Goal: Task Accomplishment & Management: Manage account settings

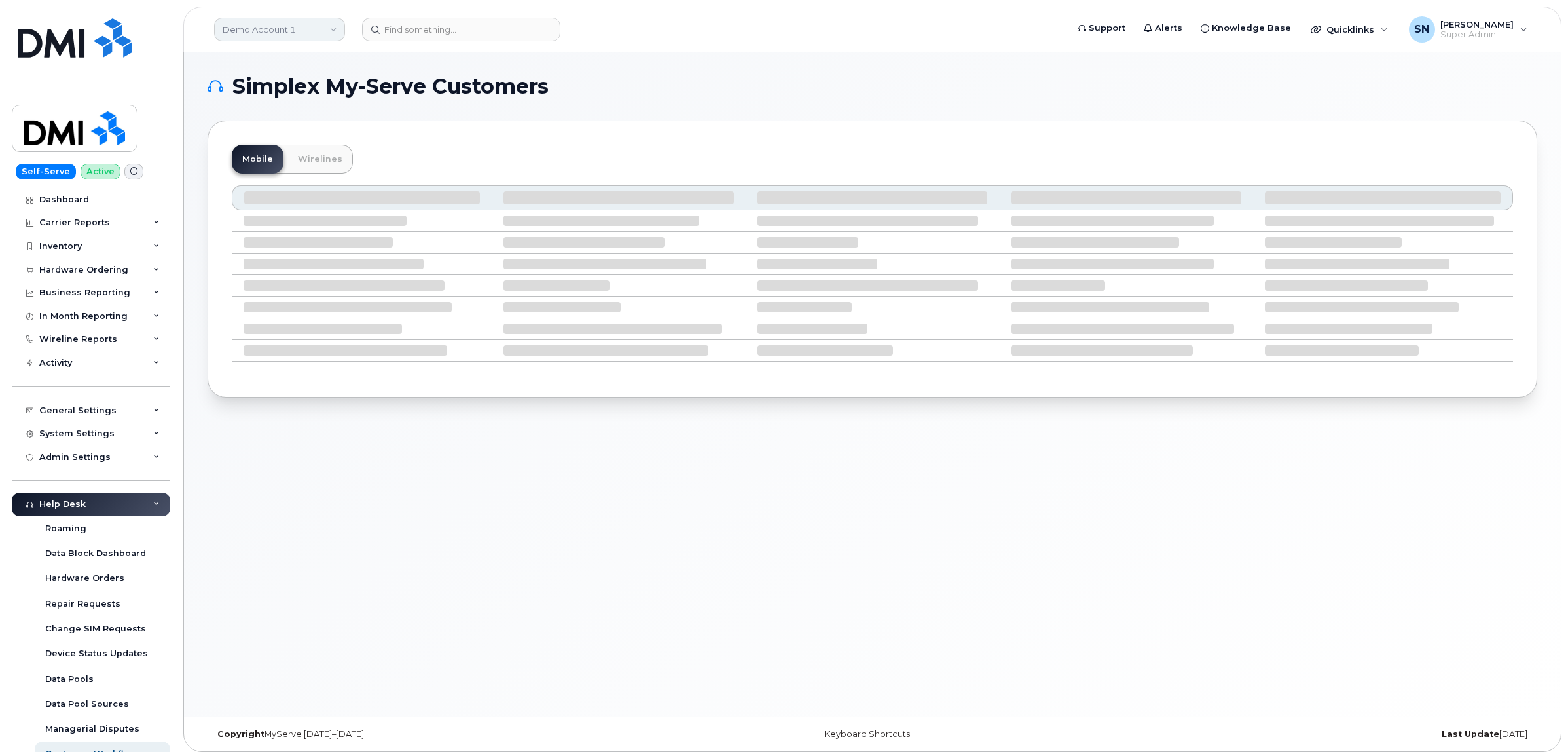
click at [261, 20] on link "Demo Account 1" at bounding box center [279, 30] width 131 height 24
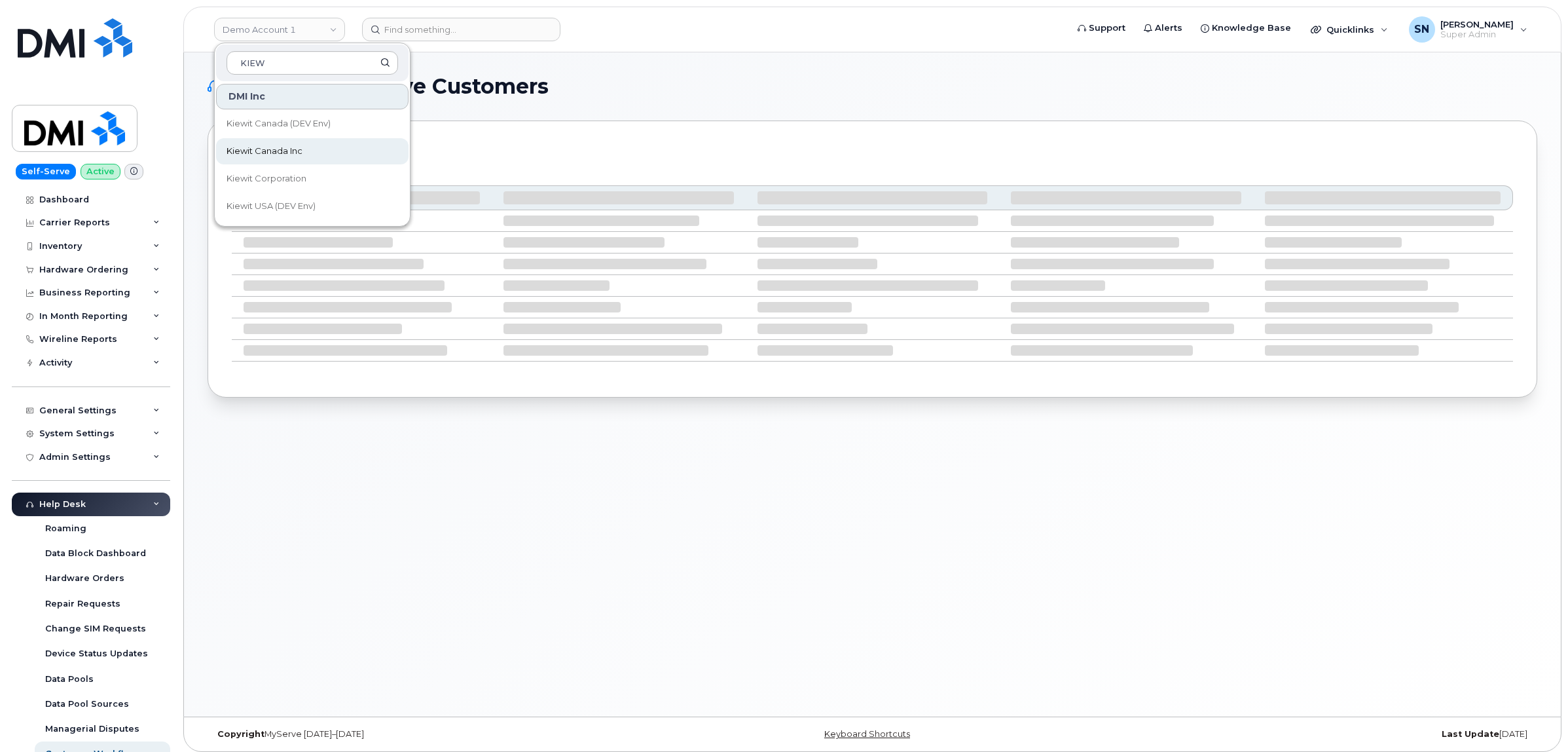
type input "KIEW"
click at [265, 147] on span "Kiewit Canada Inc" at bounding box center [265, 151] width 76 height 13
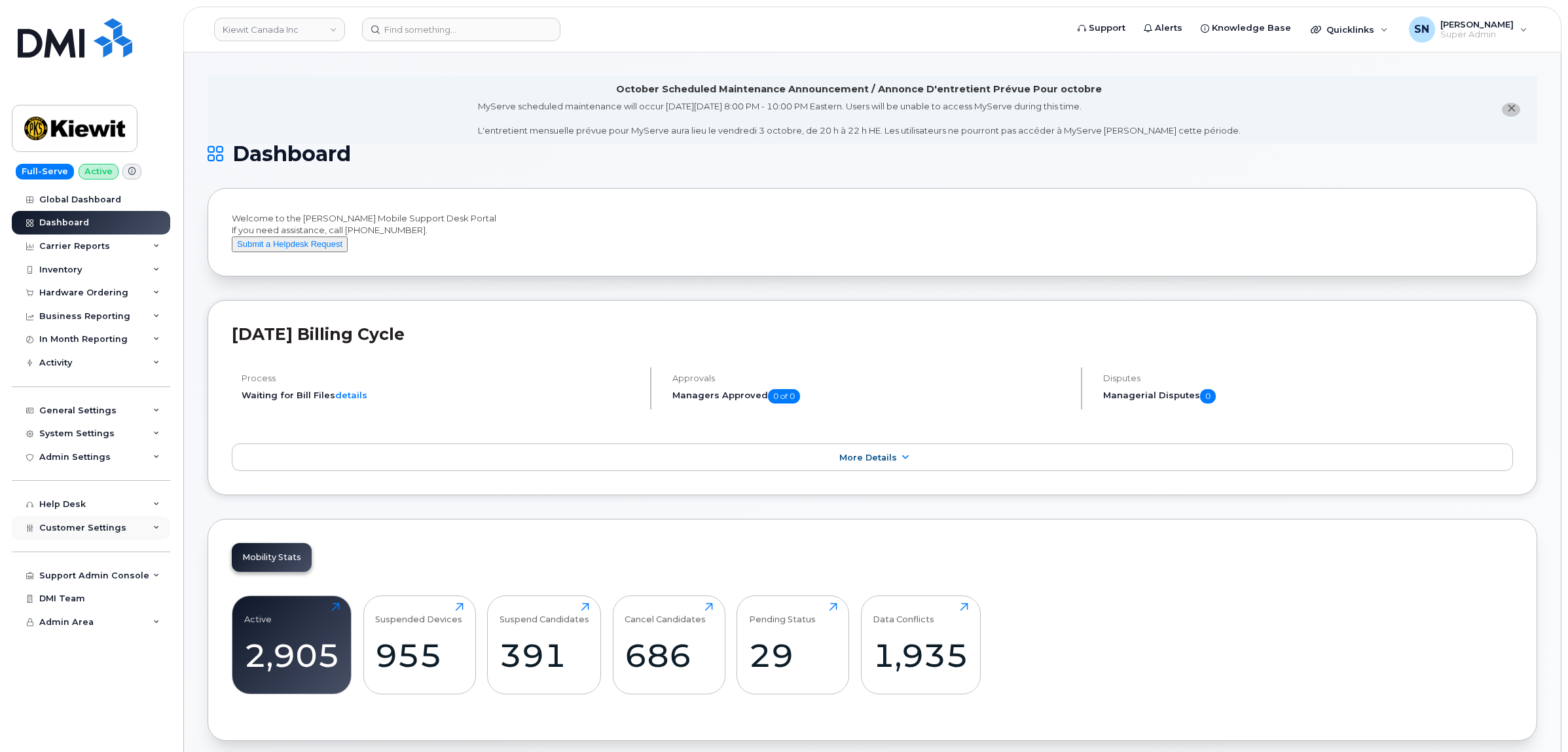
click at [106, 532] on span "Customer Settings" at bounding box center [83, 527] width 87 height 10
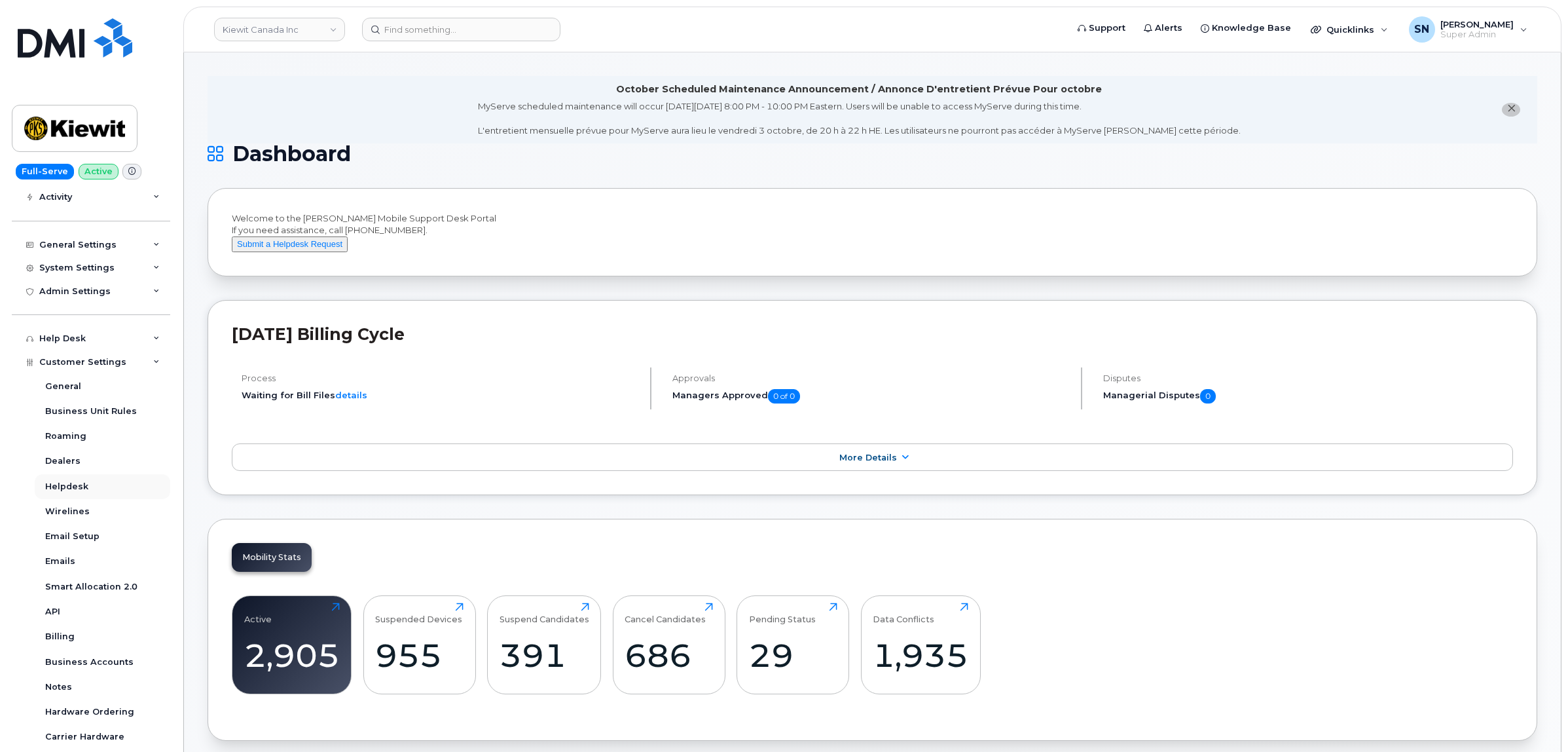
scroll to position [246, 0]
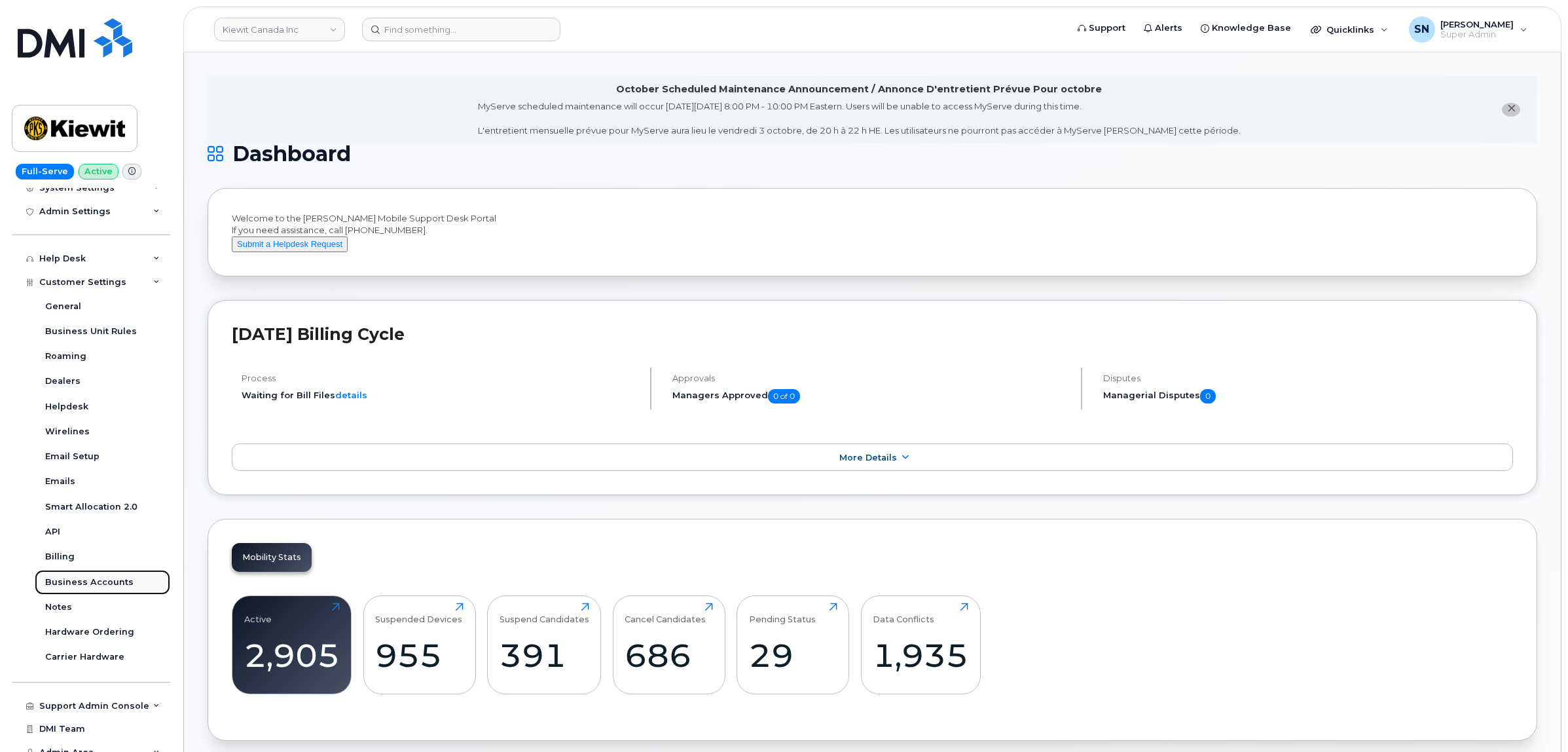
click at [95, 588] on div "Business Accounts" at bounding box center [89, 582] width 89 height 12
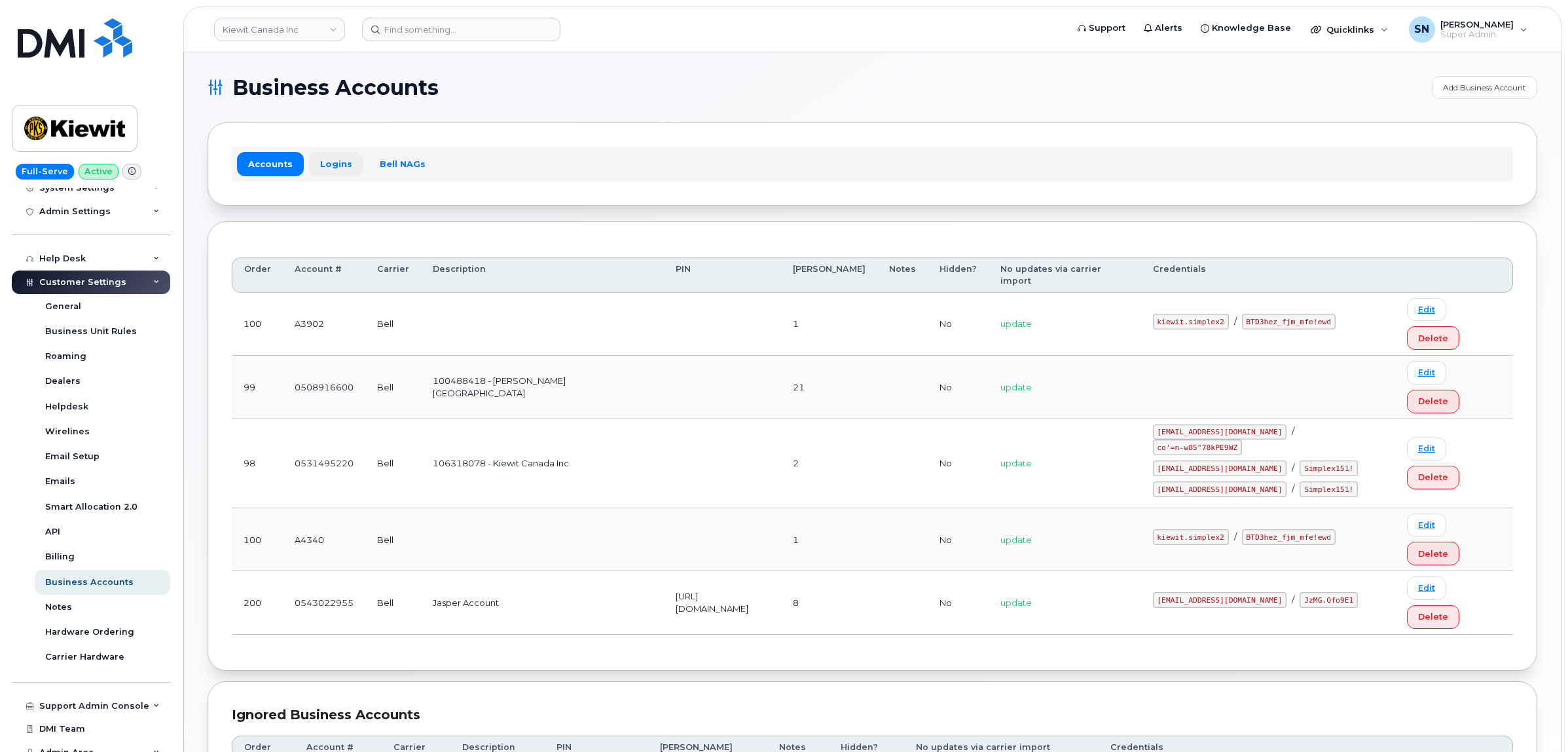
click at [329, 169] on link "Logins" at bounding box center [336, 164] width 55 height 24
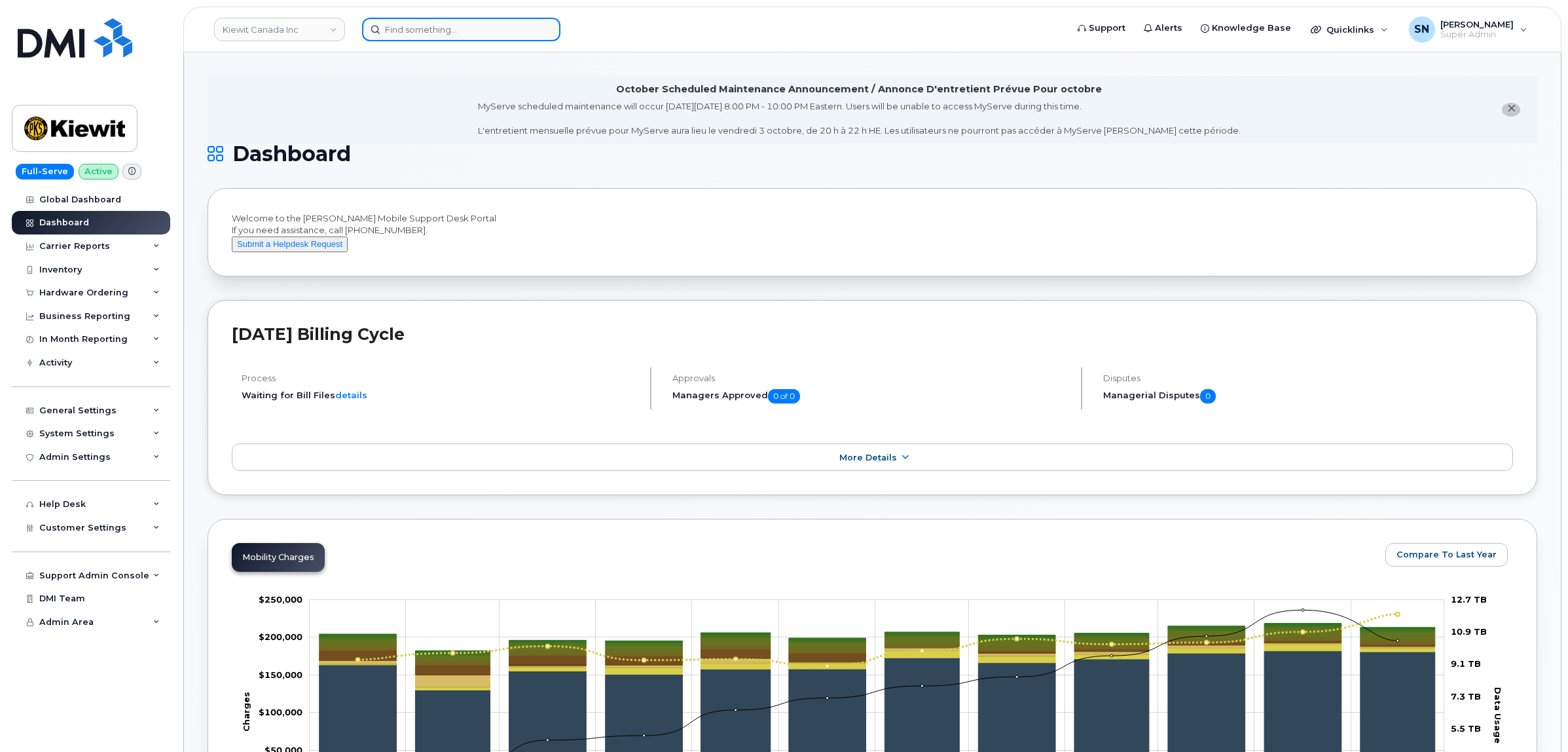
click at [418, 30] on input at bounding box center [461, 30] width 198 height 24
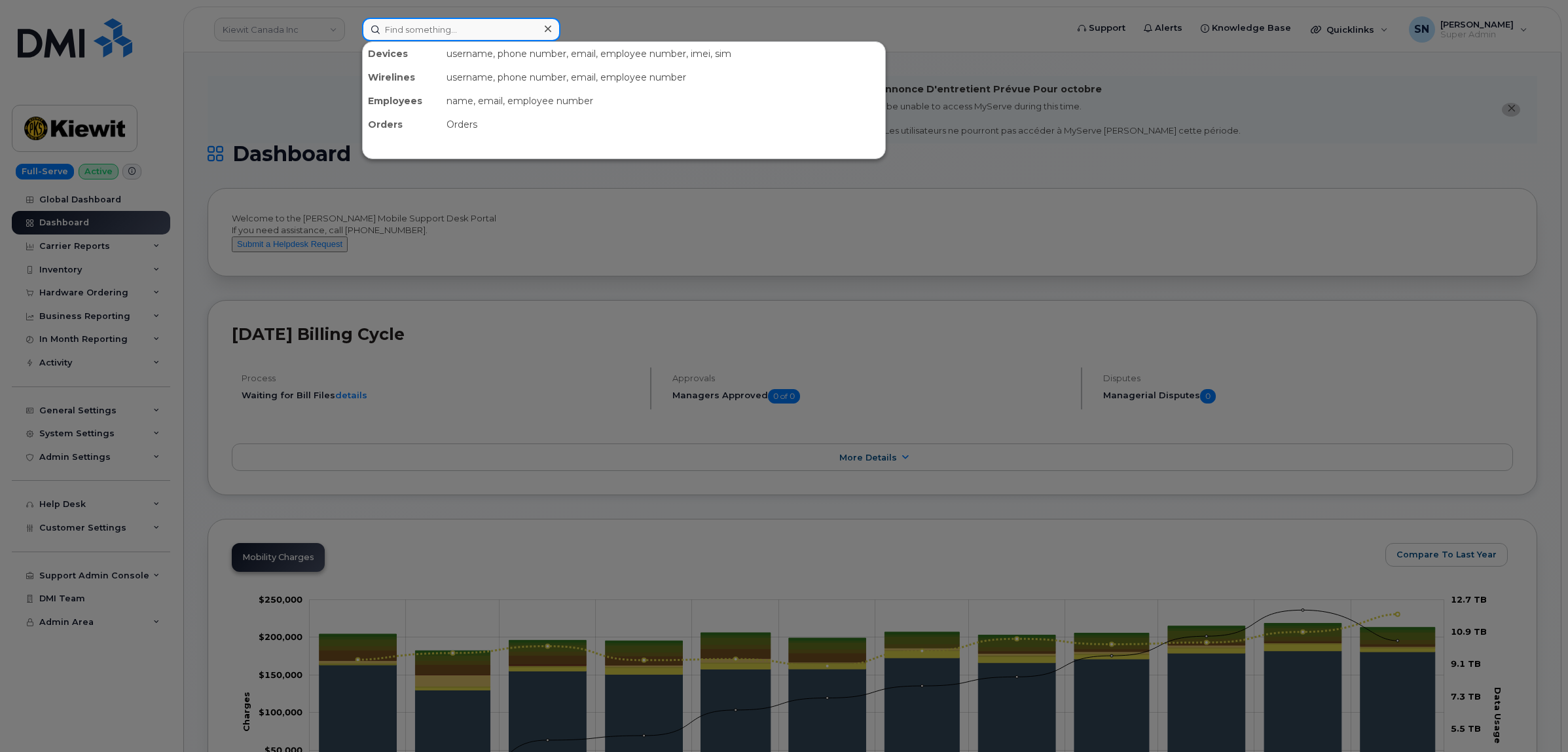
paste input "4168185549"
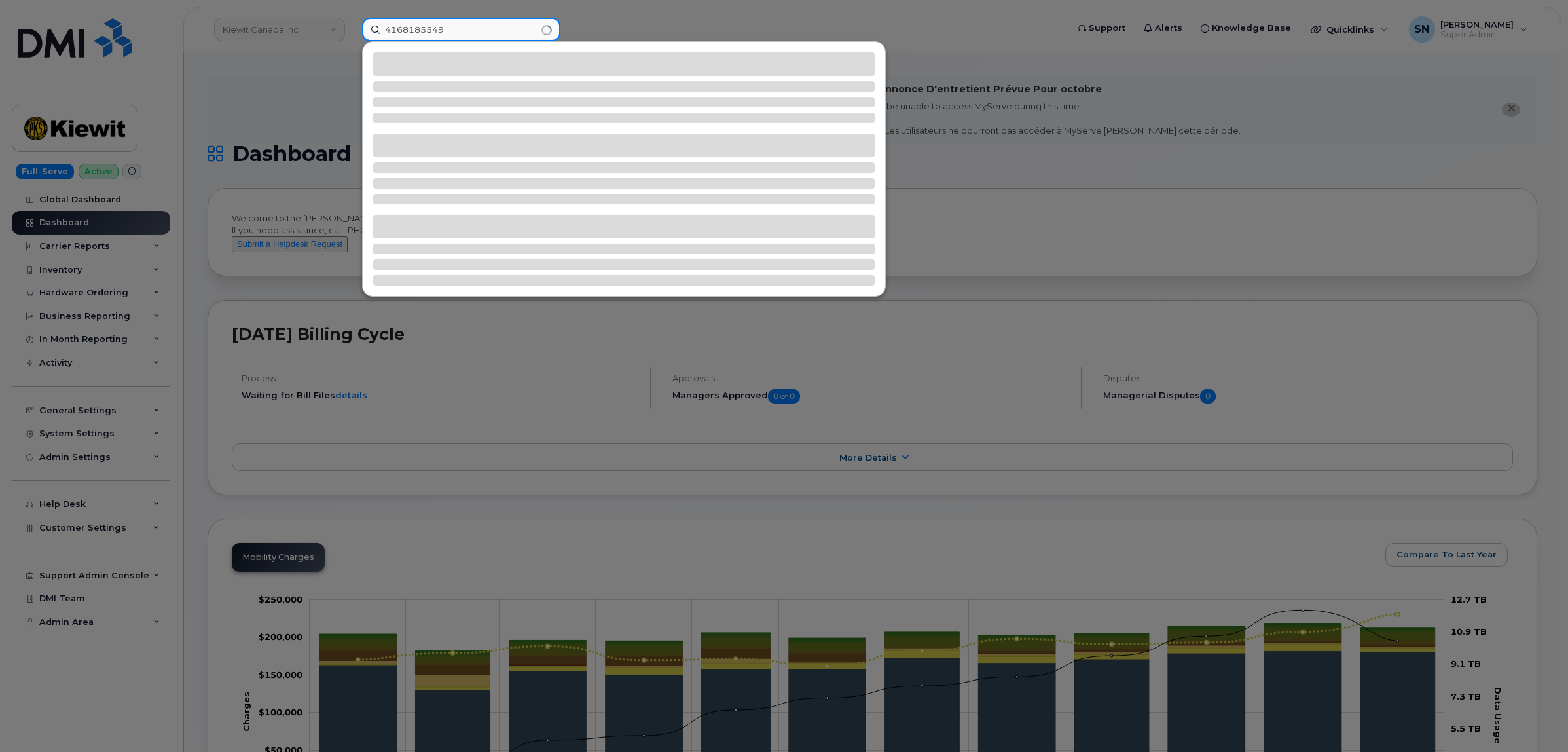
type input "4168185549"
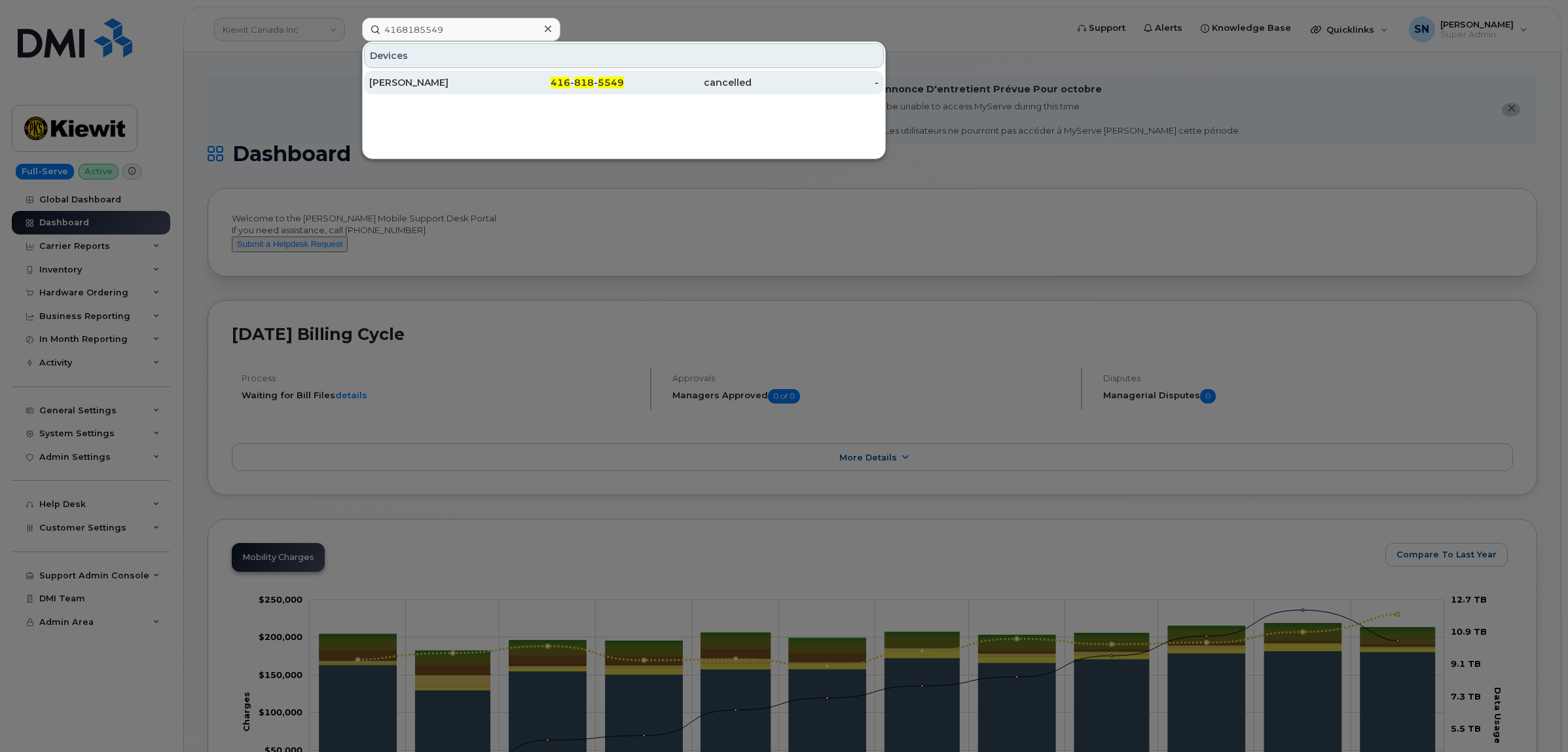
click at [538, 80] on div "416 - 818 - 5549" at bounding box center [561, 83] width 127 height 13
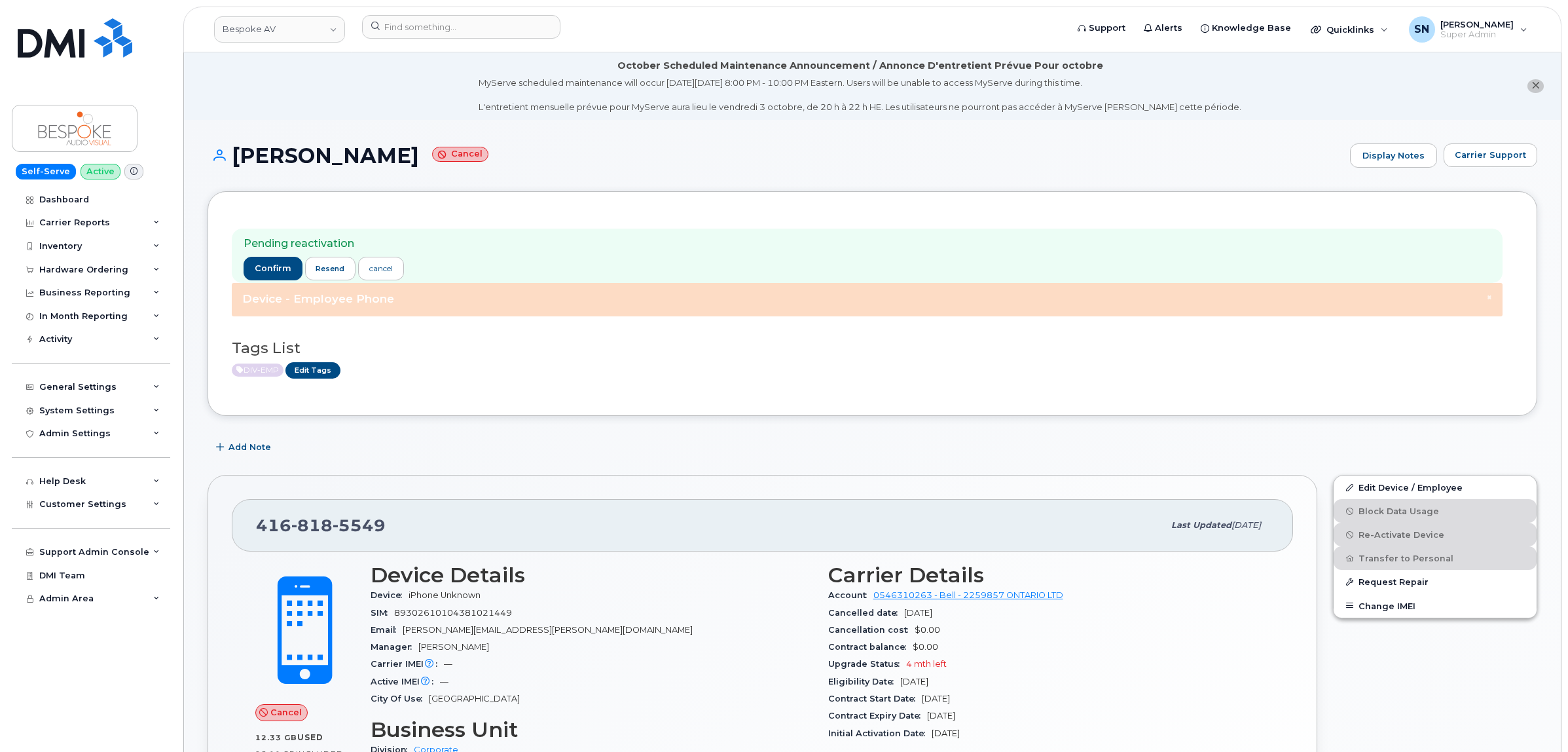
click at [1538, 83] on icon "close notification" at bounding box center [1535, 85] width 9 height 9
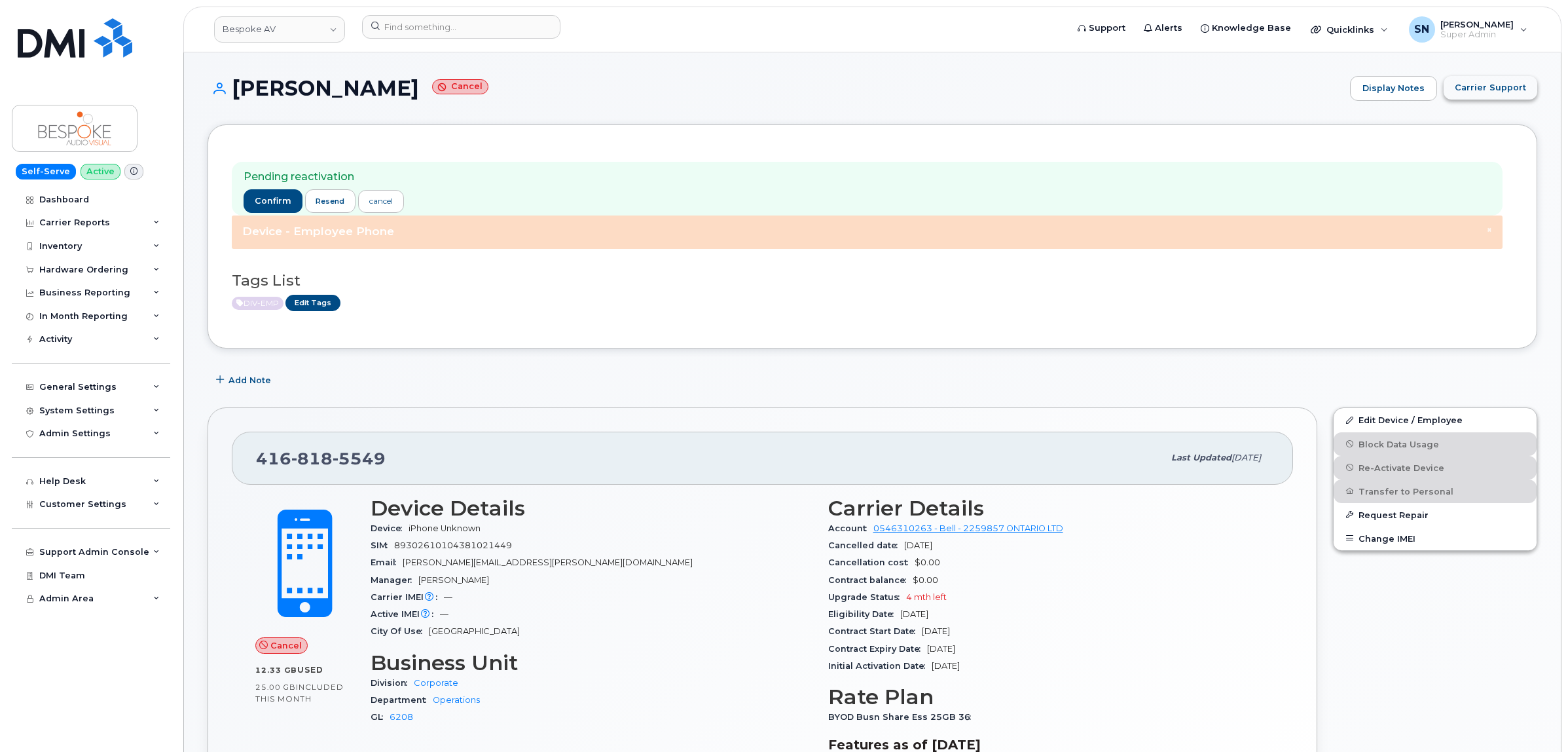
click at [1491, 89] on span "Carrier Support" at bounding box center [1490, 87] width 72 height 12
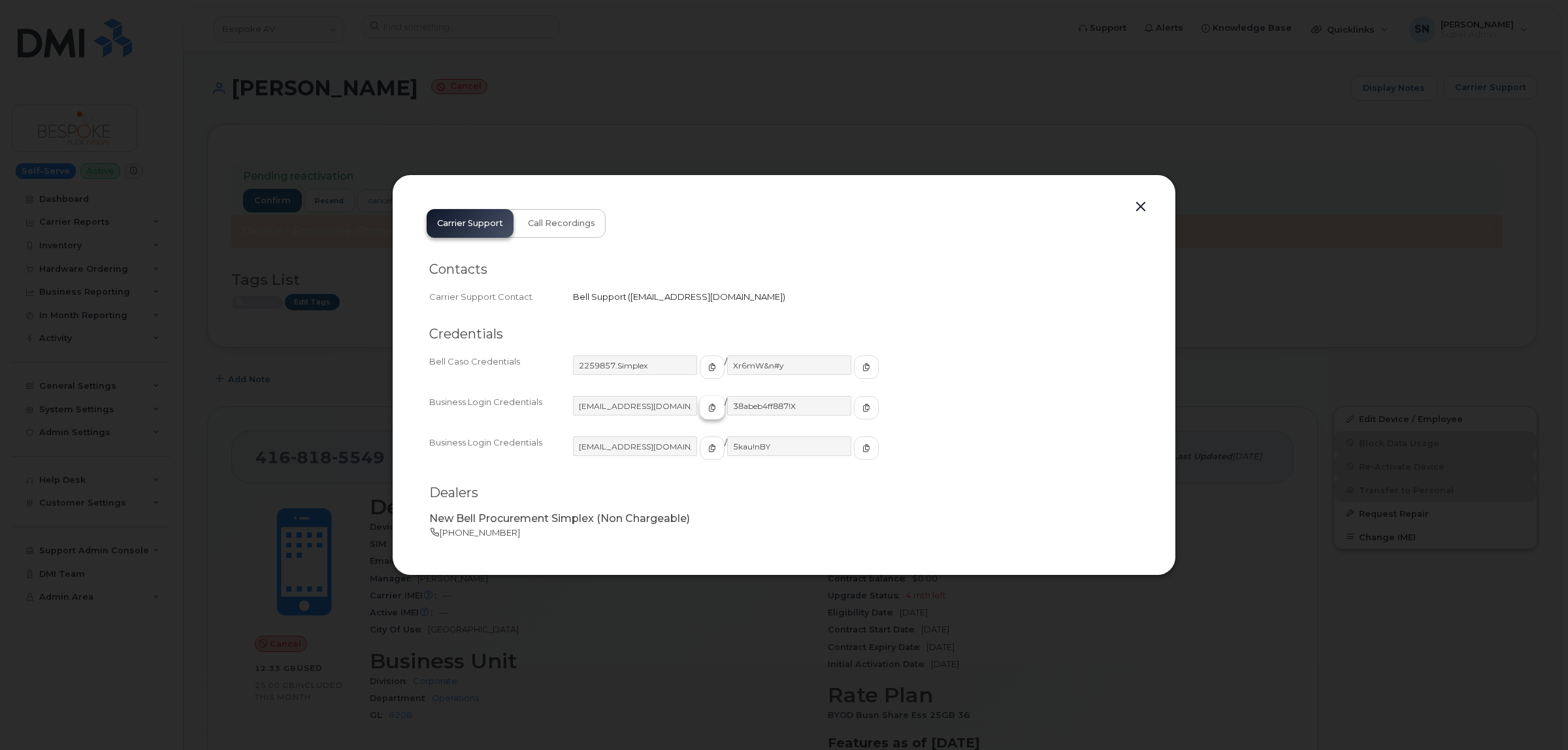
click at [708, 409] on icon "button" at bounding box center [712, 408] width 8 height 8
click at [862, 407] on icon "button" at bounding box center [866, 408] width 8 height 8
click at [1144, 207] on button "button" at bounding box center [1141, 207] width 20 height 18
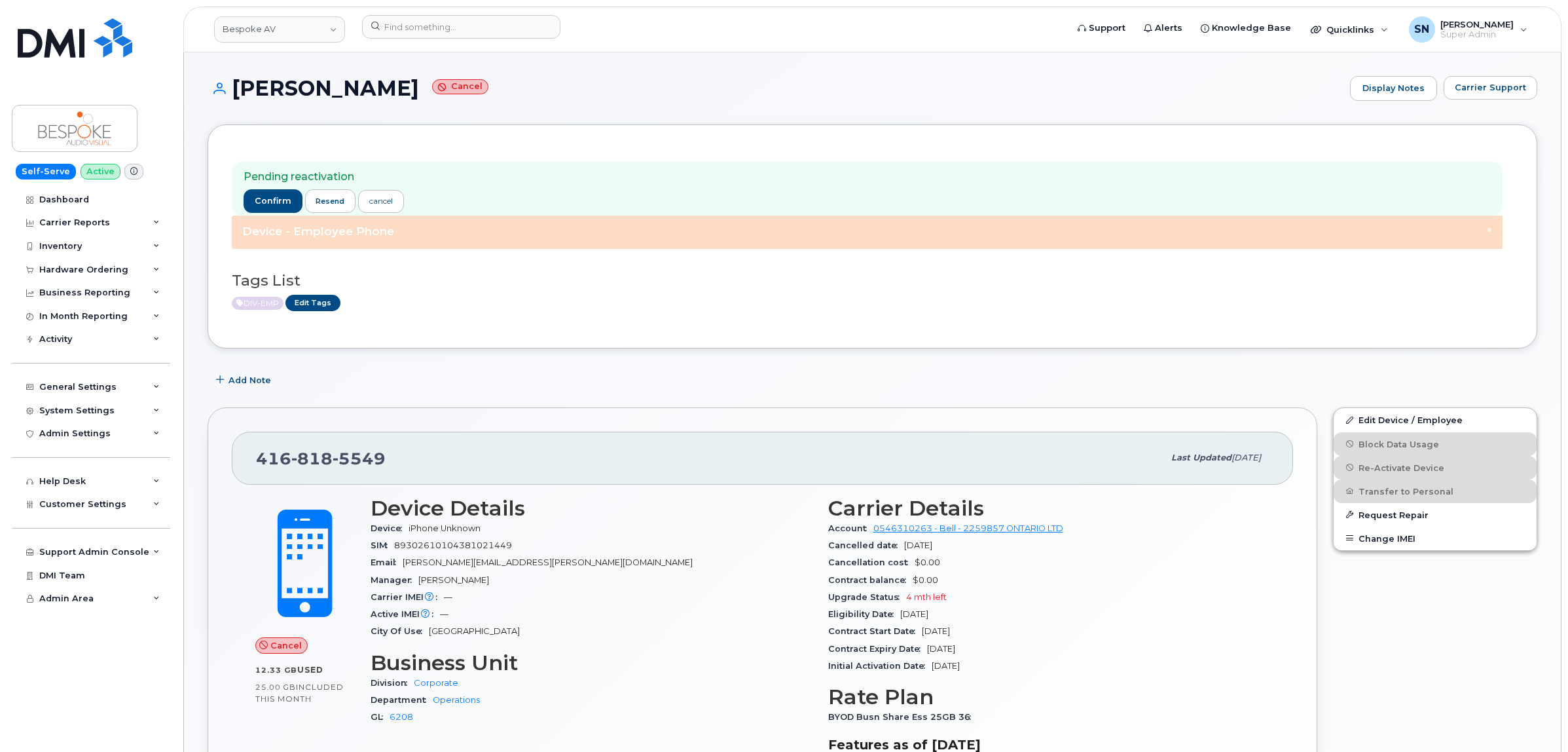
click at [748, 341] on div "Pending reactivation confirm resend cancel × Device - Employee Phone Tags List …" at bounding box center [873, 237] width 1330 height 225
drag, startPoint x: 264, startPoint y: 463, endPoint x: 390, endPoint y: 467, distance: 126.1
click at [390, 467] on div "416 818 5549" at bounding box center [710, 458] width 908 height 28
copy span "416 818 5549"
click at [1502, 92] on span "Carrier Support" at bounding box center [1490, 87] width 72 height 12
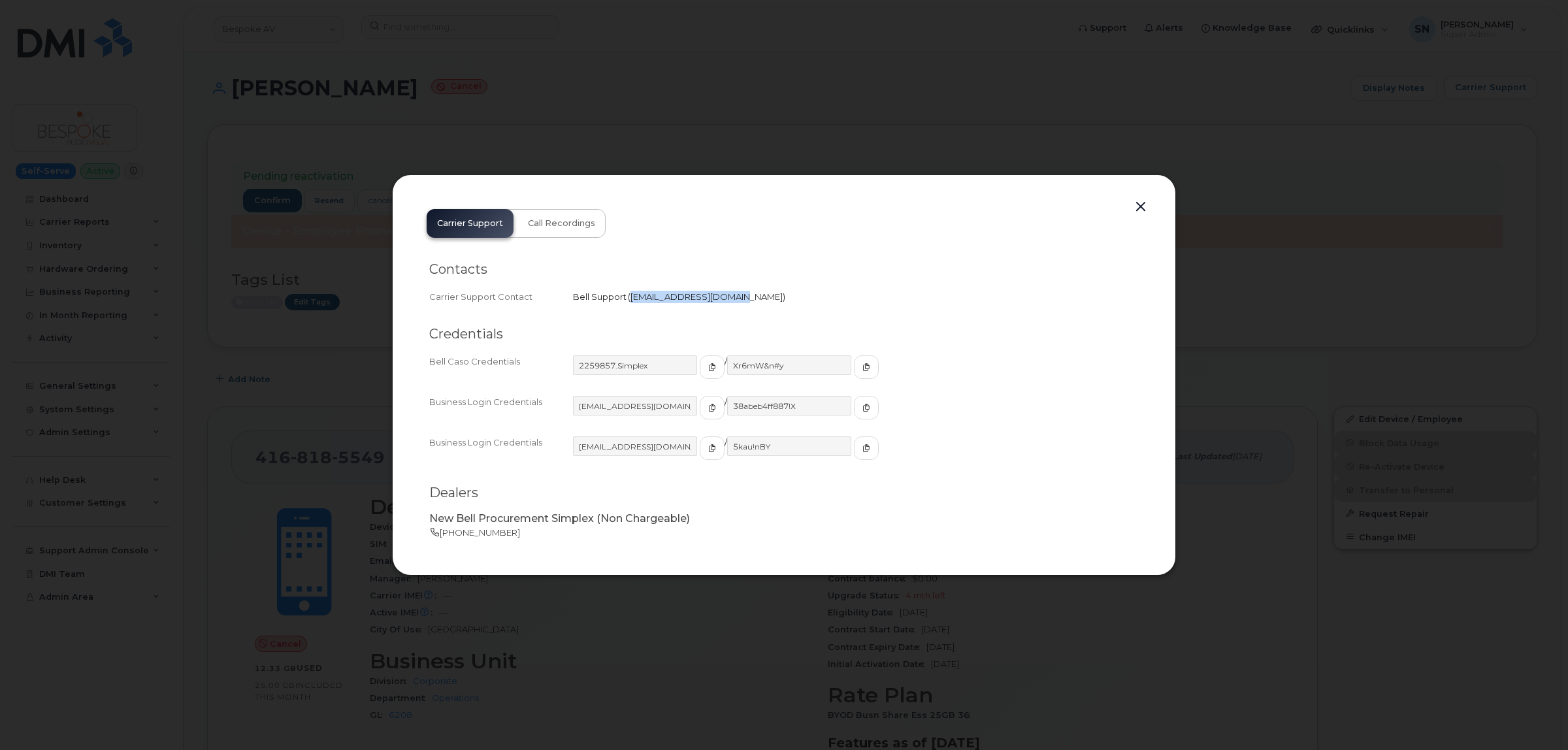
drag, startPoint x: 629, startPoint y: 298, endPoint x: 727, endPoint y: 302, distance: 98.1
click at [727, 302] on div "Carrier Support Contact Bell Support   corpclientcare@bell.ca" at bounding box center [784, 296] width 710 height 18
copy span "[EMAIL_ADDRESS][DOMAIN_NAME]"
drag, startPoint x: 1141, startPoint y: 205, endPoint x: 1136, endPoint y: 217, distance: 13.0
click at [1141, 205] on button "button" at bounding box center [1141, 207] width 20 height 18
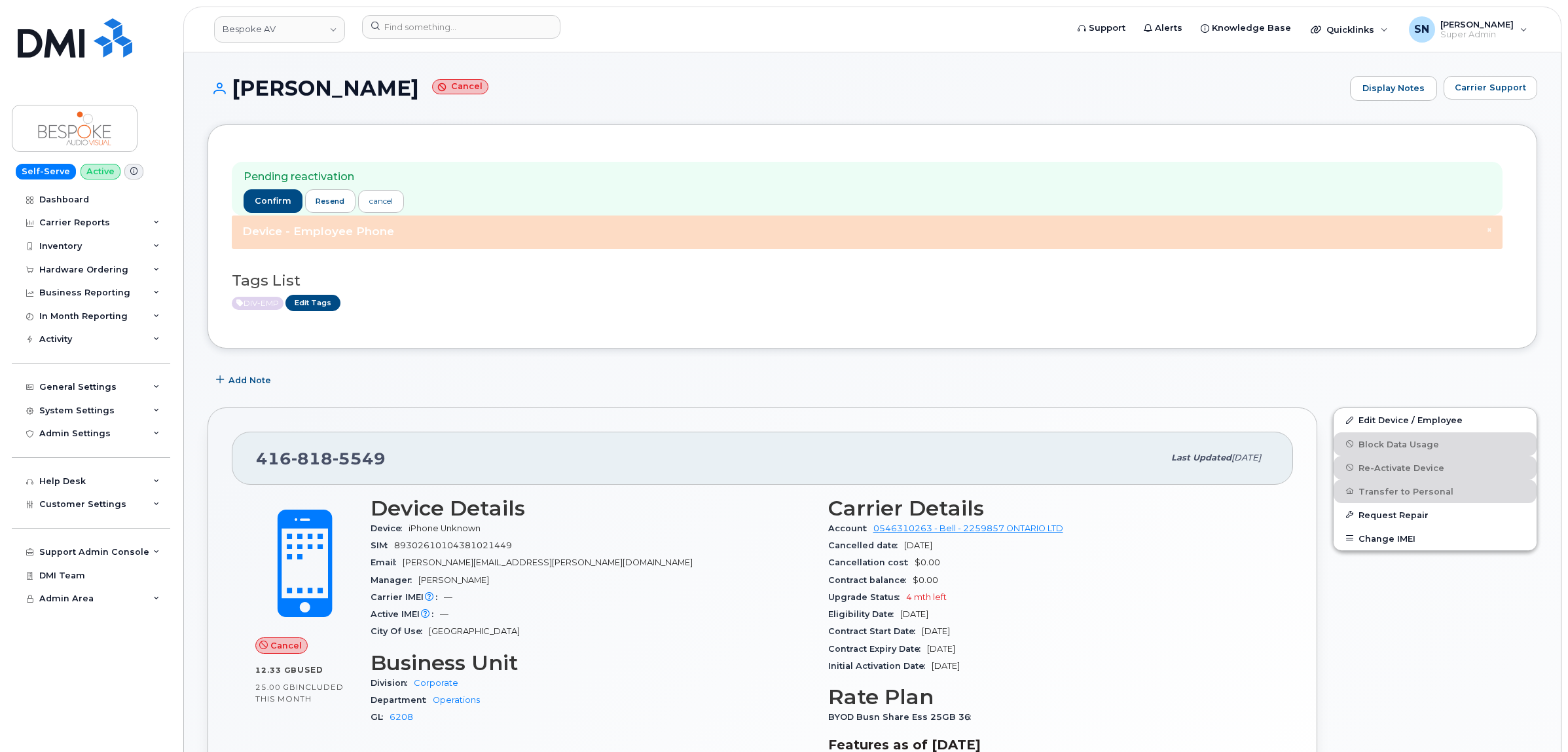
click at [557, 334] on div "Pending reactivation confirm resend cancel × Device - Employee Phone Tags List …" at bounding box center [873, 237] width 1330 height 225
drag, startPoint x: 237, startPoint y: 87, endPoint x: 374, endPoint y: 87, distance: 137.0
click at [374, 87] on h1 "Alex Caetano Cancel" at bounding box center [775, 88] width 1136 height 23
copy h1 "Alex Caetano"
drag, startPoint x: 256, startPoint y: 455, endPoint x: 386, endPoint y: 456, distance: 130.0
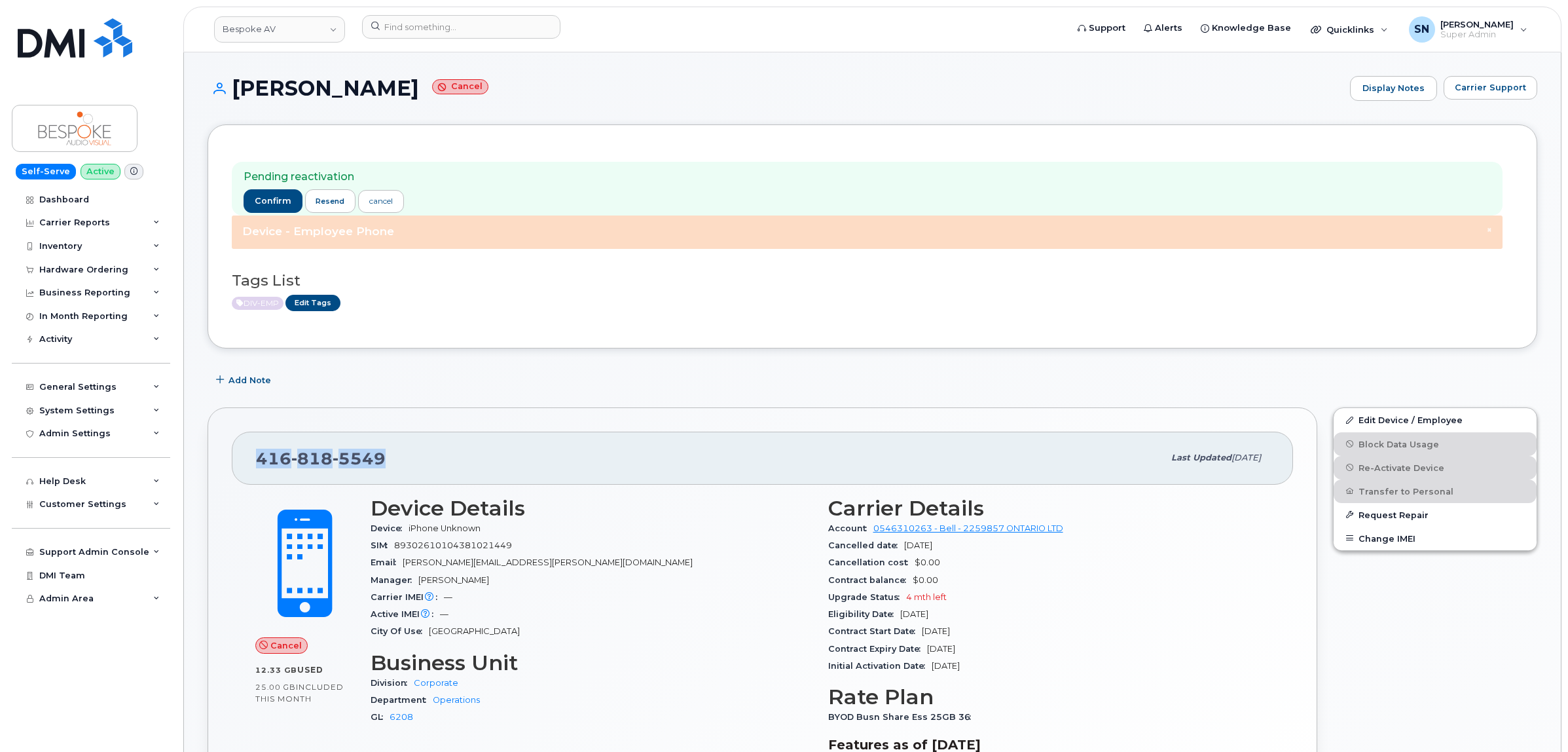
click at [386, 456] on div "416 818 5549 Last updated Sep 24, 2025" at bounding box center [762, 458] width 1061 height 53
copy span "416 818 5549"
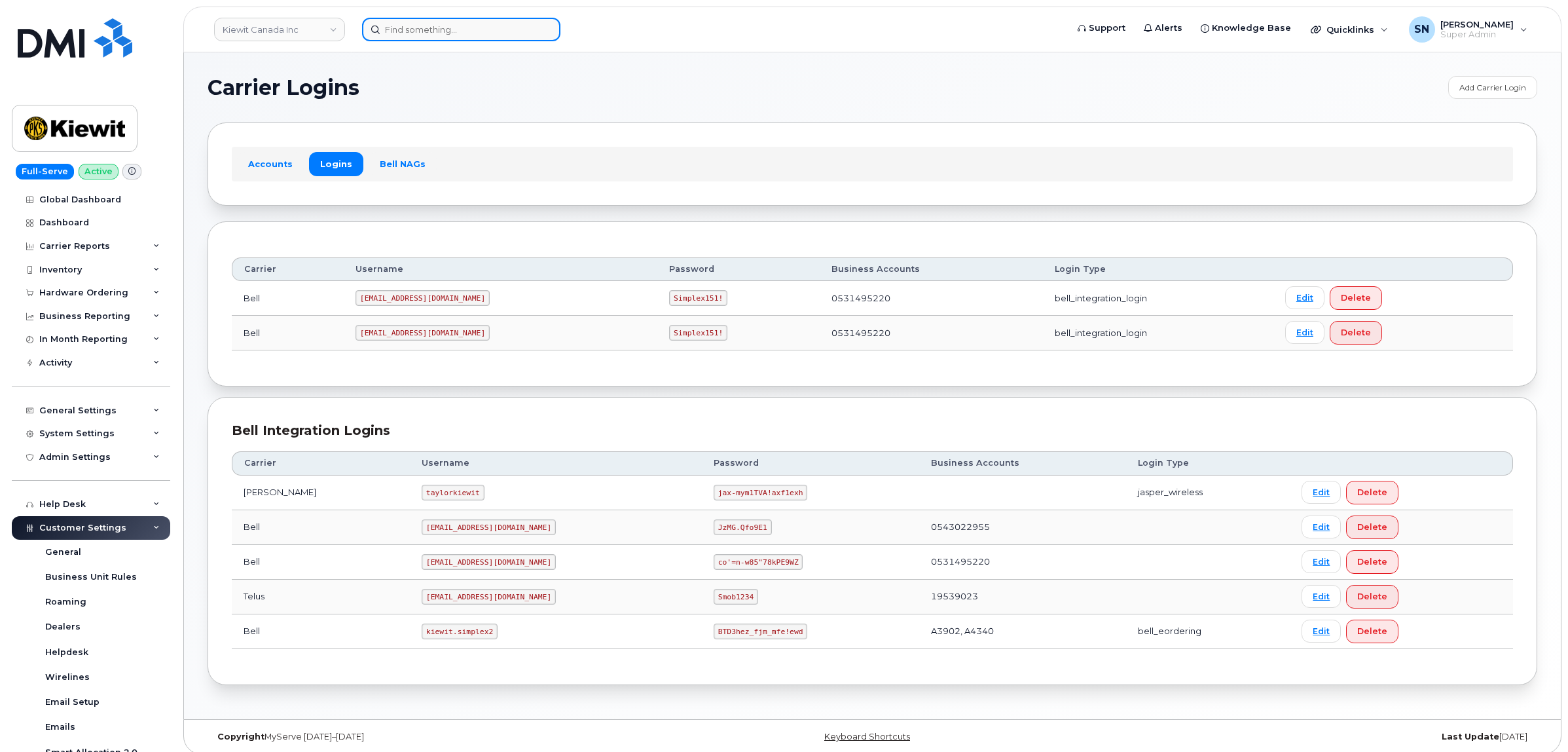
click at [410, 37] on input at bounding box center [461, 30] width 198 height 24
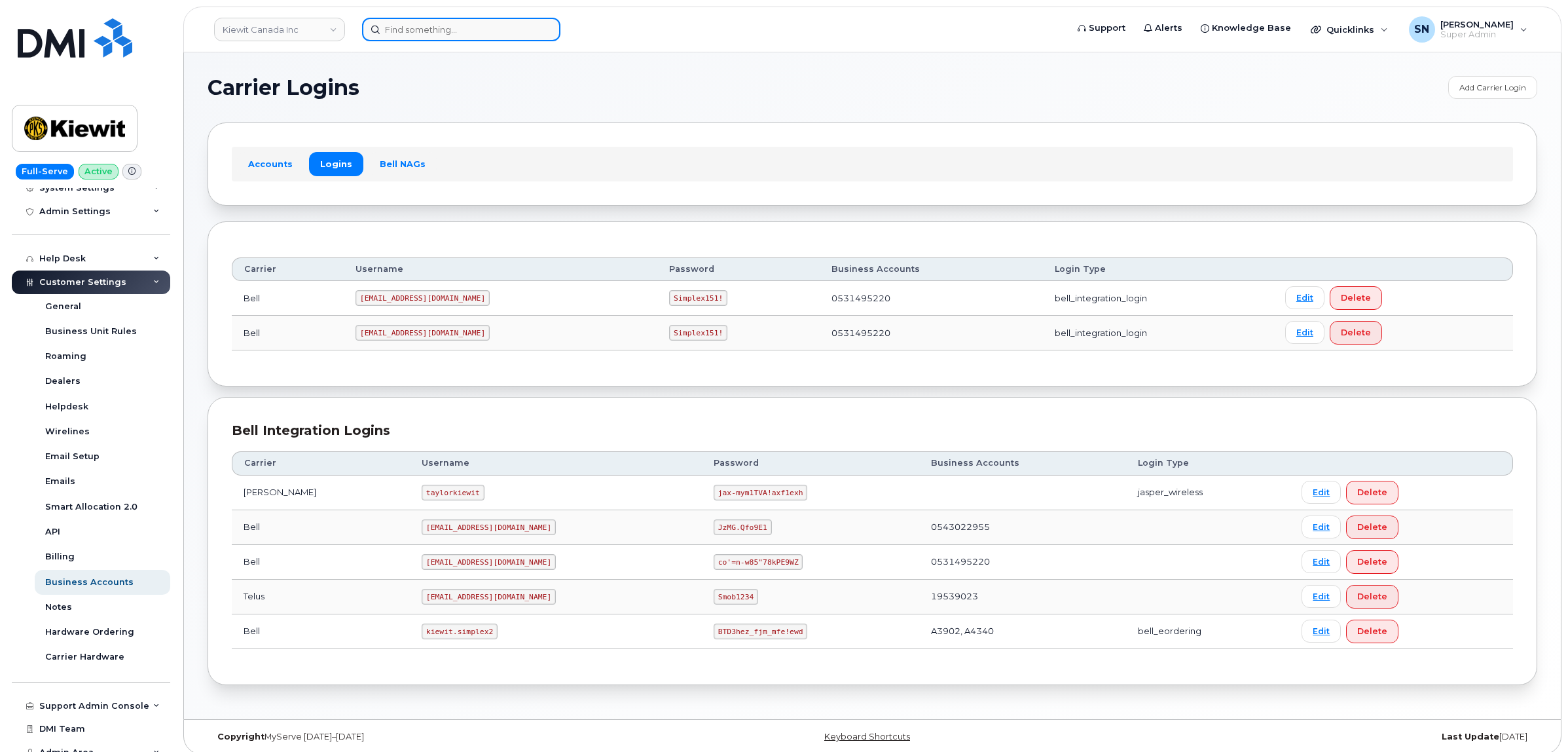
paste input "4039165051"
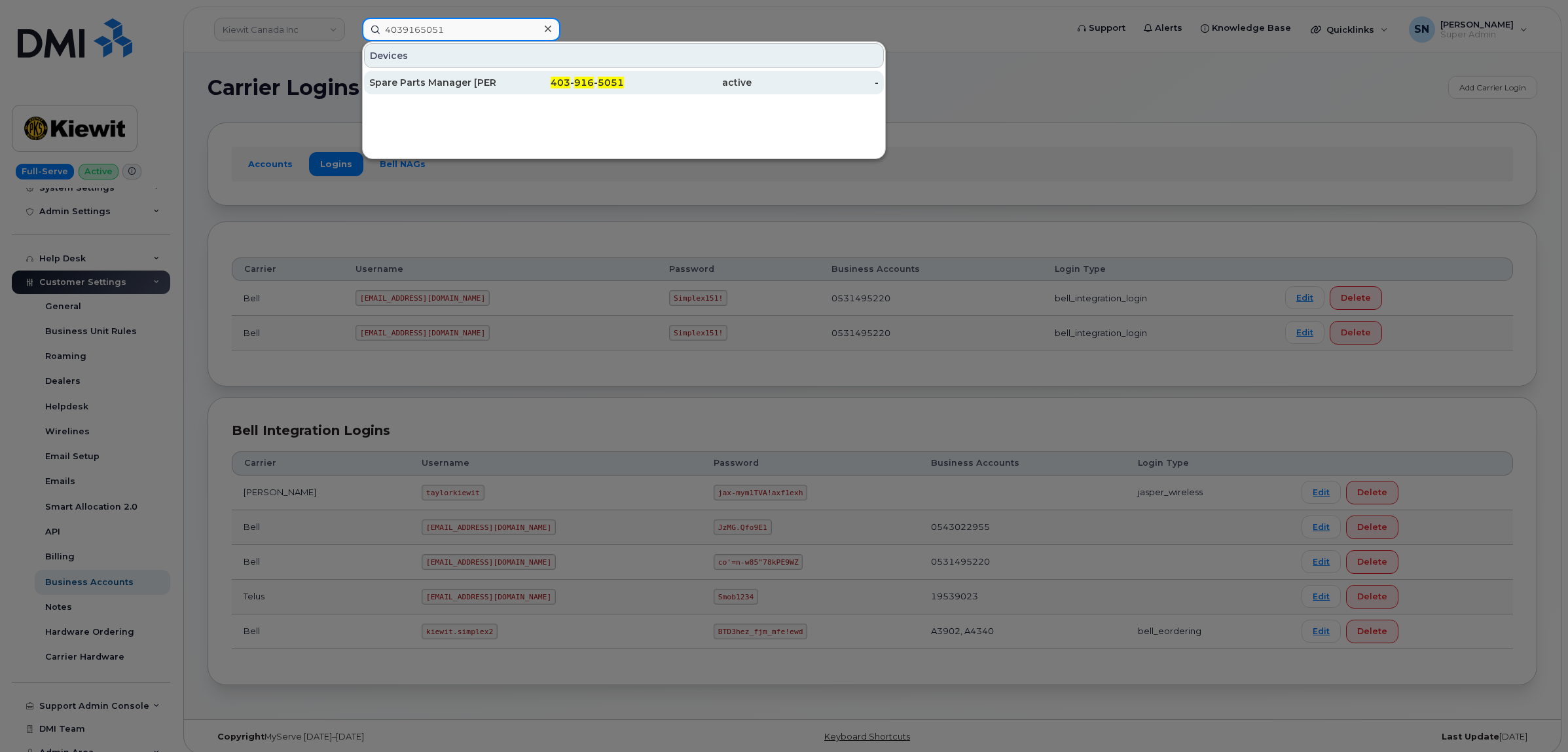
type input "4039165051"
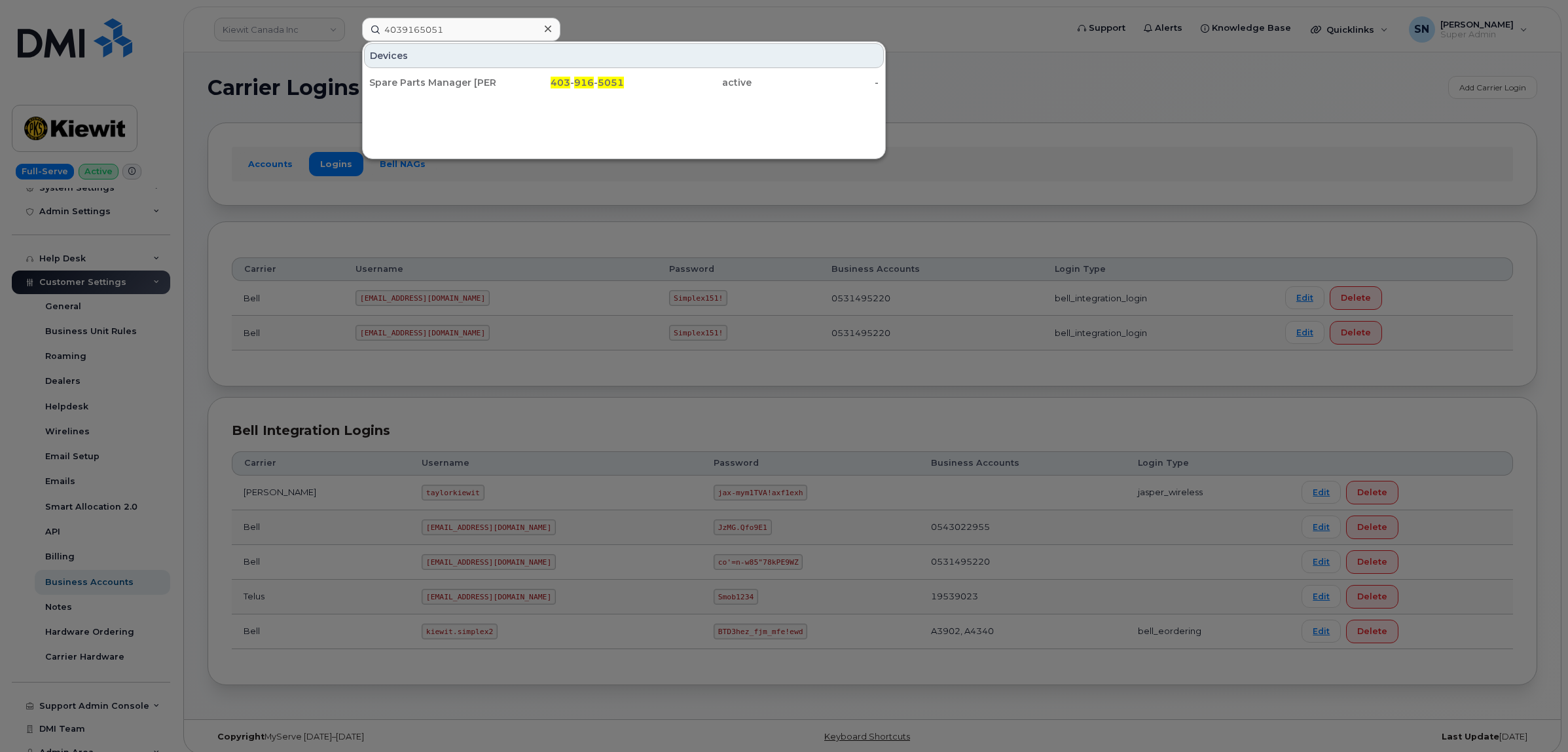
click at [545, 30] on icon at bounding box center [548, 29] width 7 height 11
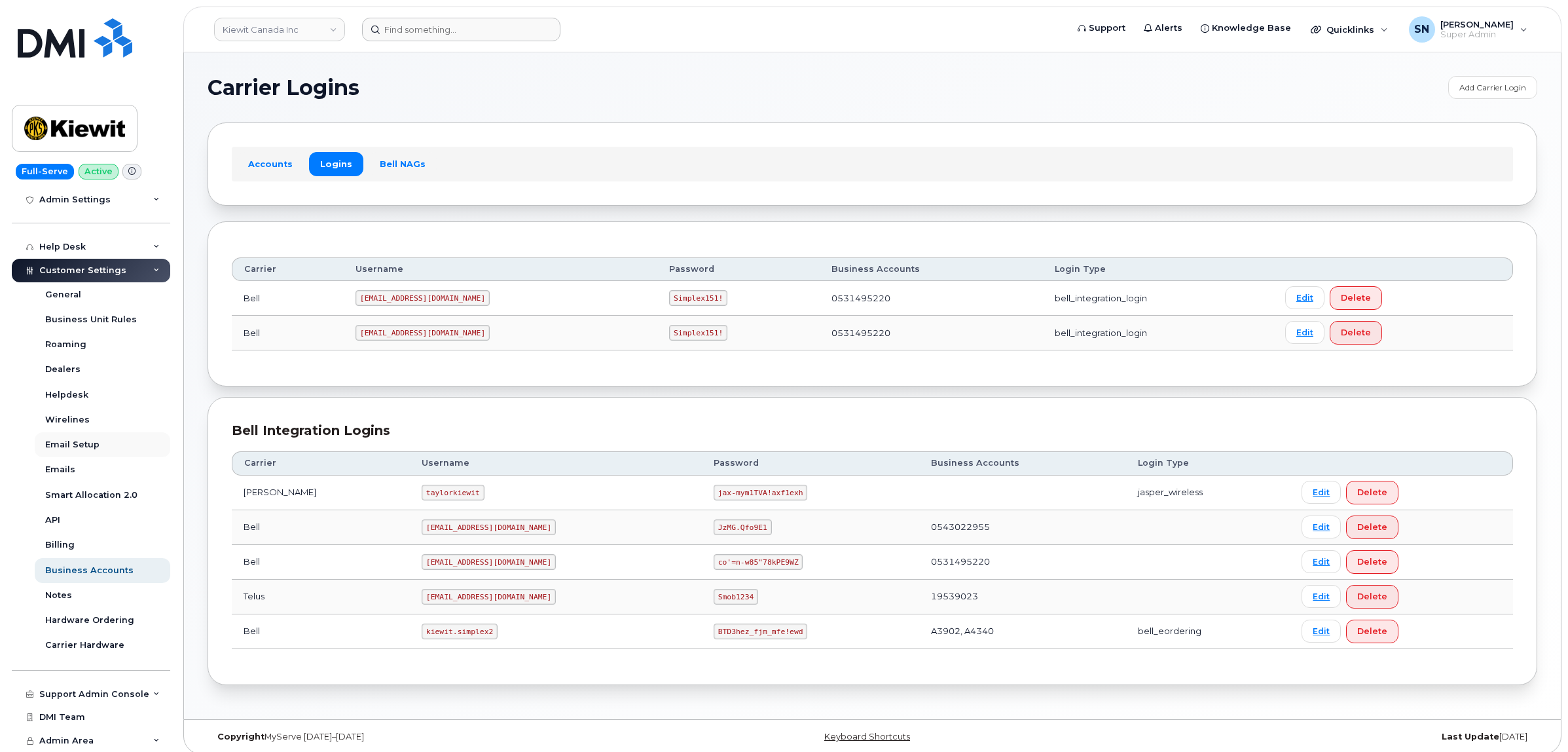
scroll to position [263, 0]
click at [112, 613] on link "Hardware Ordering" at bounding box center [103, 621] width 135 height 25
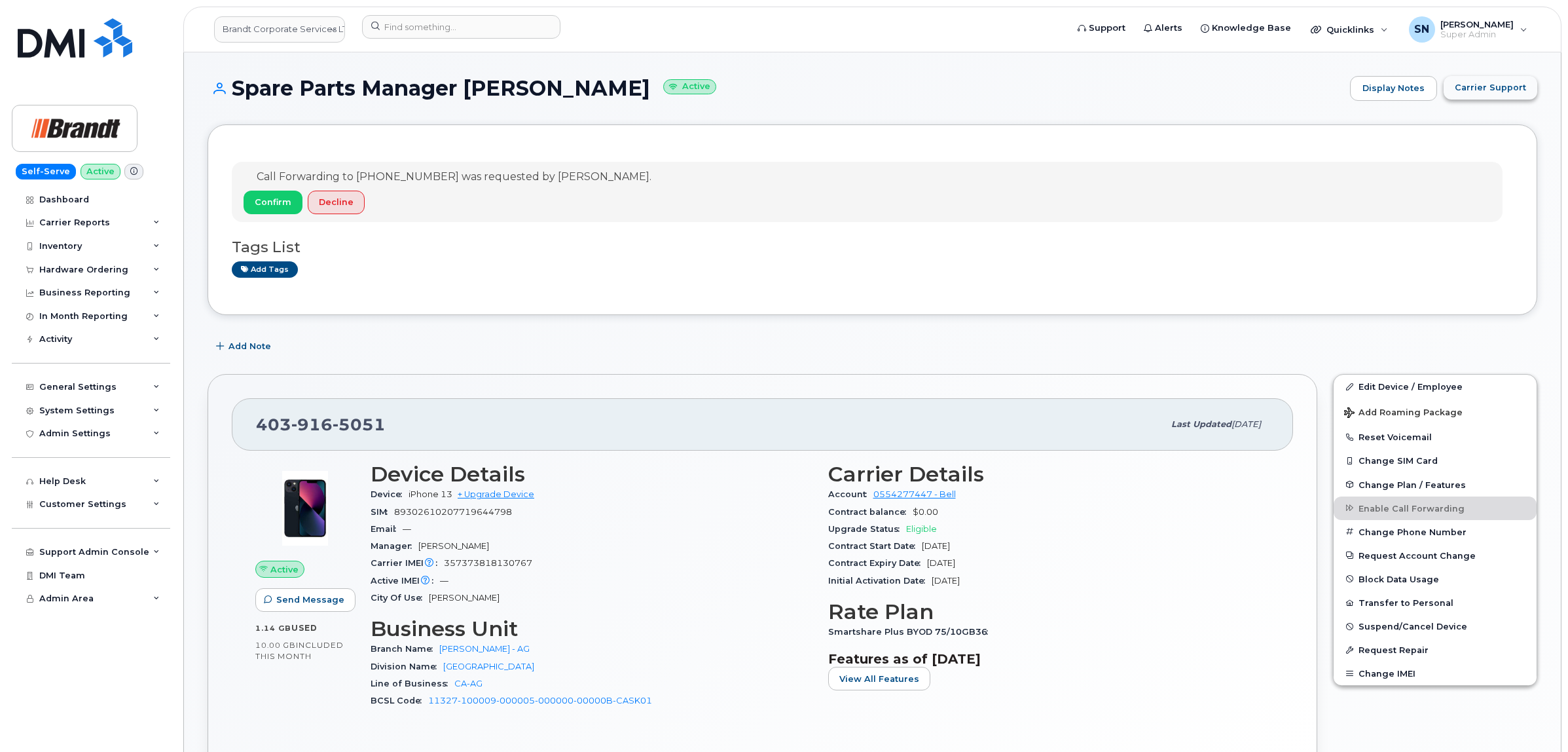
click at [1482, 86] on span "Carrier Support" at bounding box center [1490, 87] width 72 height 12
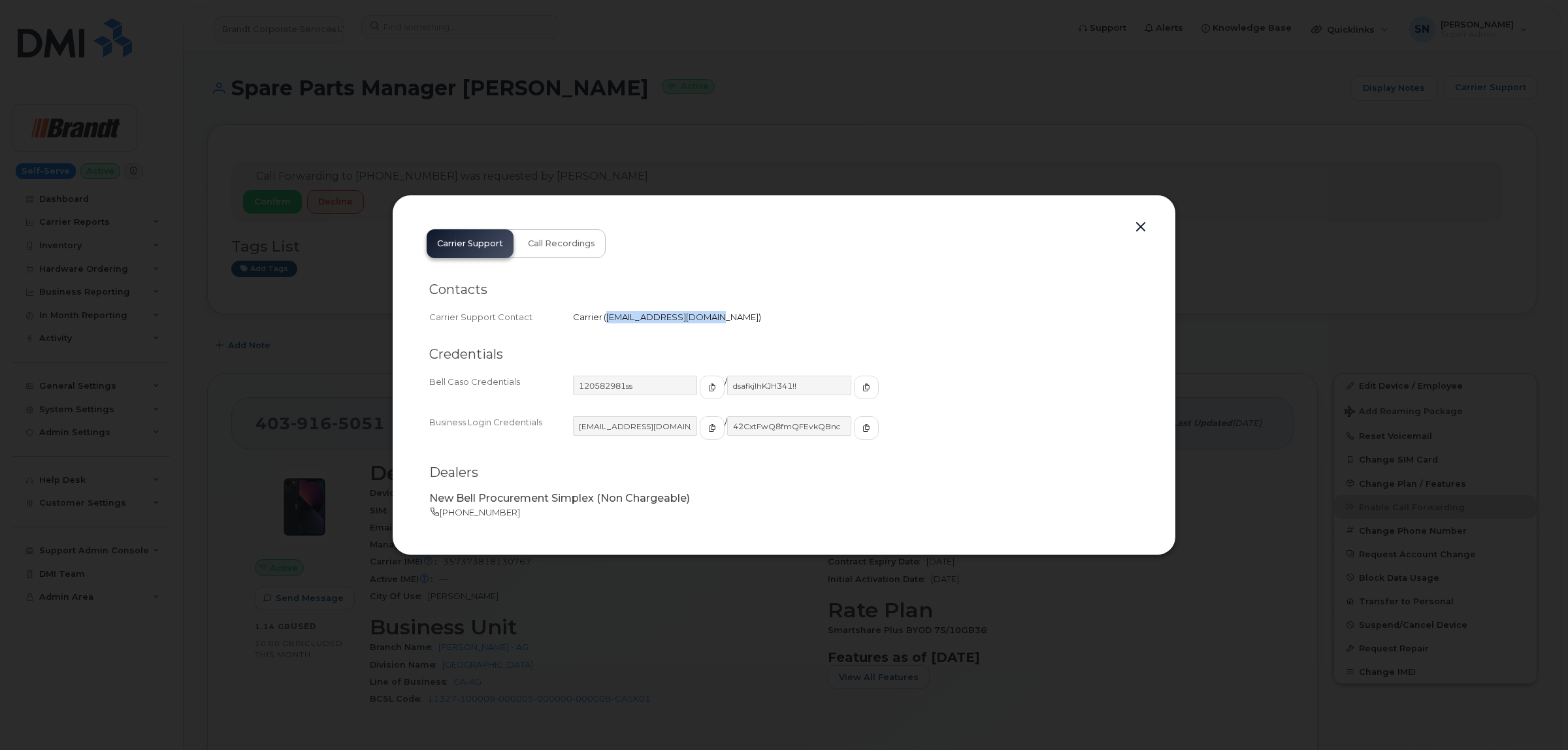
drag, startPoint x: 608, startPoint y: 317, endPoint x: 700, endPoint y: 328, distance: 92.7
click at [700, 328] on div "Contacts Carrier Support Contact Carrier   [EMAIL_ADDRESS][DOMAIN_NAME]" at bounding box center [784, 304] width 710 height 66
copy span "[EMAIL_ADDRESS][DOMAIN_NAME]"
click at [1138, 227] on button "button" at bounding box center [1141, 227] width 20 height 18
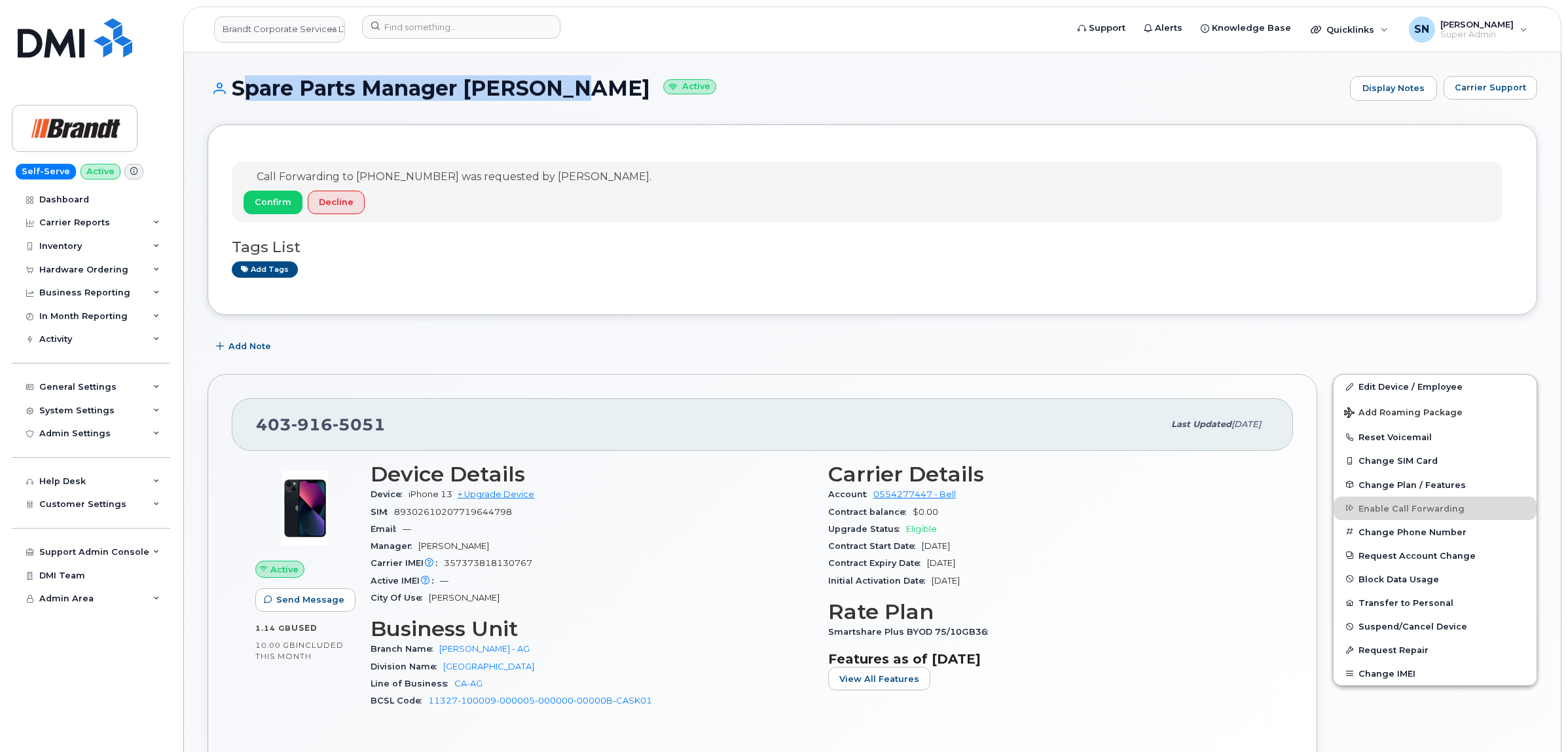
drag, startPoint x: 234, startPoint y: 80, endPoint x: 545, endPoint y: 95, distance: 311.4
click at [545, 95] on h1 "Spare Parts Manager [PERSON_NAME] Active" at bounding box center [775, 88] width 1136 height 23
copy h1 "Spare Parts Manager [PERSON_NAME]"
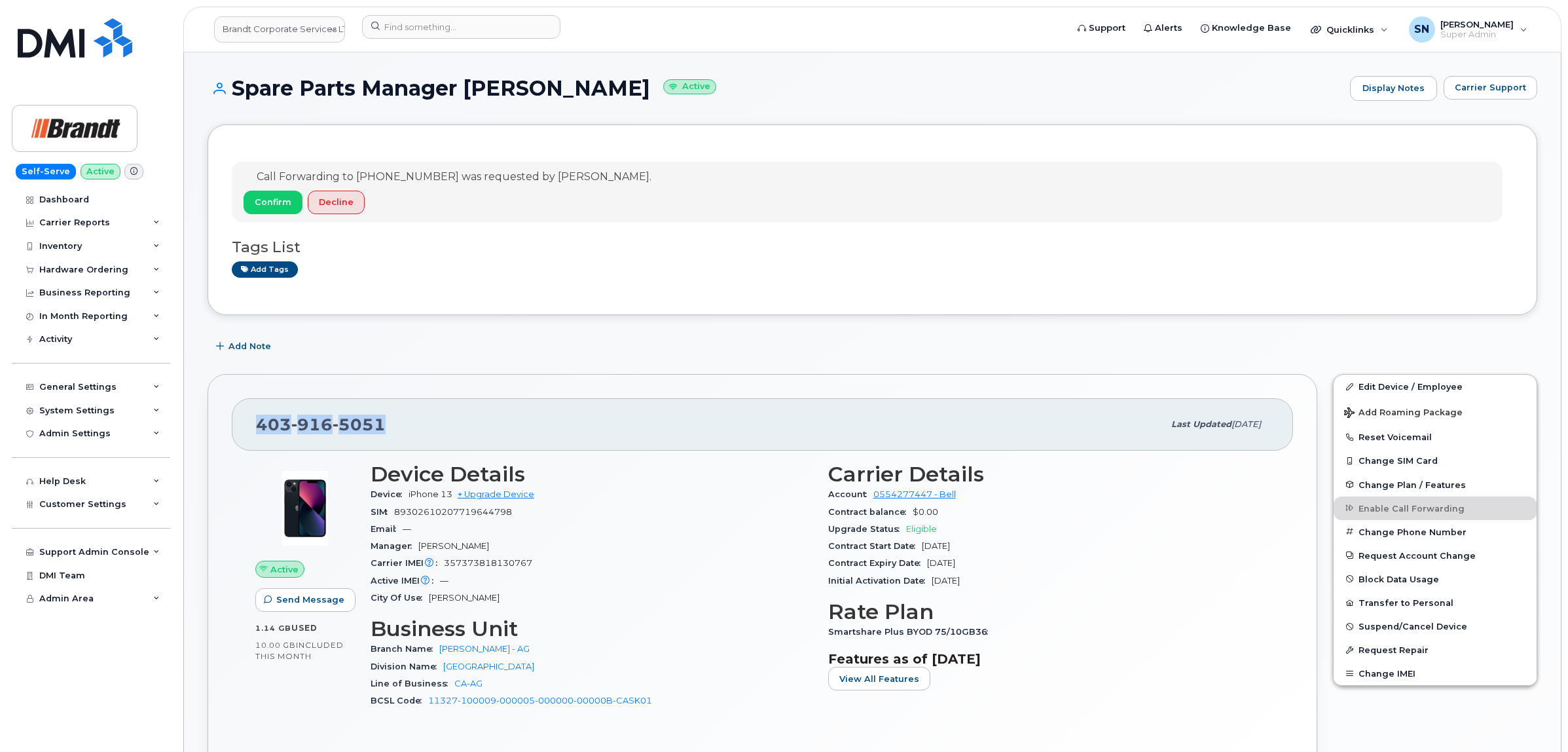
drag, startPoint x: 257, startPoint y: 430, endPoint x: 393, endPoint y: 425, distance: 136.1
click at [393, 425] on div "403 916 5051" at bounding box center [710, 425] width 908 height 28
copy span "403 916 5051"
click at [279, 24] on link "Brandt Corporate Services LTD" at bounding box center [279, 30] width 131 height 26
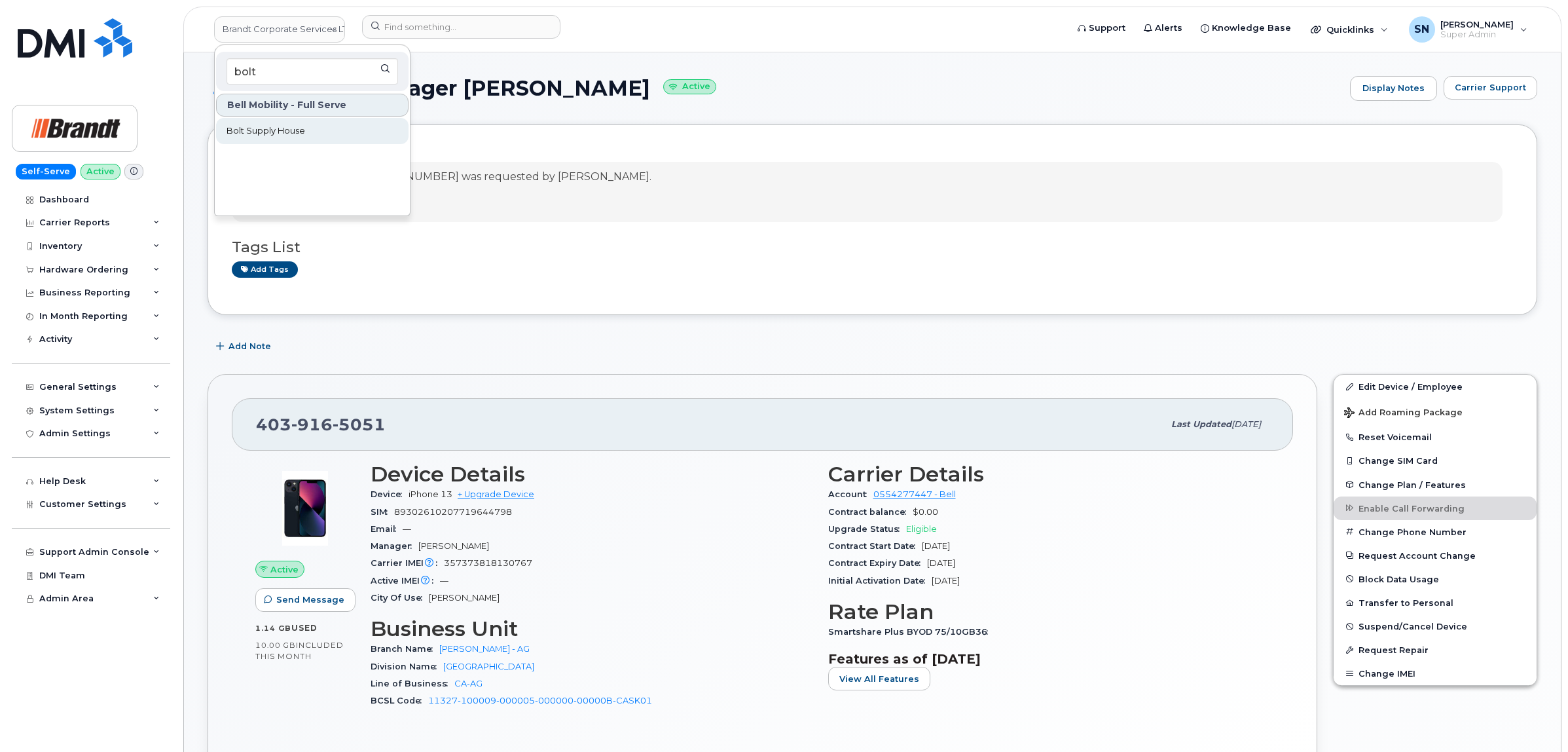
type input "bolt"
click at [306, 132] on link "Bolt Supply House" at bounding box center [312, 131] width 193 height 26
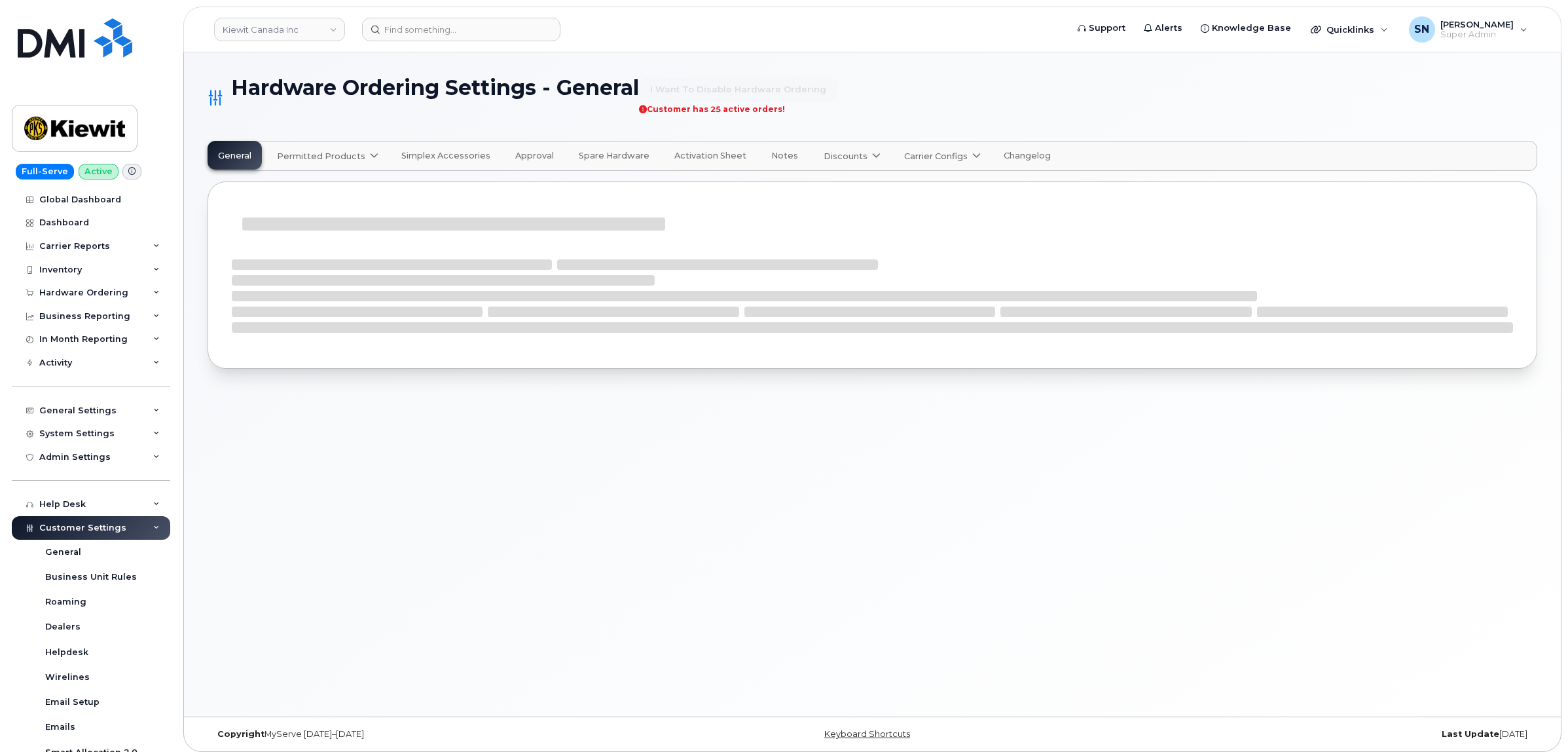
select select "admins"
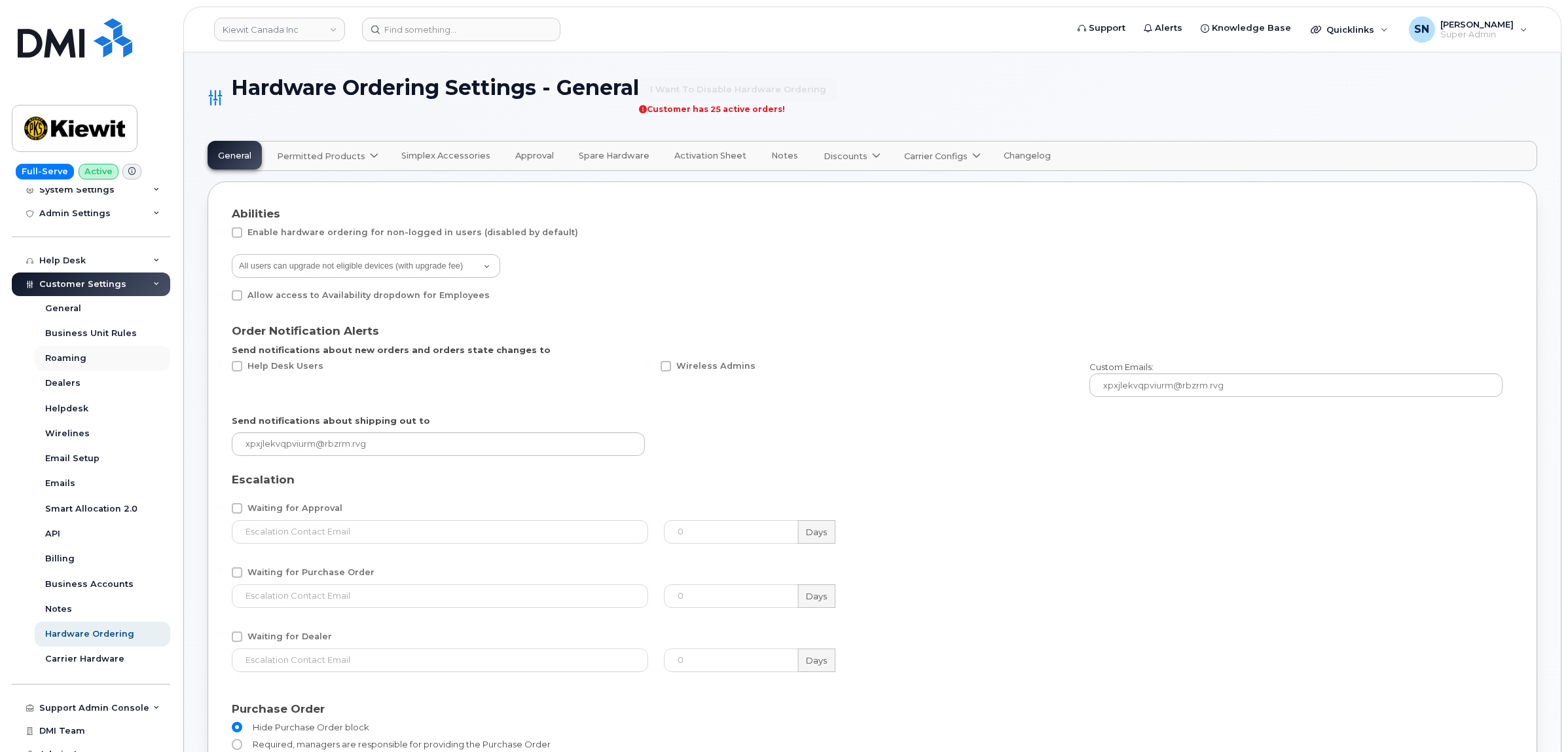
scroll to position [246, 0]
click at [103, 588] on div "Business Accounts" at bounding box center [89, 582] width 89 height 12
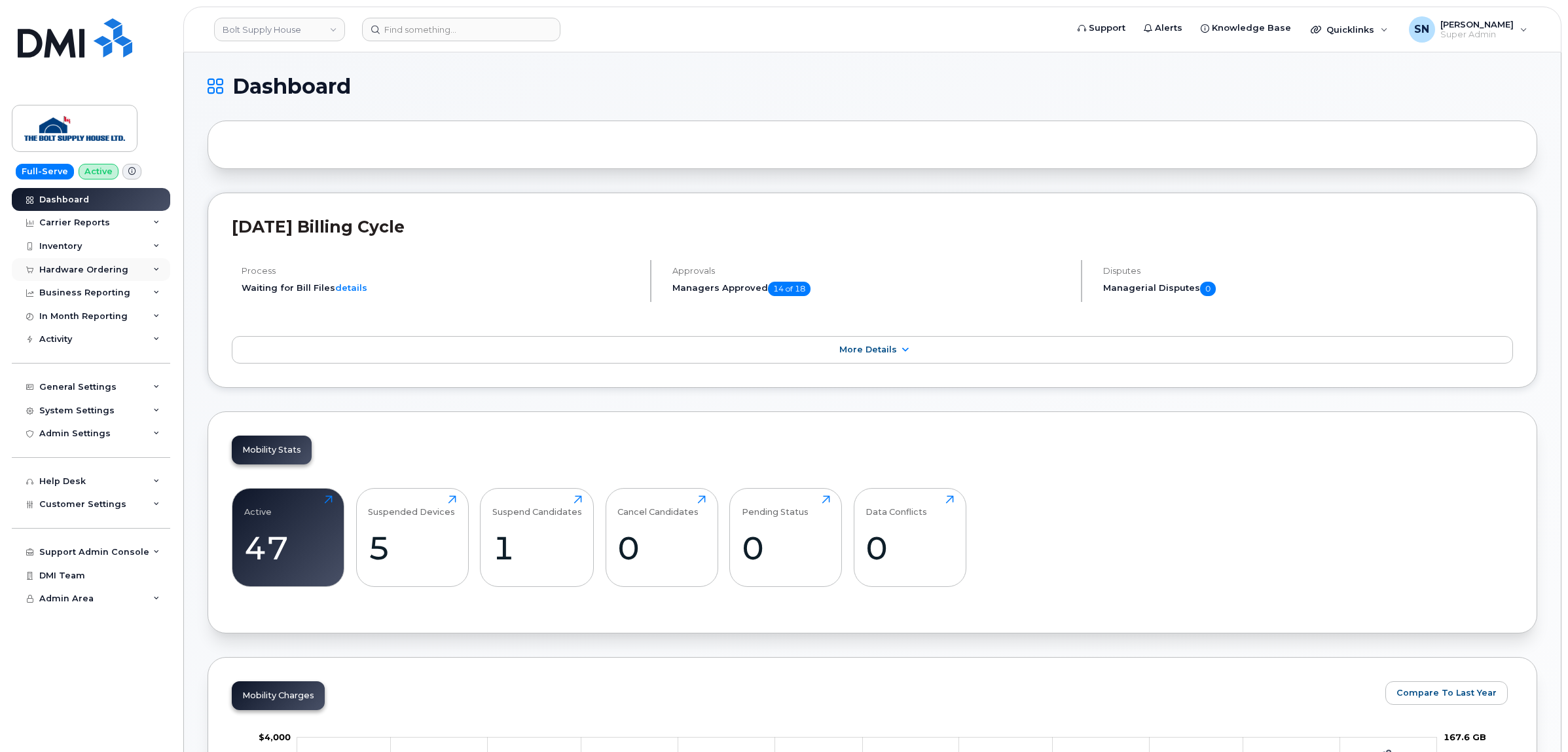
click at [51, 272] on div "Hardware Ordering" at bounding box center [84, 270] width 89 height 11
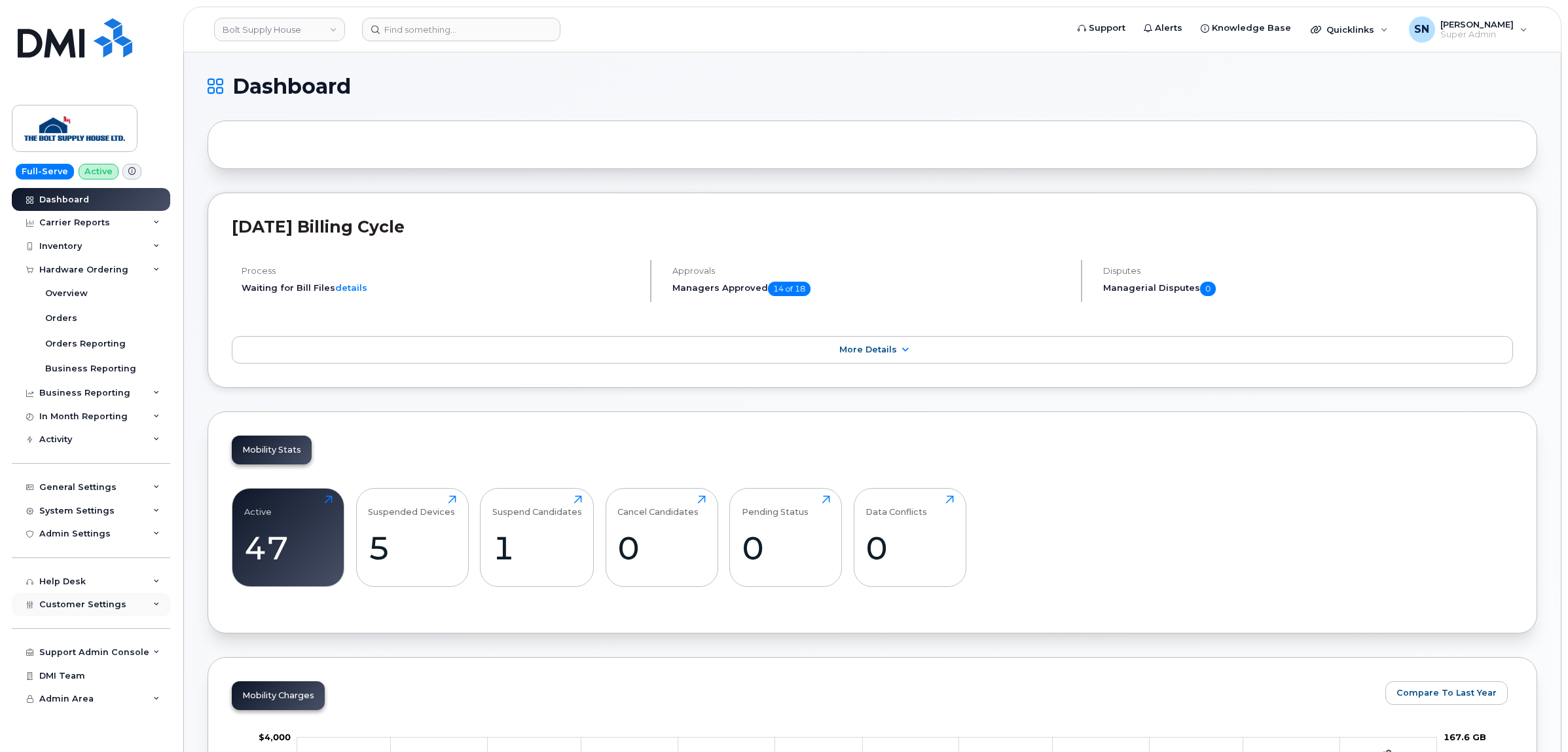
click at [99, 608] on span "Customer Settings" at bounding box center [83, 604] width 87 height 10
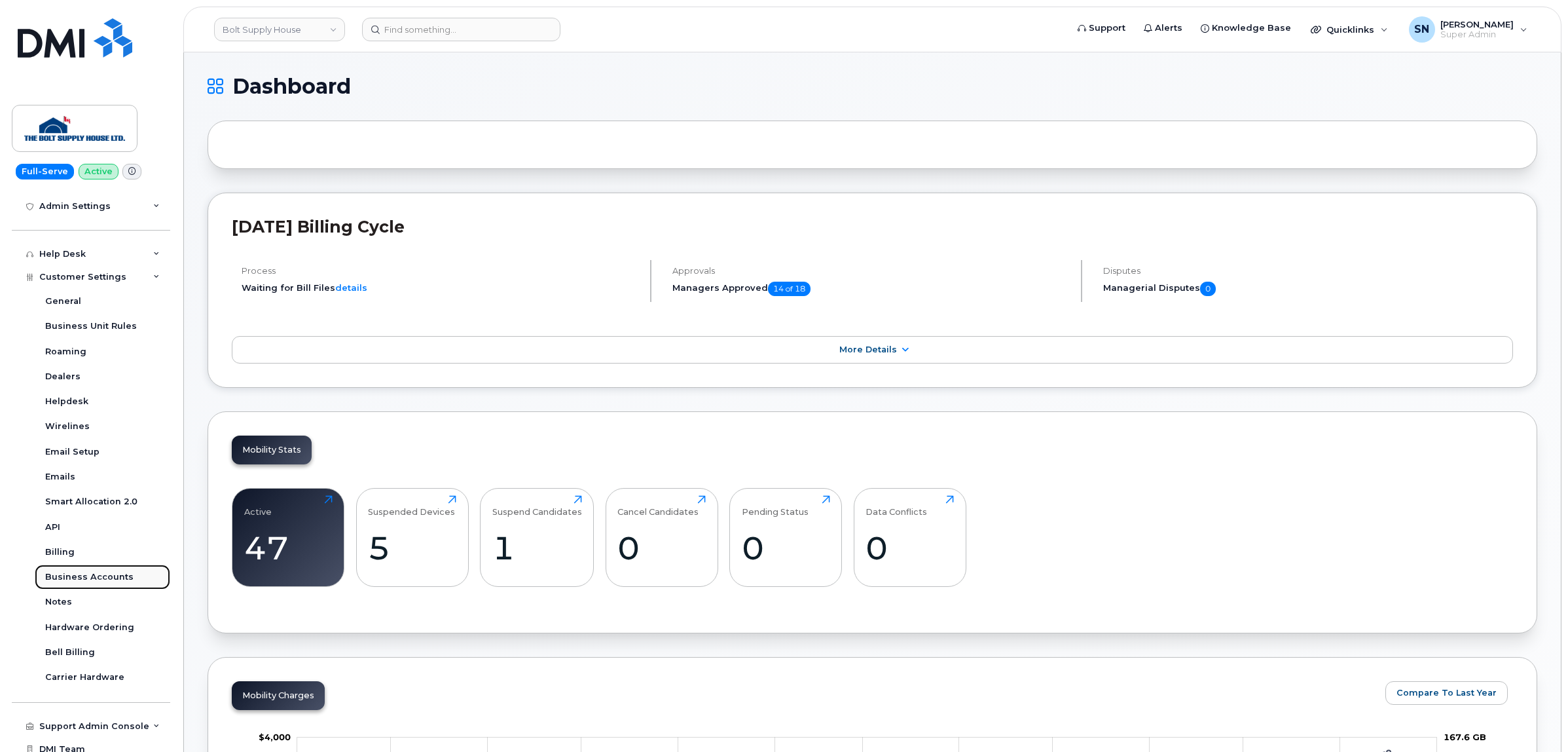
click at [106, 583] on div "Business Accounts" at bounding box center [89, 577] width 89 height 12
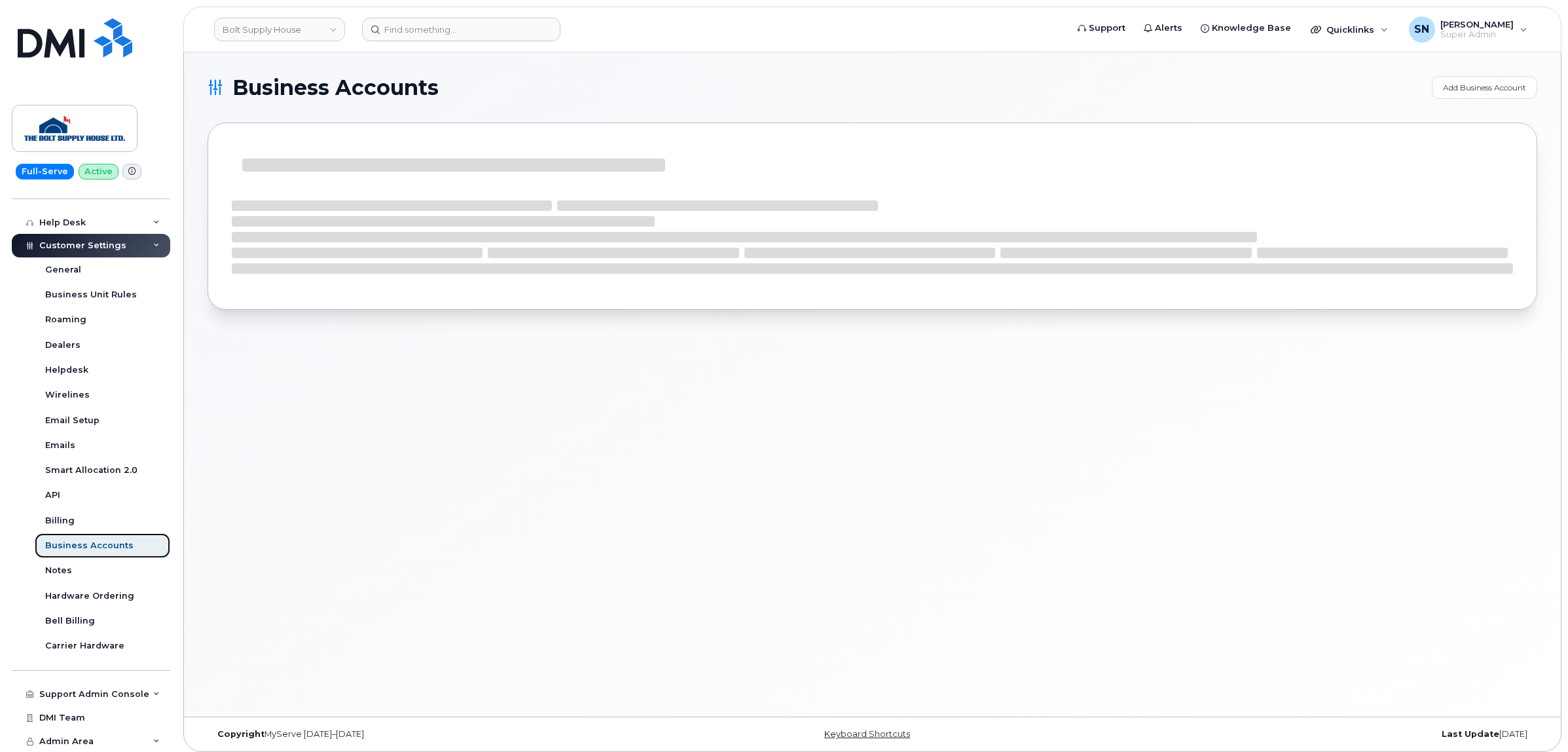
scroll to position [227, 0]
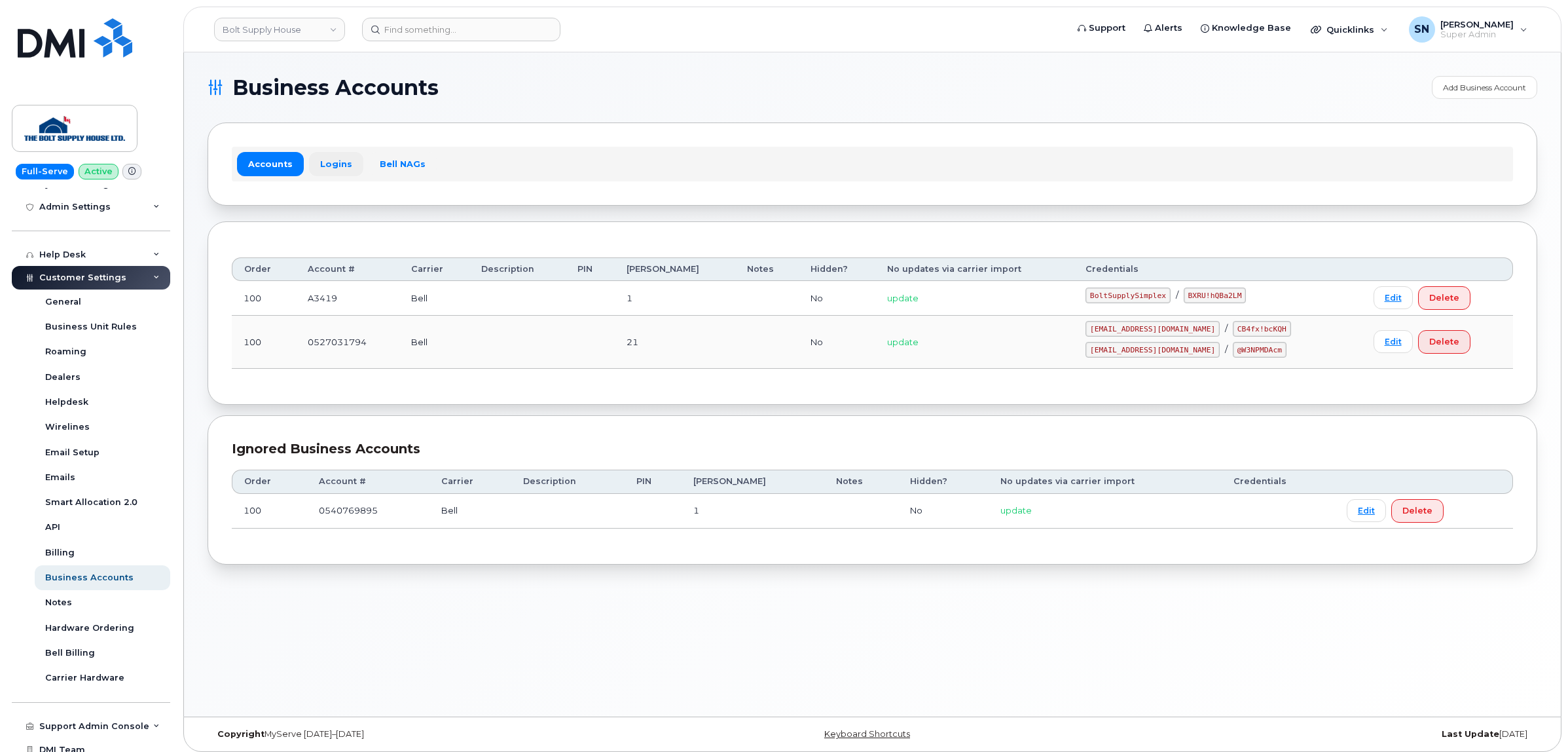
click at [338, 164] on link "Logins" at bounding box center [336, 164] width 55 height 24
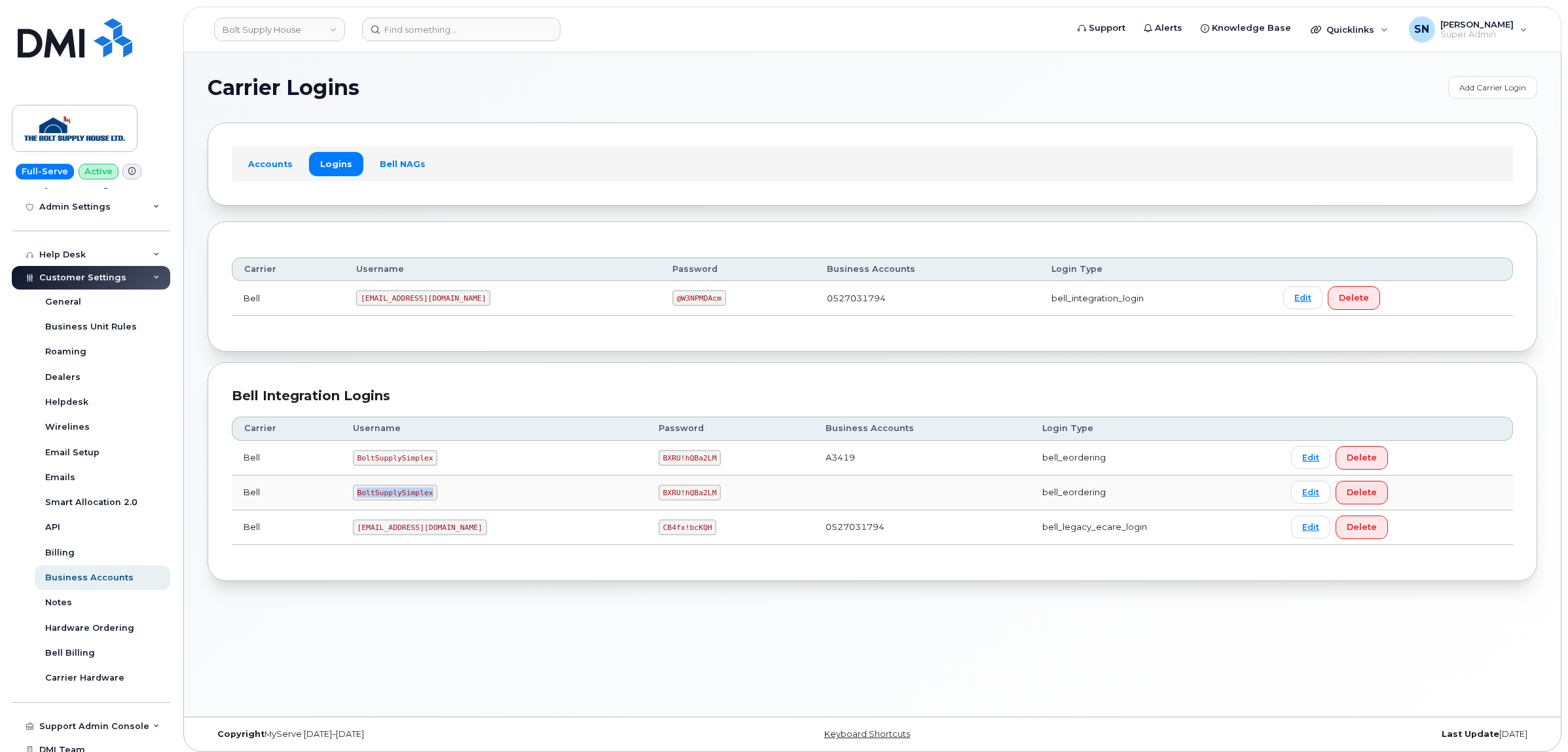
drag, startPoint x: 362, startPoint y: 495, endPoint x: 437, endPoint y: 499, distance: 75.1
click at [437, 499] on td "BoltSupplySimplex" at bounding box center [494, 492] width 306 height 35
copy code "BoltSupplySimplex"
drag, startPoint x: 616, startPoint y: 496, endPoint x: 689, endPoint y: 499, distance: 73.1
click at [689, 499] on td "BXRU!hQBa2LM" at bounding box center [730, 492] width 167 height 35
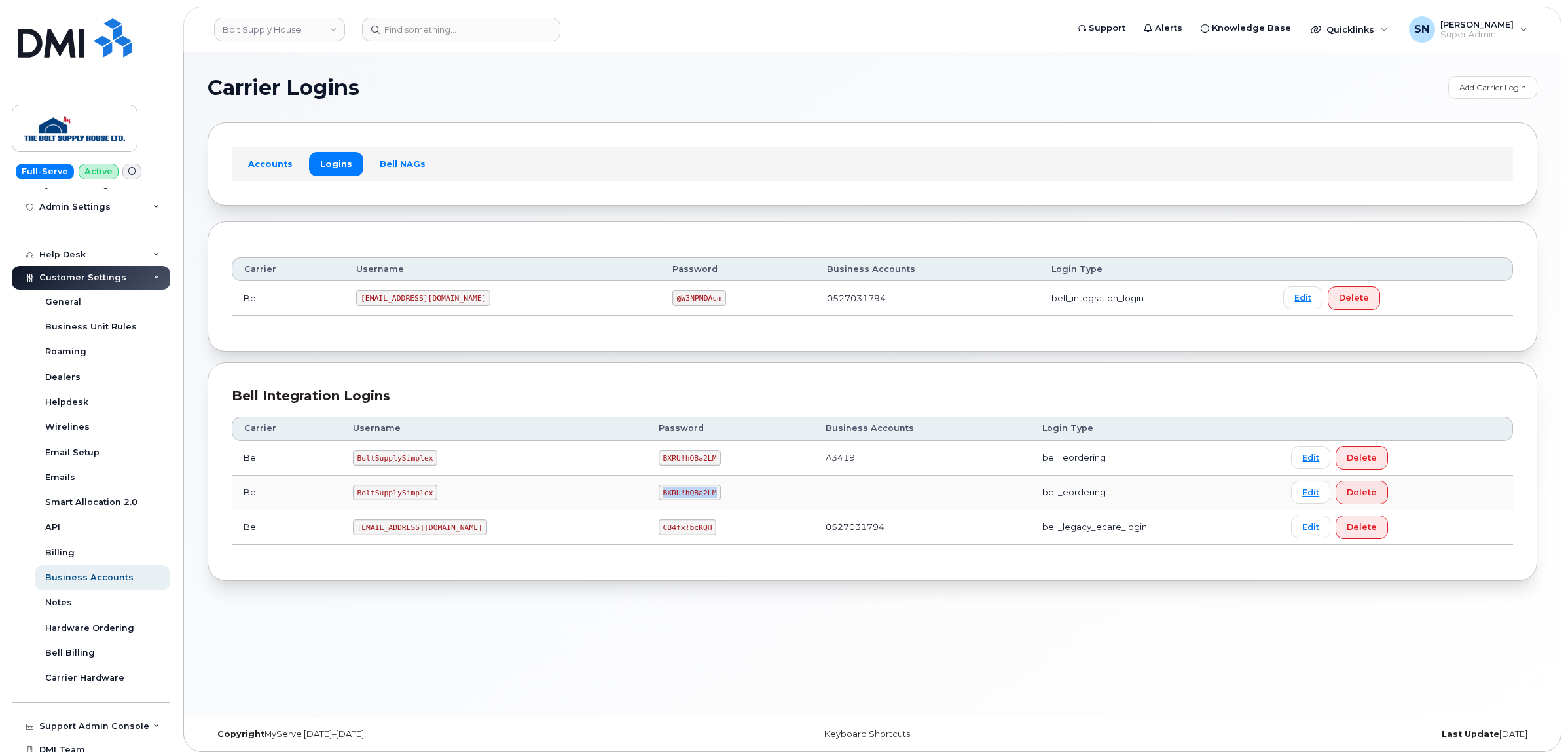
copy code "BXRU!hQBa2LM"
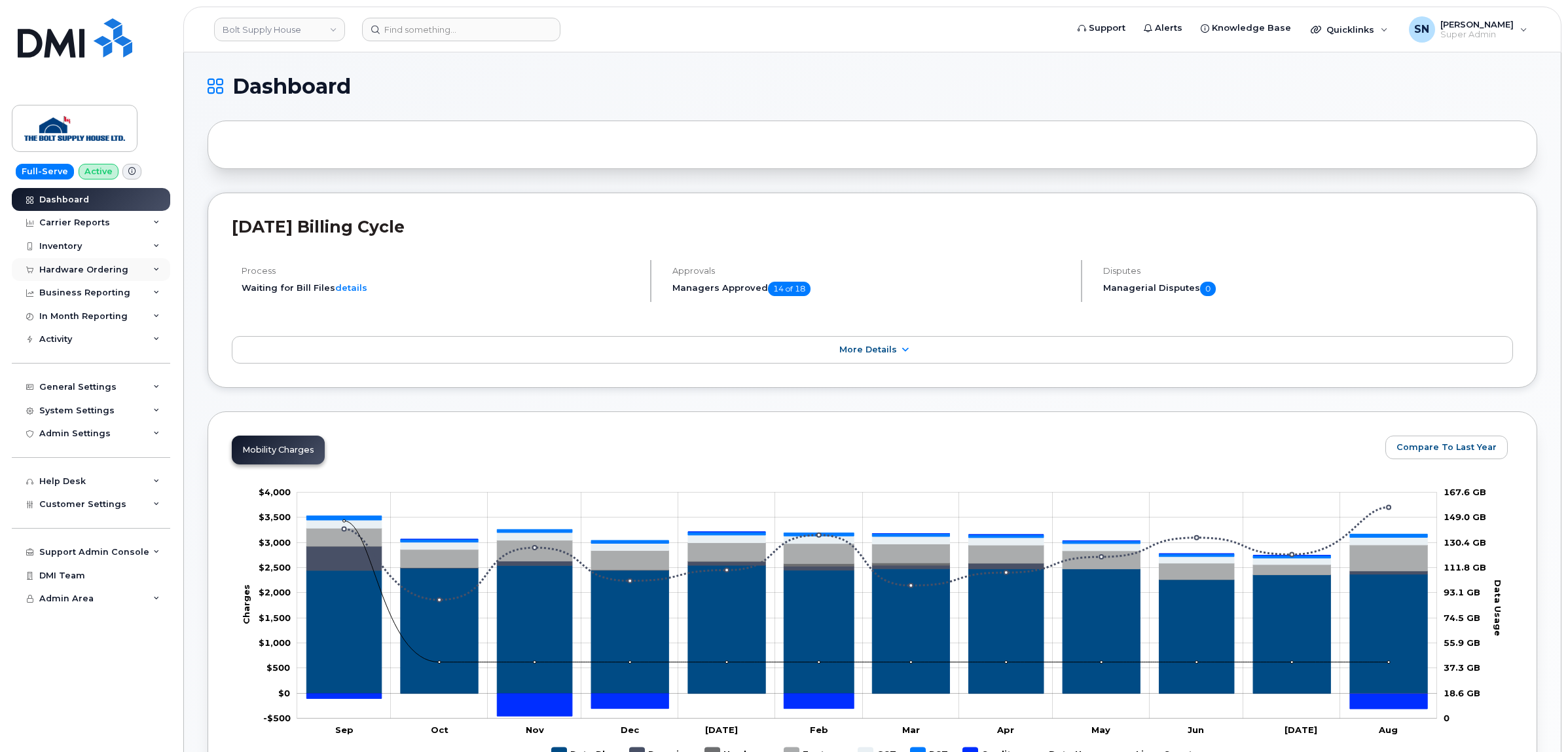
click at [100, 270] on div "Hardware Ordering" at bounding box center [84, 270] width 89 height 11
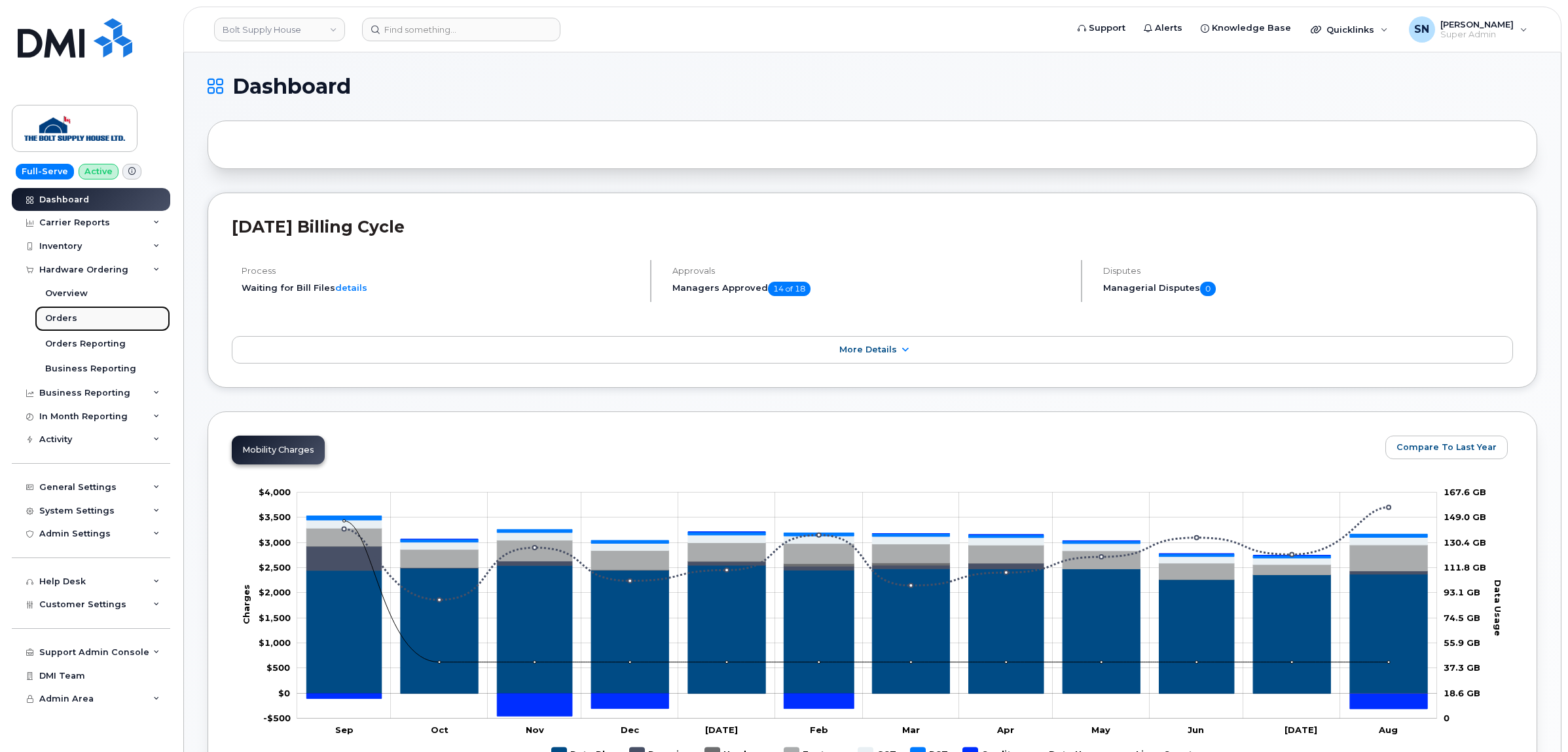
click at [80, 316] on link "Orders" at bounding box center [103, 318] width 135 height 25
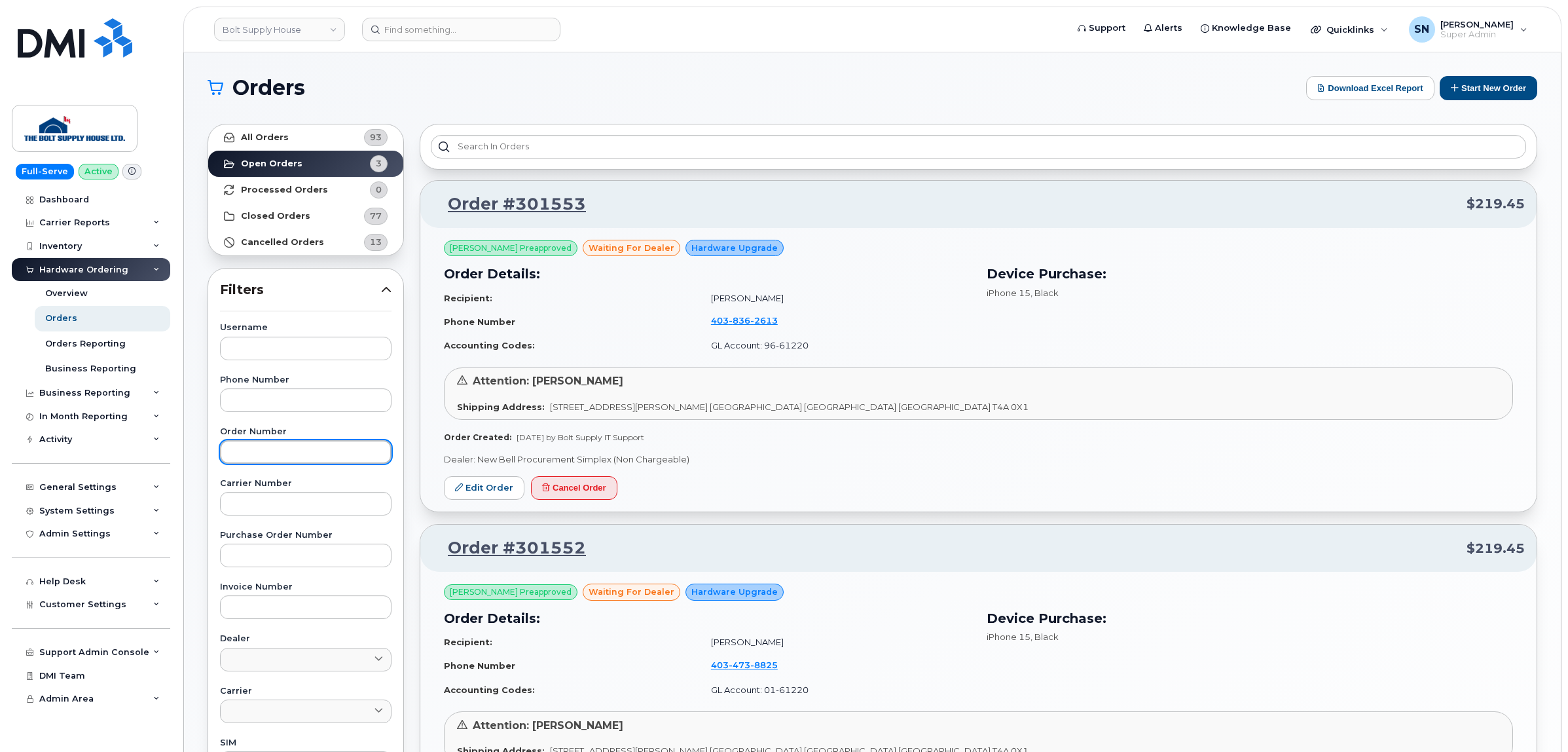
paste input "301494"
click at [286, 460] on input "301494" at bounding box center [306, 452] width 172 height 24
type input "301494"
click at [271, 135] on strong "All Orders" at bounding box center [265, 137] width 48 height 11
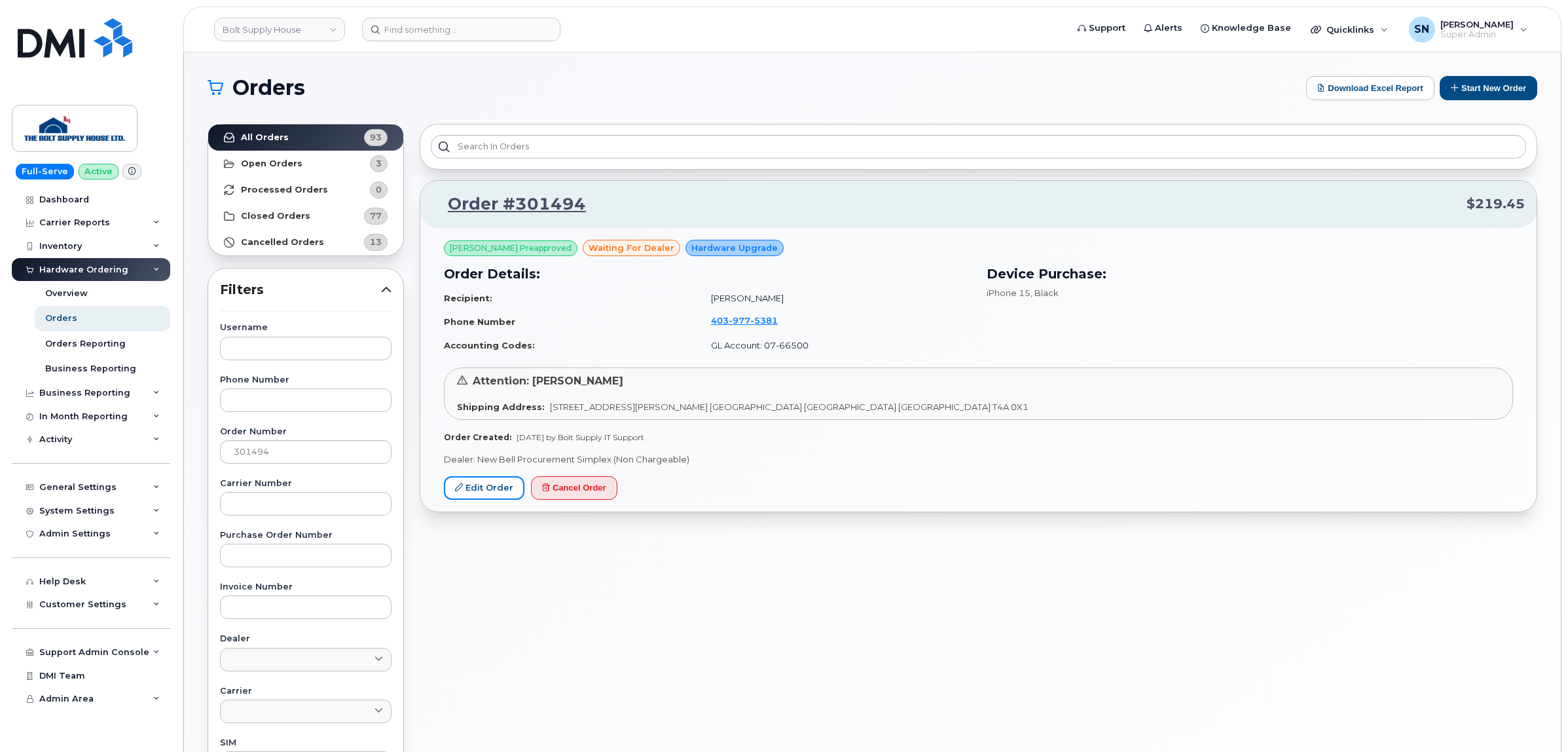
drag, startPoint x: 488, startPoint y: 484, endPoint x: 480, endPoint y: 505, distance: 22.5
click at [488, 484] on link "Edit Order" at bounding box center [484, 488] width 81 height 24
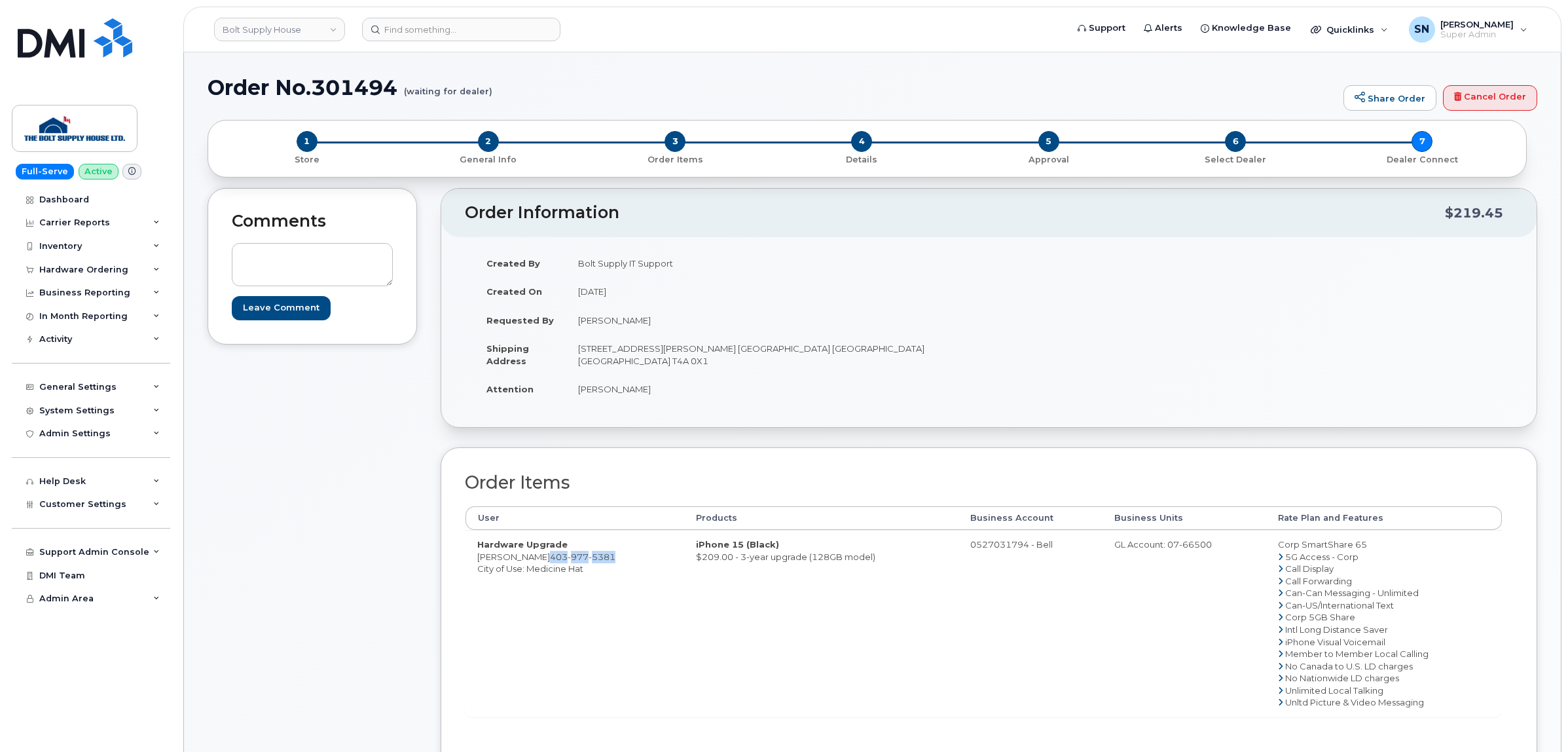
drag, startPoint x: 525, startPoint y: 555, endPoint x: 594, endPoint y: 558, distance: 69.1
click at [594, 558] on td "Hardware Upgrade Dean Lanz 403 977 5381 City of Use: Medicine Hat" at bounding box center [574, 623] width 219 height 187
copy span "403 977 5381"
drag, startPoint x: 580, startPoint y: 348, endPoint x: 712, endPoint y: 350, distance: 132.0
click at [712, 350] on td "[STREET_ADDRESS][PERSON_NAME] [GEOGRAPHIC_DATA] [GEOGRAPHIC_DATA] [GEOGRAPHIC_D…" at bounding box center [773, 354] width 413 height 41
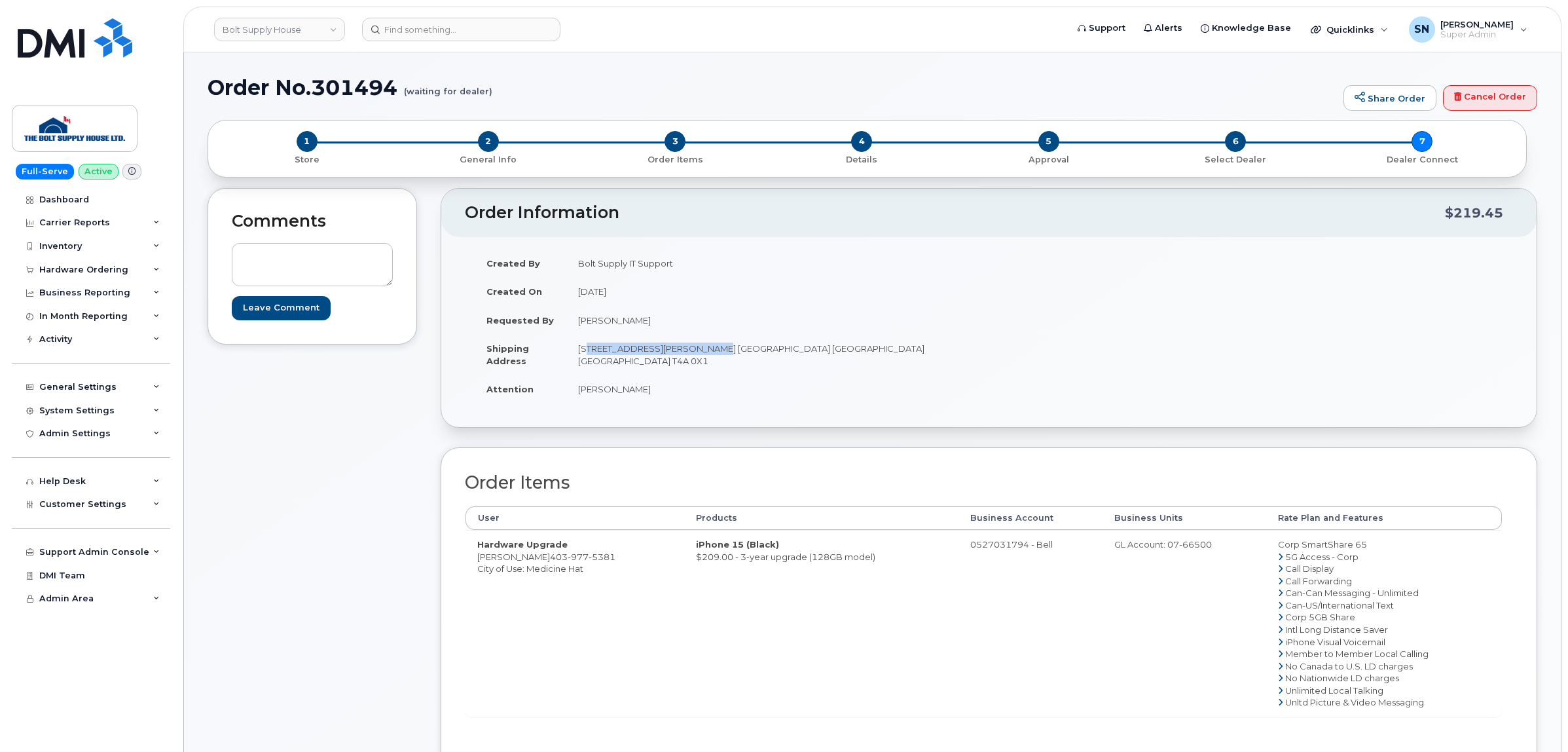
copy td "101-293029 James Jones Way"
click at [745, 364] on td "[STREET_ADDRESS][PERSON_NAME] [GEOGRAPHIC_DATA] [GEOGRAPHIC_DATA] [GEOGRAPHIC_D…" at bounding box center [773, 354] width 413 height 41
drag, startPoint x: 898, startPoint y: 372, endPoint x: 867, endPoint y: 362, distance: 32.6
click at [895, 372] on td "[STREET_ADDRESS][PERSON_NAME] [GEOGRAPHIC_DATA] [GEOGRAPHIC_DATA] [GEOGRAPHIC_D…" at bounding box center [773, 354] width 413 height 41
drag, startPoint x: 827, startPoint y: 348, endPoint x: 862, endPoint y: 349, distance: 35.0
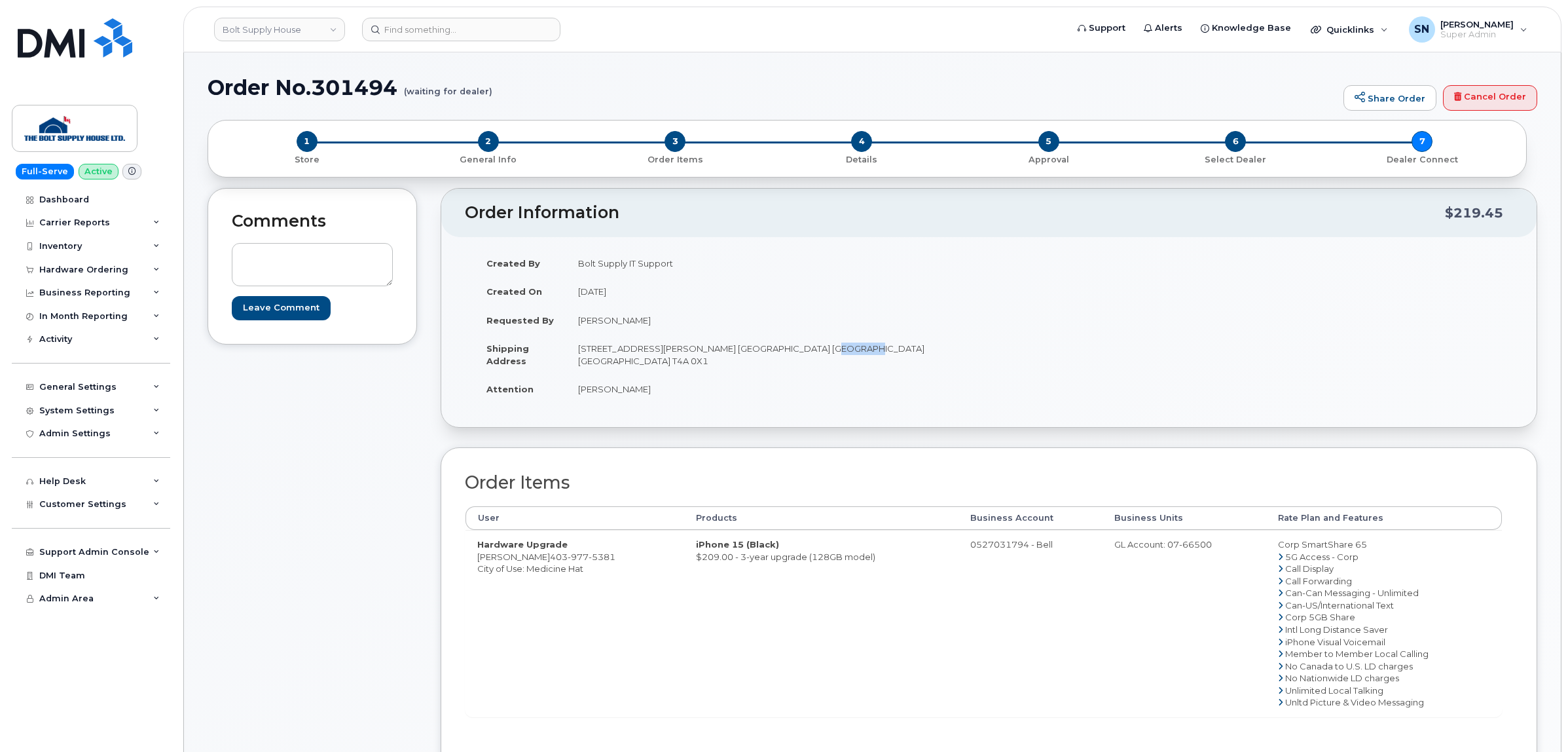
click at [862, 349] on td "[STREET_ADDRESS][PERSON_NAME] [GEOGRAPHIC_DATA] [GEOGRAPHIC_DATA] [GEOGRAPHIC_D…" at bounding box center [773, 354] width 413 height 41
copy td "T4A 0X1"
drag, startPoint x: 578, startPoint y: 392, endPoint x: 642, endPoint y: 397, distance: 64.2
click at [642, 397] on td "[PERSON_NAME]" at bounding box center [773, 389] width 413 height 29
copy td "[PERSON_NAME]"
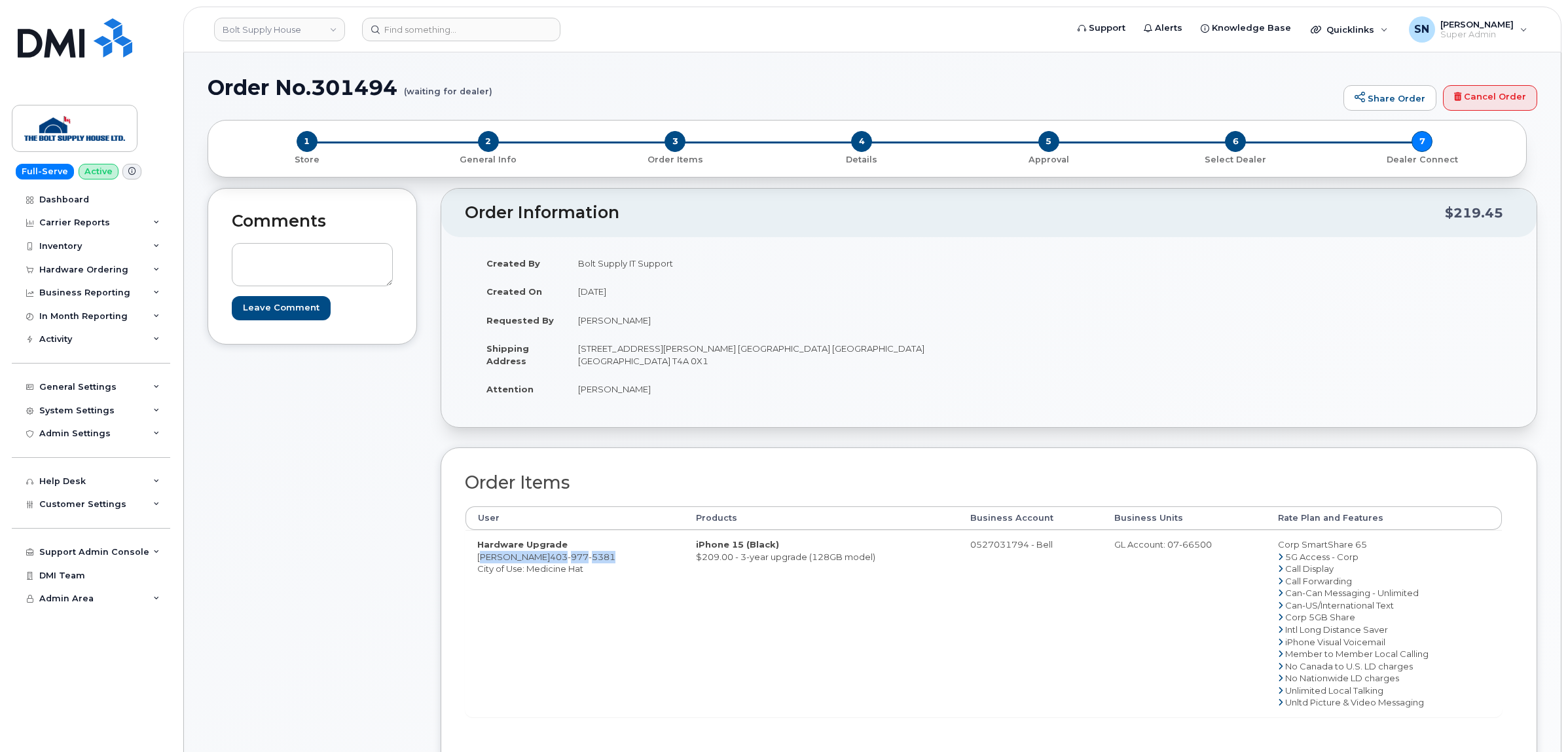
drag, startPoint x: 480, startPoint y: 557, endPoint x: 591, endPoint y: 560, distance: 111.0
click at [591, 560] on td "Hardware Upgrade Dean Lanz 403 977 5381 City of Use: Medicine Hat" at bounding box center [574, 623] width 219 height 187
copy td "Dean Lanz 403 977 5381"
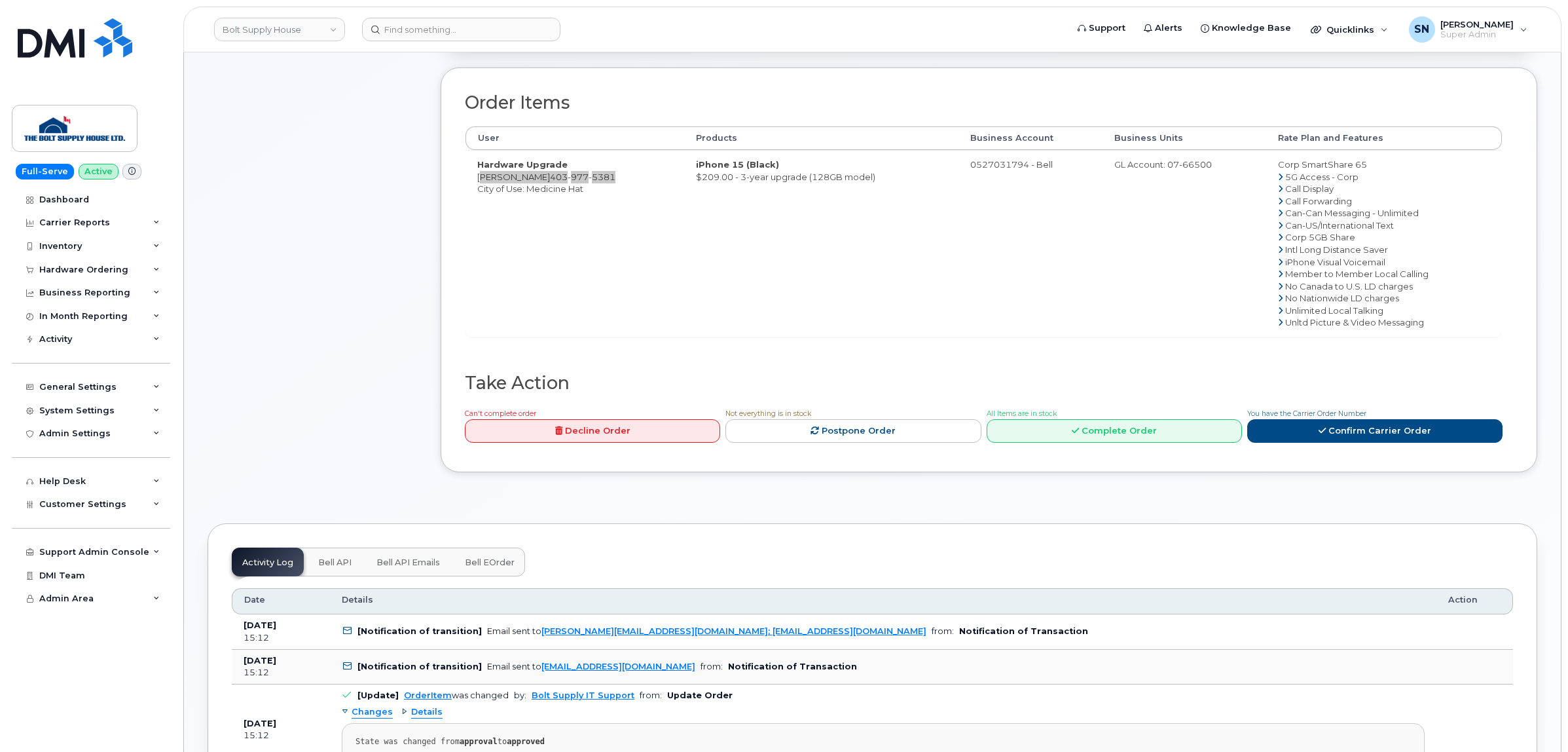
scroll to position [410, 0]
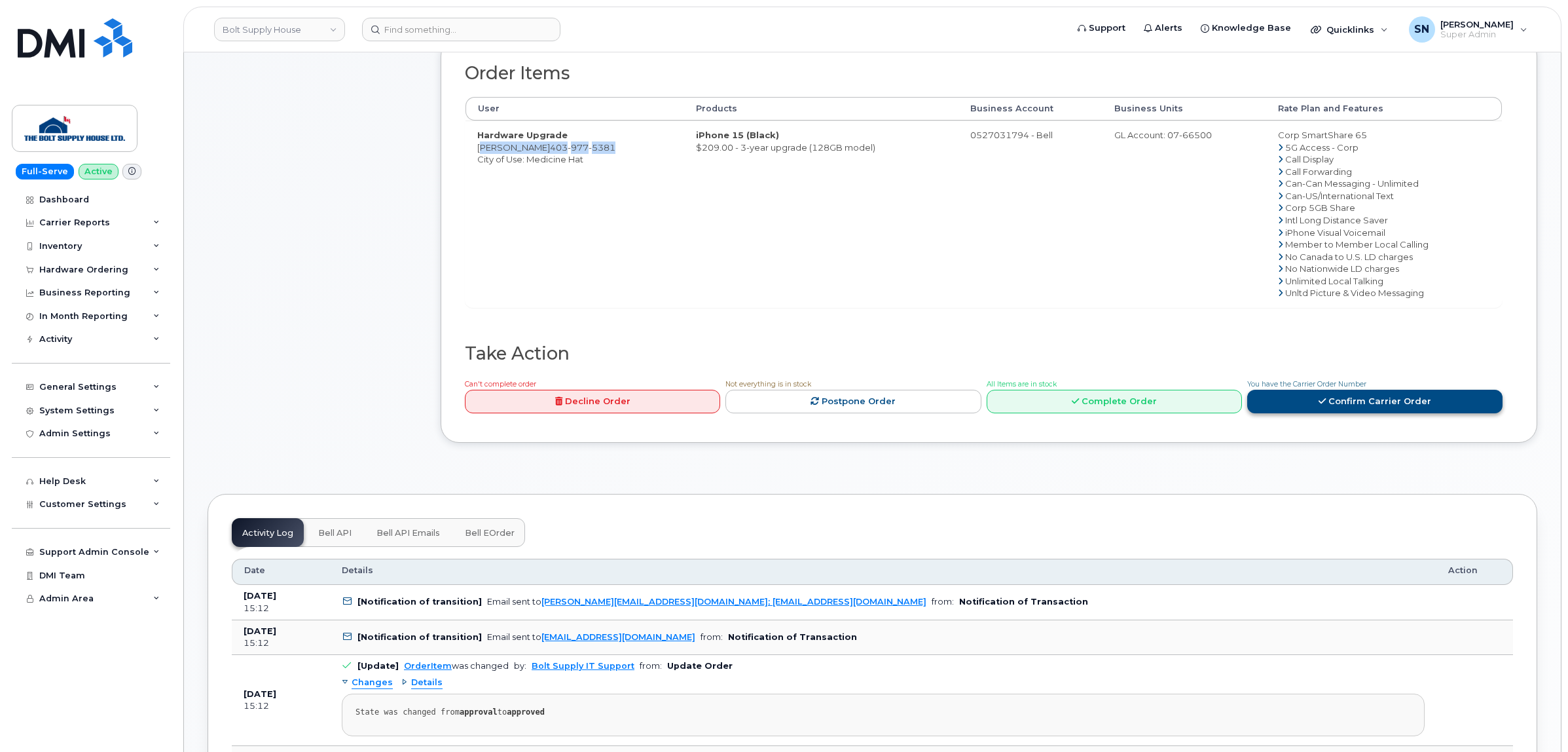
click at [1333, 403] on link "Confirm Carrier Order" at bounding box center [1375, 402] width 256 height 24
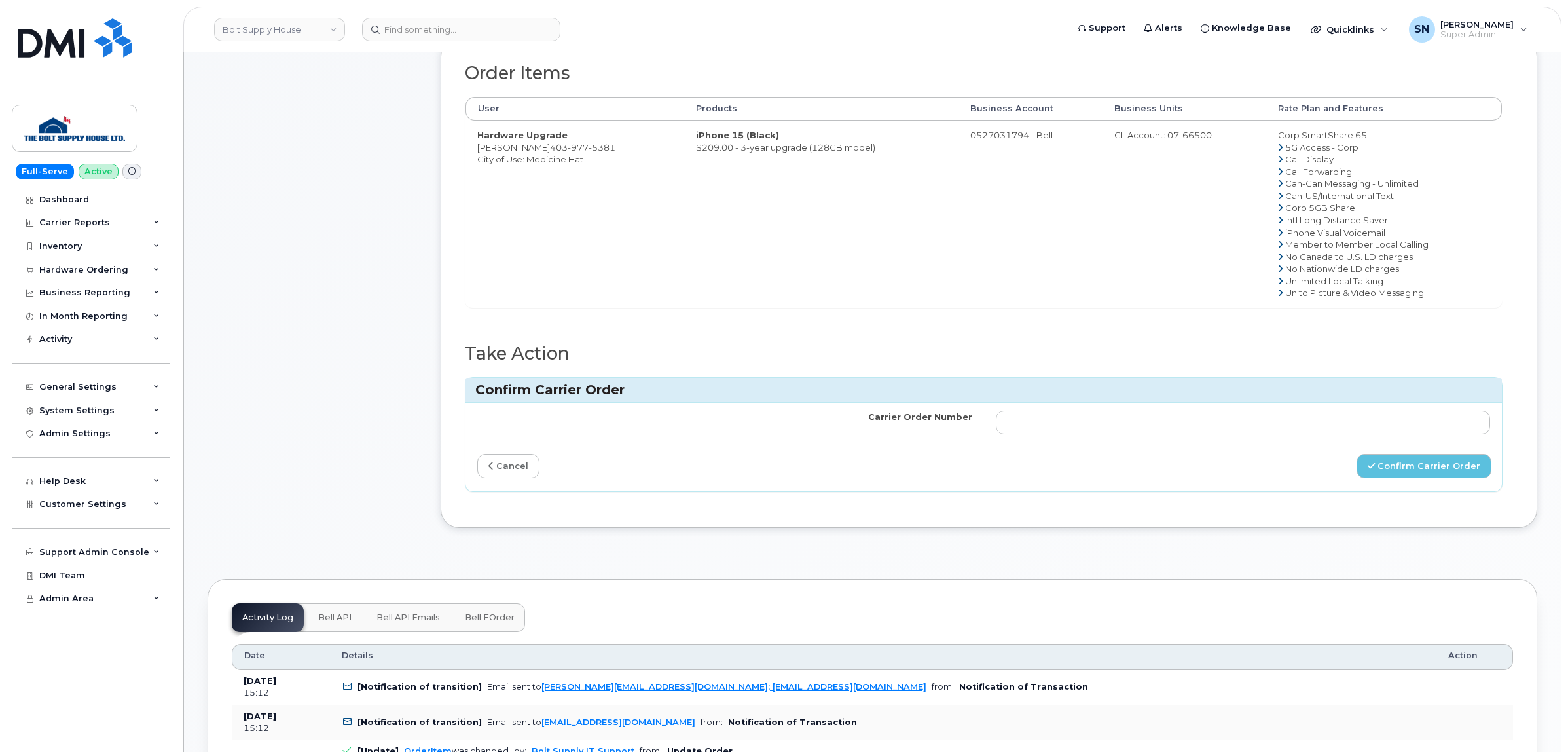
click at [1312, 418] on input "Carrier Order Number" at bounding box center [1243, 423] width 495 height 24
type input "3020699"
click at [1406, 465] on button "Confirm Carrier Order" at bounding box center [1423, 465] width 135 height 24
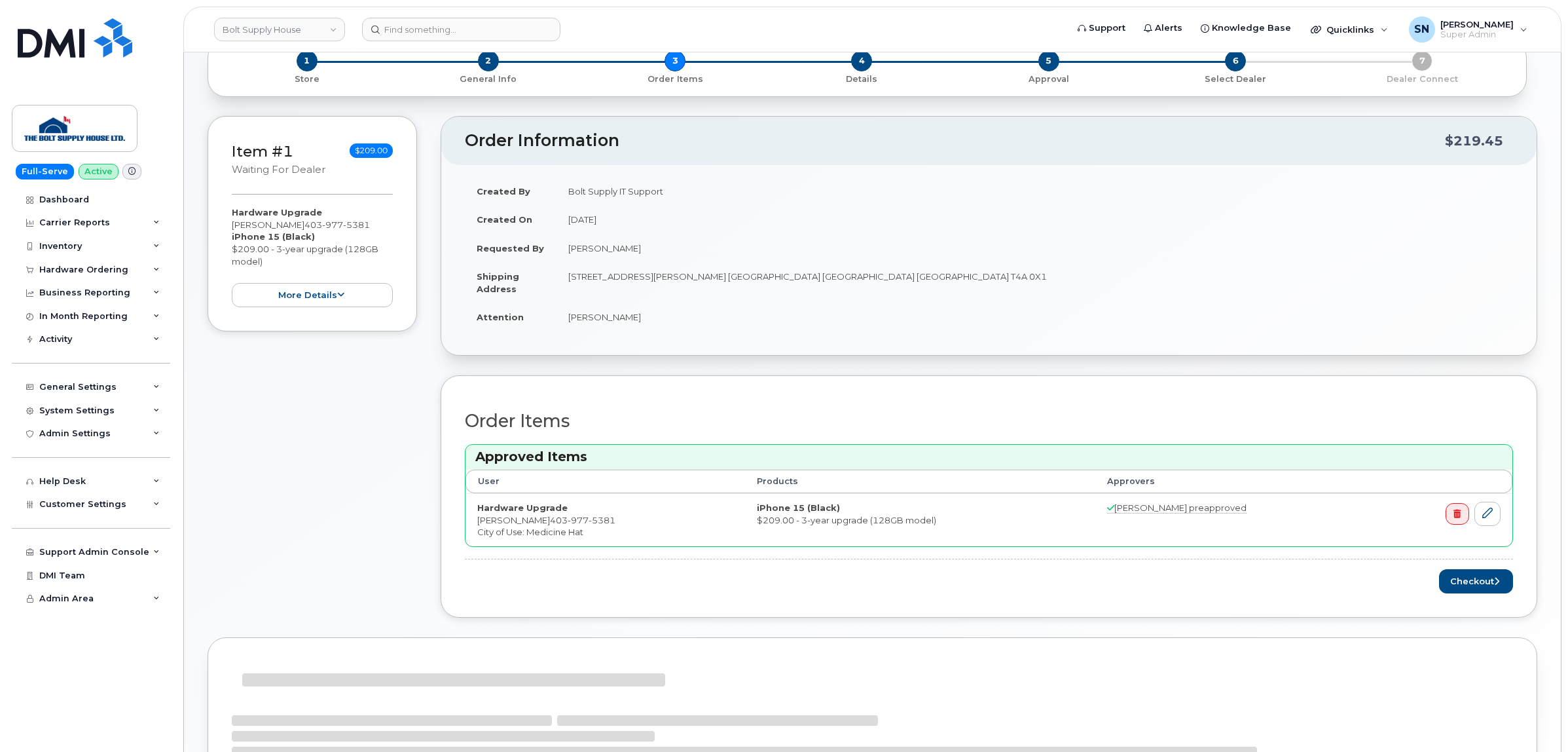
scroll to position [82, 0]
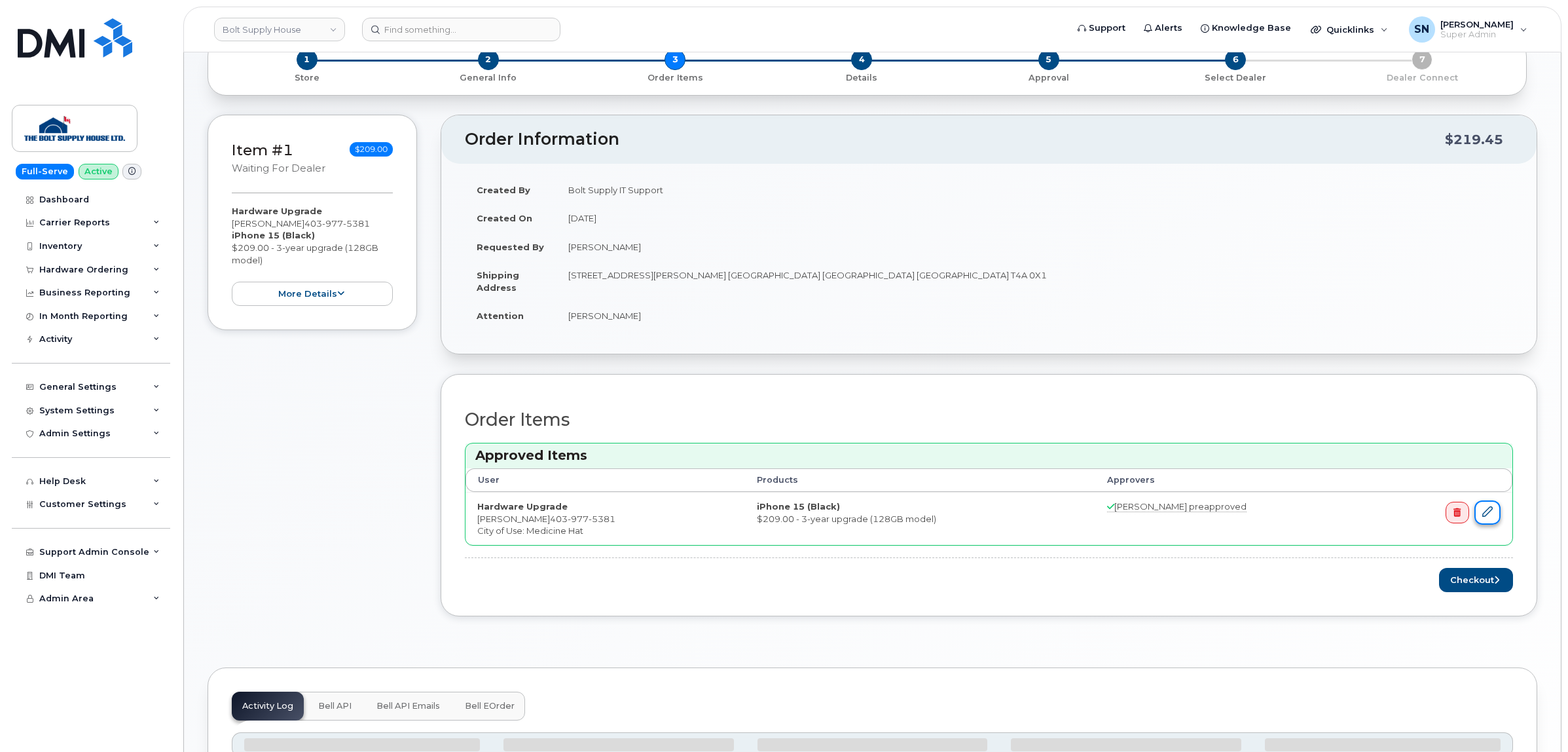
click at [1500, 506] on link at bounding box center [1488, 512] width 26 height 24
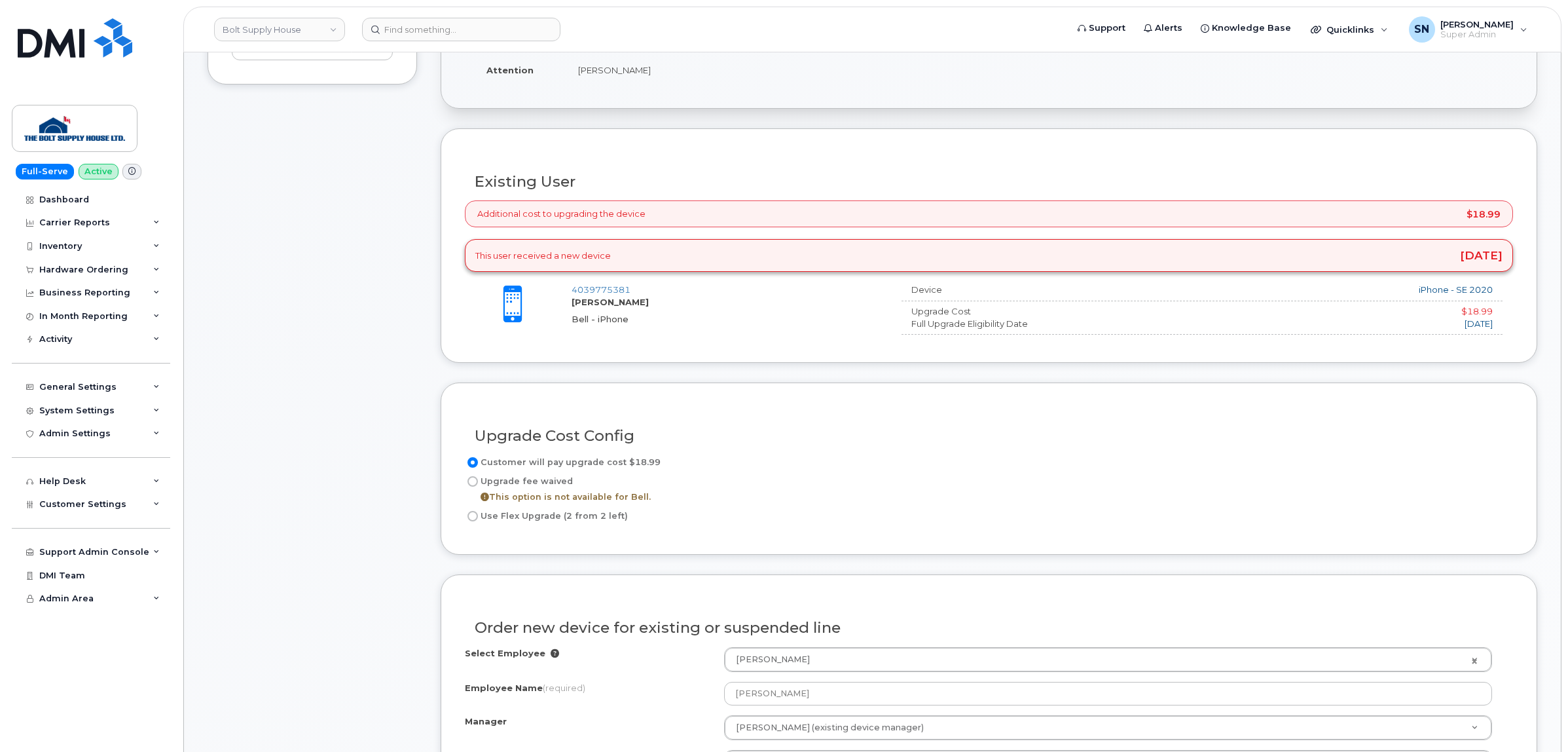
scroll to position [82, 0]
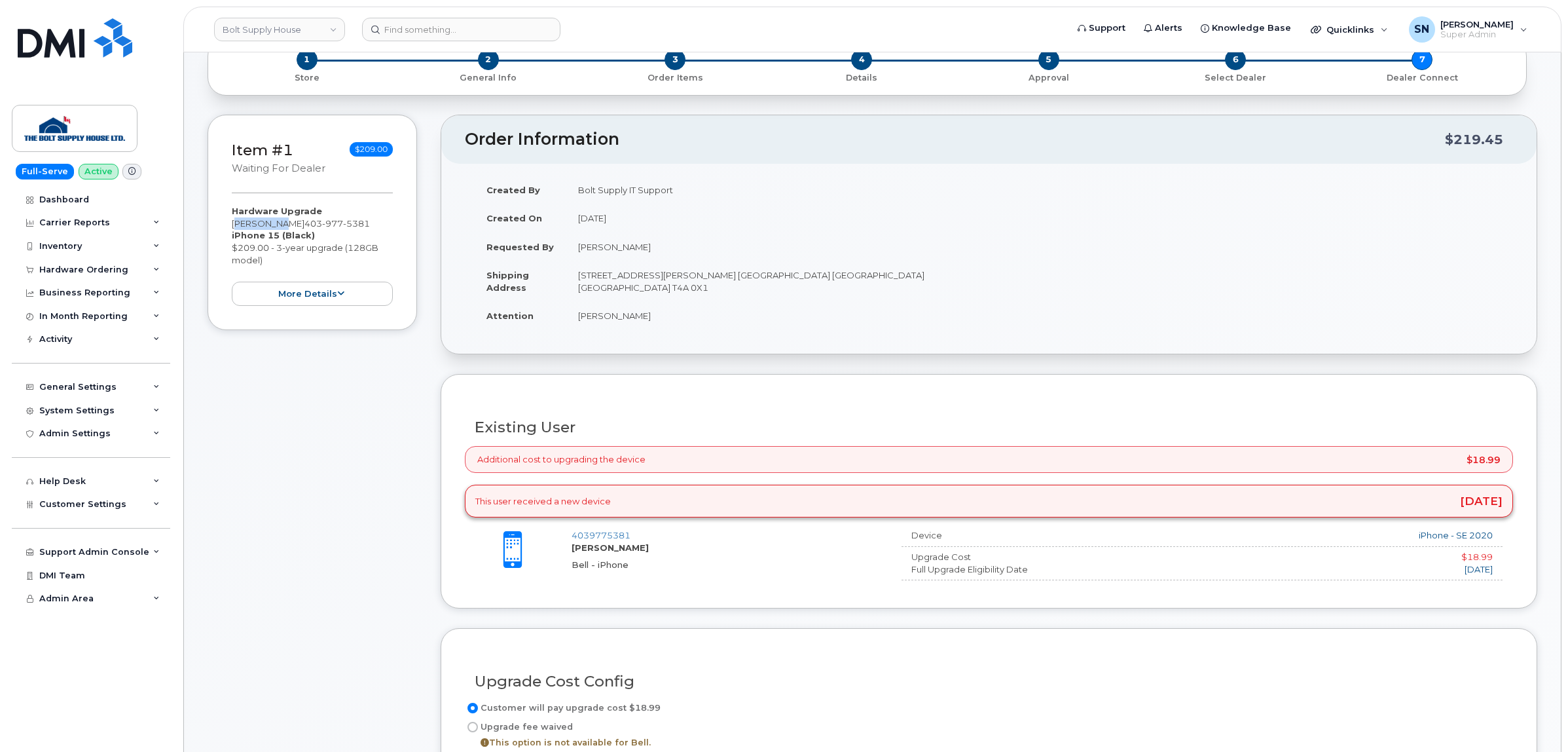
drag, startPoint x: 231, startPoint y: 227, endPoint x: 275, endPoint y: 227, distance: 44.0
click at [275, 227] on div "Hardware Upgrade [PERSON_NAME] [PHONE_NUMBER] iPhone 15 (Black) $209.00 - 3-yea…" at bounding box center [312, 255] width 161 height 101
copy div "[PERSON_NAME]"
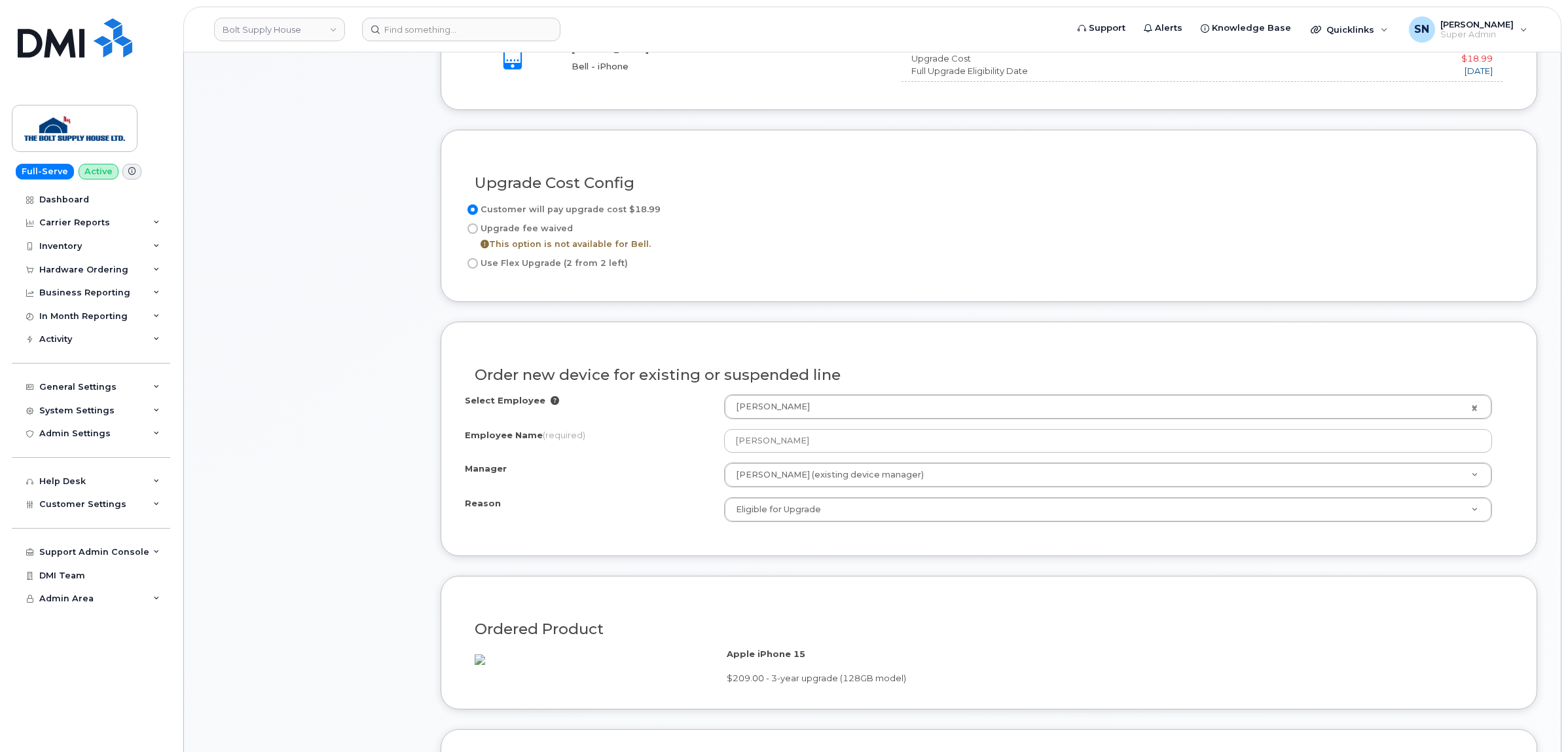
scroll to position [491, 0]
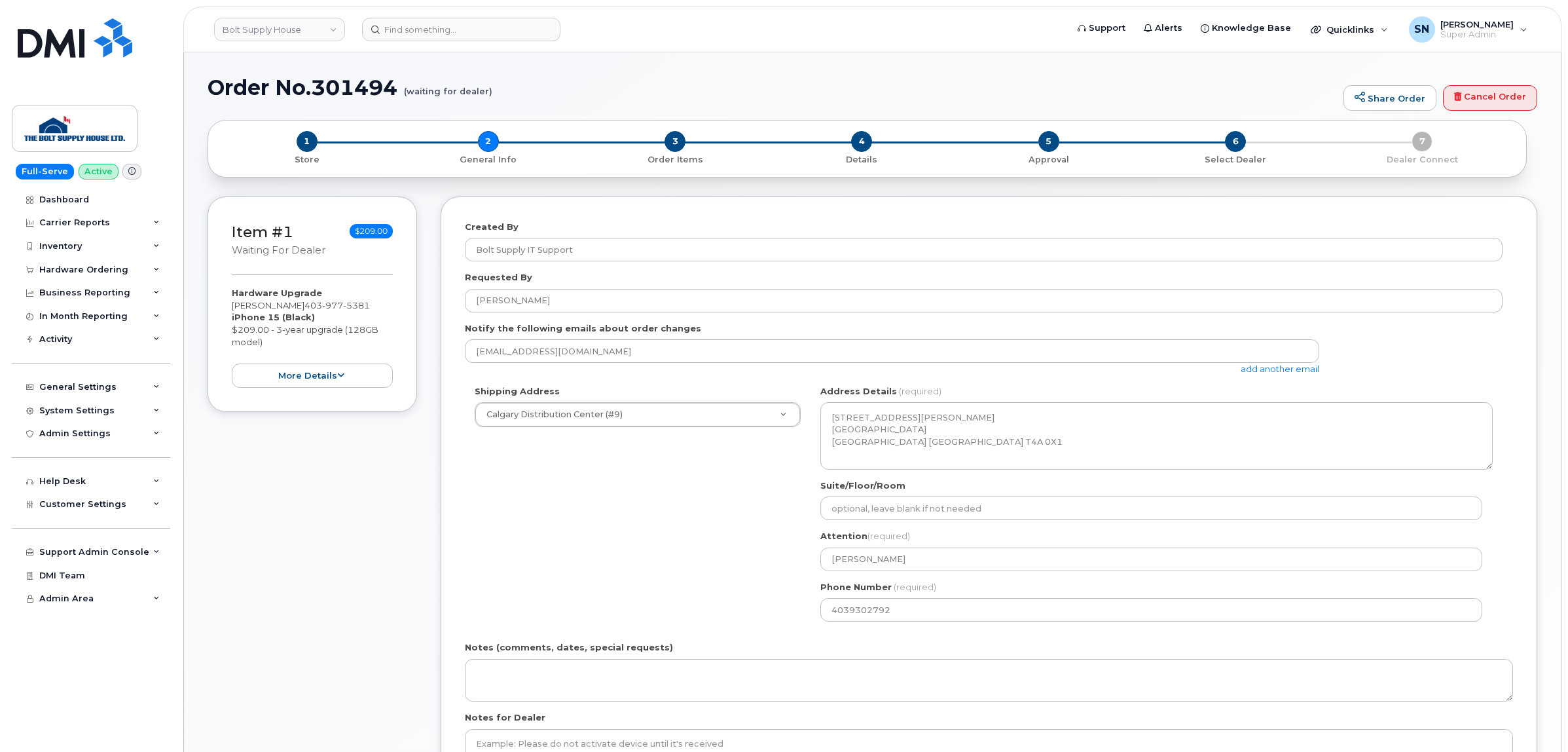
select select
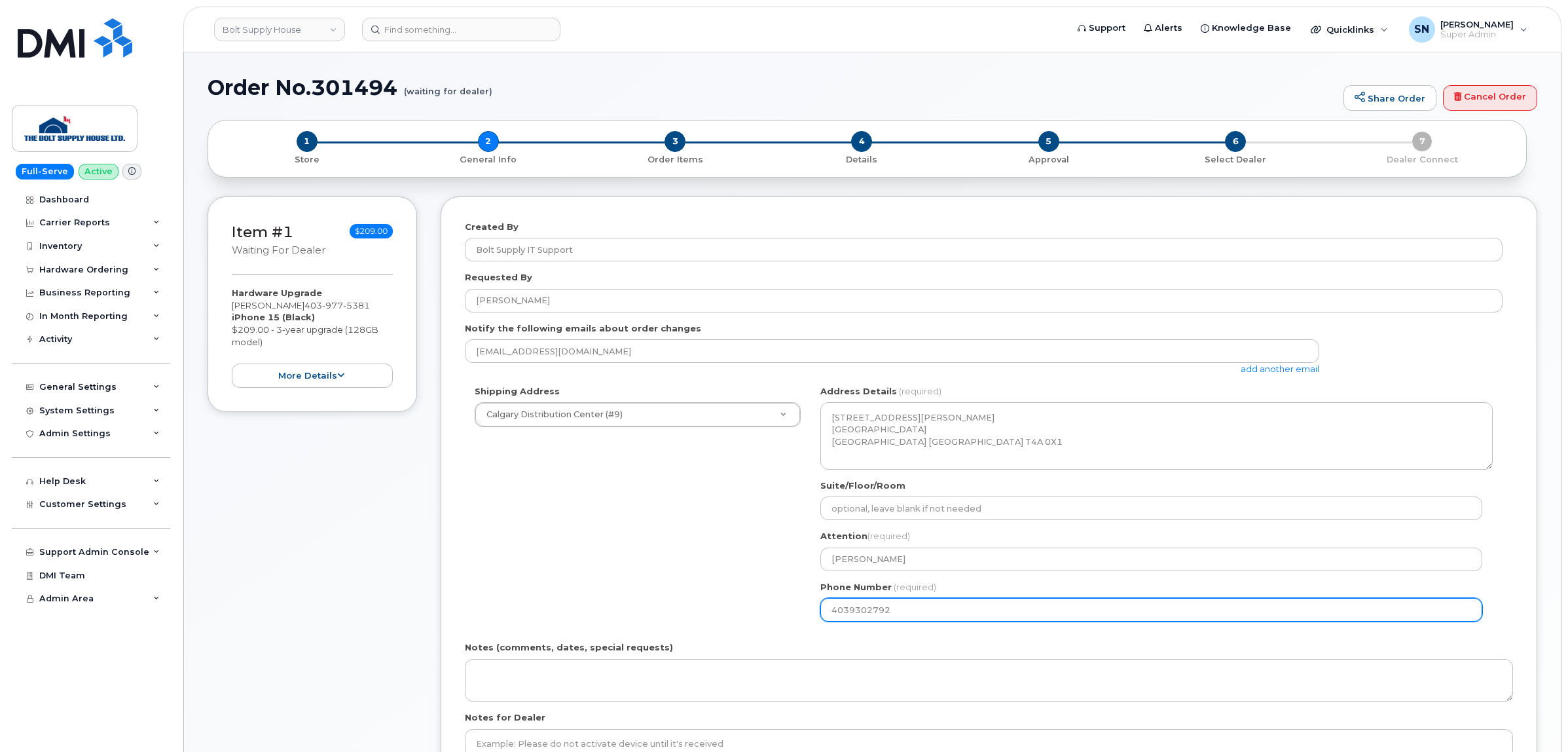
drag, startPoint x: 886, startPoint y: 609, endPoint x: 787, endPoint y: 607, distance: 99.0
click at [788, 608] on div "Shipping Address Calgary Distribution Center (#9) New Address Calgary Distribut…" at bounding box center [983, 508] width 1038 height 247
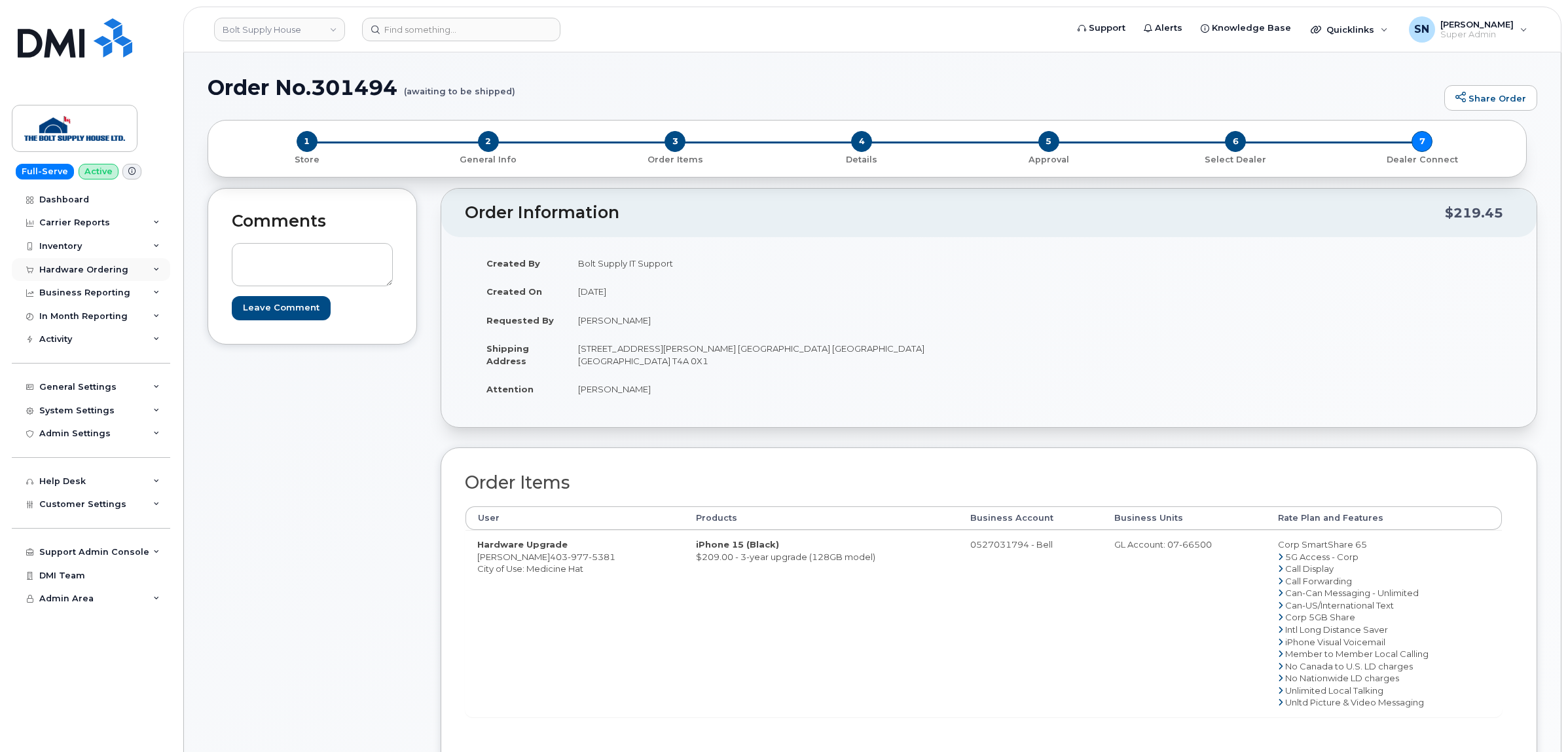
click at [67, 272] on div "Hardware Ordering" at bounding box center [84, 270] width 89 height 11
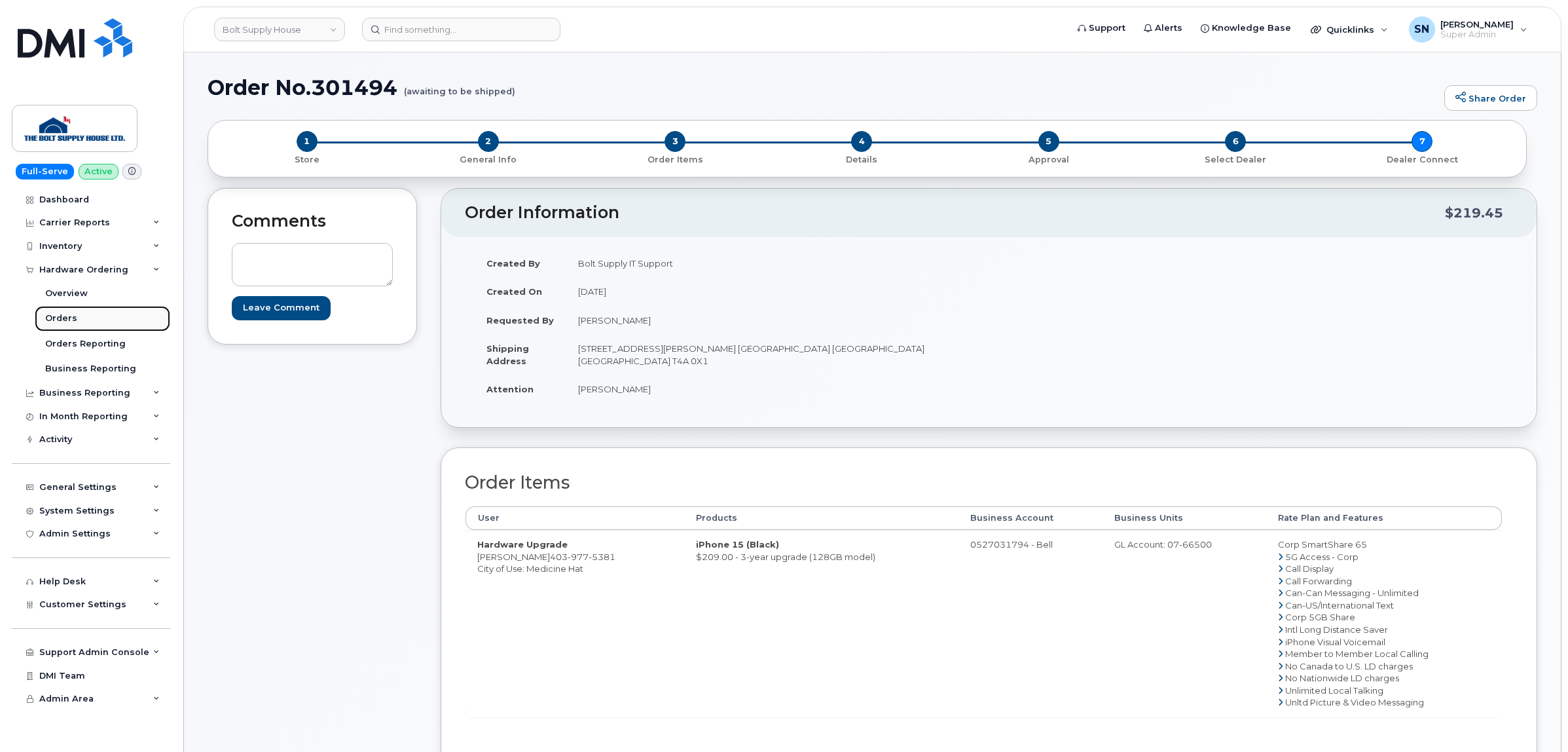
click at [61, 316] on div "Orders" at bounding box center [61, 318] width 32 height 12
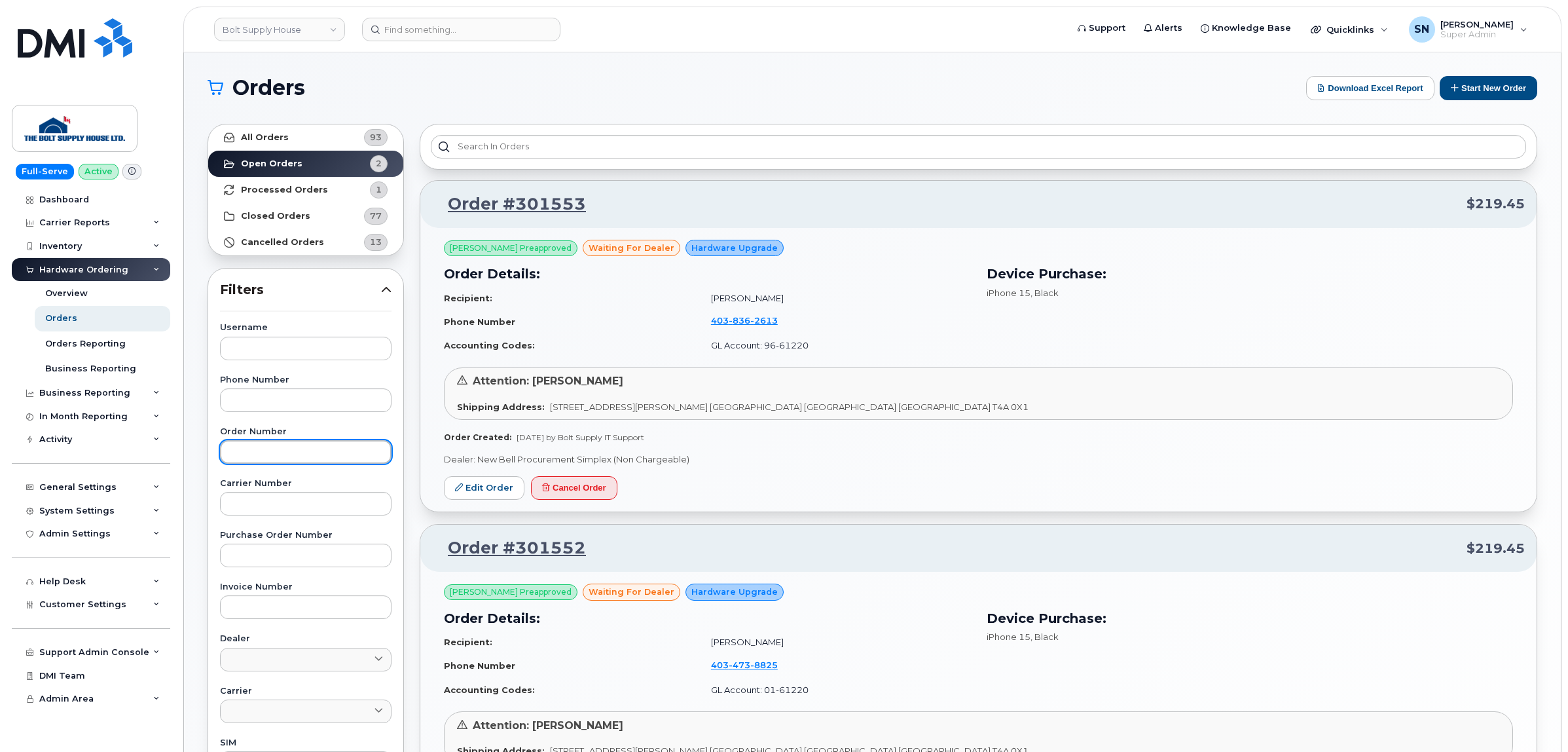
click at [293, 446] on input "text" at bounding box center [306, 452] width 172 height 24
paste input "301552"
type input "301552"
click at [308, 135] on link "All Orders 93" at bounding box center [306, 137] width 195 height 26
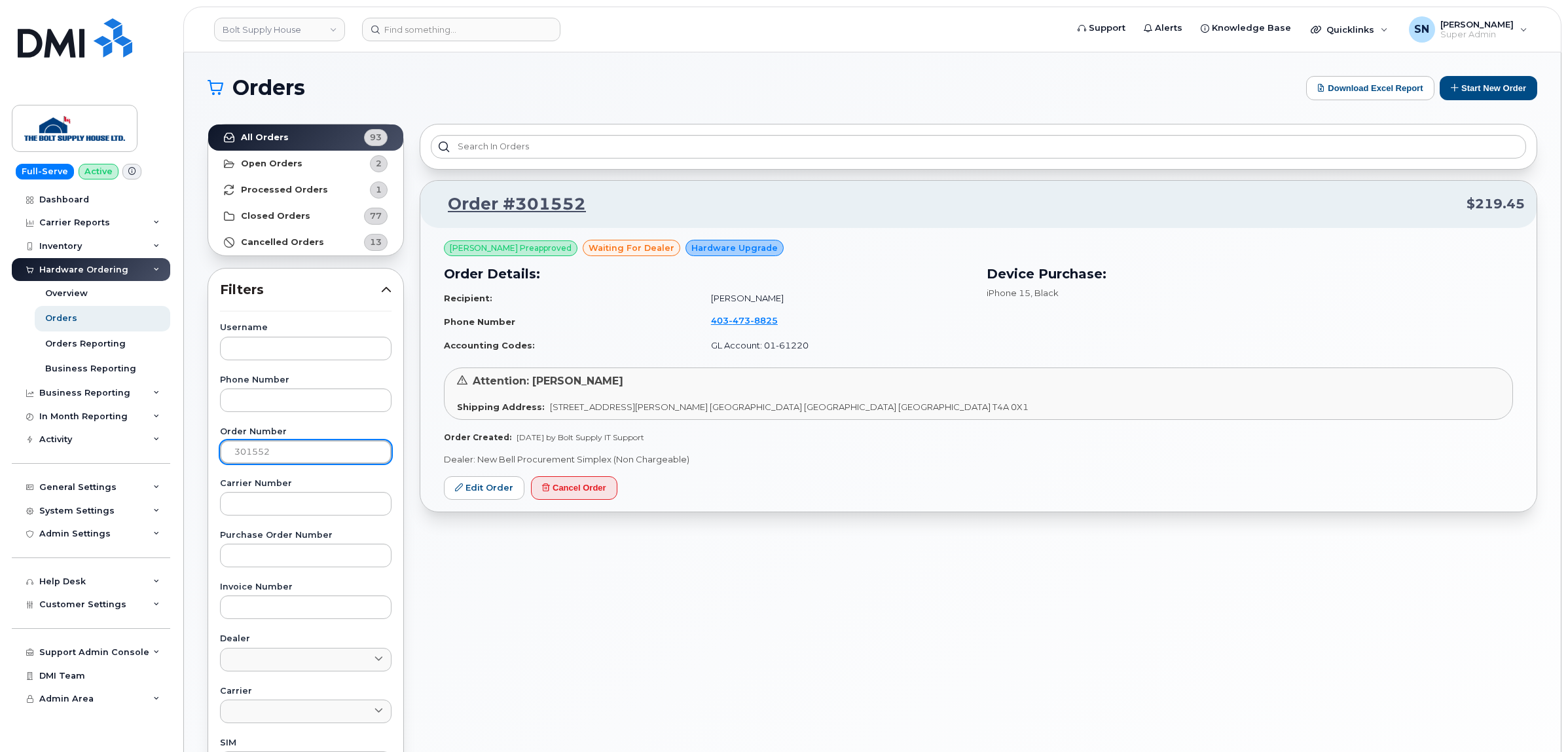
drag, startPoint x: 292, startPoint y: 442, endPoint x: 269, endPoint y: 446, distance: 23.3
click at [269, 446] on input "301552" at bounding box center [306, 452] width 172 height 24
click at [482, 485] on link "Edit Order" at bounding box center [484, 488] width 81 height 24
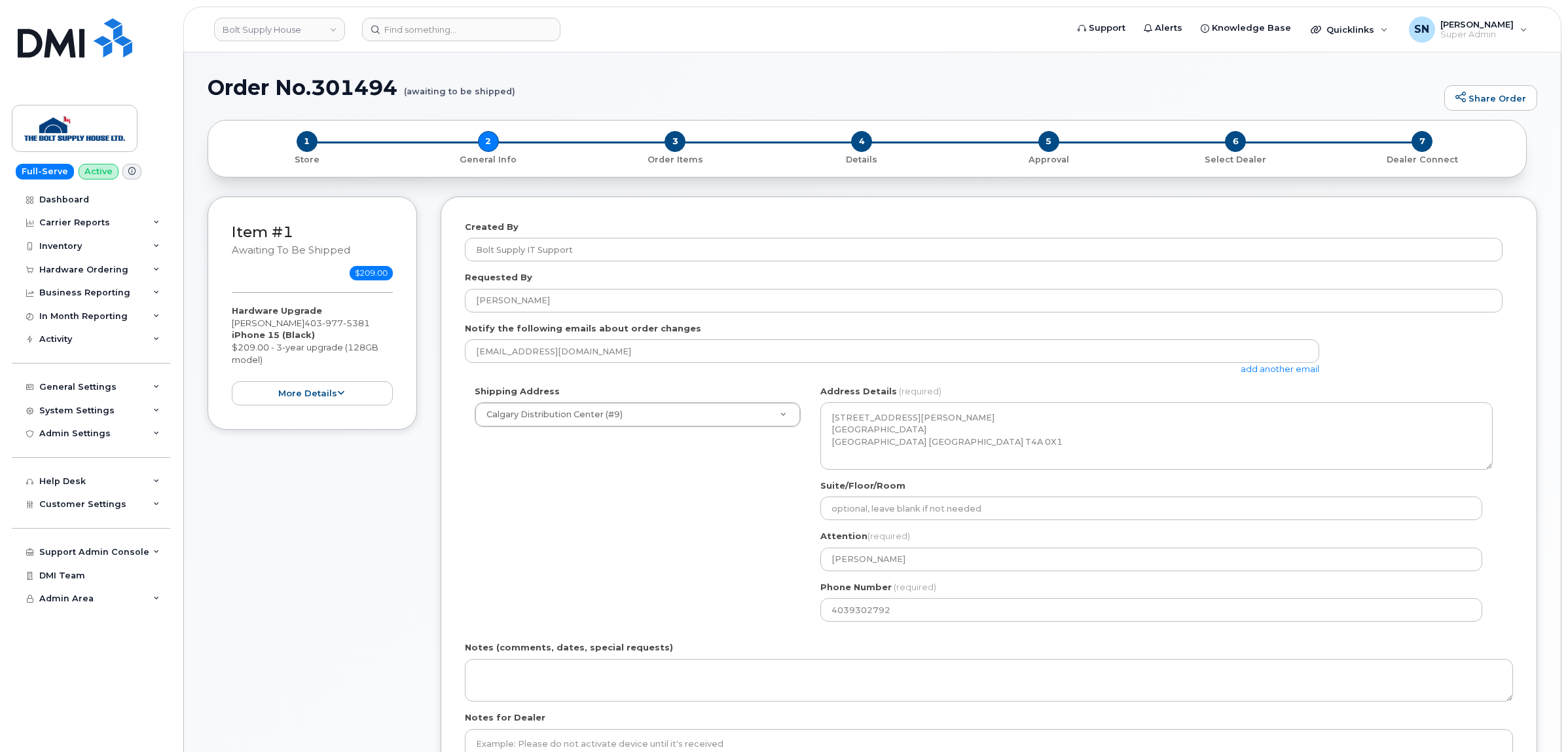
select select
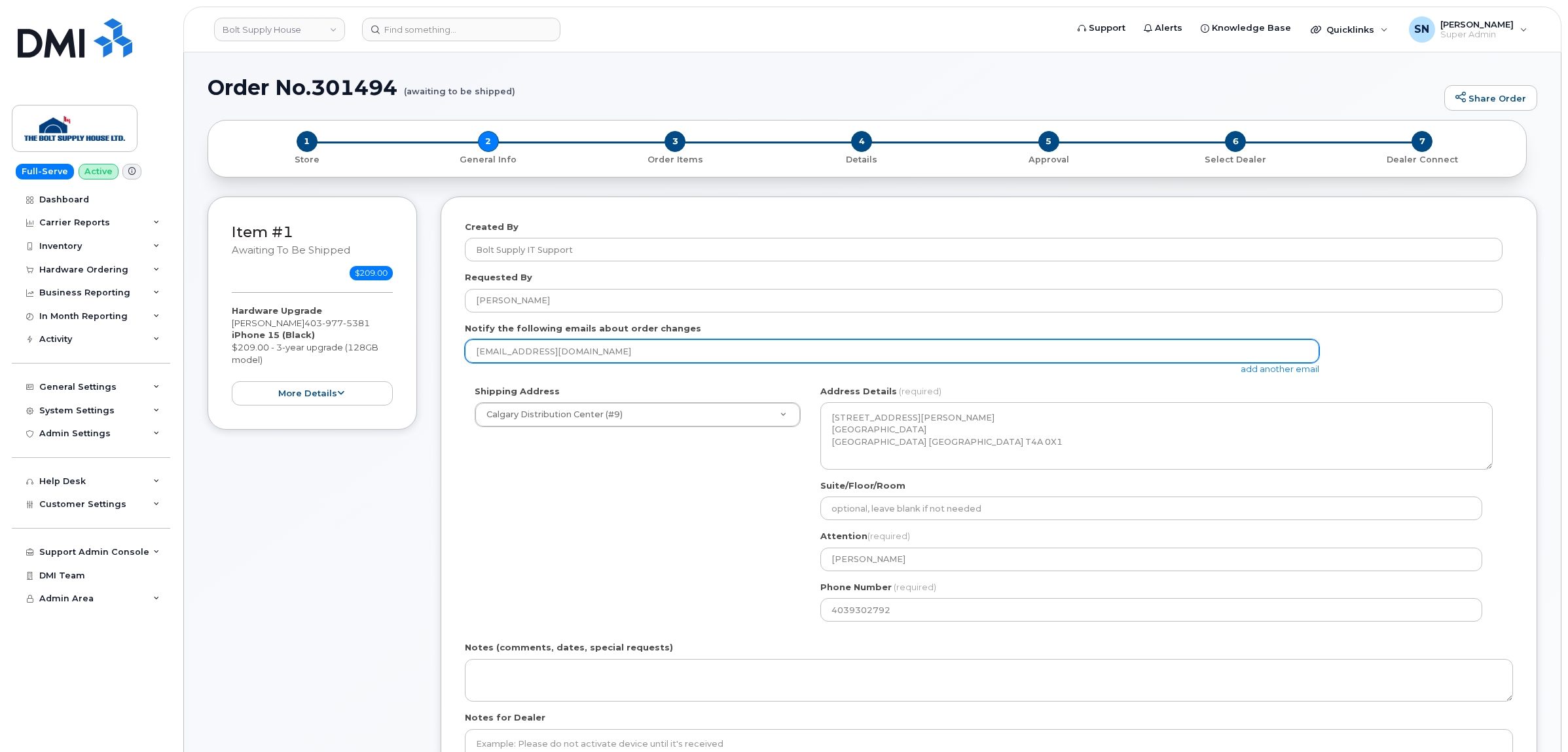
drag, startPoint x: 583, startPoint y: 354, endPoint x: 434, endPoint y: 357, distance: 149.0
click at [434, 357] on div "Item #1 awaiting to be shipped $209.00 Hardware Upgrade [PERSON_NAME] [PHONE_NU…" at bounding box center [873, 529] width 1330 height 665
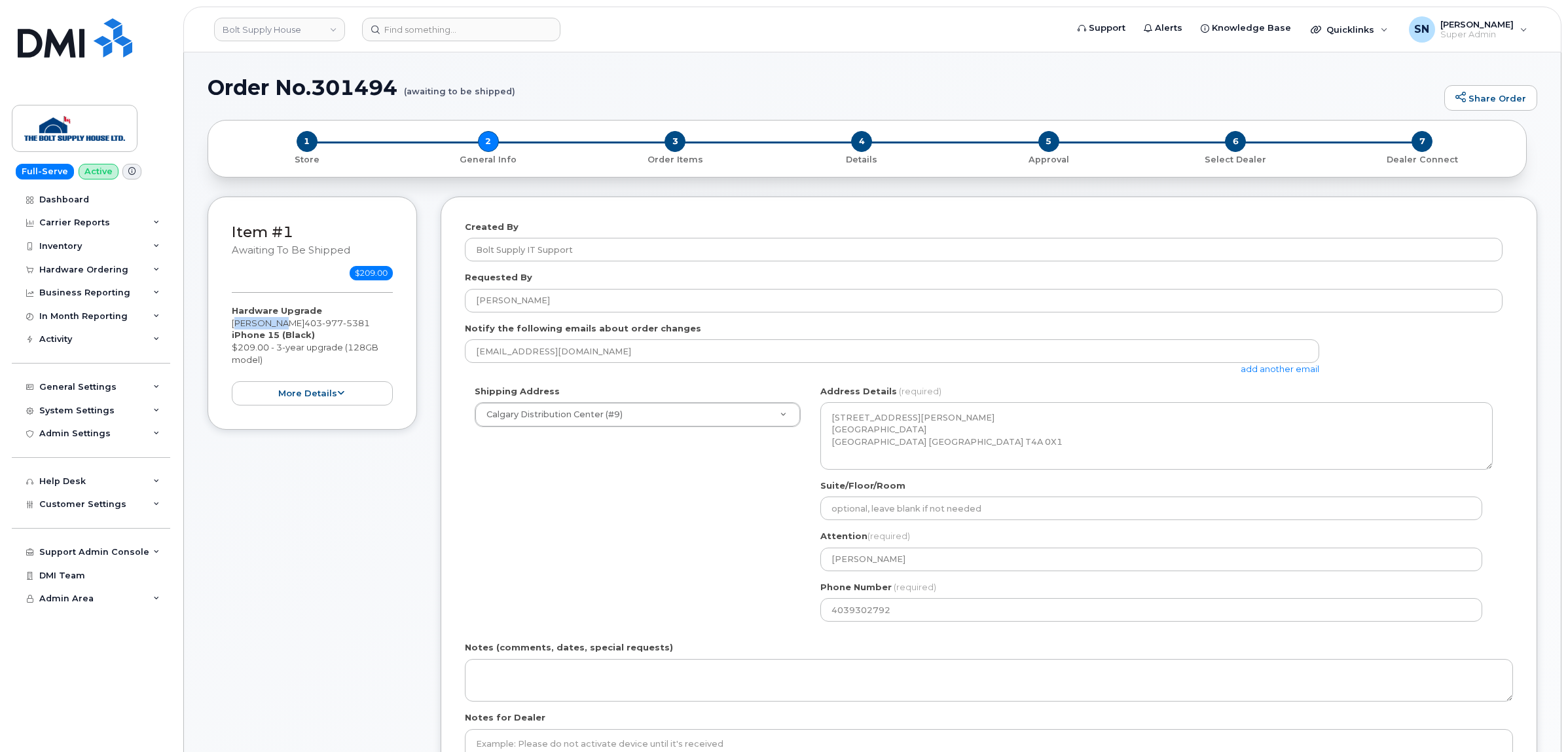
drag, startPoint x: 233, startPoint y: 324, endPoint x: 275, endPoint y: 327, distance: 42.1
click at [275, 327] on div "Hardware Upgrade [PERSON_NAME] [PHONE_NUMBER] iPhone 15 (Black) $209.00 - 3-yea…" at bounding box center [312, 354] width 161 height 101
copy div "[PERSON_NAME]"
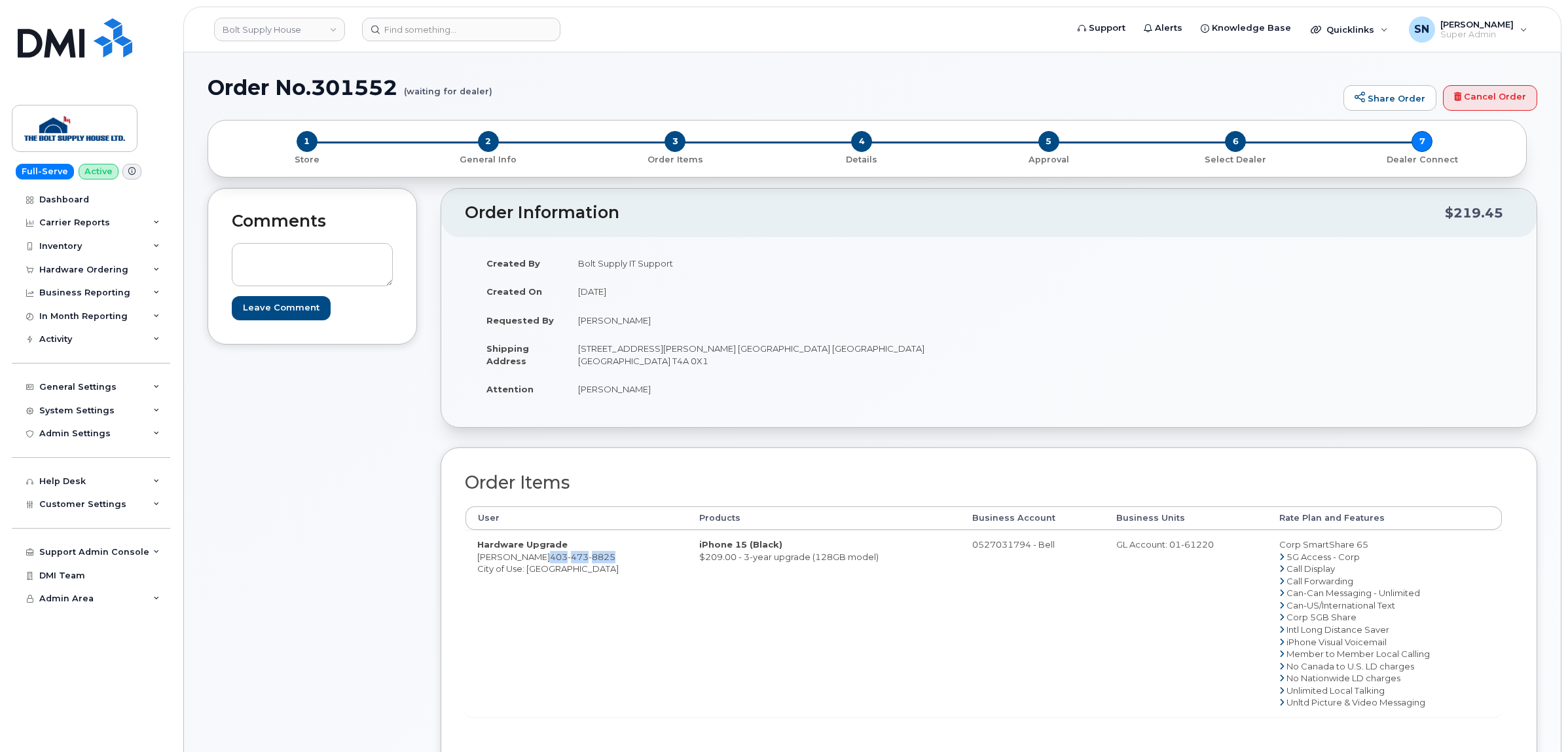
drag, startPoint x: 537, startPoint y: 558, endPoint x: 611, endPoint y: 558, distance: 74.0
click at [611, 558] on td "Hardware Upgrade [PERSON_NAME] [PHONE_NUMBER] City of Use: [GEOGRAPHIC_DATA]" at bounding box center [576, 623] width 222 height 187
copy span "[PHONE_NUMBER]"
drag, startPoint x: 590, startPoint y: 551, endPoint x: 539, endPoint y: 561, distance: 52.0
click at [589, 557] on span "8825" at bounding box center [602, 557] width 27 height 11
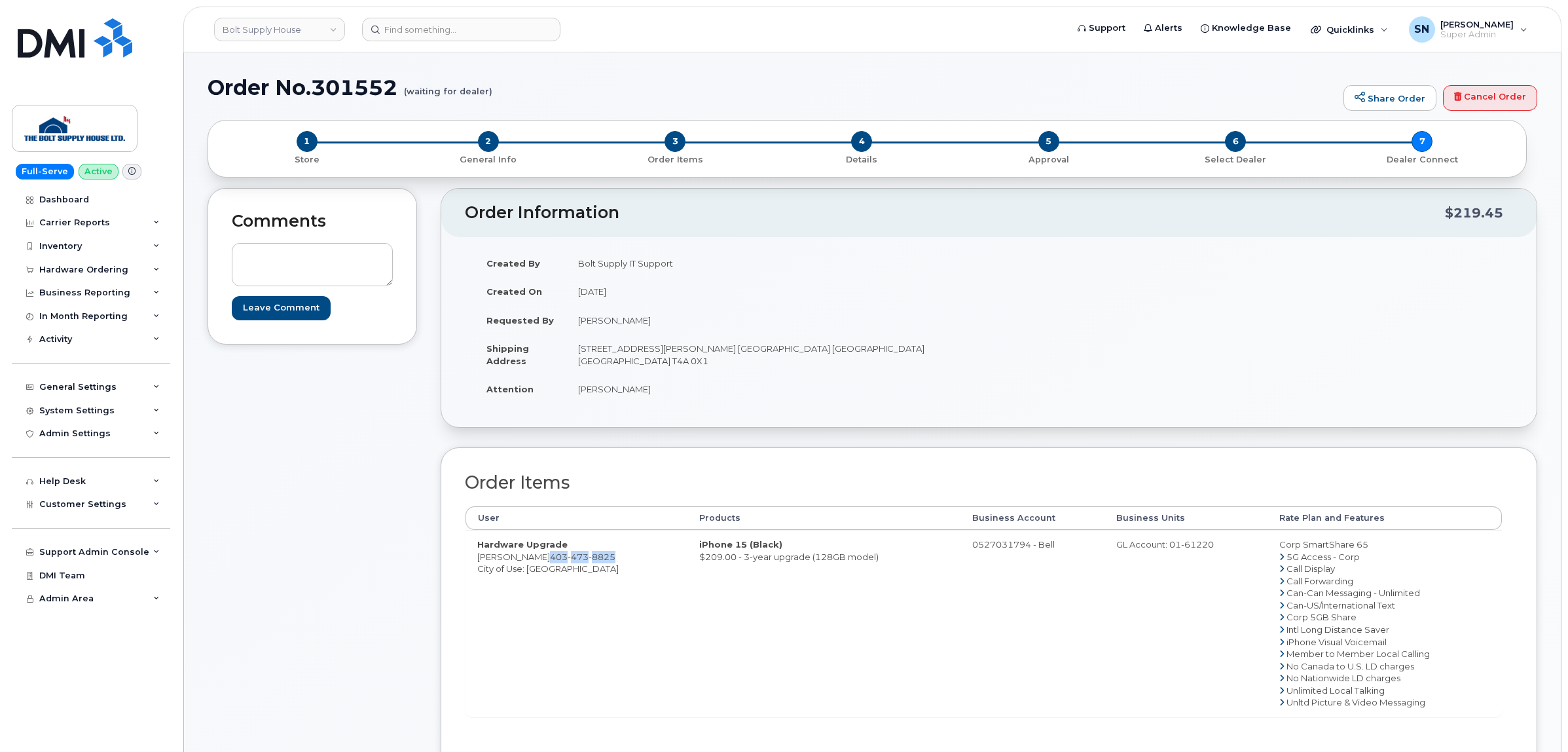
drag, startPoint x: 538, startPoint y: 560, endPoint x: 600, endPoint y: 563, distance: 62.1
click at [600, 562] on span "[PHONE_NUMBER]" at bounding box center [583, 557] width 66 height 11
copy span "[PHONE_NUMBER]"
drag, startPoint x: 497, startPoint y: 558, endPoint x: 534, endPoint y: 559, distance: 37.0
click at [534, 559] on td "Hardware Upgrade [PERSON_NAME] [PHONE_NUMBER] City of Use: [GEOGRAPHIC_DATA]" at bounding box center [576, 623] width 222 height 187
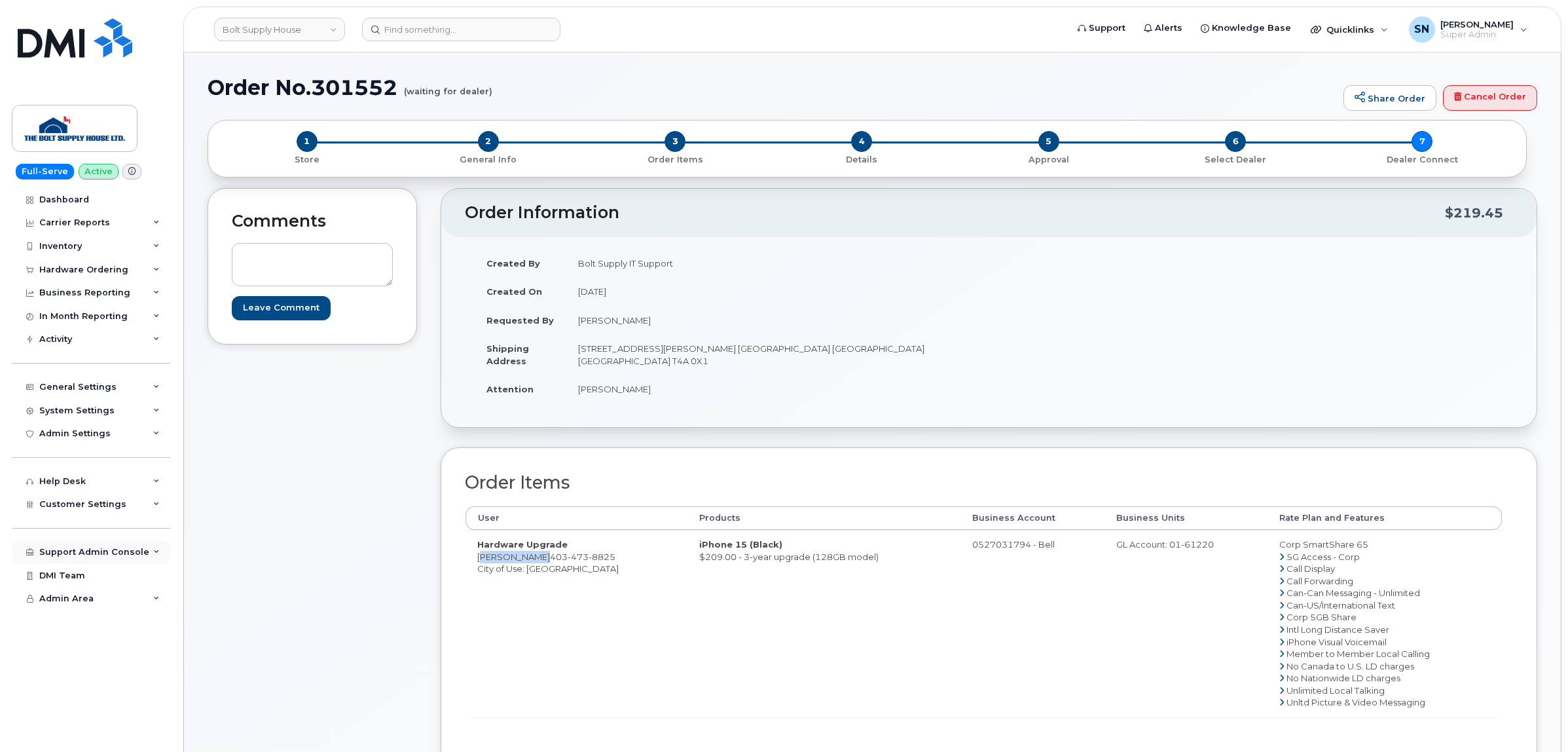
copy td "[PERSON_NAME]"
drag, startPoint x: 601, startPoint y: 350, endPoint x: 712, endPoint y: 349, distance: 111.0
click at [712, 349] on td "[STREET_ADDRESS][PERSON_NAME] [GEOGRAPHIC_DATA] [GEOGRAPHIC_DATA] [GEOGRAPHIC_D…" at bounding box center [773, 354] width 413 height 41
copy td "[STREET_ADDRESS][PERSON_NAME]"
drag, startPoint x: 829, startPoint y: 349, endPoint x: 862, endPoint y: 354, distance: 33.4
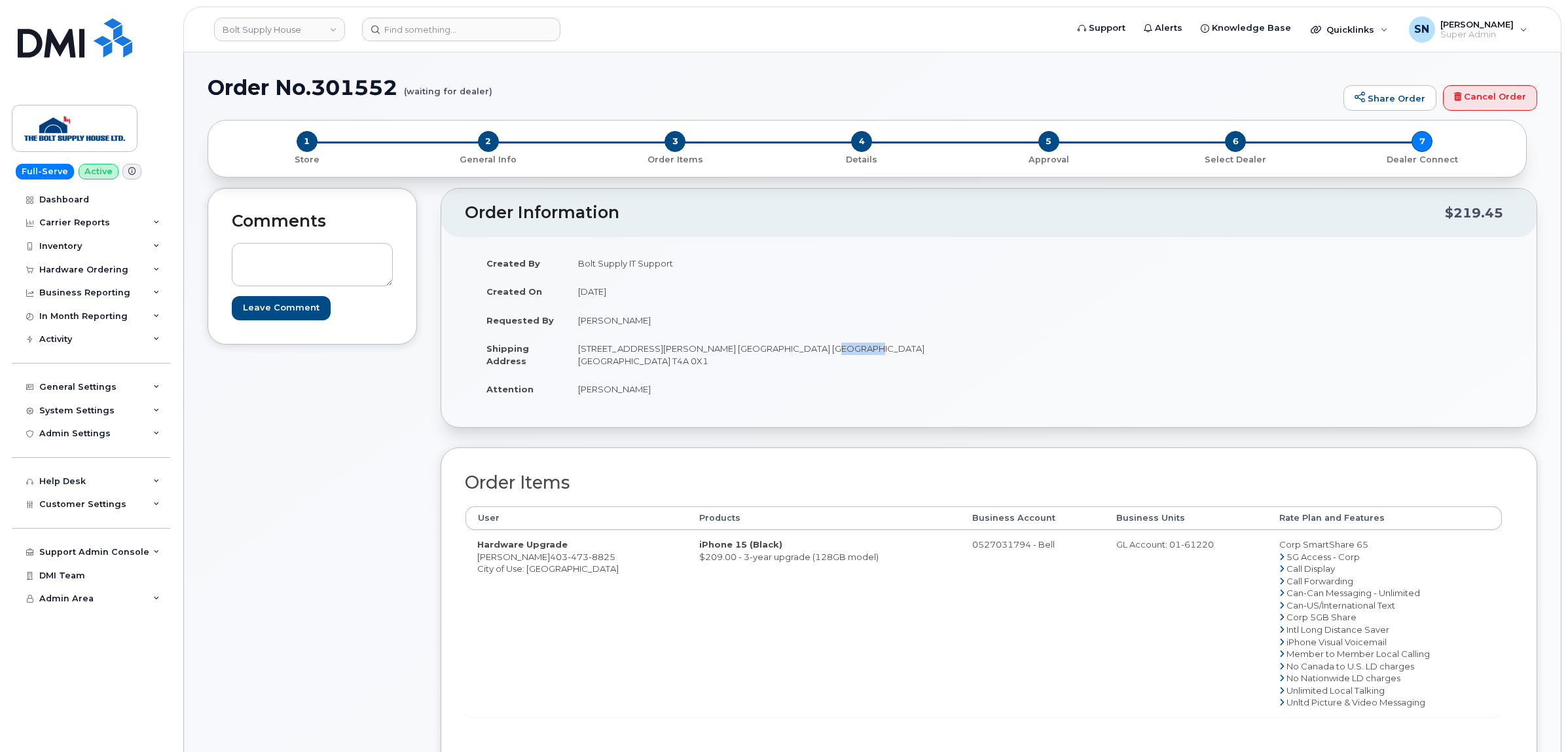
click at [862, 354] on td "[STREET_ADDRESS][PERSON_NAME] [GEOGRAPHIC_DATA] [GEOGRAPHIC_DATA] [GEOGRAPHIC_D…" at bounding box center [773, 354] width 413 height 41
copy td "T4A 0X1"
drag, startPoint x: 566, startPoint y: 394, endPoint x: 658, endPoint y: 400, distance: 92.2
click at [658, 400] on td "[PERSON_NAME]" at bounding box center [773, 389] width 413 height 29
copy td "[PERSON_NAME]"
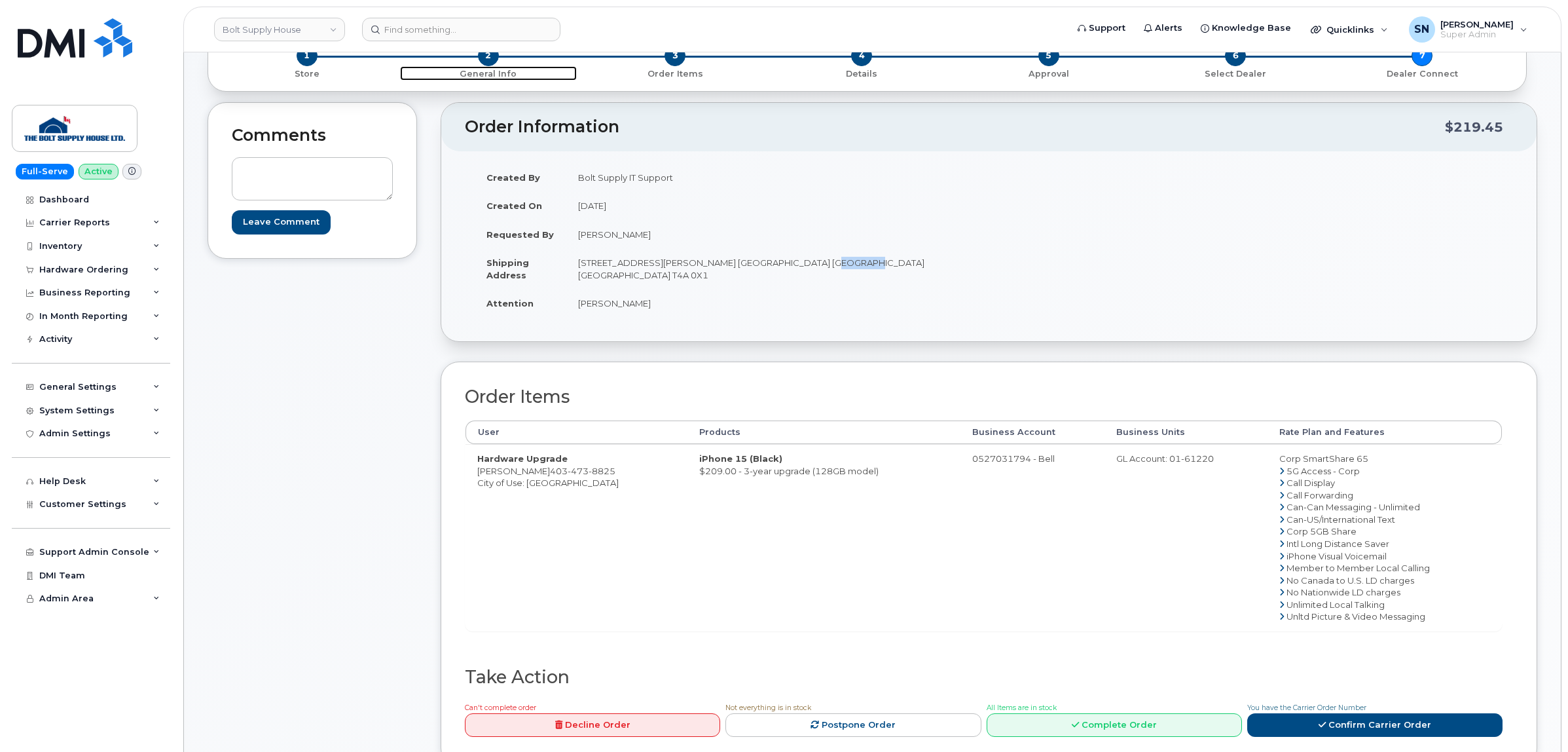
scroll to position [164, 0]
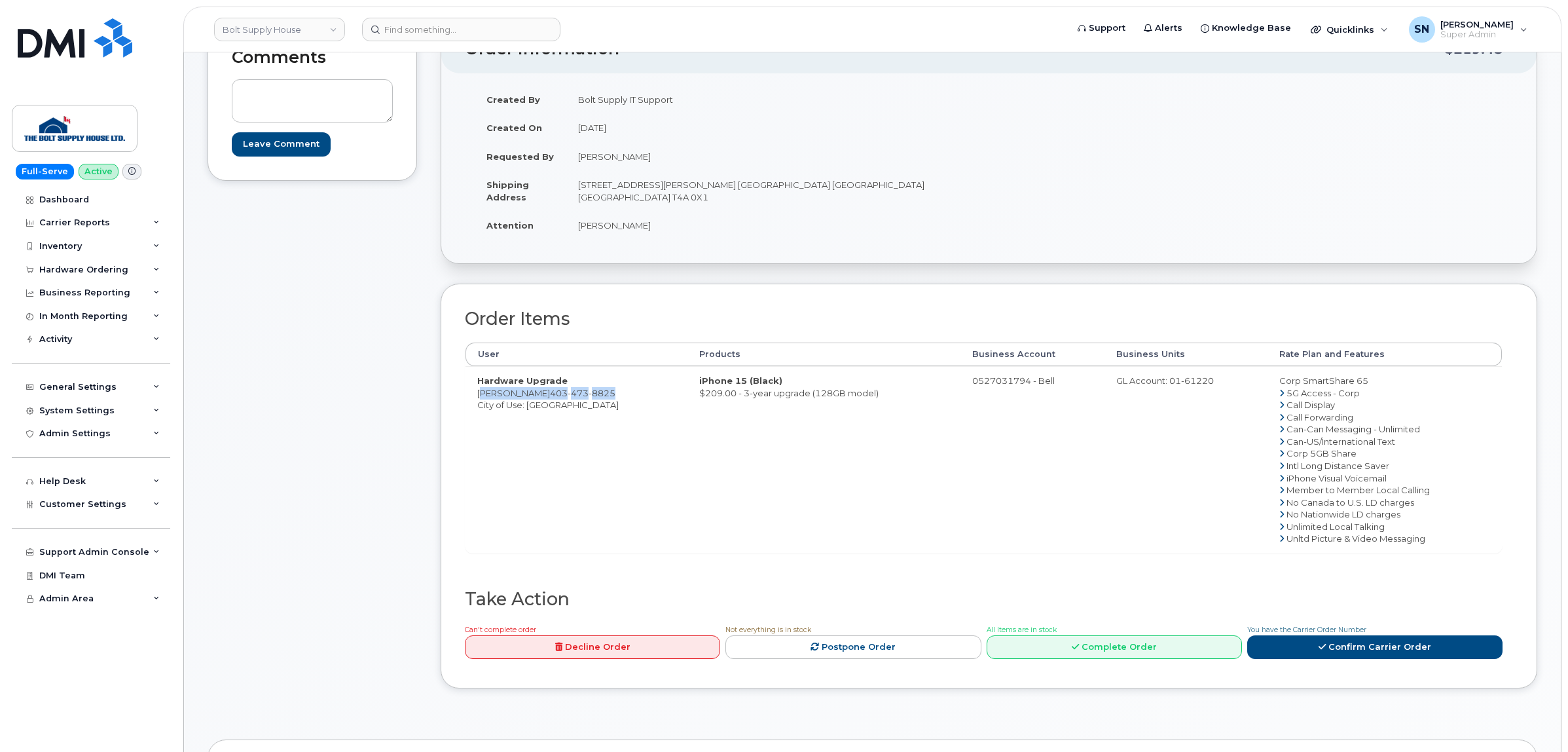
drag, startPoint x: 478, startPoint y: 396, endPoint x: 616, endPoint y: 396, distance: 138.0
click at [616, 396] on td "Hardware Upgrade Dylan Krause 403 473 8825 City of Use: Calgary" at bounding box center [576, 459] width 222 height 187
copy td "Dylan Krause 403 473 8825"
click at [1447, 648] on link "Confirm Carrier Order" at bounding box center [1375, 647] width 256 height 24
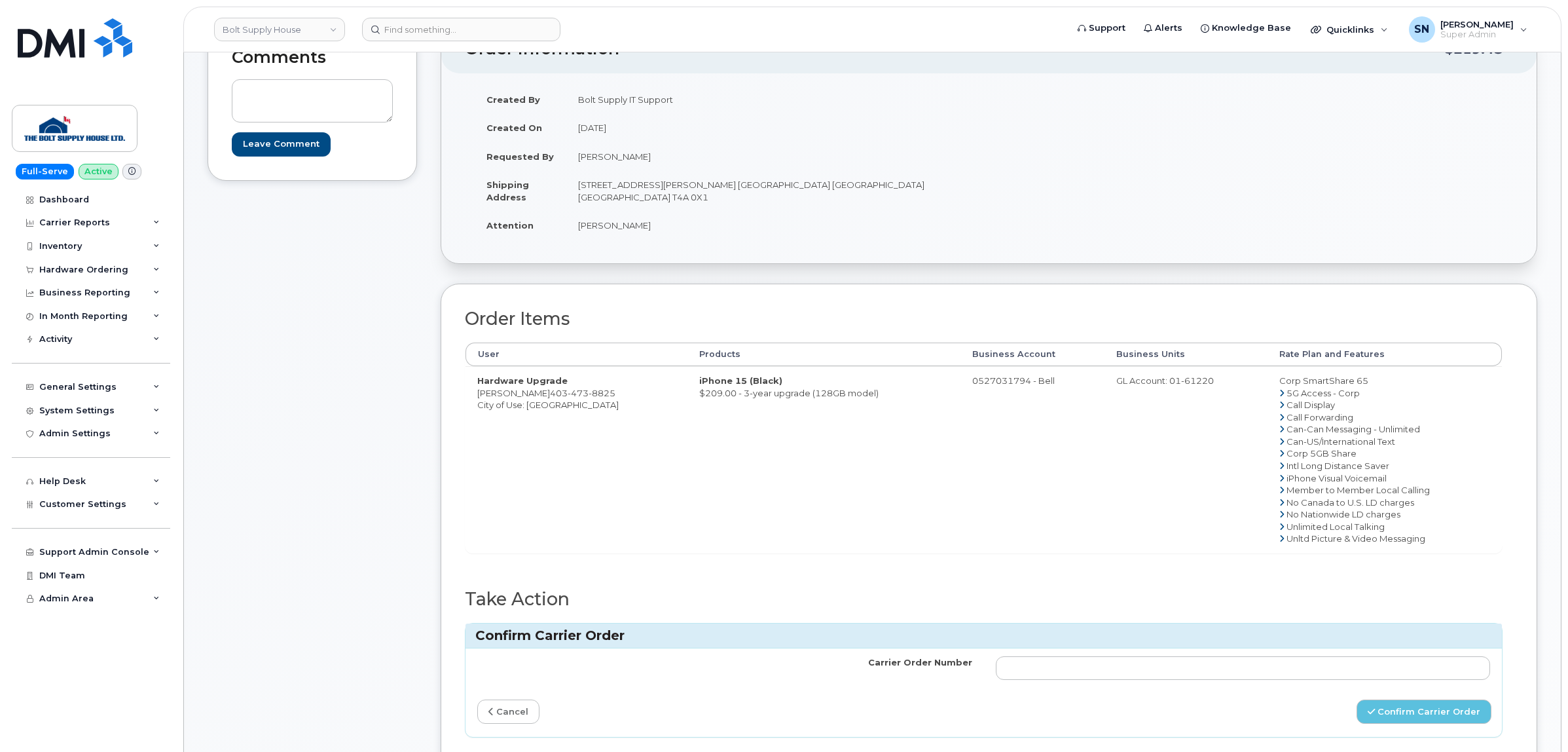
click at [1310, 655] on td at bounding box center [1243, 668] width 519 height 39
click at [1322, 667] on input "Carrier Order Number" at bounding box center [1243, 668] width 495 height 24
paste input "3020727"
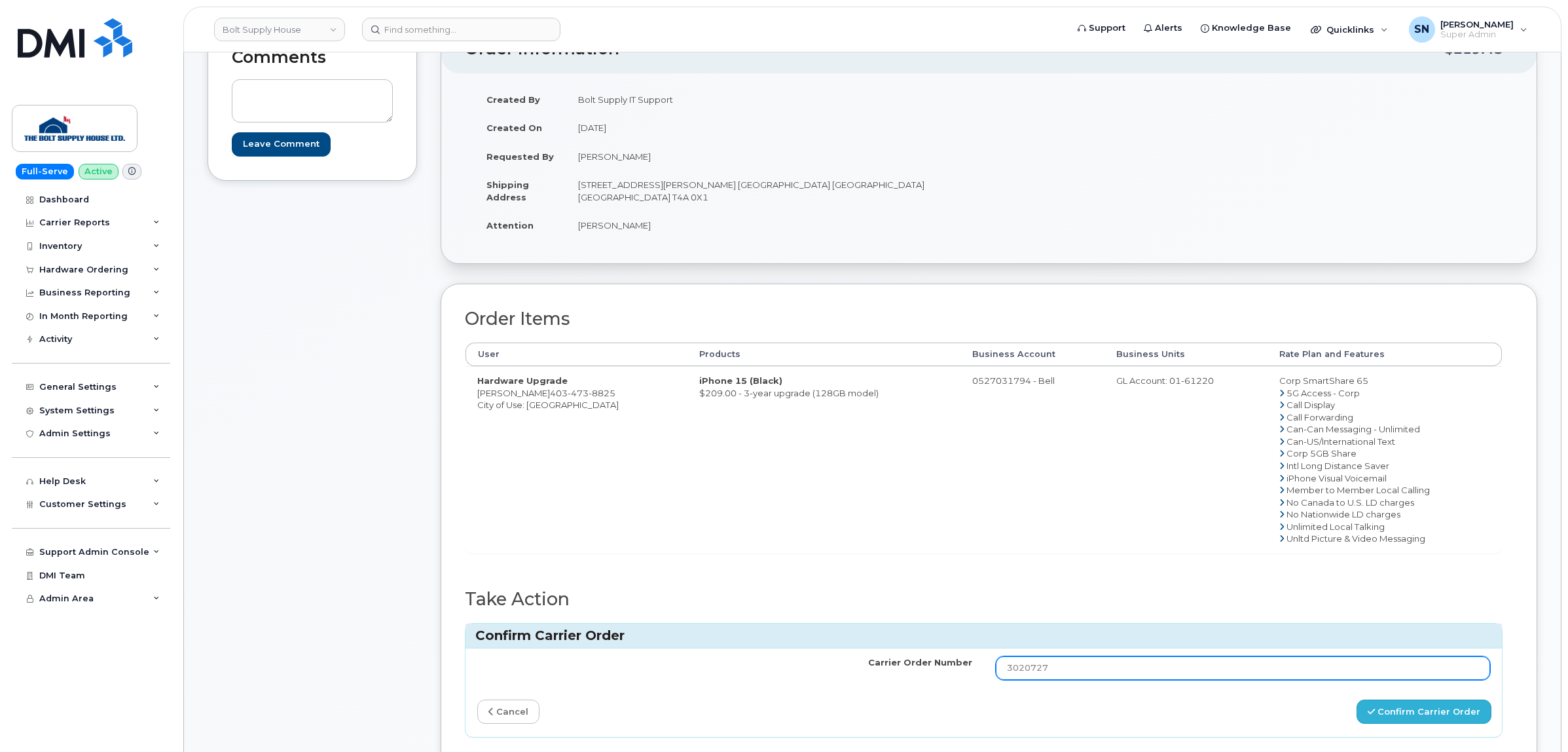
type input "3020727"
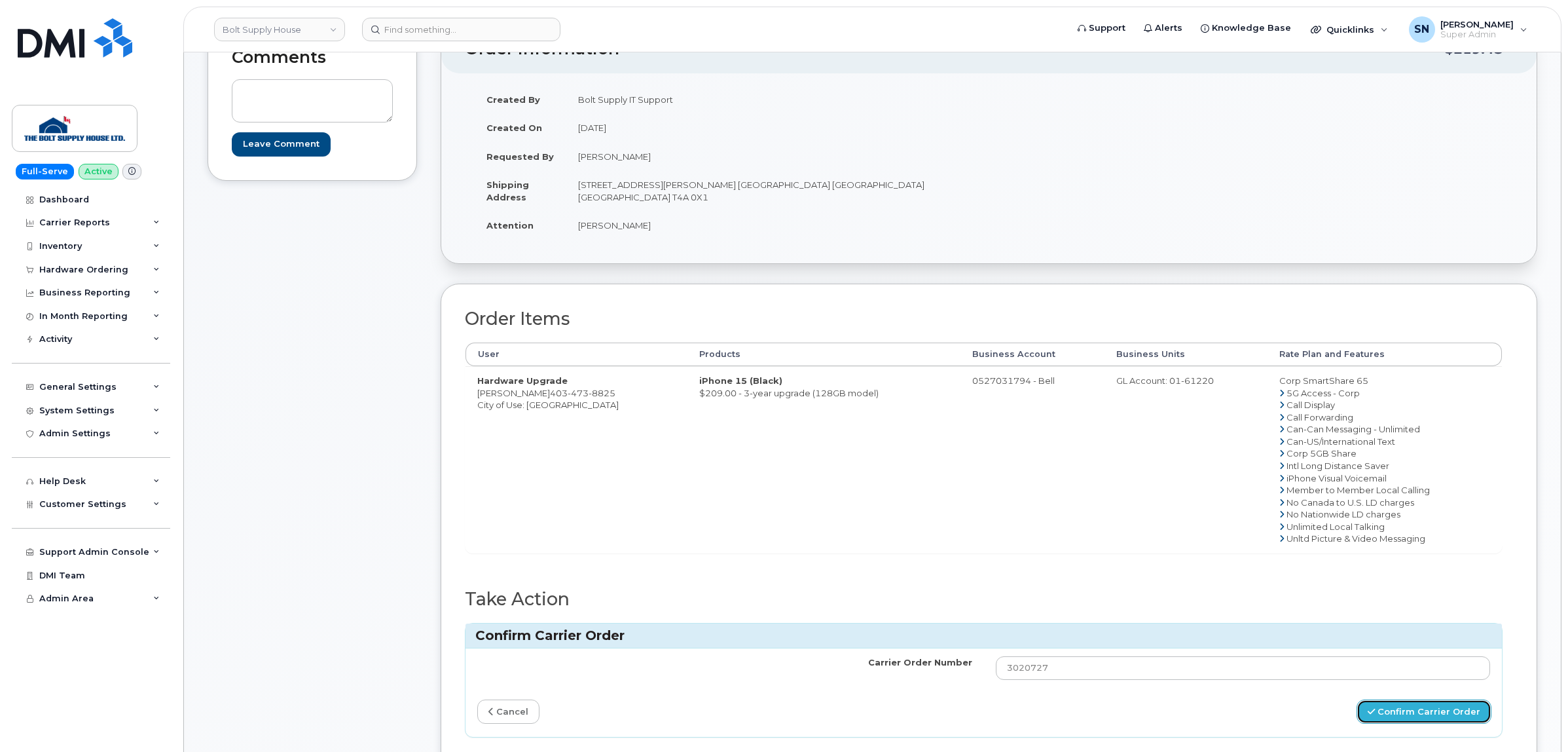
click at [1441, 713] on button "Confirm Carrier Order" at bounding box center [1423, 711] width 135 height 24
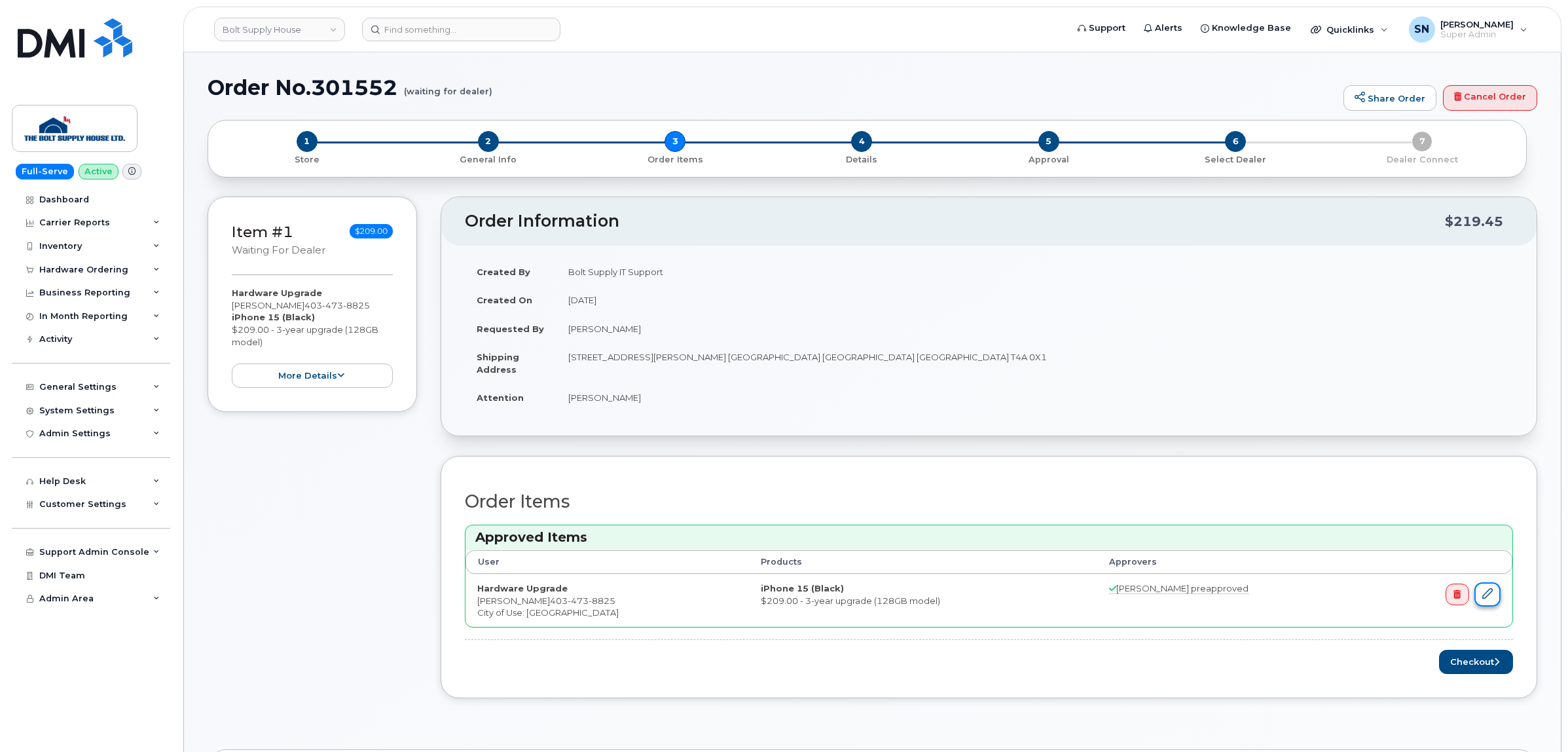
click at [1488, 598] on icon at bounding box center [1488, 594] width 11 height 11
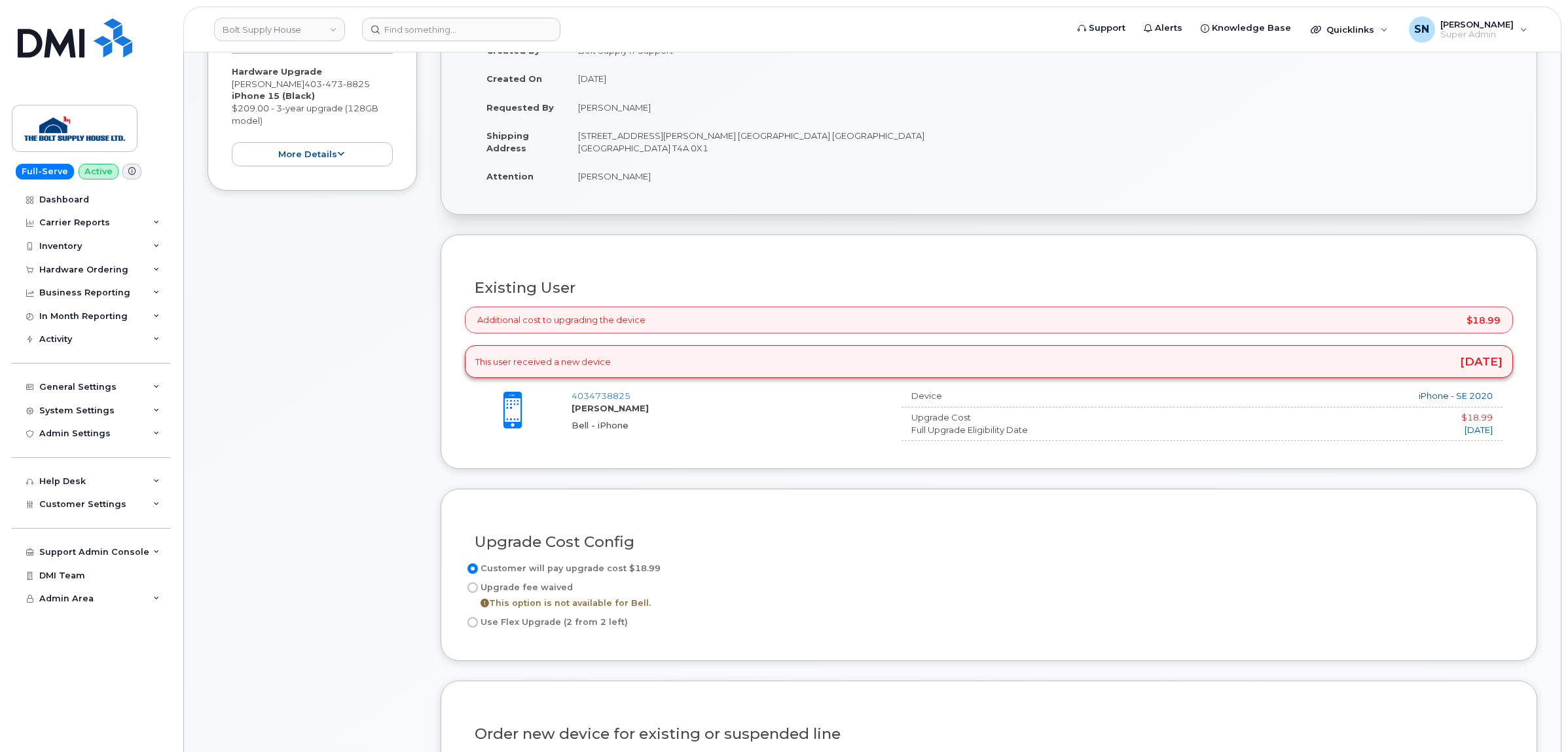
scroll to position [246, 0]
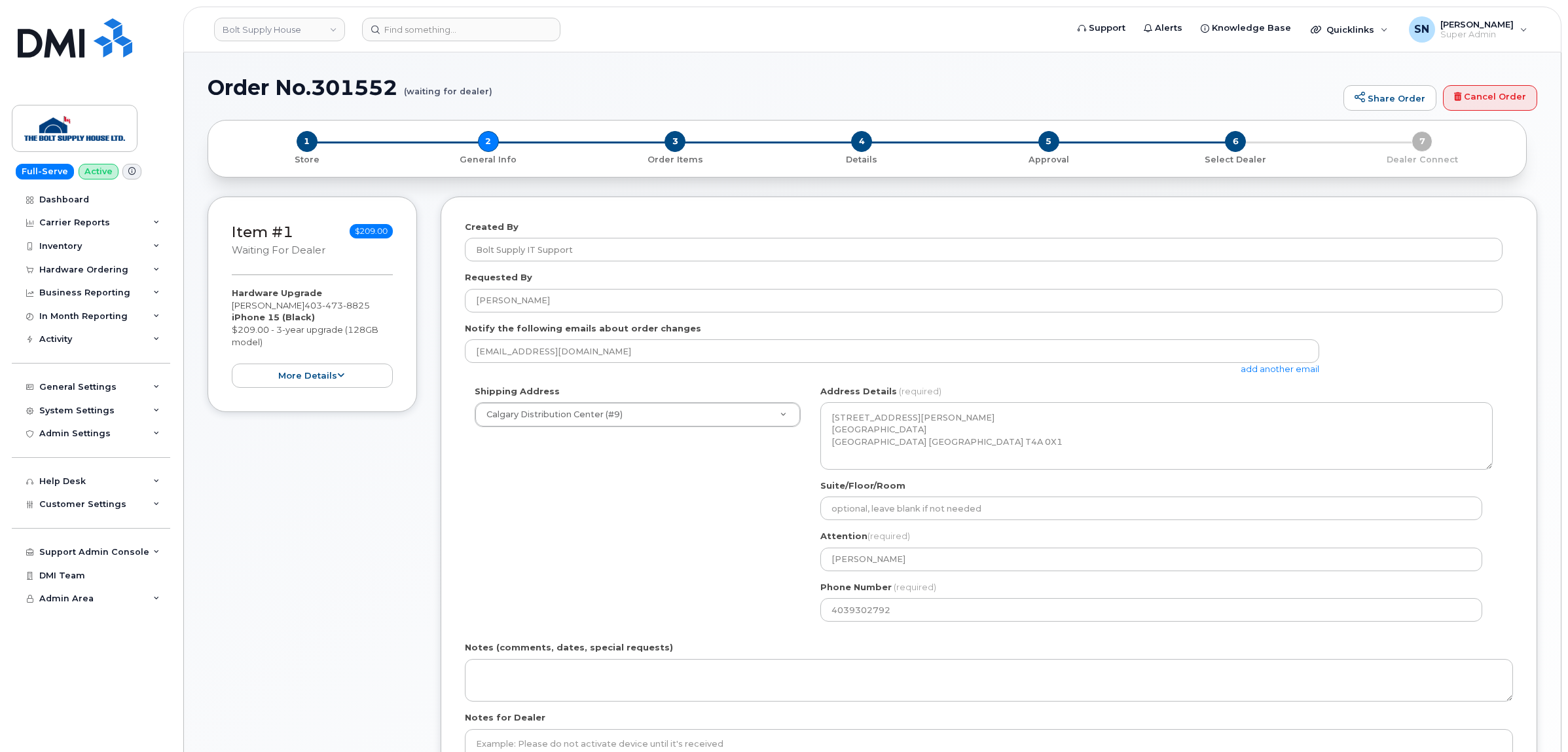
select select
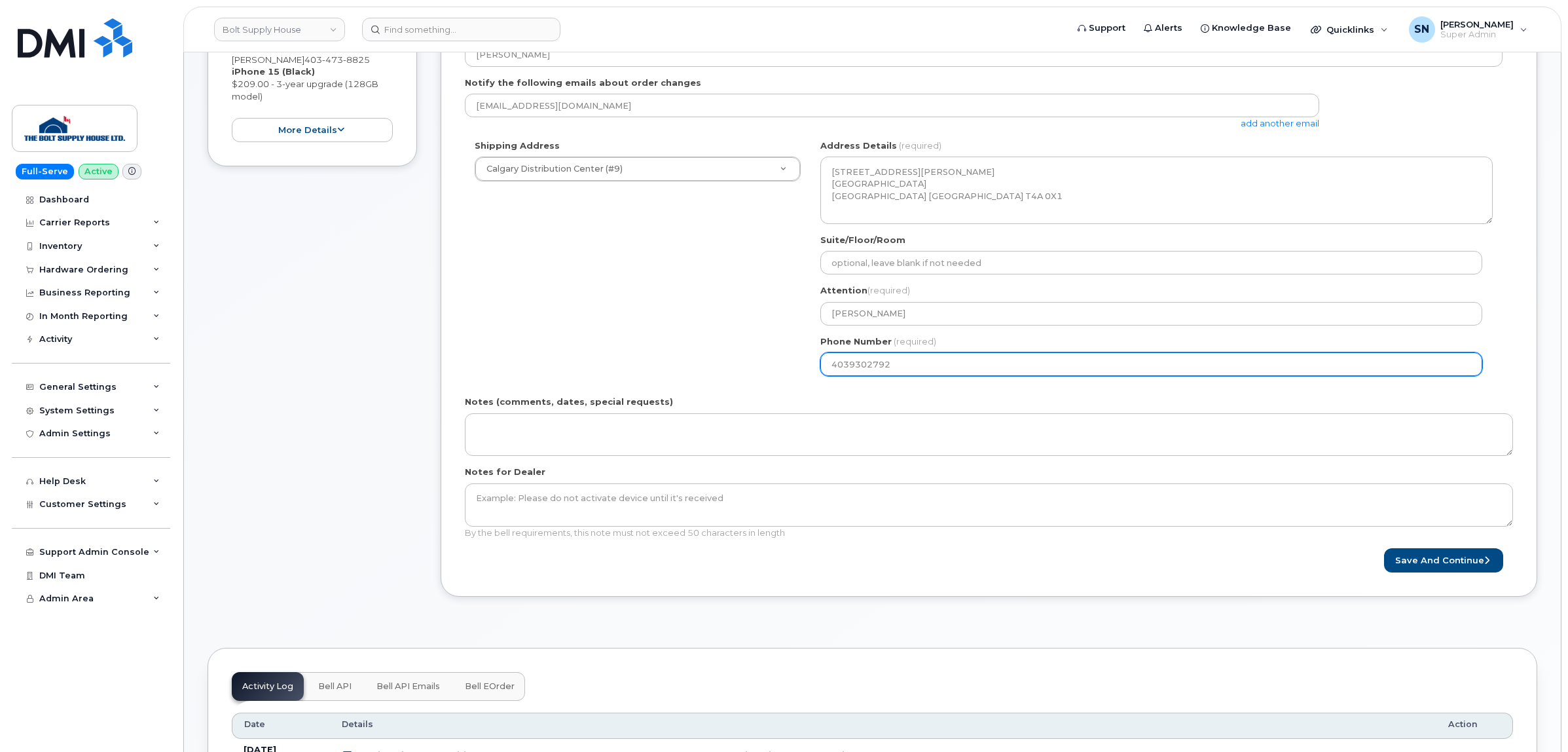
drag, startPoint x: 872, startPoint y: 362, endPoint x: 770, endPoint y: 362, distance: 102.0
click at [770, 362] on div "Shipping Address Calgary Distribution Center (#9) New Address Calgary Distribut…" at bounding box center [983, 262] width 1038 height 247
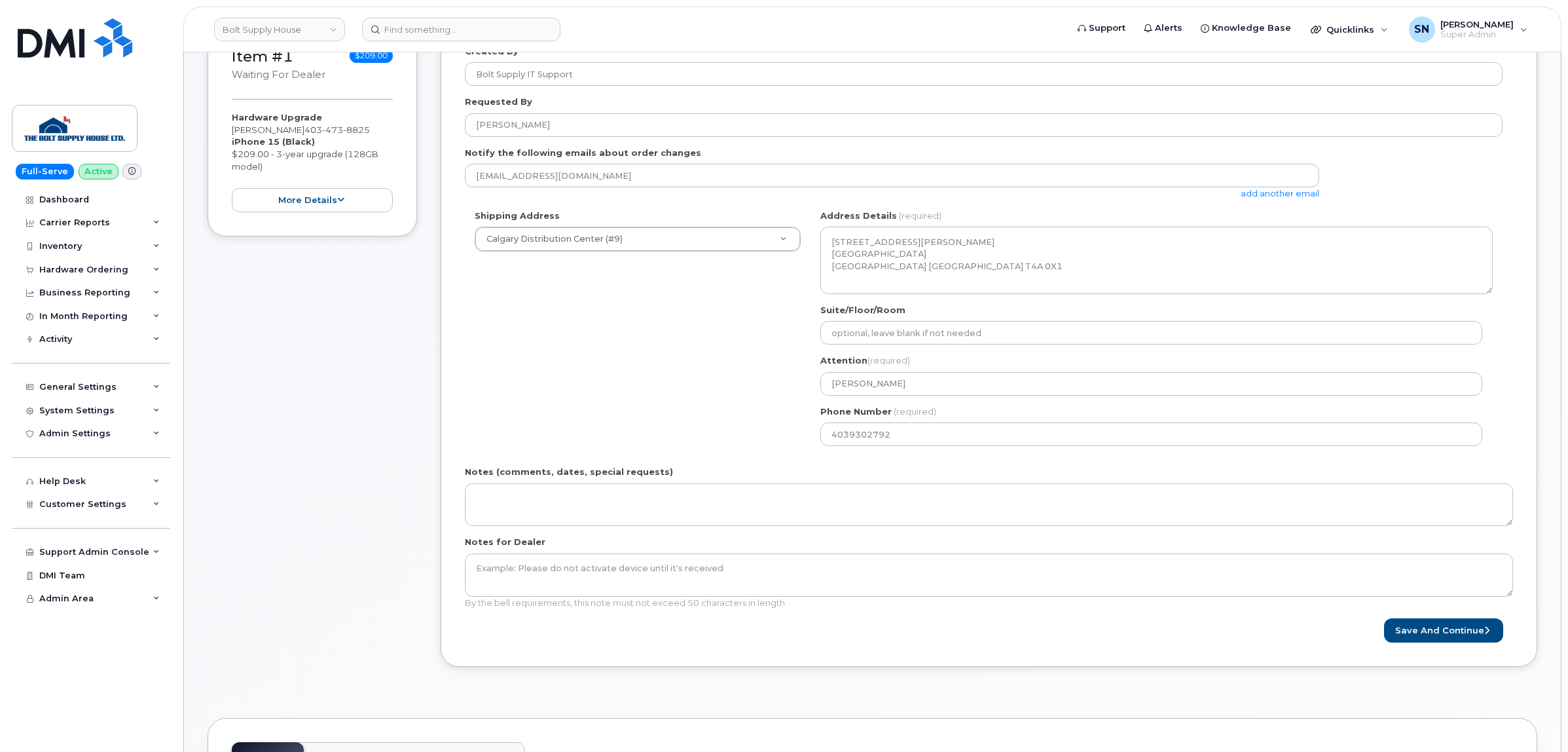
scroll to position [82, 0]
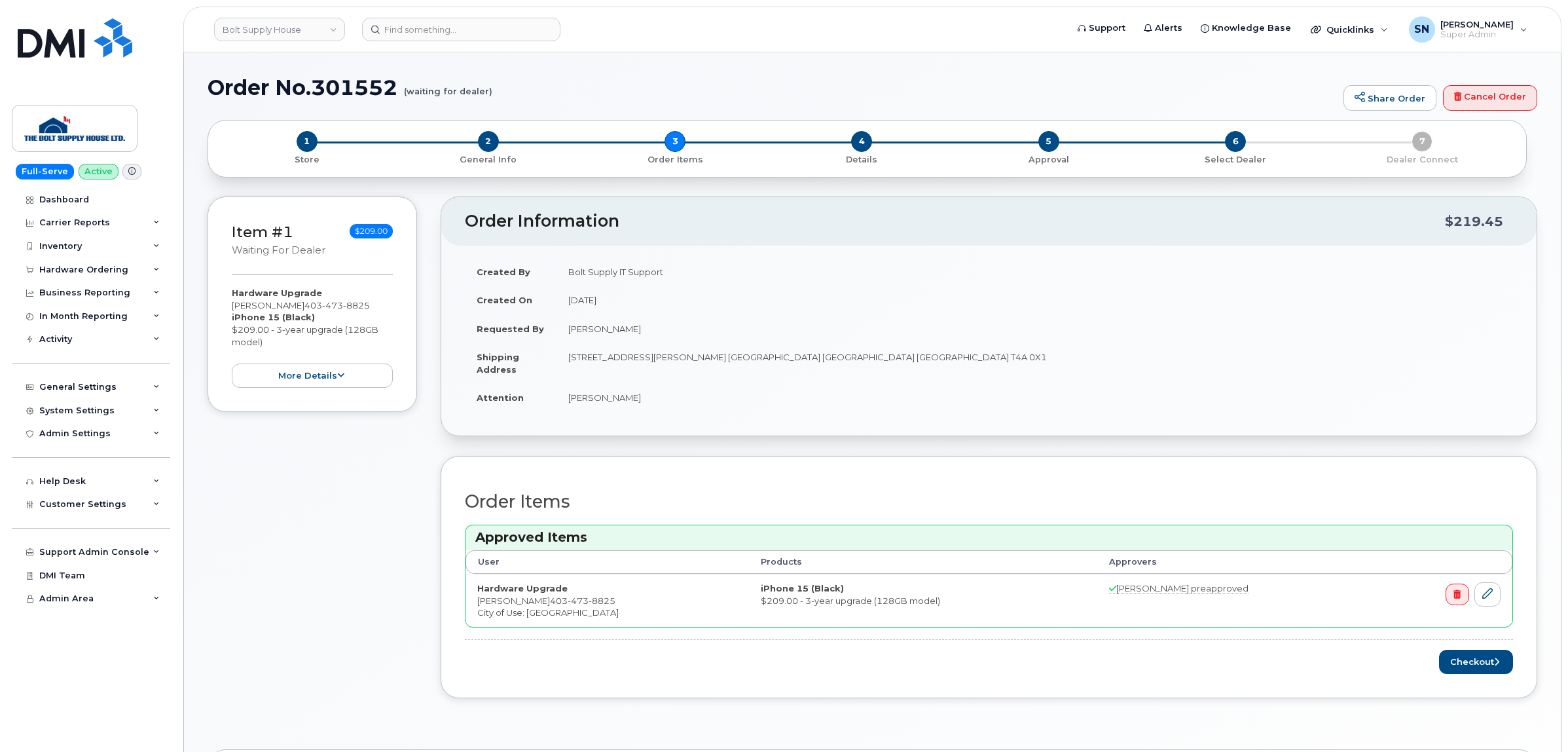
click at [680, 145] on div "1 Store 2 General Info 3 Order Items 4 Details 5 Approval 6 Select Dealer 7 Dea…" at bounding box center [867, 148] width 1297 height 35
click at [1483, 598] on icon at bounding box center [1488, 594] width 11 height 11
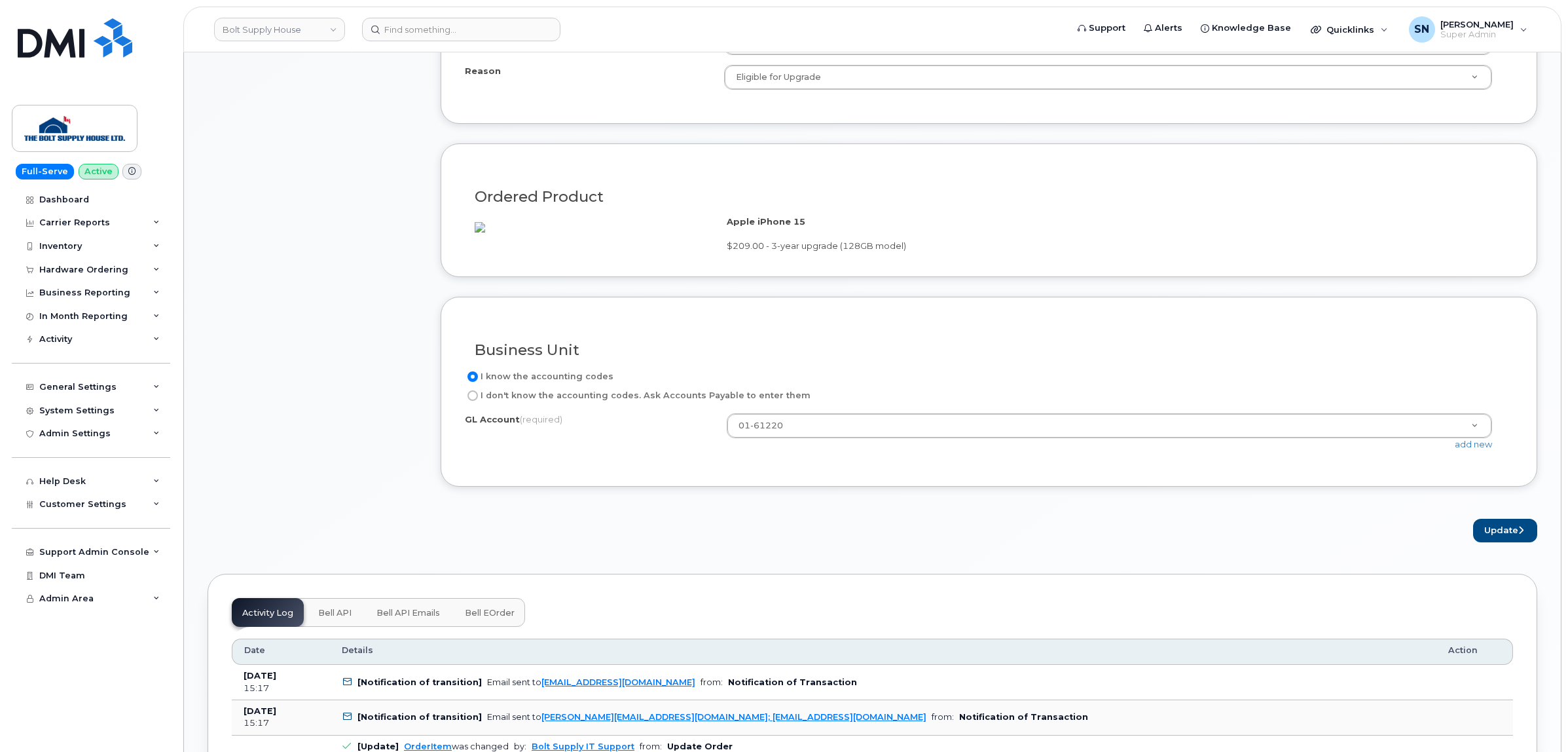
scroll to position [1228, 0]
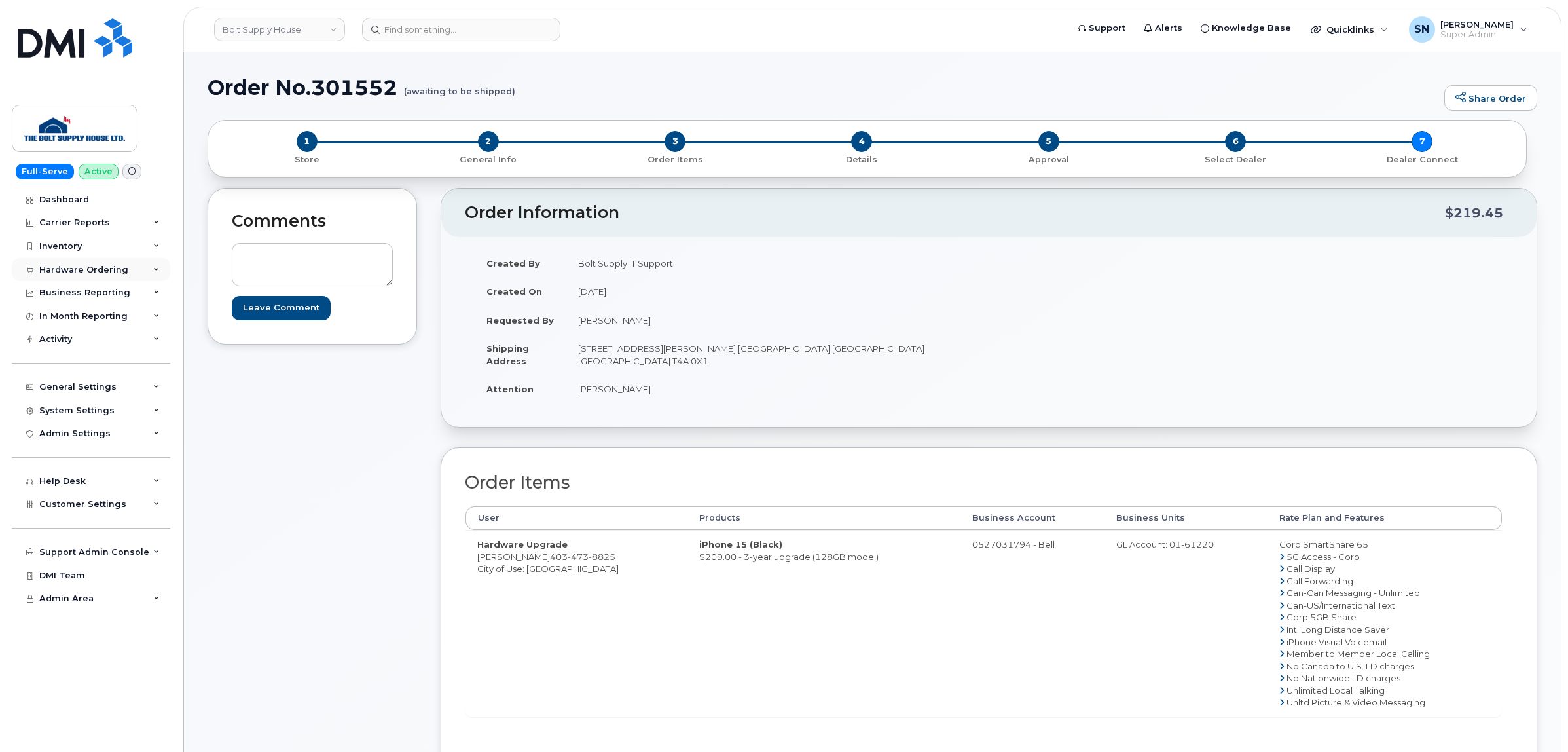
click at [56, 267] on div "Hardware Ordering" at bounding box center [84, 270] width 89 height 11
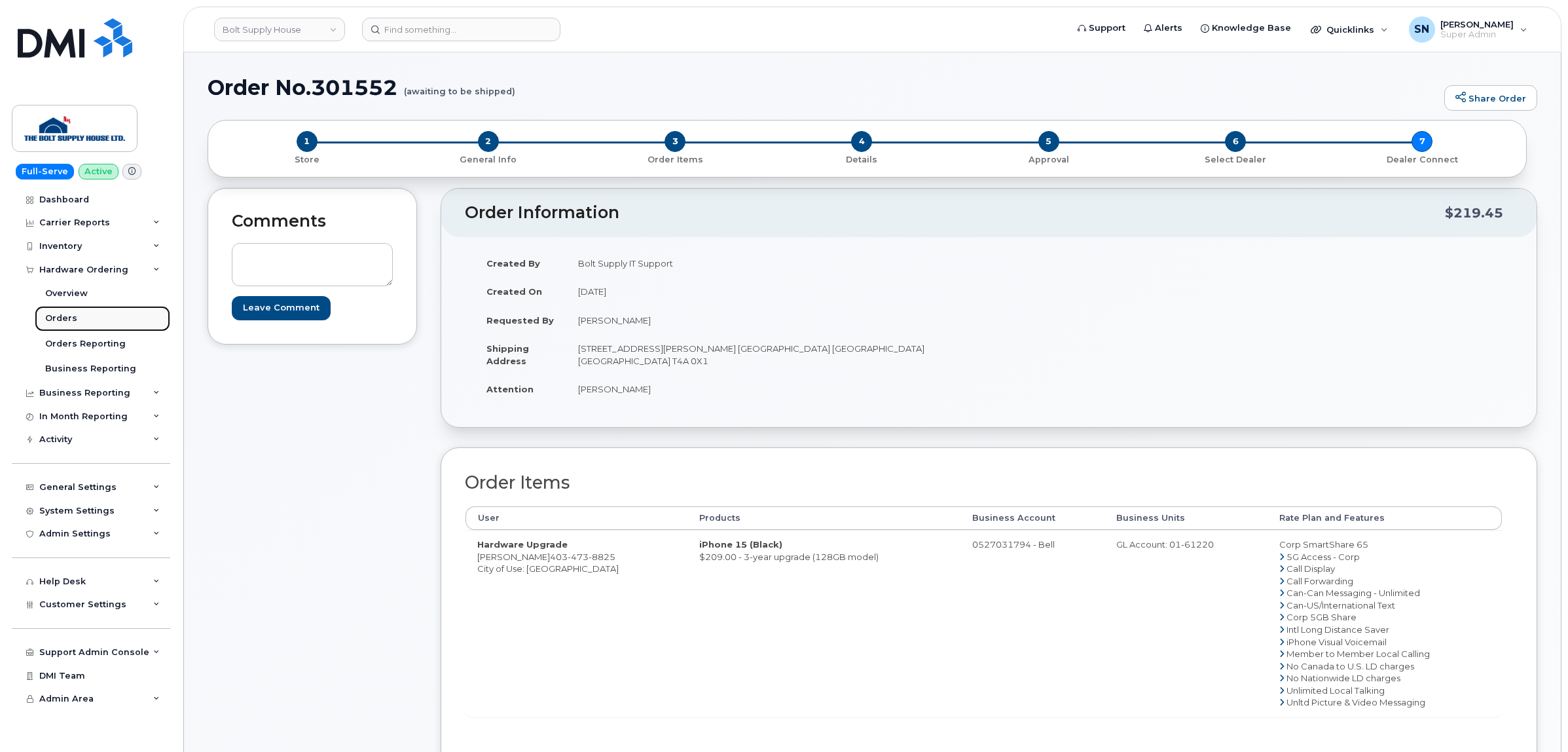
click at [61, 322] on div "Orders" at bounding box center [61, 318] width 32 height 12
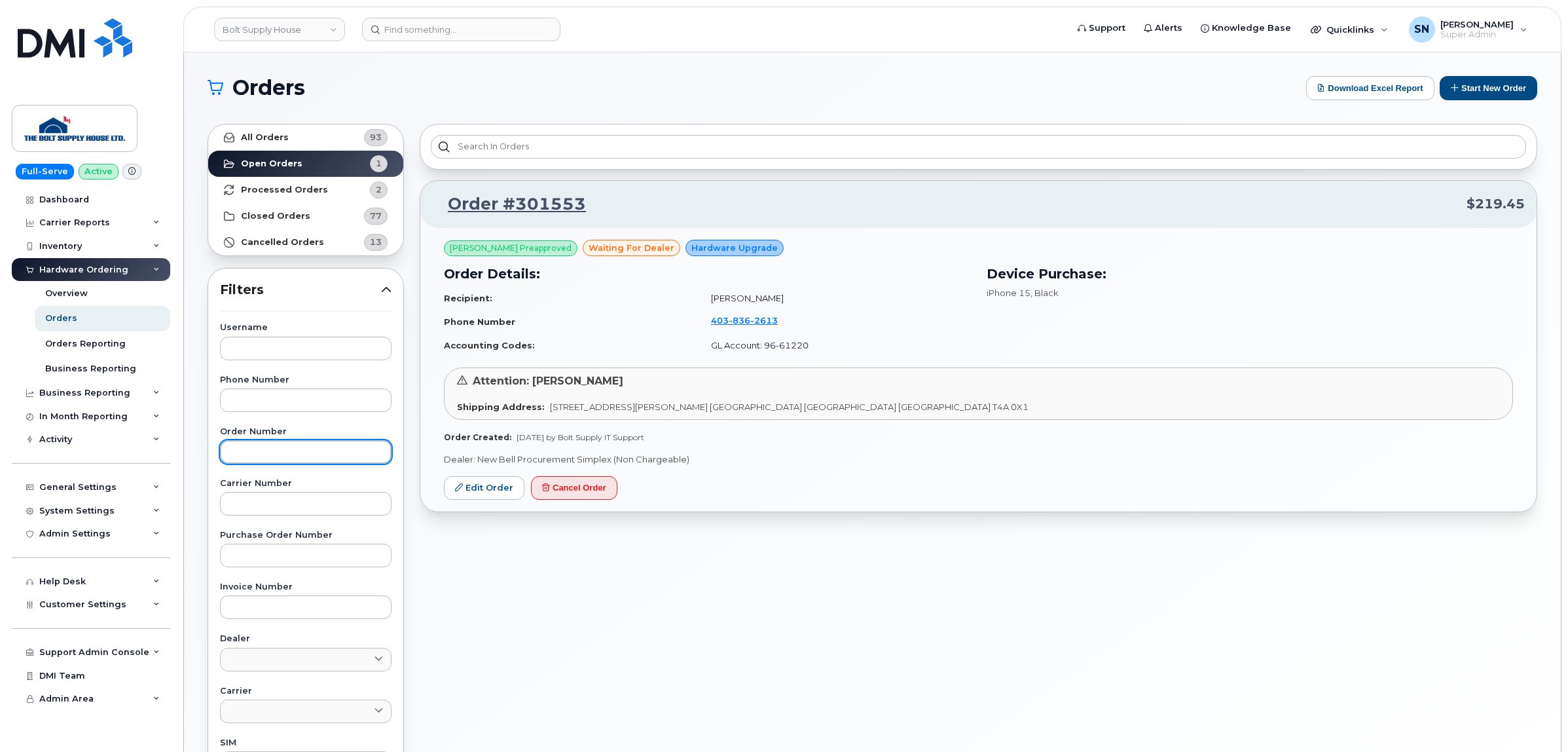
click at [302, 446] on input "text" at bounding box center [306, 452] width 172 height 24
paste input "301553"
type input "301553"
click at [279, 132] on strong "All Orders" at bounding box center [265, 137] width 48 height 11
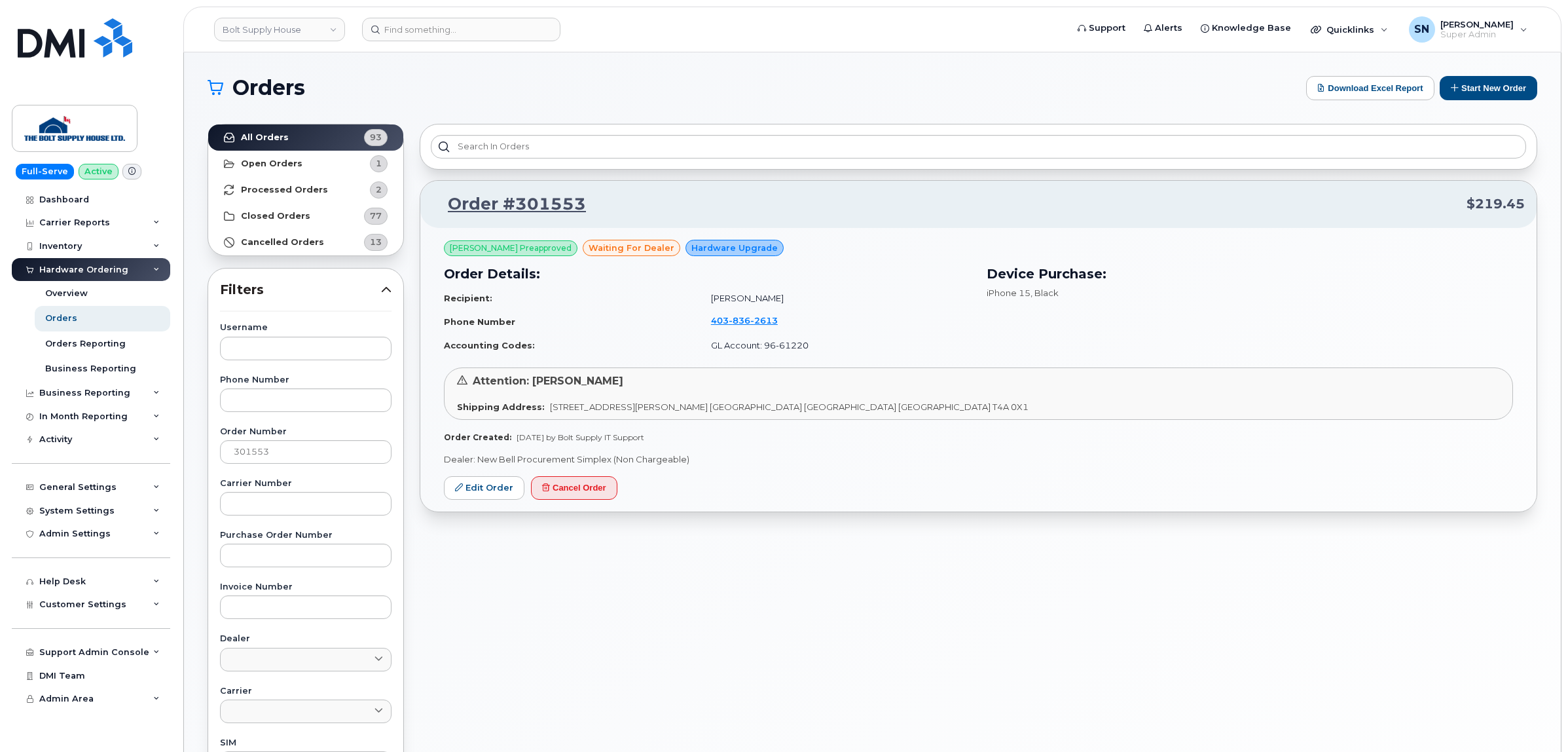
drag, startPoint x: 354, startPoint y: 454, endPoint x: 647, endPoint y: 637, distance: 345.5
click at [647, 637] on div "Order #301553 $219.45 Mary Loucks Preapproved waiting for dealer Hardware Upgra…" at bounding box center [979, 576] width 1134 height 920
click at [492, 486] on link "Edit Order" at bounding box center [484, 488] width 81 height 24
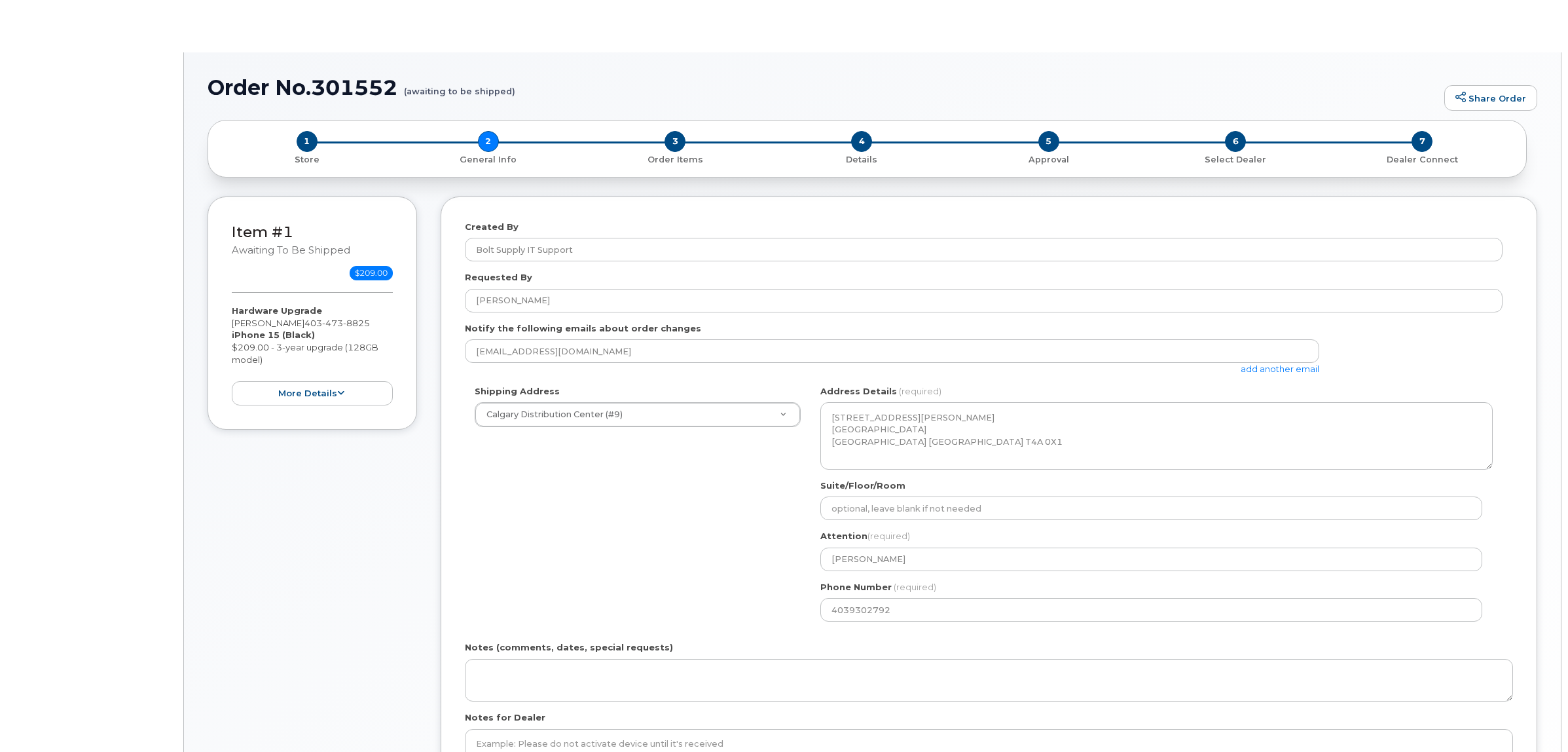
select select
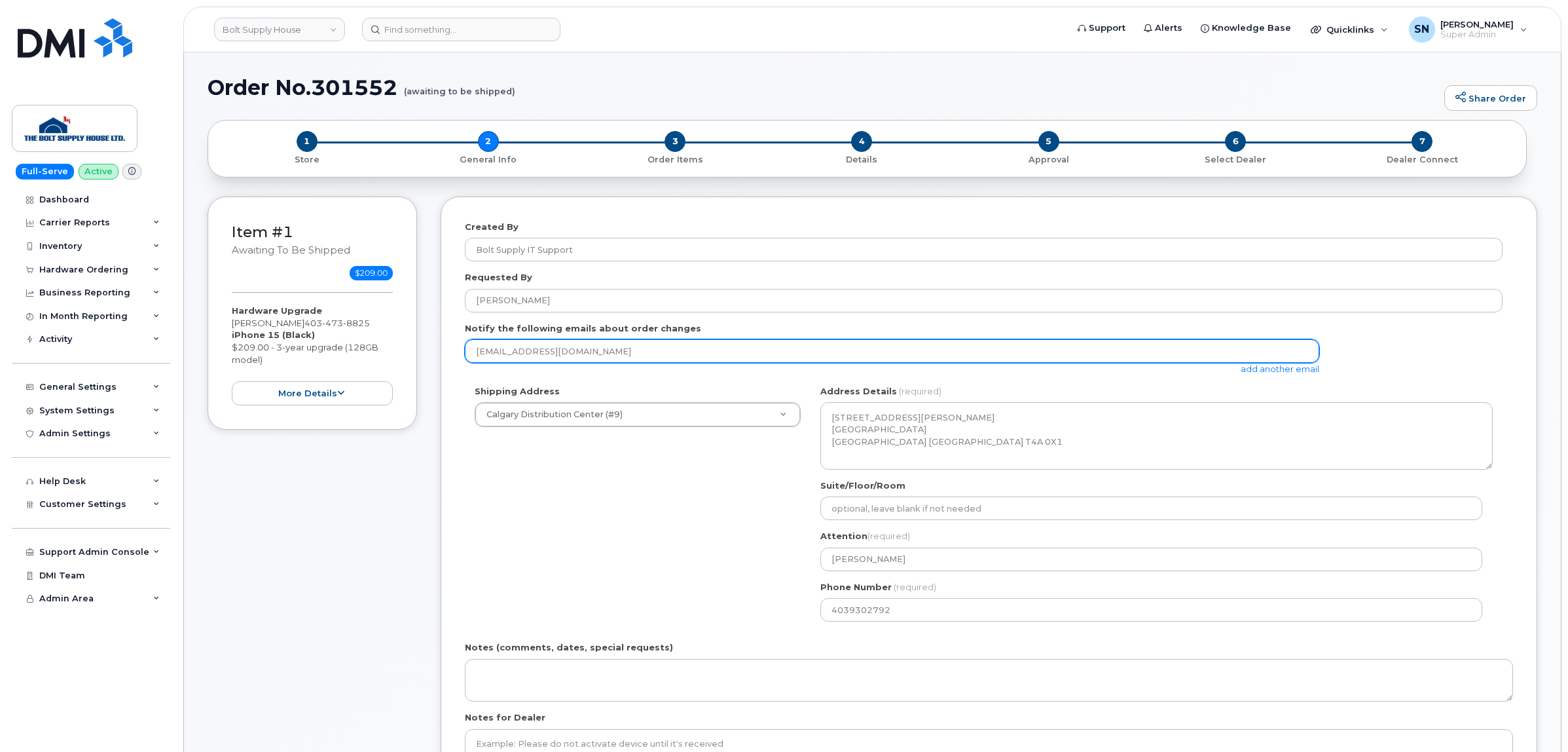
drag, startPoint x: 626, startPoint y: 352, endPoint x: 459, endPoint y: 349, distance: 167.0
click at [459, 349] on div "Created By Bolt Supply IT Support Requested By Jacque Pointer Notify the follow…" at bounding box center [989, 519] width 1097 height 646
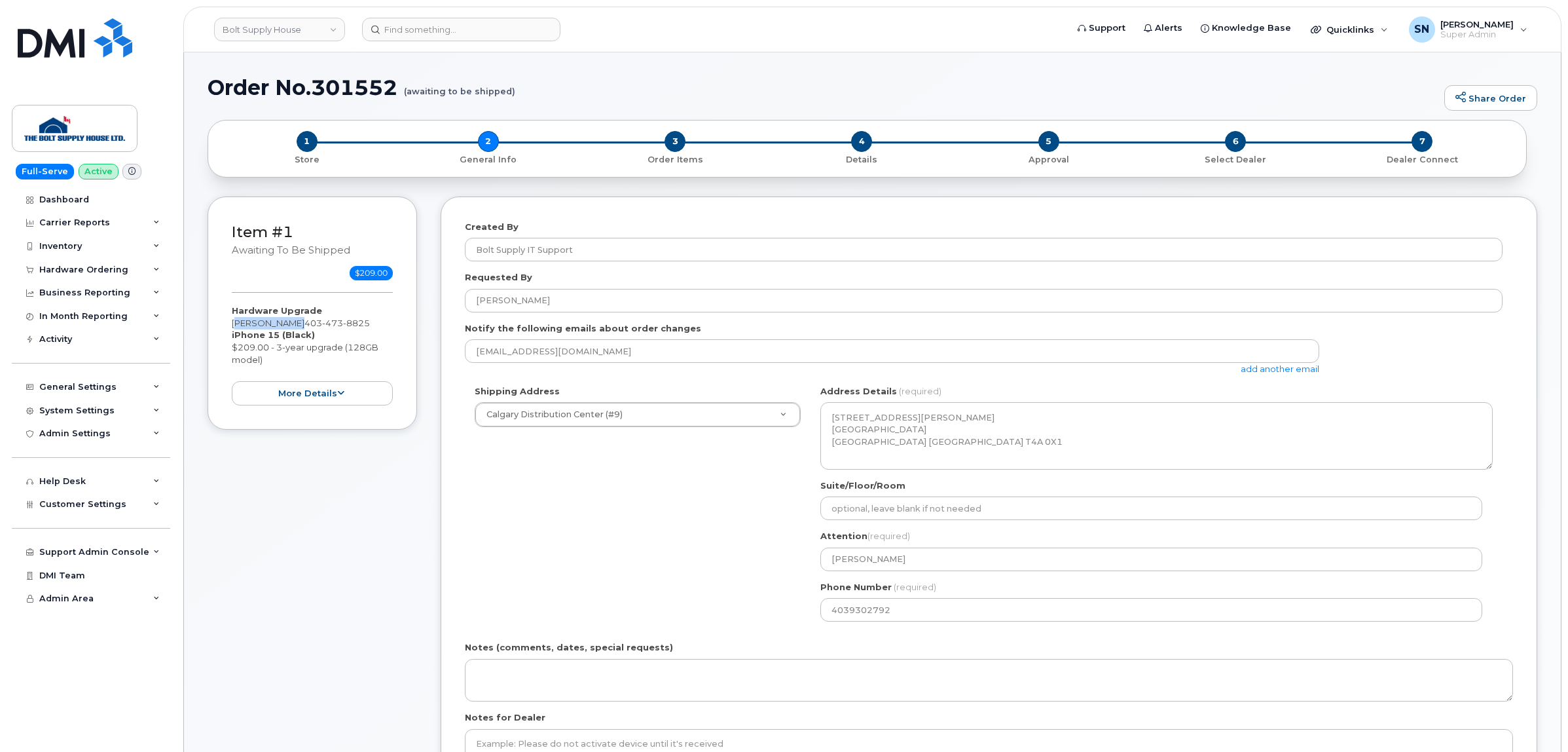
drag, startPoint x: 233, startPoint y: 327, endPoint x: 286, endPoint y: 327, distance: 53.0
click at [286, 327] on div "Hardware Upgrade Dylan Krause 403 473 8825 iPhone 15 (Black) $209.00 - 3-year u…" at bounding box center [312, 354] width 161 height 101
copy div "Dylan Krause"
click at [416, 488] on div "Item #1 awaiting to be shipped $209.00 Hardware Upgrade Dylan Krause 403 473 88…" at bounding box center [312, 529] width 210 height 665
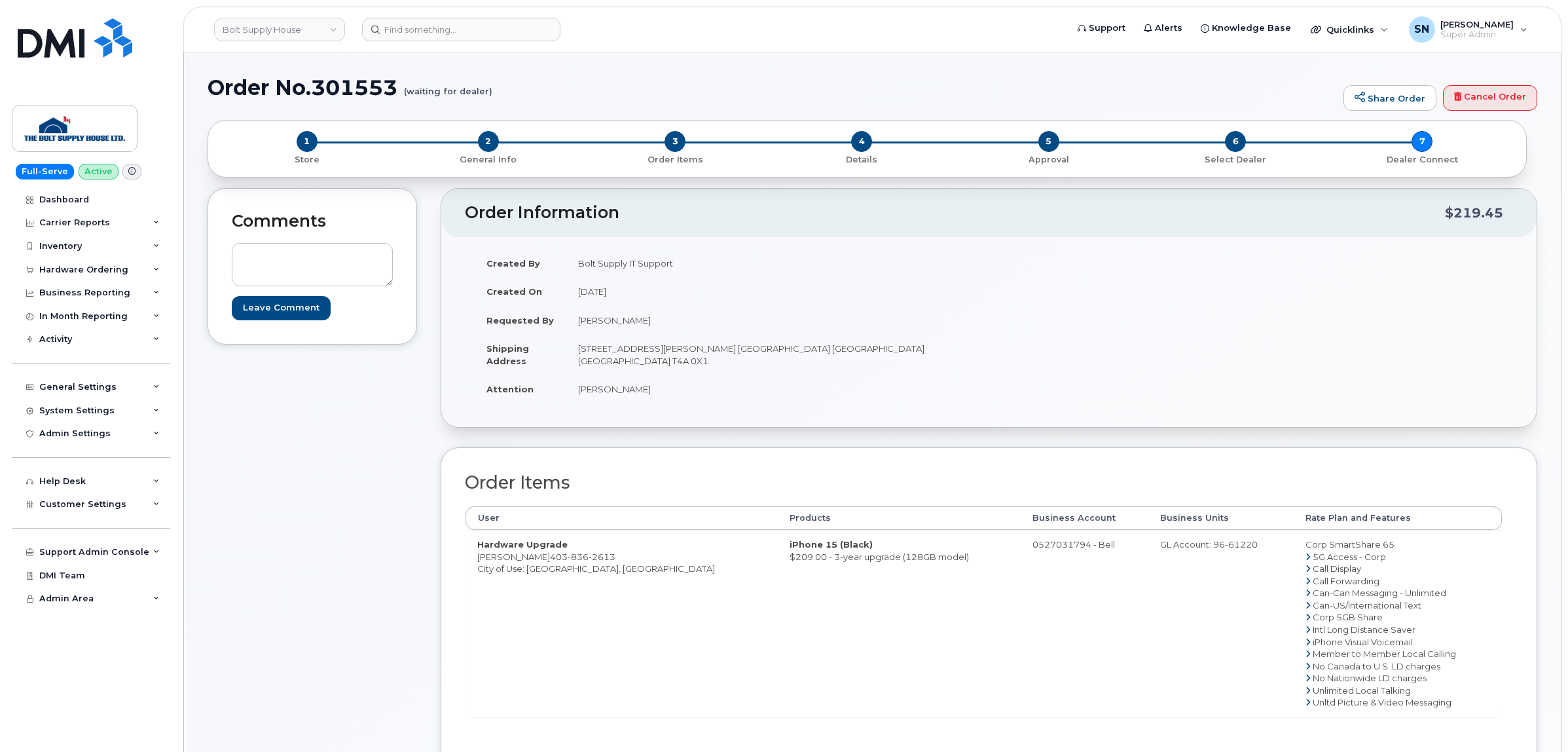
drag, startPoint x: 476, startPoint y: 558, endPoint x: 553, endPoint y: 562, distance: 77.1
click at [553, 562] on td "Hardware Upgrade [PERSON_NAME] [PHONE_NUMBER] City of Use: [GEOGRAPHIC_DATA], […" at bounding box center [621, 623] width 312 height 187
click at [559, 561] on span "403 836 2613" at bounding box center [583, 557] width 66 height 11
drag, startPoint x: 557, startPoint y: 558, endPoint x: 636, endPoint y: 557, distance: 79.0
click at [636, 557] on td "Hardware Upgrade Drew Mac Gregor 403 836 2613 City of Use: Calgary, AB" at bounding box center [621, 623] width 312 height 187
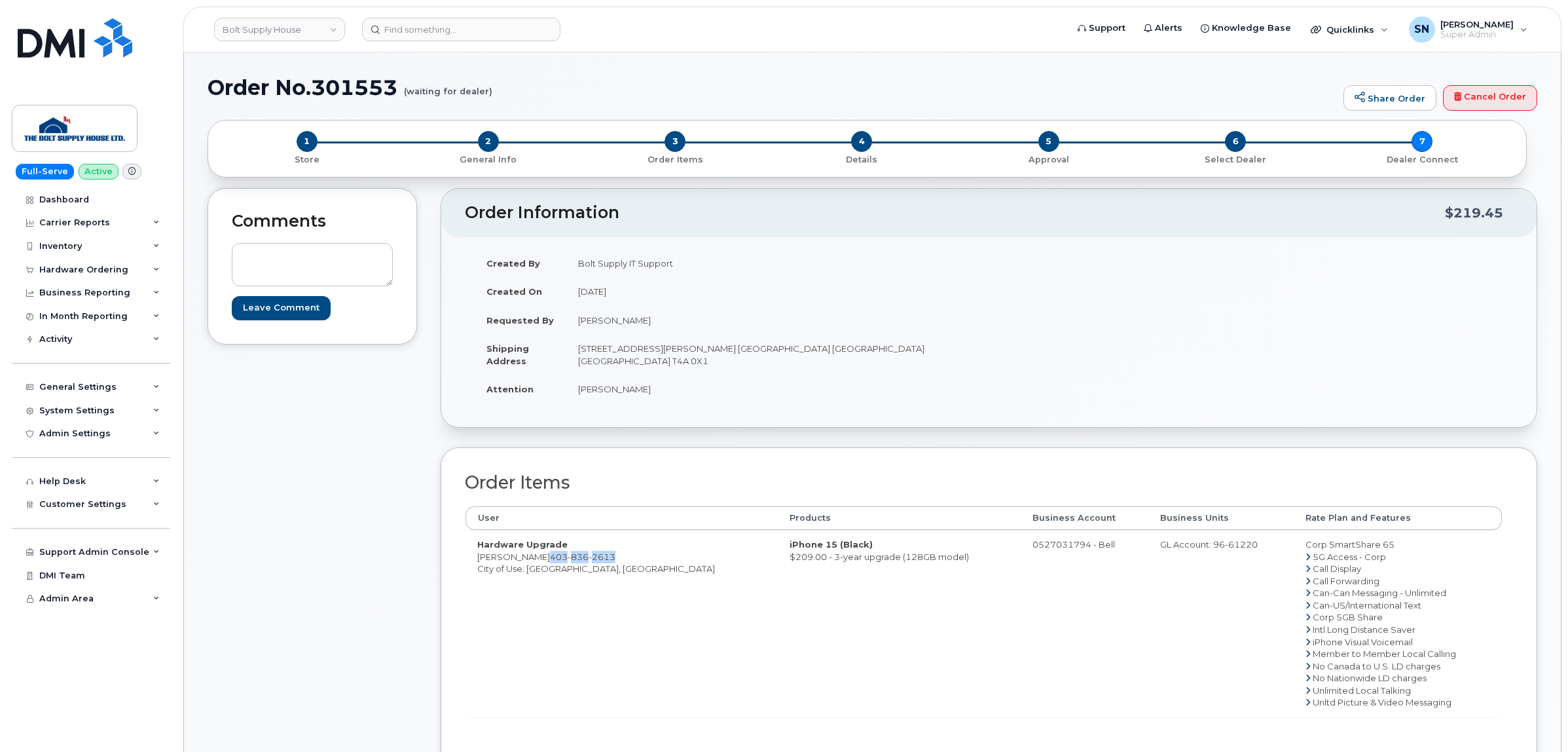
copy span "403 836 2613"
click at [319, 559] on div "Comments Leave Comment" at bounding box center [312, 530] width 210 height 684
drag, startPoint x: 555, startPoint y: 552, endPoint x: 635, endPoint y: 557, distance: 80.2
click at [635, 557] on td "Hardware Upgrade Drew Mac Gregor 403 836 2613 City of Use: Calgary, AB" at bounding box center [621, 623] width 312 height 187
copy span "403 836 2613"
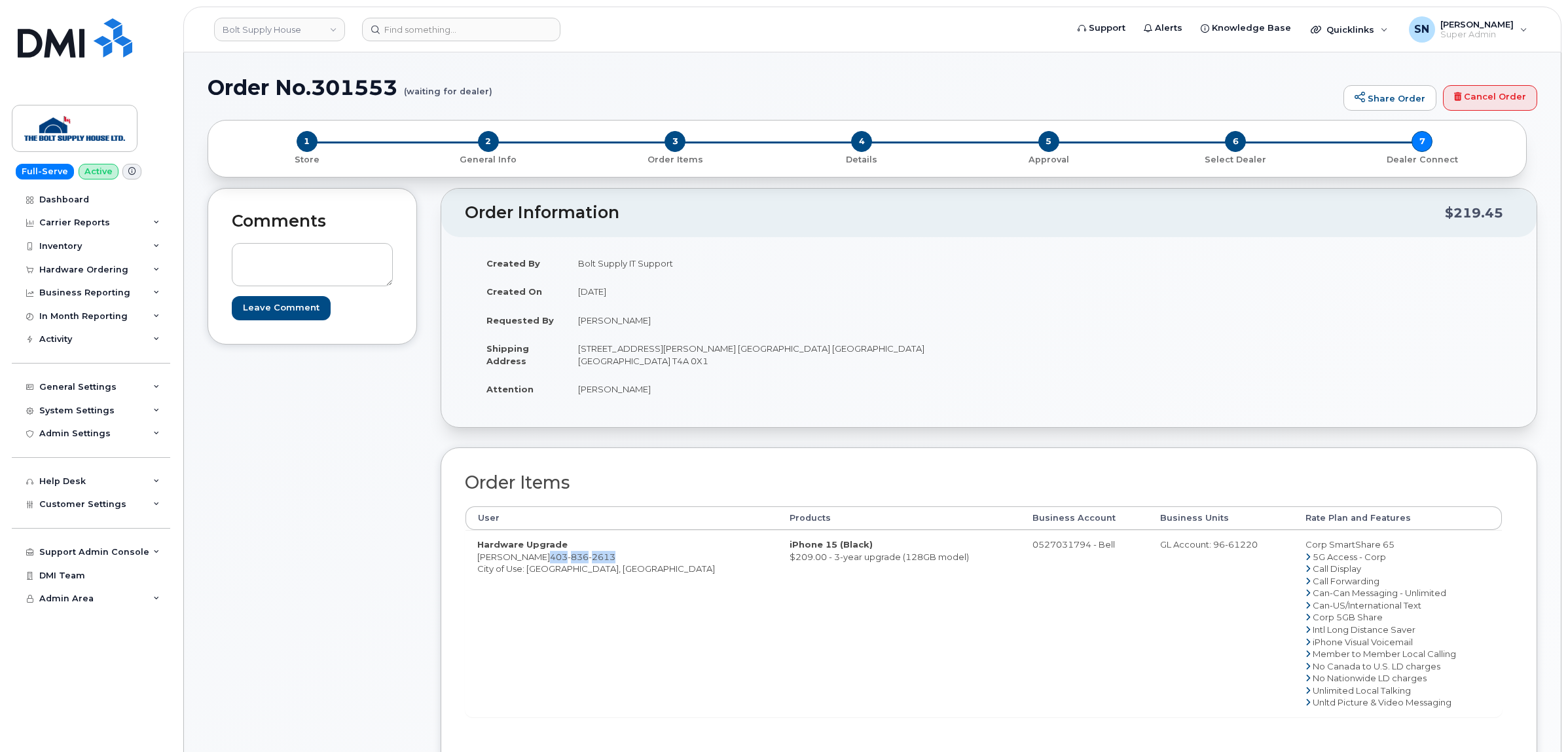
drag, startPoint x: 478, startPoint y: 557, endPoint x: 553, endPoint y: 557, distance: 75.0
click at [553, 557] on div "User Products Business Account Business Units Rate Plan and Features Hardware U…" at bounding box center [983, 611] width 1038 height 212
click at [466, 568] on td "Hardware Upgrade Drew Mac Gregor 403 836 2613 City of Use: Calgary, AB" at bounding box center [621, 623] width 312 height 187
click at [481, 557] on td "Hardware Upgrade Drew Mac Gregor 403 836 2613 City of Use: Calgary, AB" at bounding box center [621, 623] width 312 height 187
drag, startPoint x: 478, startPoint y: 555, endPoint x: 552, endPoint y: 563, distance: 74.4
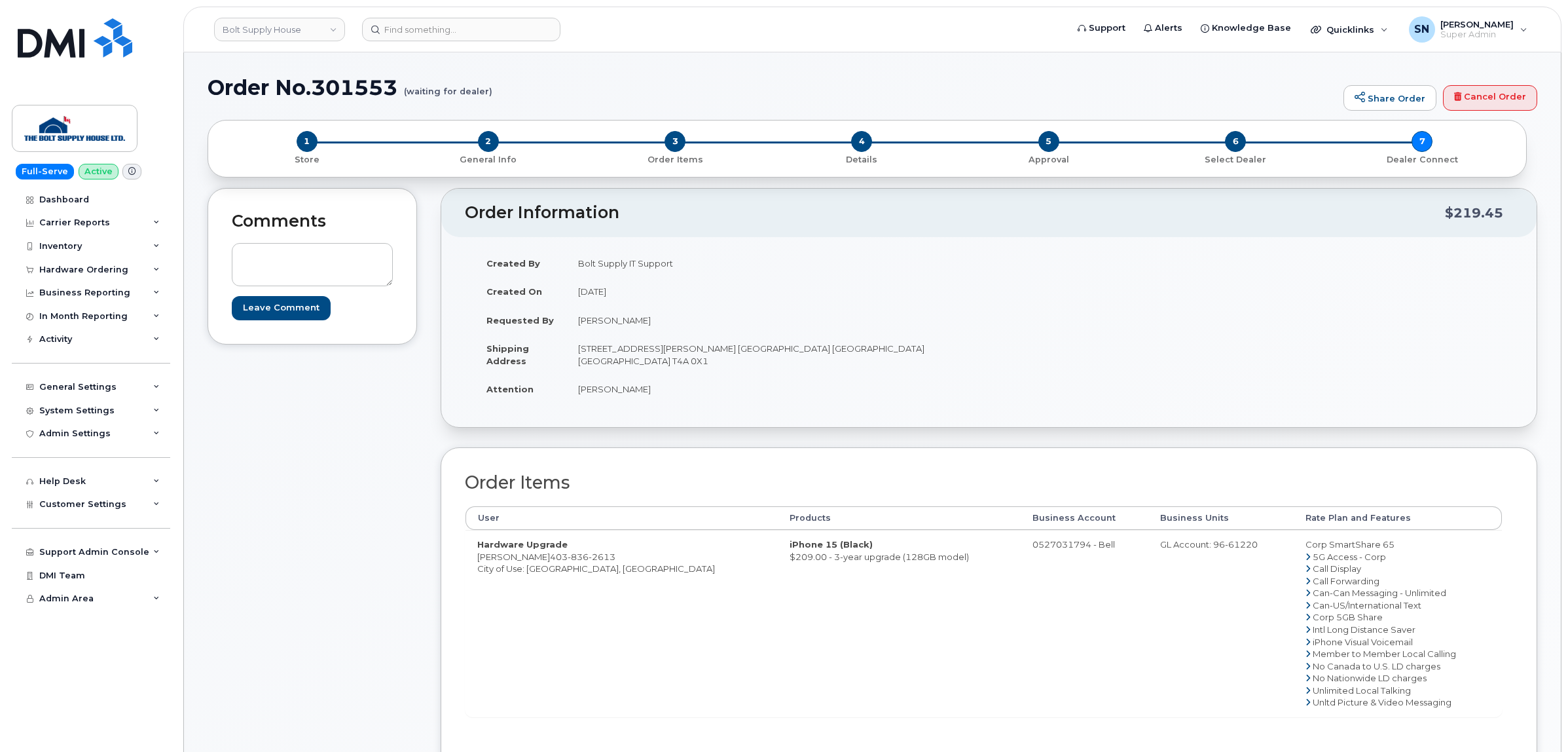
click at [552, 563] on td "Hardware Upgrade Drew Mac Gregor 403 836 2613 City of Use: Calgary, AB" at bounding box center [621, 623] width 312 height 187
copy td "Drew Mac Gregor"
drag, startPoint x: 601, startPoint y: 348, endPoint x: 711, endPoint y: 350, distance: 110.0
click at [711, 350] on td "101-293029 James Jones Way ROCKY VIEW COUNTY AB T4A 0X1 CANADA Rocky View Count…" at bounding box center [773, 354] width 413 height 41
copy td "293029 James Jones Way"
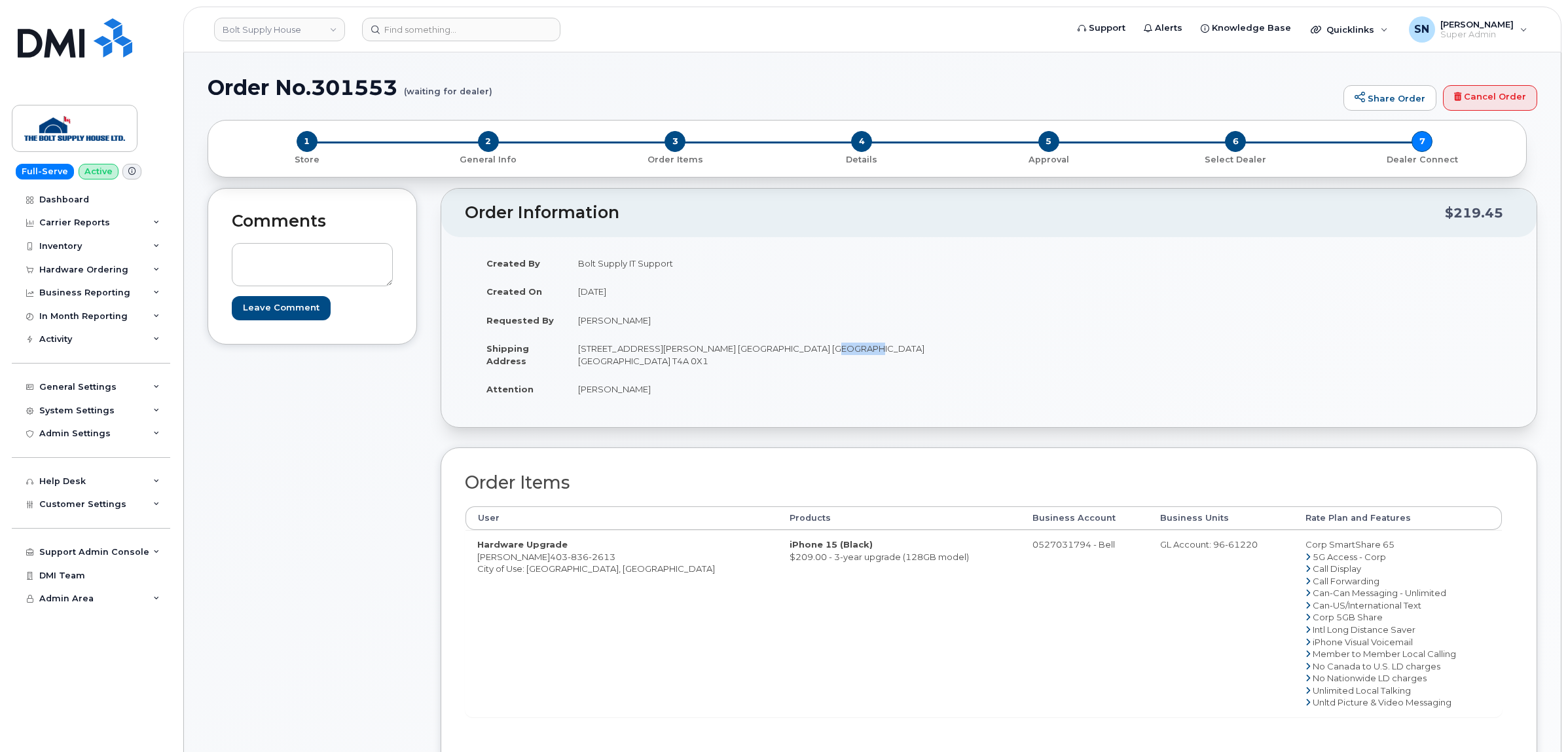
drag, startPoint x: 829, startPoint y: 350, endPoint x: 862, endPoint y: 352, distance: 33.1
click at [862, 352] on td "101-293029 James Jones Way ROCKY VIEW COUNTY AB T4A 0X1 CANADA Rocky View Count…" at bounding box center [773, 354] width 413 height 41
copy td "T4A 0X1"
drag, startPoint x: 587, startPoint y: 391, endPoint x: 648, endPoint y: 394, distance: 61.1
click at [648, 394] on tr "Attention Jacque Pointer" at bounding box center [727, 389] width 505 height 29
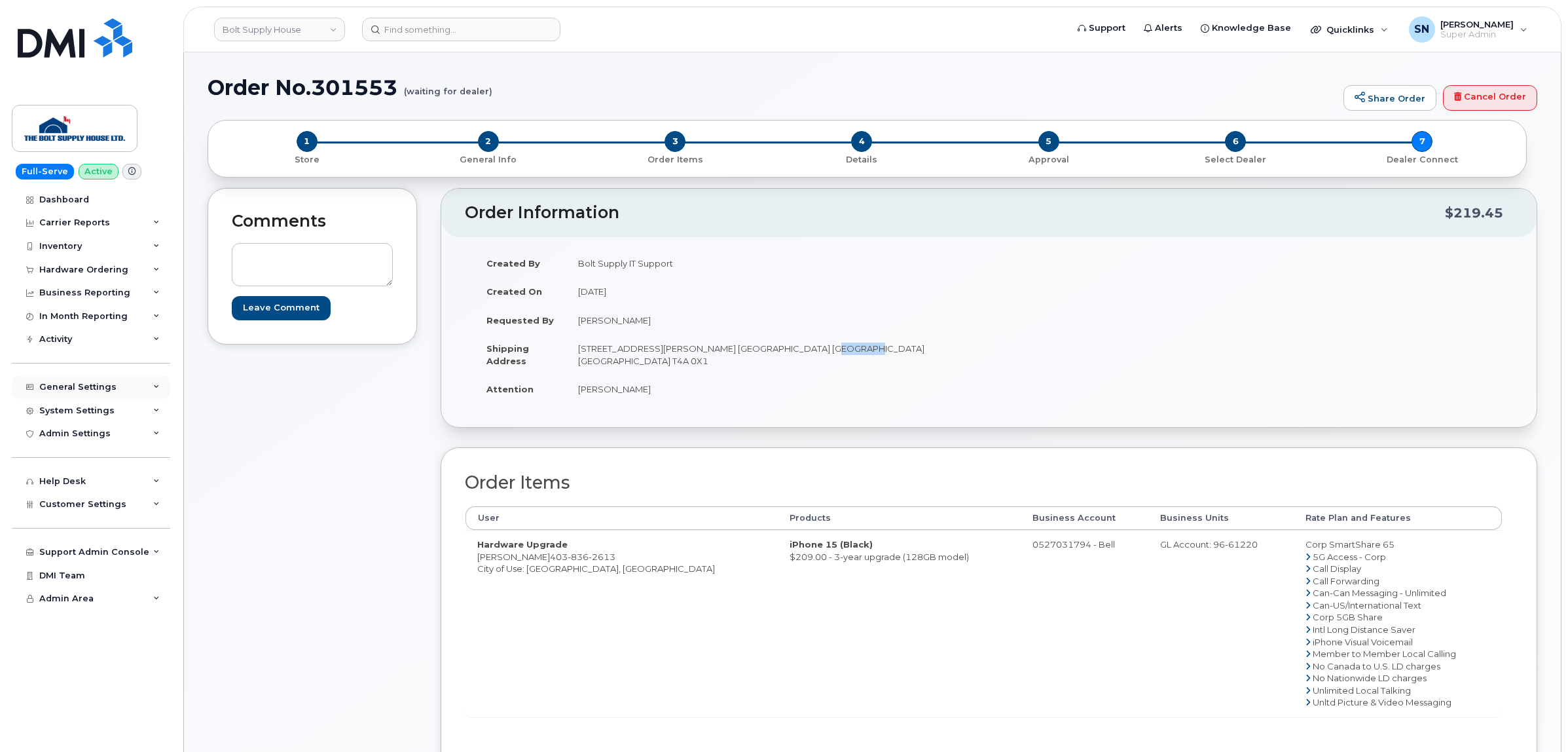
copy tr "Jacque Pointer"
drag, startPoint x: 555, startPoint y: 557, endPoint x: 620, endPoint y: 559, distance: 65.0
click at [616, 559] on span "403 836 2613" at bounding box center [583, 557] width 66 height 11
copy span "403 836 2613"
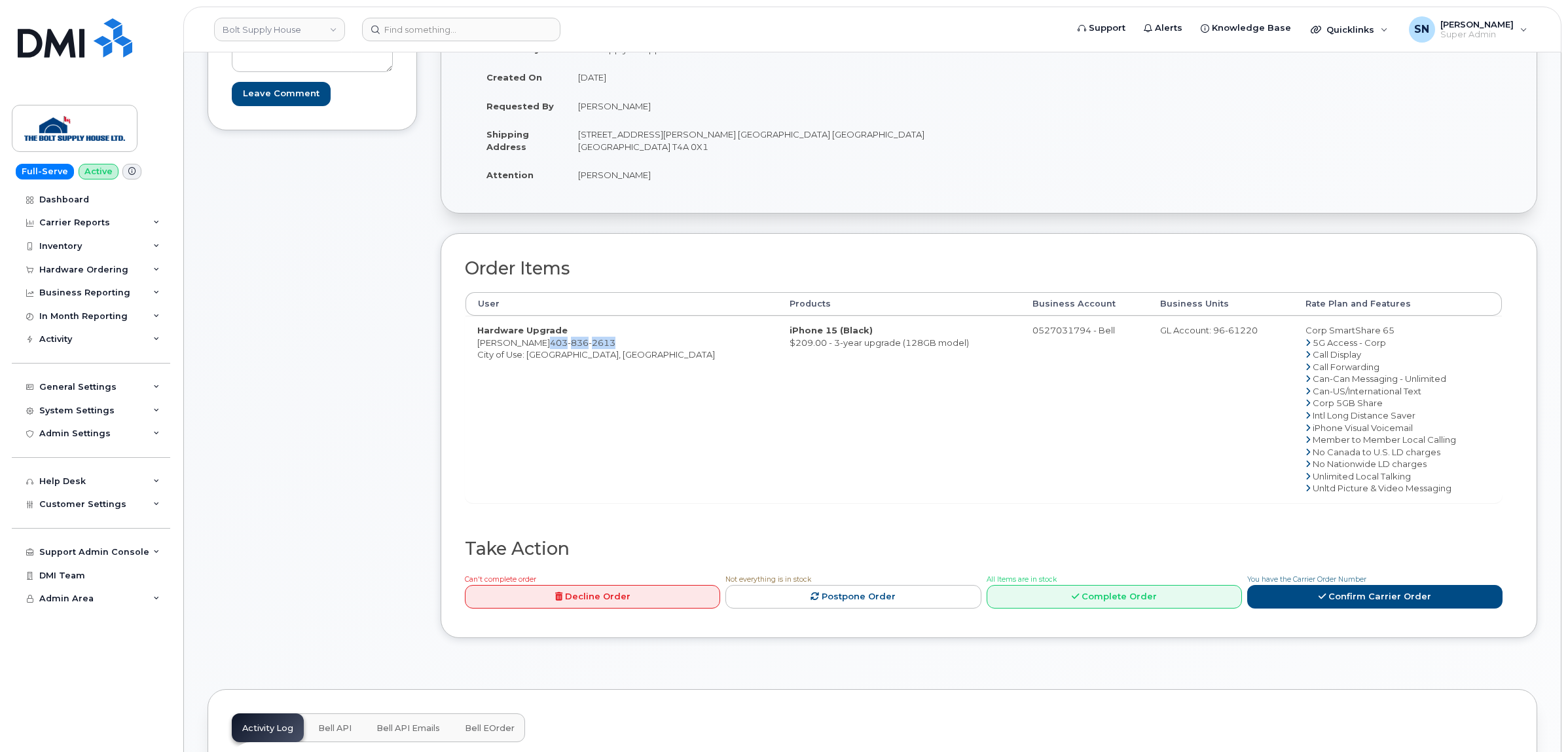
scroll to position [327, 0]
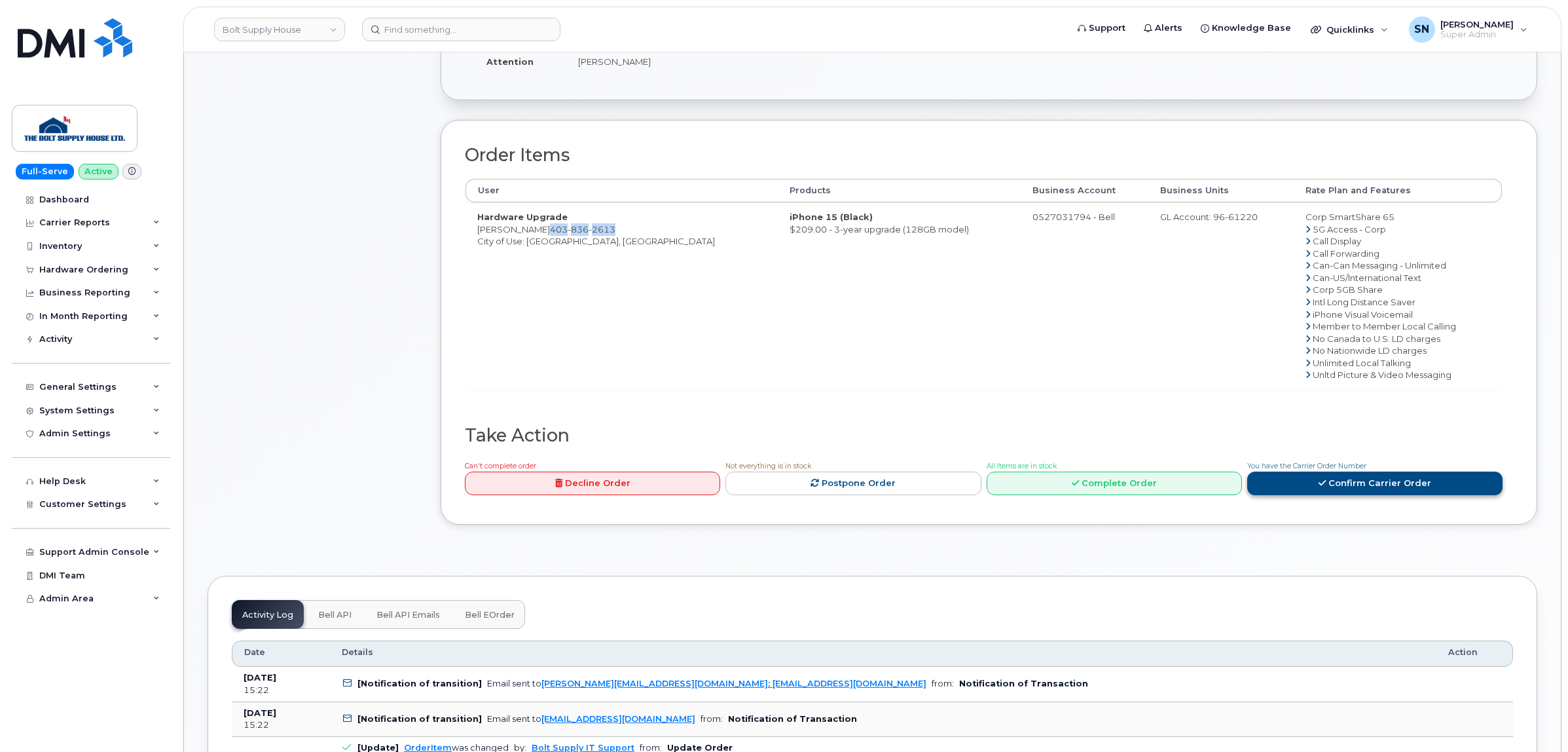
click at [1328, 479] on link "Confirm Carrier Order" at bounding box center [1375, 483] width 256 height 24
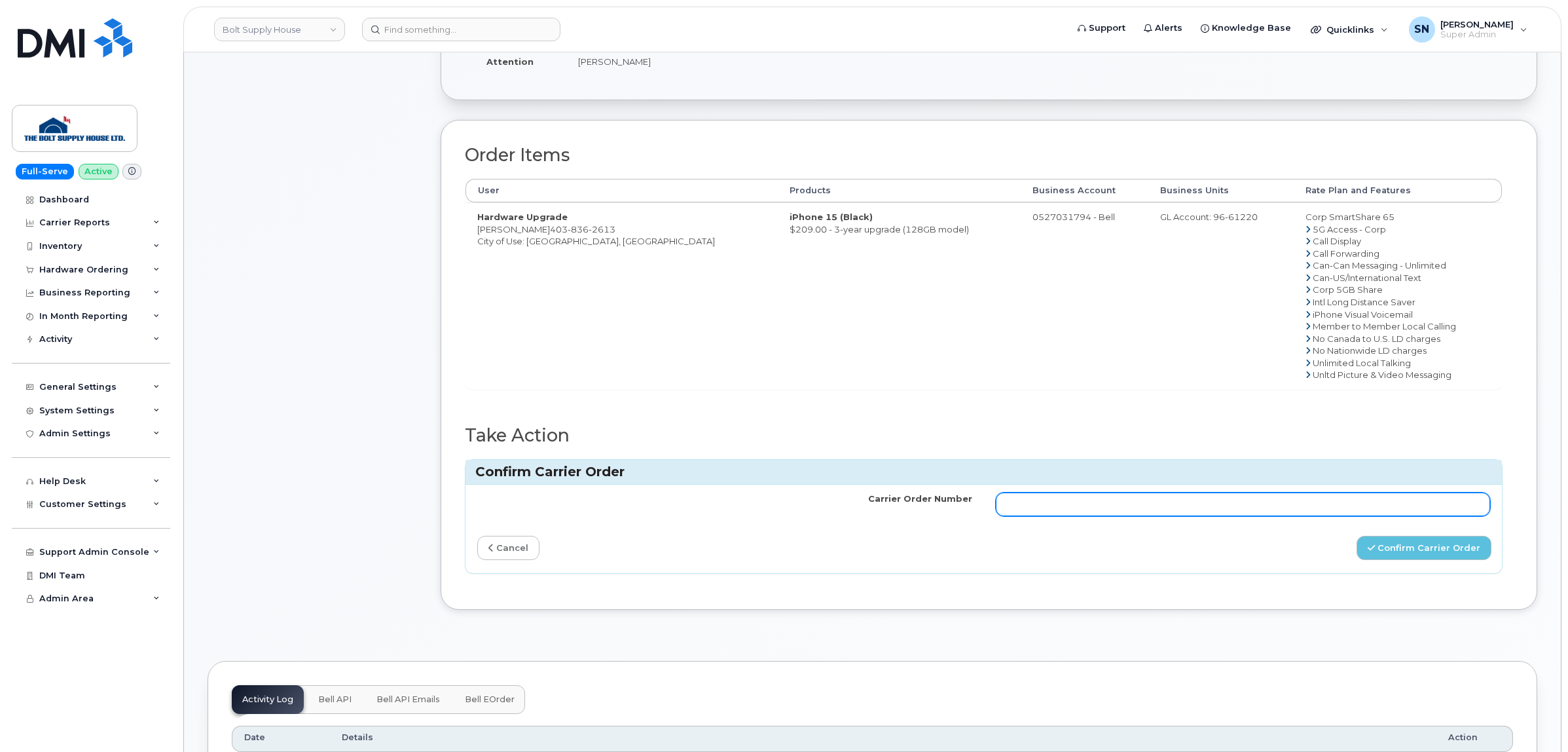
click at [1163, 516] on input "Carrier Order Number" at bounding box center [1243, 504] width 495 height 24
paste input "3020735"
type input "3020735"
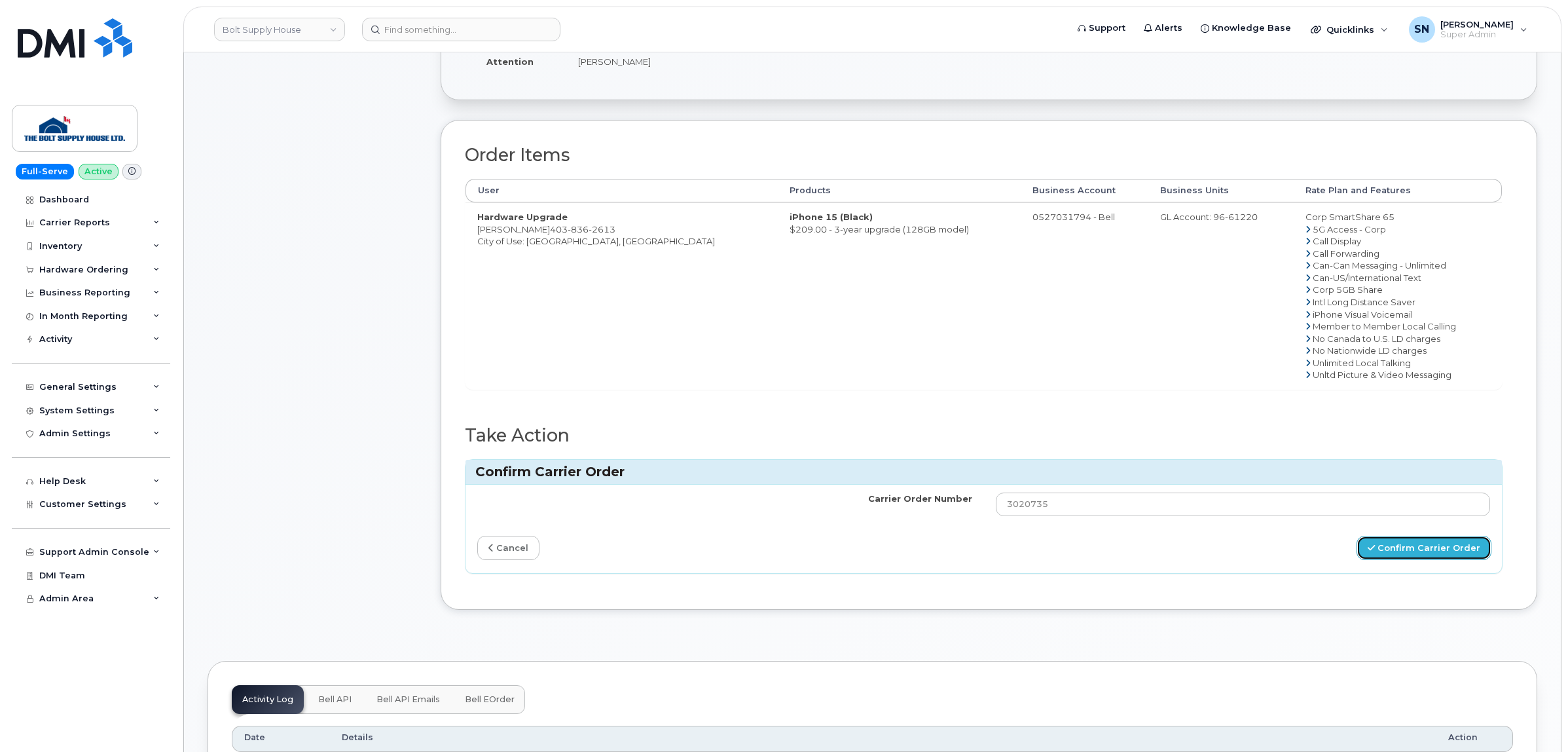
click at [1475, 550] on button "Confirm Carrier Order" at bounding box center [1423, 548] width 135 height 24
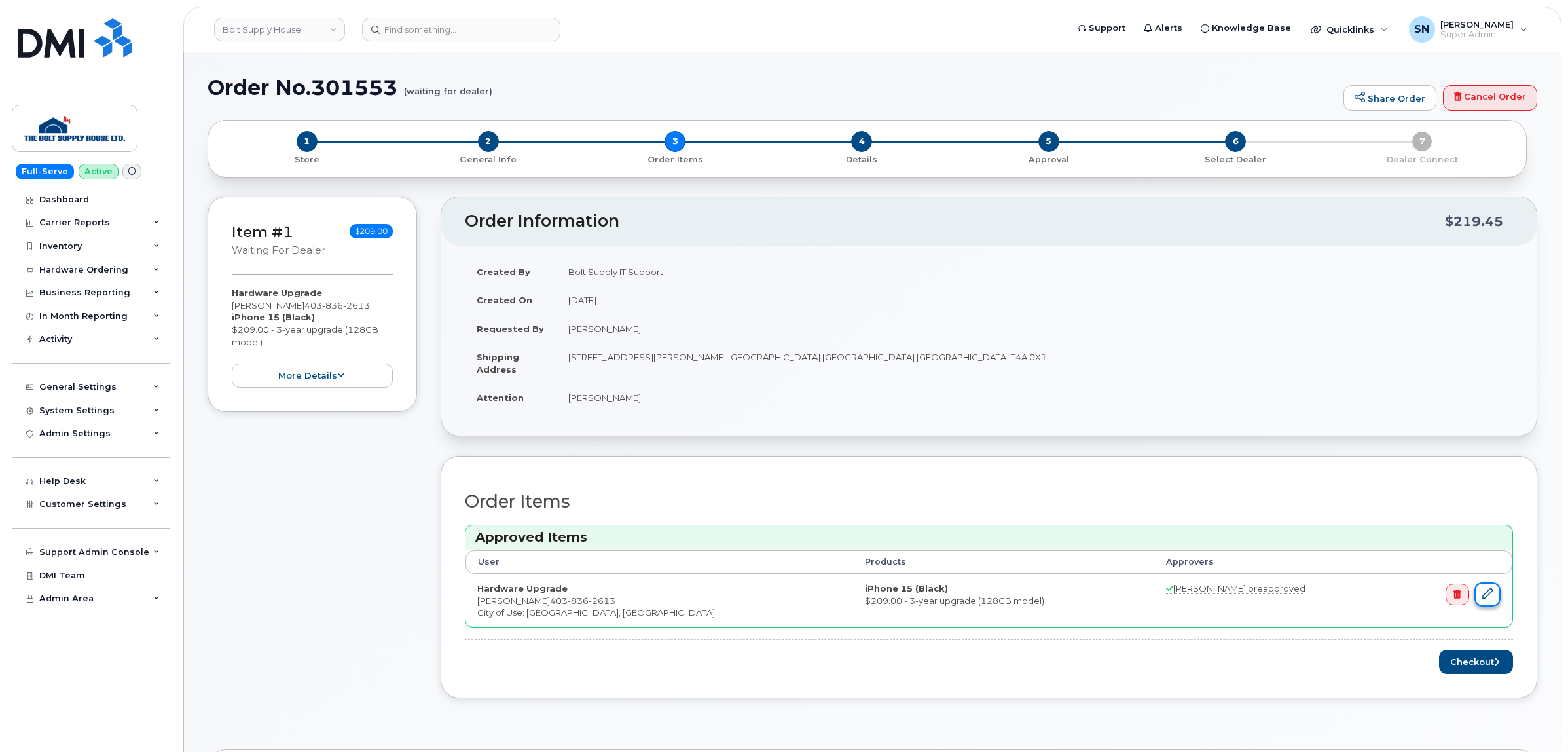
click at [1488, 607] on link at bounding box center [1488, 594] width 26 height 24
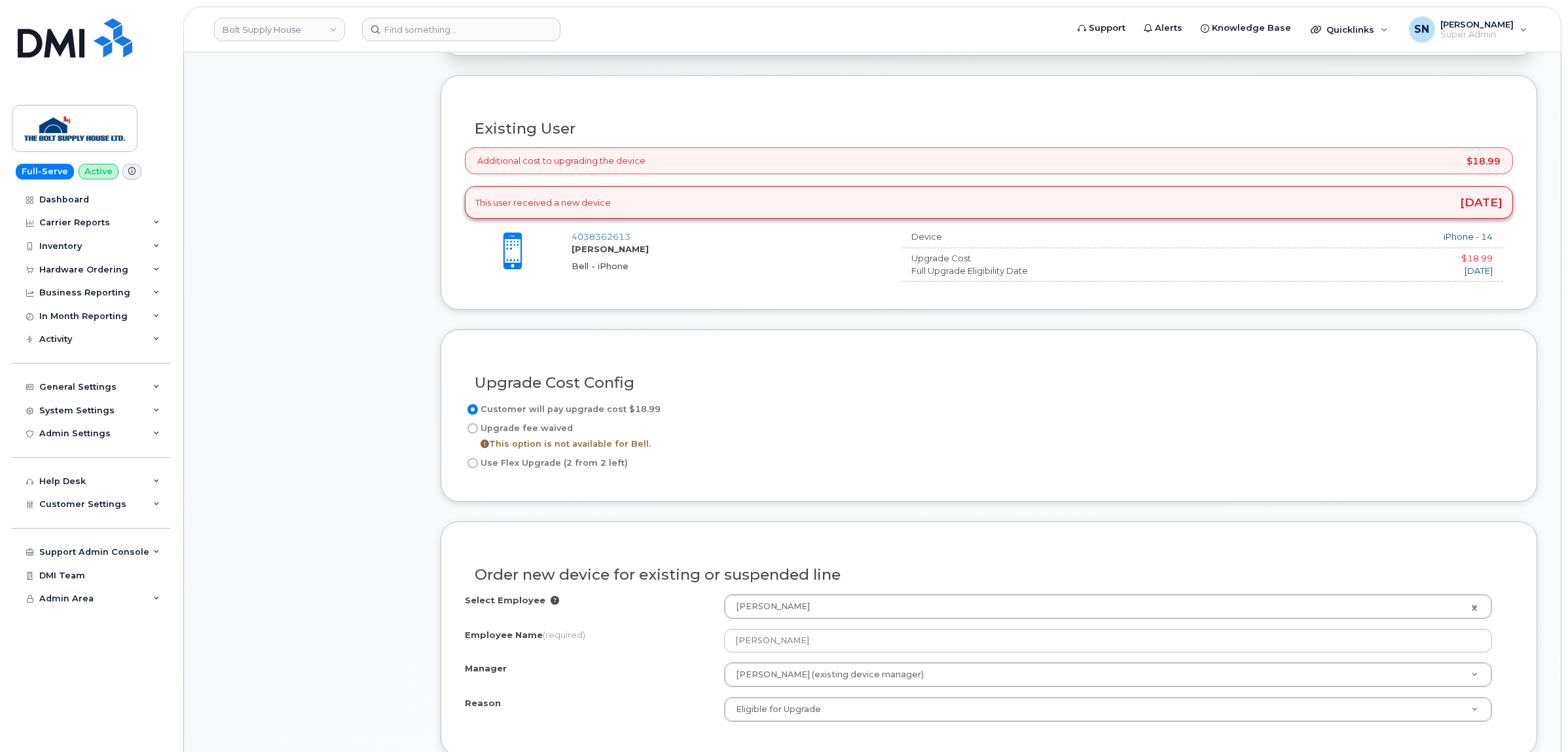
scroll to position [410, 0]
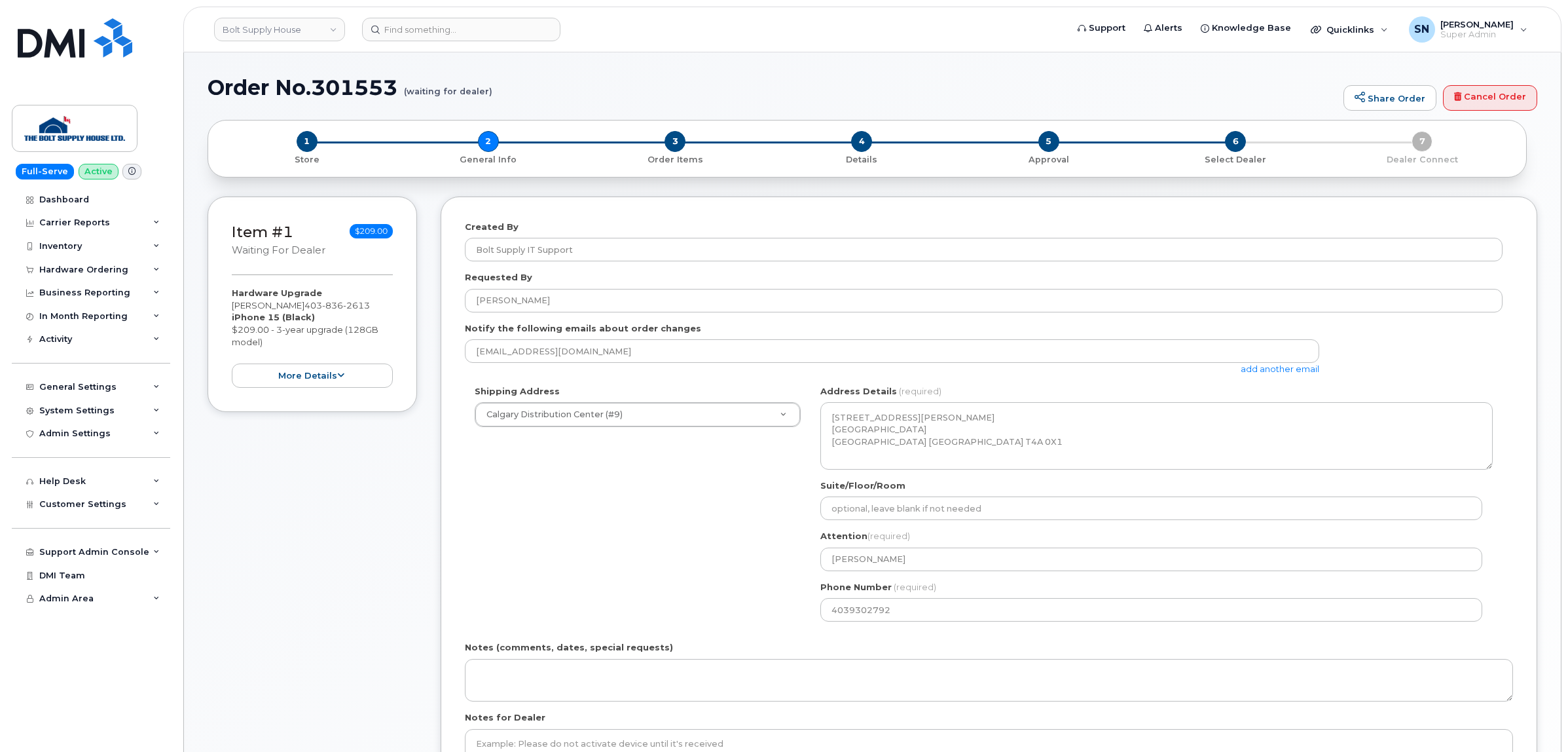
select select
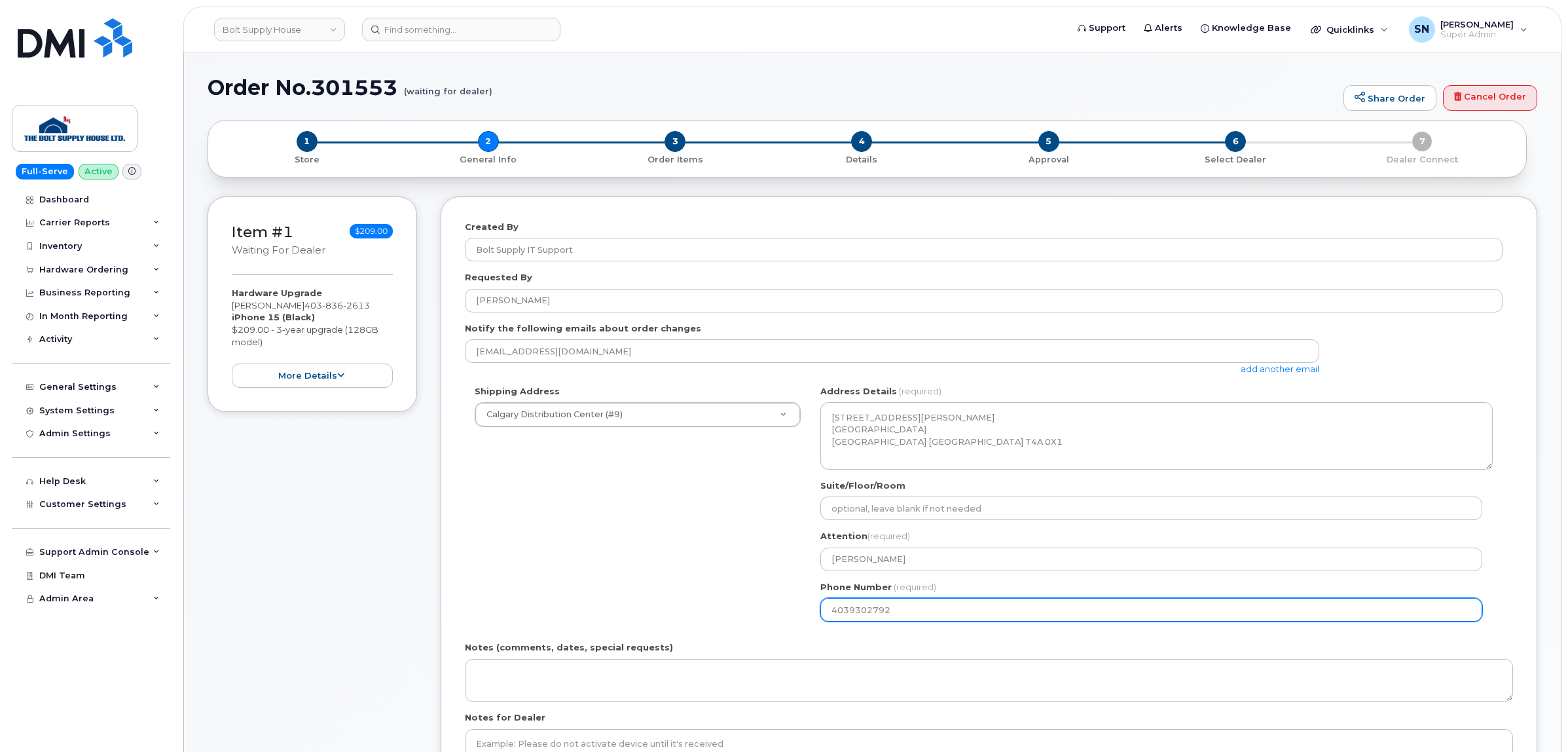
drag, startPoint x: 915, startPoint y: 609, endPoint x: 721, endPoint y: 607, distance: 194.0
click at [721, 607] on div "Shipping Address Calgary Distribution Center (#9) New Address [GEOGRAPHIC_DATA]…" at bounding box center [983, 508] width 1038 height 247
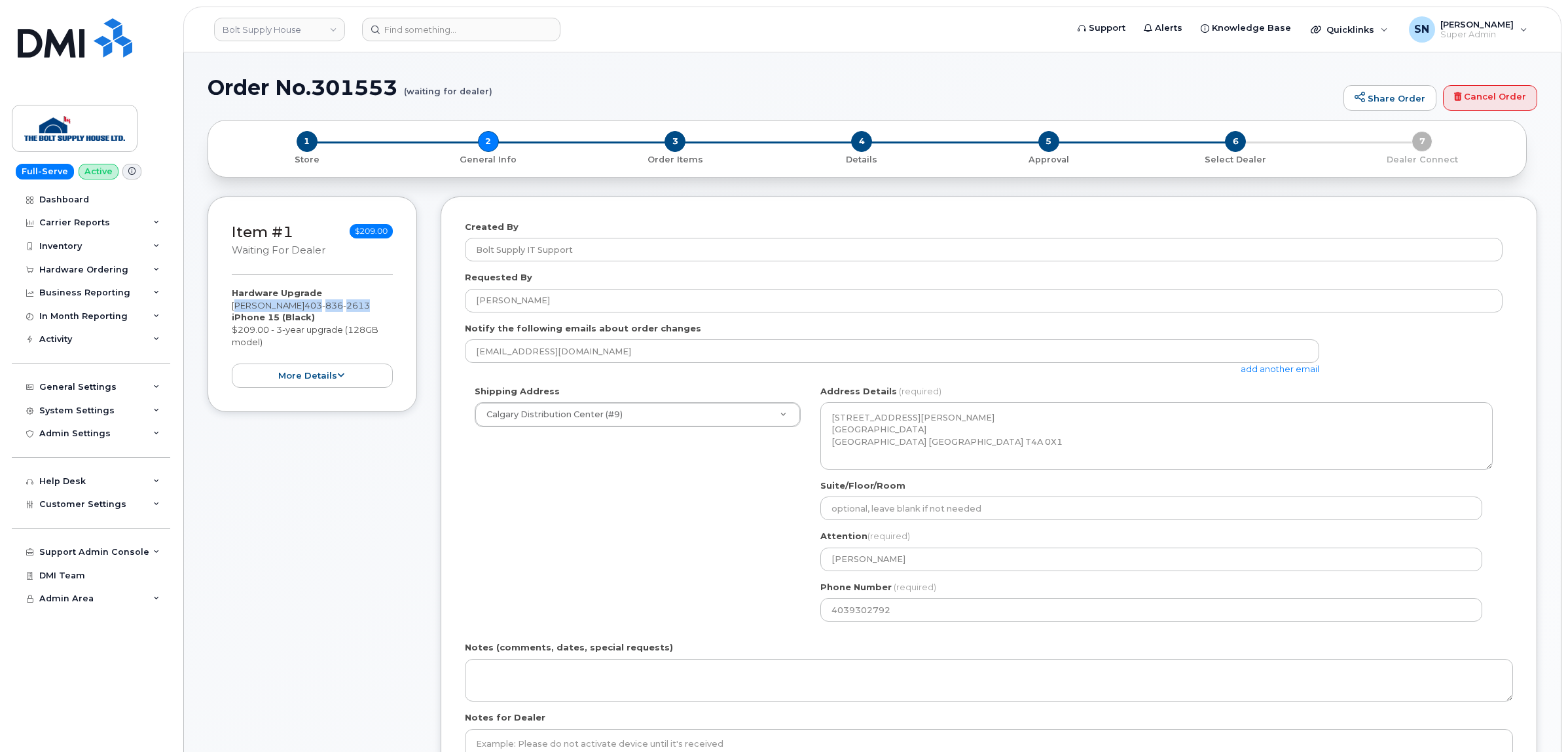
drag, startPoint x: 231, startPoint y: 300, endPoint x: 385, endPoint y: 306, distance: 154.1
click at [385, 306] on div "Hardware Upgrade [PERSON_NAME] [PHONE_NUMBER] iPhone 15 (Black) $209.00 - 3-yea…" at bounding box center [312, 337] width 161 height 101
copy div "[PERSON_NAME] [PHONE_NUMBER]"
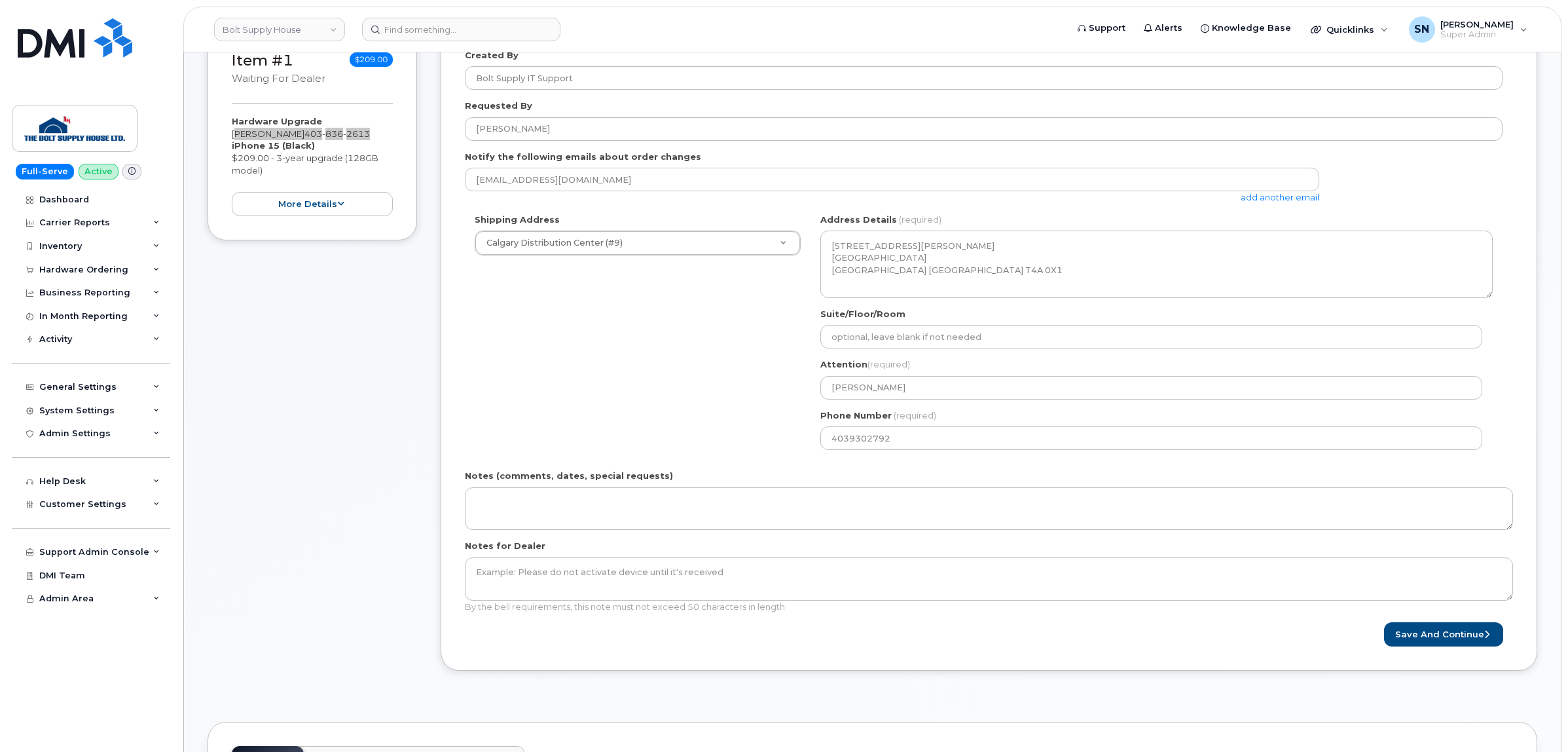
scroll to position [327, 0]
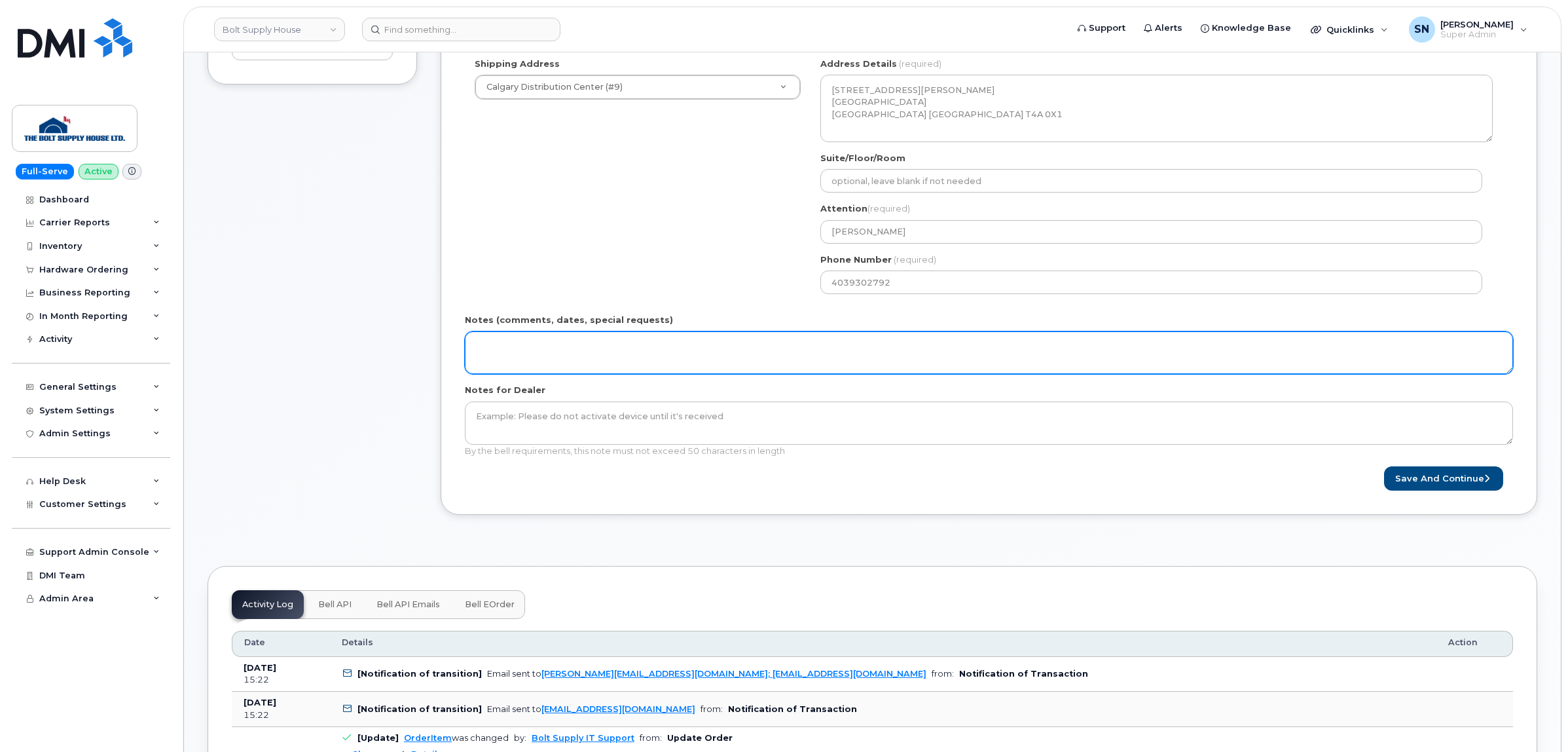
click at [609, 354] on textarea "Notes (comments, dates, special requests)" at bounding box center [988, 353] width 1048 height 43
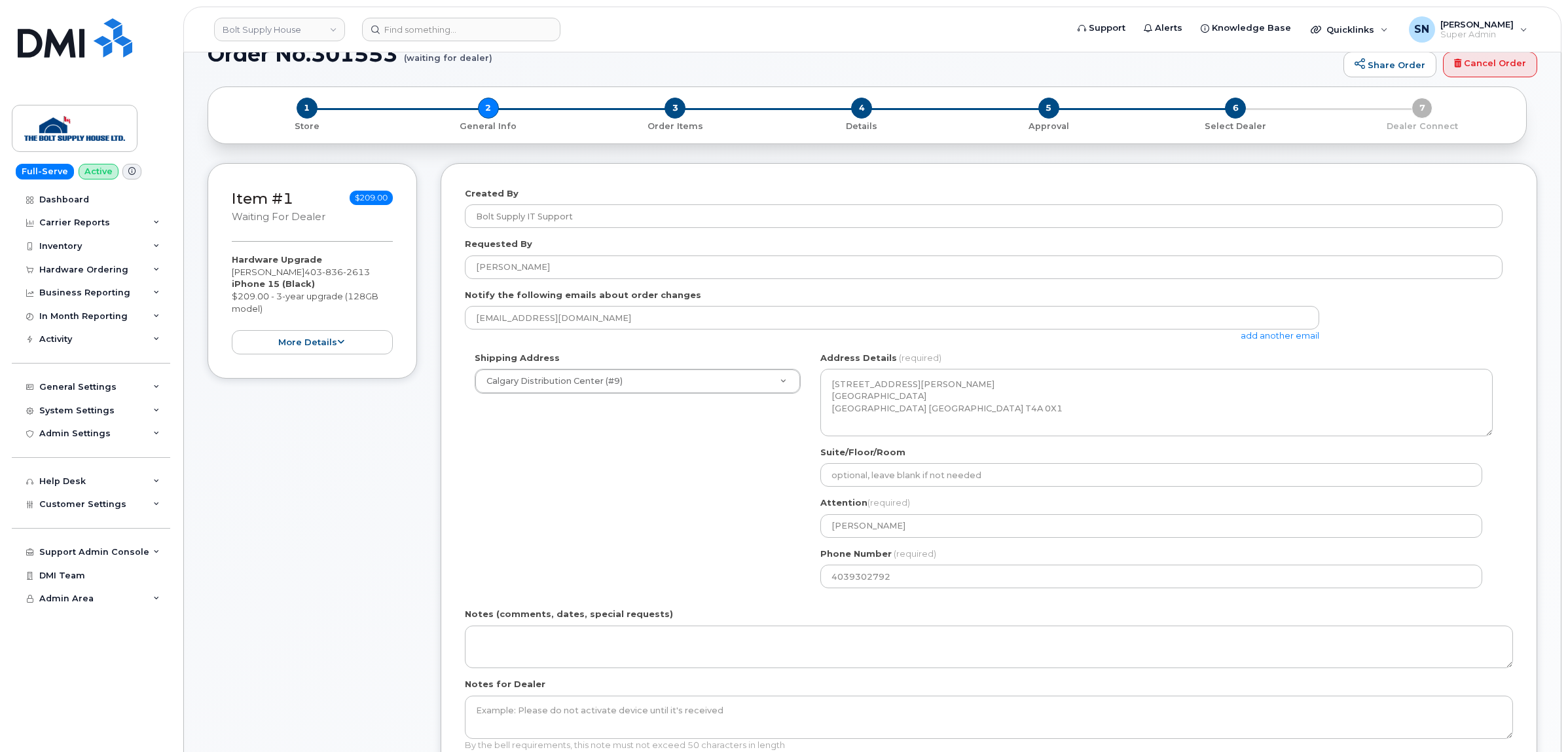
scroll to position [0, 0]
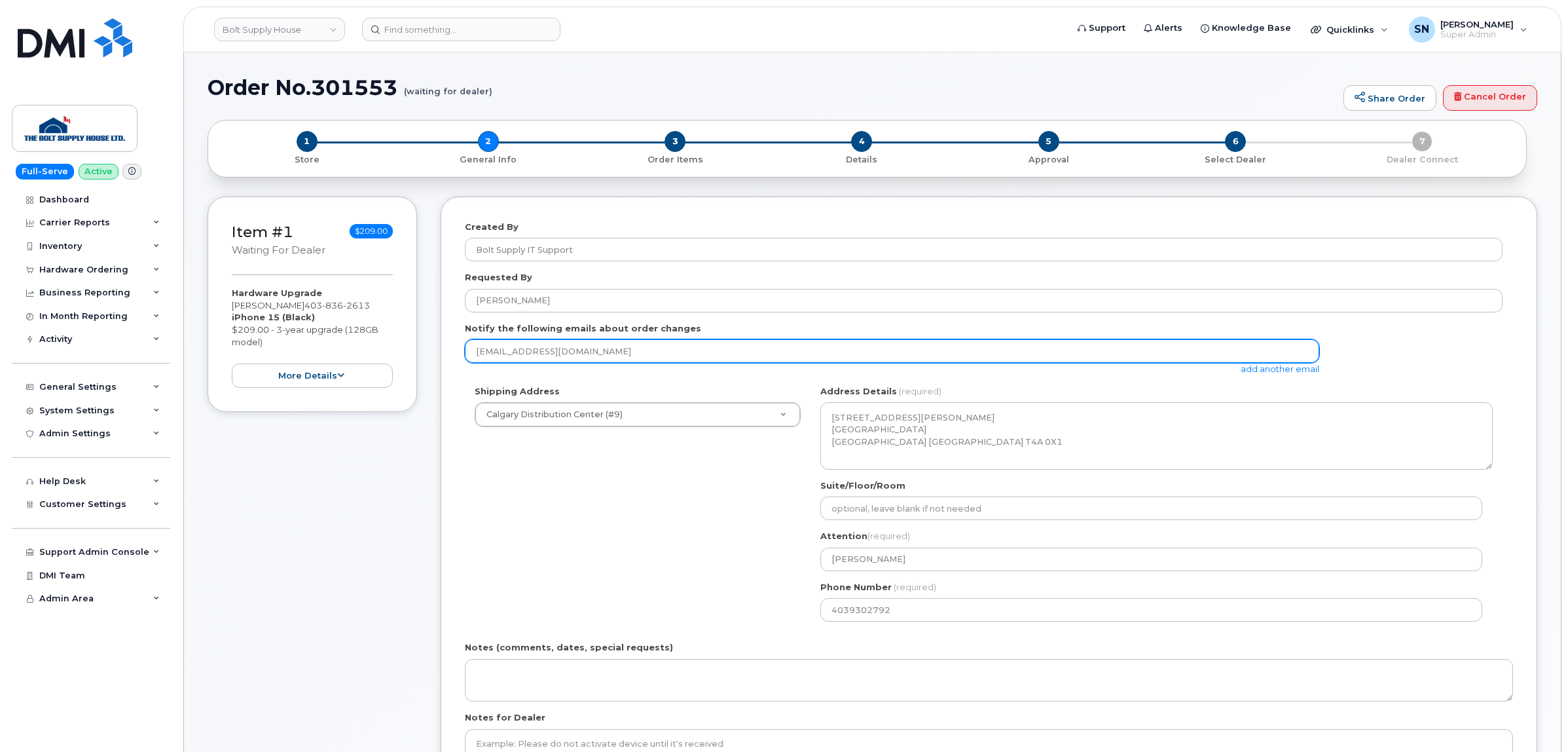
drag, startPoint x: 578, startPoint y: 354, endPoint x: 418, endPoint y: 348, distance: 160.1
click at [418, 348] on div "Item #1 waiting for dealer $209.00 Hardware Upgrade [PERSON_NAME] [PHONE_NUMBER…" at bounding box center [873, 529] width 1330 height 665
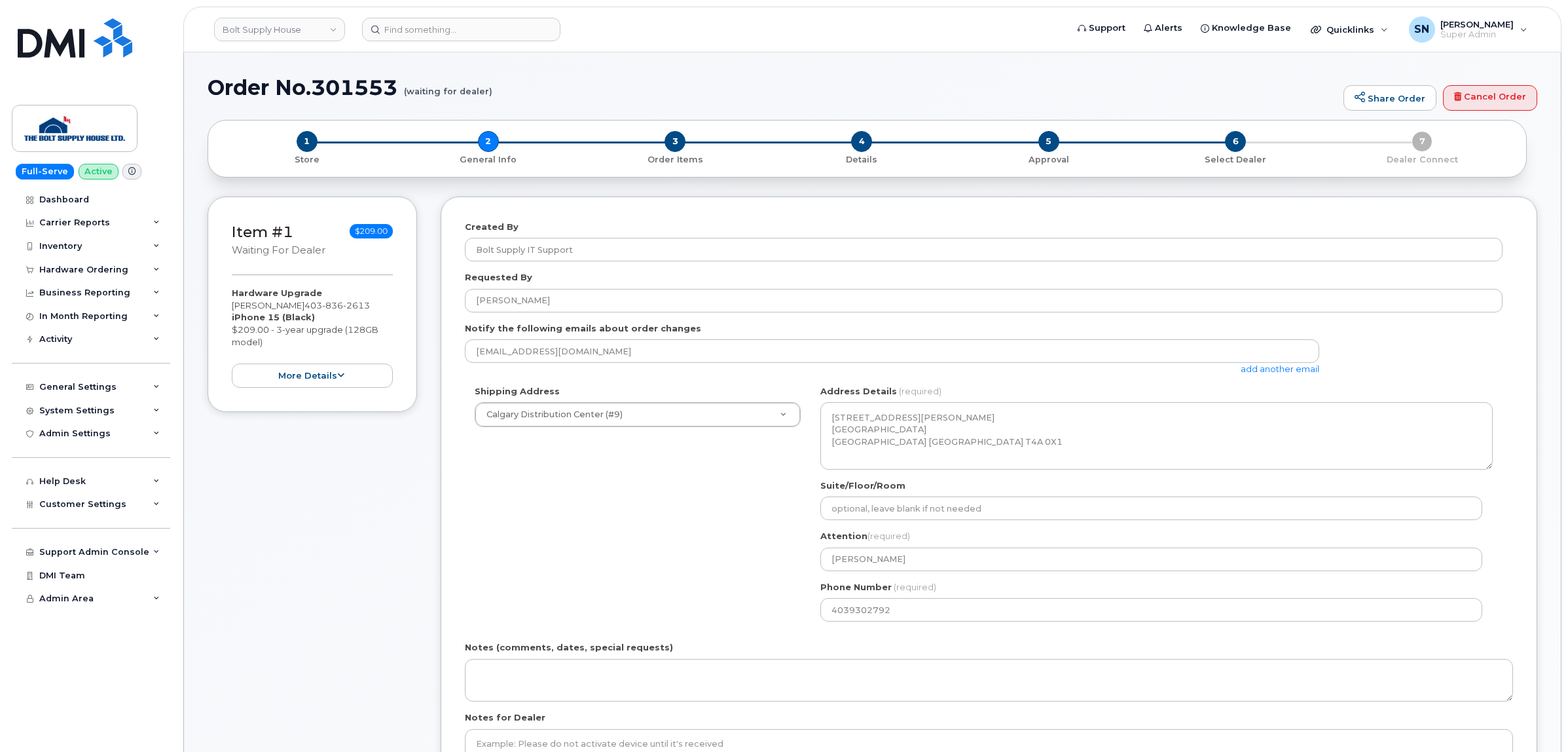
drag, startPoint x: 231, startPoint y: 310, endPoint x: 306, endPoint y: 309, distance: 75.0
click at [306, 309] on div "Item #1 waiting for dealer $209.00 Hardware Upgrade [PERSON_NAME] [PHONE_NUMBER…" at bounding box center [312, 304] width 210 height 216
copy div "[PERSON_NAME]"
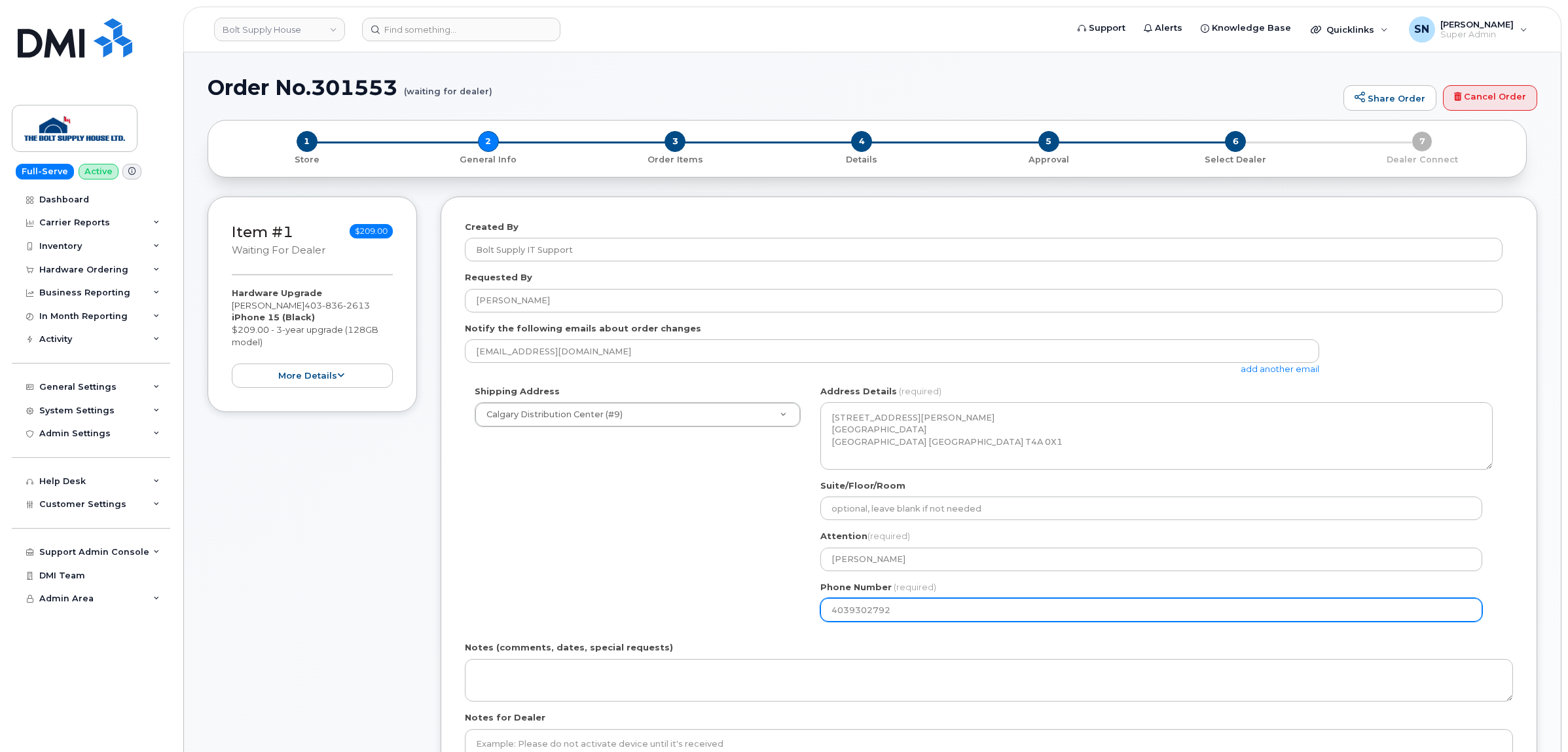
click at [514, 547] on div "Shipping Address Calgary Distribution Center (#9) New Address [GEOGRAPHIC_DATA]…" at bounding box center [983, 508] width 1038 height 247
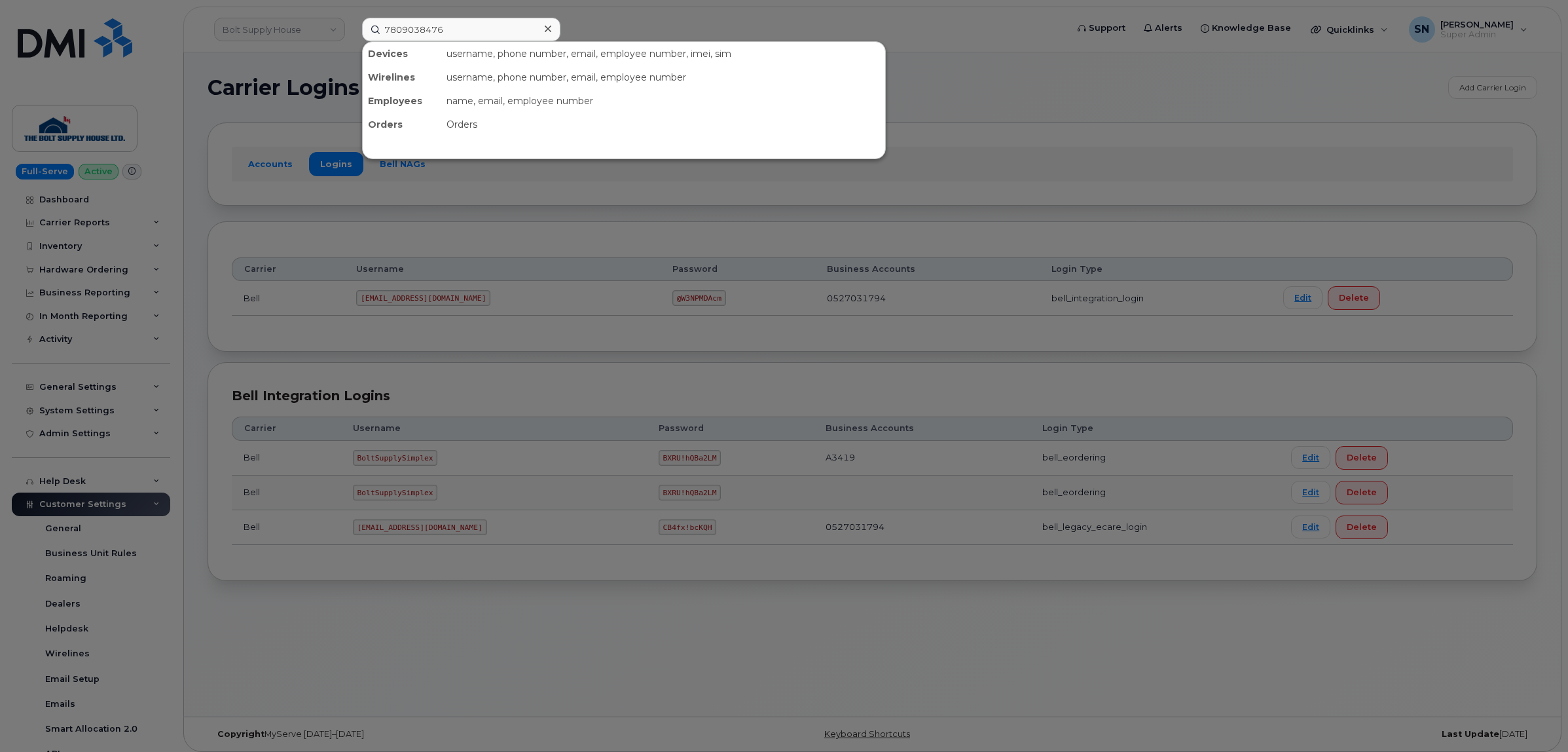
scroll to position [227, 0]
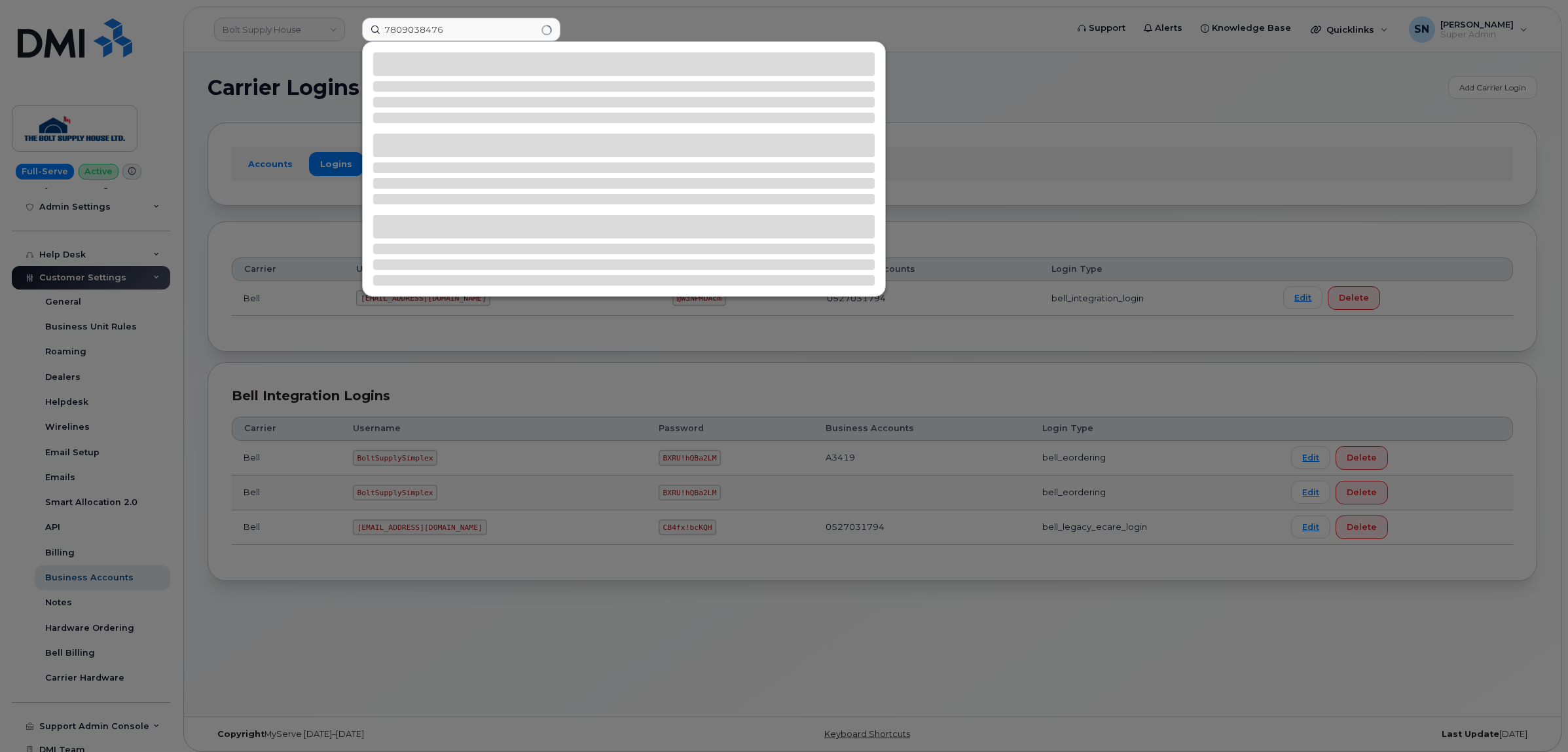
type input "7809038476"
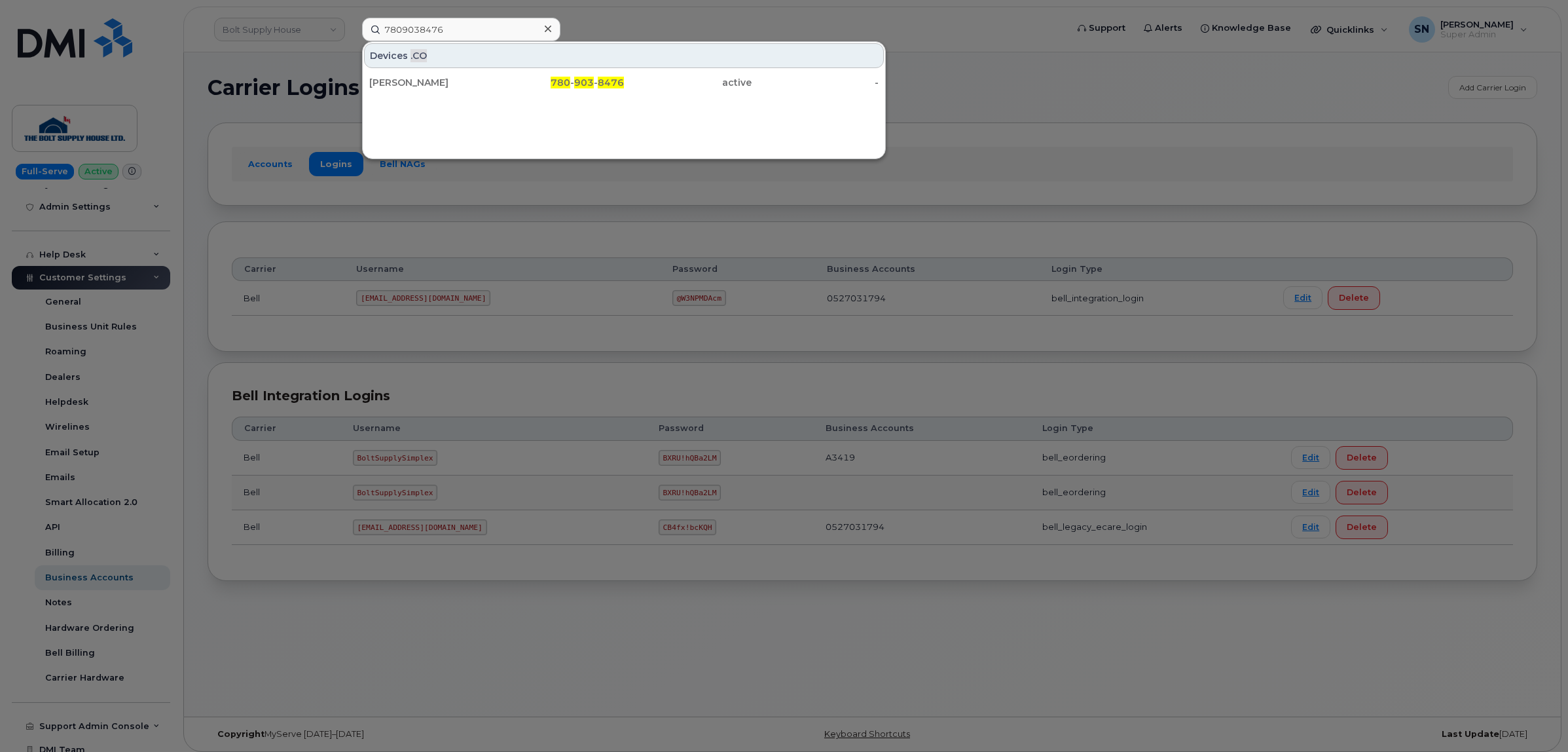
click at [432, 74] on div "[PERSON_NAME]" at bounding box center [433, 83] width 127 height 24
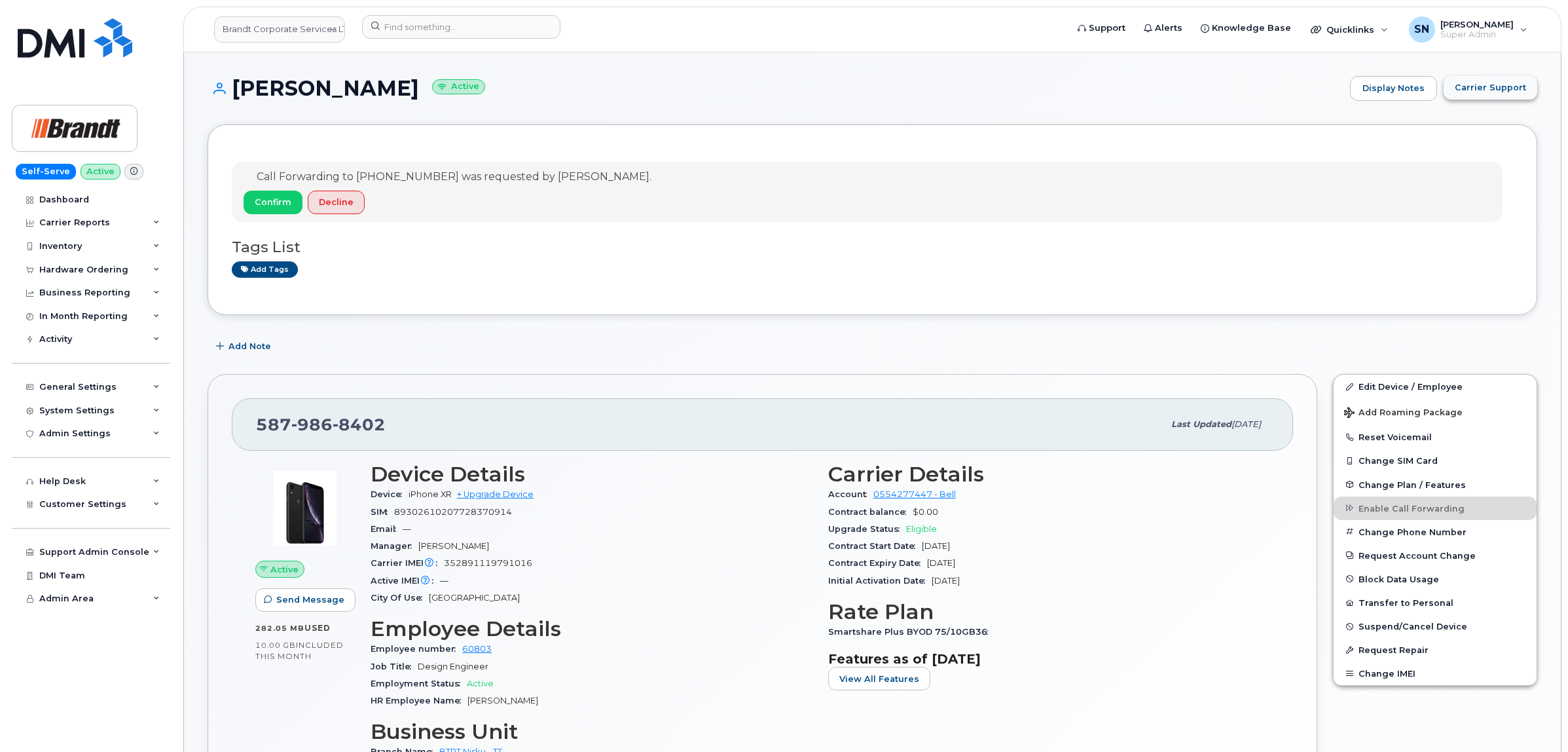
click at [1467, 92] on span "Carrier Support" at bounding box center [1490, 87] width 72 height 12
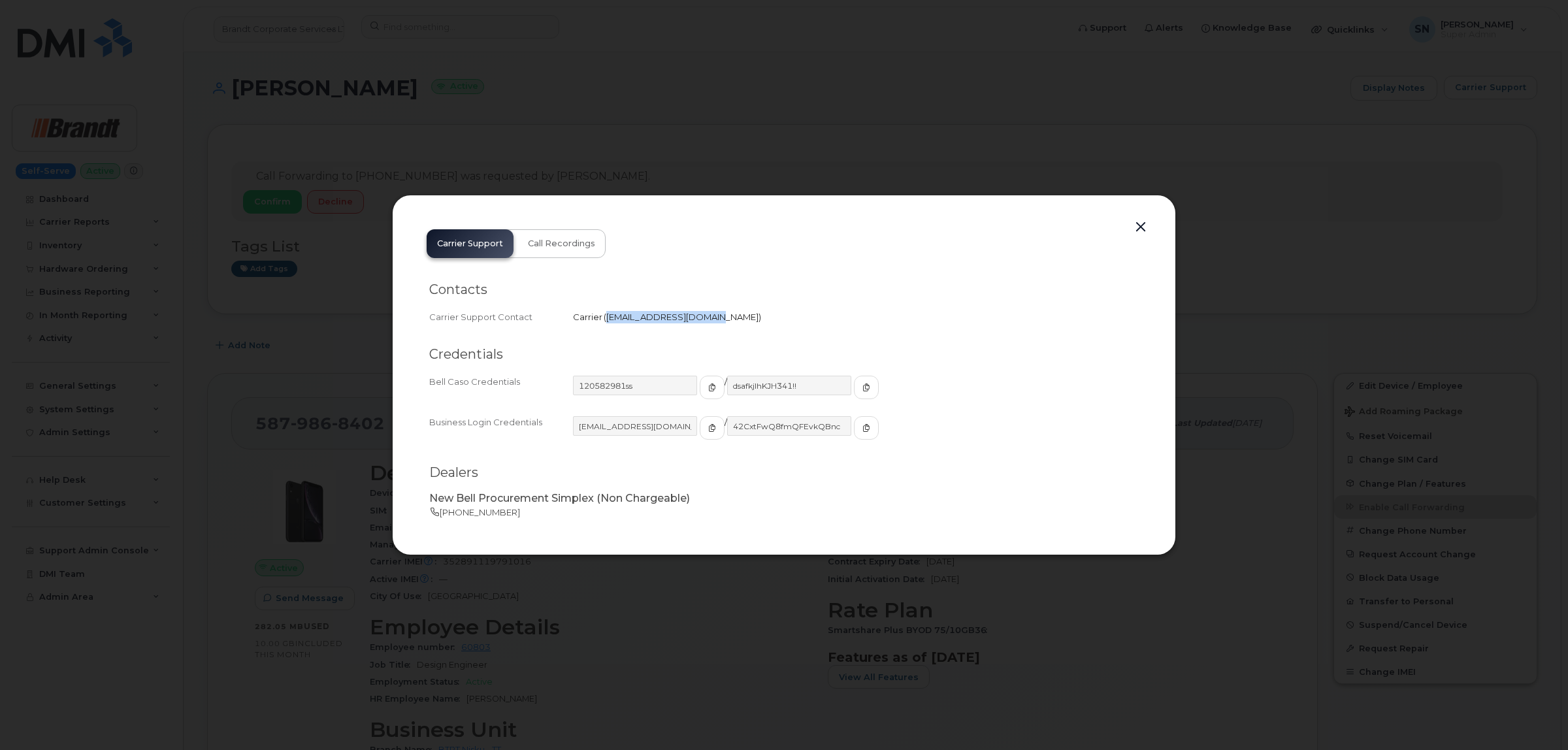
drag, startPoint x: 606, startPoint y: 314, endPoint x: 689, endPoint y: 319, distance: 83.2
click at [709, 324] on div "Carrier Support Contact Carrier   [EMAIL_ADDRESS][DOMAIN_NAME]" at bounding box center [784, 317] width 710 height 18
copy span "[EMAIL_ADDRESS][DOMAIN_NAME]"
click at [1142, 224] on button "button" at bounding box center [1141, 227] width 20 height 18
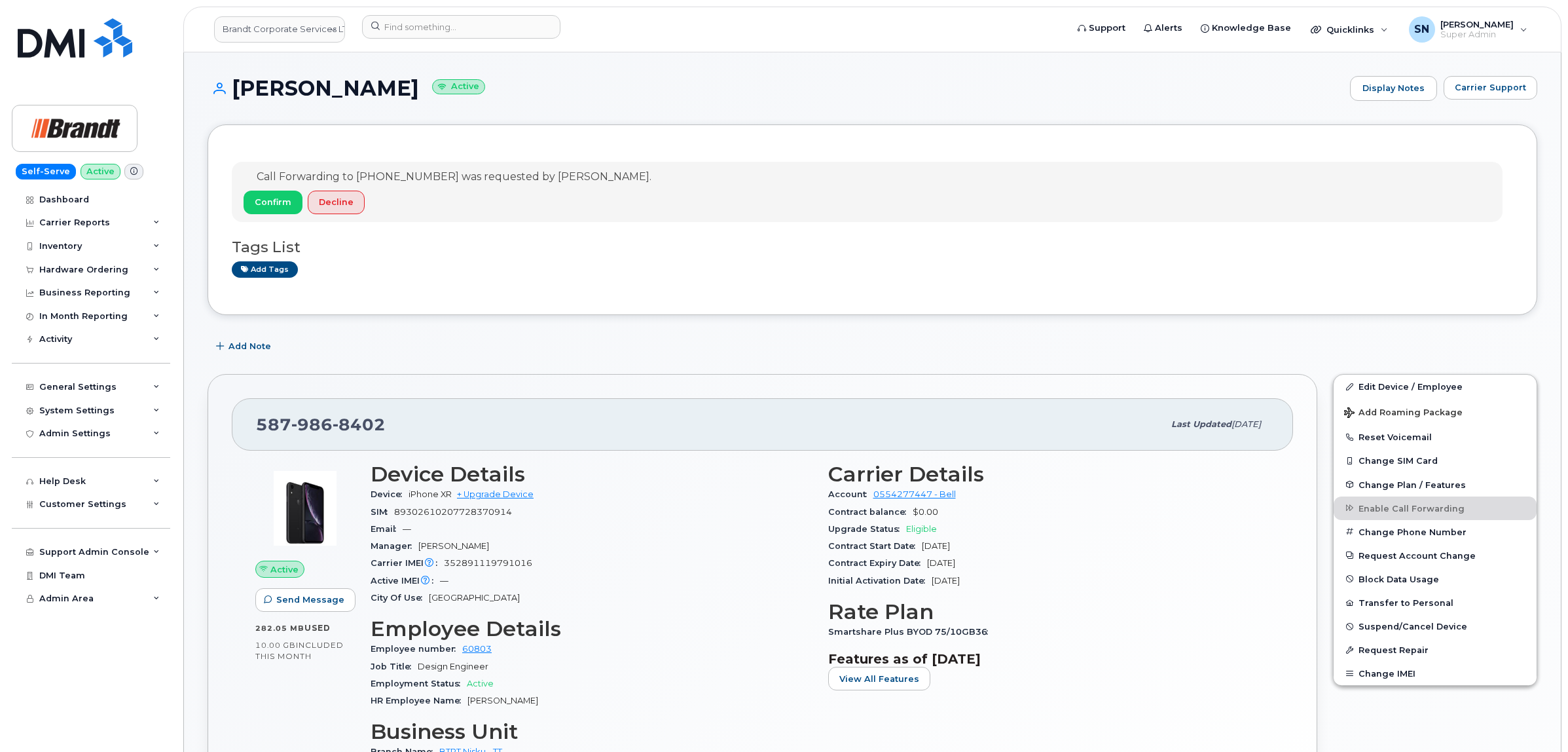
click at [544, 385] on div "587 986 8402 Last updated Sep 24, 2025 Active Send Message 282.05 MB  used 10.0…" at bounding box center [762, 640] width 1110 height 532
click at [474, 26] on input at bounding box center [461, 27] width 198 height 24
paste input "4373498074"
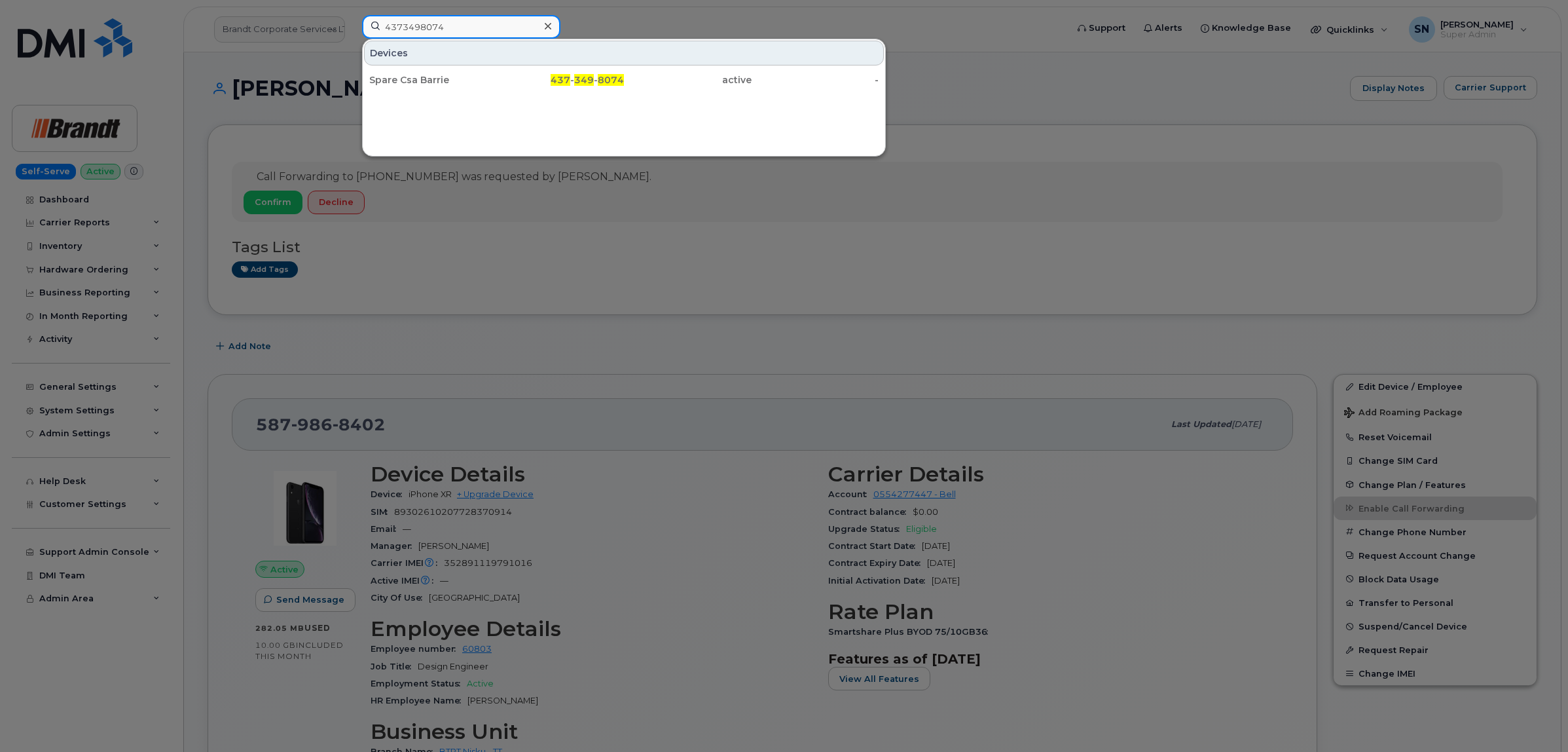
type input "4373498074"
drag, startPoint x: 505, startPoint y: 25, endPoint x: 532, endPoint y: 26, distance: 27.0
click at [513, 25] on input "4373498074" at bounding box center [461, 27] width 198 height 24
click at [547, 28] on icon at bounding box center [548, 26] width 7 height 11
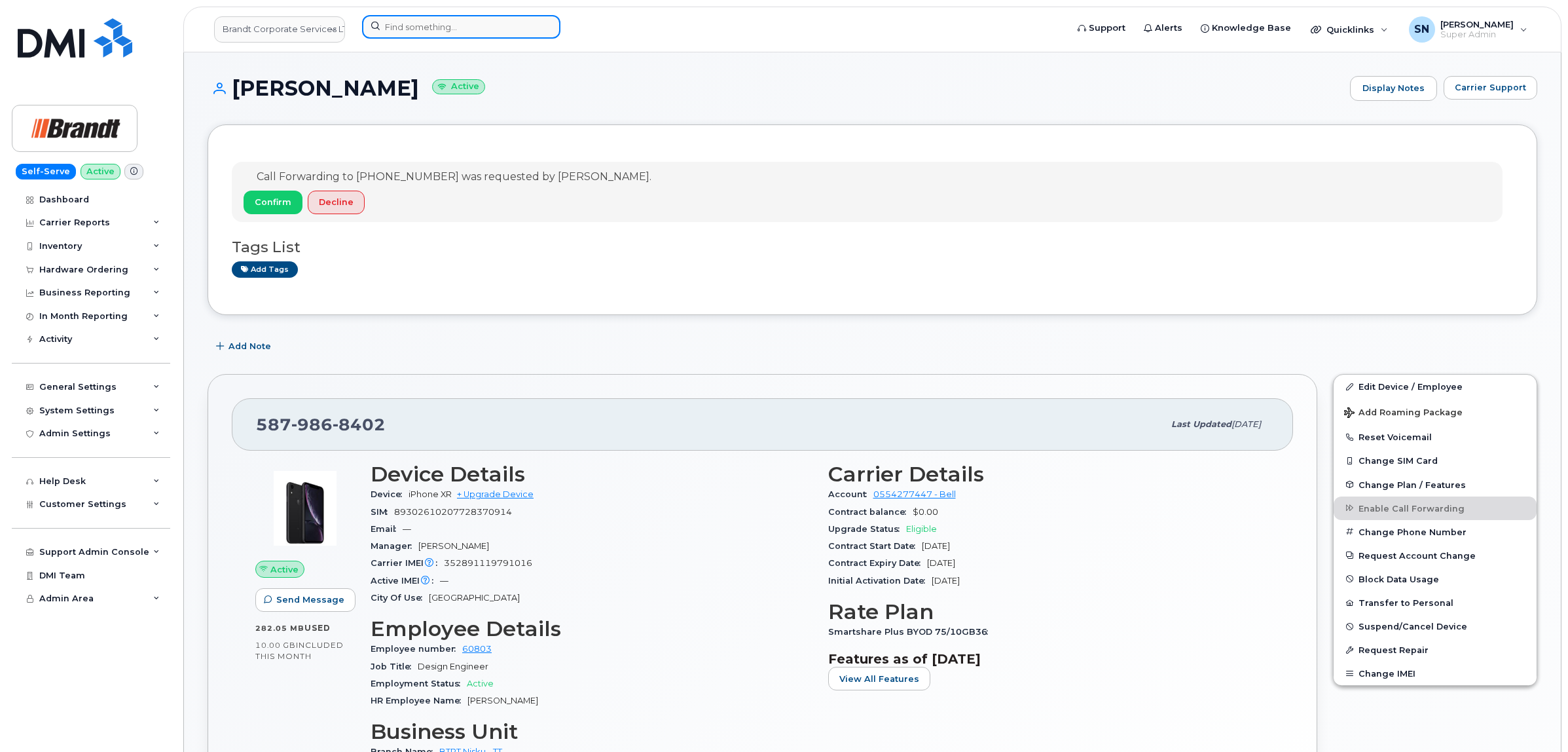
click at [488, 28] on input at bounding box center [461, 27] width 198 height 24
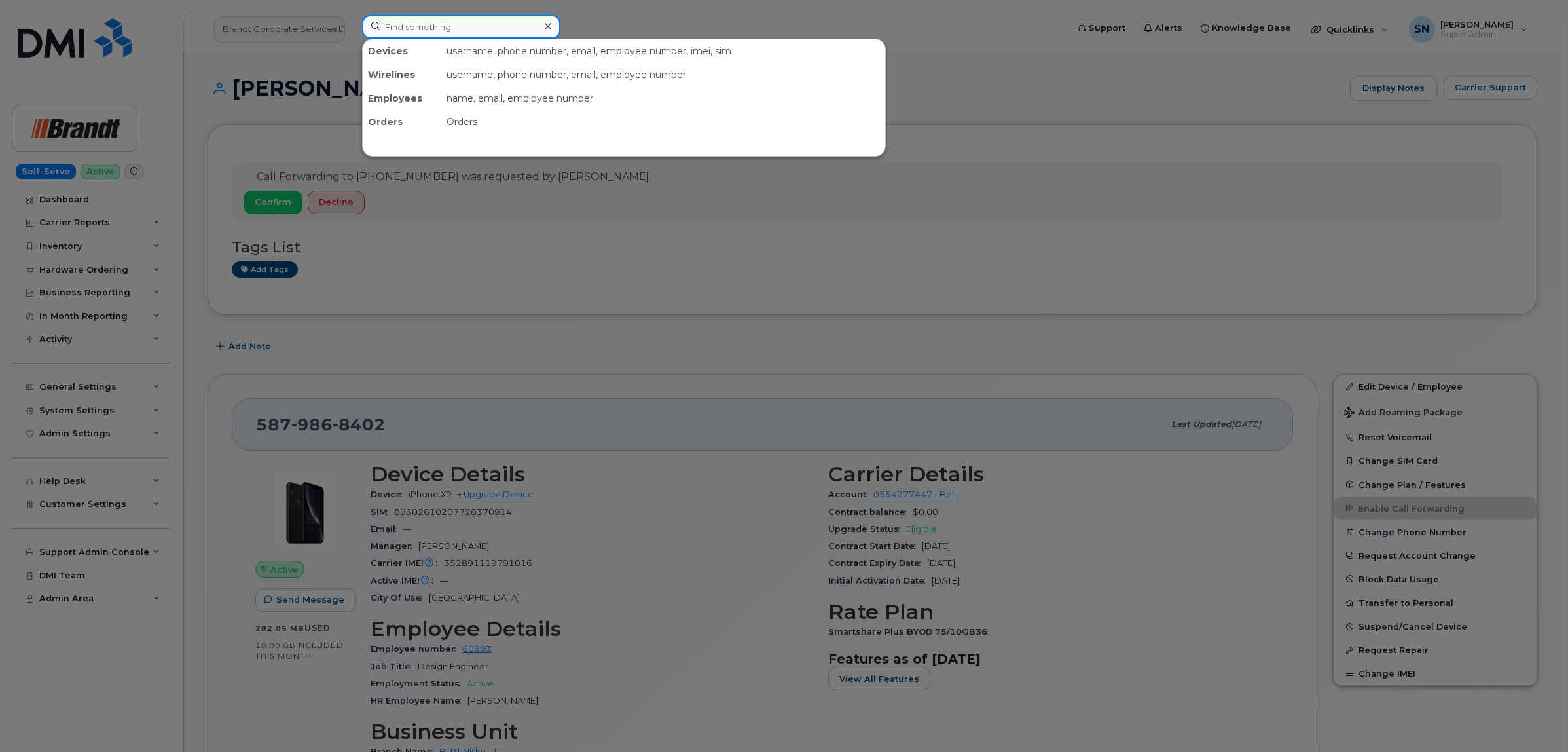
paste input "5066451507"
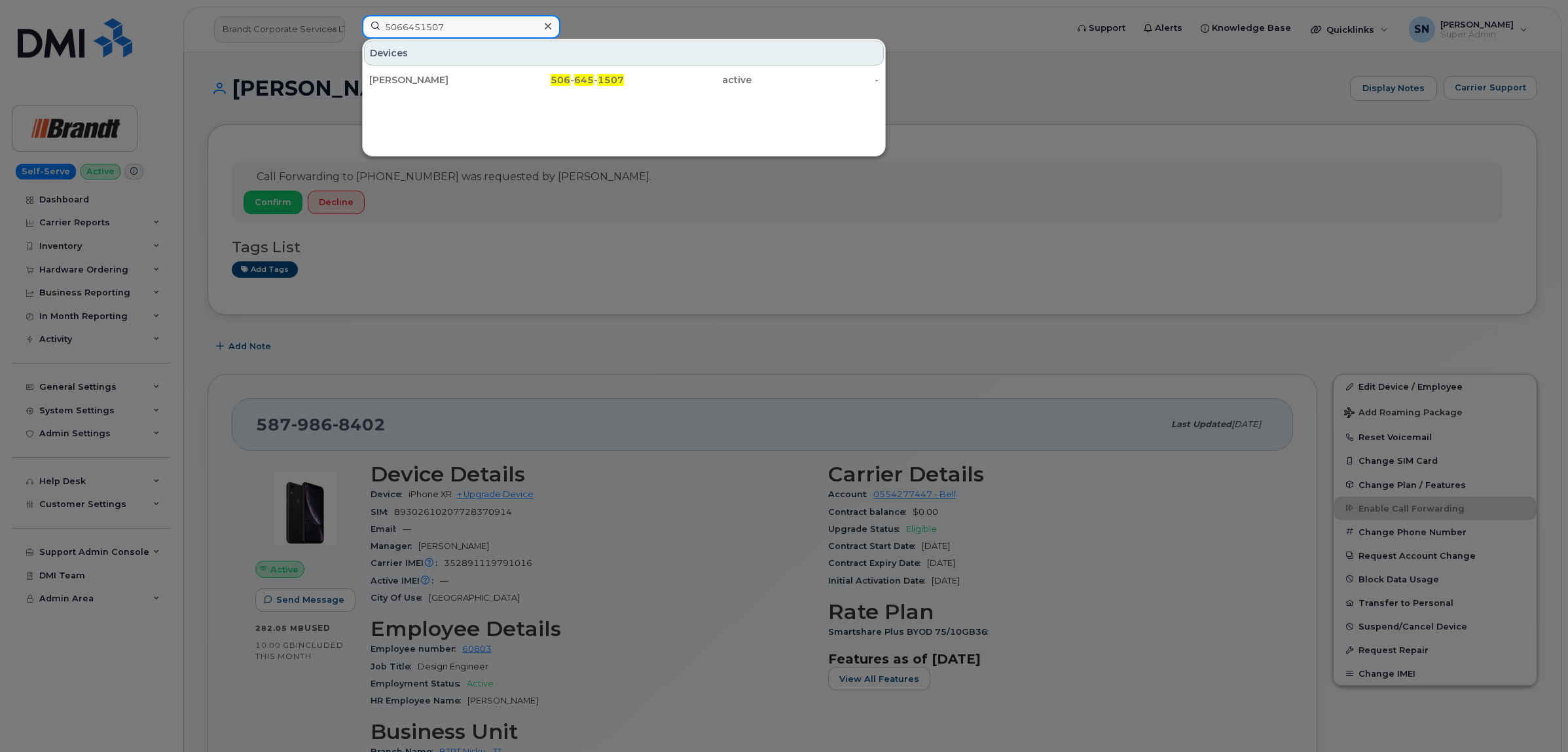
type input "5066451507"
click at [417, 70] on div "Candace Hatfield" at bounding box center [433, 80] width 127 height 24
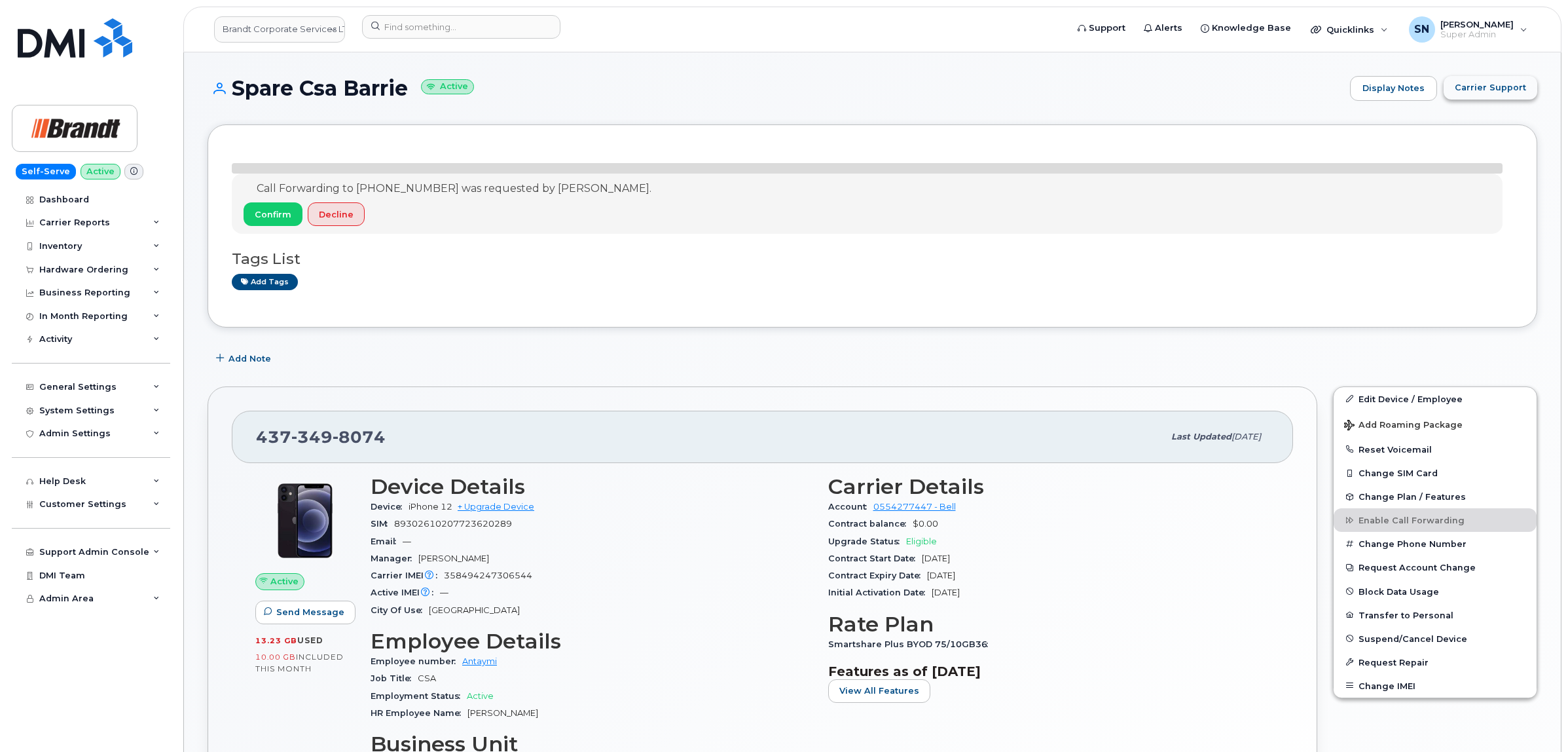
click at [1471, 93] on span "Carrier Support" at bounding box center [1490, 87] width 72 height 12
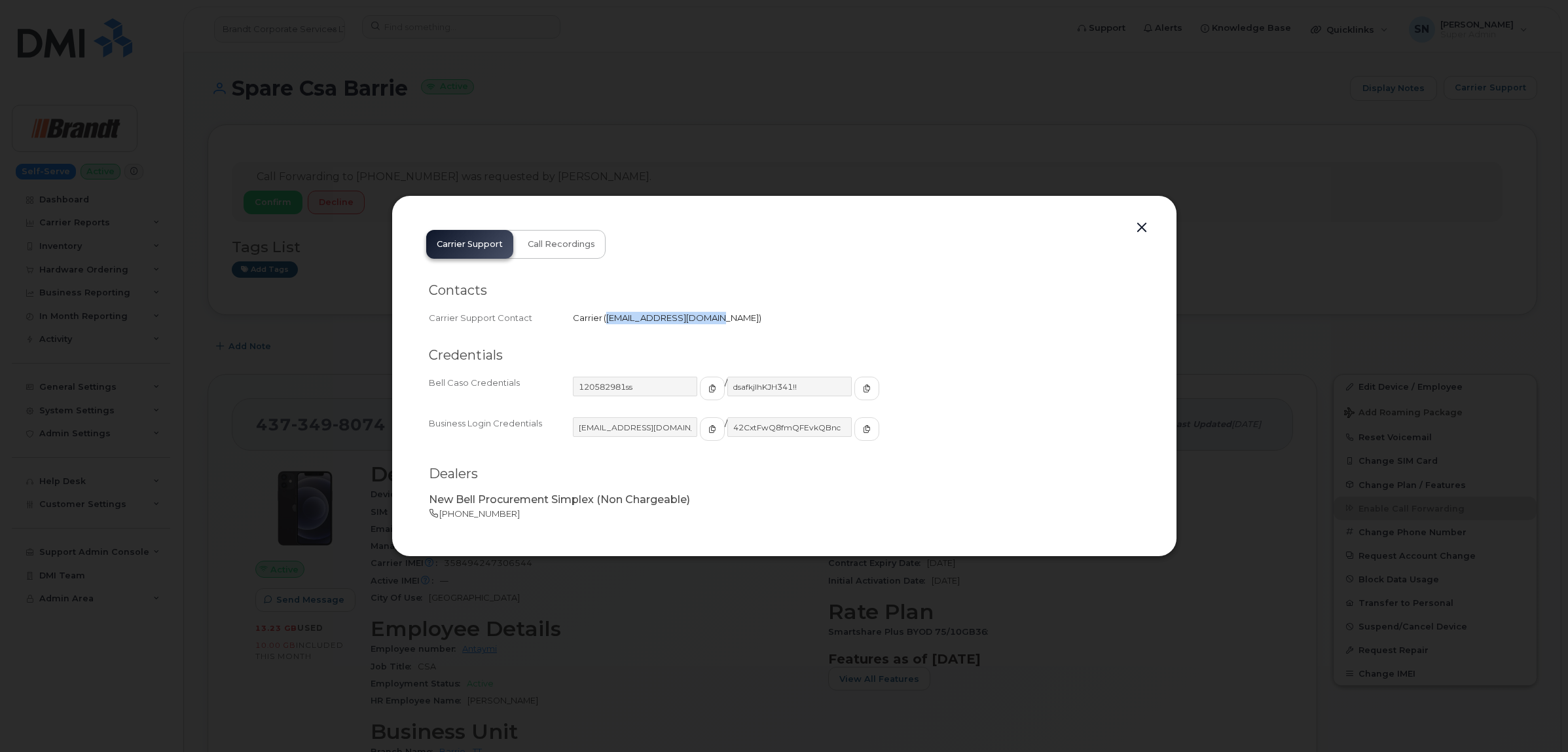
drag, startPoint x: 607, startPoint y: 319, endPoint x: 704, endPoint y: 329, distance: 97.5
click at [704, 329] on div "Contacts Carrier Support Contact Carrier   [EMAIL_ADDRESS][DOMAIN_NAME]" at bounding box center [785, 304] width 711 height 66
copy span "[EMAIL_ADDRESS][DOMAIN_NAME]"
click at [1143, 229] on button "button" at bounding box center [1142, 228] width 20 height 18
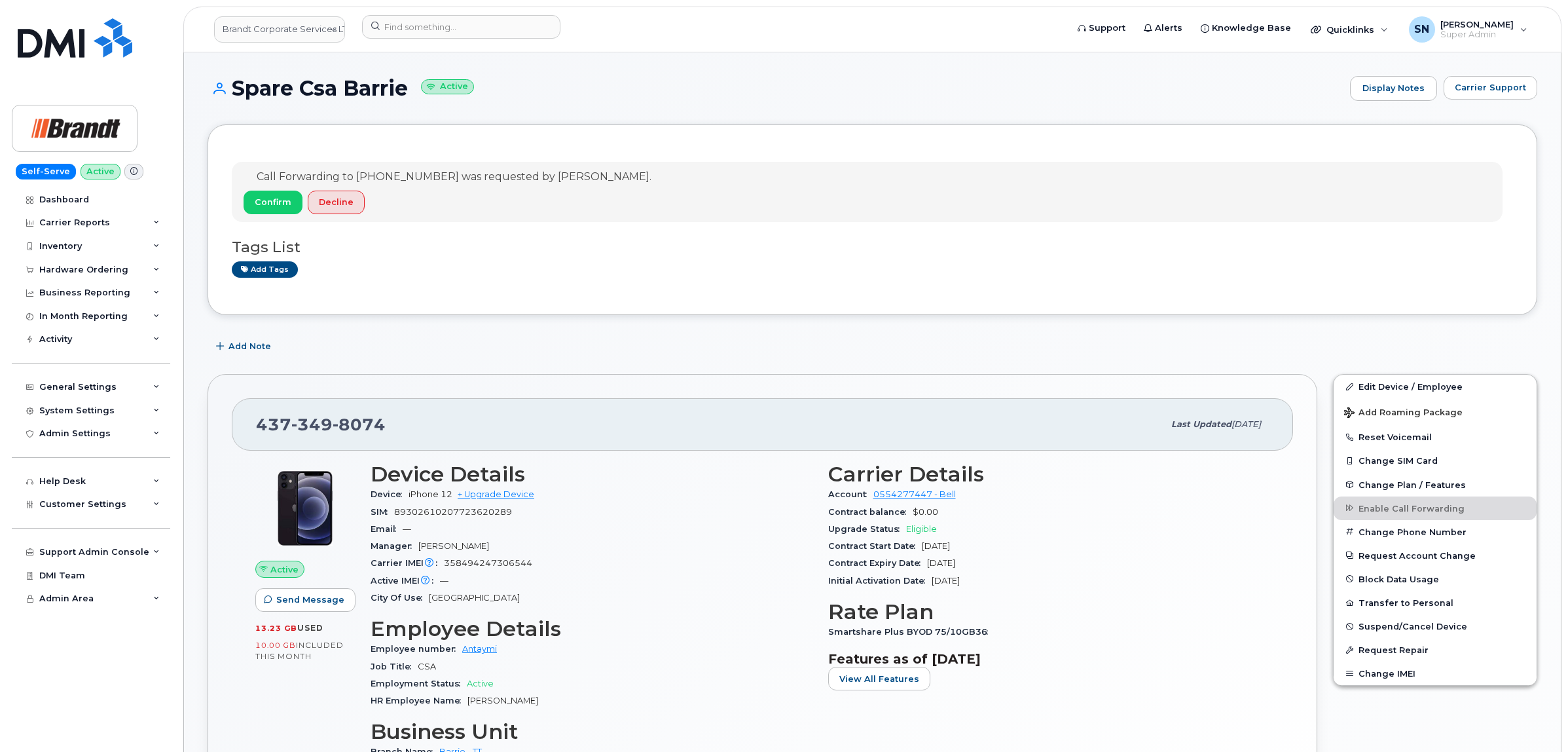
click at [1072, 314] on div "Call Forwarding to [PHONE_NUMBER] was requested by [PERSON_NAME]. Confirm Decli…" at bounding box center [873, 220] width 1330 height 191
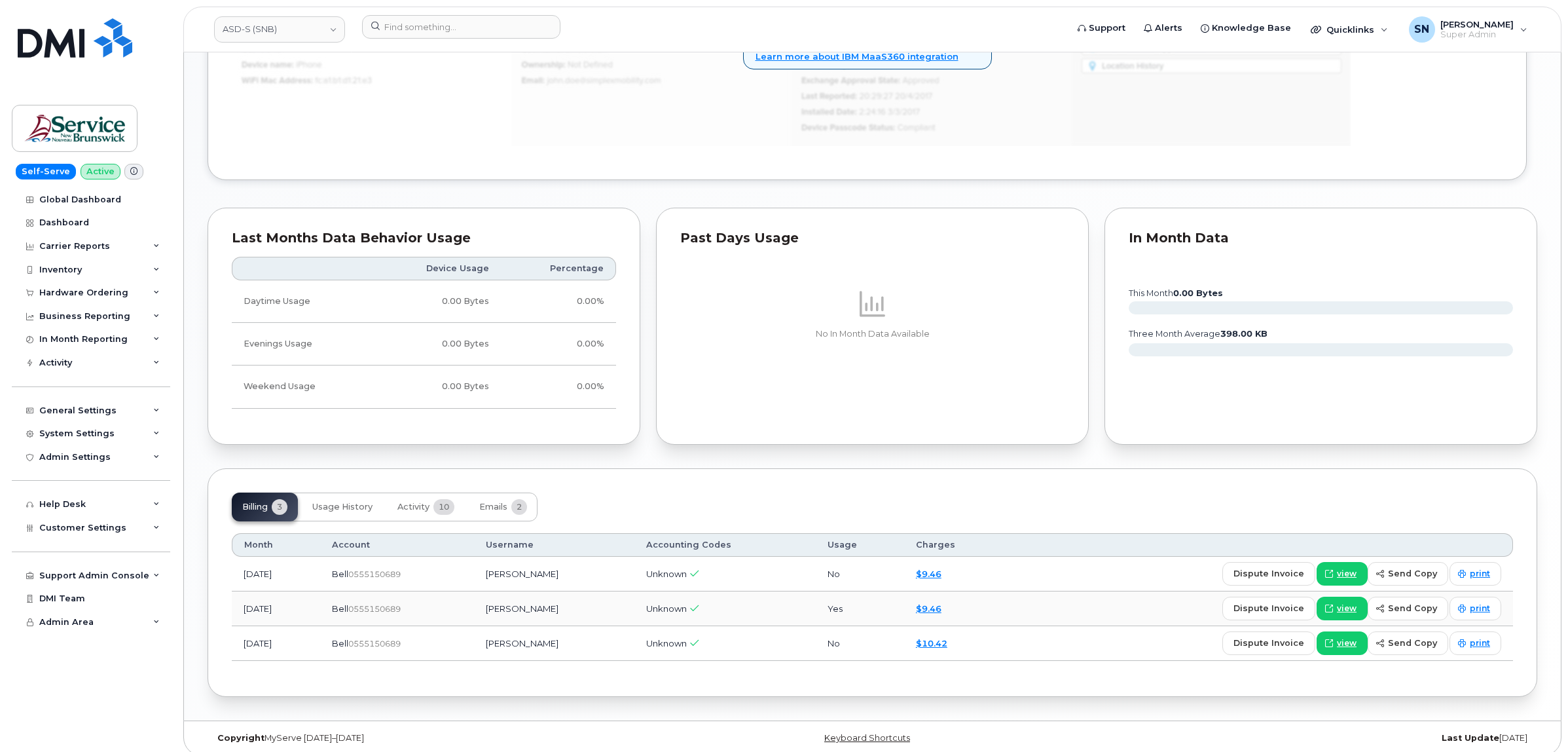
scroll to position [941, 0]
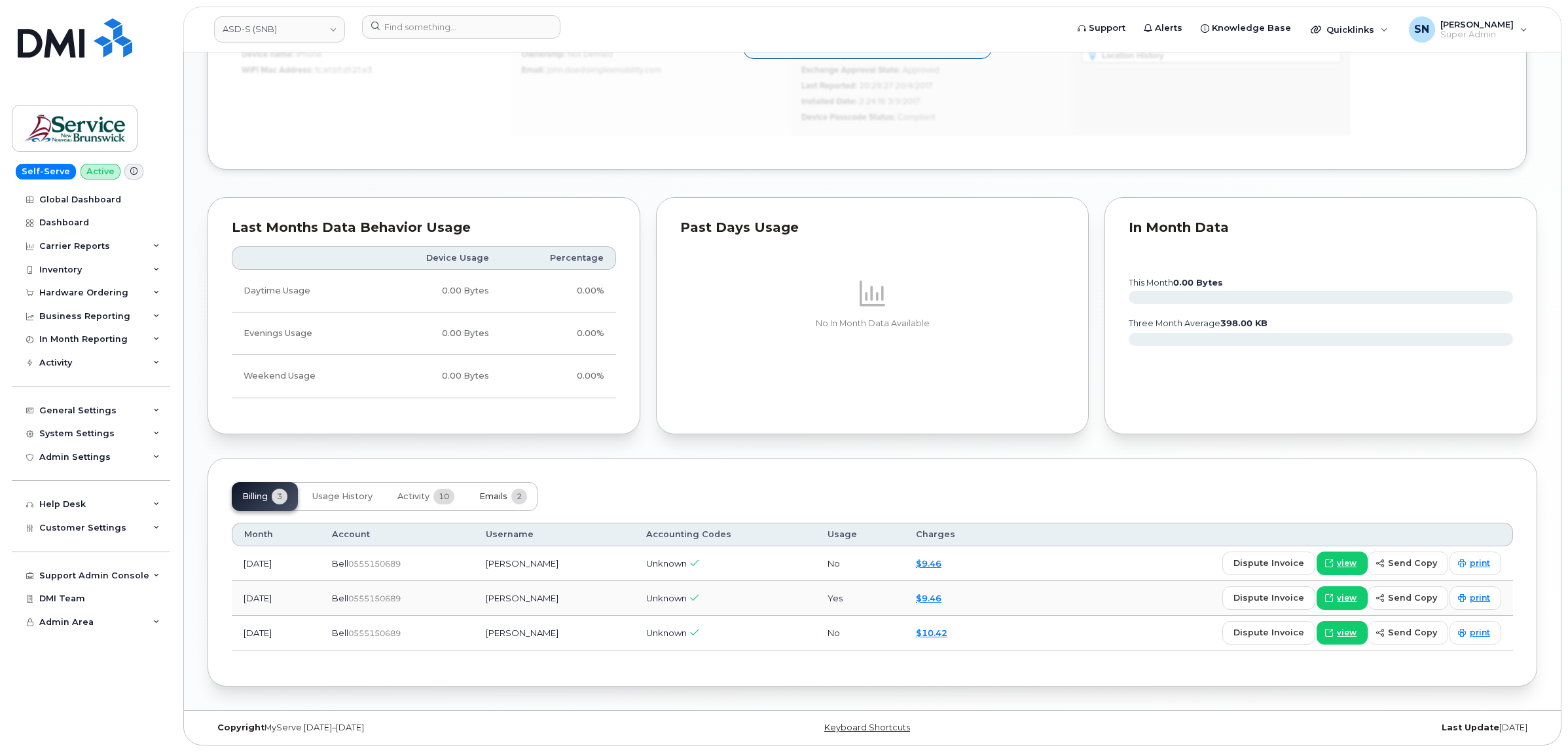
click at [498, 485] on button "Emails 2" at bounding box center [503, 496] width 69 height 29
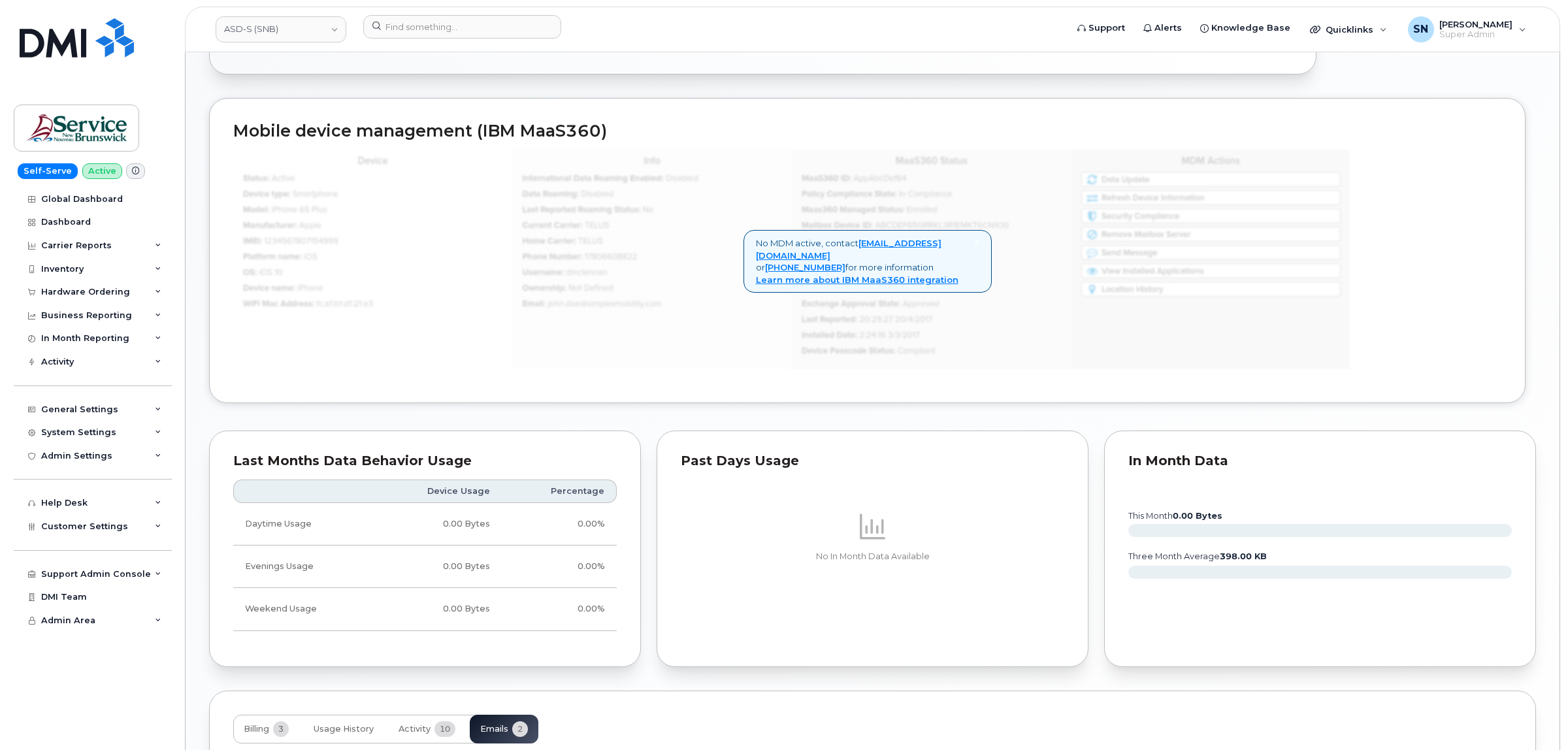
scroll to position [880, 0]
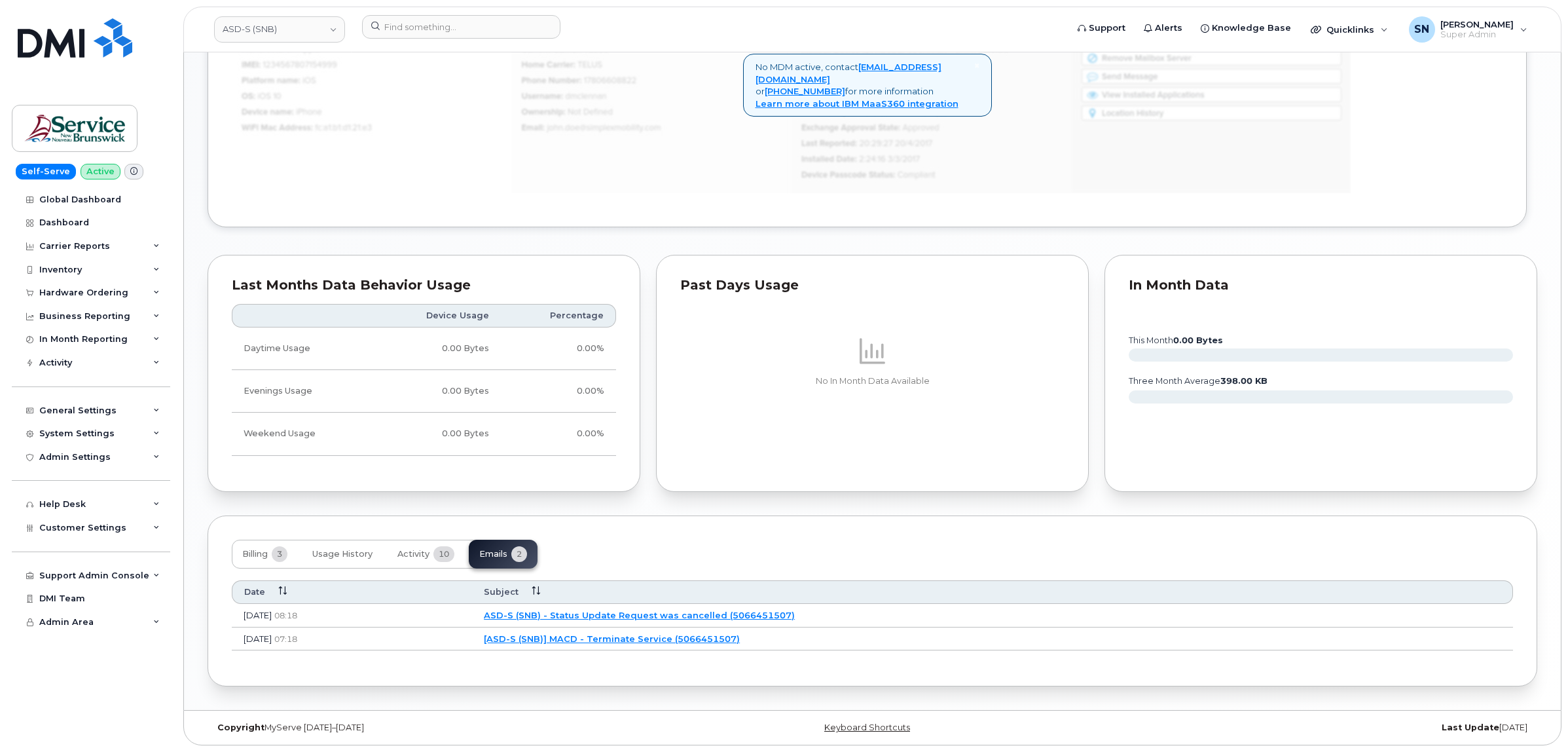
click at [626, 638] on link "[ASD-S (SNB)] MACD - Terminate Service (5066451507)" at bounding box center [612, 638] width 256 height 11
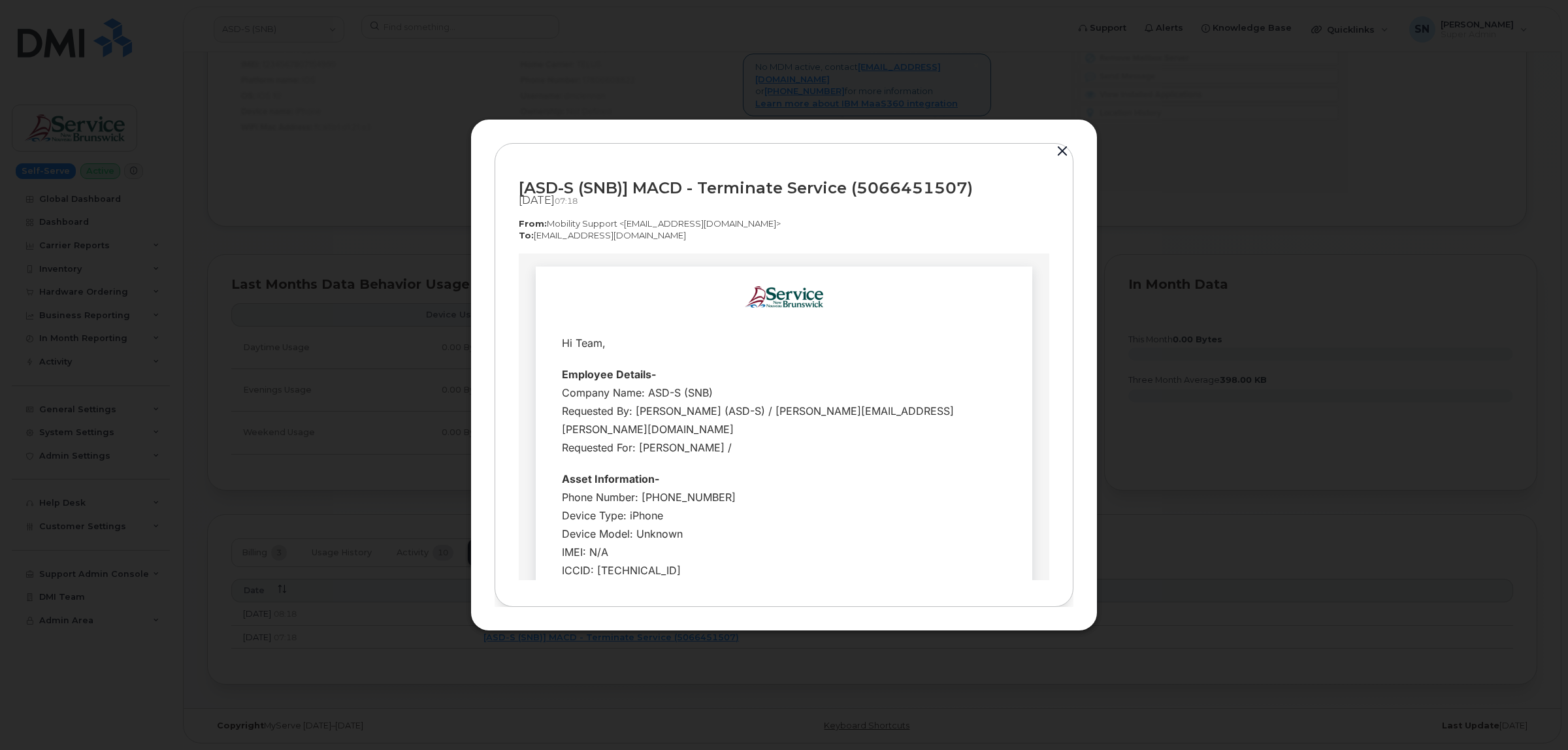
scroll to position [0, 0]
click at [1059, 150] on button "button" at bounding box center [1062, 151] width 20 height 18
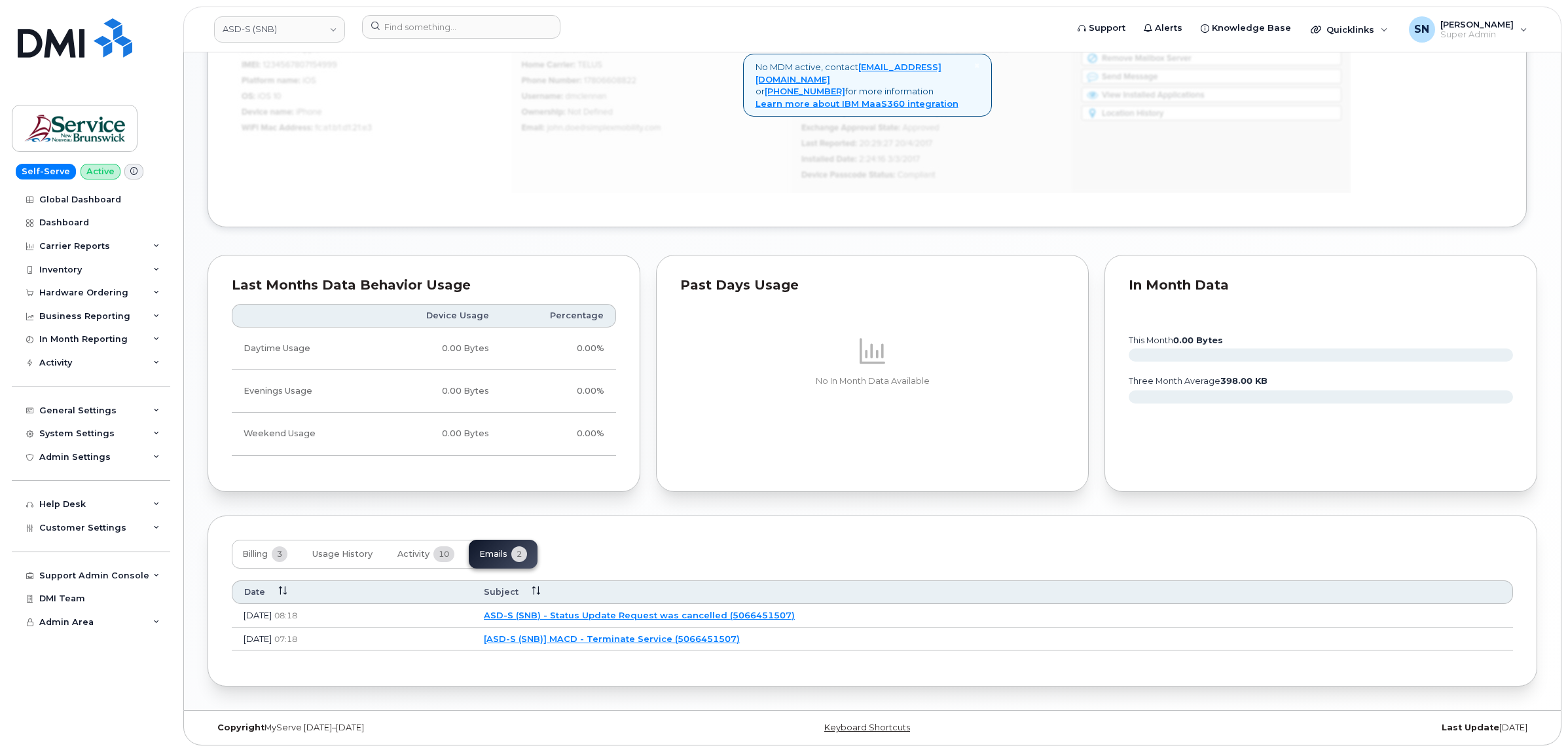
click at [721, 636] on link "[ASD-S (SNB)] MACD - Terminate Service (5066451507)" at bounding box center [612, 638] width 256 height 11
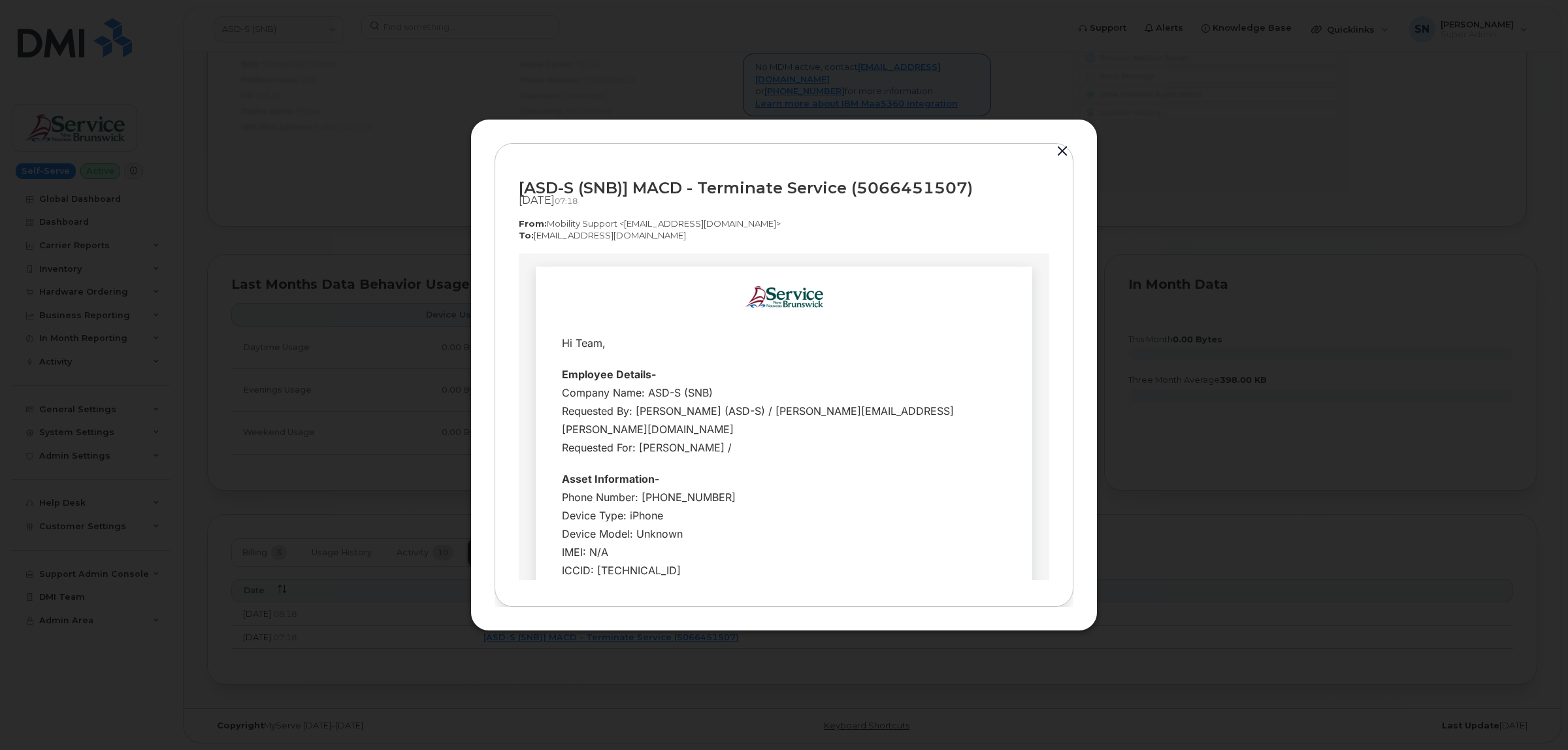
click at [1064, 149] on button "button" at bounding box center [1062, 151] width 20 height 18
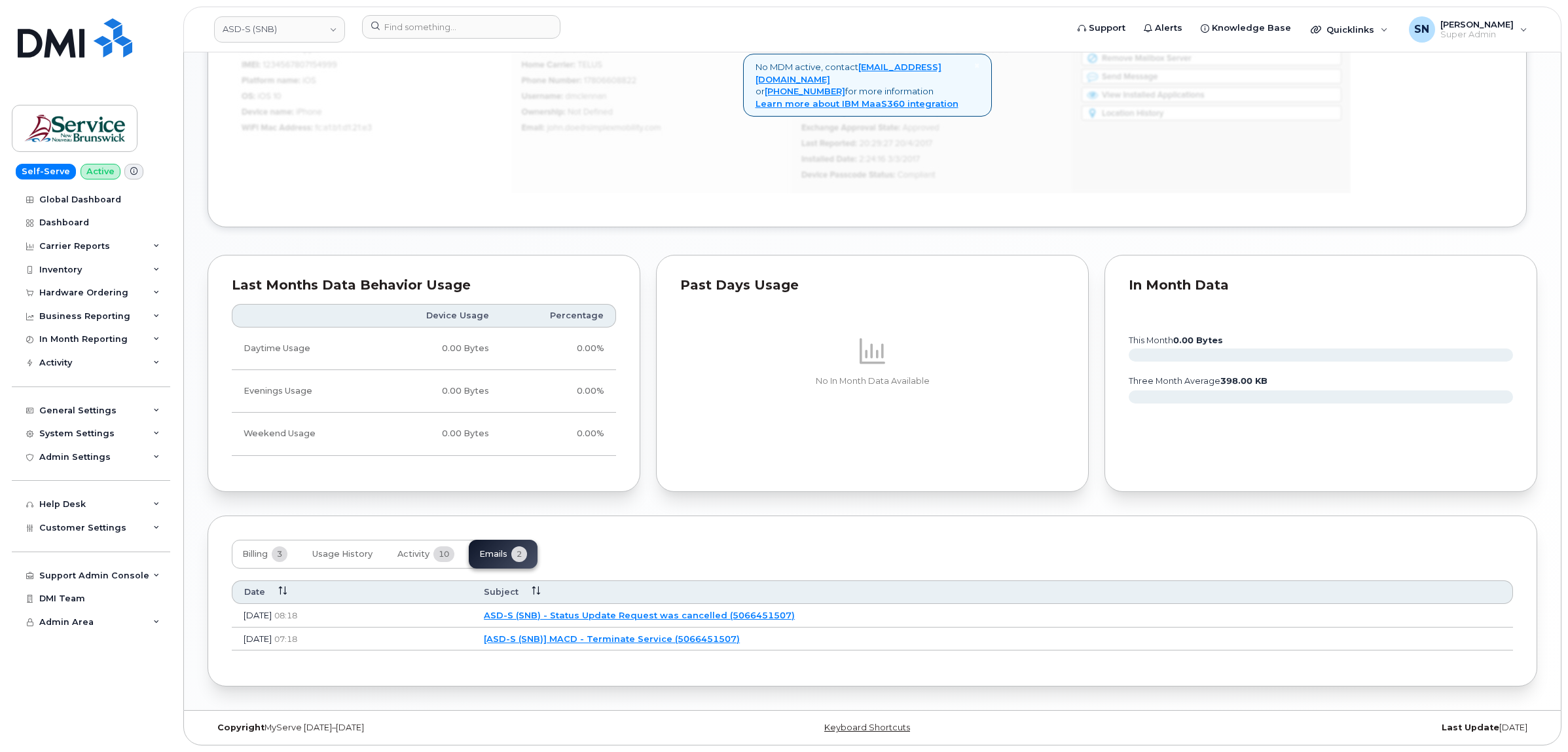
click at [682, 615] on link "ASD-S (SNB) - Status Update Request was cancelled (5066451507)" at bounding box center [639, 615] width 311 height 11
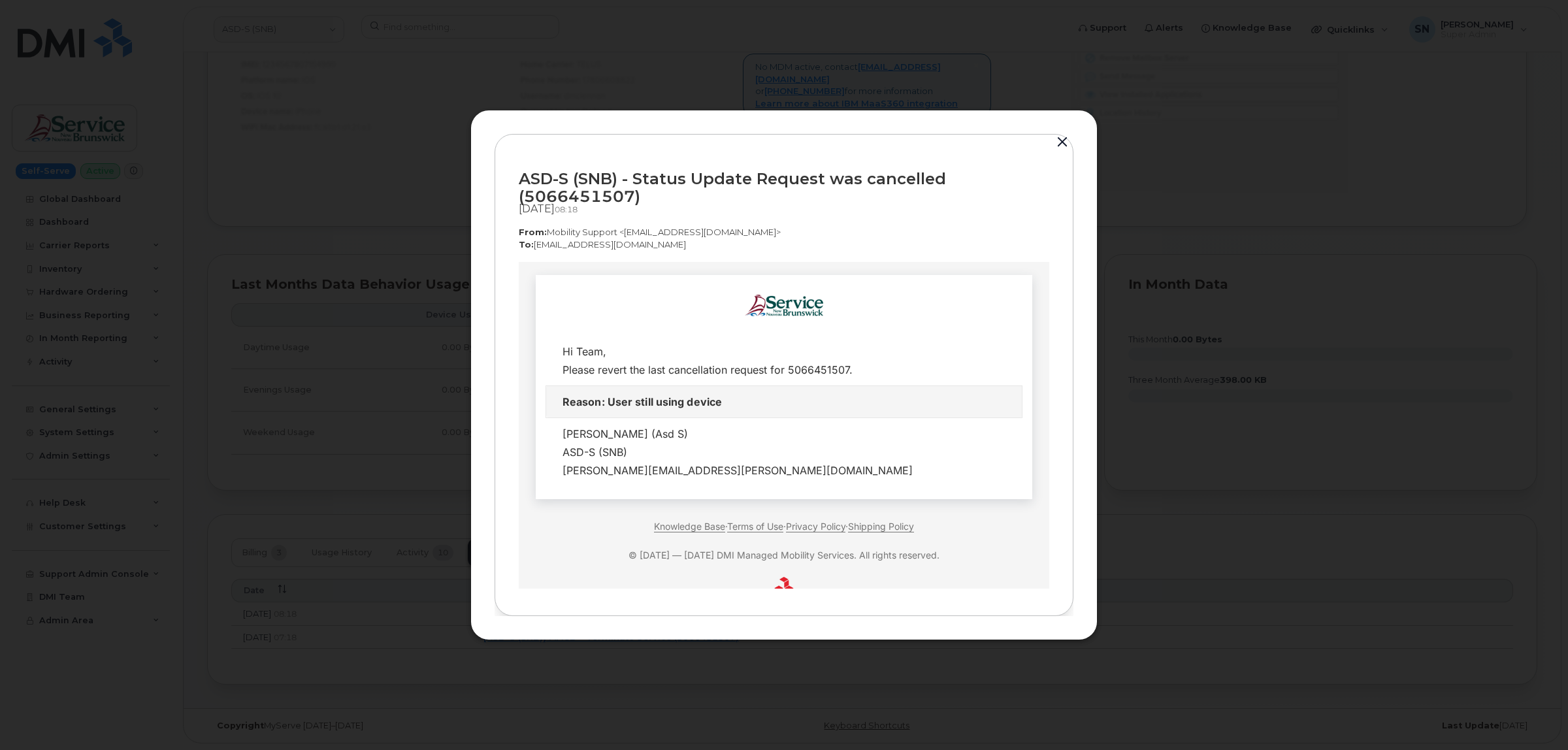
click at [1058, 146] on button "button" at bounding box center [1062, 142] width 20 height 18
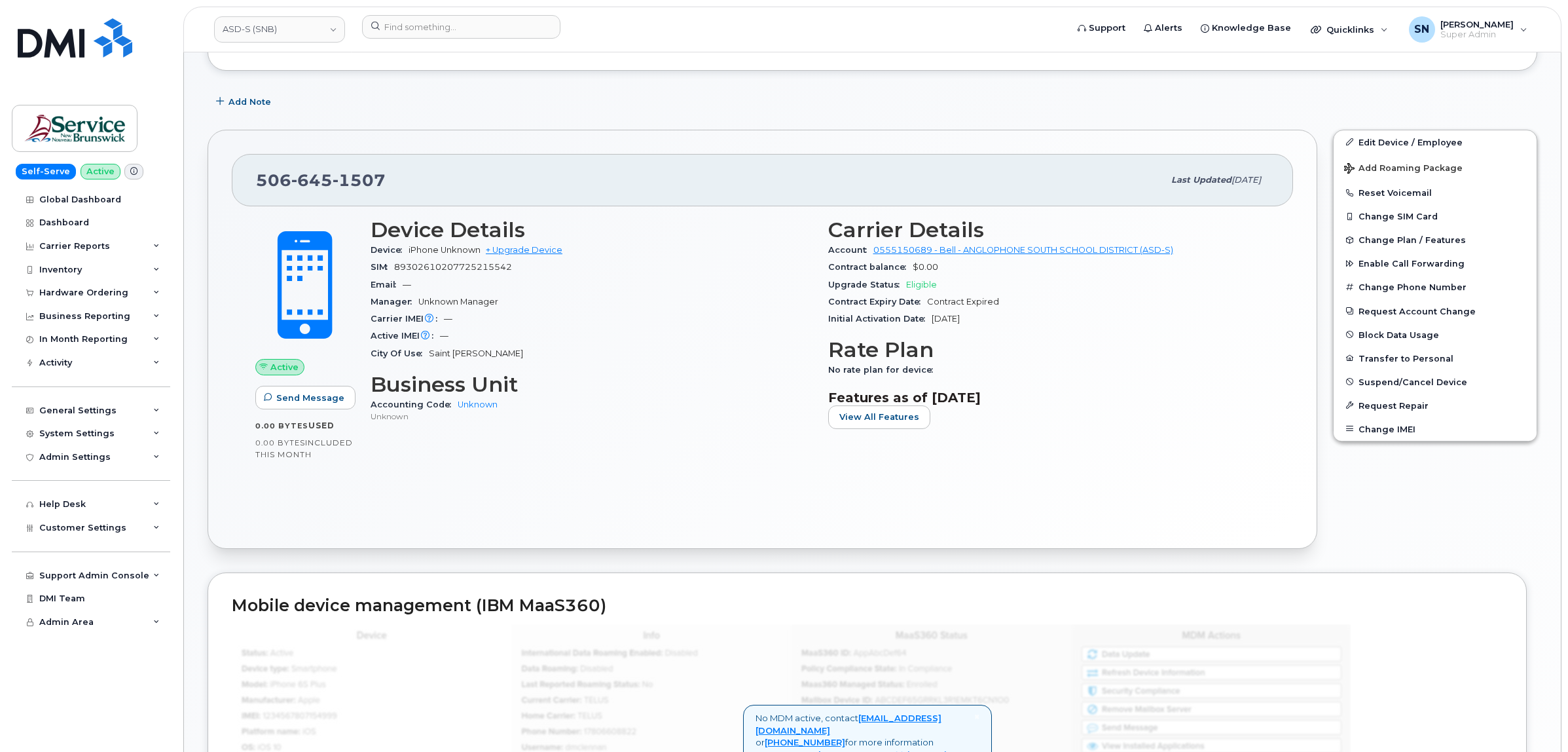
scroll to position [228, 0]
drag, startPoint x: 296, startPoint y: 181, endPoint x: 382, endPoint y: 188, distance: 86.3
click at [382, 188] on div "506 645 1507 Last updated Sep 24, 2025" at bounding box center [762, 182] width 1061 height 53
copy span "506 645 1507"
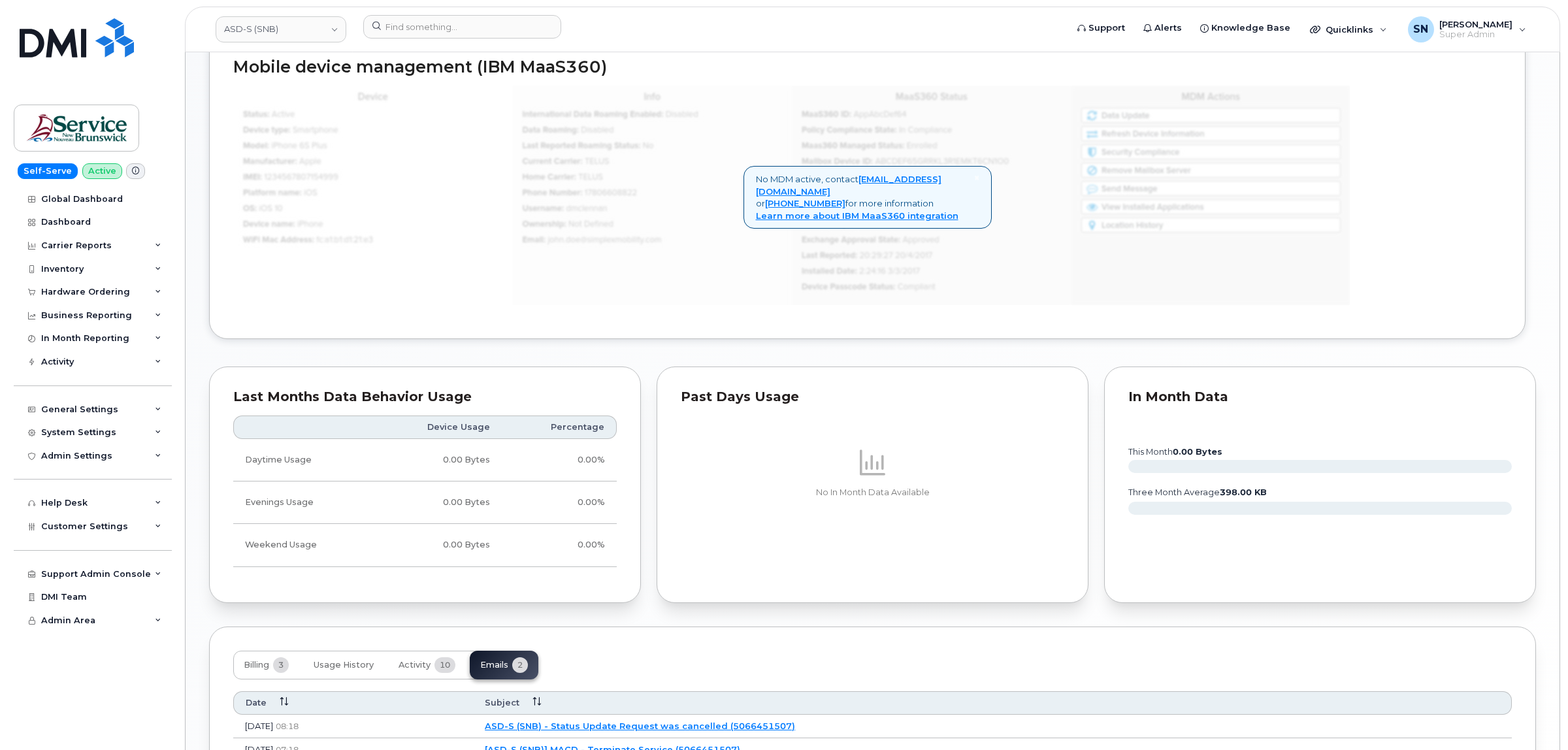
scroll to position [880, 0]
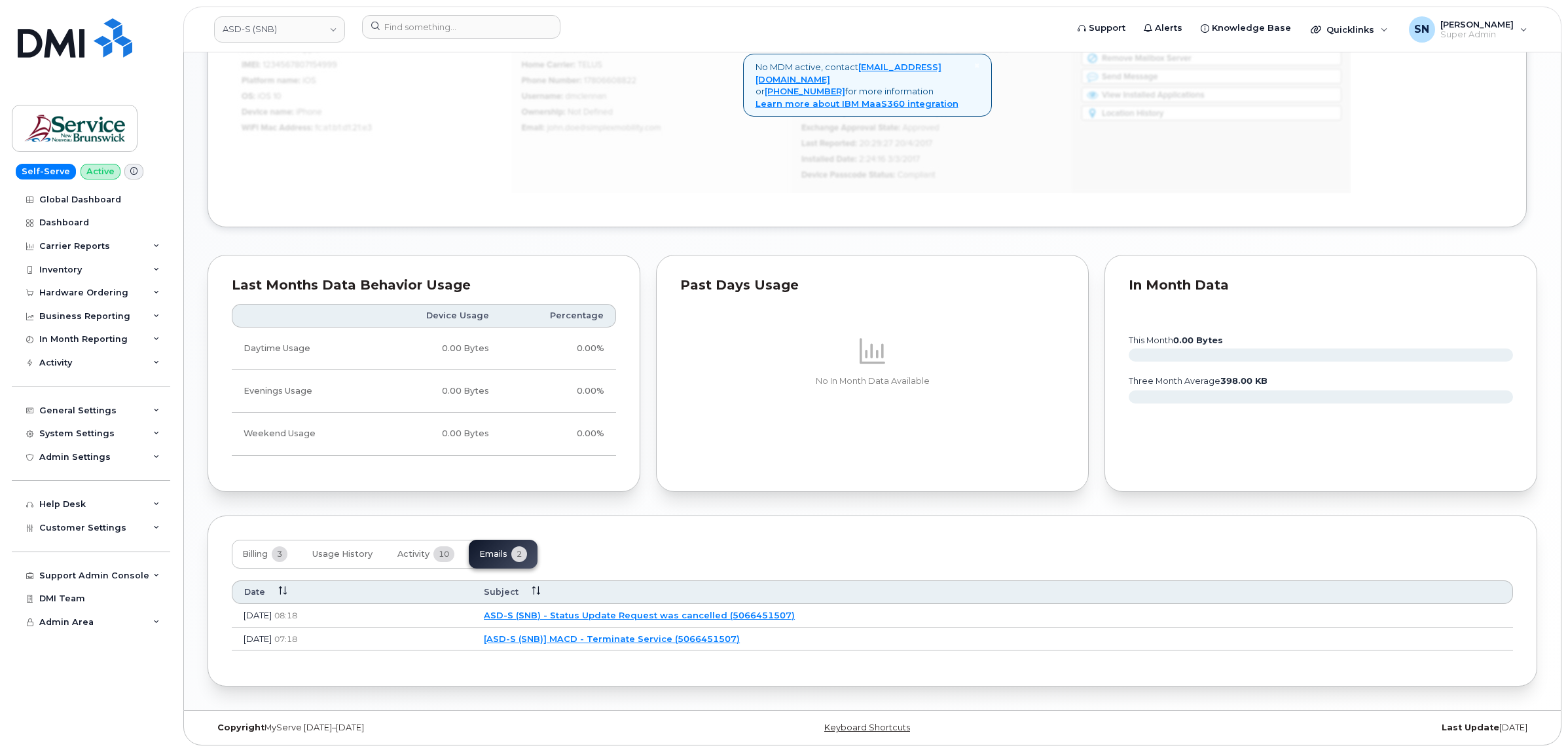
click at [708, 633] on link "[ASD-S (SNB)] MACD - Terminate Service (5066451507)" at bounding box center [612, 638] width 256 height 11
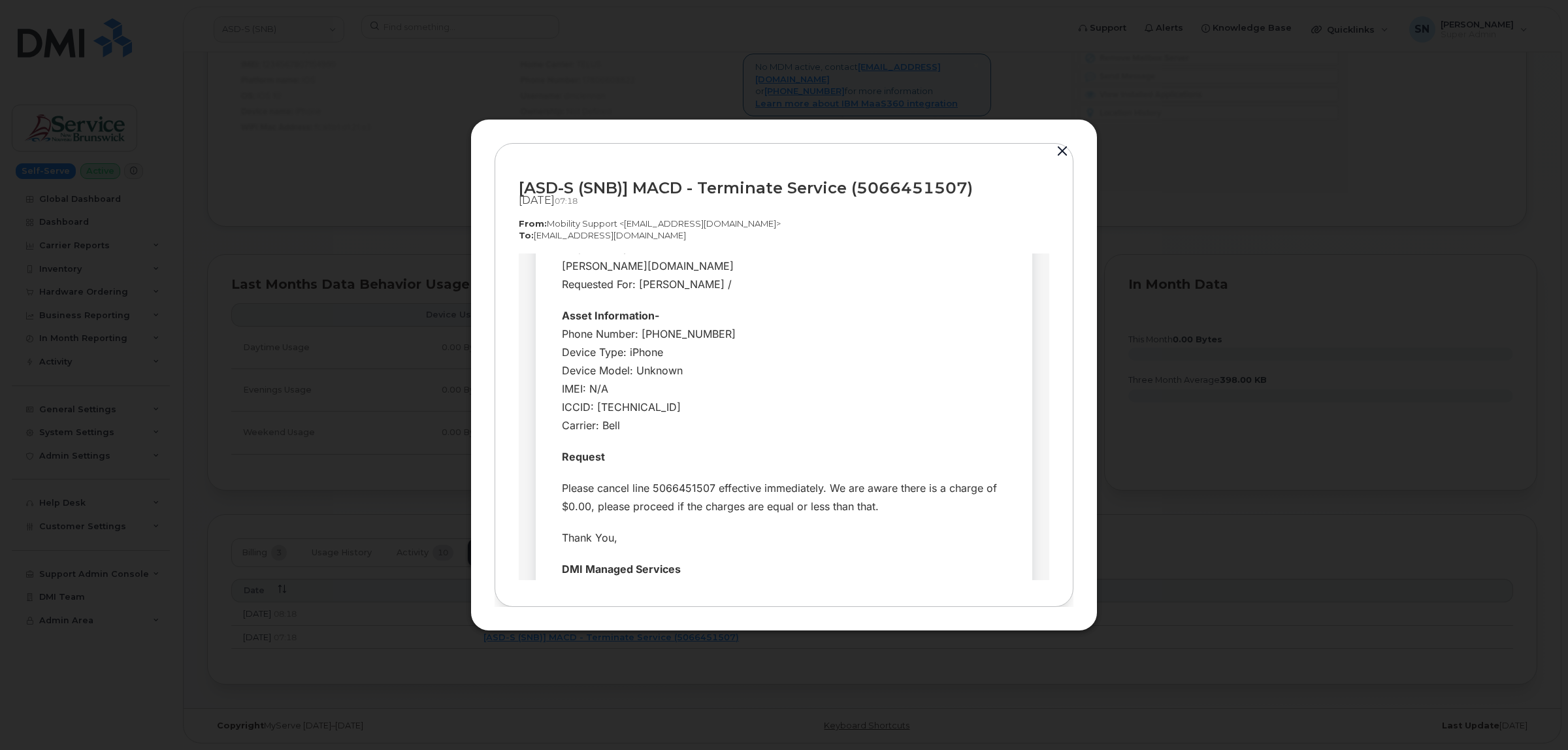
scroll to position [245, 0]
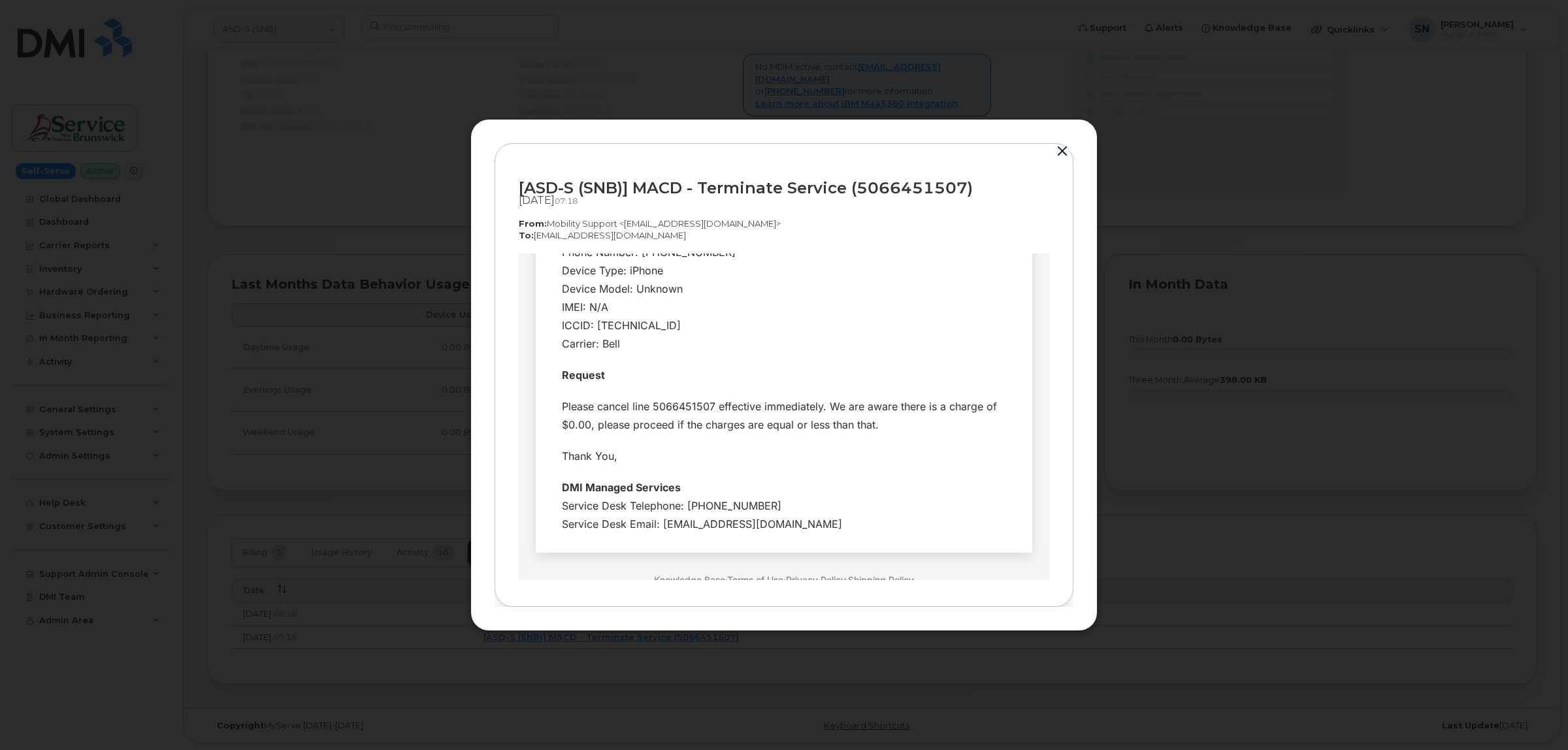
click at [1062, 142] on button "button" at bounding box center [1062, 151] width 20 height 18
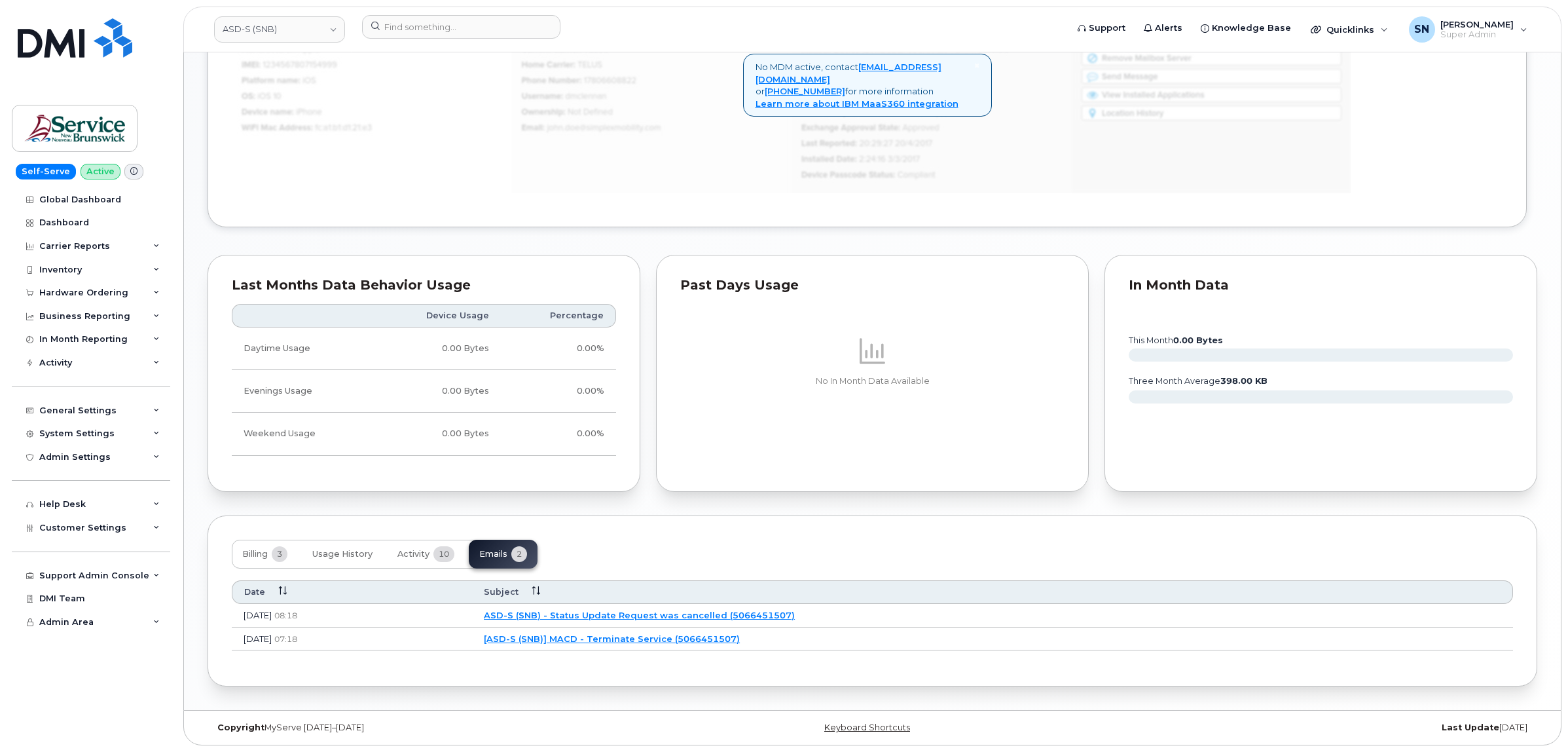
click at [691, 610] on link "ASD-S (SNB) - Status Update Request was cancelled (5066451507)" at bounding box center [639, 615] width 311 height 11
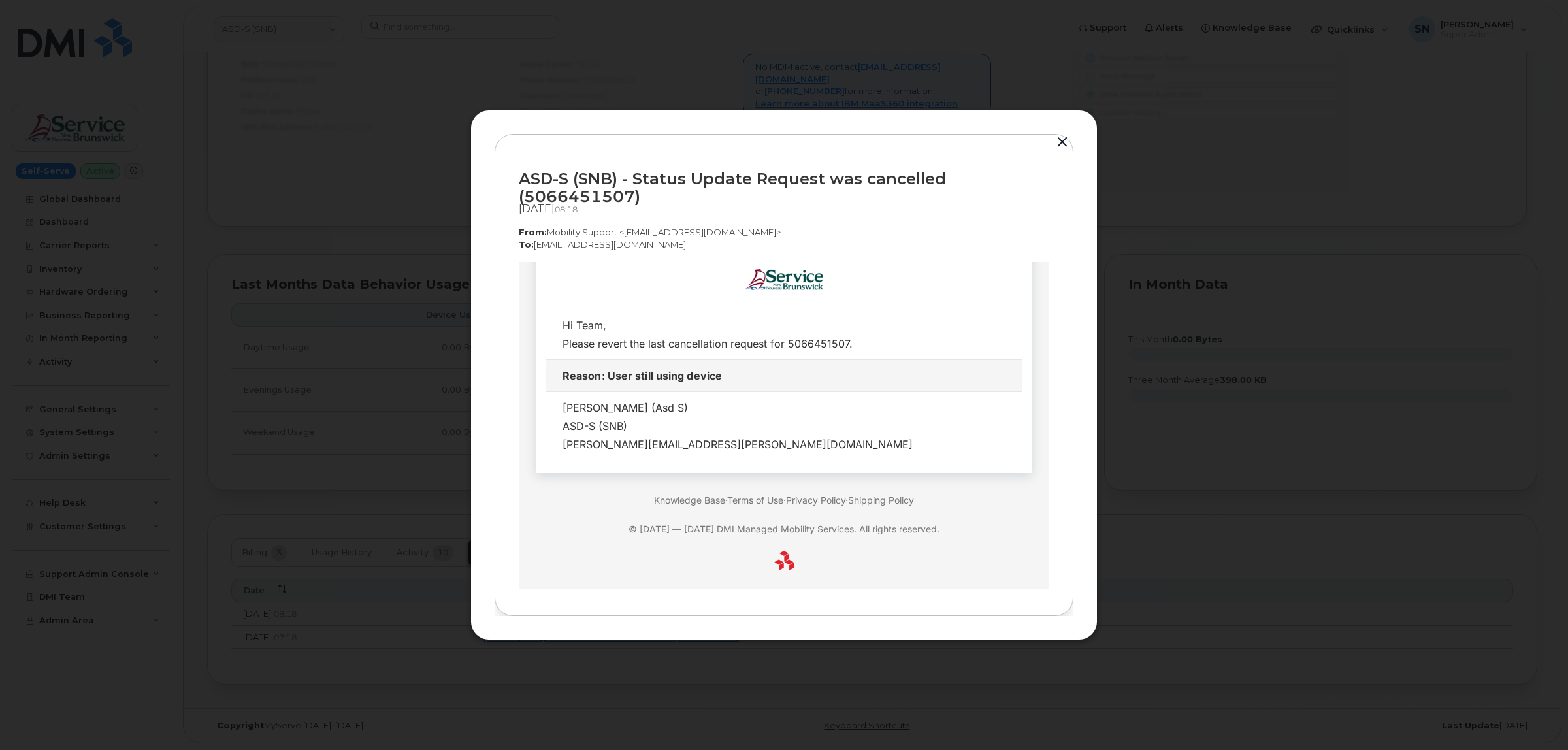
scroll to position [41, 0]
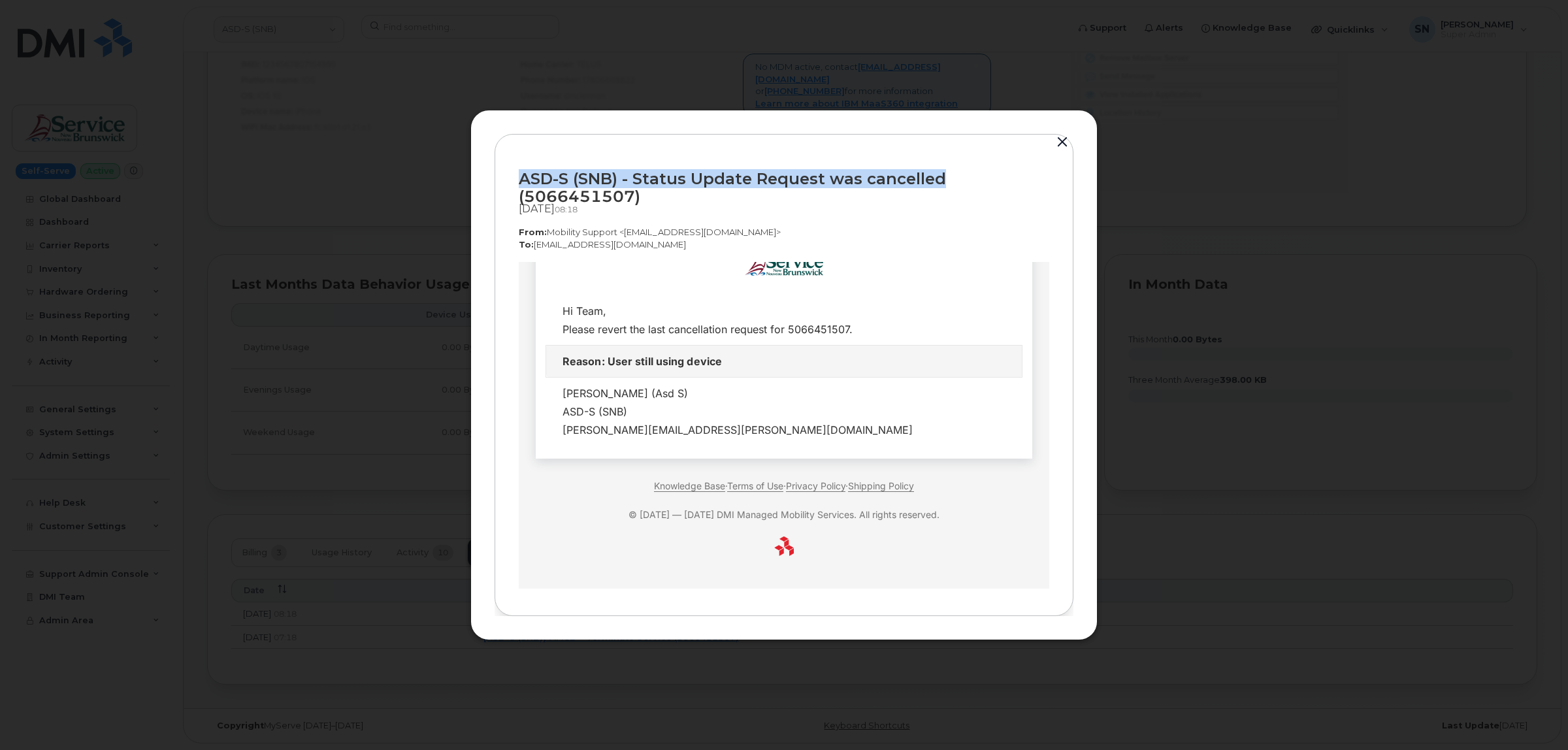
click at [1065, 134] on div "ASD-S (SNB) - Status Update Request was cancelled (5066451507) Sep 24, 2025  08…" at bounding box center [784, 374] width 627 height 530
click at [1062, 137] on button "button" at bounding box center [1062, 142] width 20 height 18
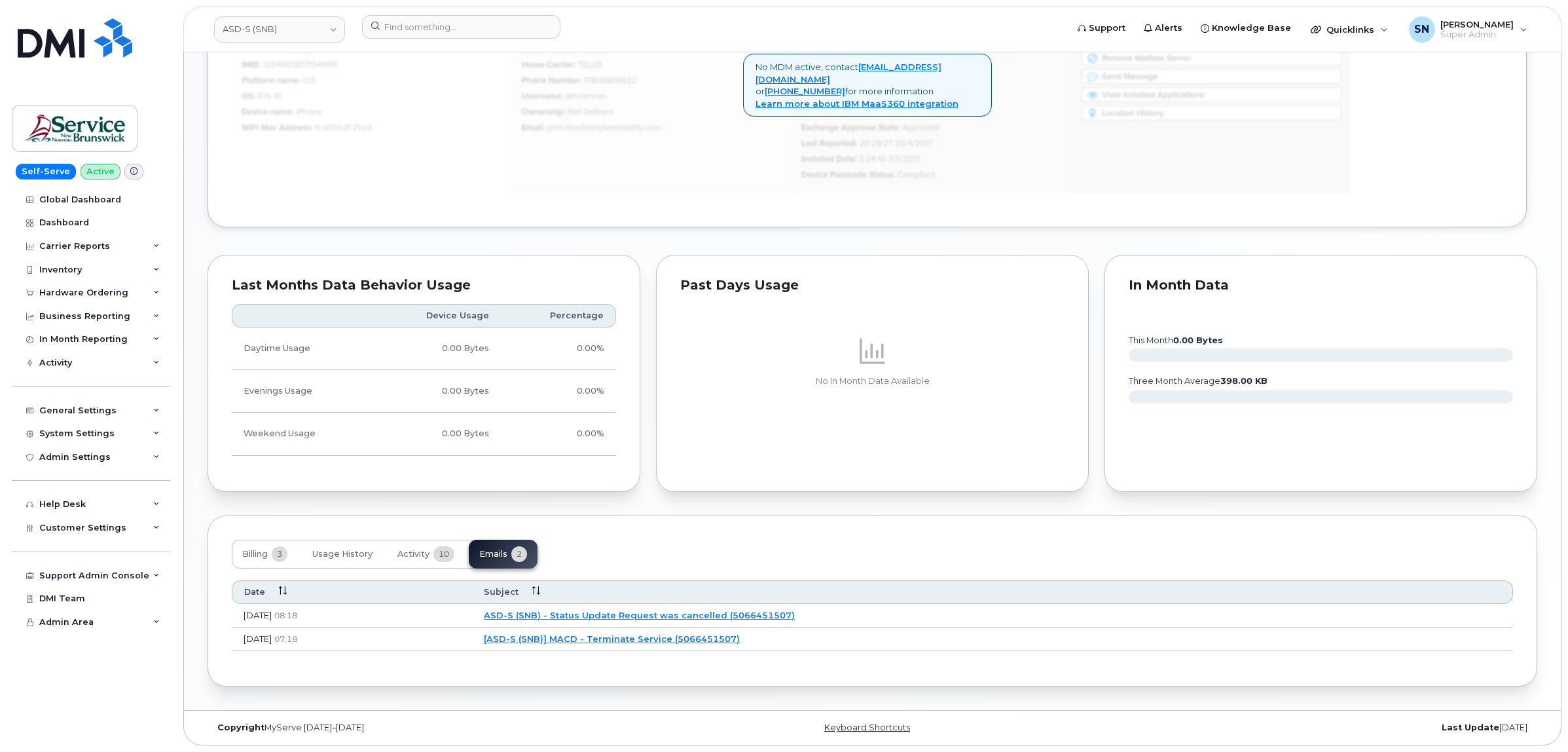
click at [714, 639] on link "[ASD-S (SNB)] MACD - Terminate Service (5066451507)" at bounding box center [612, 638] width 256 height 11
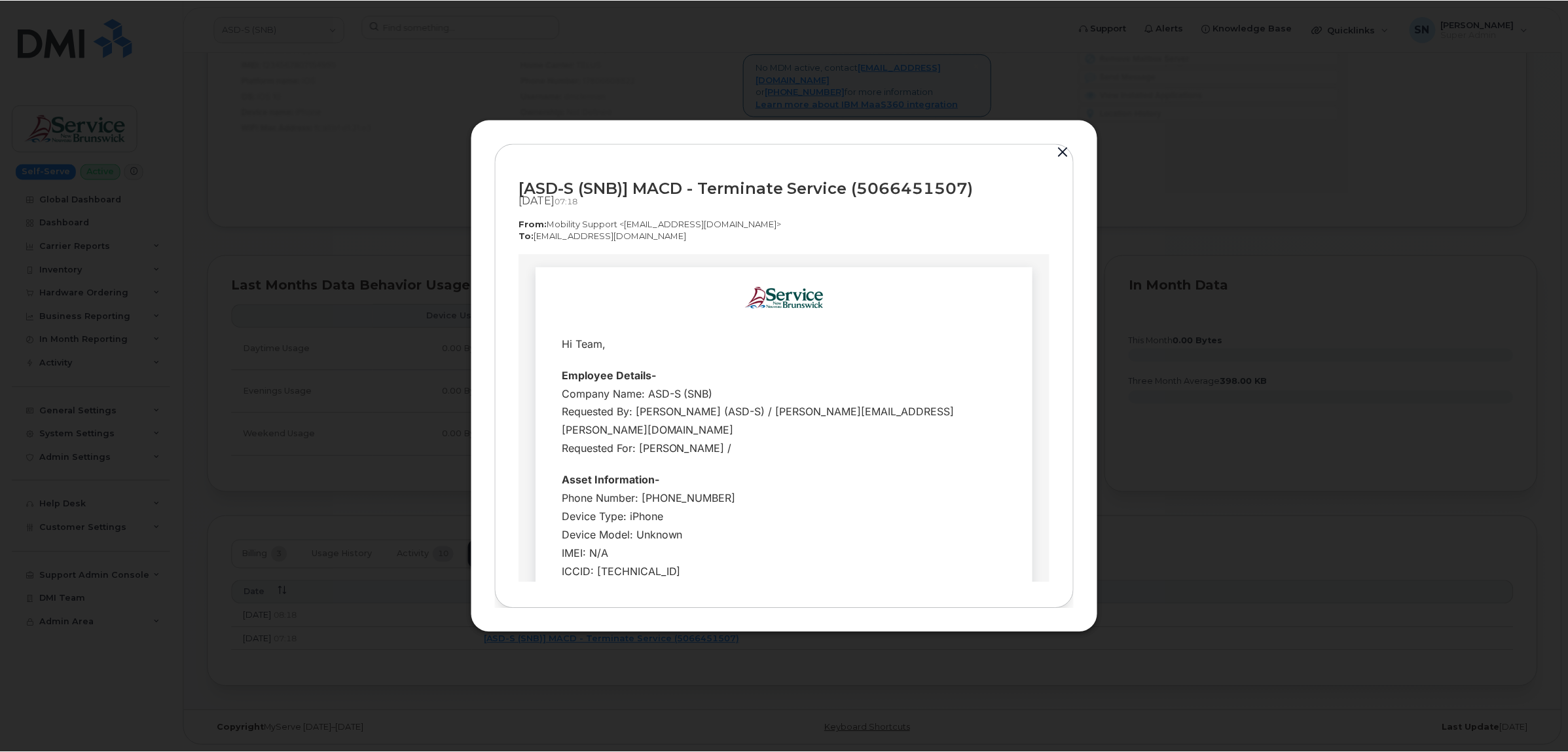
scroll to position [0, 0]
click at [1061, 151] on button "button" at bounding box center [1065, 152] width 20 height 18
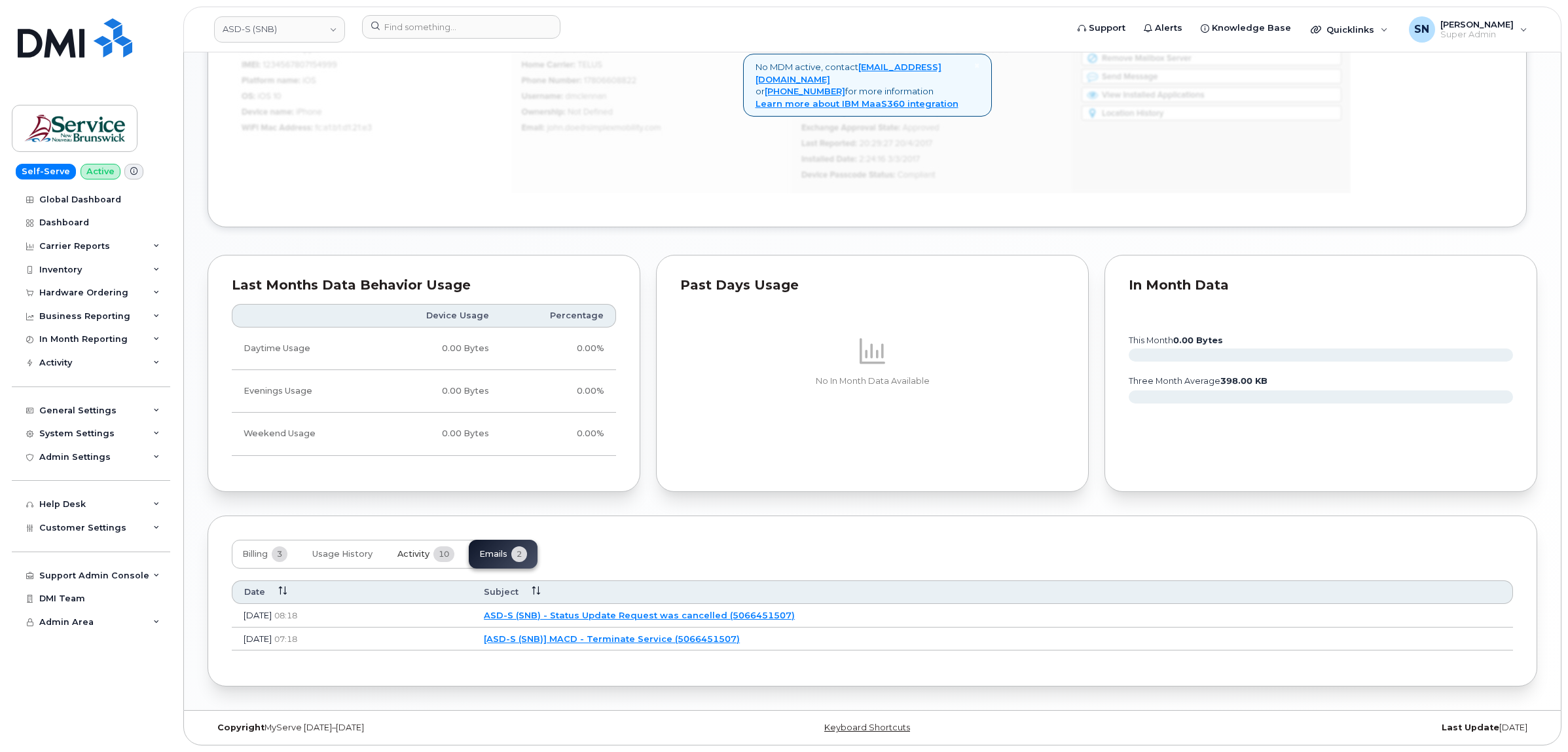
click at [406, 552] on span "Activity" at bounding box center [413, 554] width 32 height 11
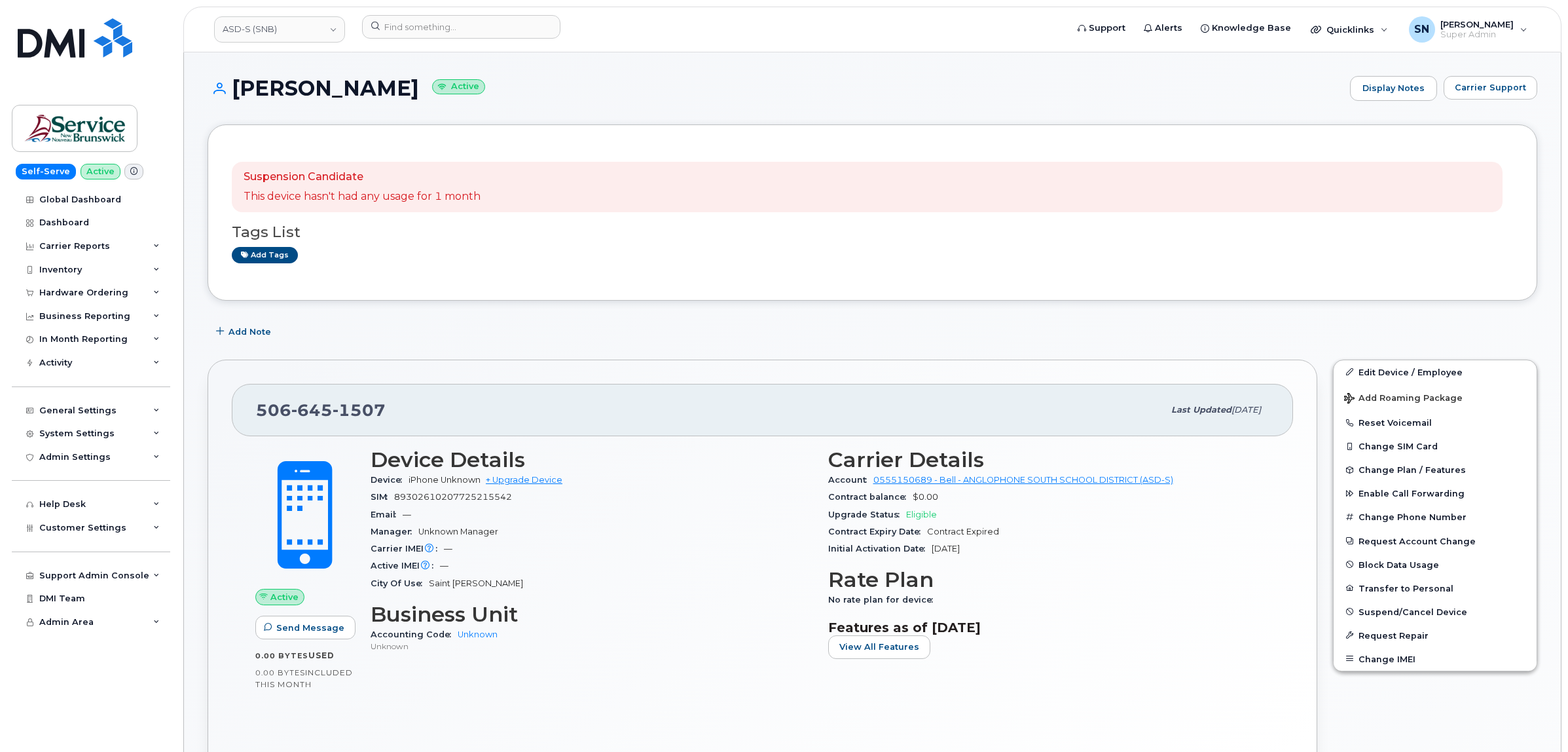
click at [462, 358] on div "506 645 1507 Last updated Sep 24, 2025 Active Send Message 0.00 Bytes  used 0.0…" at bounding box center [762, 569] width 1126 height 435
click at [496, 321] on div "Add Note" at bounding box center [873, 332] width 1330 height 24
click at [1459, 91] on span "Carrier Support" at bounding box center [1490, 87] width 72 height 12
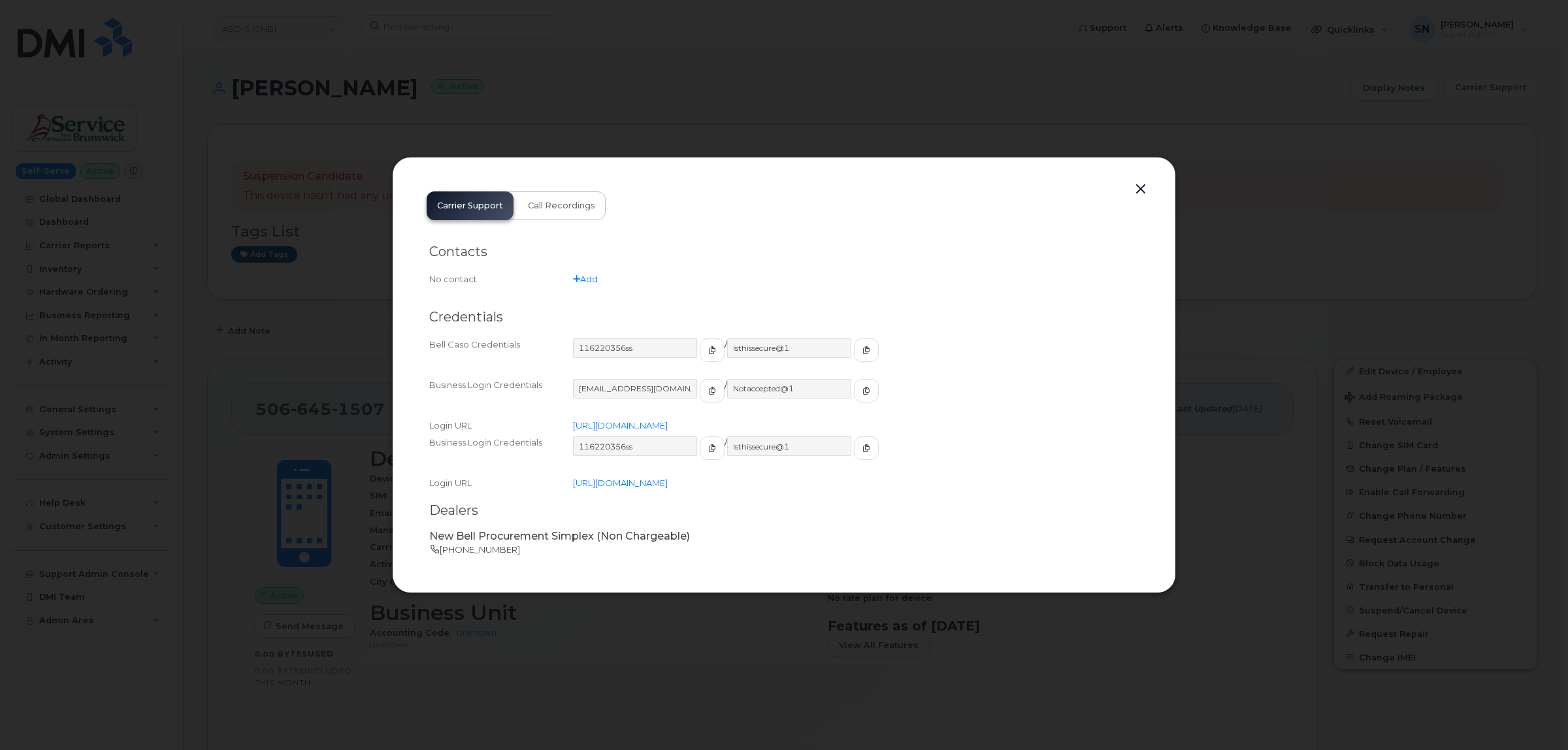
click at [1142, 184] on button "button" at bounding box center [1141, 189] width 20 height 18
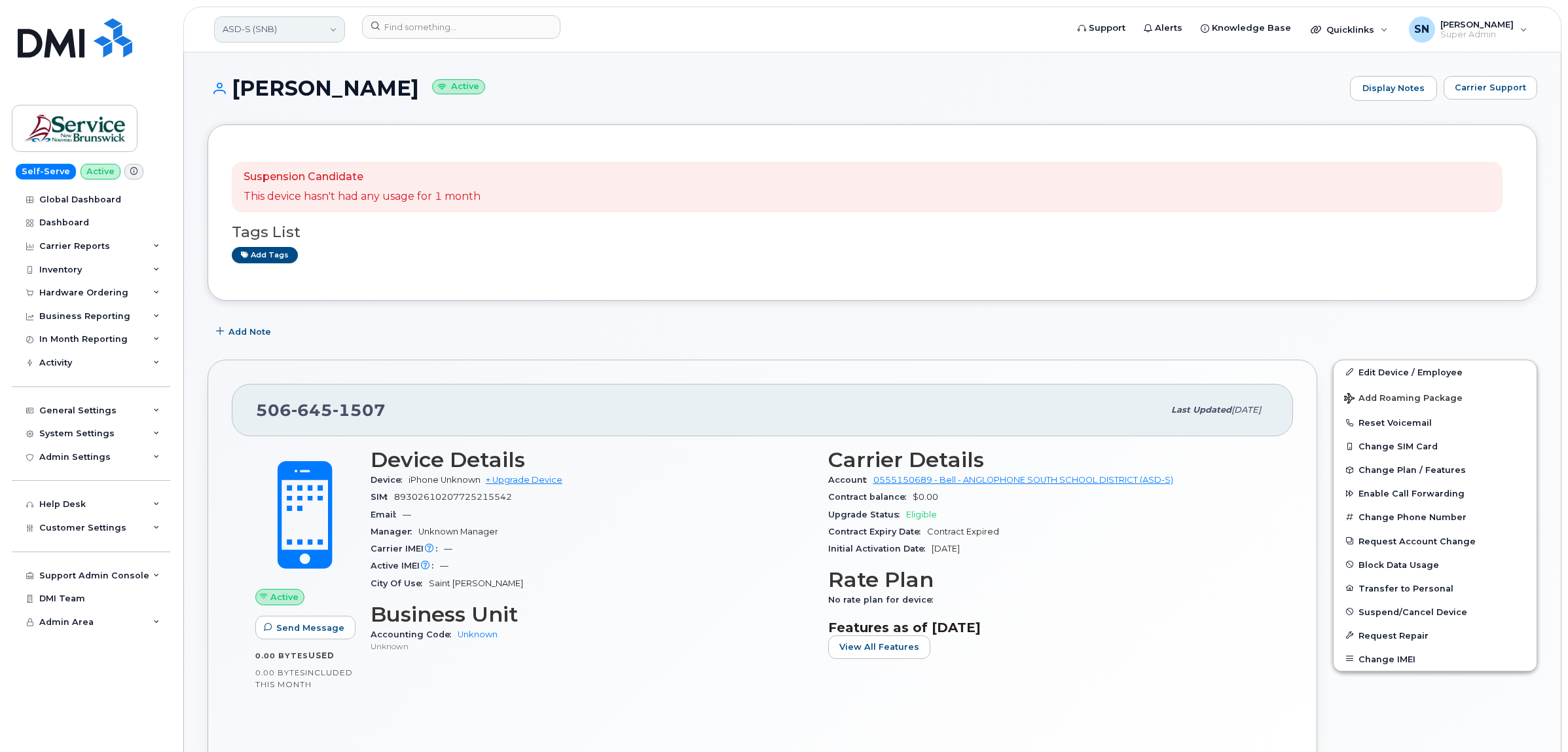
click at [271, 27] on link "ASD-S (SNB)" at bounding box center [279, 30] width 131 height 26
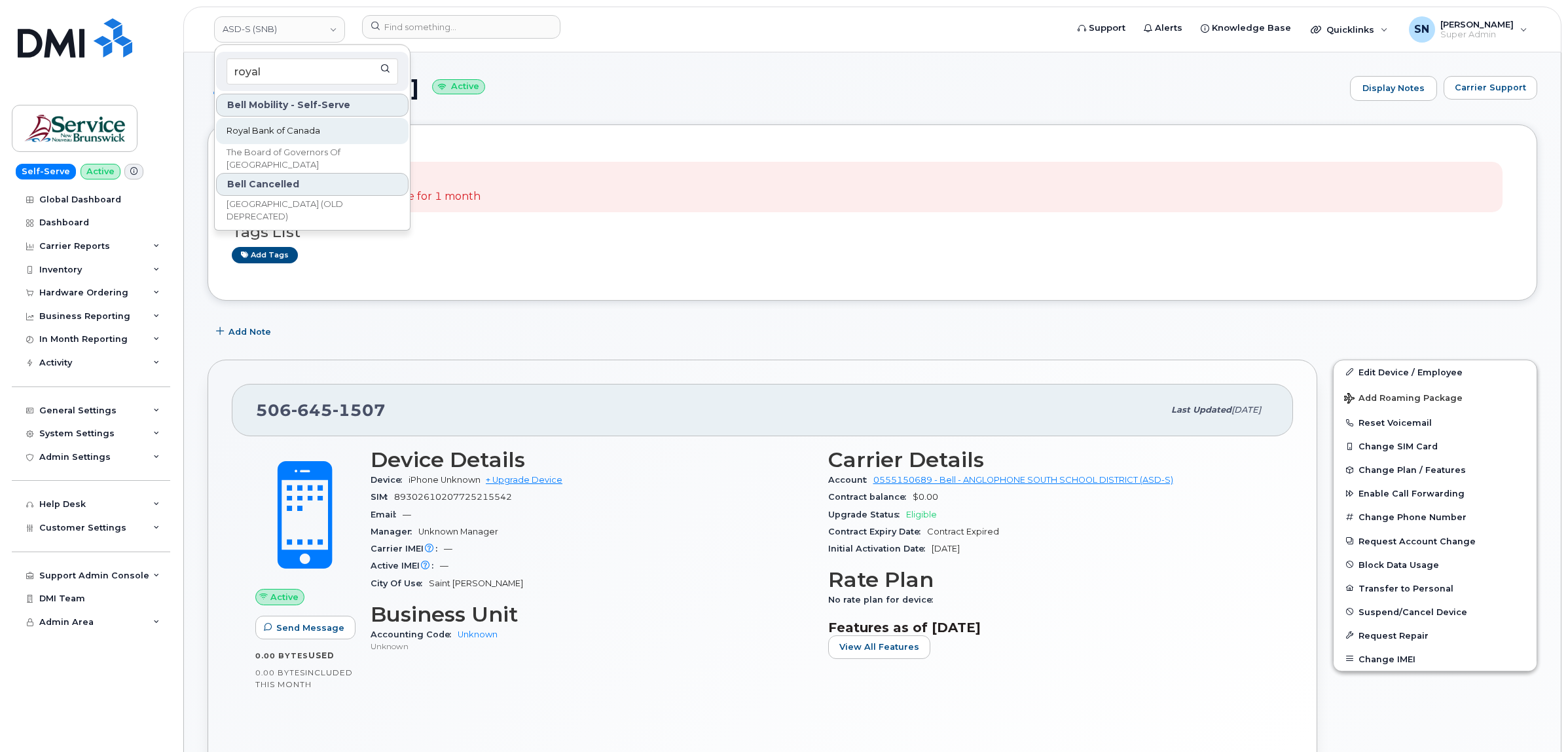
type input "royal"
click at [290, 135] on span "Royal Bank of Canada" at bounding box center [273, 131] width 93 height 13
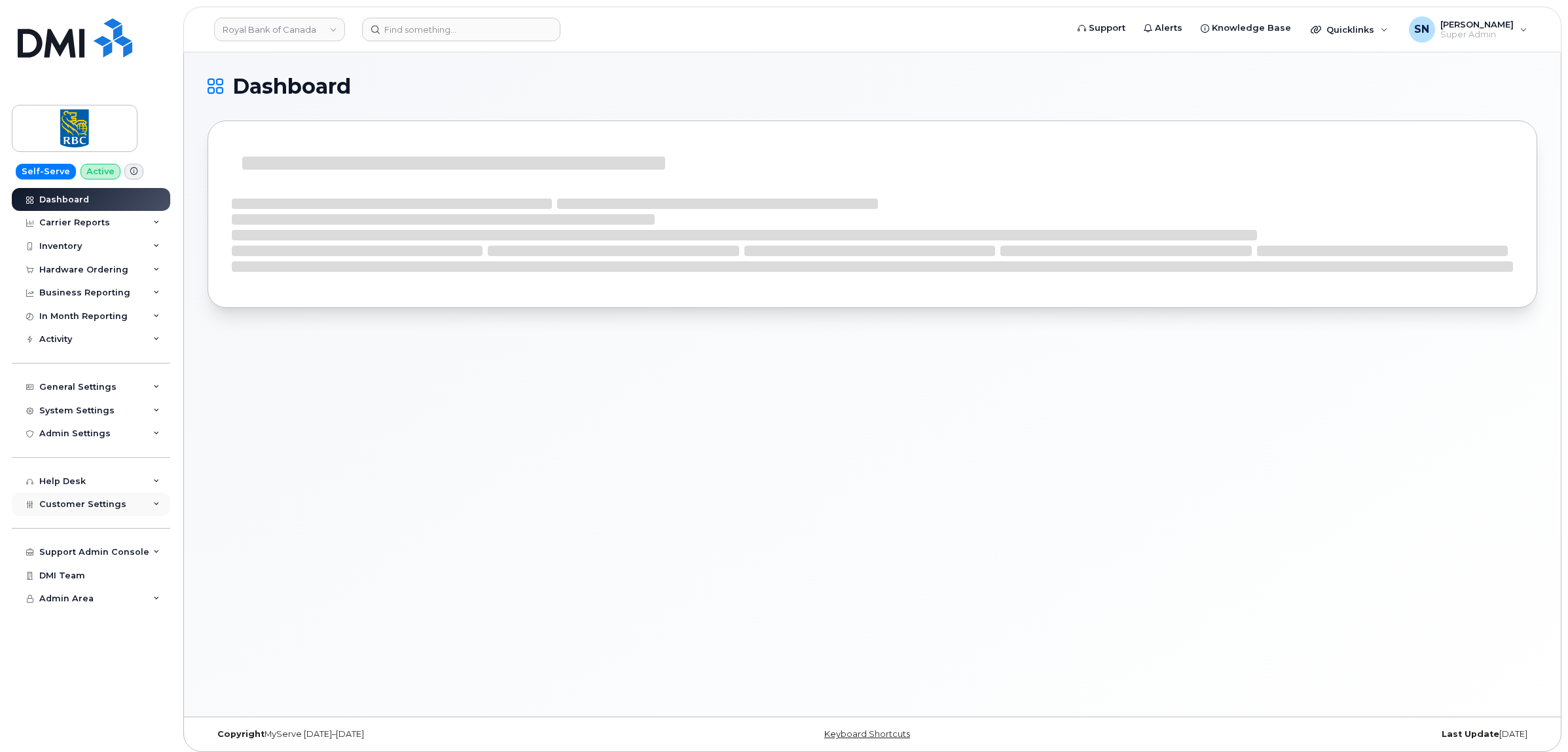
click at [91, 503] on span "Customer Settings" at bounding box center [83, 504] width 87 height 10
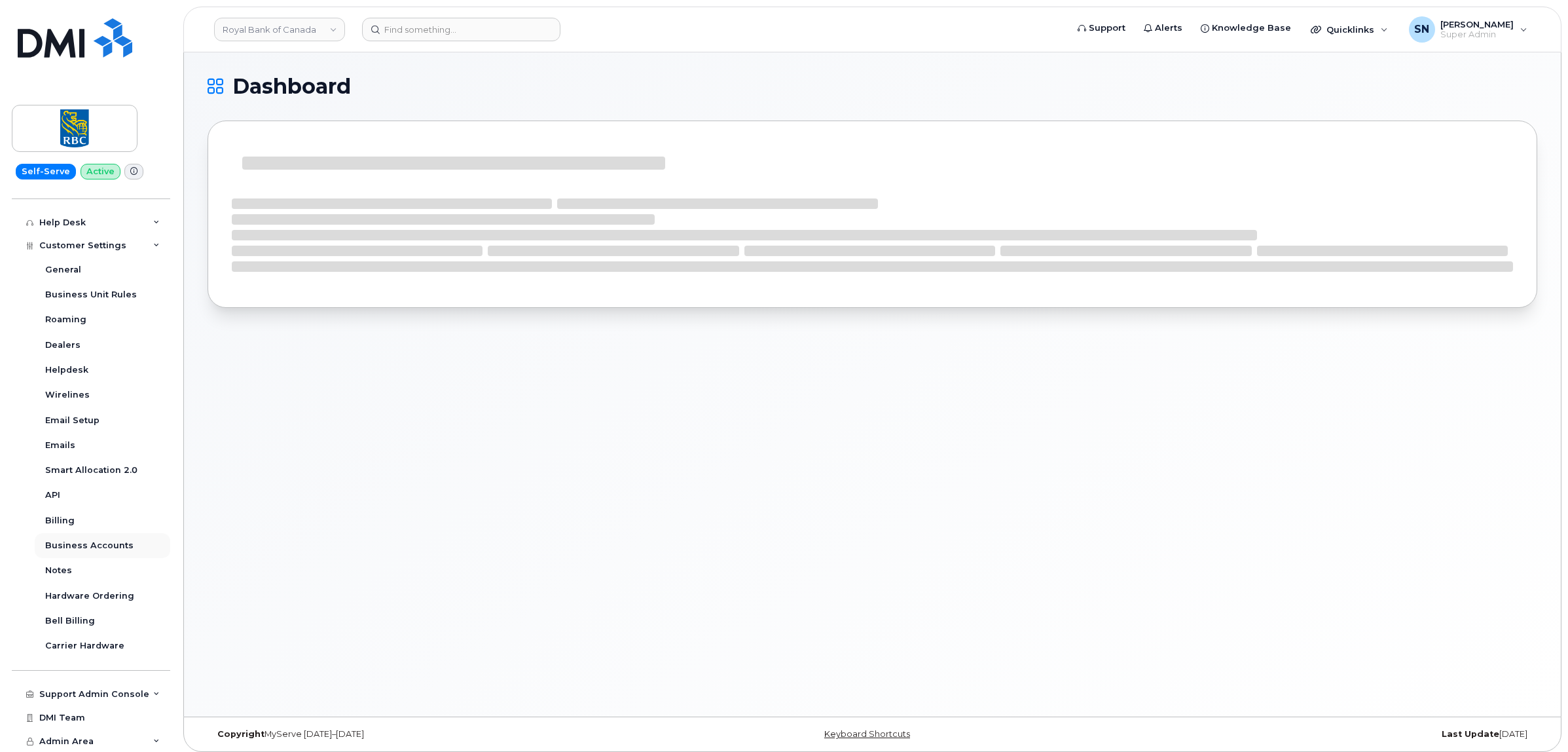
scroll to position [264, 0]
click at [99, 542] on div "Business Accounts" at bounding box center [89, 546] width 89 height 12
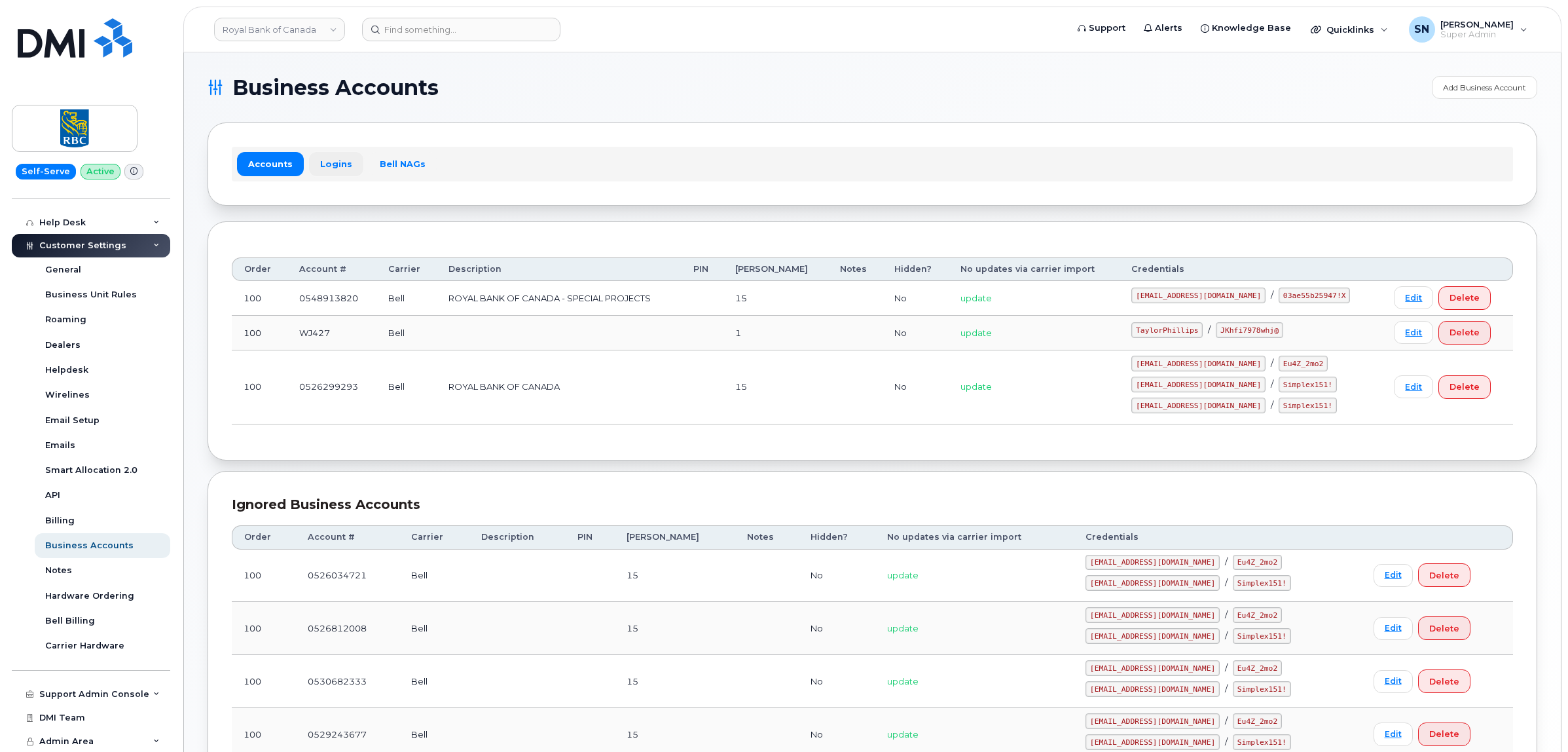
click at [346, 164] on link "Logins" at bounding box center [336, 164] width 55 height 24
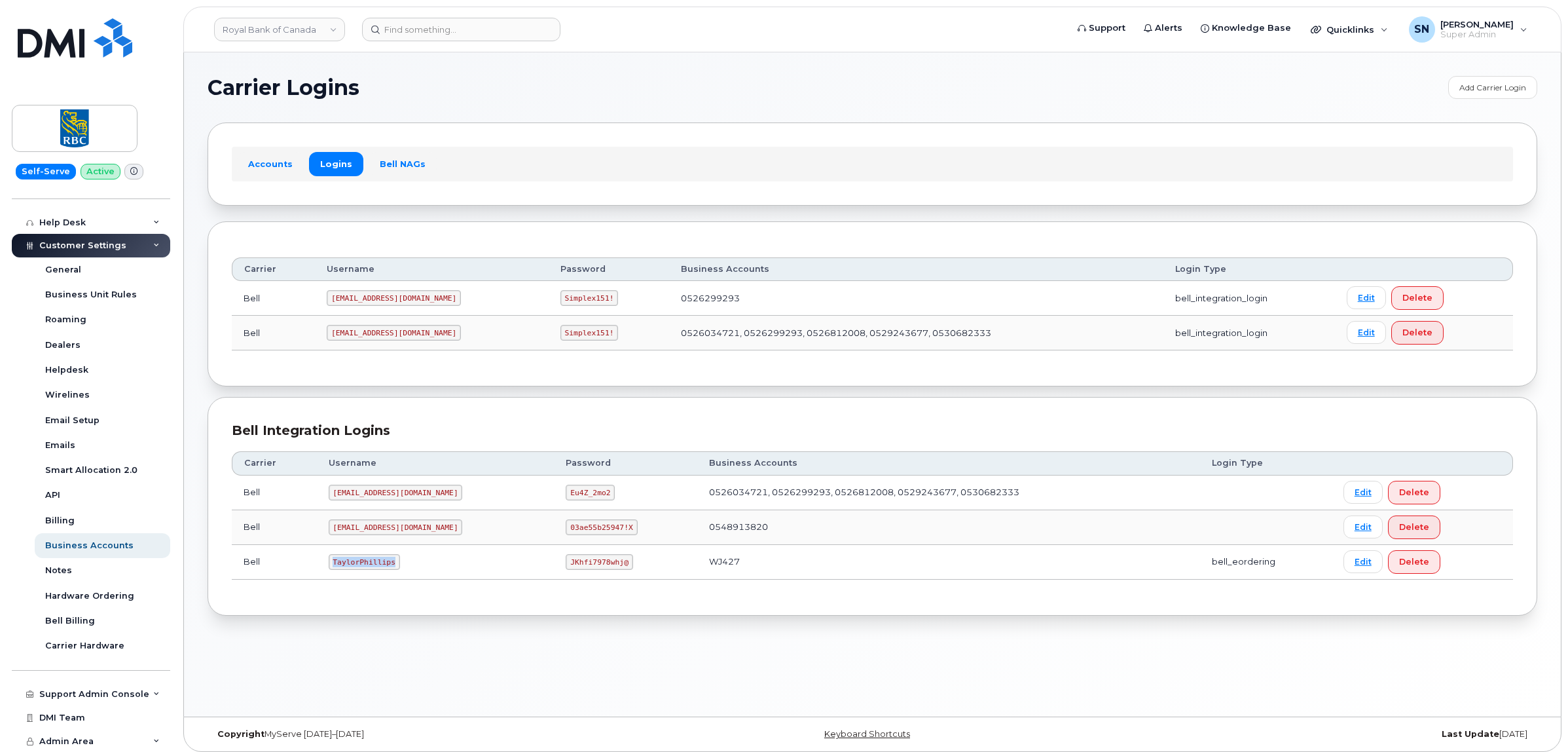
drag, startPoint x: 329, startPoint y: 567, endPoint x: 390, endPoint y: 565, distance: 61.0
click at [390, 565] on code "TaylorPhillips" at bounding box center [364, 562] width 72 height 16
copy code "TaylorPhillips"
drag, startPoint x: 522, startPoint y: 564, endPoint x: 590, endPoint y: 567, distance: 68.1
click at [590, 567] on td "JKhfi7978whj@" at bounding box center [626, 562] width 143 height 35
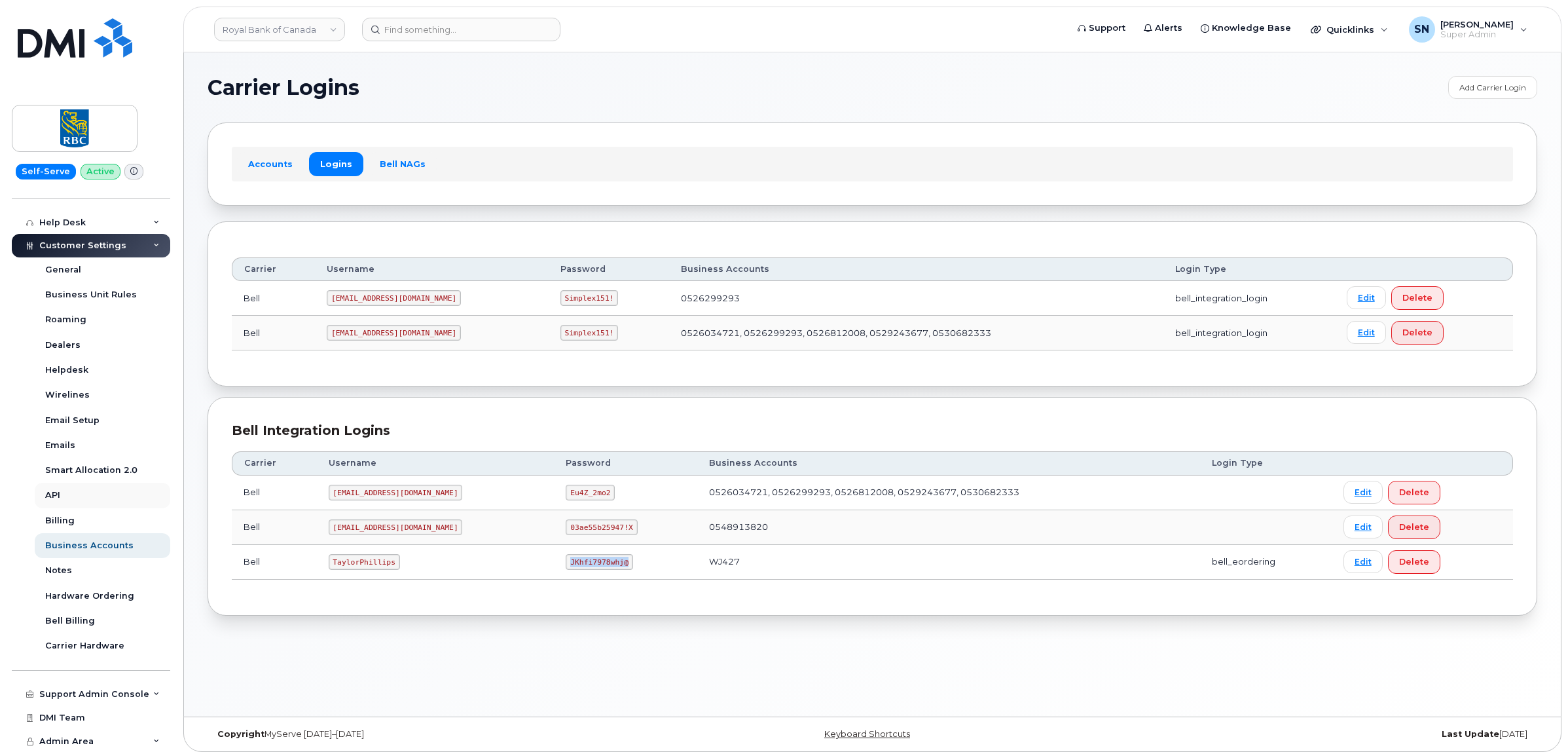
copy code "JKhfi7978whj@"
click at [456, 35] on input at bounding box center [461, 30] width 198 height 24
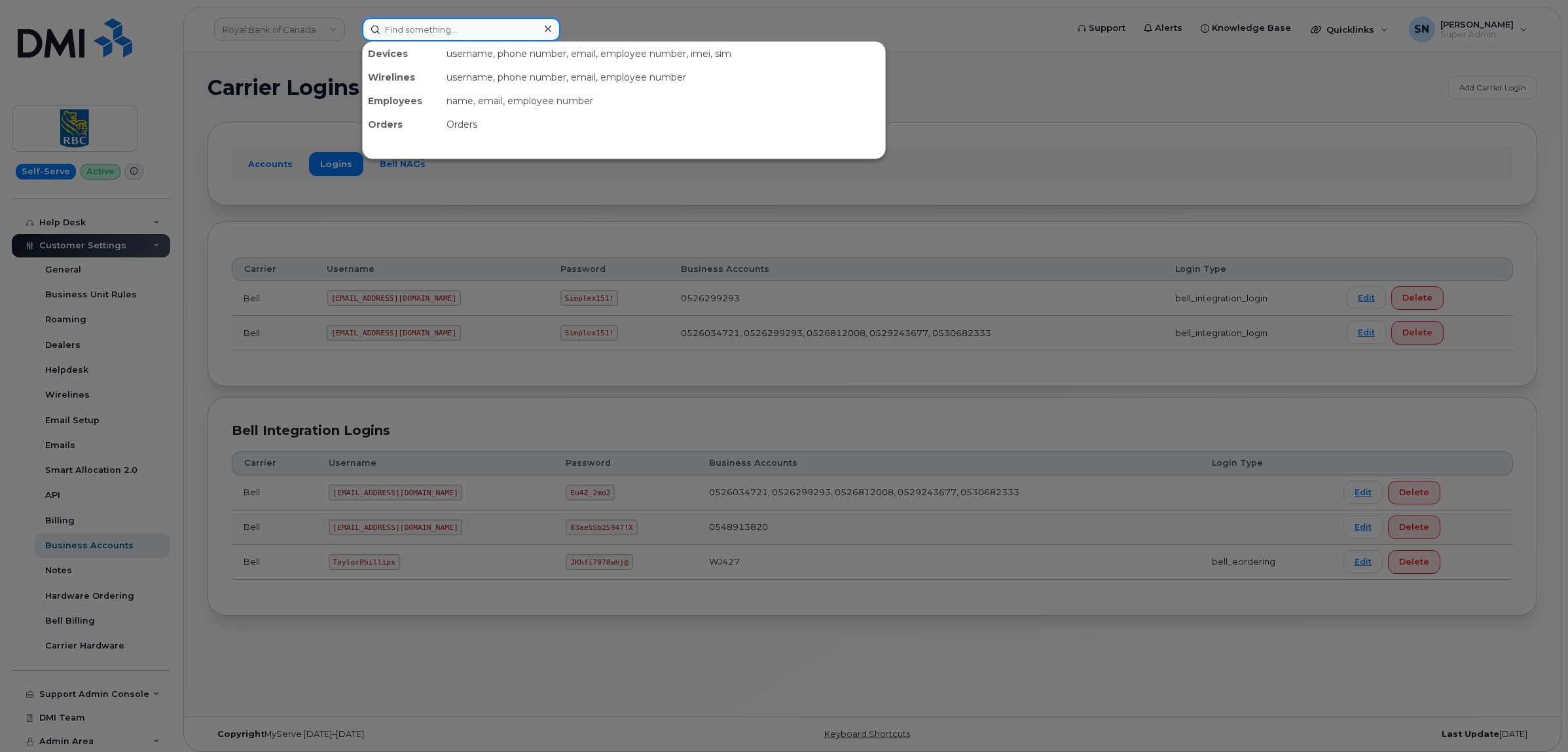
paste input "5873858520"
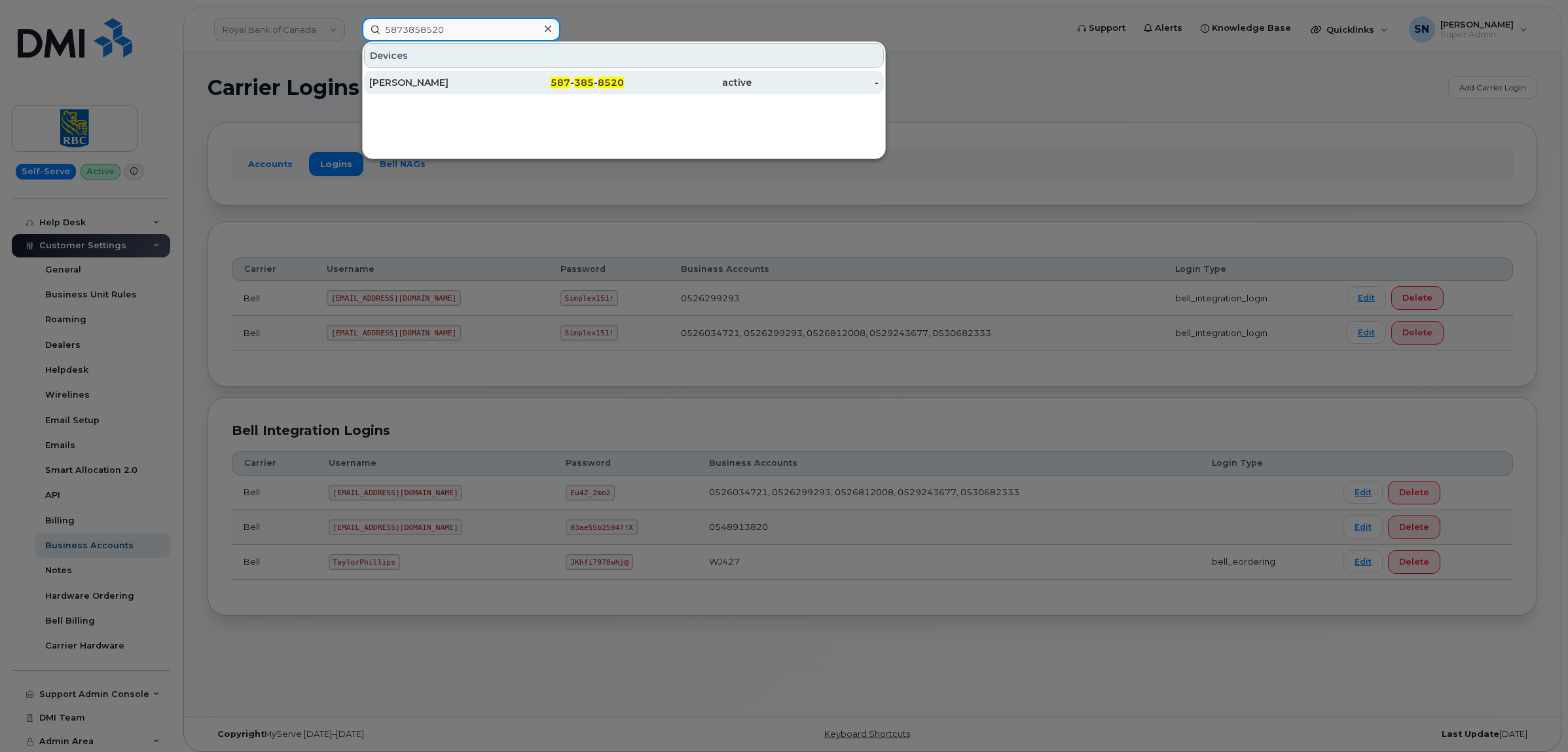
type input "5873858520"
click at [465, 83] on div "Patrick Theriault" at bounding box center [433, 83] width 127 height 13
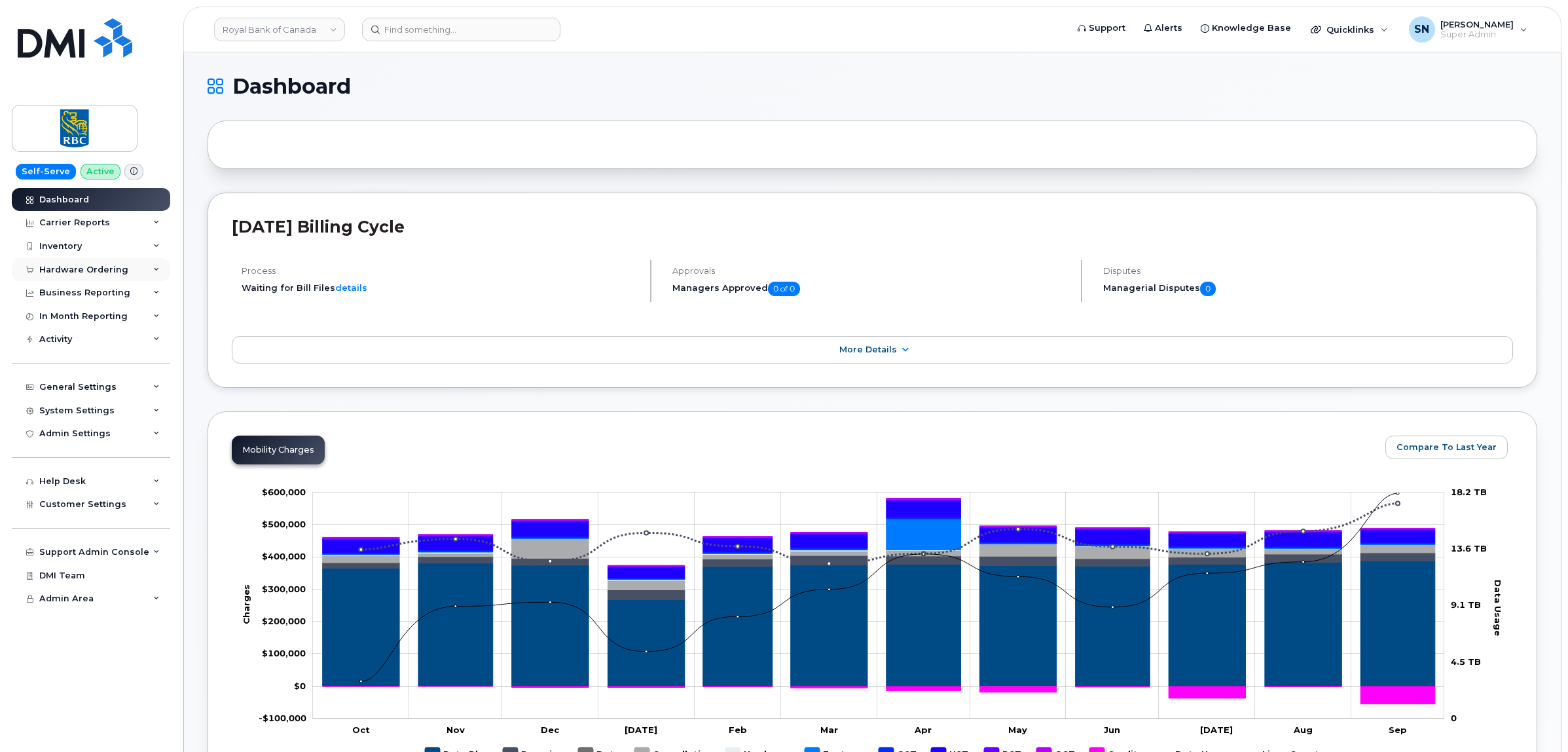
click at [110, 264] on div "Hardware Ordering" at bounding box center [91, 270] width 158 height 24
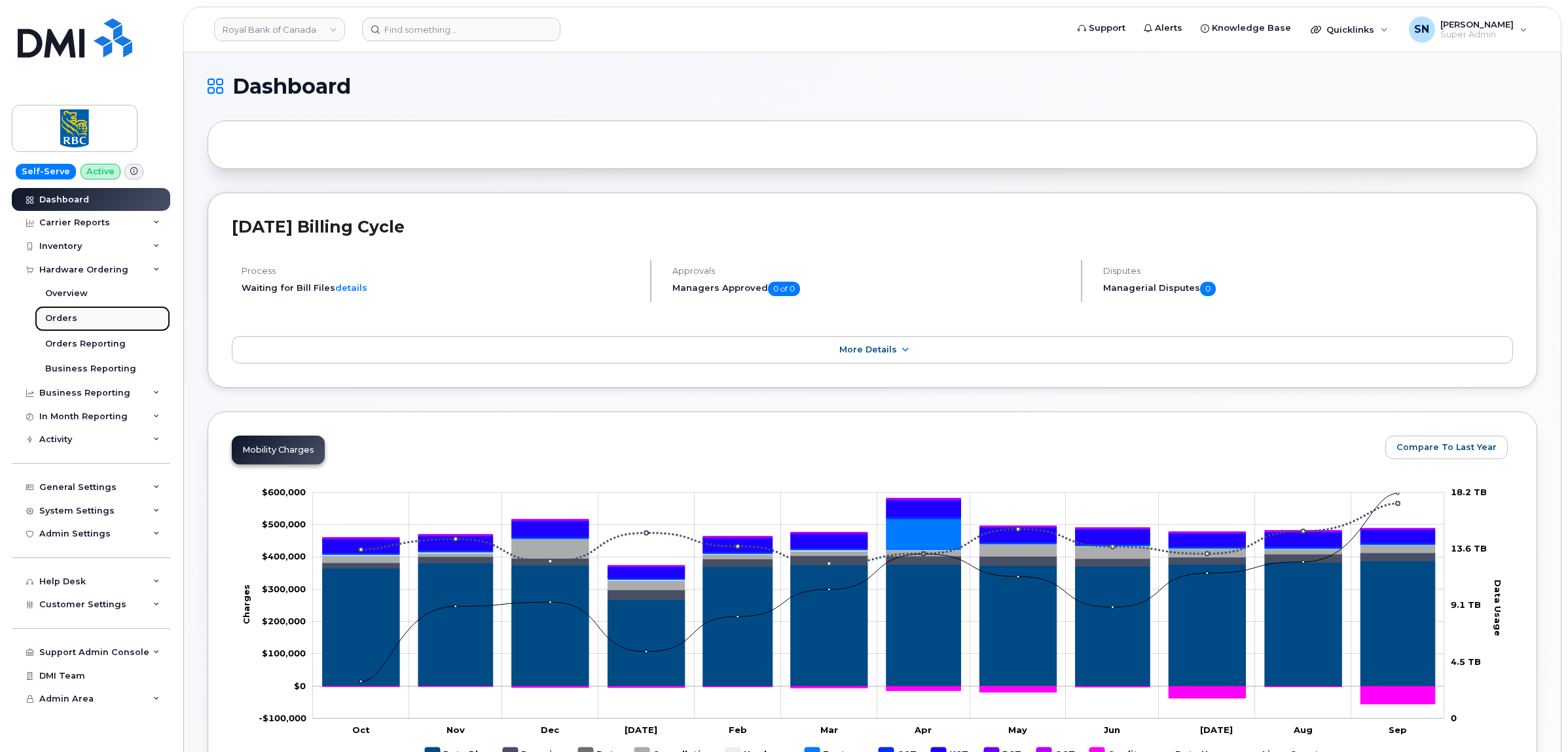
click at [73, 321] on div "Orders" at bounding box center [61, 318] width 32 height 12
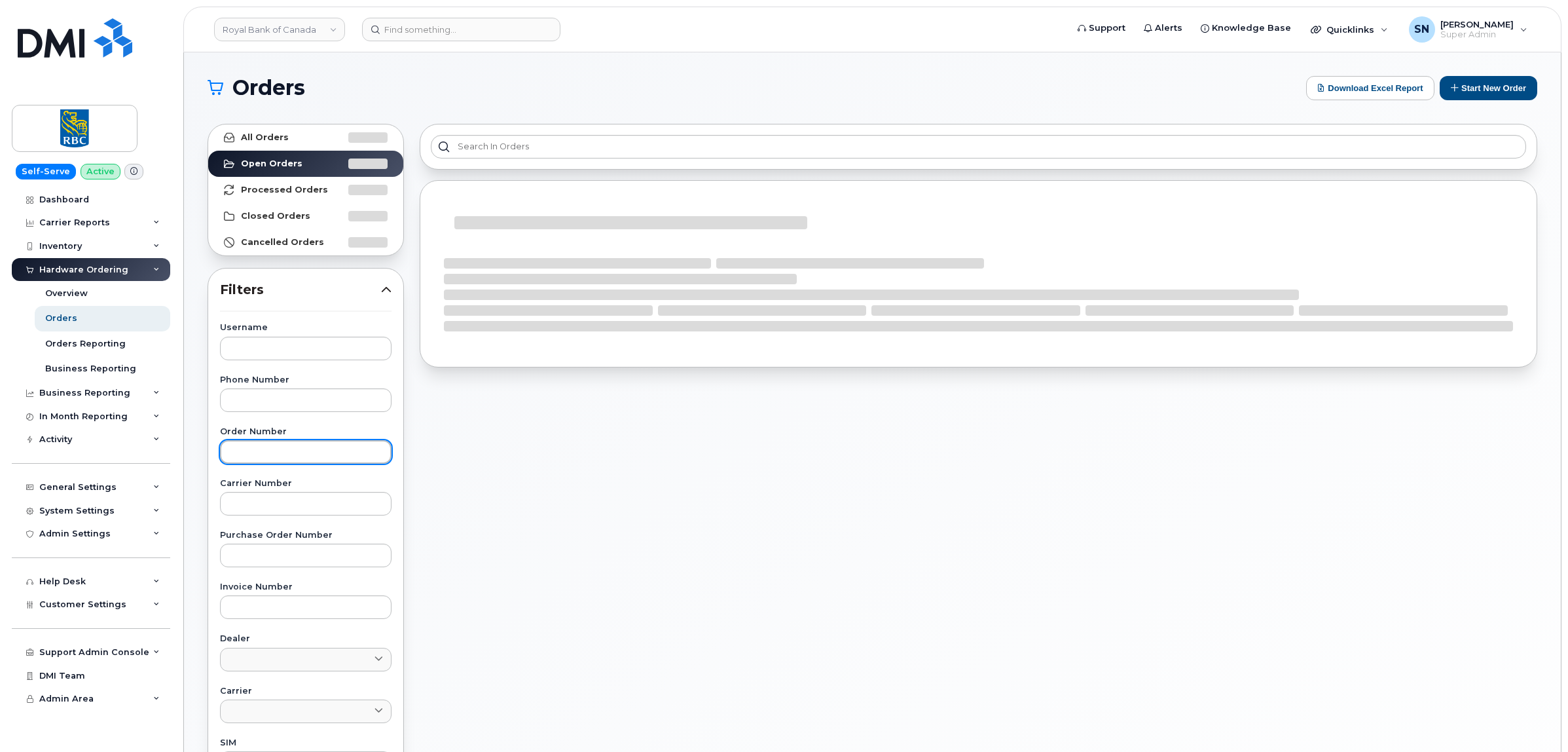
click at [324, 461] on input "text" at bounding box center [306, 452] width 172 height 24
paste input "301226"
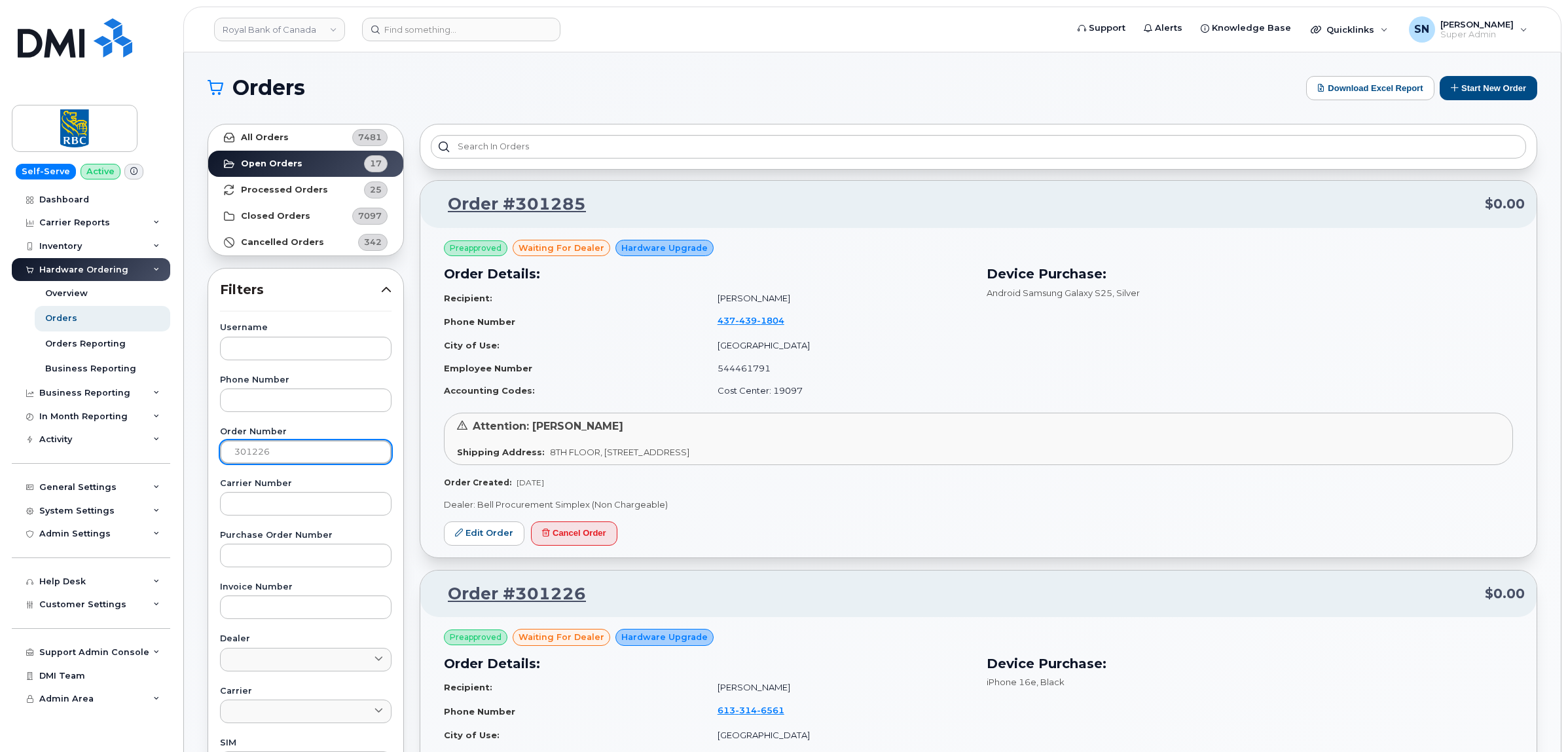
type input "301226"
click at [316, 131] on link "All Orders 7481" at bounding box center [306, 137] width 195 height 26
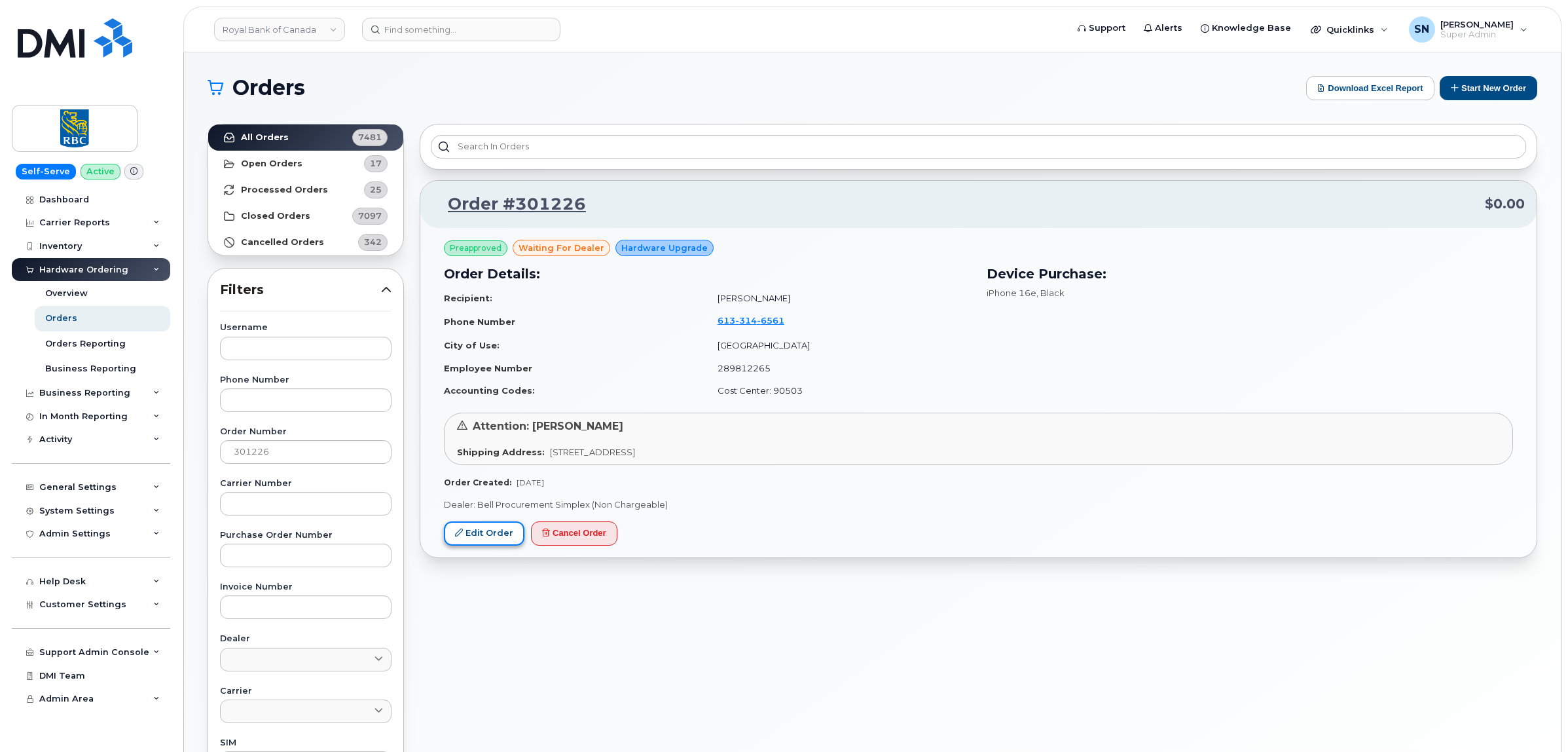
click at [493, 536] on link "Edit Order" at bounding box center [484, 533] width 81 height 24
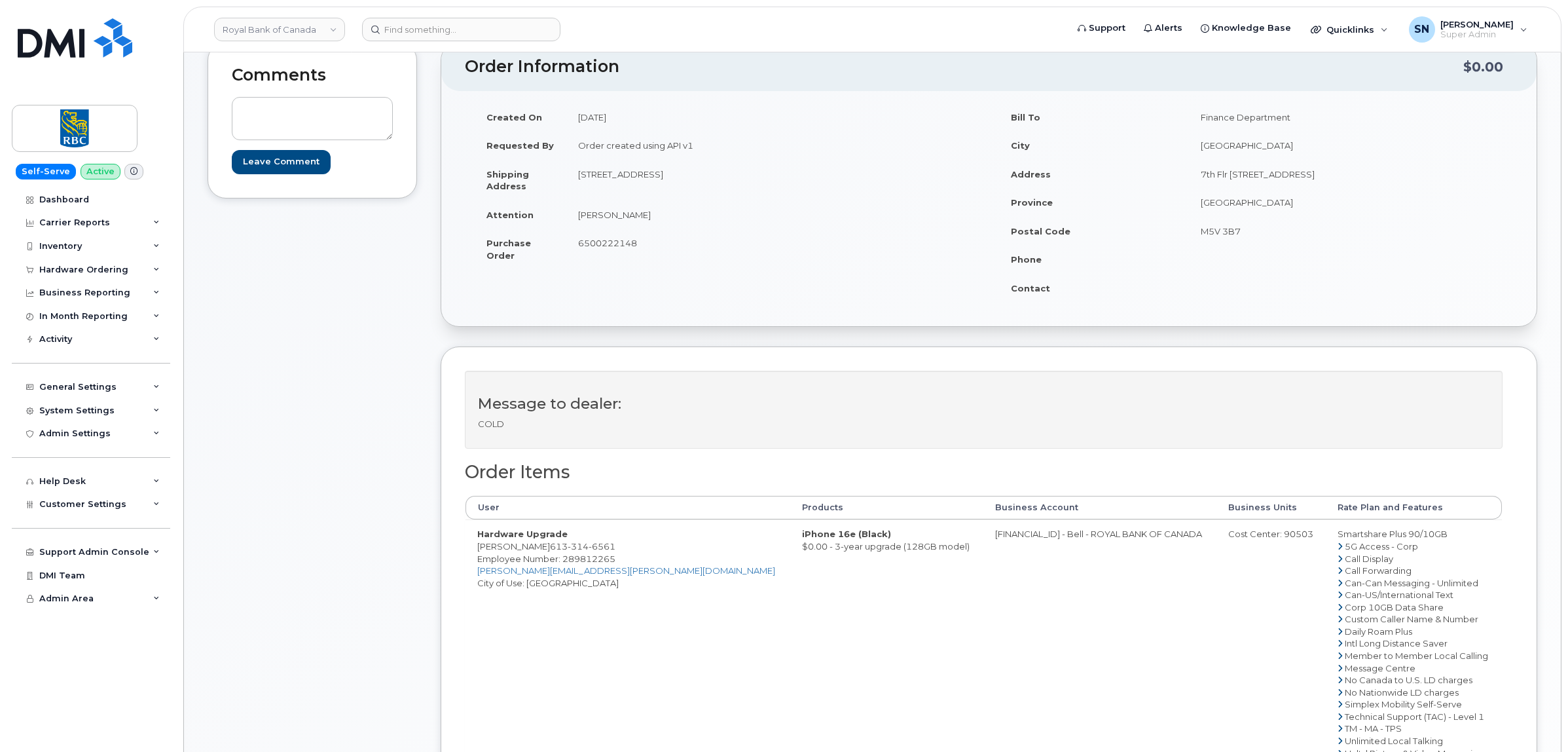
scroll to position [164, 0]
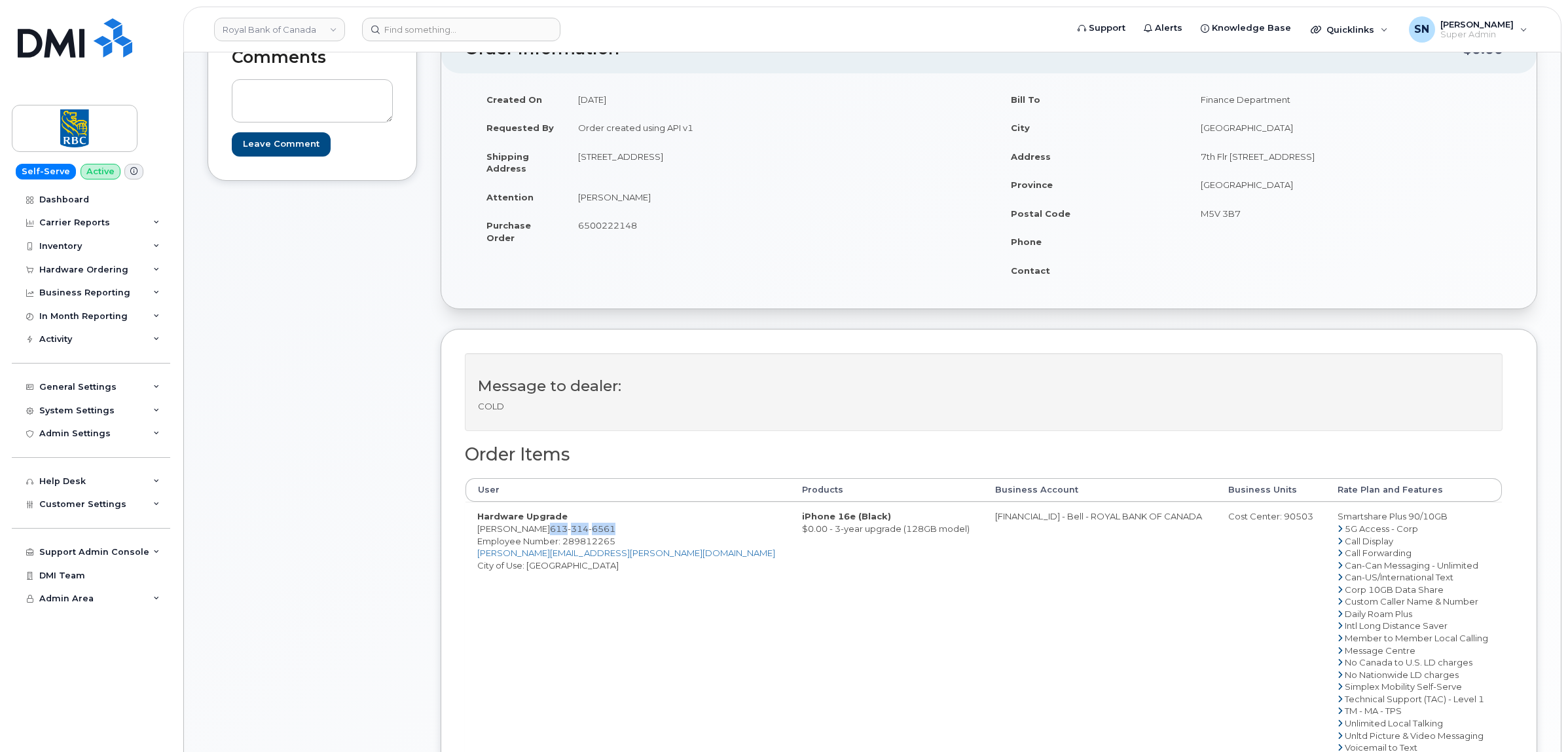
drag, startPoint x: 618, startPoint y: 532, endPoint x: 554, endPoint y: 532, distance: 64.0
click at [554, 532] on span "[PHONE_NUMBER]" at bounding box center [583, 529] width 66 height 11
copy span "[PHONE_NUMBER]"
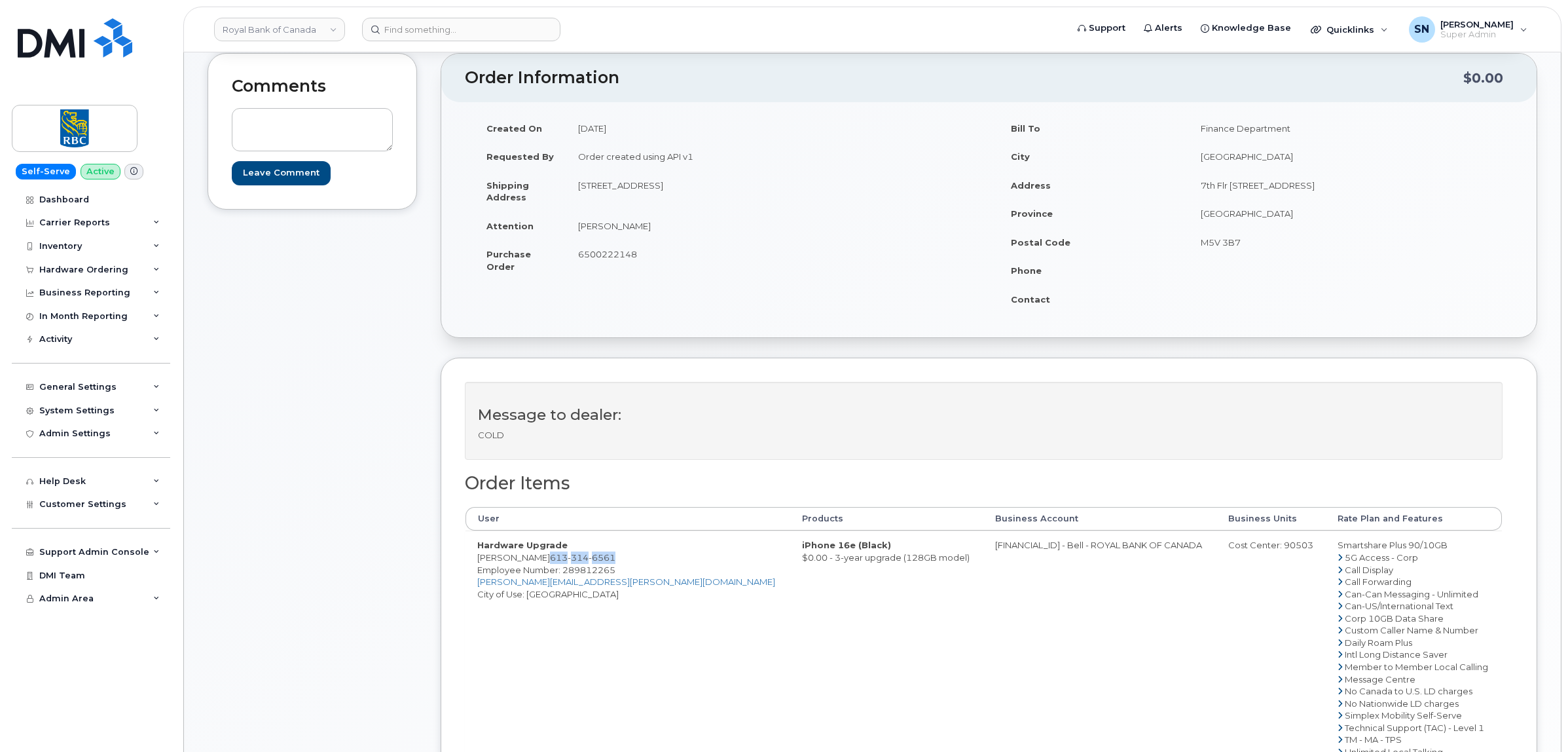
scroll to position [0, 0]
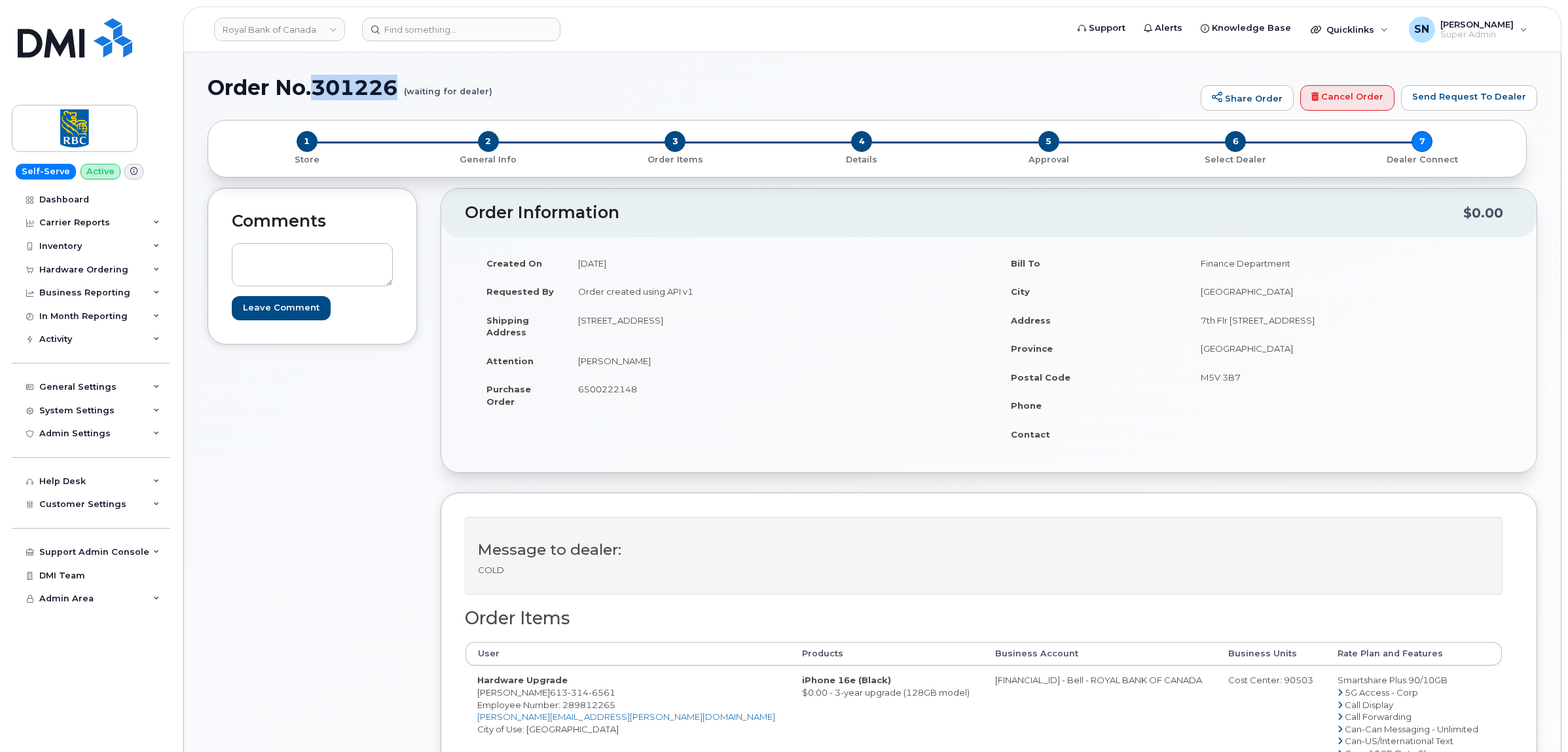
drag, startPoint x: 319, startPoint y: 84, endPoint x: 398, endPoint y: 96, distance: 79.9
click at [398, 96] on h1 "Order No.301226 (waiting for dealer)" at bounding box center [701, 87] width 986 height 23
copy h1 "301226"
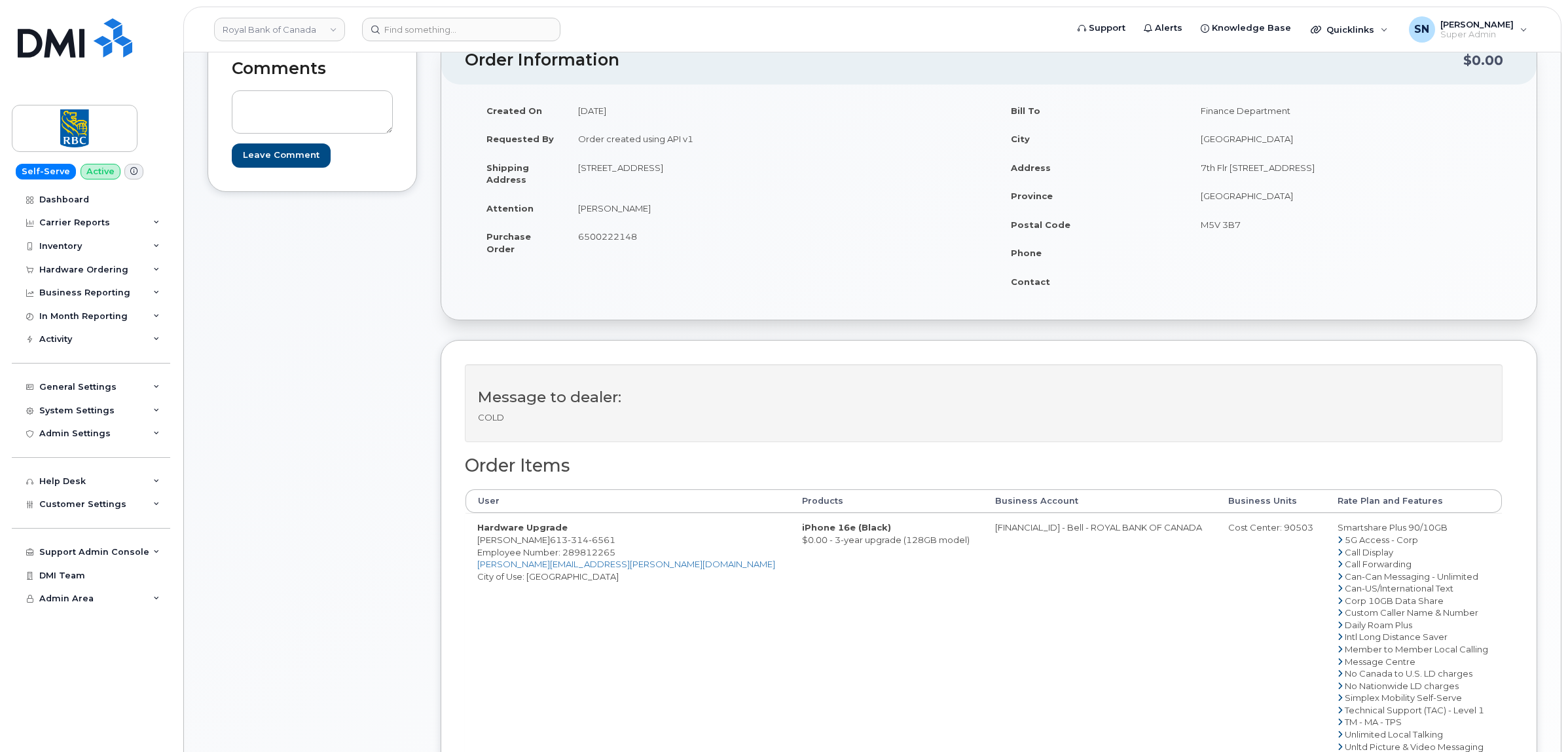
scroll to position [164, 0]
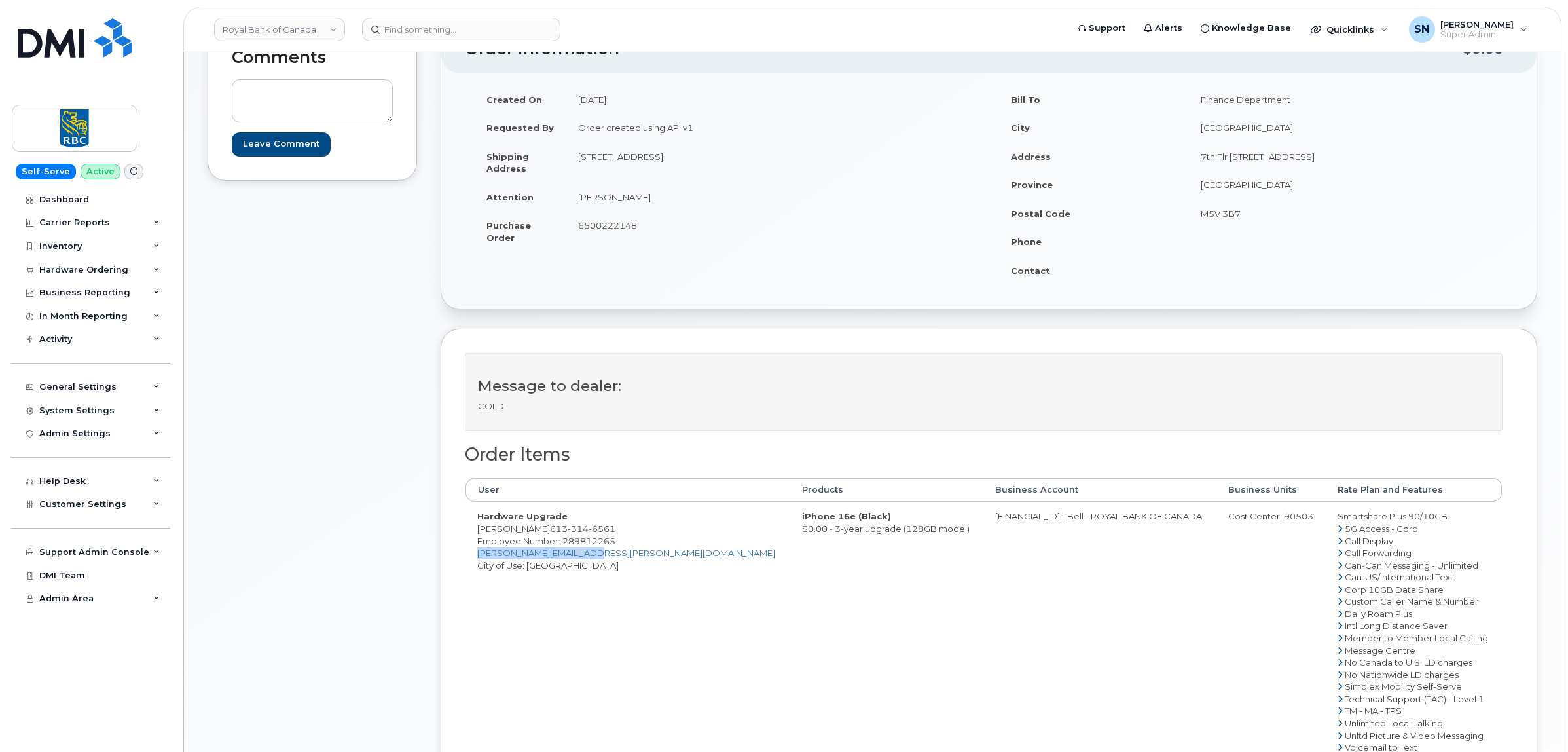
drag, startPoint x: 599, startPoint y: 555, endPoint x: 476, endPoint y: 557, distance: 123.0
click at [476, 557] on td "Hardware Upgrade [PERSON_NAME] [PHONE_NUMBER] Employee Number: 289812265 [PERSO…" at bounding box center [628, 631] width 325 height 260
copy link "[PERSON_NAME][EMAIL_ADDRESS][PERSON_NAME][DOMAIN_NAME]"
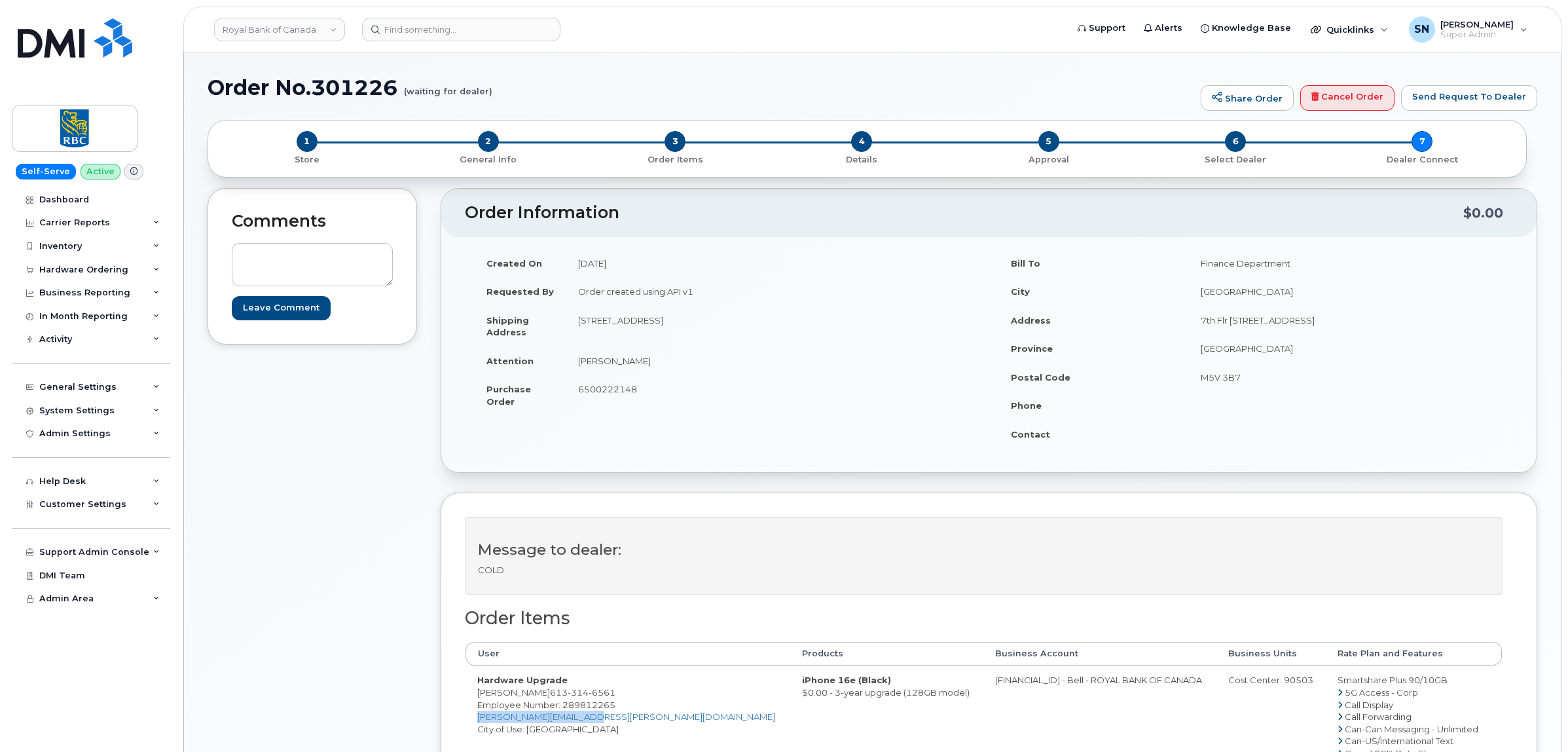
scroll to position [246, 0]
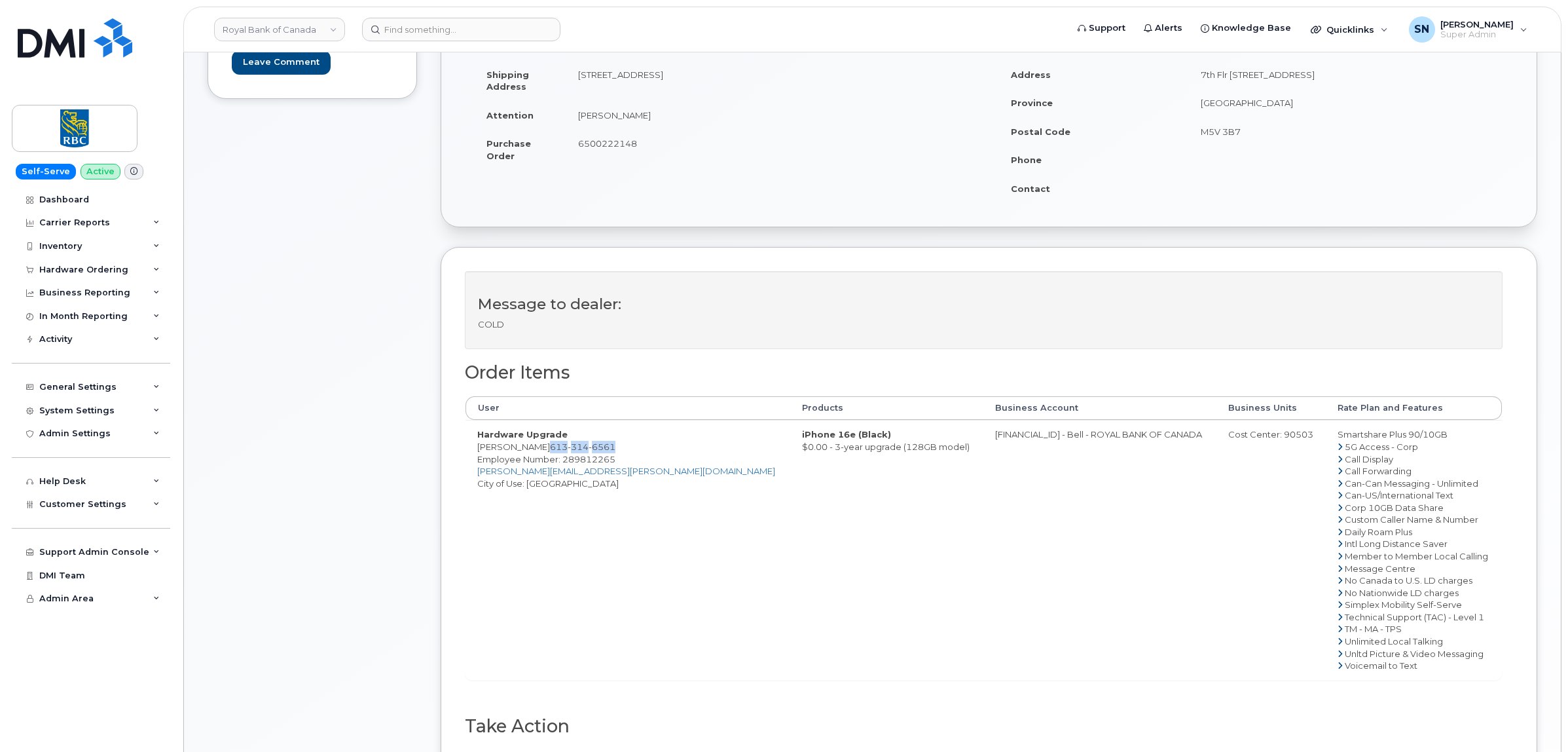
drag, startPoint x: 557, startPoint y: 448, endPoint x: 621, endPoint y: 448, distance: 64.0
click at [621, 448] on td "Hardware Upgrade [PERSON_NAME] [PHONE_NUMBER] Employee Number: 289812265 [PERSO…" at bounding box center [628, 550] width 325 height 260
copy span "613 314 6561"
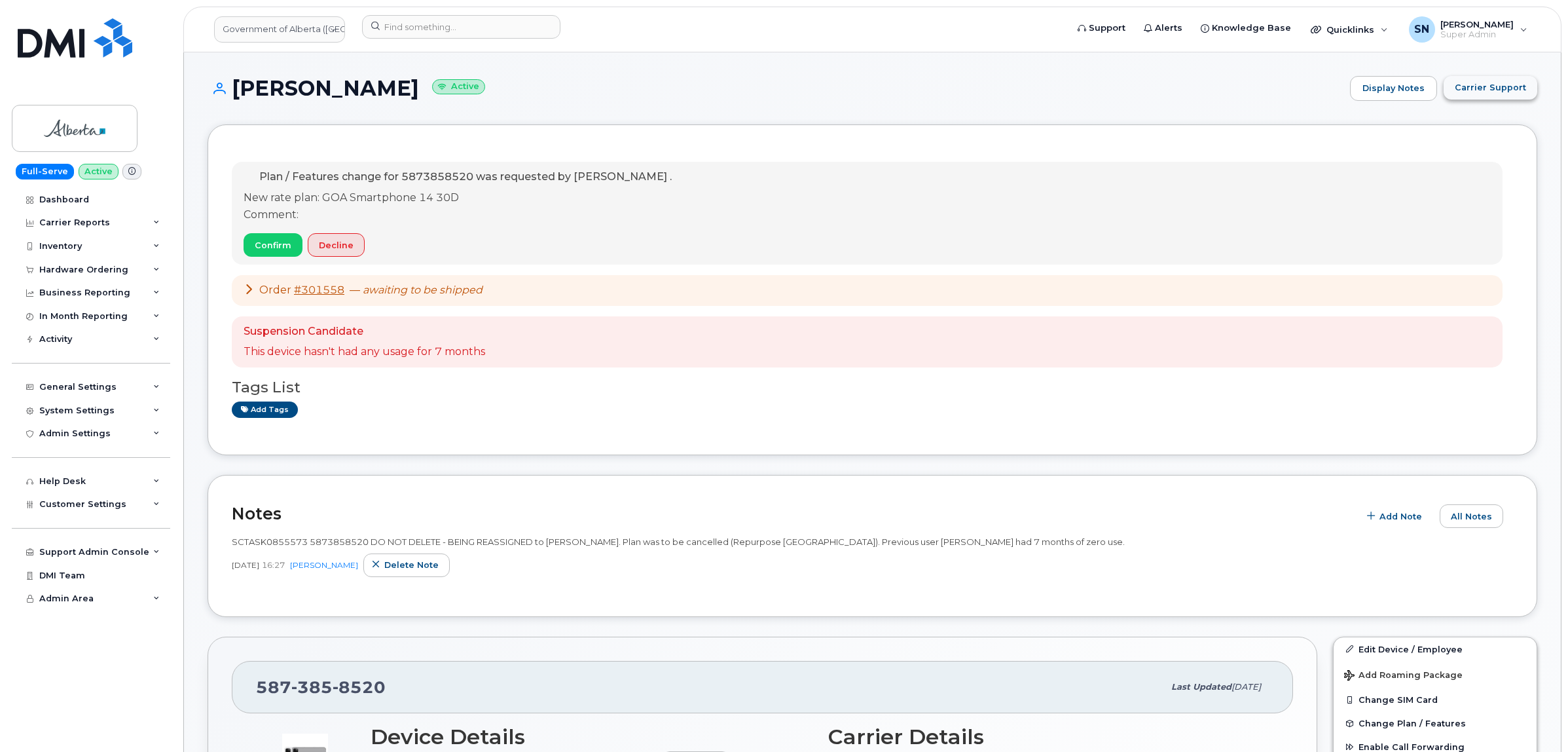
click at [1513, 85] on span "Carrier Support" at bounding box center [1490, 87] width 72 height 12
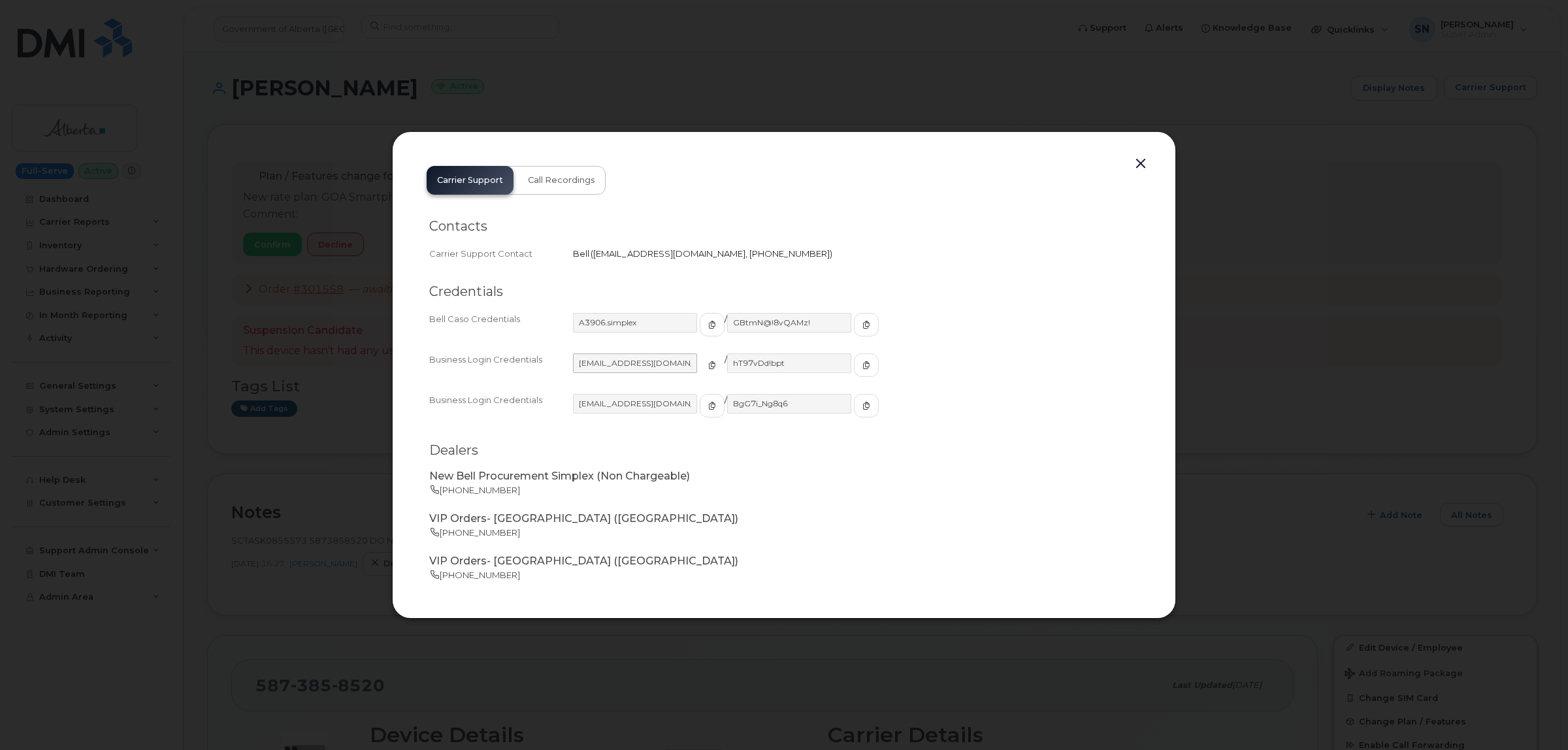
drag, startPoint x: 693, startPoint y: 363, endPoint x: 645, endPoint y: 370, distance: 48.5
click at [708, 363] on icon "button" at bounding box center [712, 365] width 8 height 8
drag, startPoint x: 833, startPoint y: 363, endPoint x: 809, endPoint y: 366, distance: 24.2
click at [862, 363] on icon "button" at bounding box center [866, 365] width 8 height 8
click at [1145, 165] on button "button" at bounding box center [1141, 164] width 20 height 18
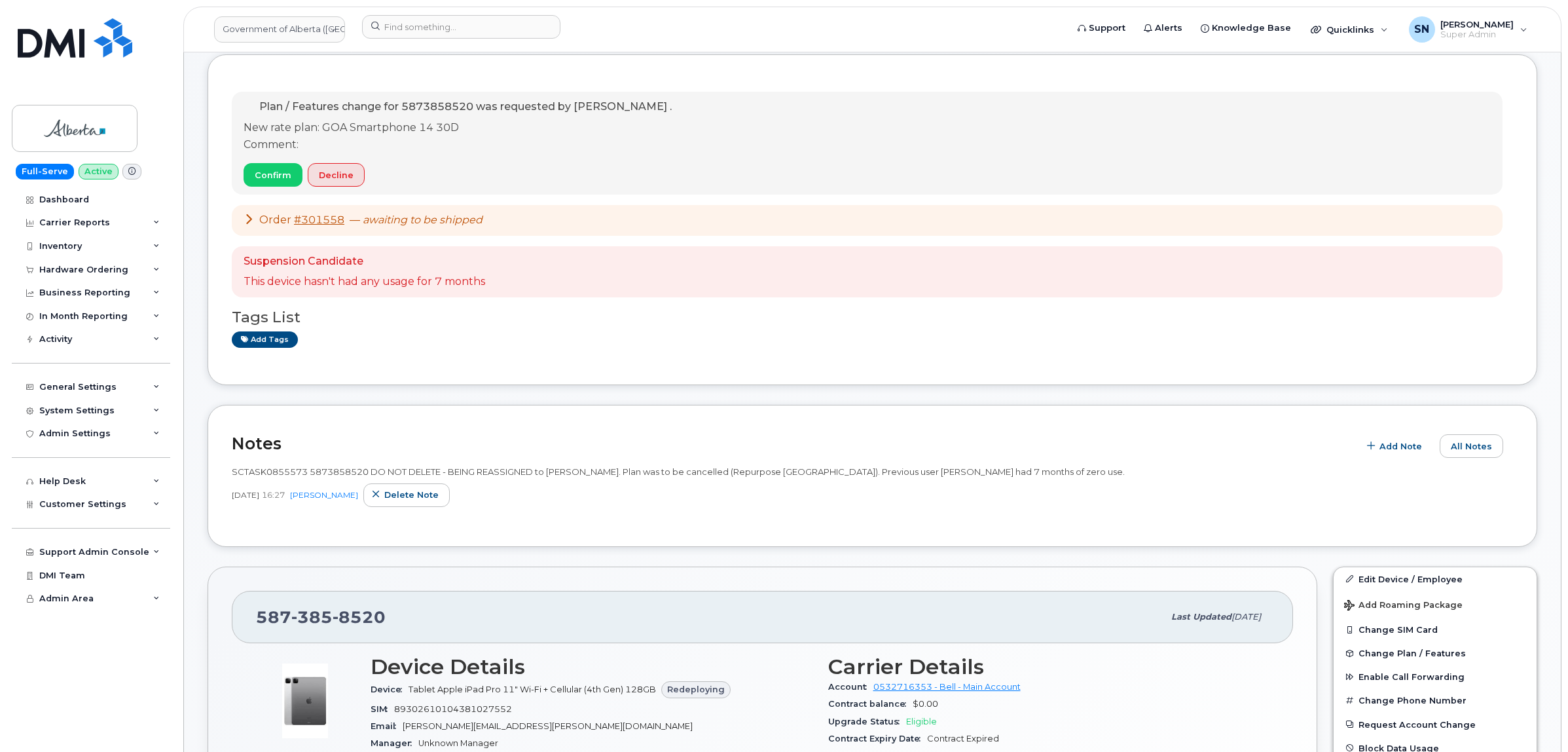
scroll to position [164, 0]
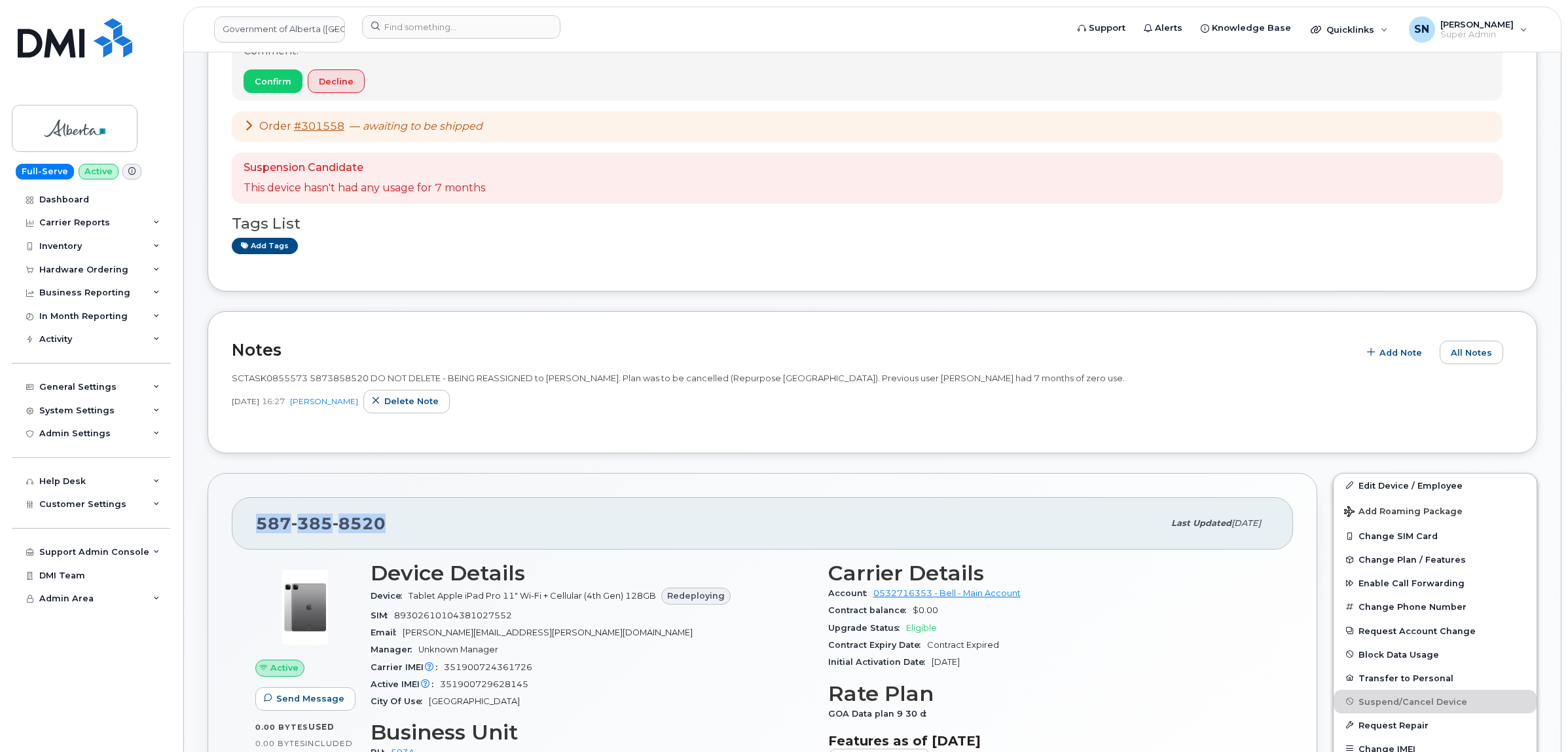
drag, startPoint x: 256, startPoint y: 527, endPoint x: 392, endPoint y: 529, distance: 136.0
click at [392, 529] on div "587 385 8520 Last updated Sep 24, 2025" at bounding box center [762, 523] width 1061 height 53
copy span "587 385 8520"
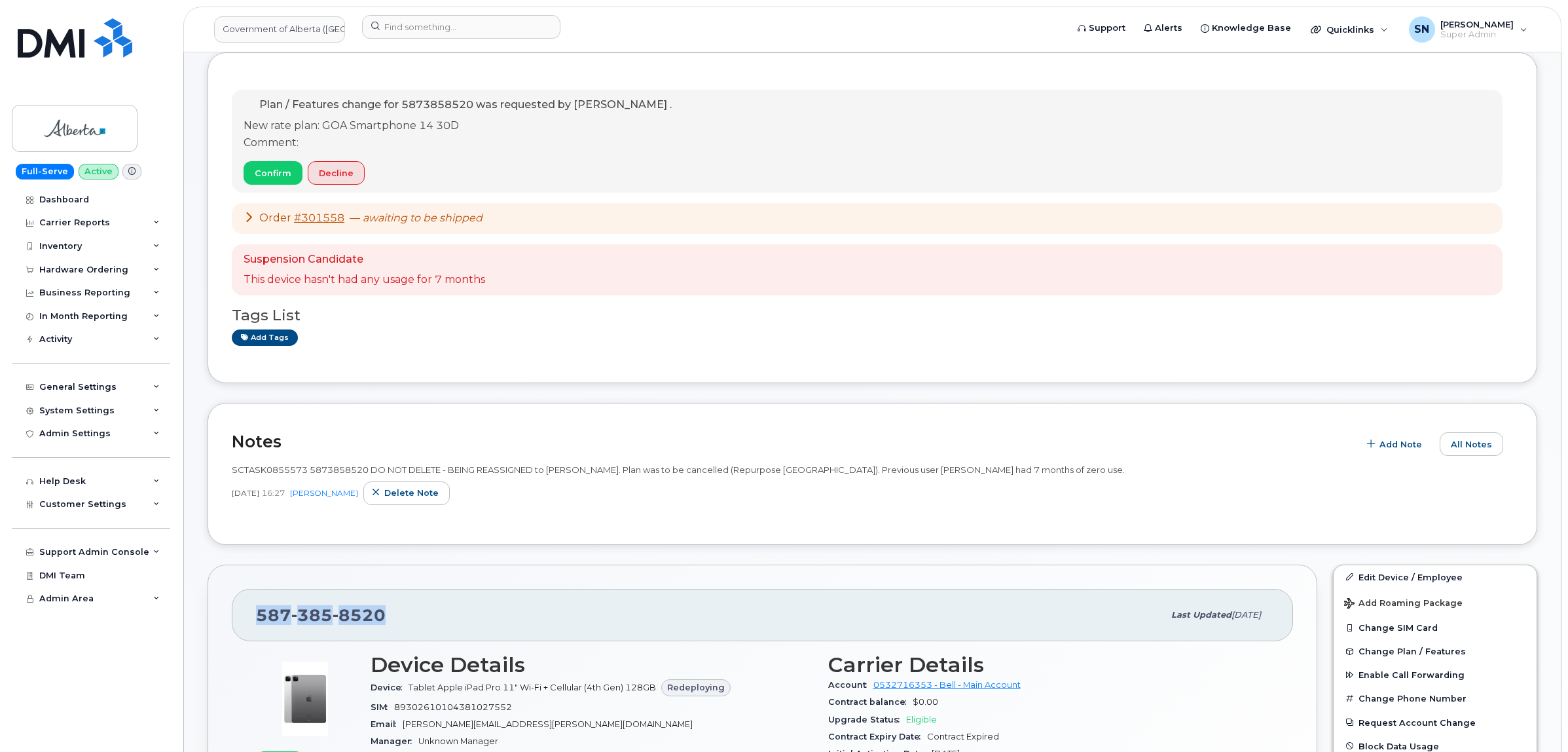
scroll to position [0, 0]
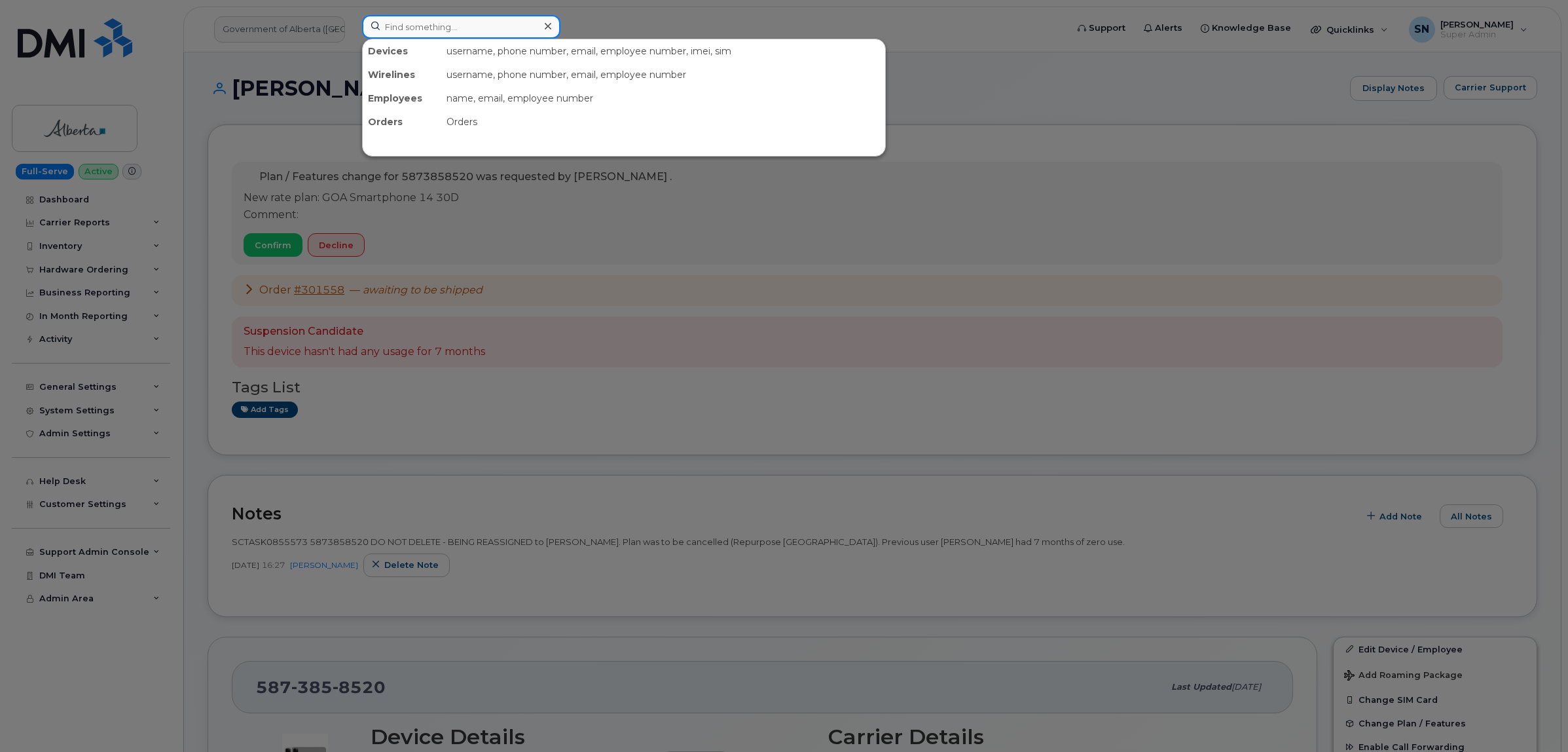
click at [427, 27] on input at bounding box center [461, 27] width 198 height 24
paste input "7802357210"
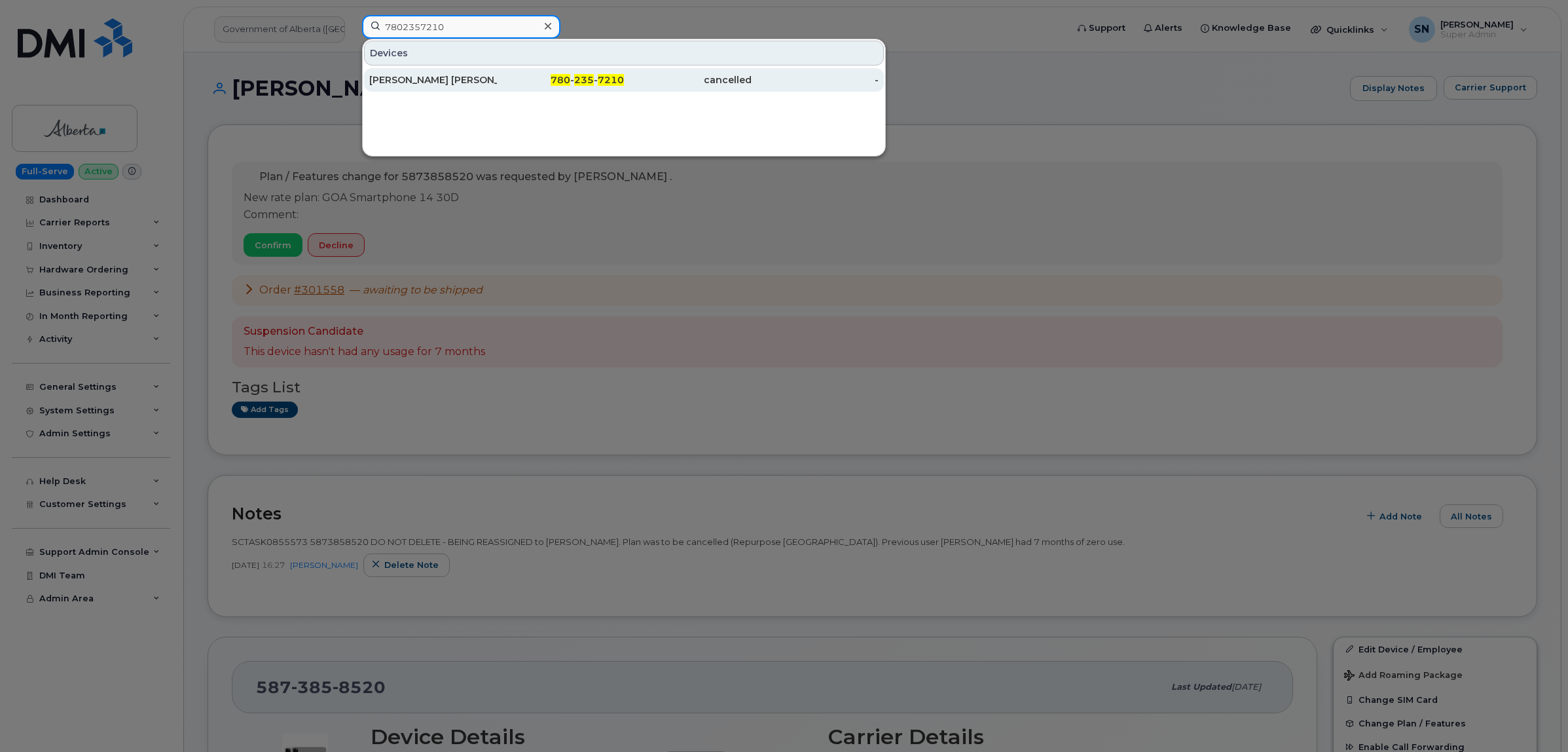
type input "7802357210"
click at [526, 73] on div "780 - 235 - 7210" at bounding box center [561, 80] width 127 height 24
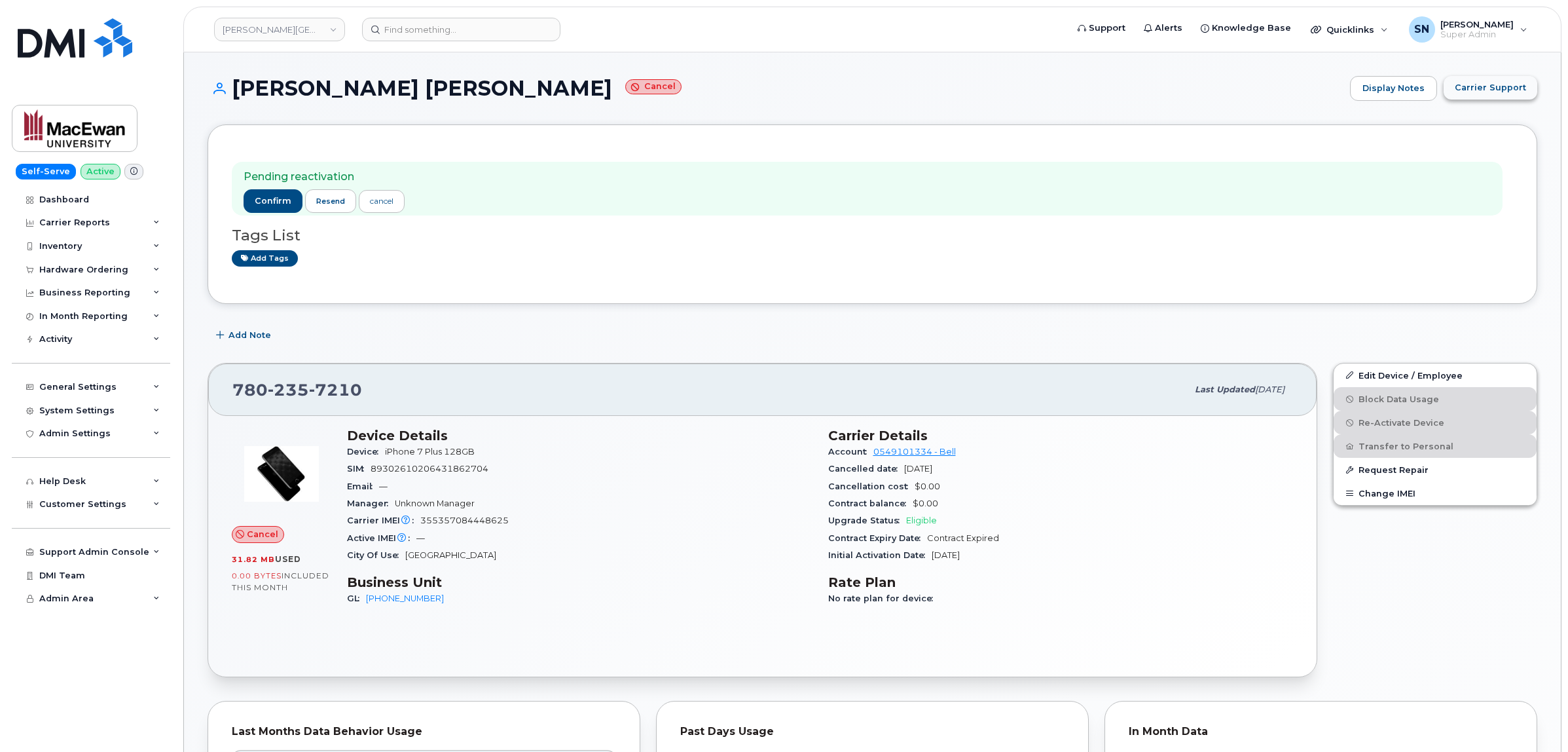
click at [1495, 91] on span "Carrier Support" at bounding box center [1490, 87] width 72 height 12
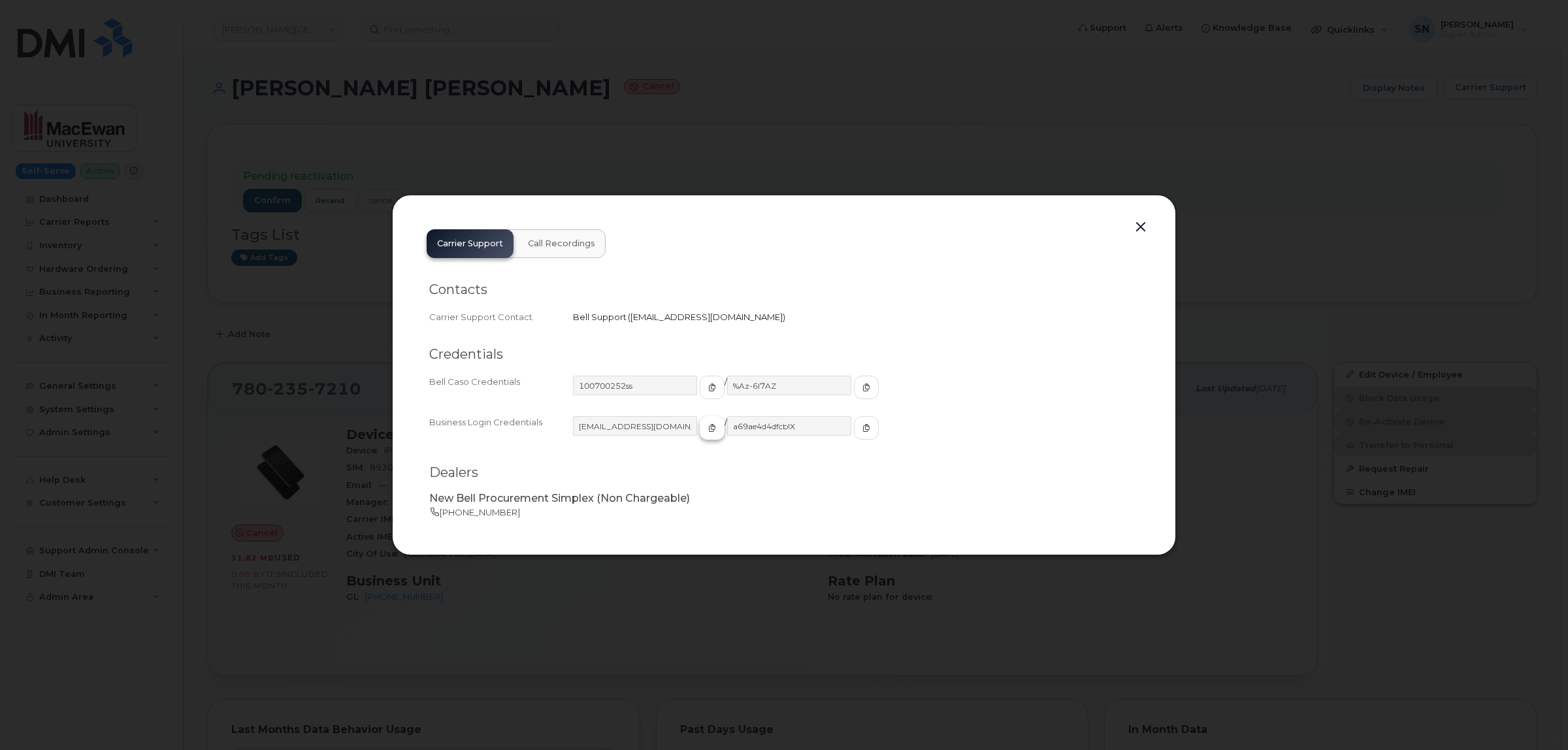
click at [701, 428] on button "button" at bounding box center [712, 428] width 25 height 24
click at [862, 427] on icon "button" at bounding box center [866, 428] width 8 height 8
click at [1144, 226] on button "button" at bounding box center [1141, 227] width 20 height 18
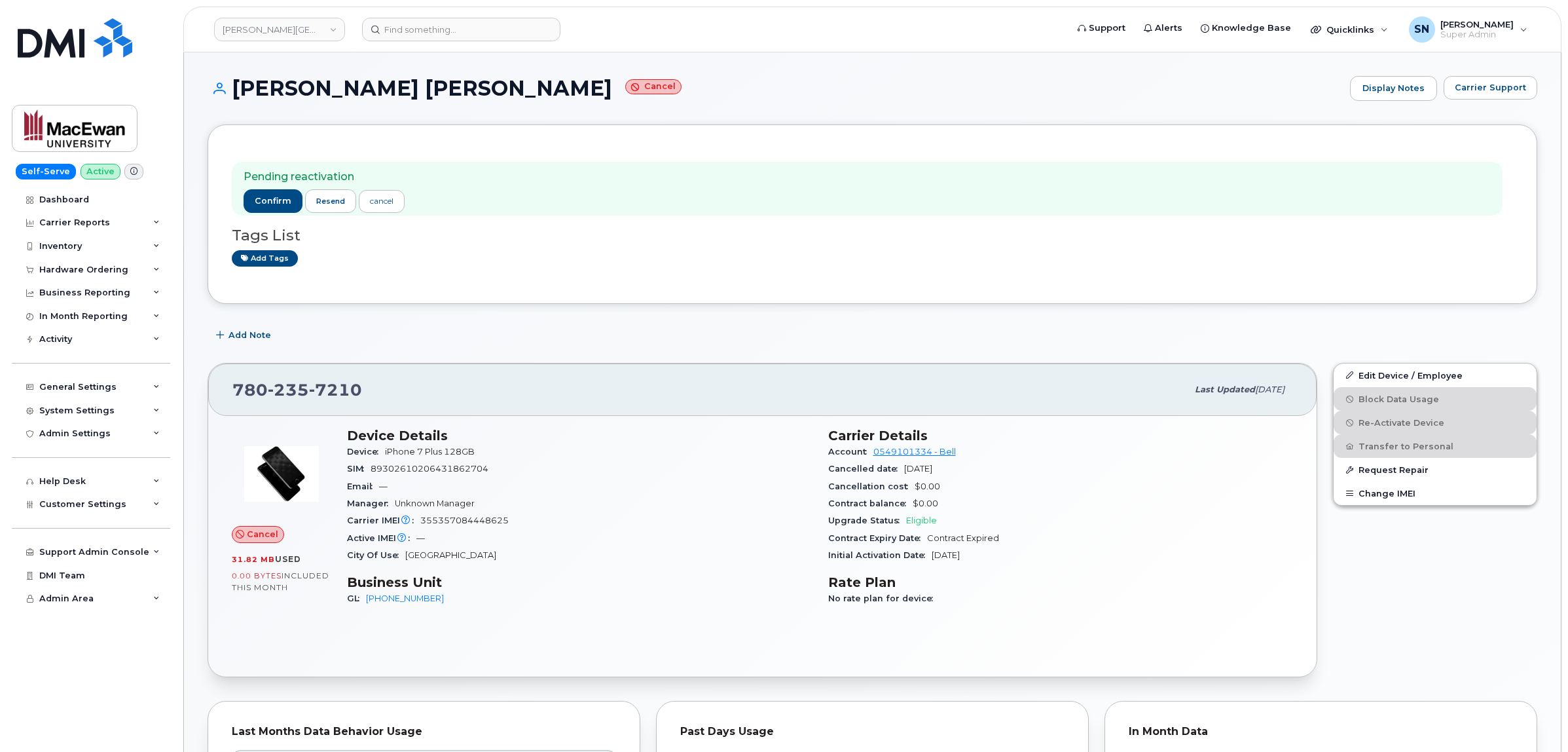
click at [1123, 325] on div "Add Note" at bounding box center [873, 335] width 1330 height 24
drag, startPoint x: 235, startPoint y: 394, endPoint x: 363, endPoint y: 398, distance: 128.1
click at [363, 398] on div "780 235 7210" at bounding box center [710, 390] width 955 height 28
copy span "780 235 7210"
click at [1488, 87] on span "Carrier Support" at bounding box center [1490, 87] width 72 height 12
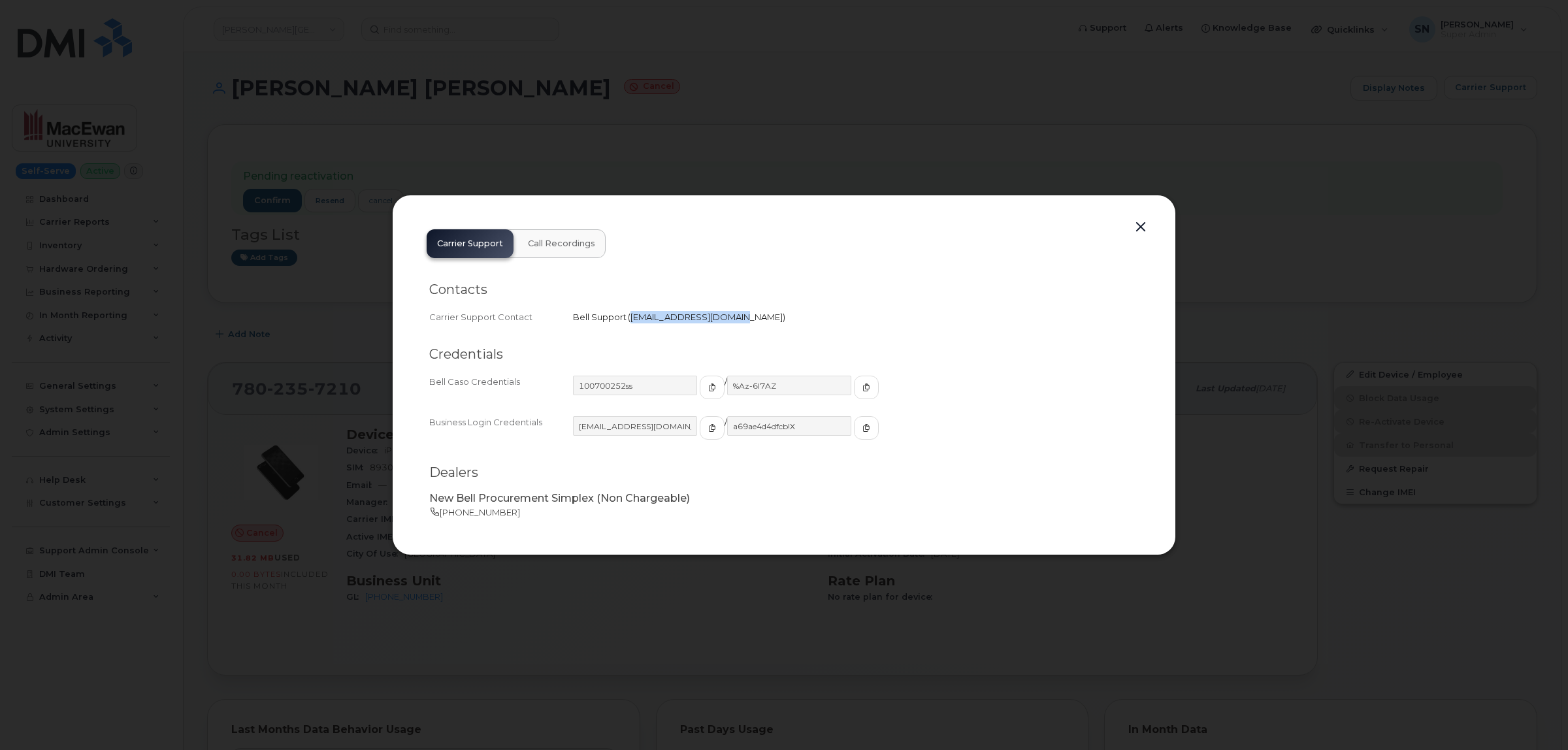
drag, startPoint x: 631, startPoint y: 317, endPoint x: 729, endPoint y: 325, distance: 98.3
click at [729, 325] on div "Carrier Support Contact Bell Support   corpclientcare@bell.ca" at bounding box center [784, 317] width 710 height 18
copy span "corpclientcare@bell.ca"
click at [1141, 226] on button "button" at bounding box center [1141, 227] width 20 height 18
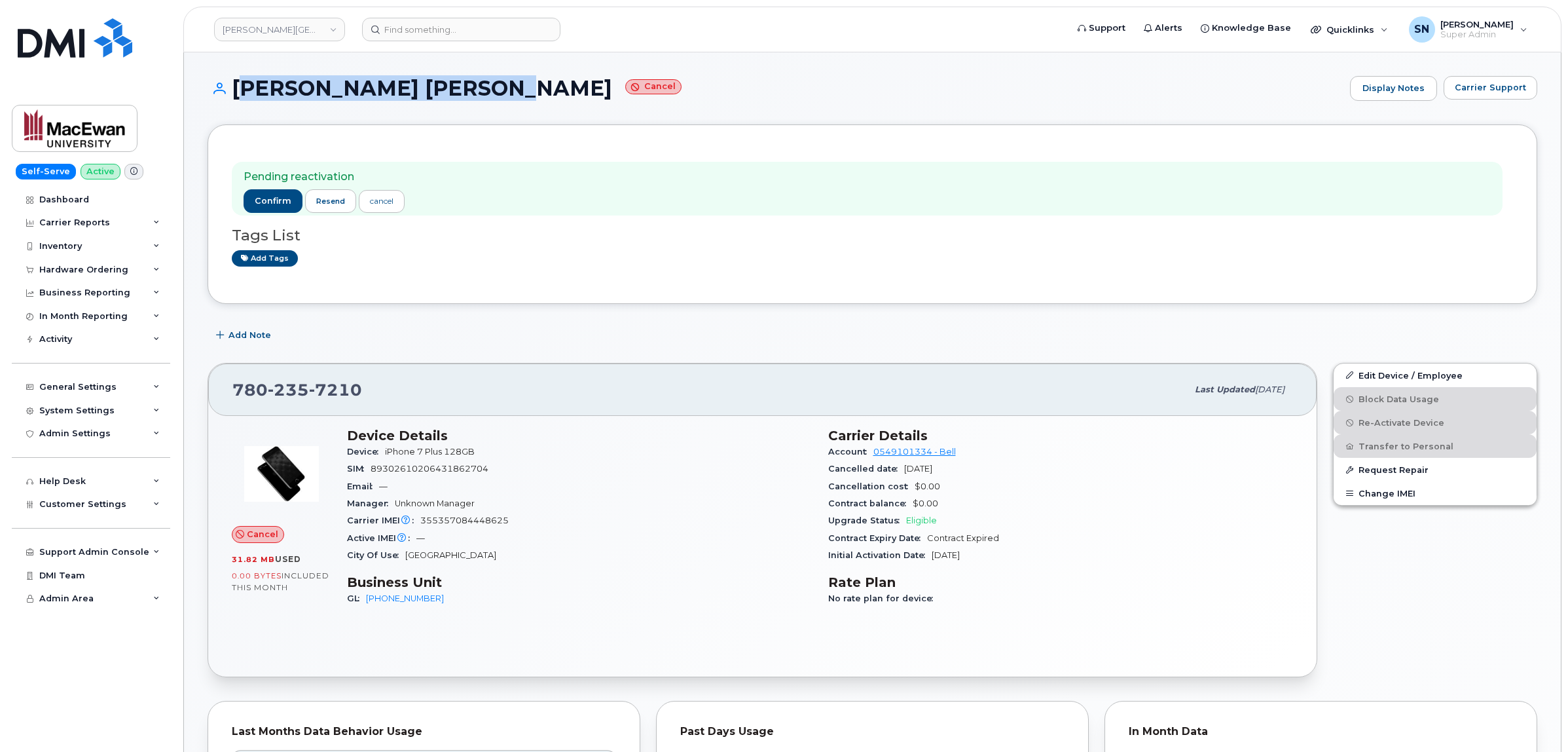
drag, startPoint x: 233, startPoint y: 83, endPoint x: 486, endPoint y: 89, distance: 253.1
click at [486, 89] on h1 "Jennifer Roman Vargas Cancel" at bounding box center [775, 88] width 1136 height 23
copy h1 "Jennifer Roman Vargas"
click at [290, 28] on link "Grant MacEwan University" at bounding box center [279, 30] width 131 height 24
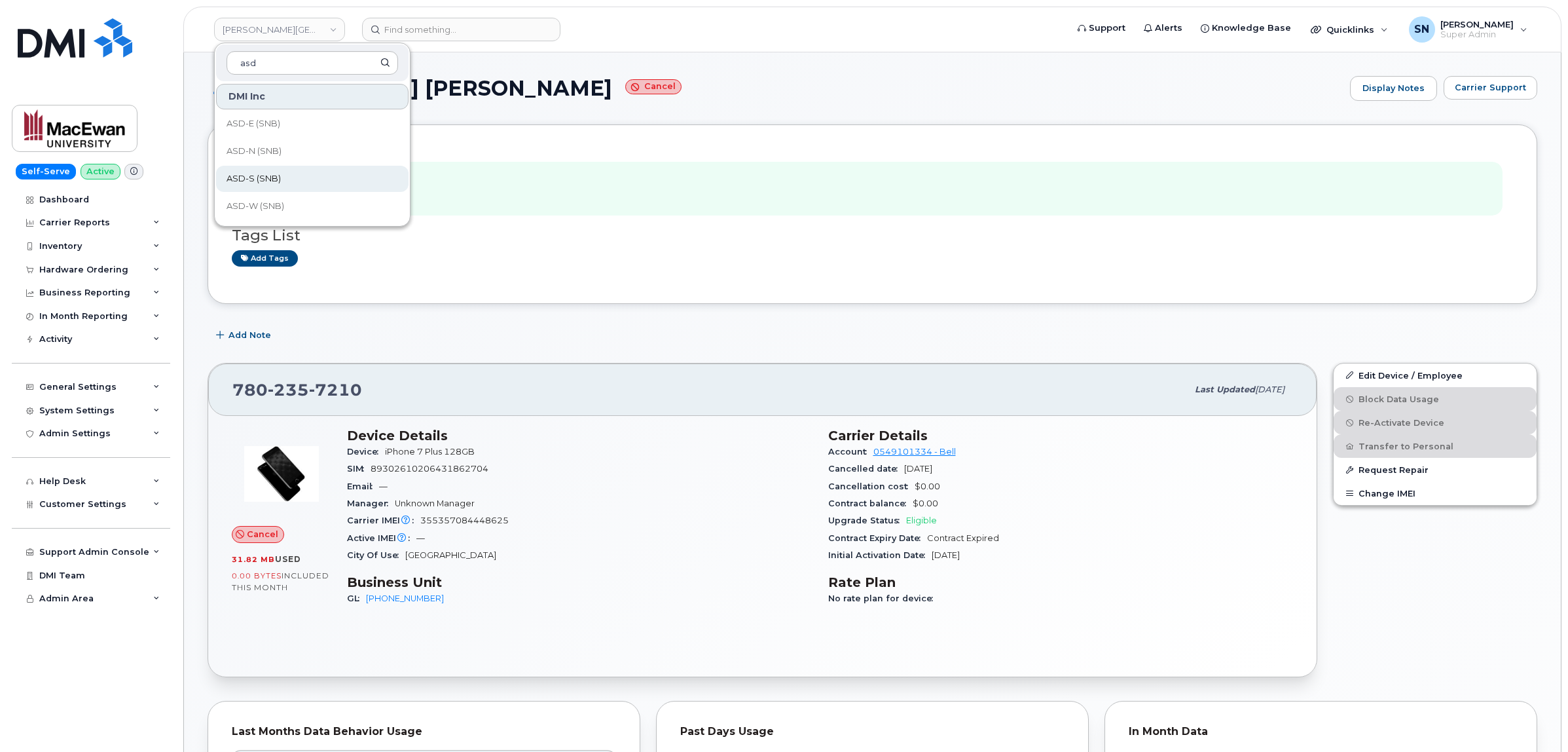
type input "asd"
click at [303, 172] on link "ASD-S (SNB)" at bounding box center [312, 179] width 193 height 26
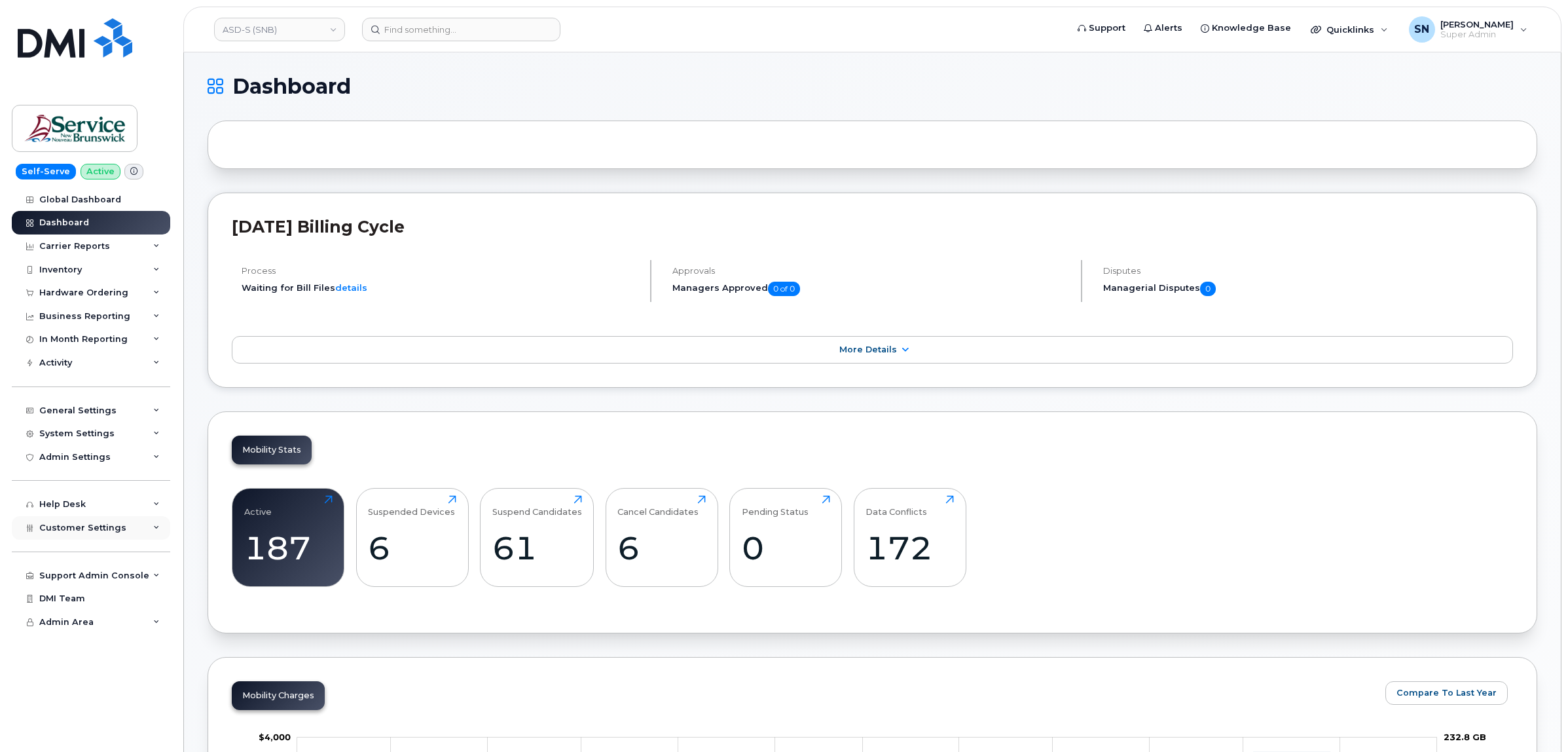
click at [121, 528] on div "Customer Settings" at bounding box center [91, 528] width 158 height 24
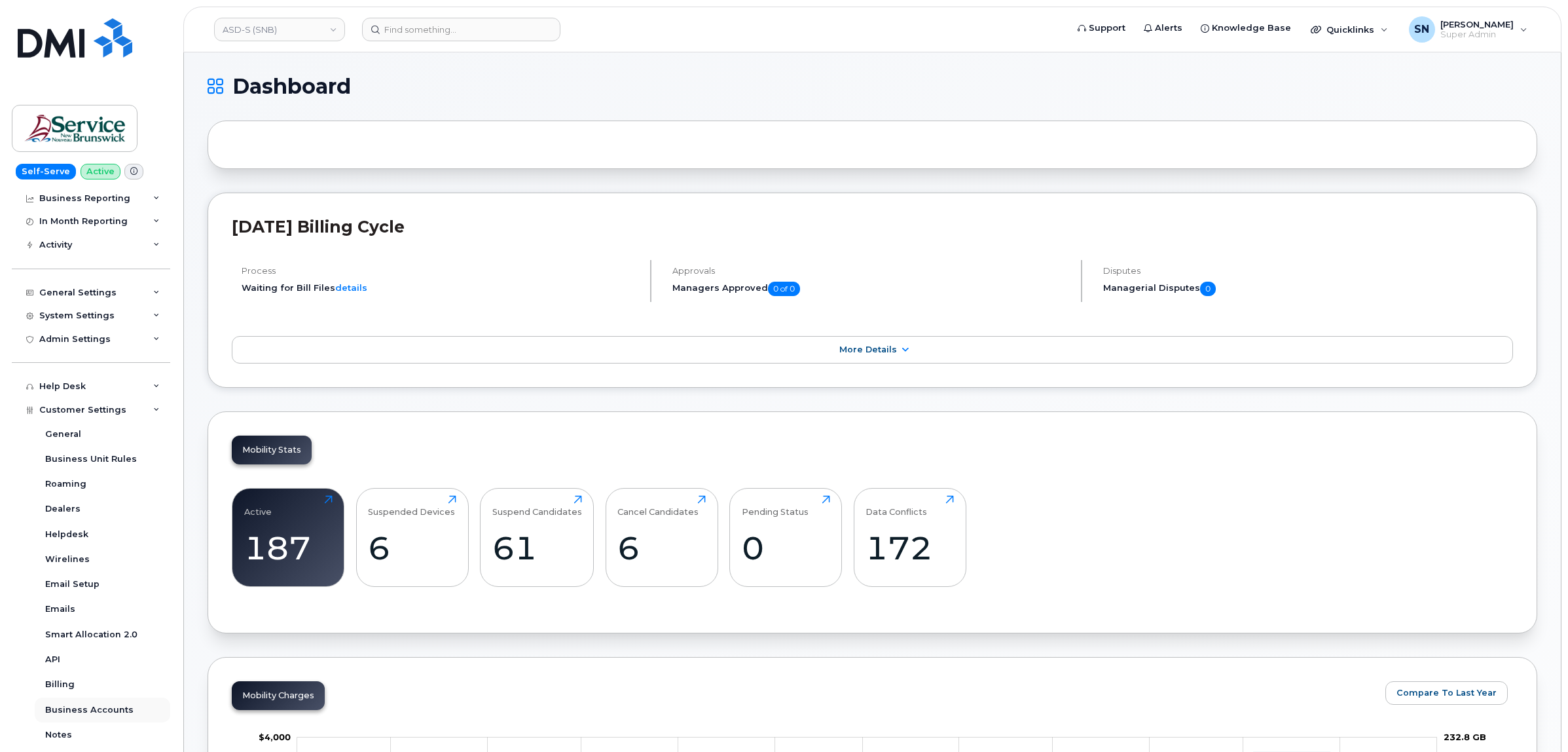
scroll to position [263, 0]
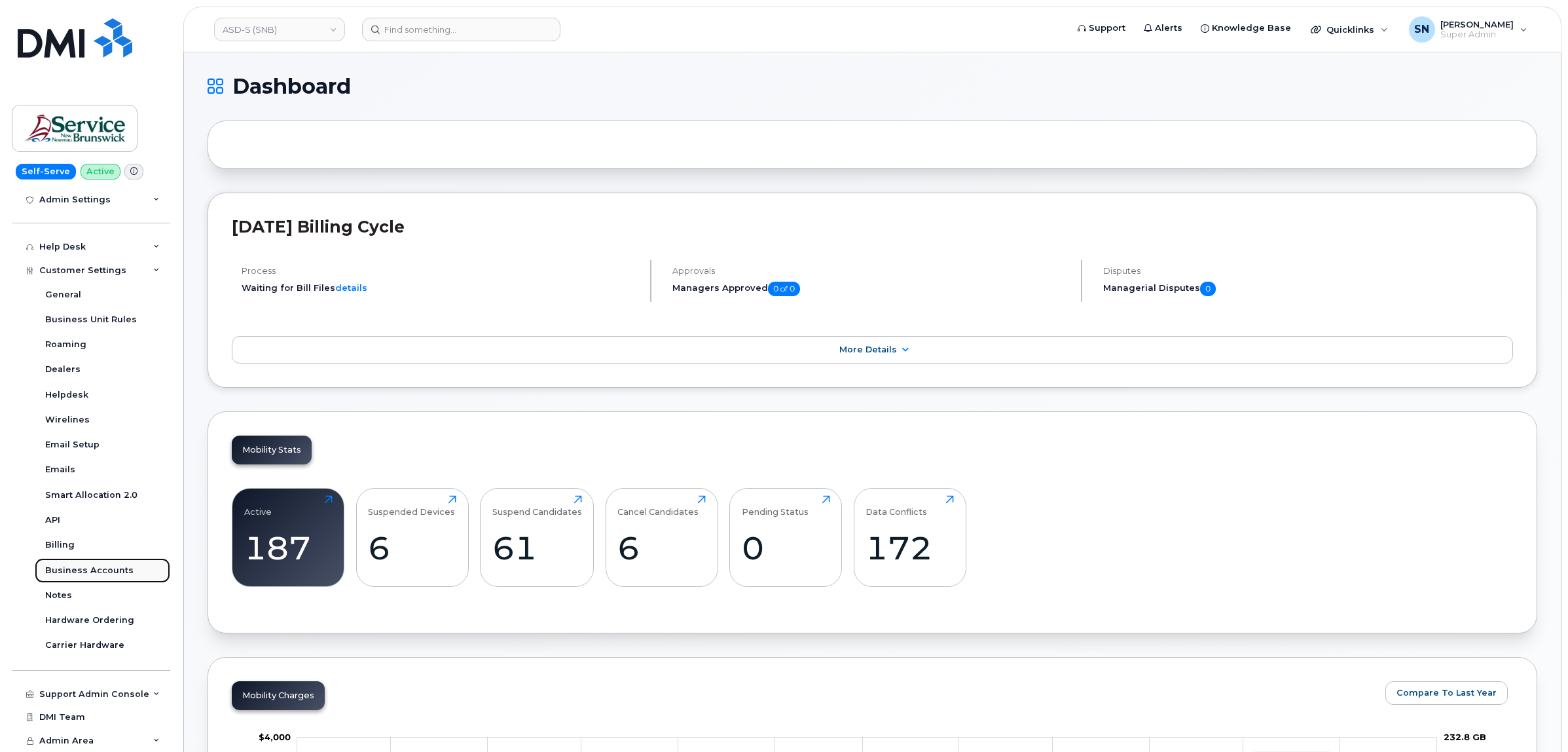
click at [122, 567] on div "Business Accounts" at bounding box center [89, 571] width 89 height 12
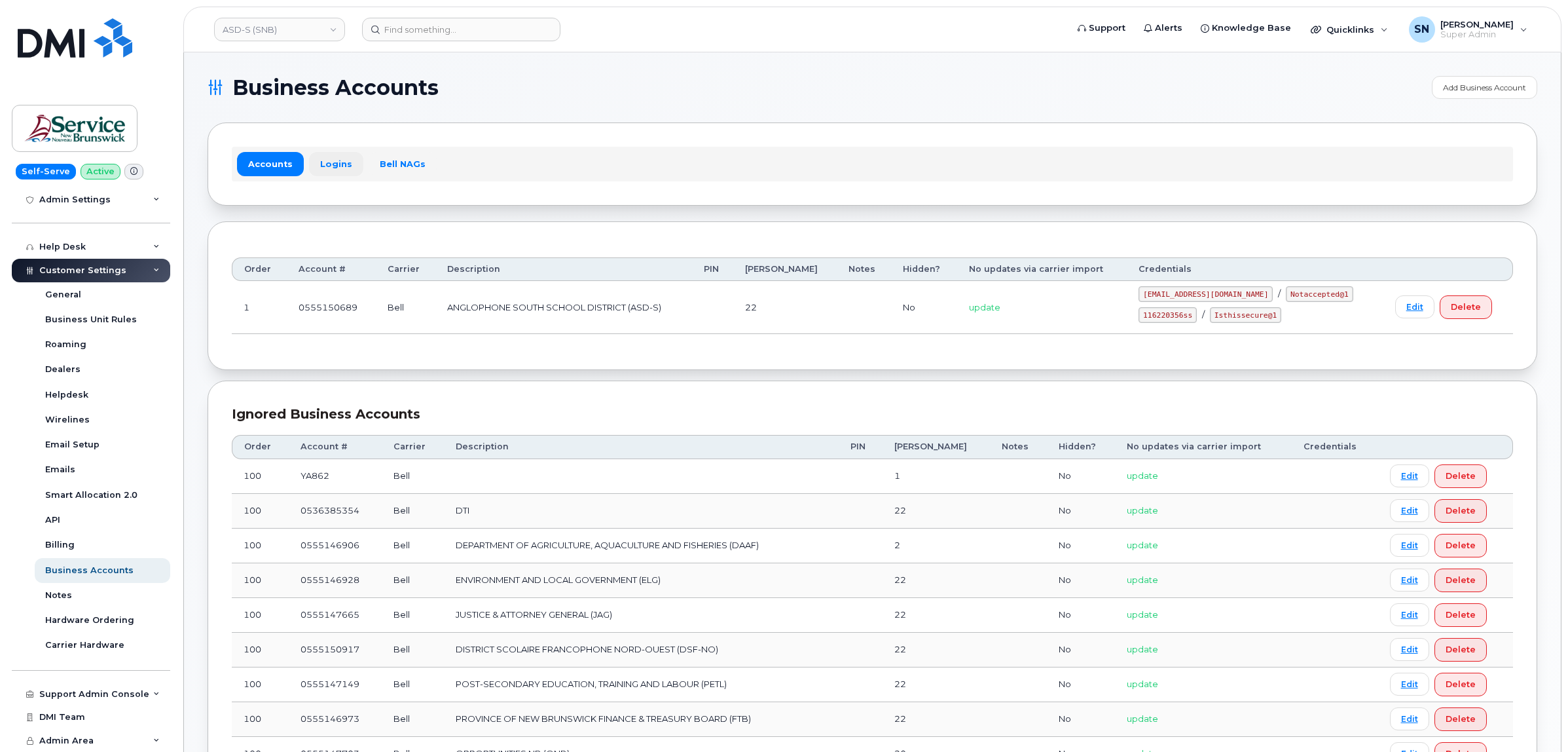
click at [342, 167] on link "Logins" at bounding box center [336, 164] width 55 height 24
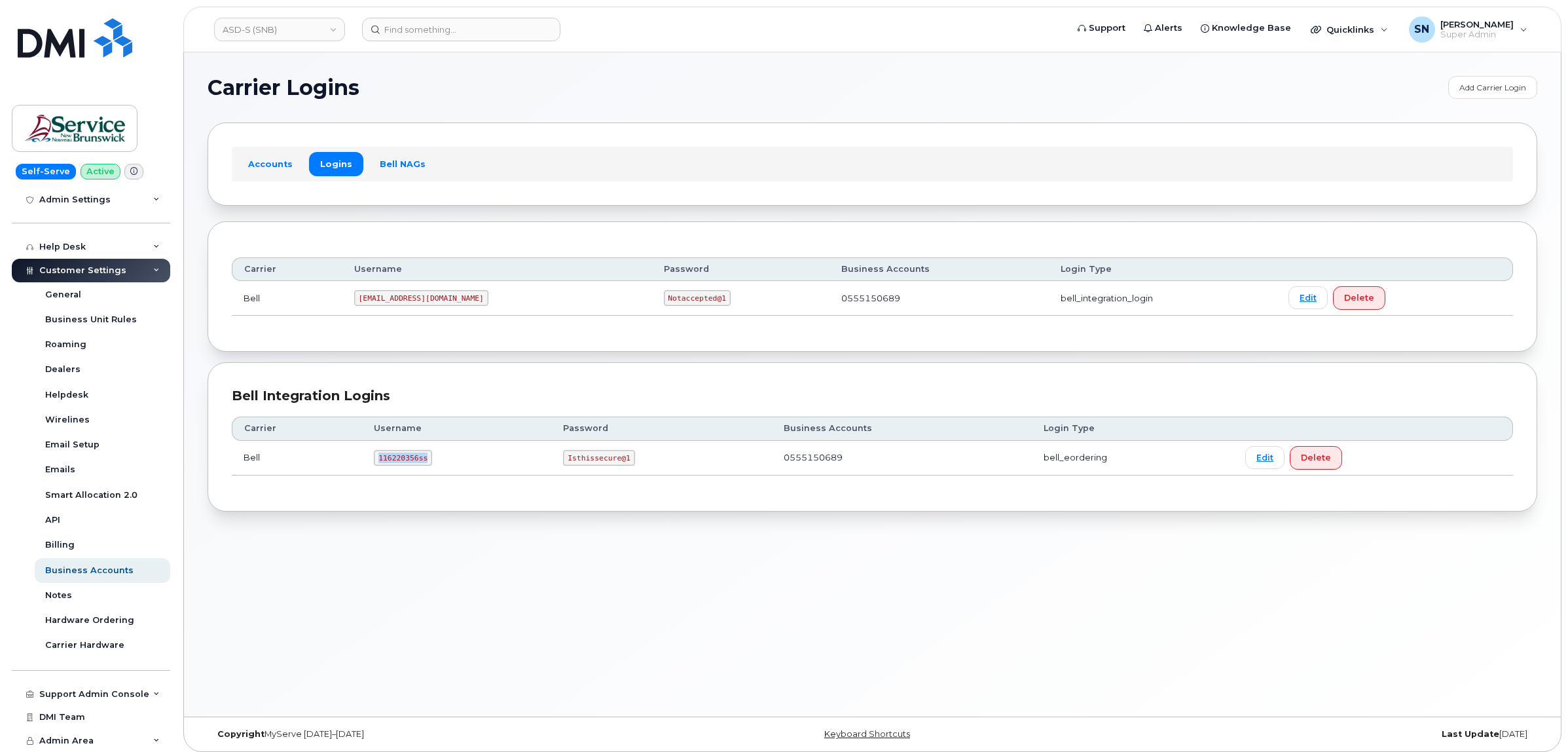
drag, startPoint x: 377, startPoint y: 460, endPoint x: 417, endPoint y: 465, distance: 40.3
click at [426, 465] on code "116220356ss" at bounding box center [403, 458] width 58 height 16
copy code "116220356ss"
drag, startPoint x: 571, startPoint y: 458, endPoint x: 628, endPoint y: 465, distance: 57.4
click at [628, 465] on td "Isthissecure@1" at bounding box center [662, 458] width 221 height 35
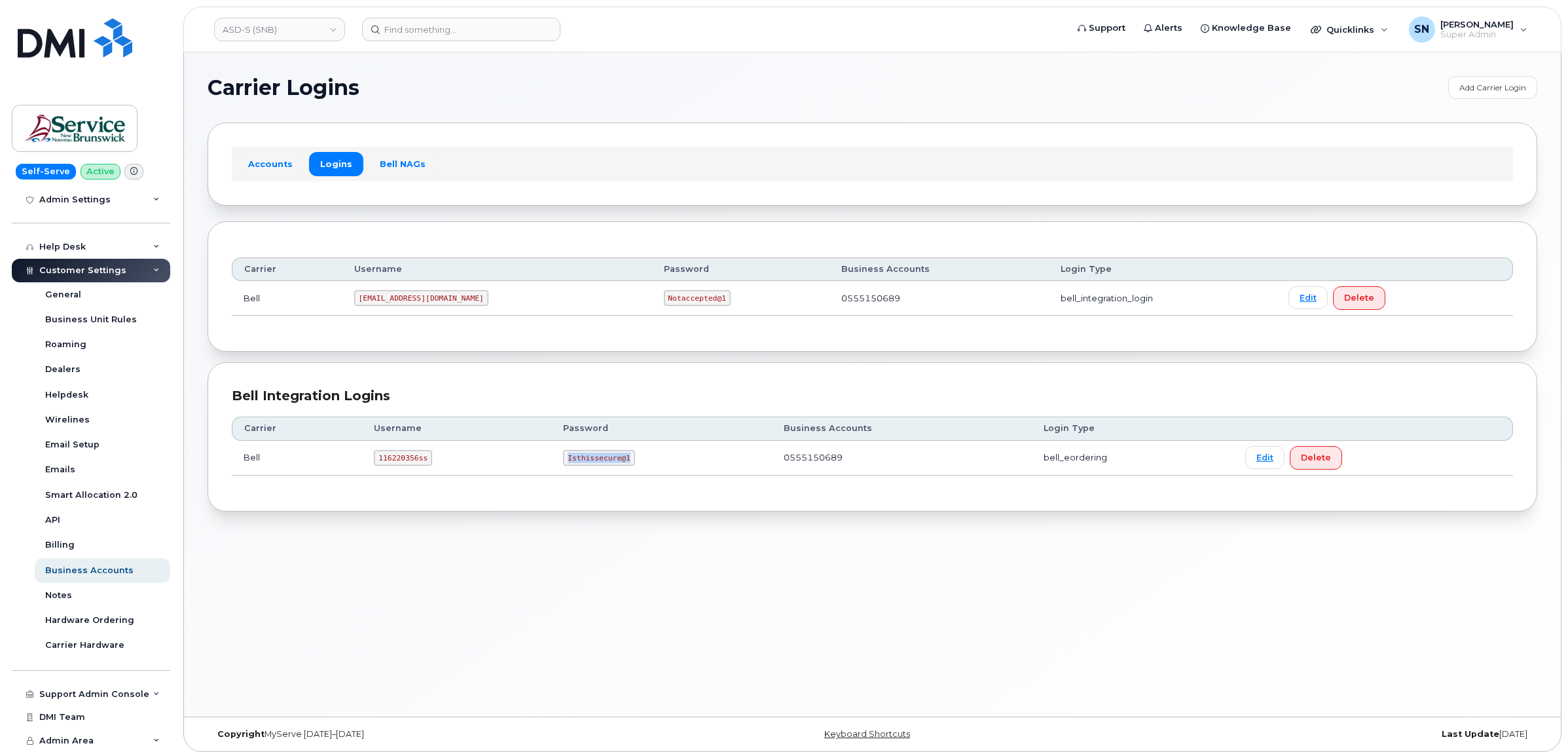
copy code "Isthissecure@1"
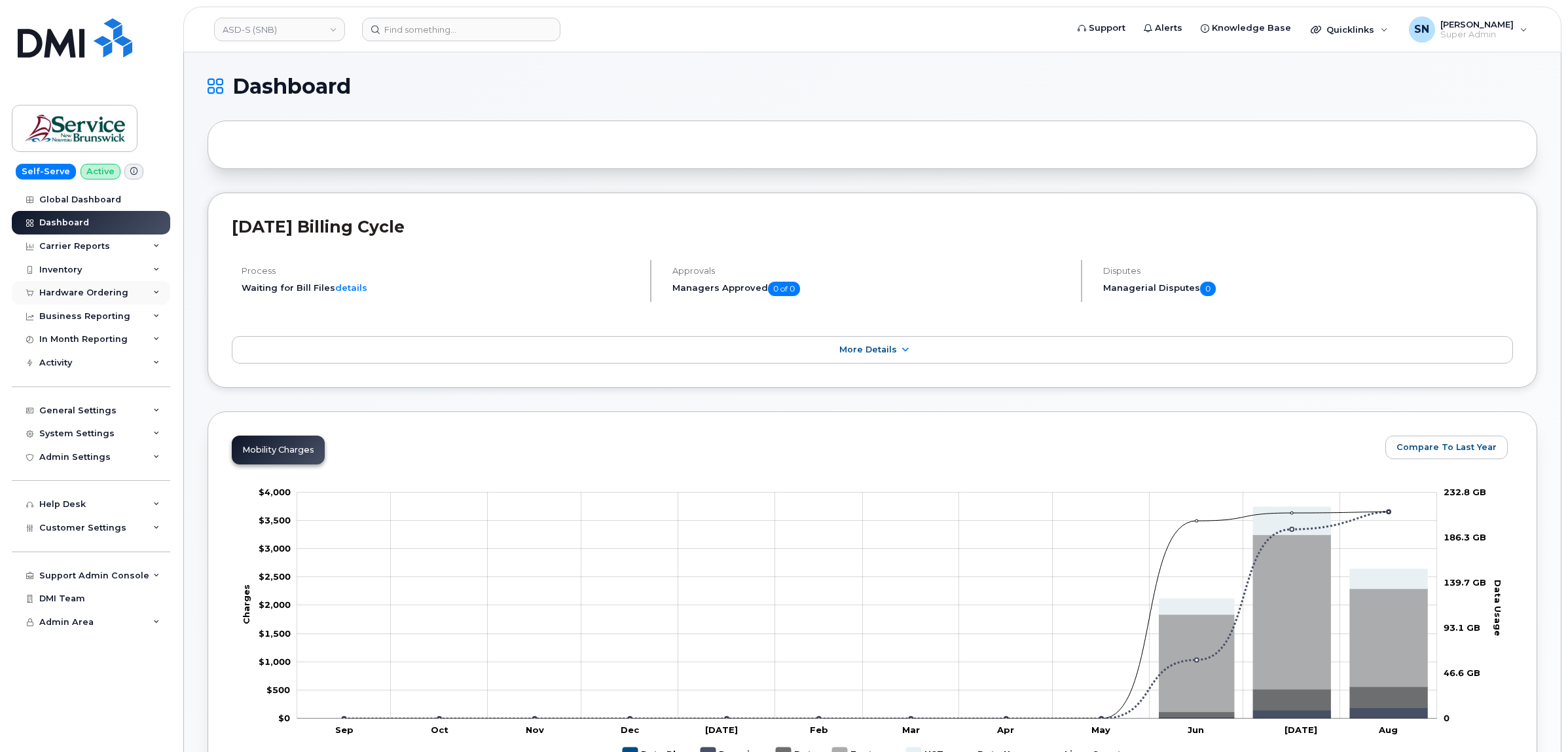
click at [89, 293] on div "Hardware Ordering" at bounding box center [84, 293] width 89 height 11
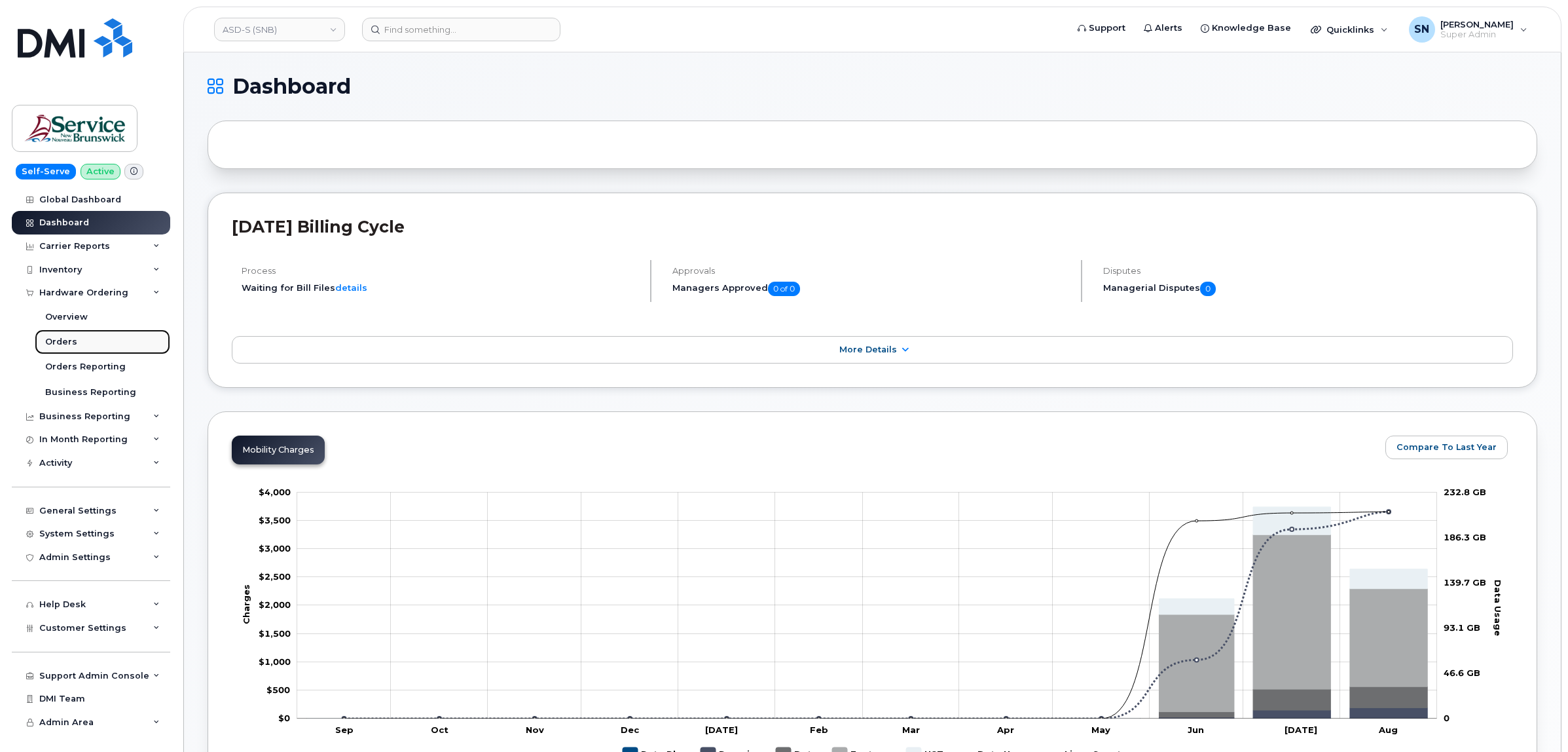
click at [87, 335] on link "Orders" at bounding box center [103, 342] width 135 height 25
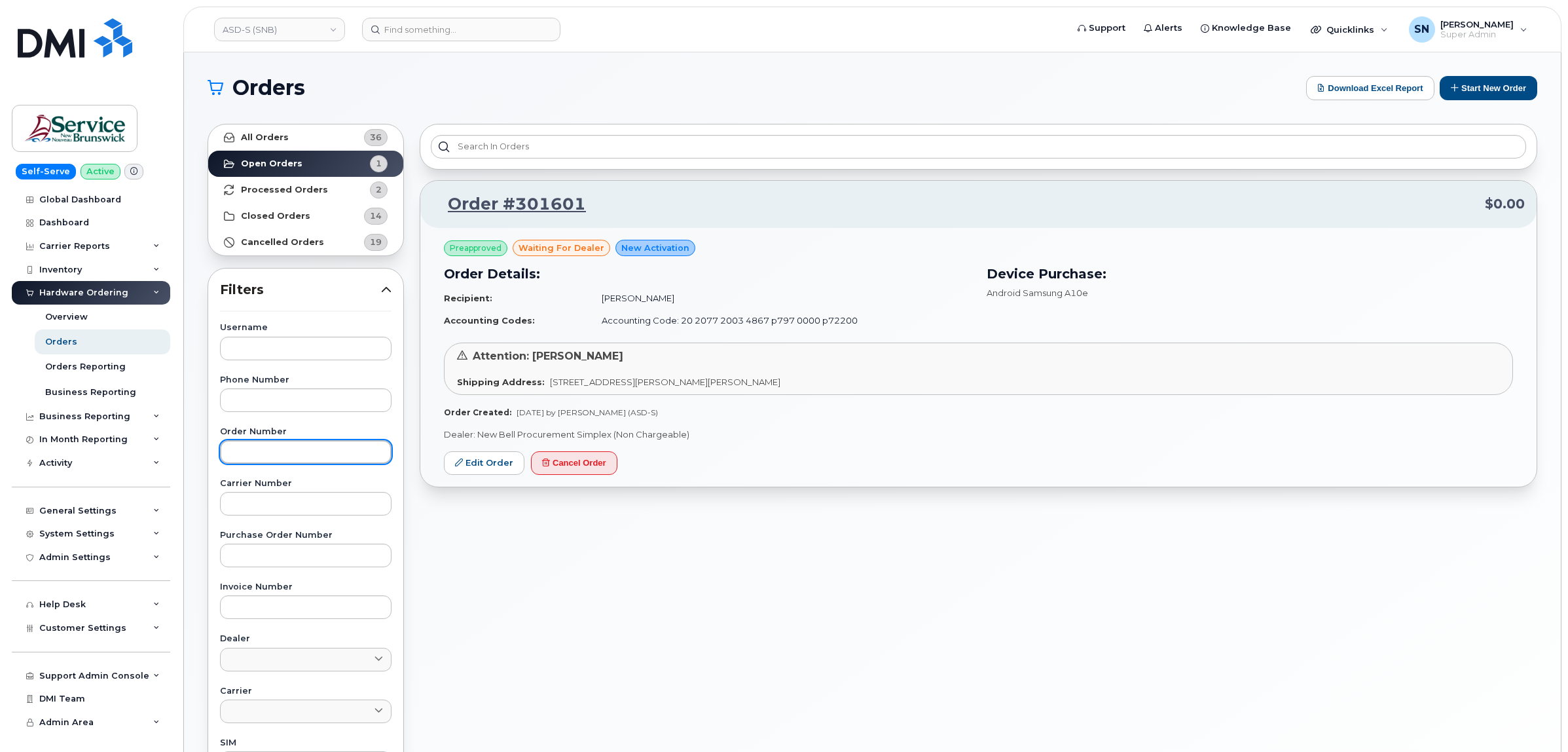
click at [304, 444] on input "text" at bounding box center [306, 452] width 172 height 24
paste input "301601"
type input "301601"
click at [277, 141] on strong "All Orders" at bounding box center [265, 137] width 48 height 11
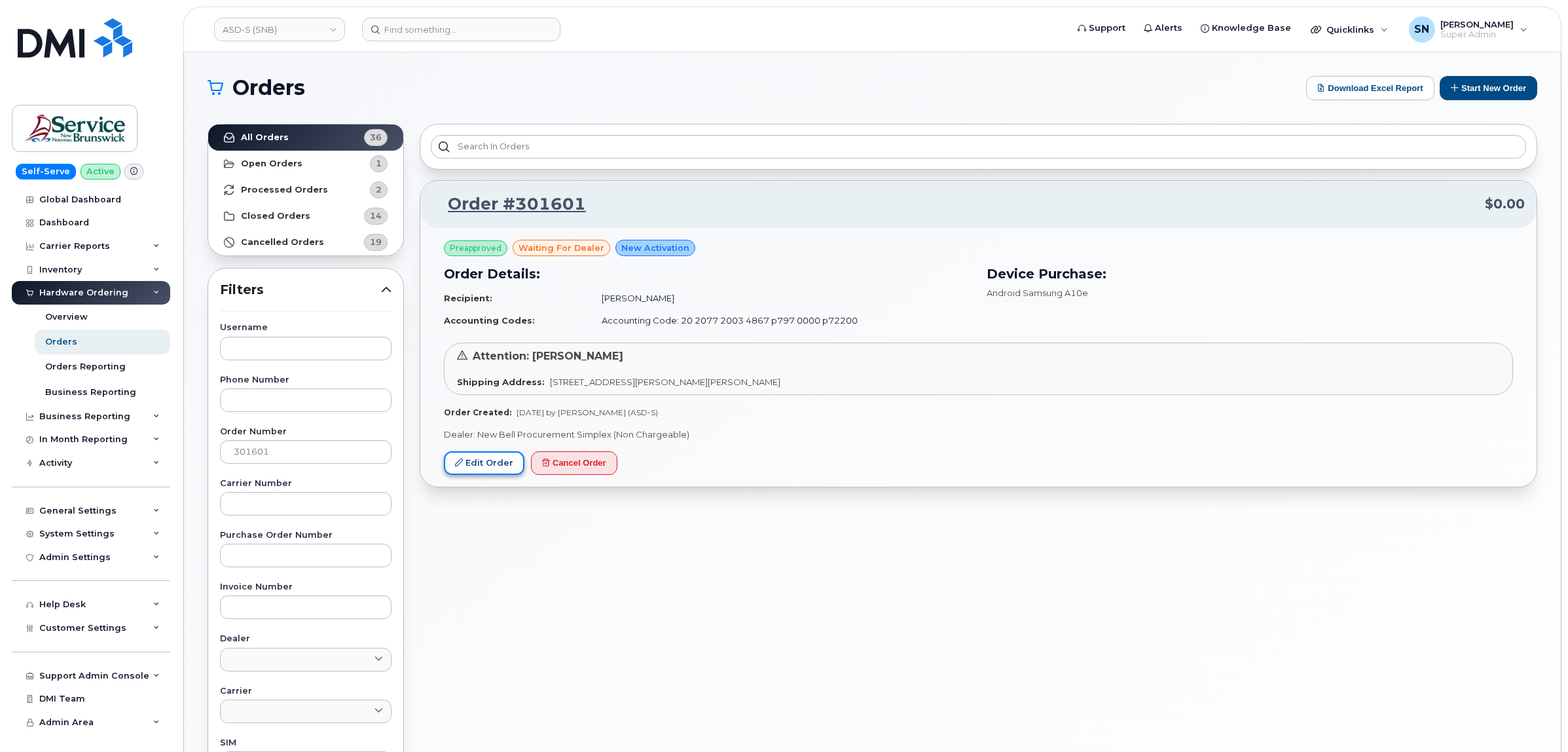
click at [486, 472] on link "Edit Order" at bounding box center [484, 463] width 81 height 24
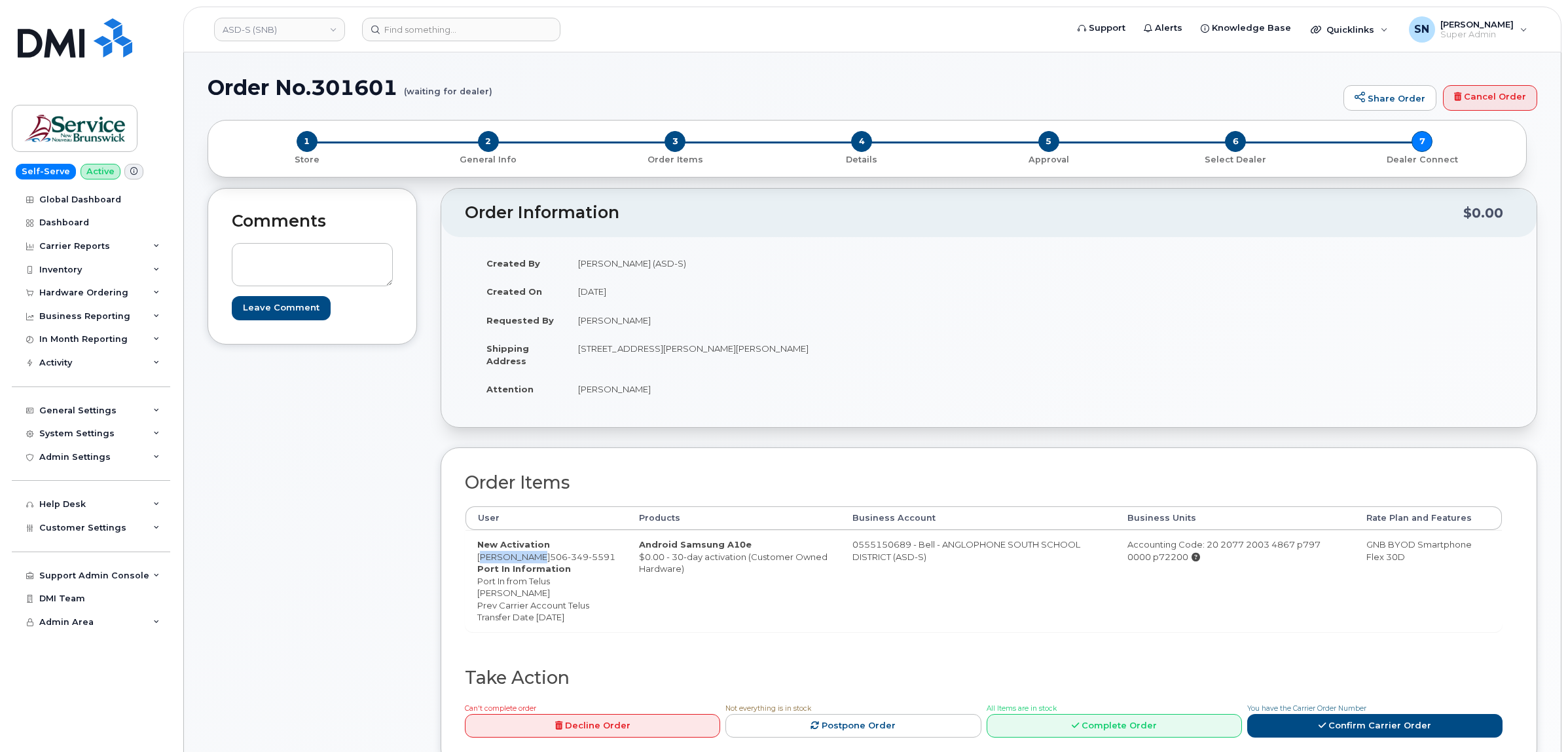
drag, startPoint x: 479, startPoint y: 555, endPoint x: 534, endPoint y: 562, distance: 55.4
click at [534, 562] on td "New Activation [PERSON_NAME] [PHONE_NUMBER] Port In Information Port In from Te…" at bounding box center [546, 580] width 162 height 101
copy td "[PERSON_NAME]"
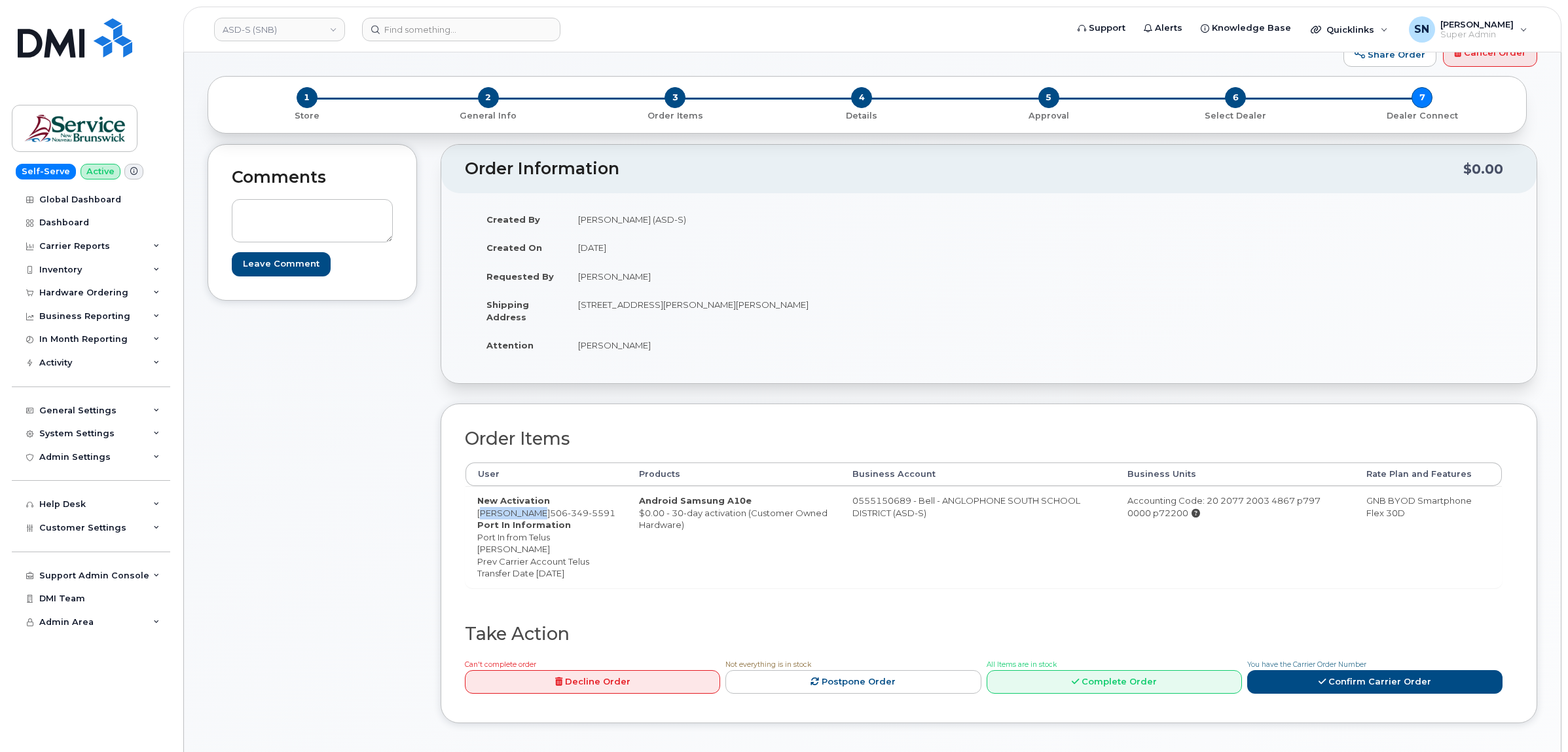
scroll to position [82, 0]
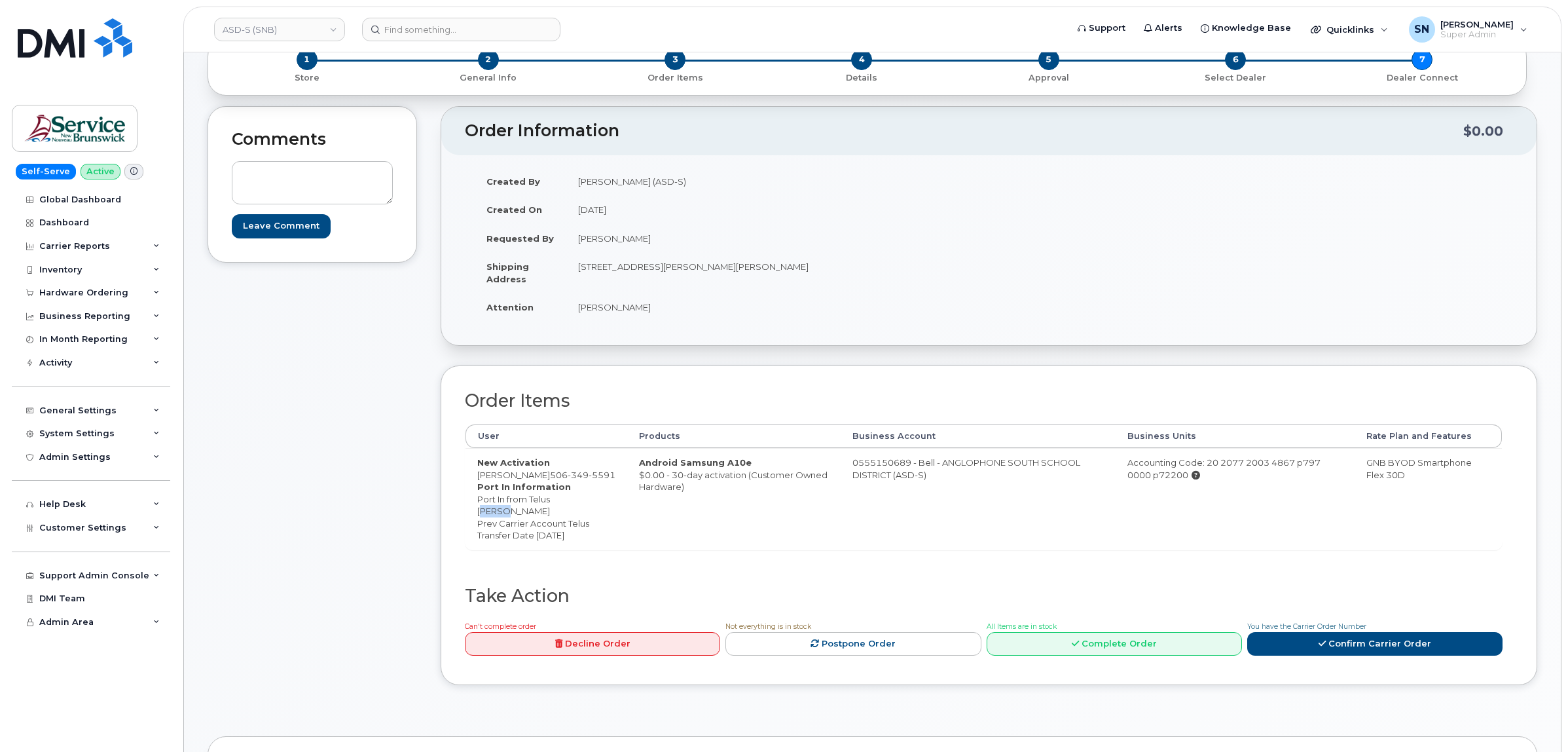
drag, startPoint x: 478, startPoint y: 525, endPoint x: 507, endPoint y: 529, distance: 29.3
click at [507, 529] on dd "Port In from Telus [PERSON_NAME] Prev Carrier Account Telus Transfer Date [DATE]" at bounding box center [546, 517] width 138 height 49
copy dd "[PERSON_NAME]"
click at [531, 528] on dd "Port In from Telus [PERSON_NAME] Prev Carrier Account Telus Transfer Date [DATE]" at bounding box center [546, 517] width 138 height 49
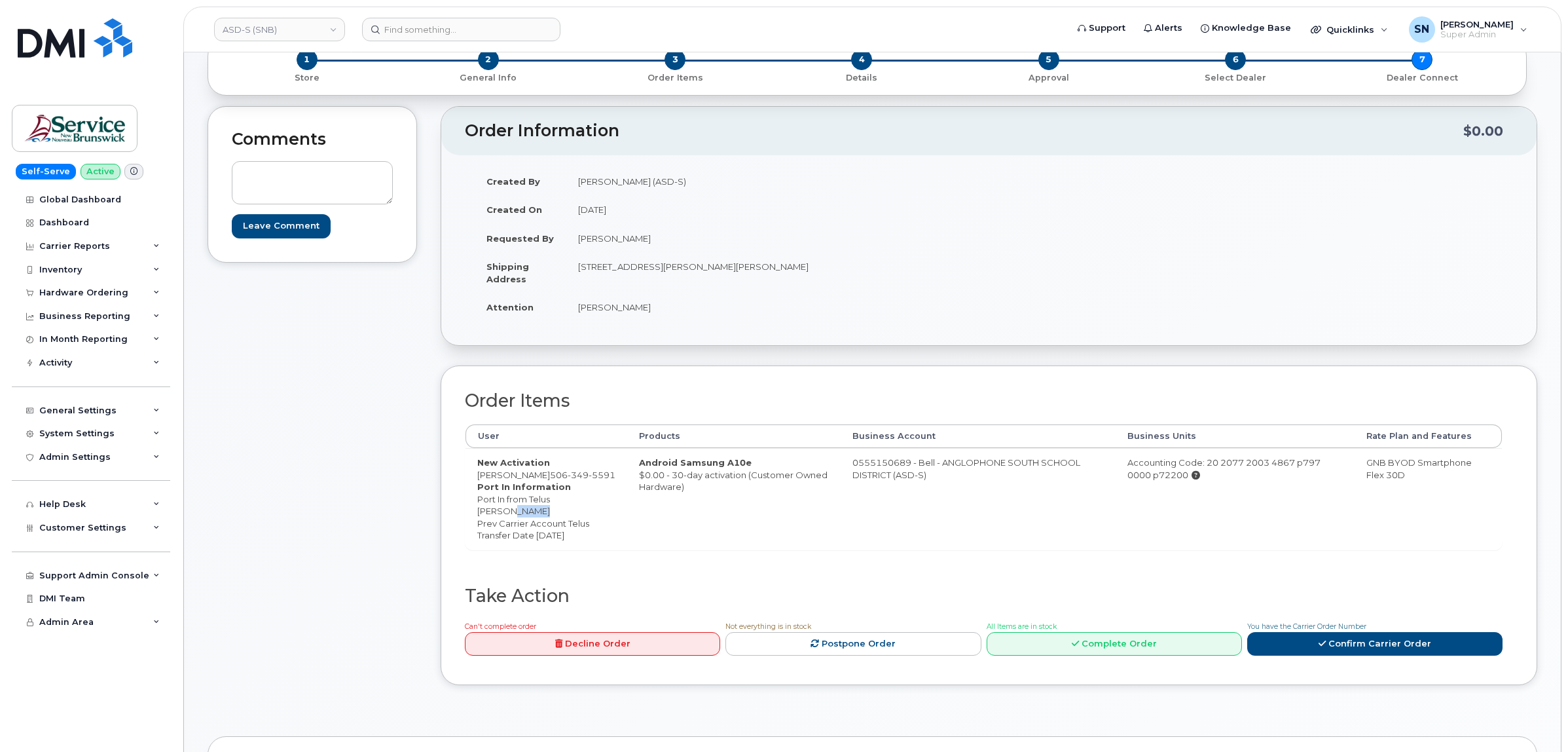
copy dd "[PERSON_NAME]"
drag, startPoint x: 538, startPoint y: 473, endPoint x: 547, endPoint y: 484, distance: 14.2
click at [547, 484] on td "New Activation [PERSON_NAME] [PHONE_NUMBER] Port In Information Port In from Te…" at bounding box center [546, 498] width 162 height 101
copy span "[PHONE_NUMBER]"
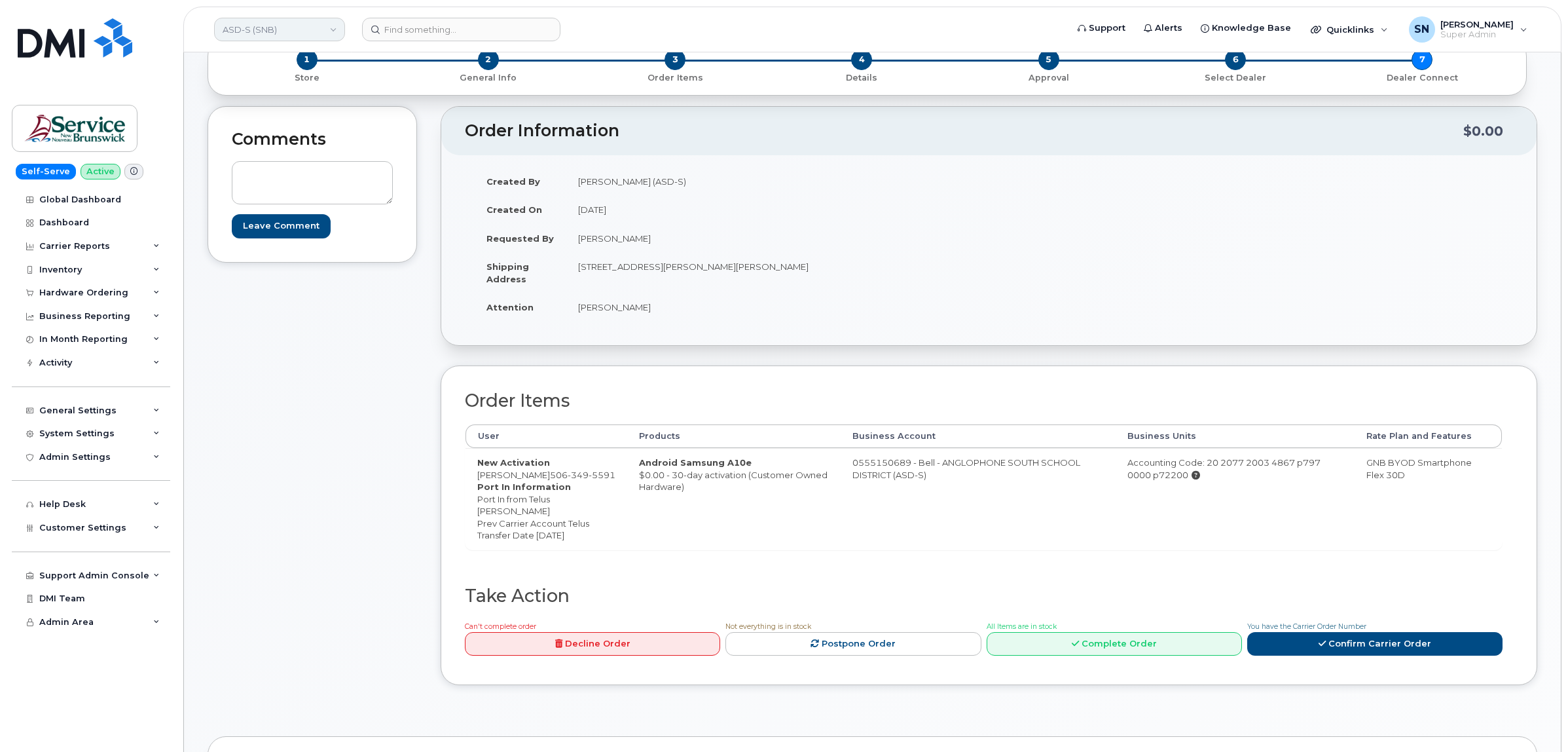
click at [290, 28] on link "ASD-S (SNB)" at bounding box center [279, 30] width 131 height 24
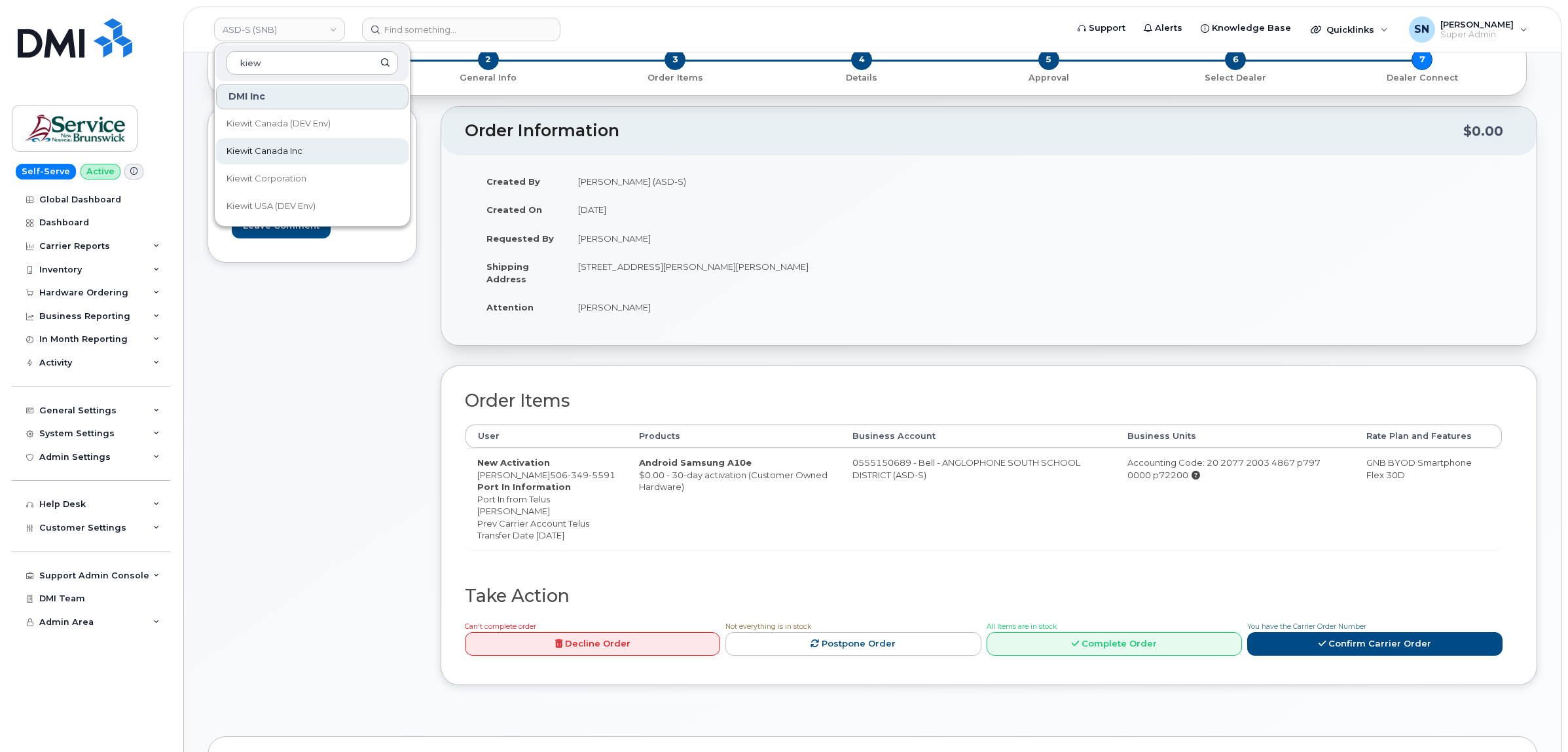
type input "kiew"
click at [318, 145] on link "Kiewit Canada Inc" at bounding box center [312, 151] width 193 height 26
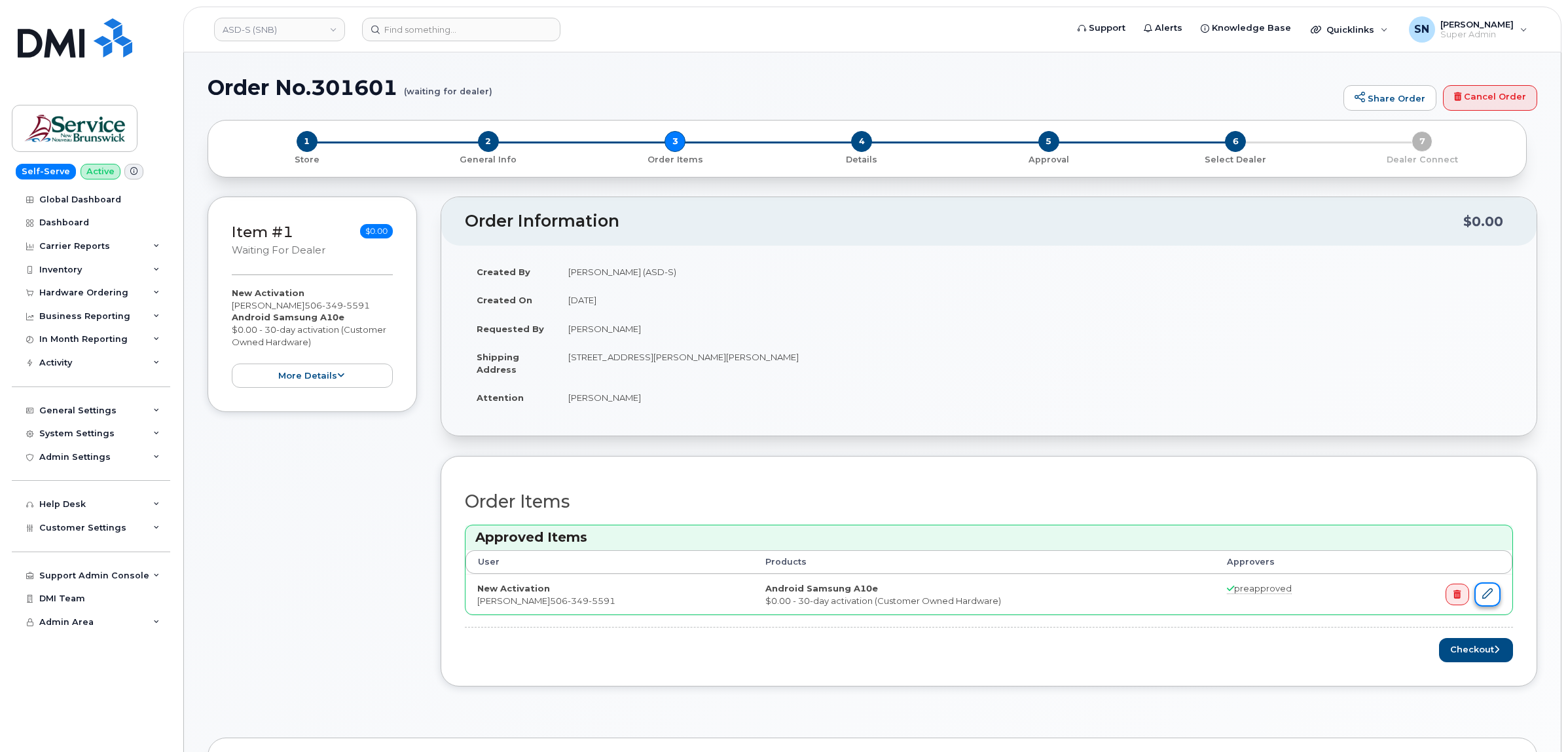
click at [1484, 588] on link at bounding box center [1488, 594] width 26 height 24
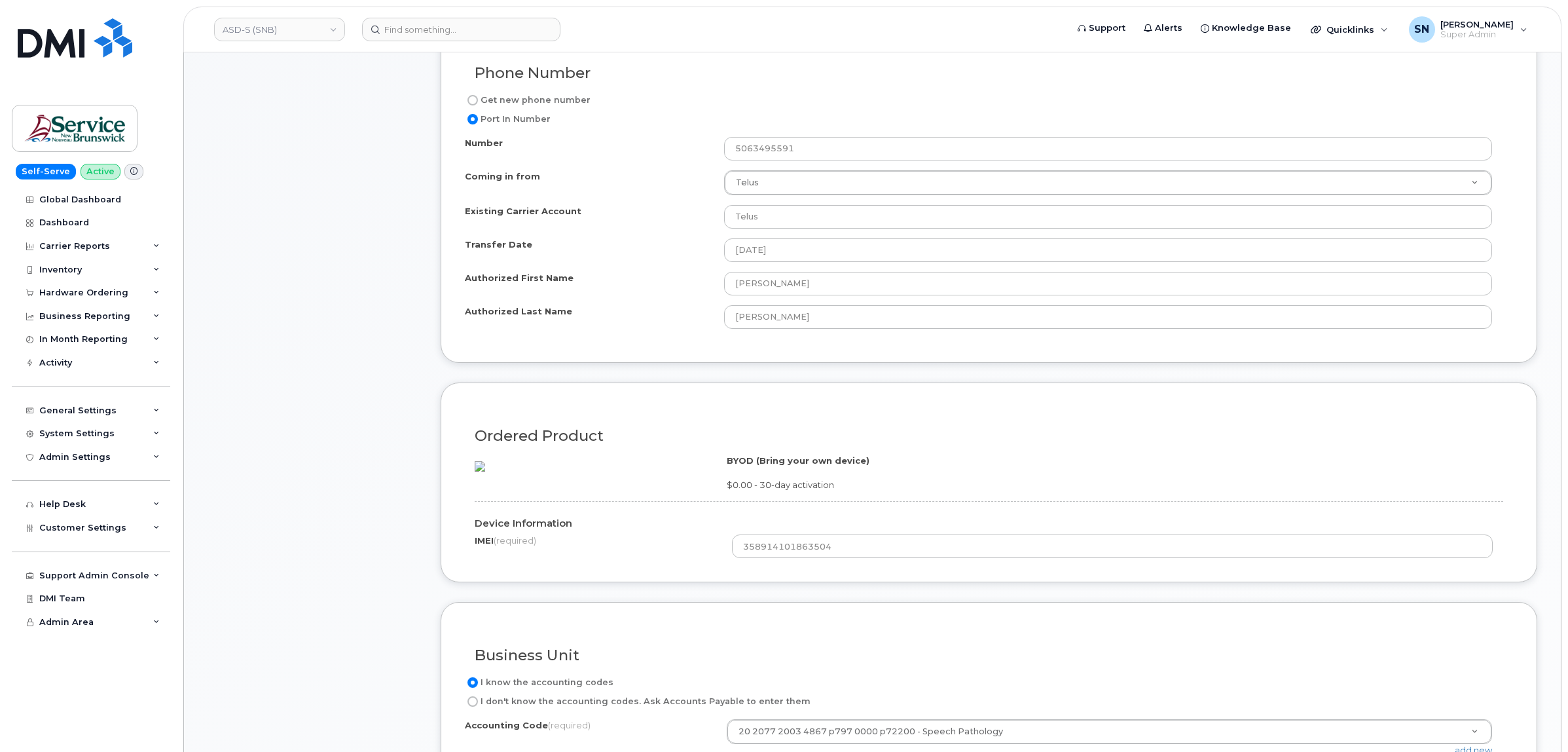
scroll to position [573, 0]
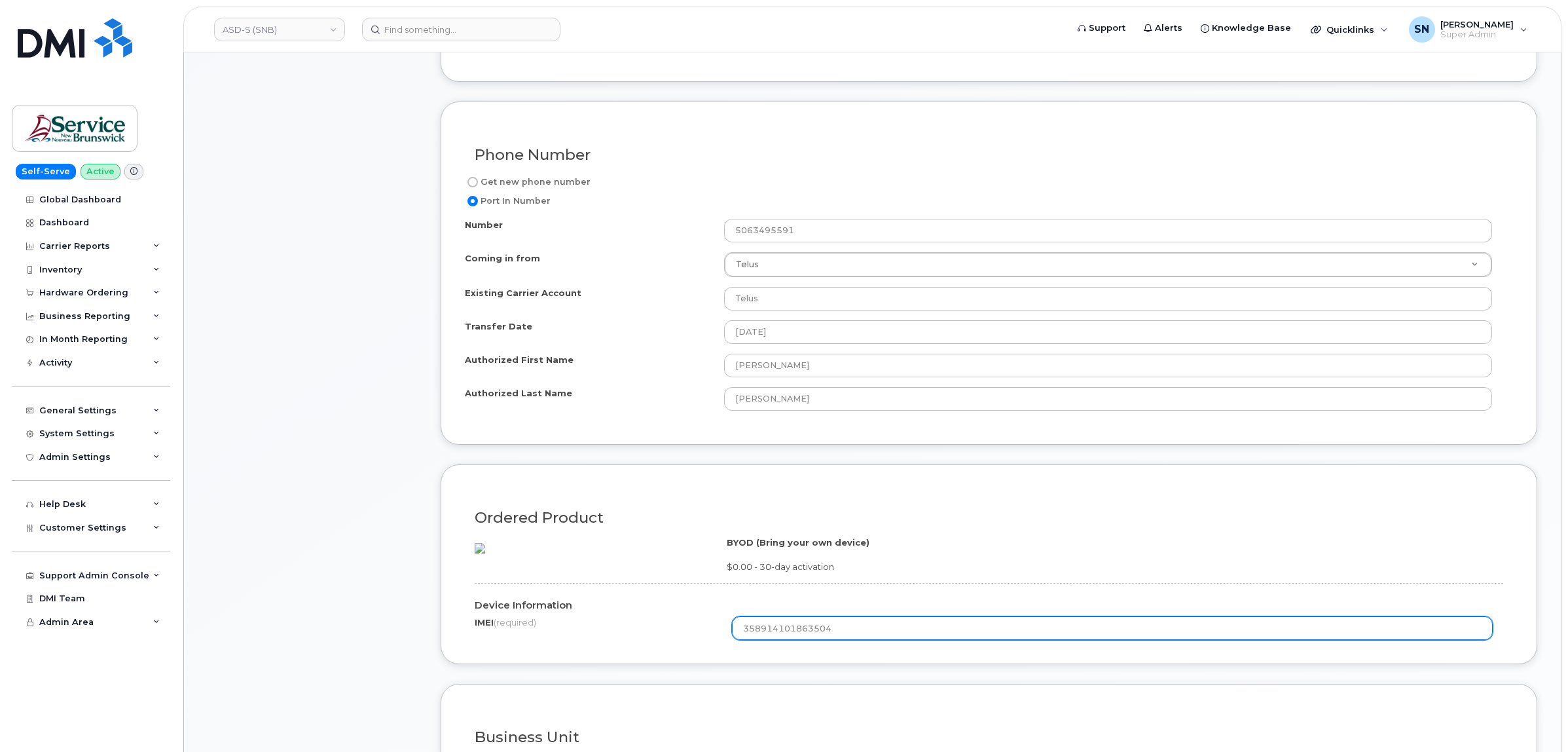
click at [793, 640] on input "358914101863504" at bounding box center [1113, 628] width 761 height 24
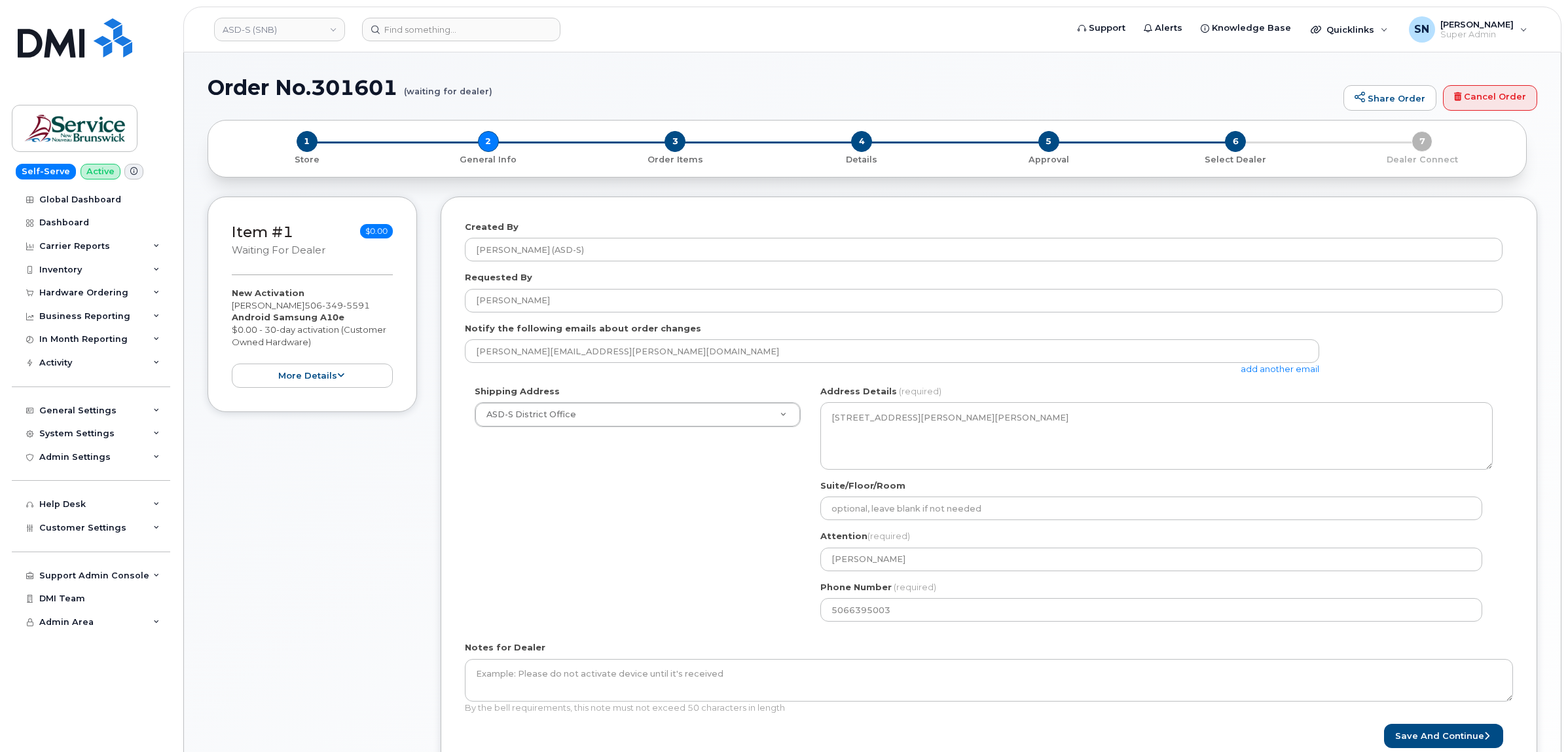
select select
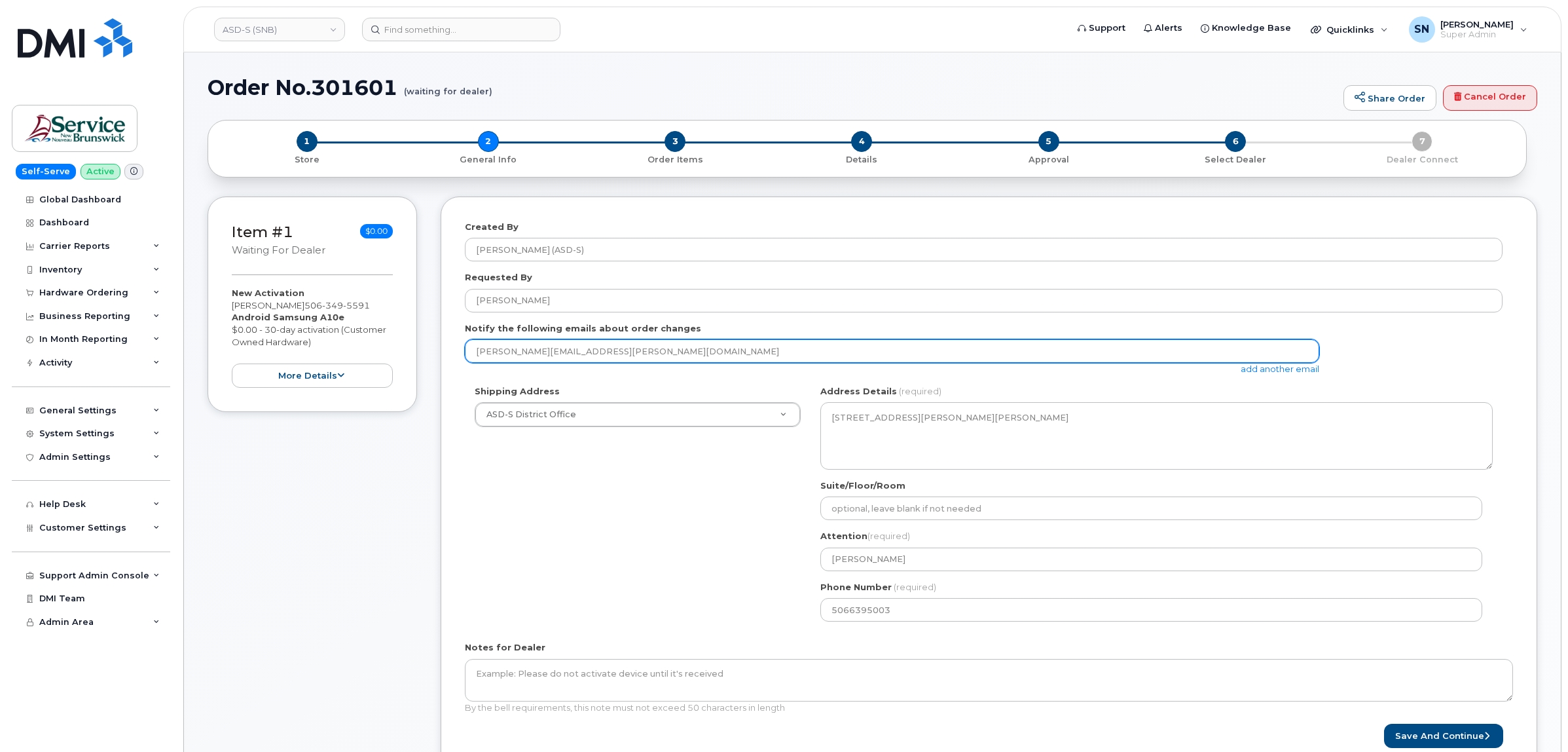
drag, startPoint x: 590, startPoint y: 354, endPoint x: 476, endPoint y: 348, distance: 114.2
click at [476, 348] on input "[PERSON_NAME][EMAIL_ADDRESS][PERSON_NAME][DOMAIN_NAME]" at bounding box center [892, 351] width 854 height 24
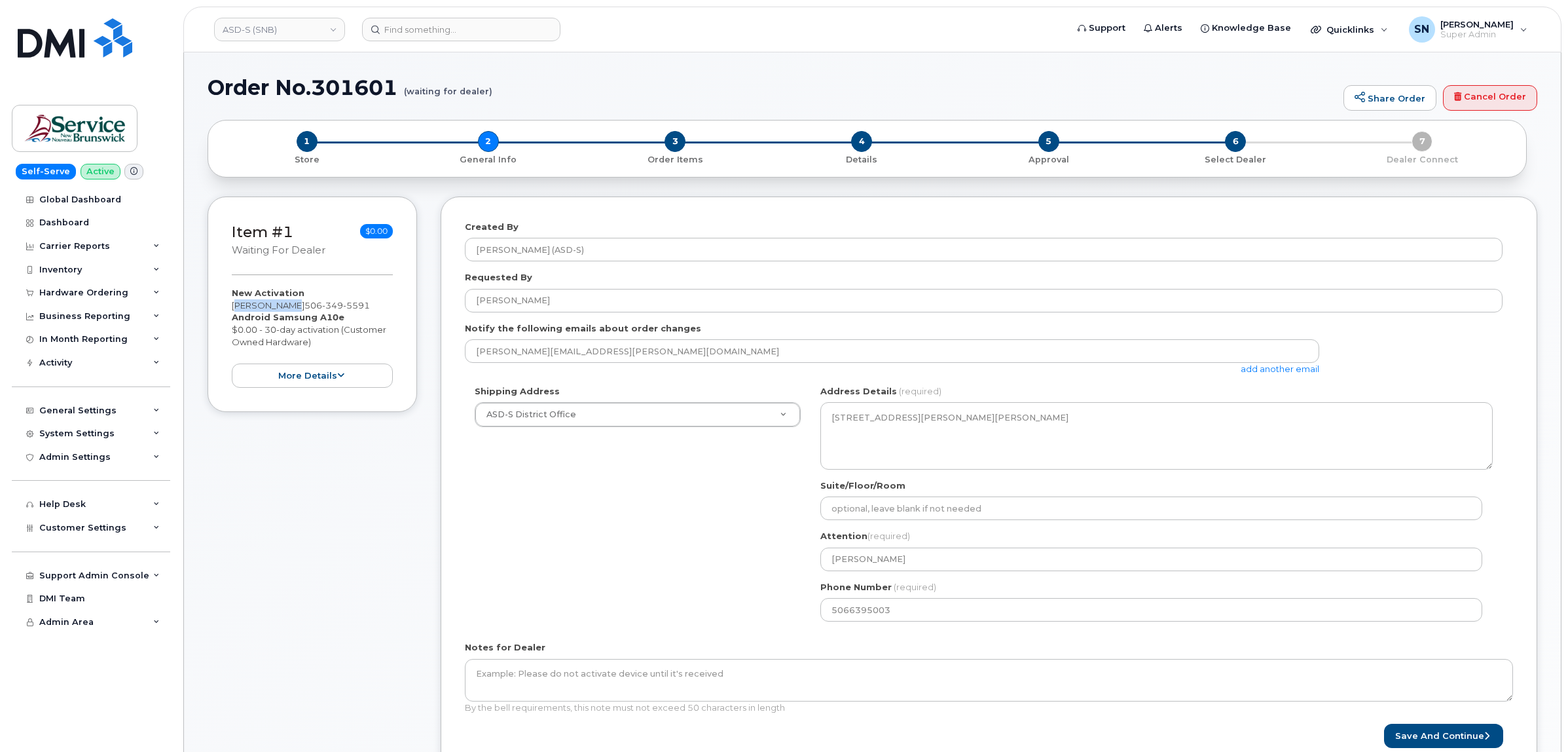
drag, startPoint x: 233, startPoint y: 302, endPoint x: 288, endPoint y: 308, distance: 55.3
click at [288, 308] on div "New Activation [PERSON_NAME] [PHONE_NUMBER] Android Samsung A10e $0.00 - 30-day…" at bounding box center [312, 337] width 161 height 101
copy div "[PERSON_NAME]"
drag, startPoint x: 293, startPoint y: 308, endPoint x: 358, endPoint y: 306, distance: 65.0
click at [358, 306] on div "New Activation Sarah Simms 506 349 5591 Android Samsung A10e $0.00 - 30-day act…" at bounding box center [312, 337] width 161 height 101
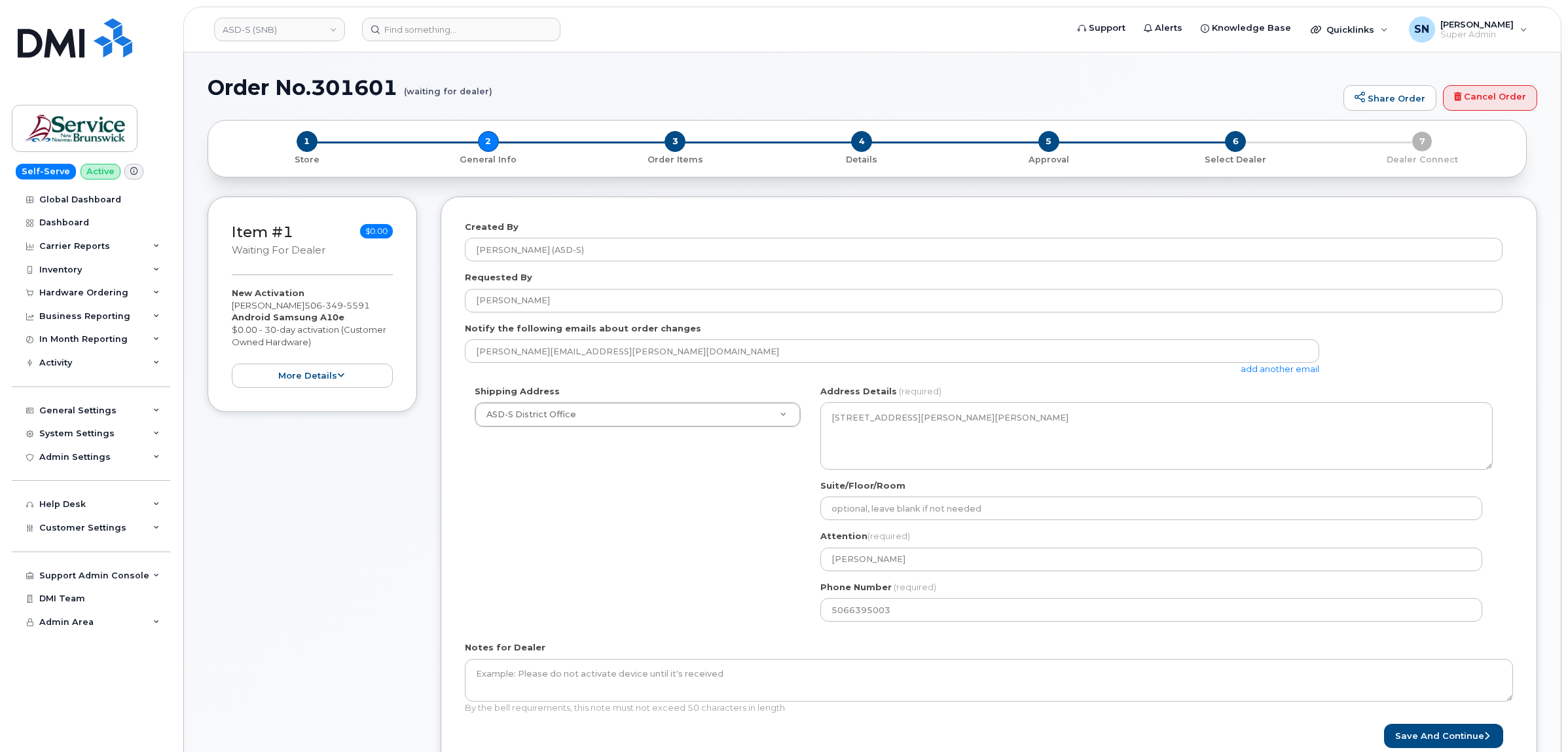
click at [287, 305] on div "New Activation Sarah Simms 506 349 5591 Android Samsung A10e $0.00 - 30-day act…" at bounding box center [312, 337] width 161 height 101
drag, startPoint x: 290, startPoint y: 303, endPoint x: 365, endPoint y: 302, distance: 75.0
click at [367, 302] on div "New Activation Sarah Simms 506 349 5591 Android Samsung A10e $0.00 - 30-day act…" at bounding box center [312, 337] width 161 height 101
copy span "506 349 5591"
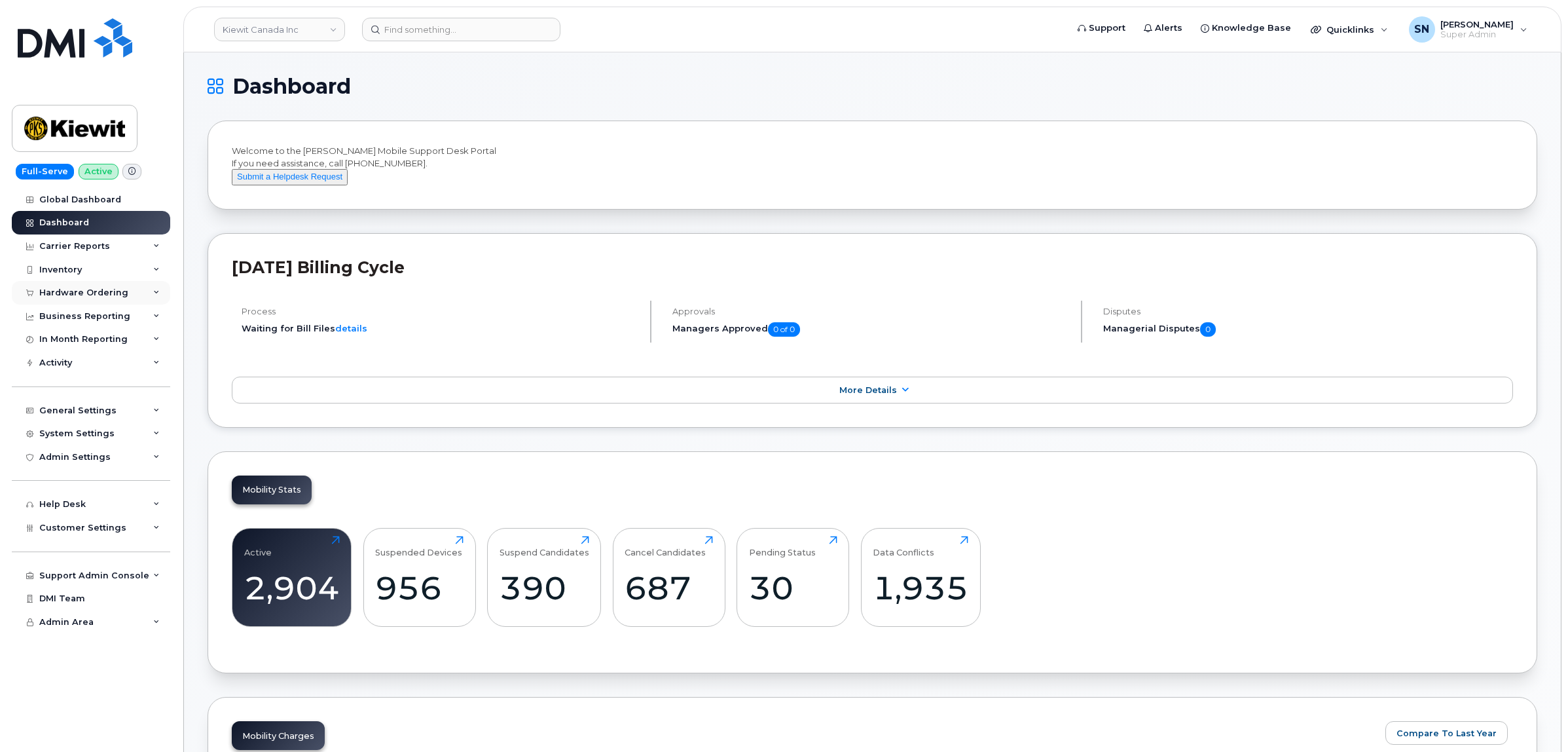
click at [89, 294] on div "Hardware Ordering" at bounding box center [84, 293] width 89 height 11
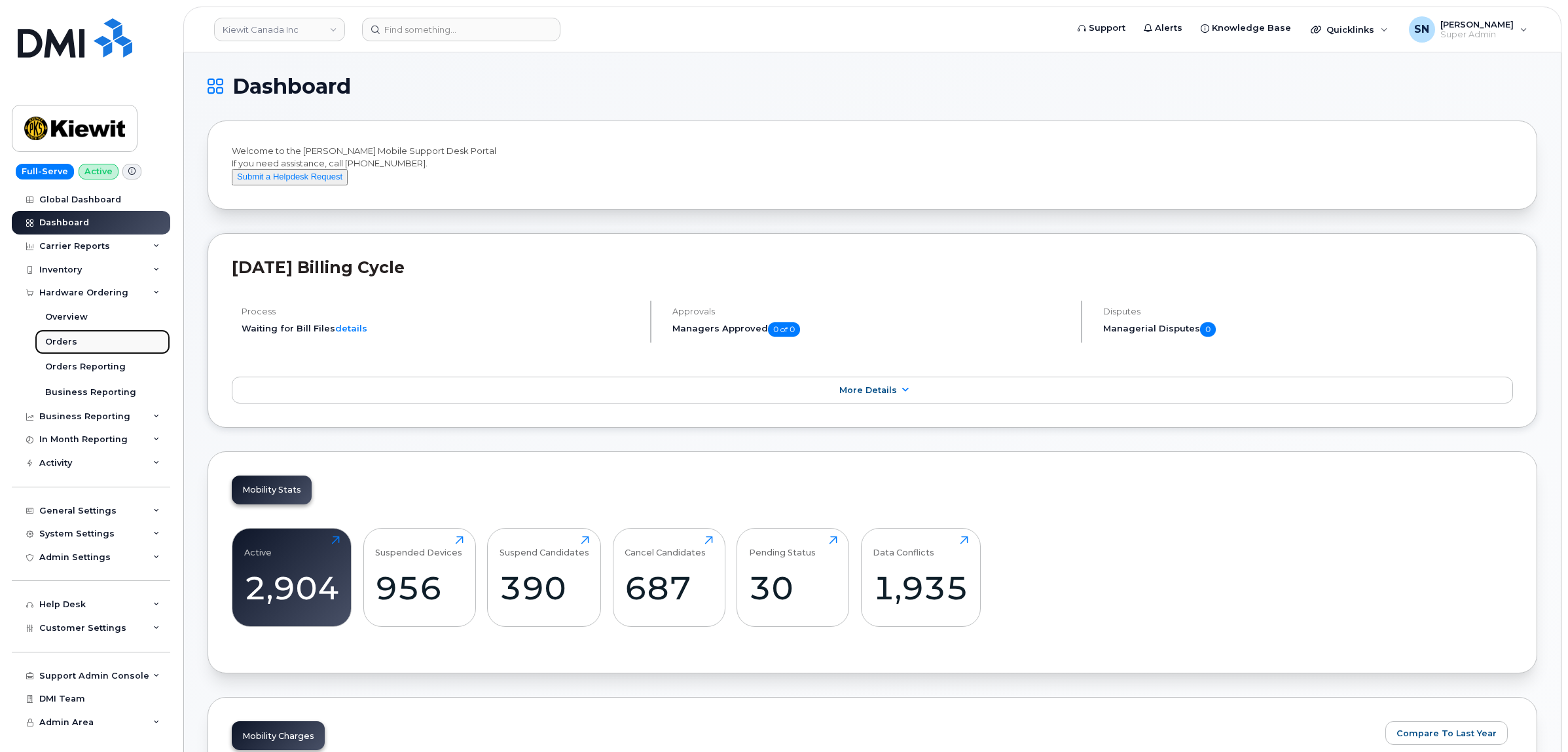
click at [71, 342] on div "Orders" at bounding box center [61, 342] width 32 height 12
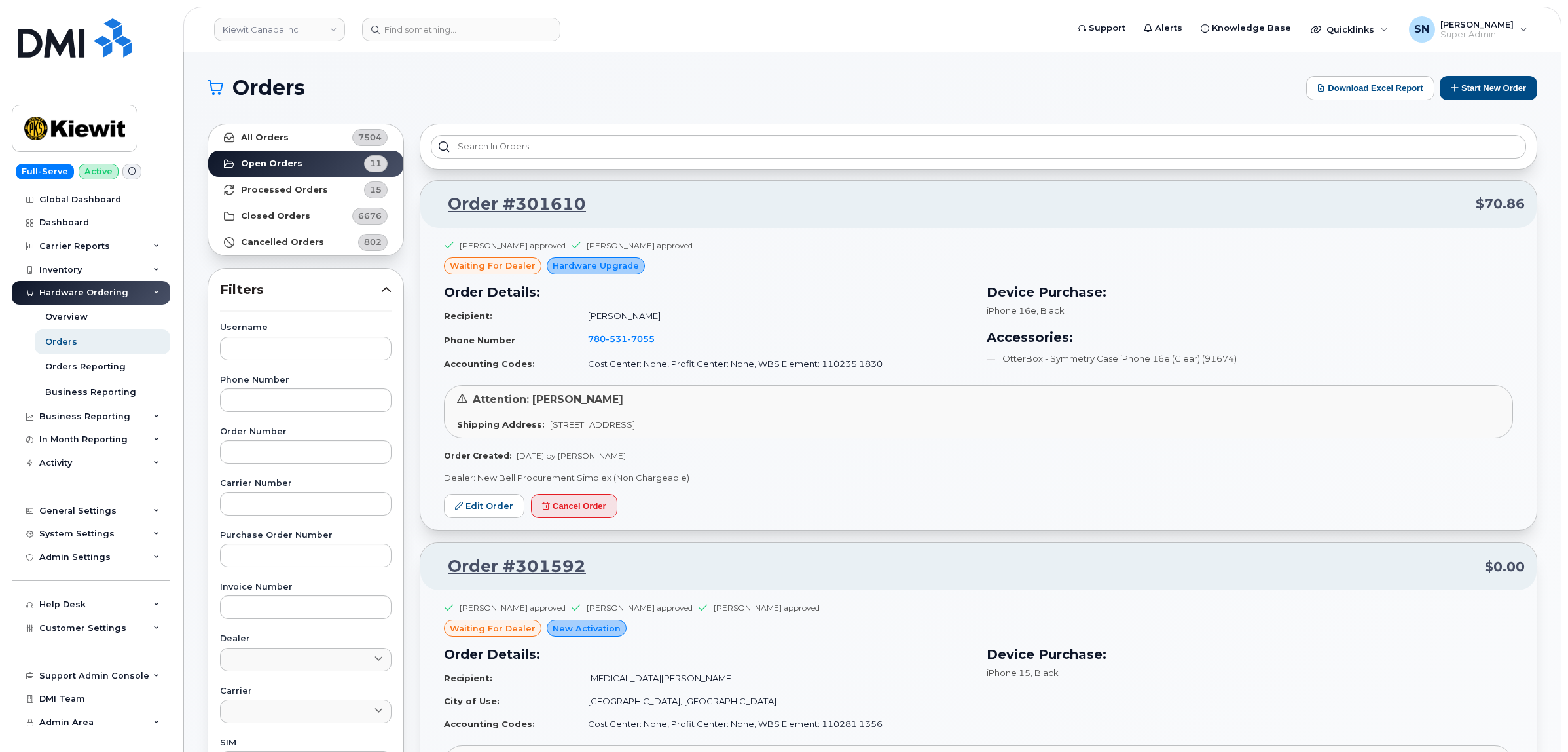
click at [292, 440] on div "Order Number" at bounding box center [306, 446] width 172 height 36
click at [301, 452] on input "text" at bounding box center [306, 452] width 172 height 24
paste input "301592"
type input "301592"
click at [286, 128] on link "All Orders 7504" at bounding box center [306, 137] width 195 height 26
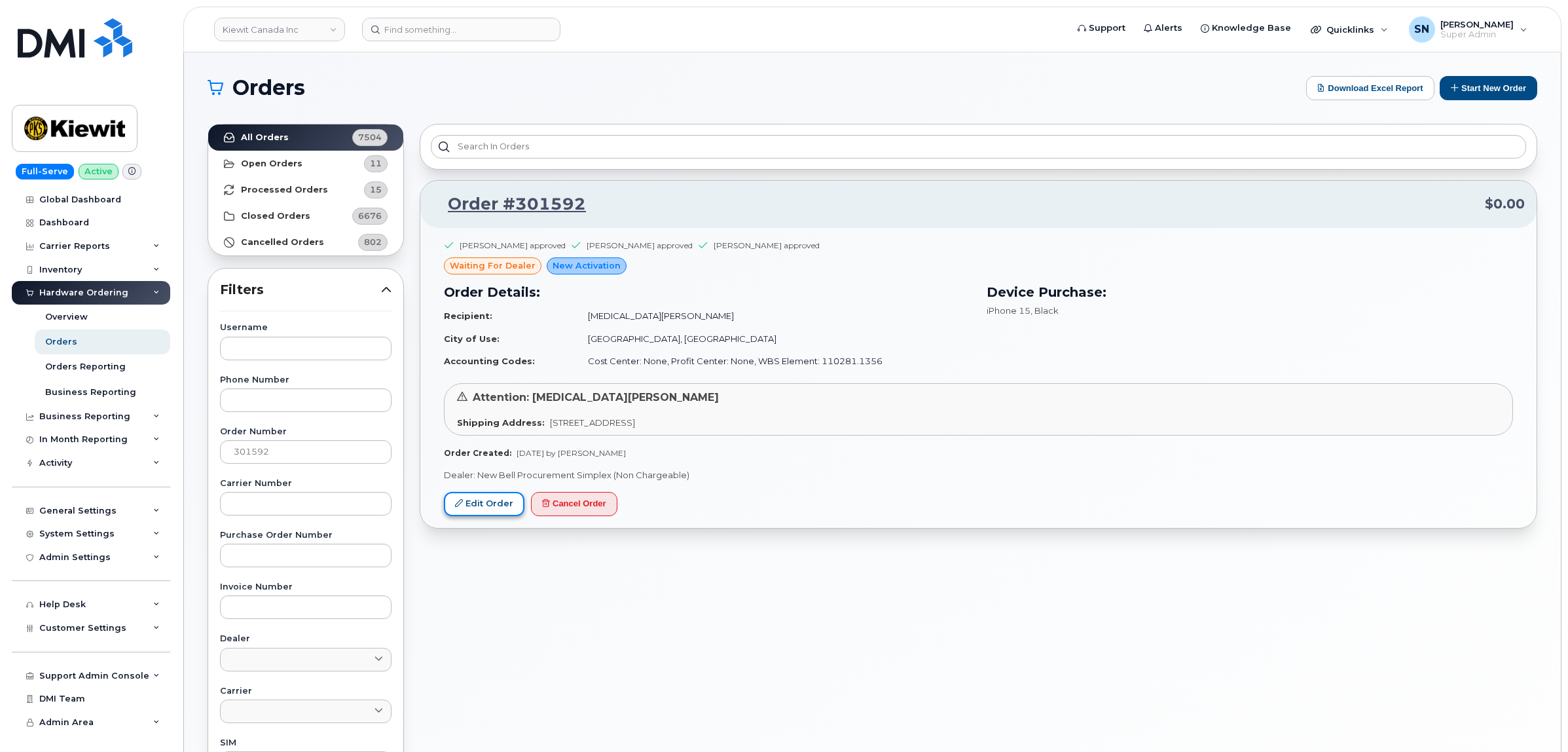
click at [496, 502] on link "Edit Order" at bounding box center [484, 504] width 81 height 24
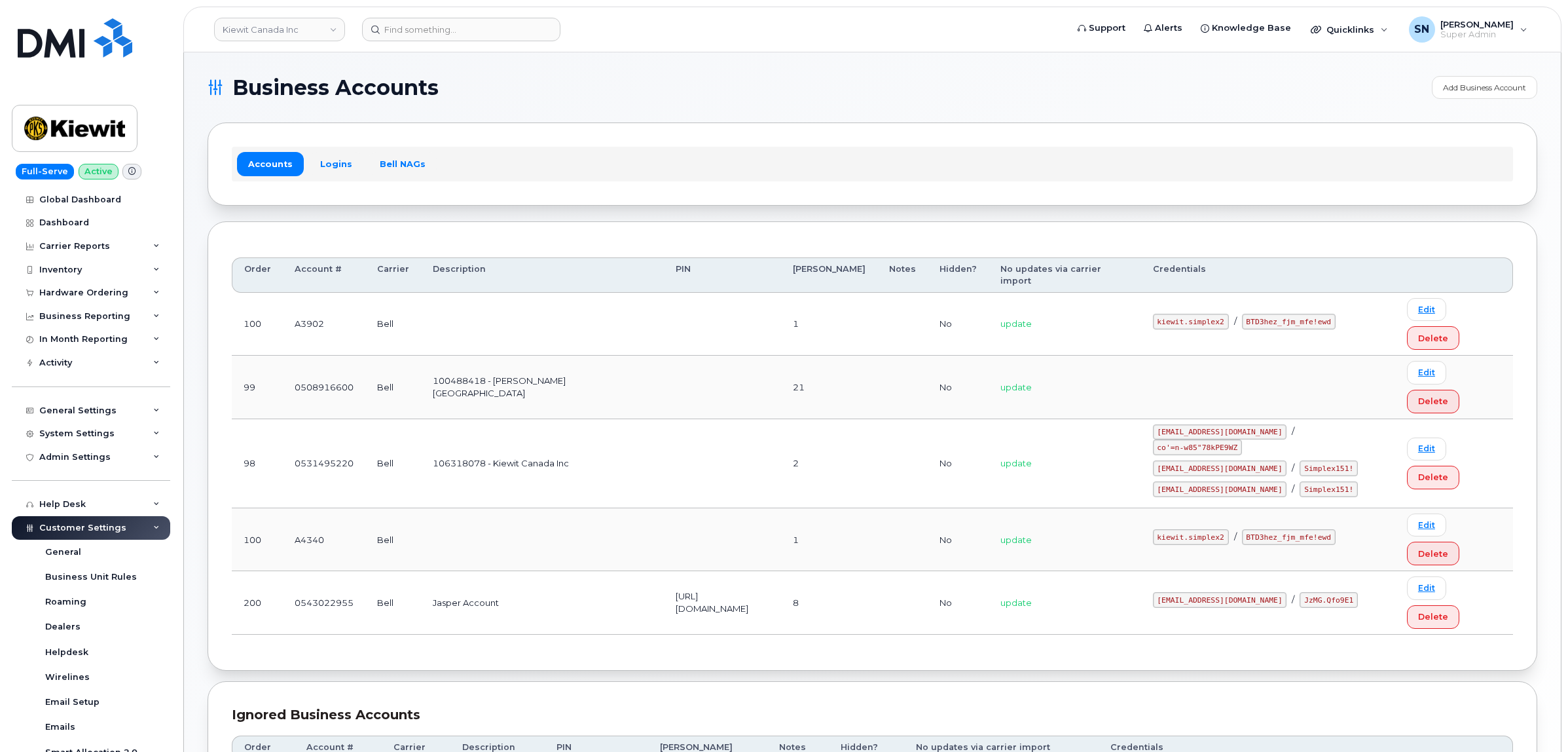
scroll to position [246, 0]
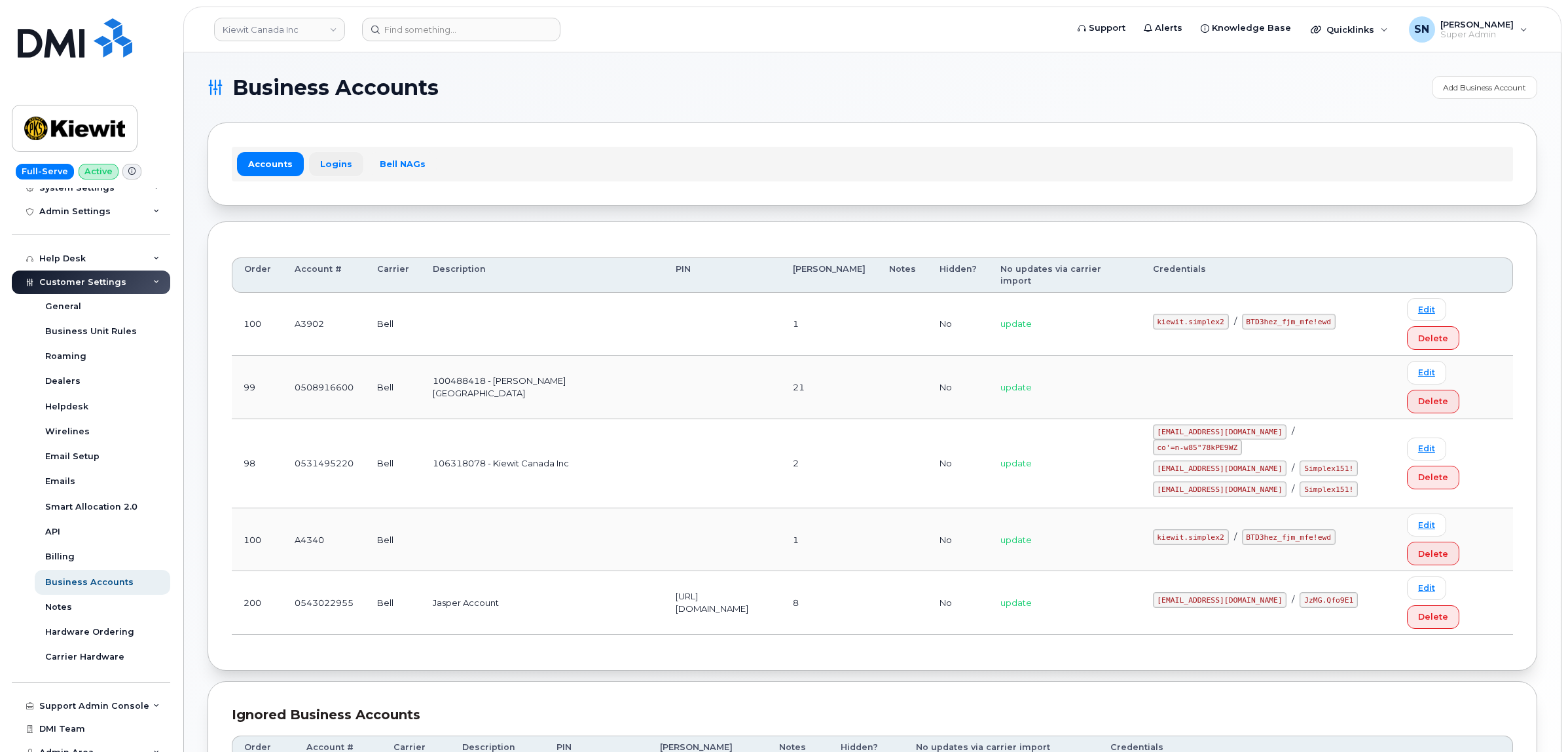
click at [325, 164] on link "Logins" at bounding box center [336, 164] width 55 height 24
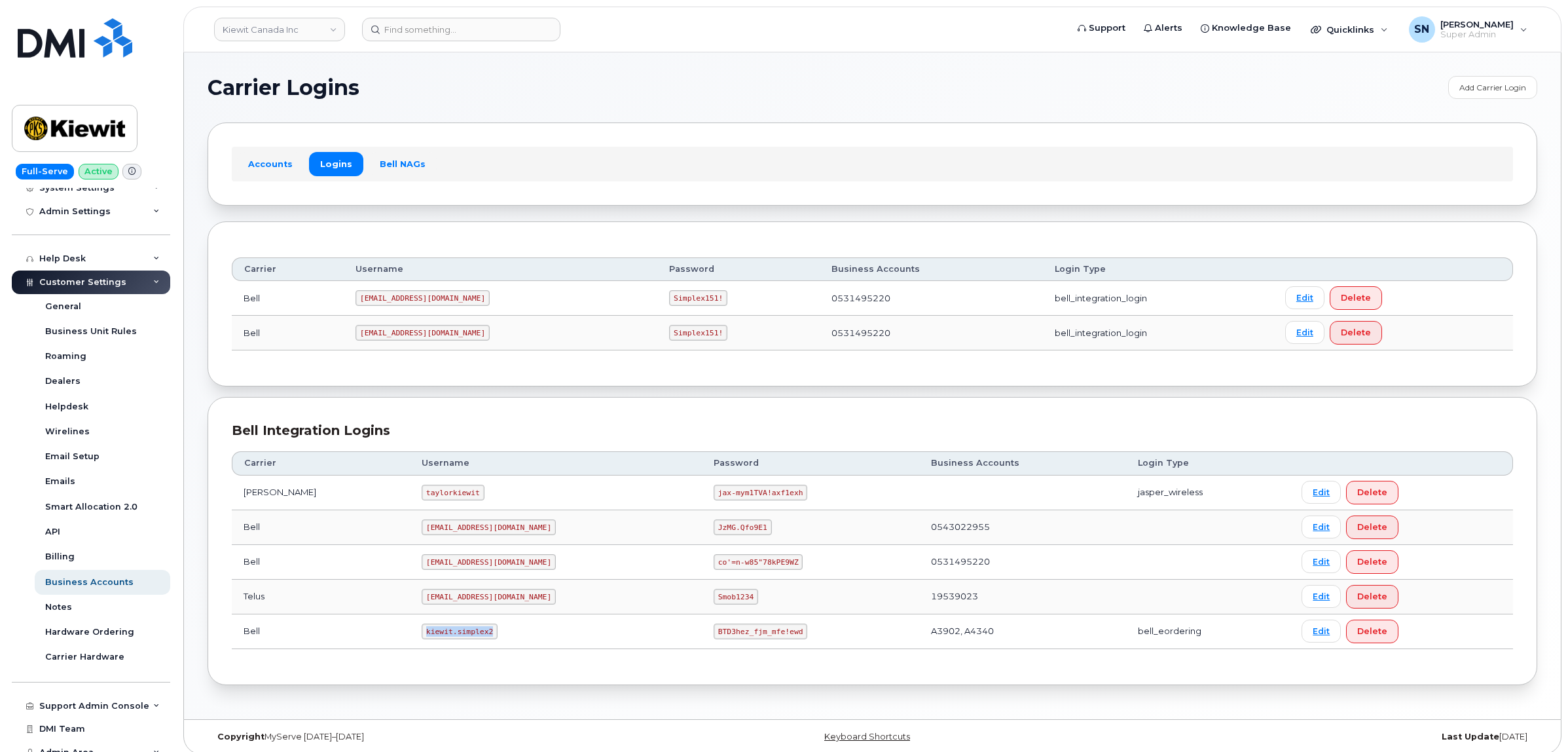
drag, startPoint x: 394, startPoint y: 635, endPoint x: 469, endPoint y: 642, distance: 75.3
click at [469, 642] on td "kiewit.simplex2" at bounding box center [556, 632] width 292 height 35
copy code "kiewit.simplex2"
drag, startPoint x: 678, startPoint y: 634, endPoint x: 735, endPoint y: 638, distance: 57.1
click at [735, 638] on td "BTD3hez_fjm_mfe!ewd" at bounding box center [810, 632] width 218 height 35
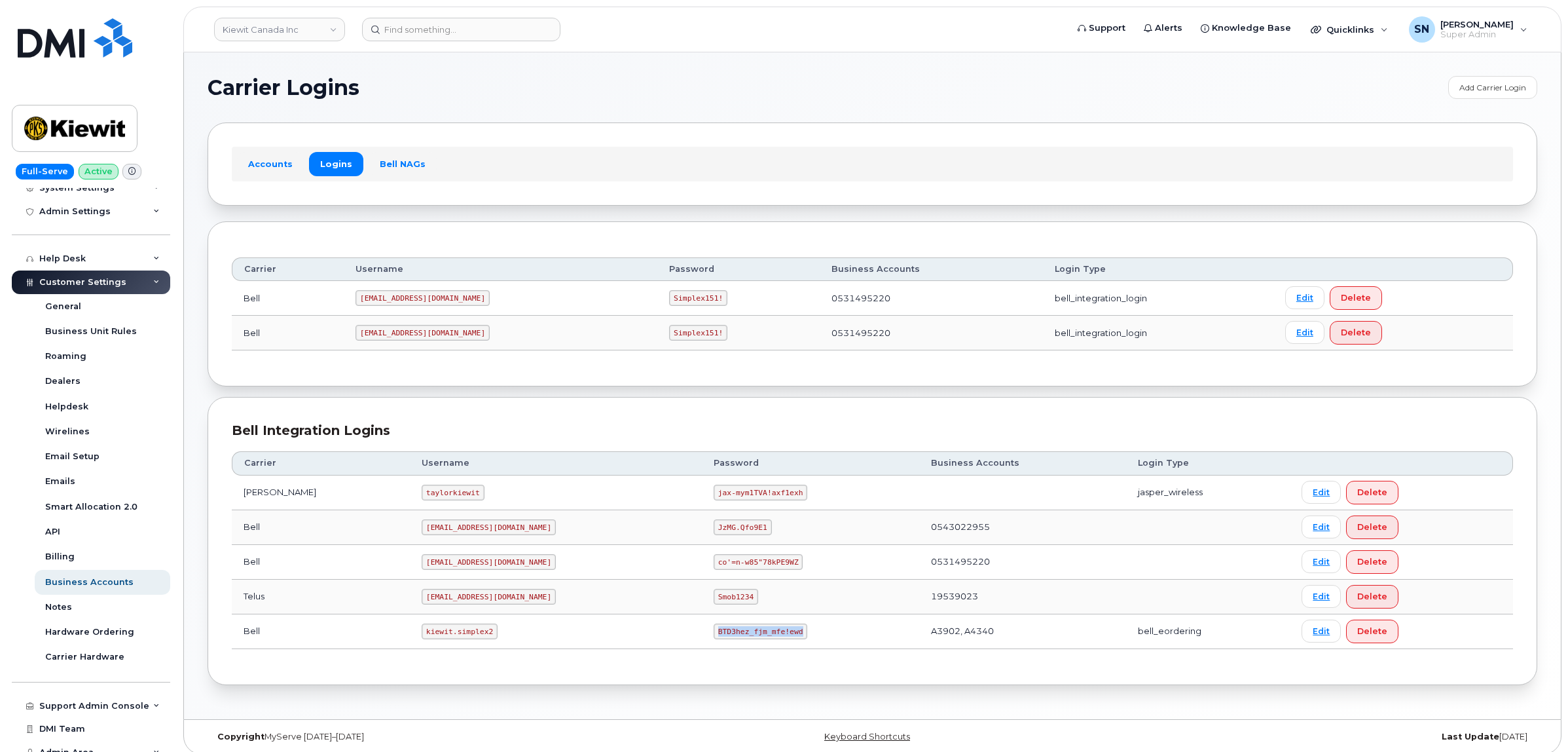
copy code "BTD3hez_fjm_mfe!ewd"
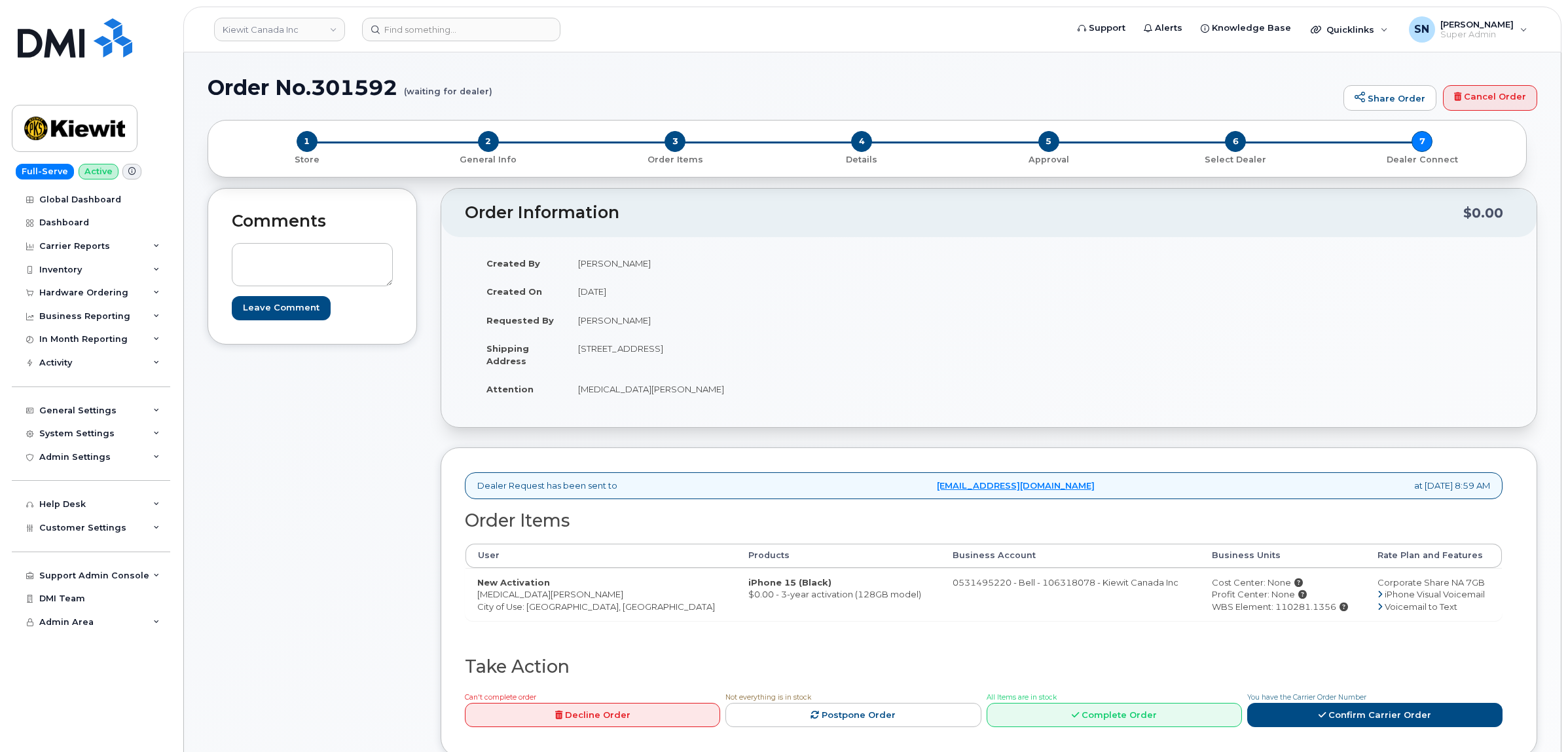
drag, startPoint x: 440, startPoint y: 468, endPoint x: 415, endPoint y: 463, distance: 25.5
click at [440, 468] on div "Comments Leave Comment Order Information $0.00 Created By [PERSON_NAME] Created…" at bounding box center [873, 482] width 1330 height 588
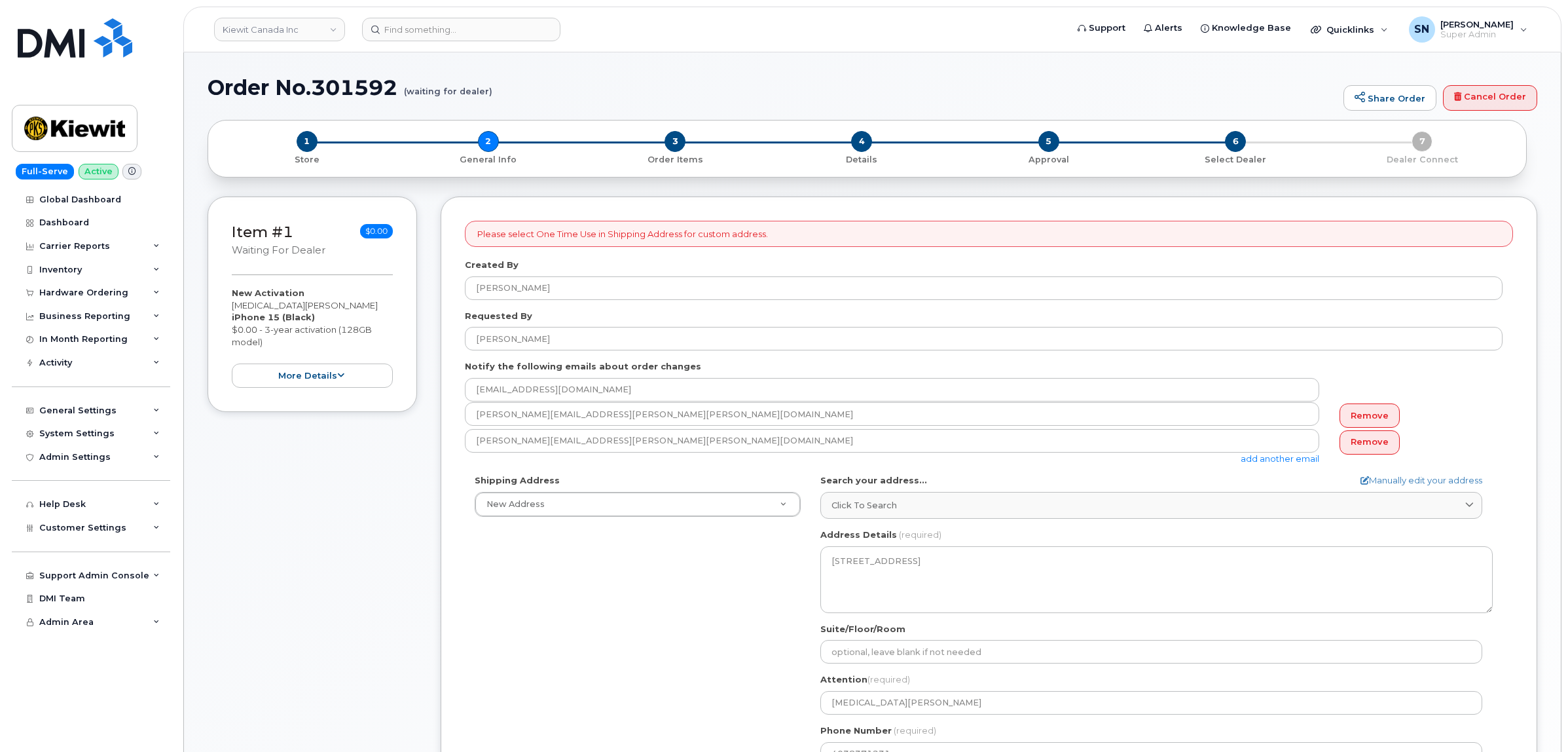
select select
click at [305, 147] on span "1" at bounding box center [307, 141] width 21 height 21
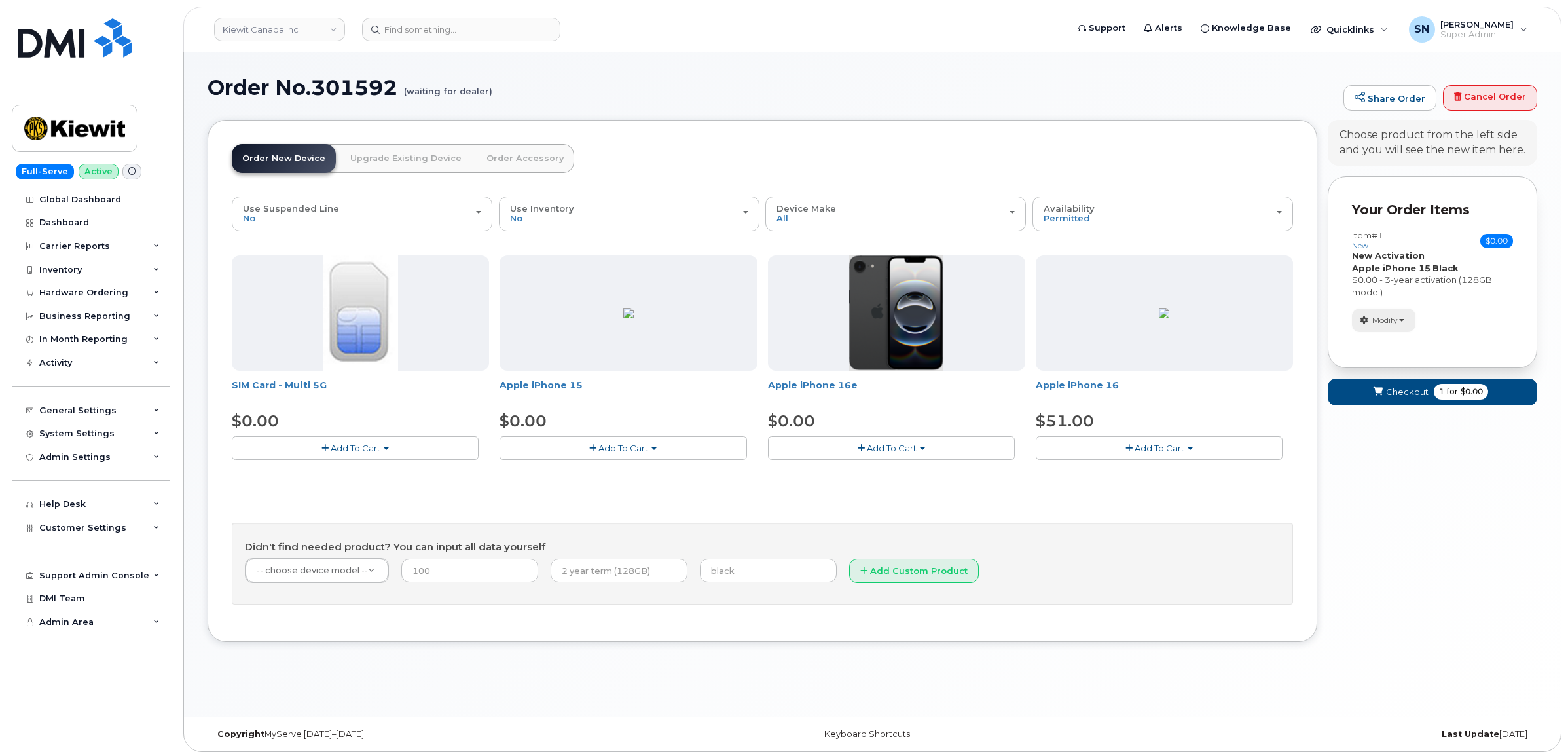
click at [1373, 321] on span "Modify" at bounding box center [1385, 320] width 26 height 12
click at [1382, 342] on link "change" at bounding box center [1414, 341] width 124 height 16
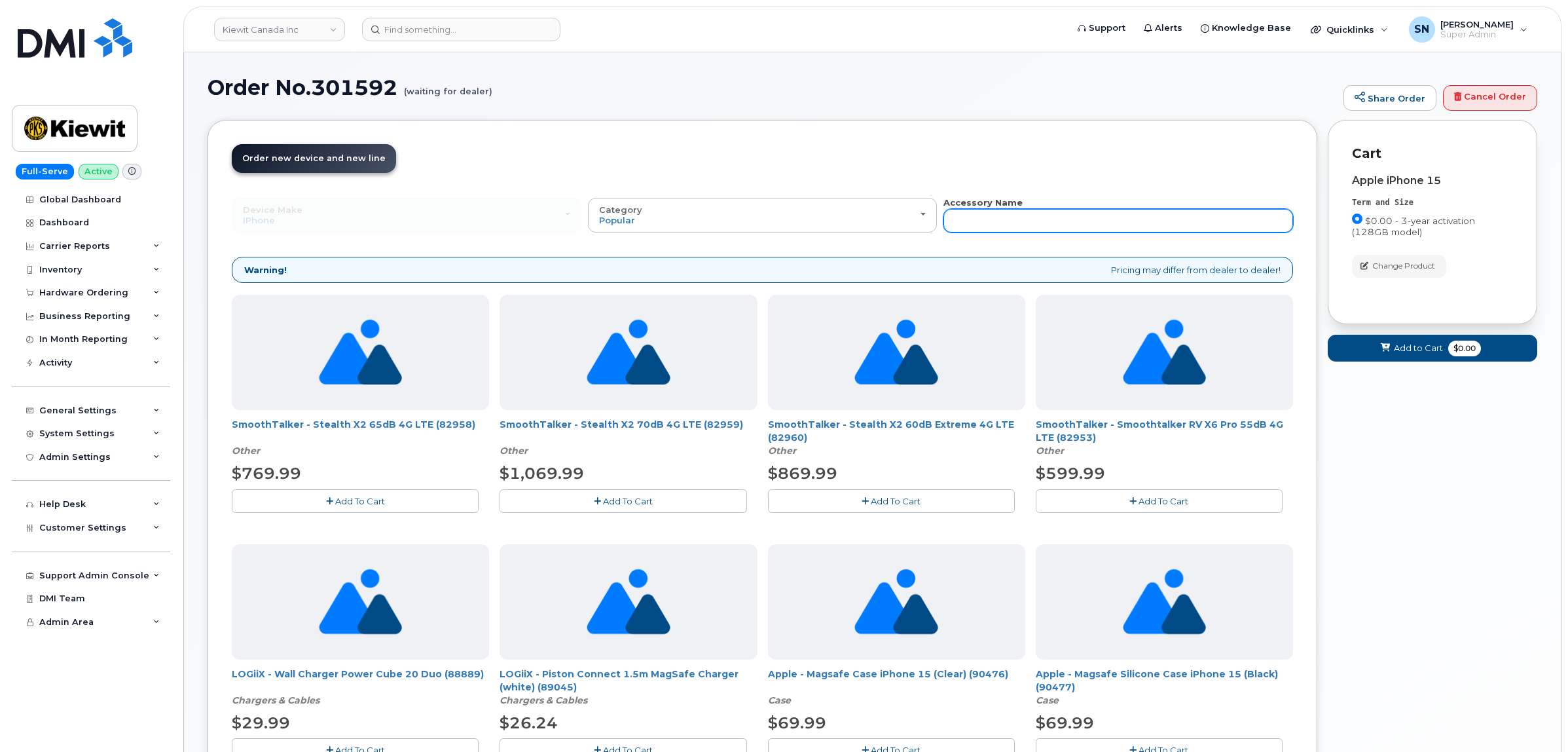
click at [1105, 230] on input "text" at bounding box center [1118, 221] width 350 height 24
type input "def"
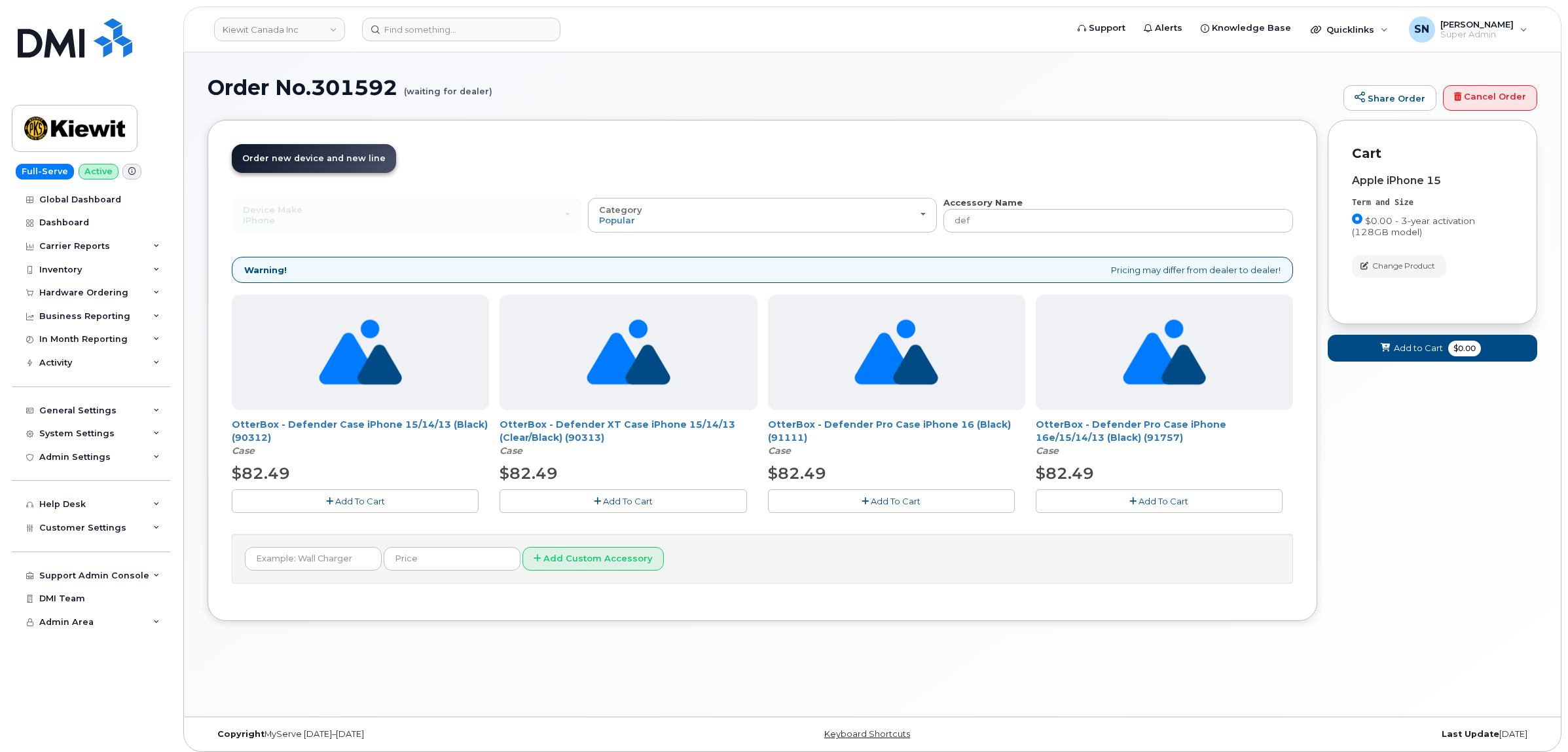
click at [356, 501] on span "Add To Cart" at bounding box center [360, 501] width 50 height 11
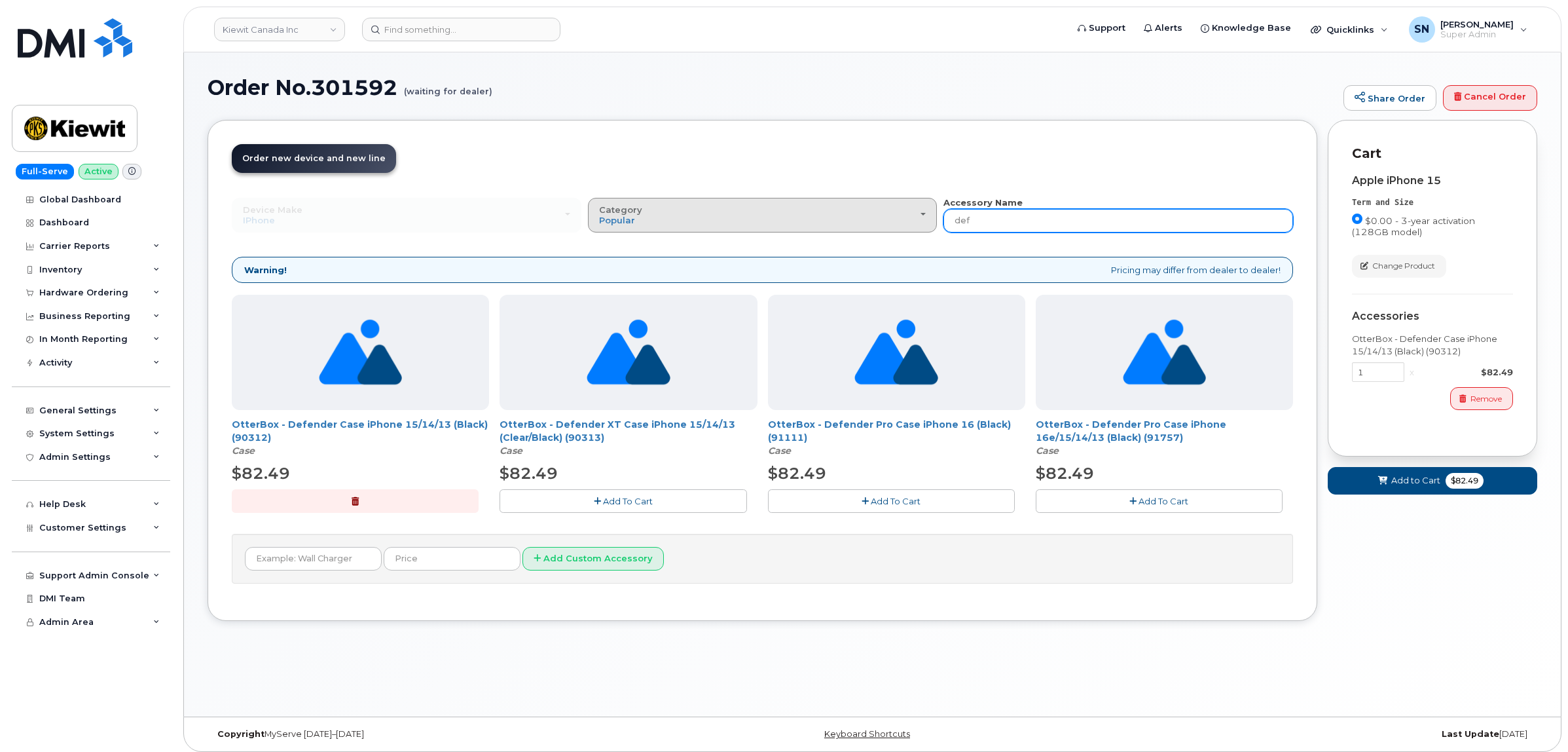
drag, startPoint x: 909, startPoint y: 220, endPoint x: 864, endPoint y: 218, distance: 45.0
click at [864, 218] on div "Device Make All Android Cell Phone HUB iPhone Modem Tablet All Android Cell Pho…" at bounding box center [762, 214] width 1061 height 36
type input "87916"
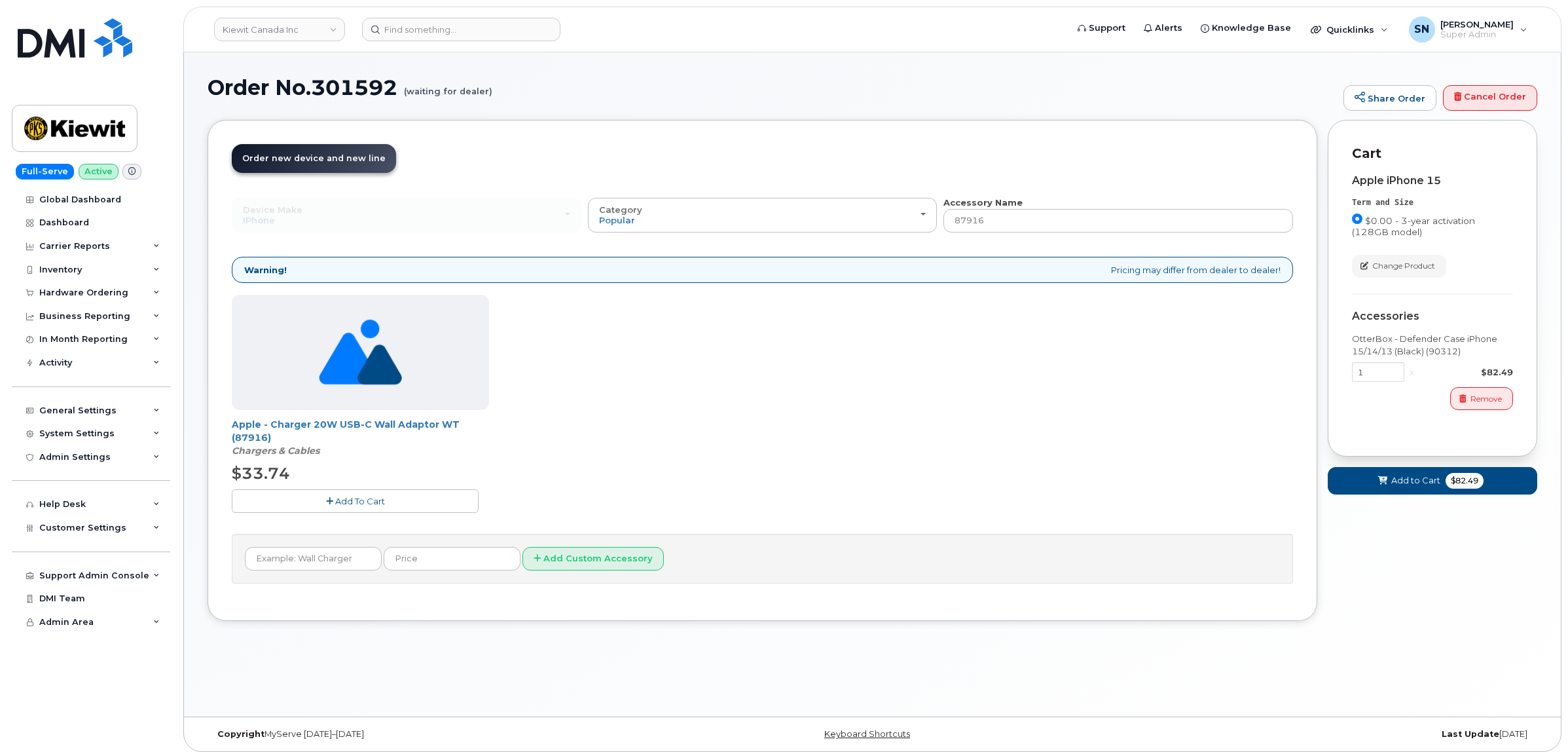
click at [398, 501] on button "Add To Cart" at bounding box center [356, 500] width 247 height 23
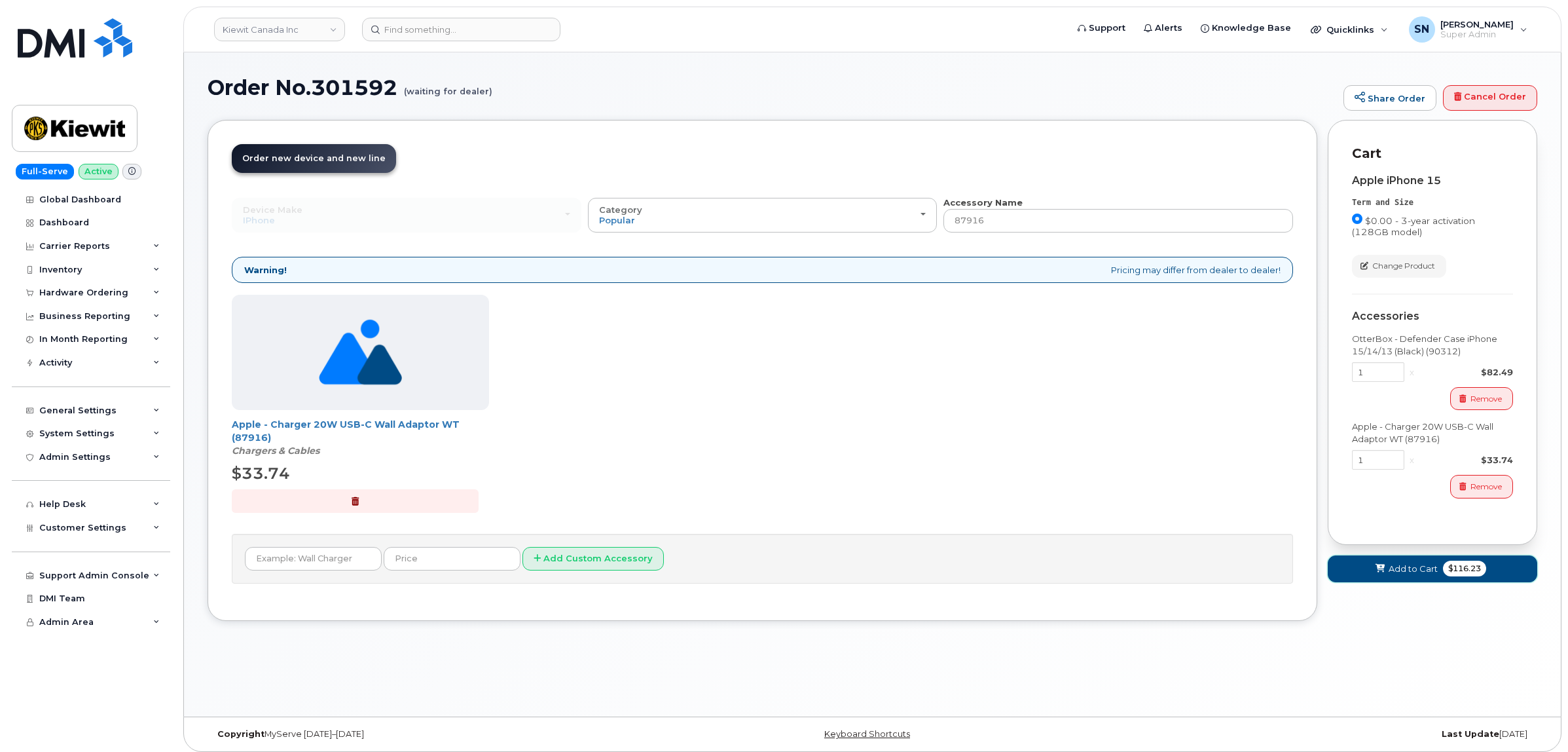
click at [1387, 571] on button "Add to Cart $116.23" at bounding box center [1433, 569] width 210 height 27
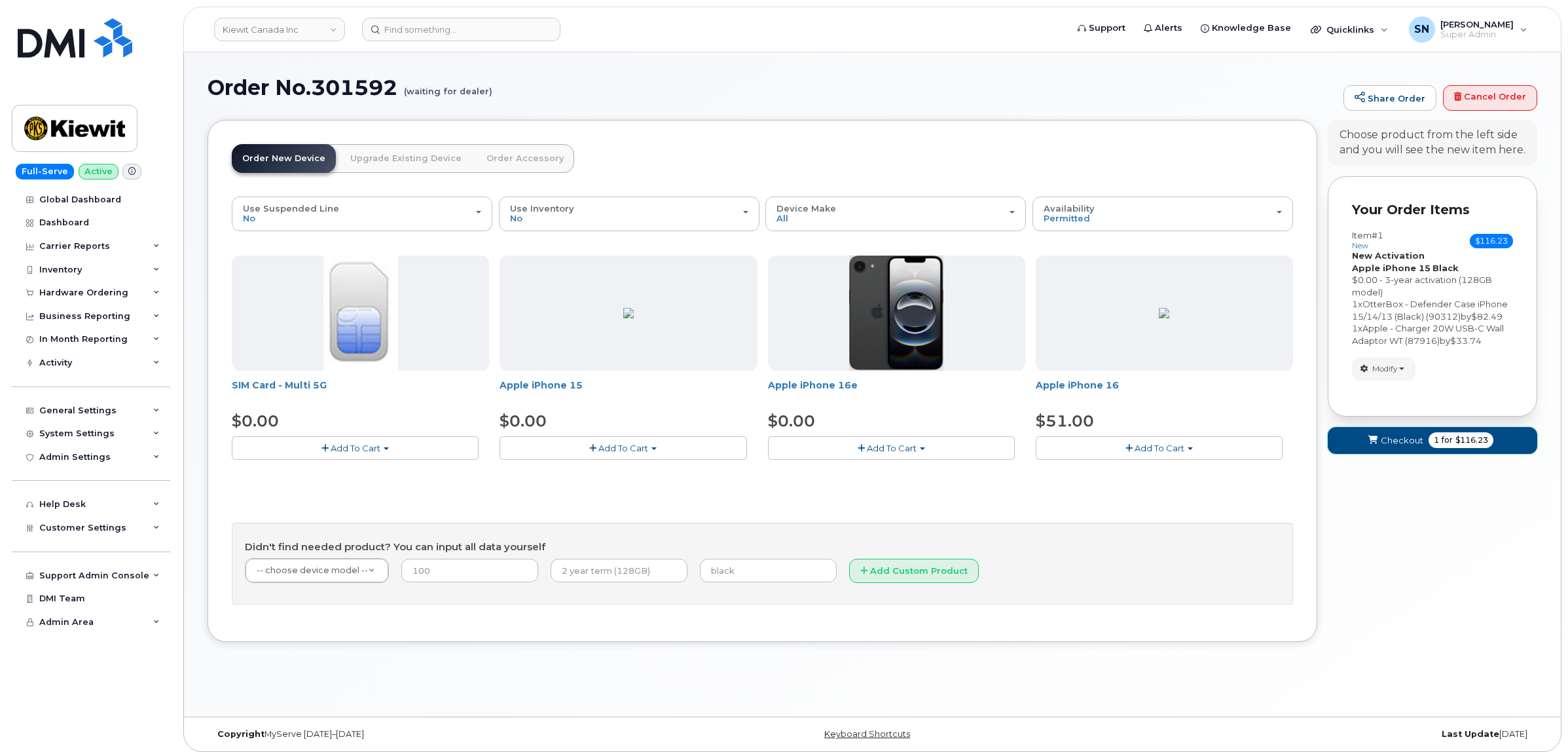
click at [1385, 442] on span "Checkout" at bounding box center [1402, 440] width 43 height 12
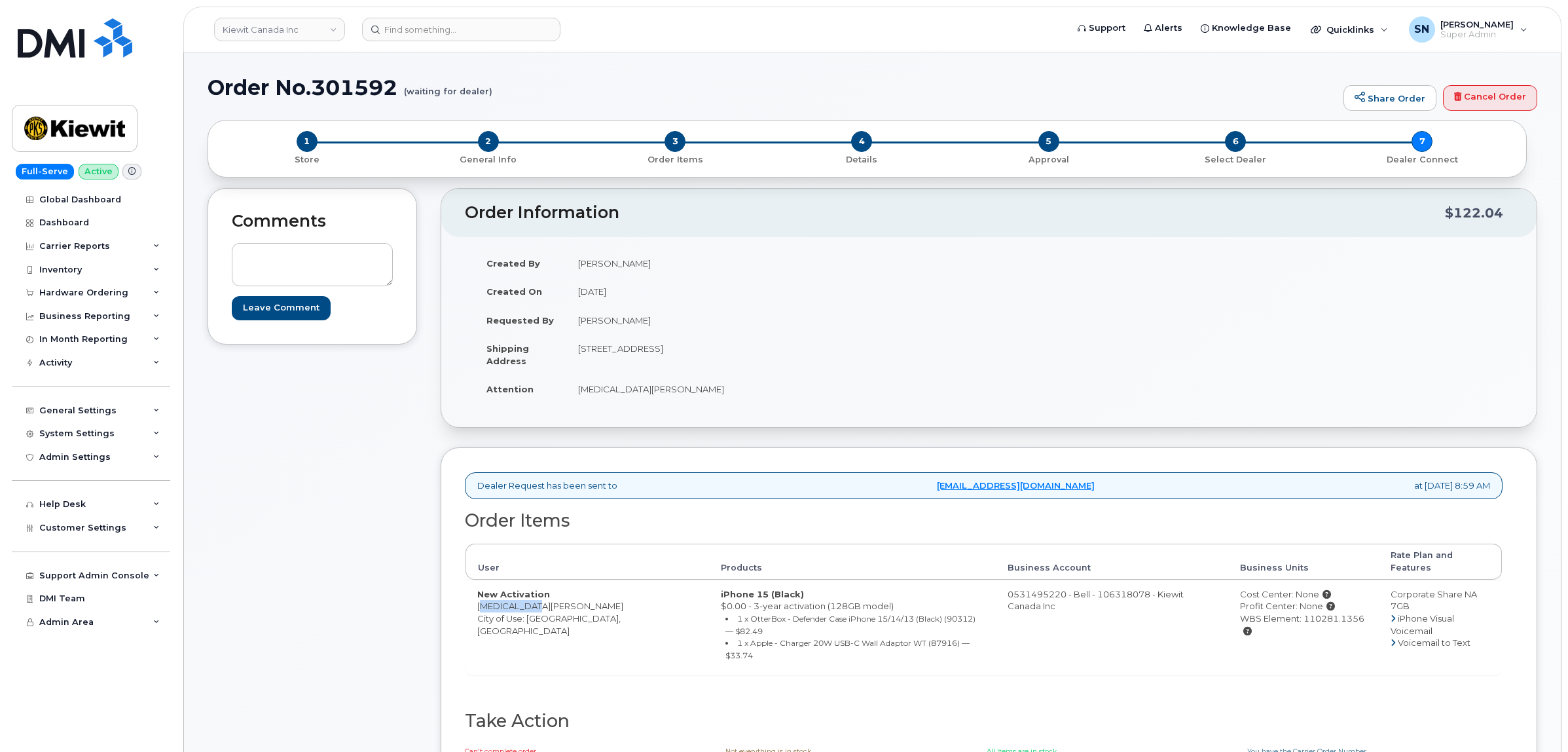
drag, startPoint x: 478, startPoint y: 595, endPoint x: 532, endPoint y: 594, distance: 54.0
click at [532, 594] on td "New Activation [MEDICAL_DATA][PERSON_NAME] City of Use: [GEOGRAPHIC_DATA], [GEO…" at bounding box center [587, 627] width 244 height 95
drag, startPoint x: 306, startPoint y: 139, endPoint x: 228, endPoint y: 370, distance: 243.8
click at [306, 139] on span "1" at bounding box center [307, 141] width 21 height 21
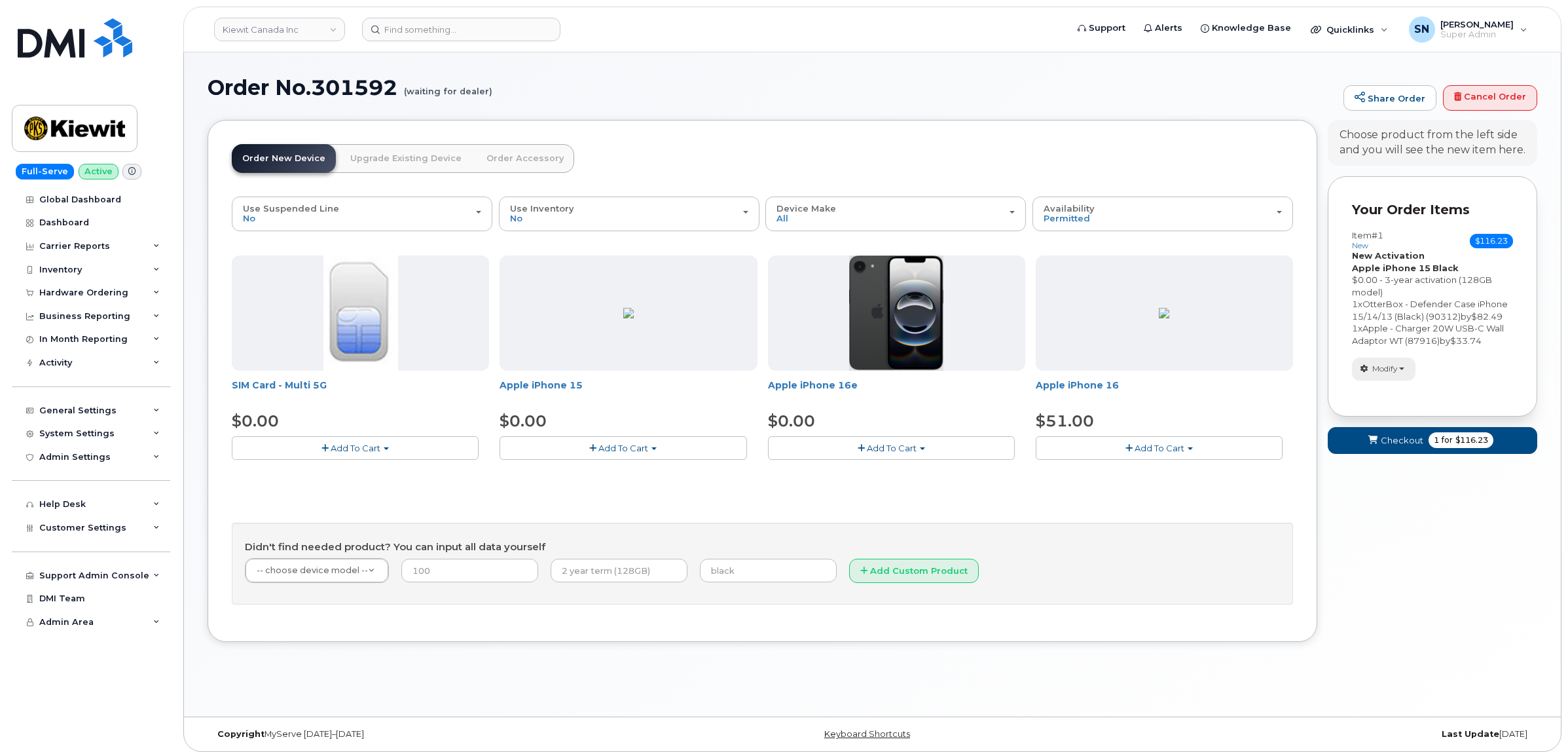
click at [1390, 367] on span "Modify" at bounding box center [1385, 369] width 26 height 12
click at [1391, 388] on link "change" at bounding box center [1414, 389] width 124 height 16
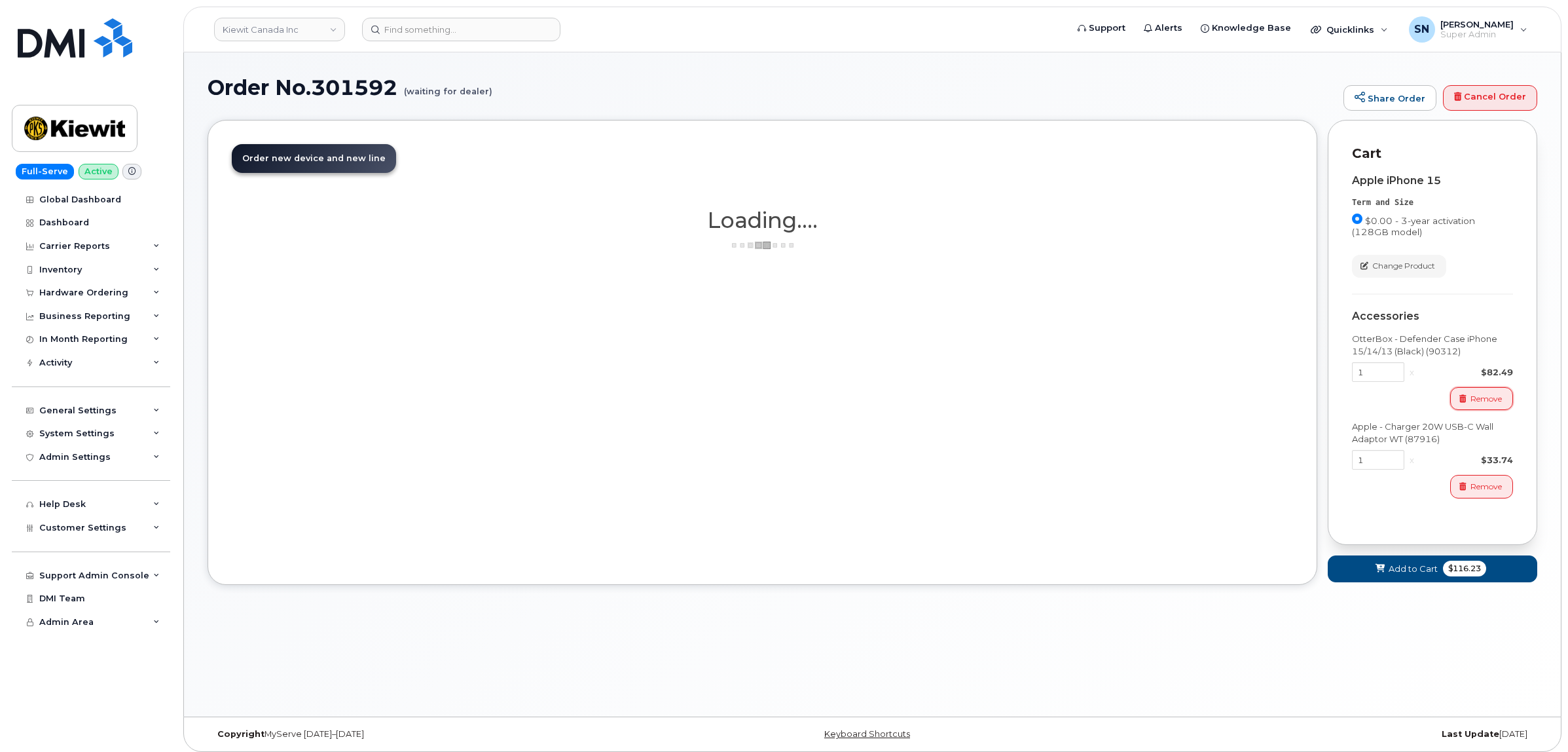
click at [1462, 391] on button "Remove" at bounding box center [1482, 398] width 63 height 23
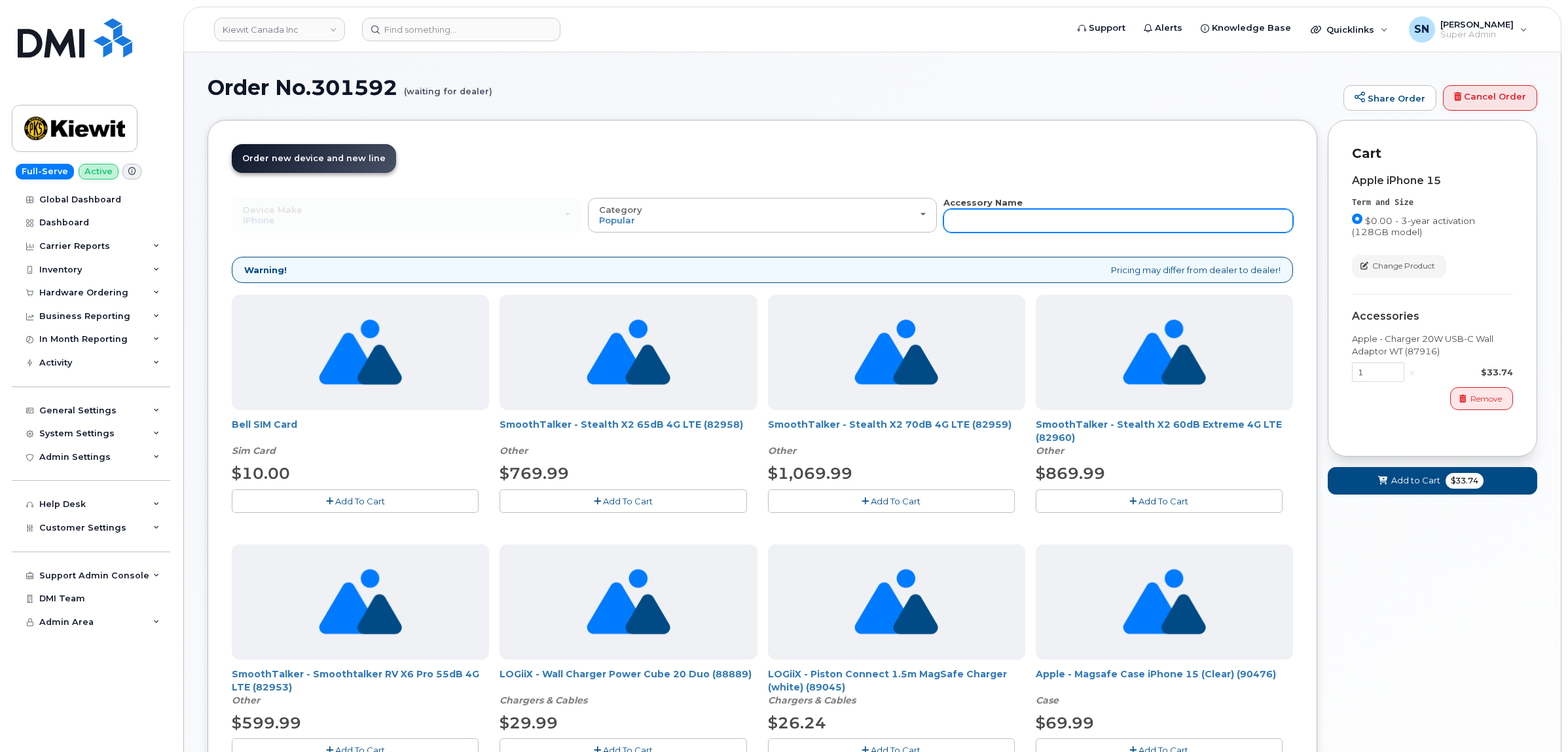
click at [1134, 224] on input "text" at bounding box center [1118, 221] width 350 height 24
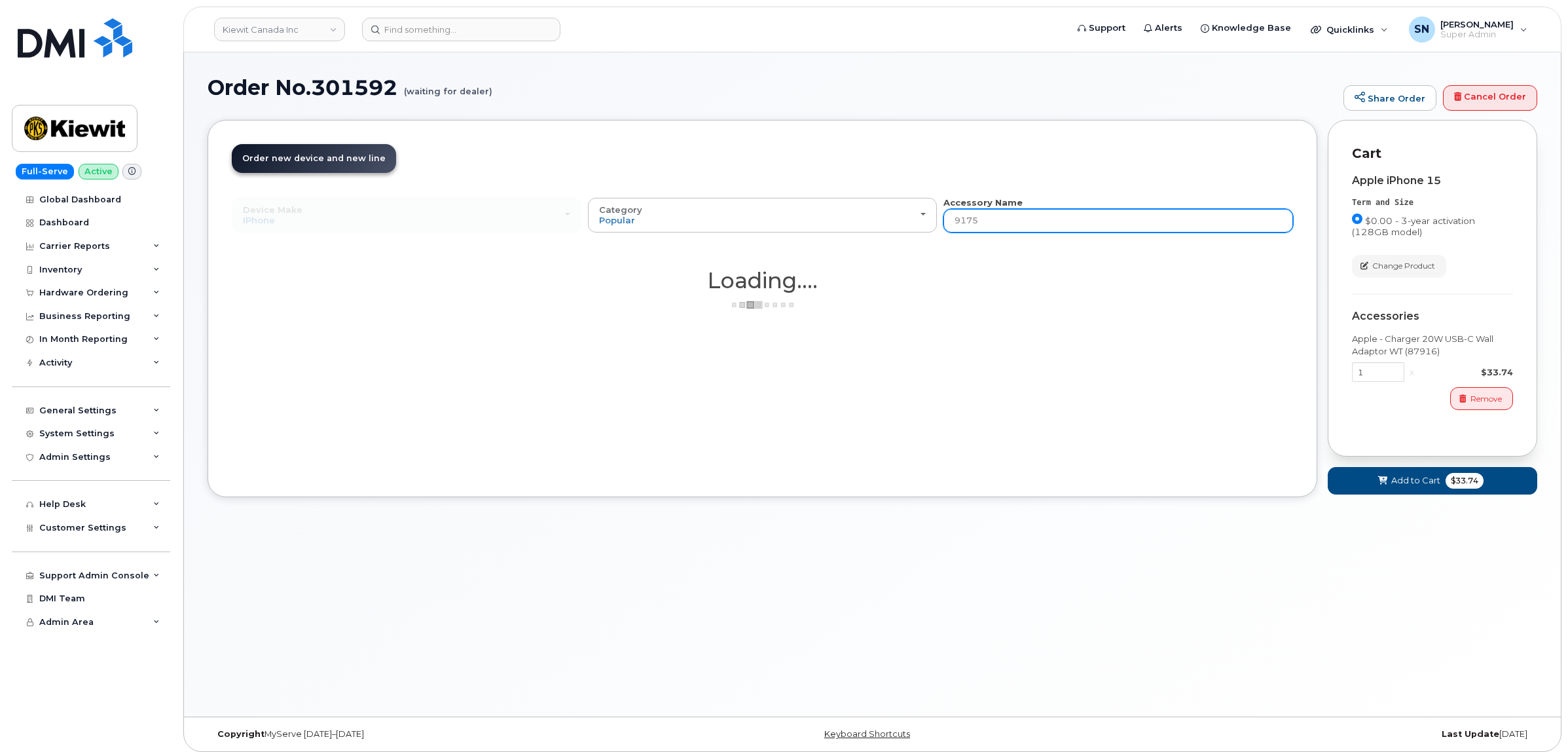
type input "91757"
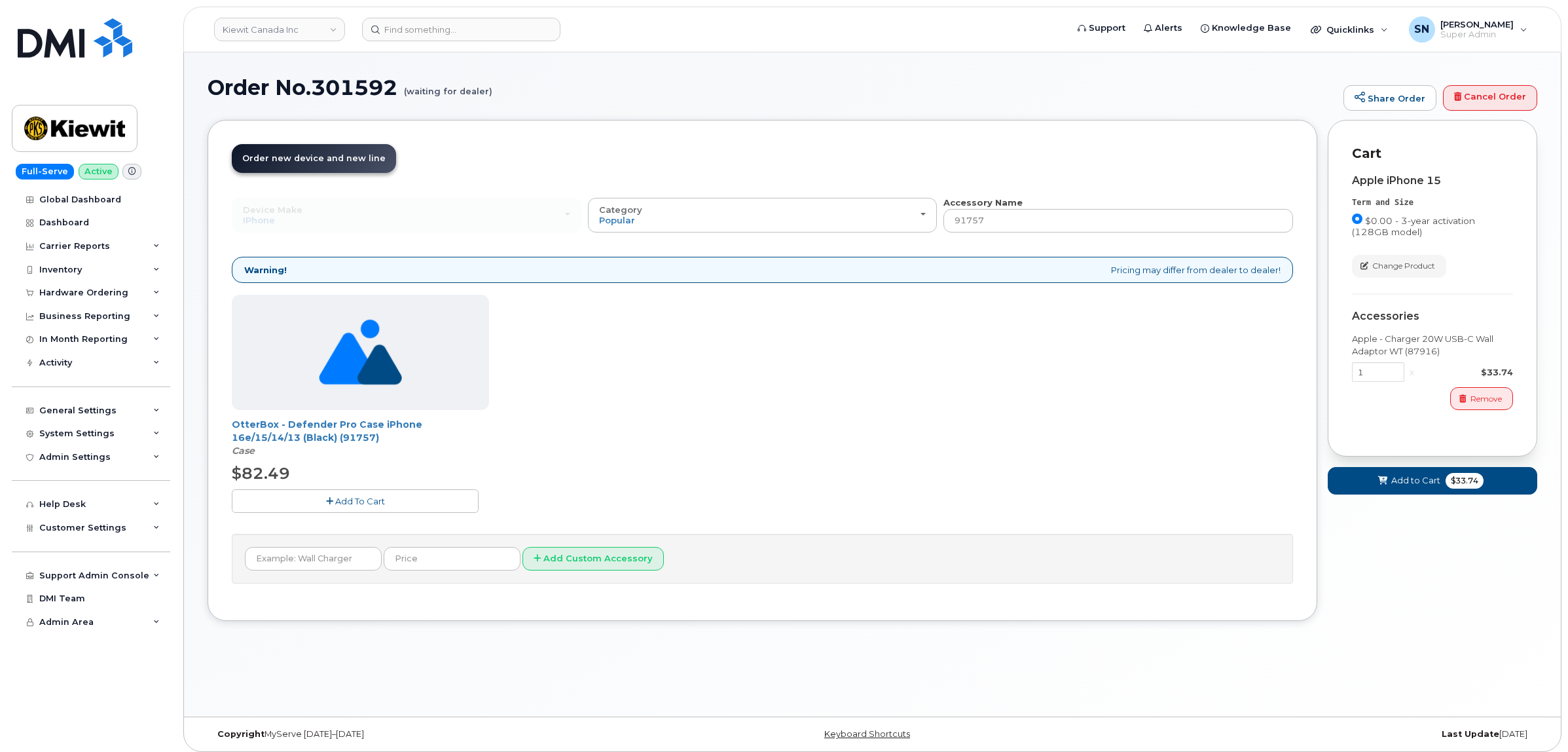
click at [347, 492] on button "Add To Cart" at bounding box center [356, 500] width 247 height 23
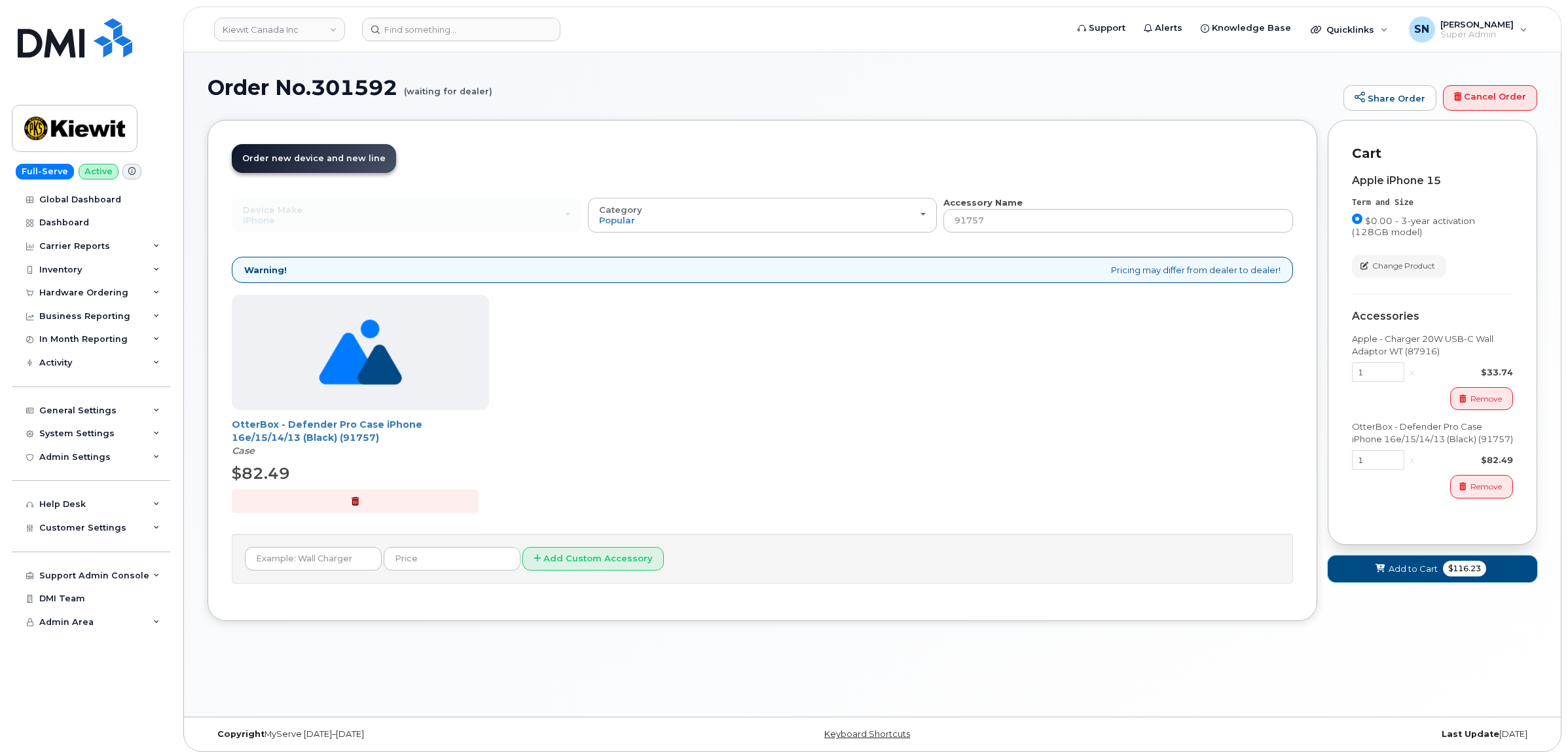
click at [1389, 565] on span "Add to Cart" at bounding box center [1413, 569] width 49 height 12
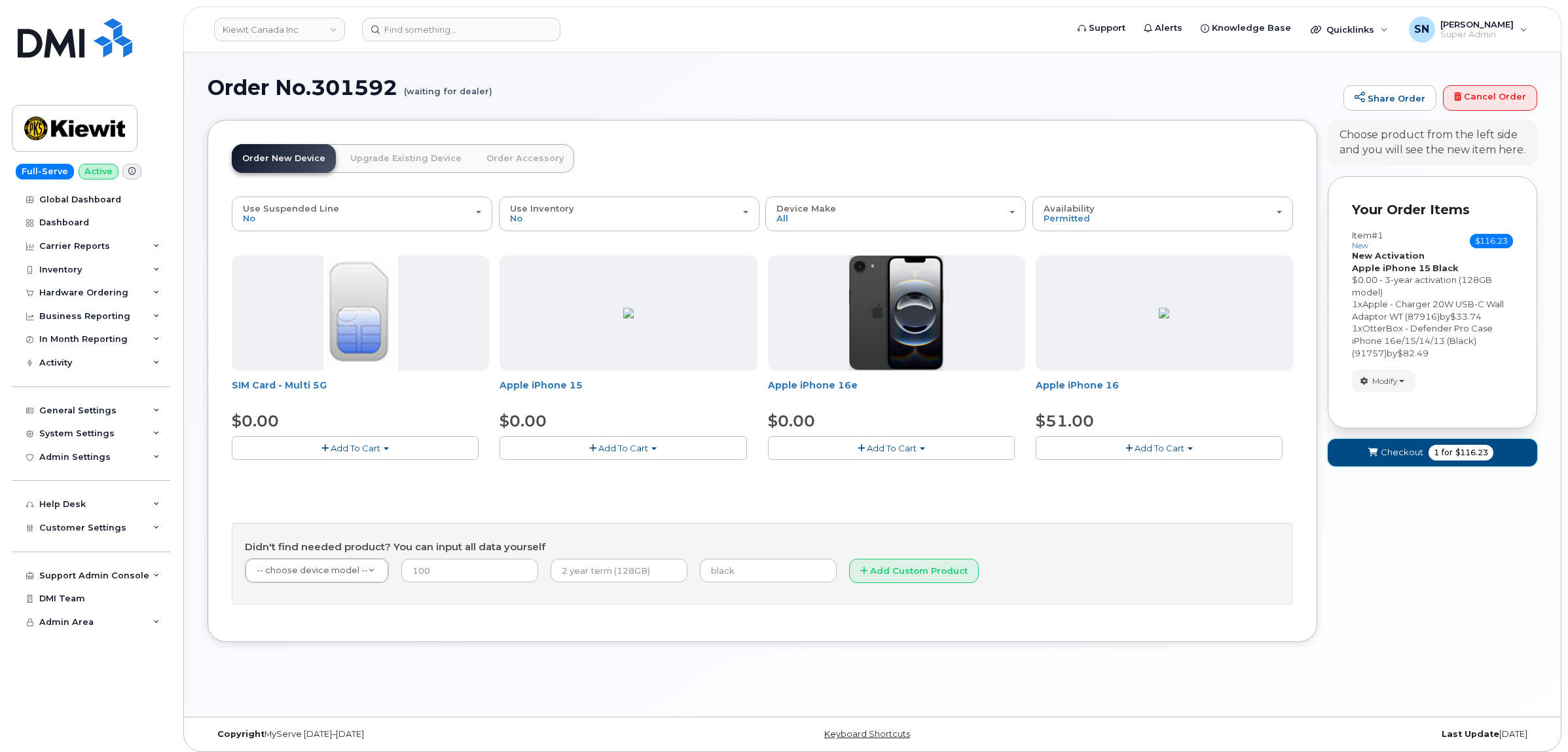
click at [1406, 446] on button "Checkout 1 for $116.23" at bounding box center [1433, 452] width 210 height 27
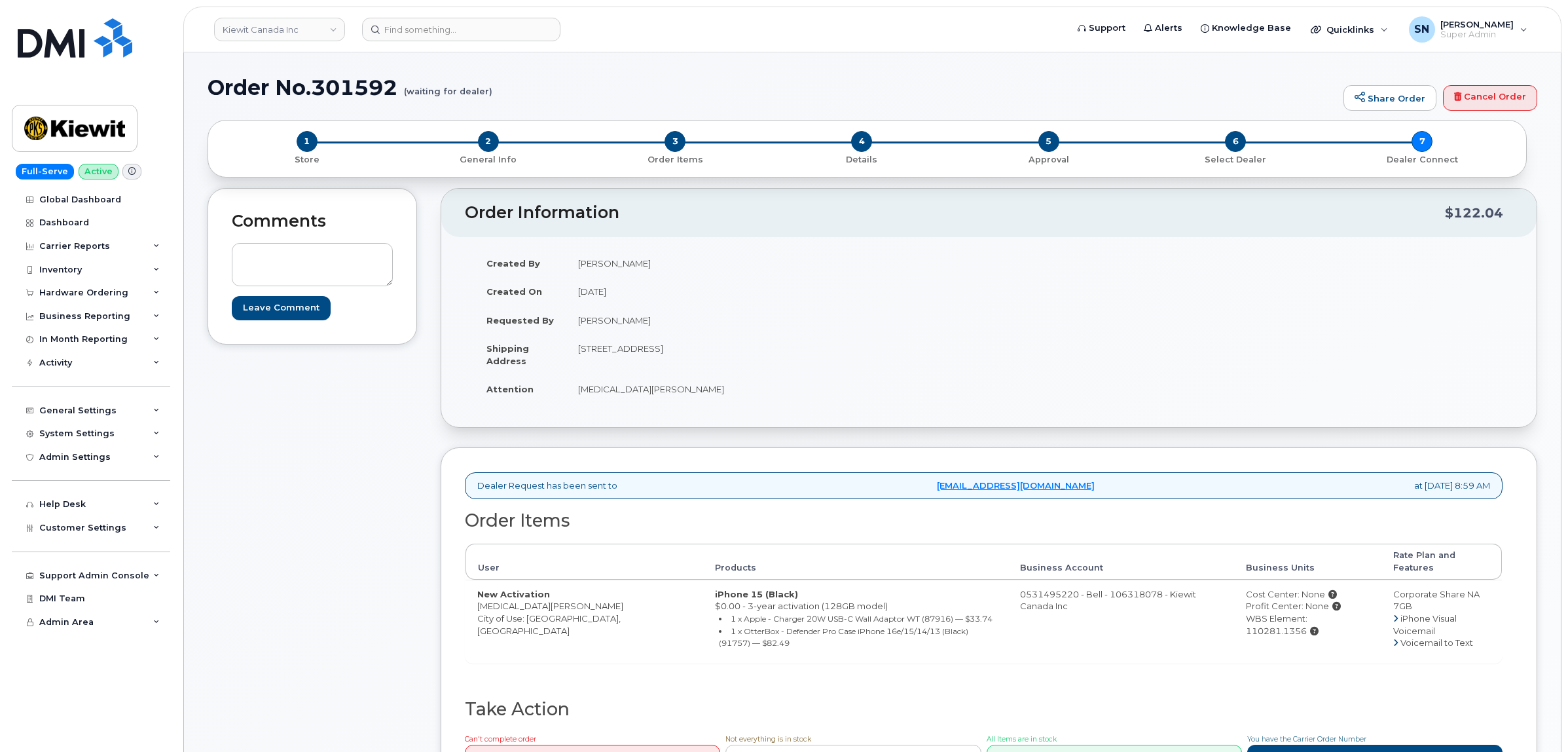
drag, startPoint x: 578, startPoint y: 351, endPoint x: 705, endPoint y: 352, distance: 127.0
click at [705, 352] on td "[STREET_ADDRESS]" at bounding box center [773, 354] width 413 height 41
copy td "[STREET_ADDRESS]"
drag, startPoint x: 722, startPoint y: 368, endPoint x: 737, endPoint y: 365, distance: 15.3
click at [724, 368] on td "[STREET_ADDRESS]" at bounding box center [773, 354] width 413 height 41
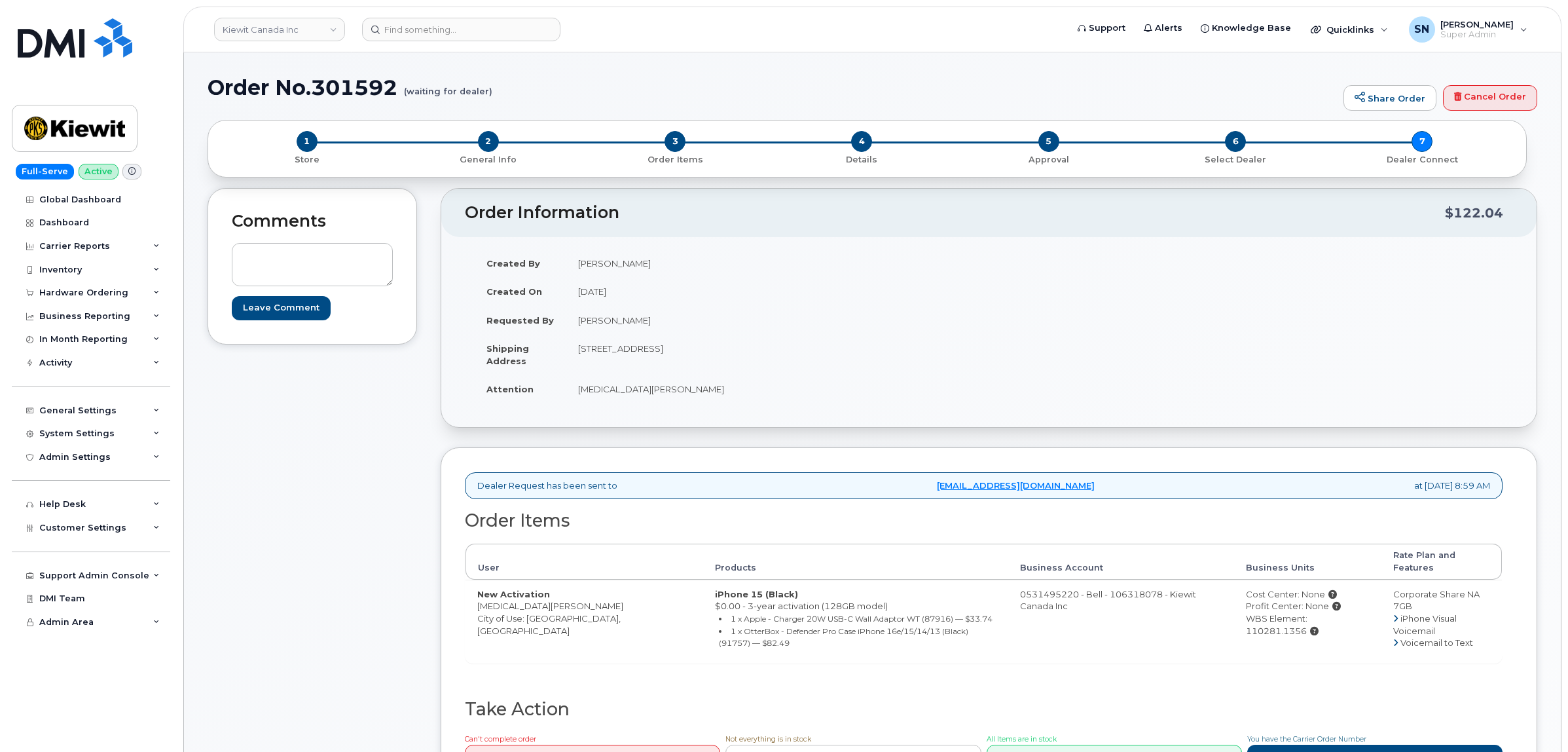
drag, startPoint x: 766, startPoint y: 348, endPoint x: 804, endPoint y: 352, distance: 38.2
click at [804, 352] on td "[STREET_ADDRESS]" at bounding box center [773, 354] width 413 height 41
copy td "T2W 3X6"
drag, startPoint x: 604, startPoint y: 395, endPoint x: 633, endPoint y: 398, distance: 29.2
click at [633, 398] on td "[MEDICAL_DATA][PERSON_NAME]" at bounding box center [773, 389] width 413 height 29
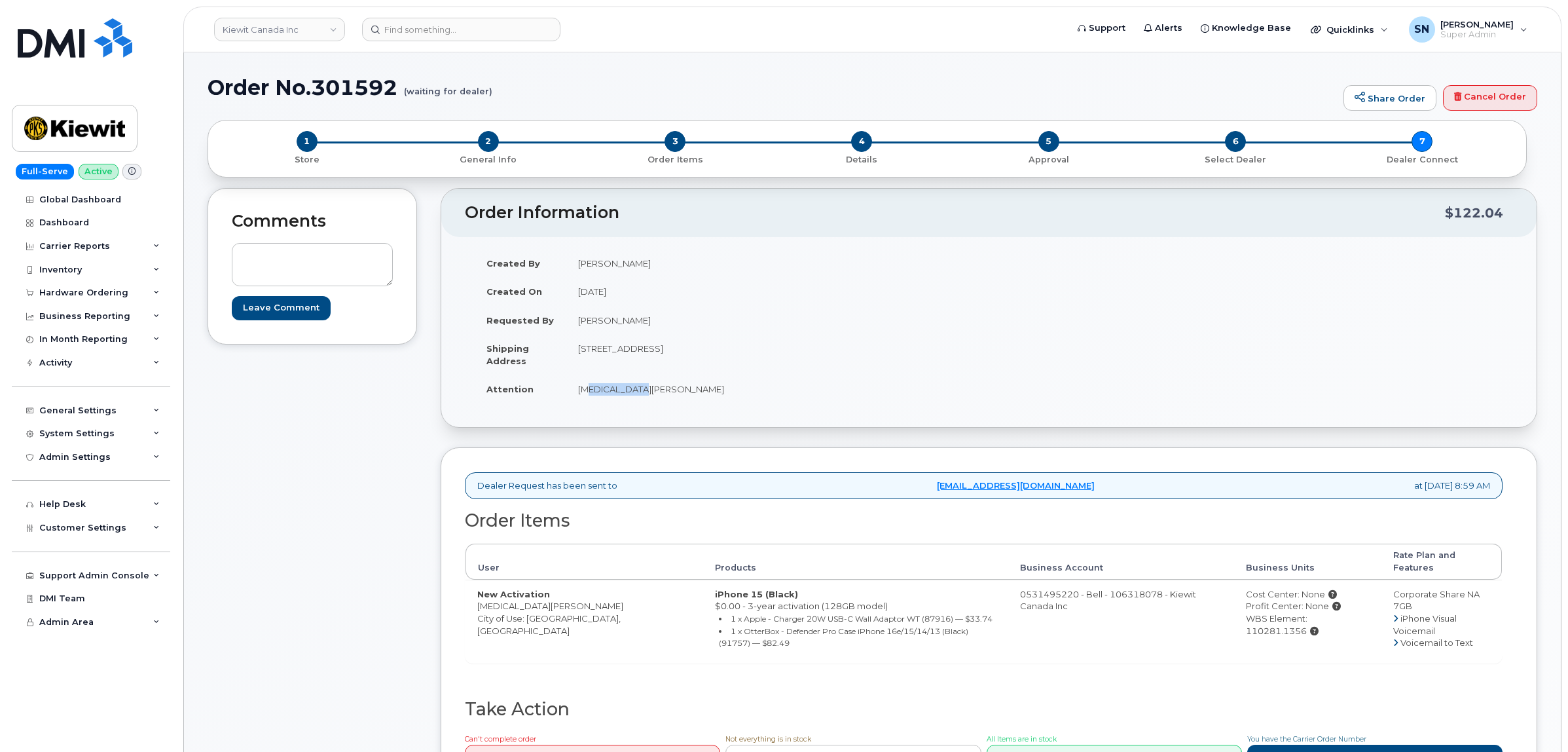
copy td "[MEDICAL_DATA][PERSON_NAME]"
drag, startPoint x: 478, startPoint y: 594, endPoint x: 535, endPoint y: 595, distance: 57.0
click at [535, 595] on td "New Activation [MEDICAL_DATA][PERSON_NAME] City of Use: [GEOGRAPHIC_DATA], [GEO…" at bounding box center [584, 621] width 238 height 83
copy td "[MEDICAL_DATA][PERSON_NAME]"
drag, startPoint x: 1344, startPoint y: 611, endPoint x: 1287, endPoint y: 615, distance: 57.1
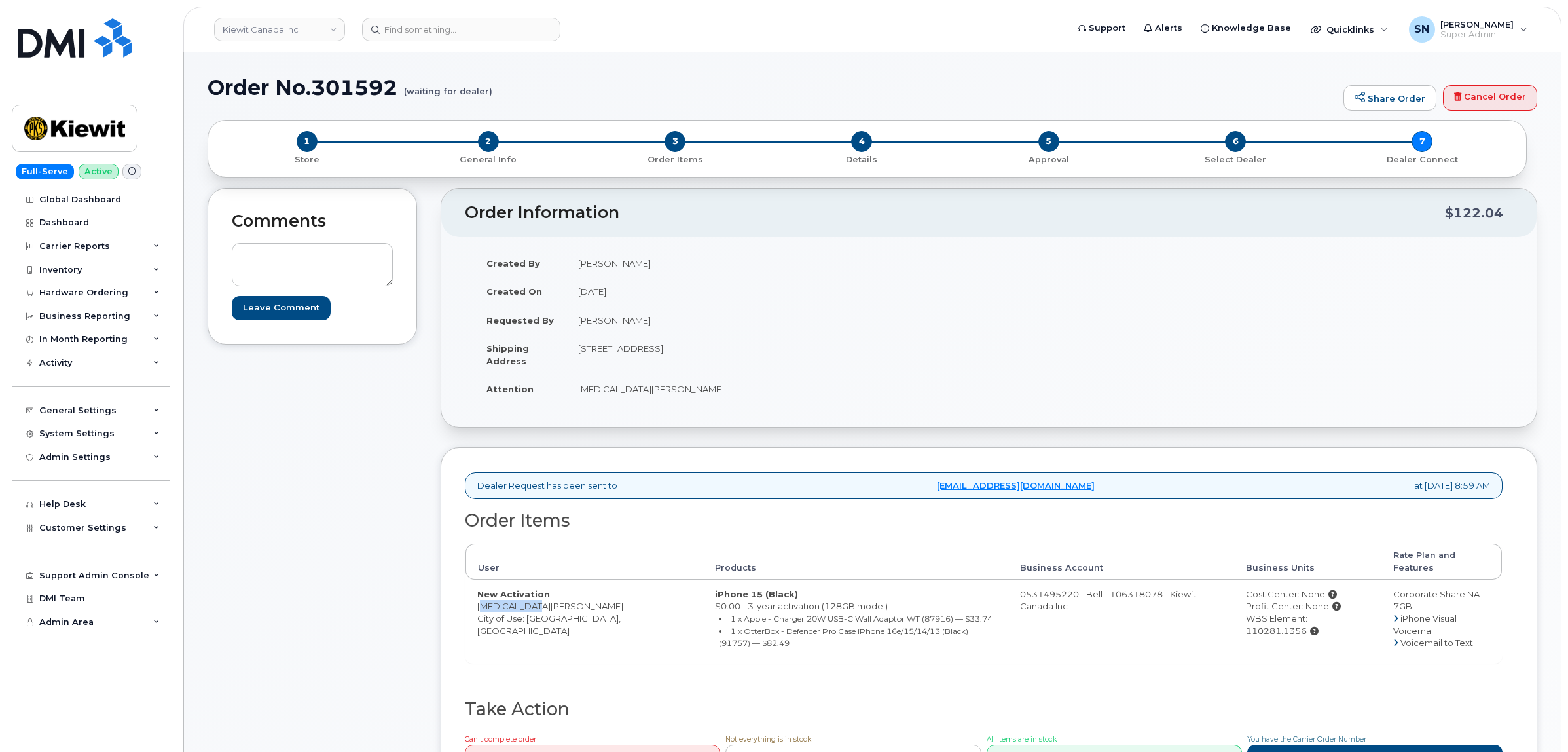
click at [1287, 615] on div "WBS Element: 110281.1356" at bounding box center [1308, 624] width 124 height 24
copy div "110281.1356"
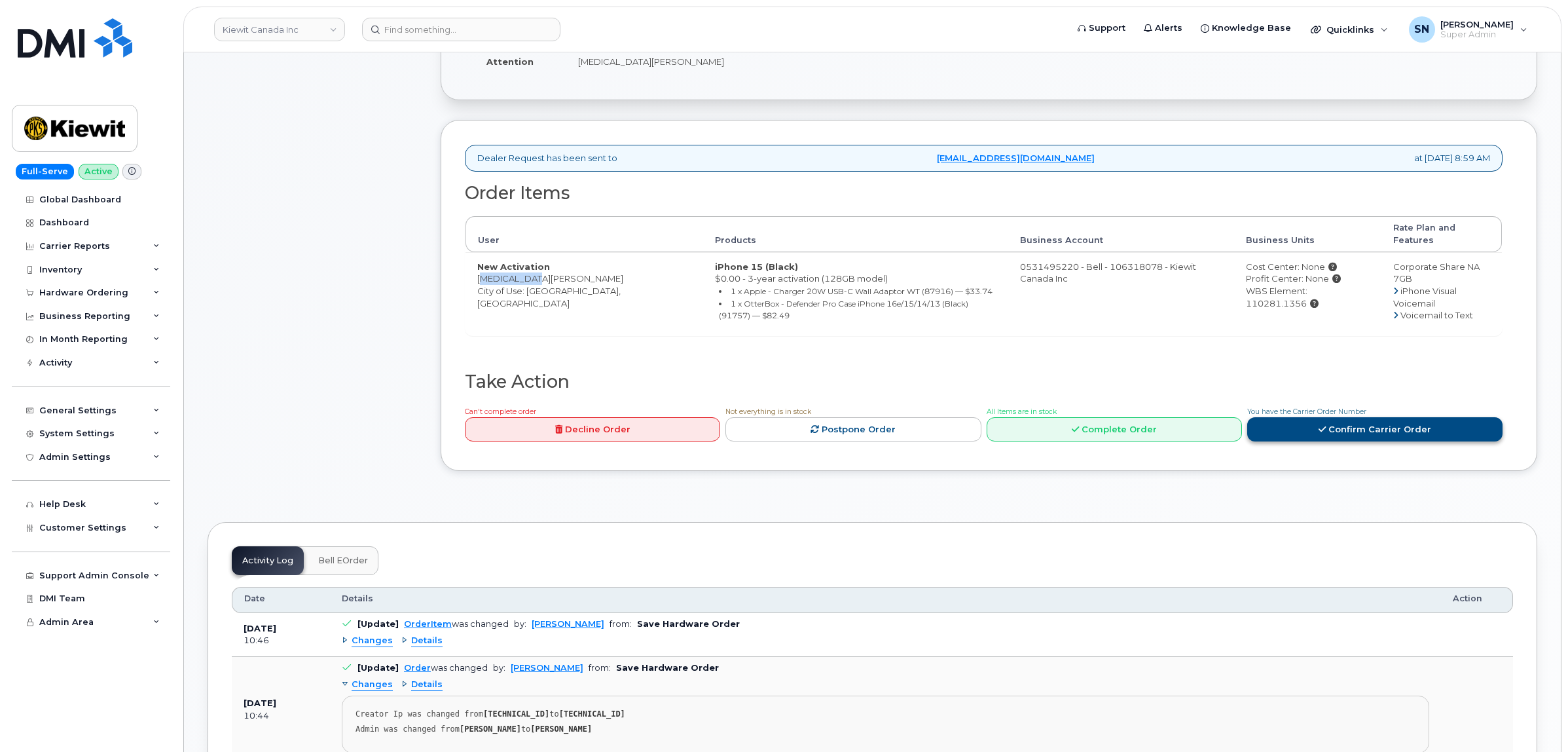
click at [1401, 427] on link "Confirm Carrier Order" at bounding box center [1375, 429] width 256 height 24
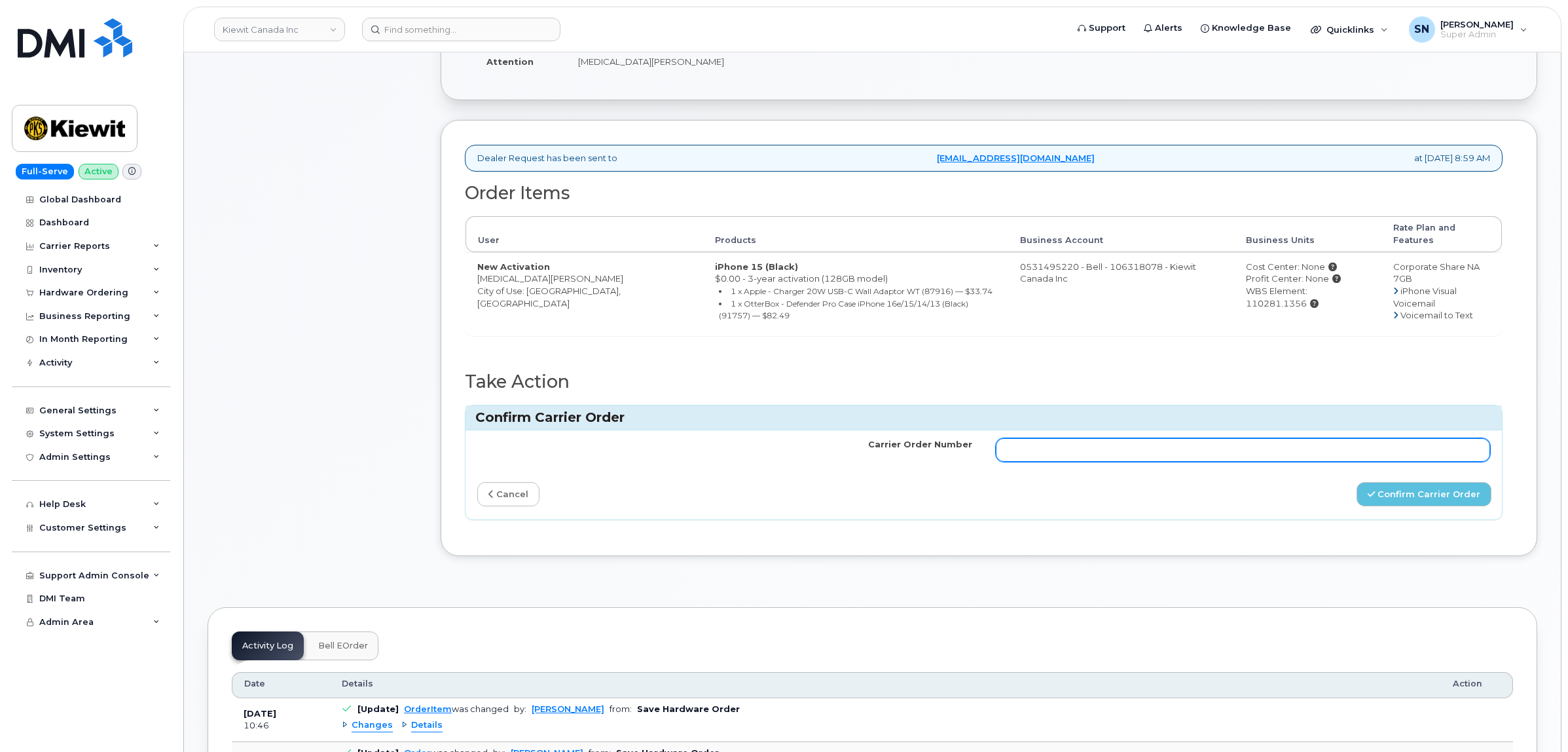
click at [1362, 438] on input "Carrier Order Number" at bounding box center [1243, 450] width 495 height 24
paste input "3020899"
type input "3020899"
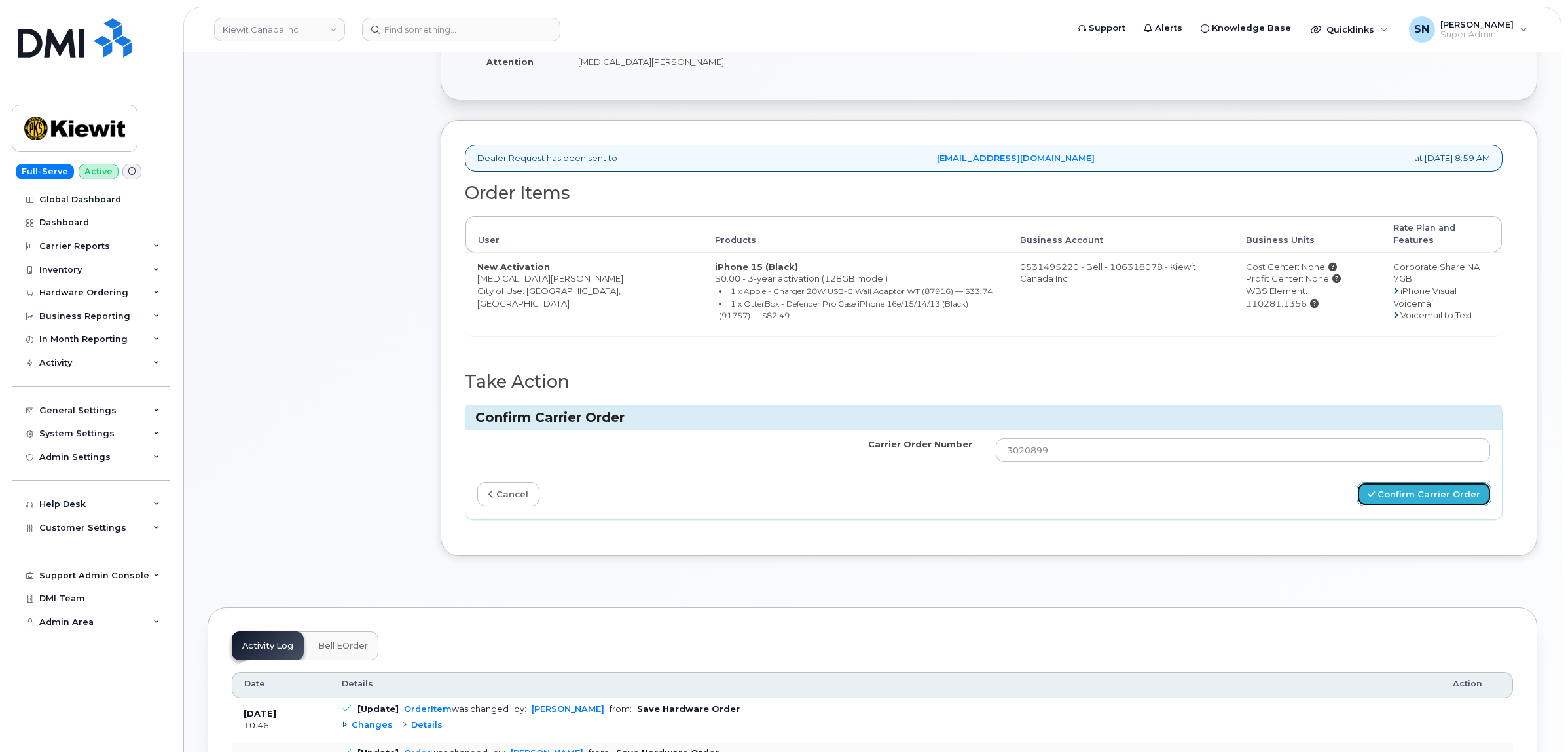
click at [1416, 482] on button "Confirm Carrier Order" at bounding box center [1423, 494] width 135 height 24
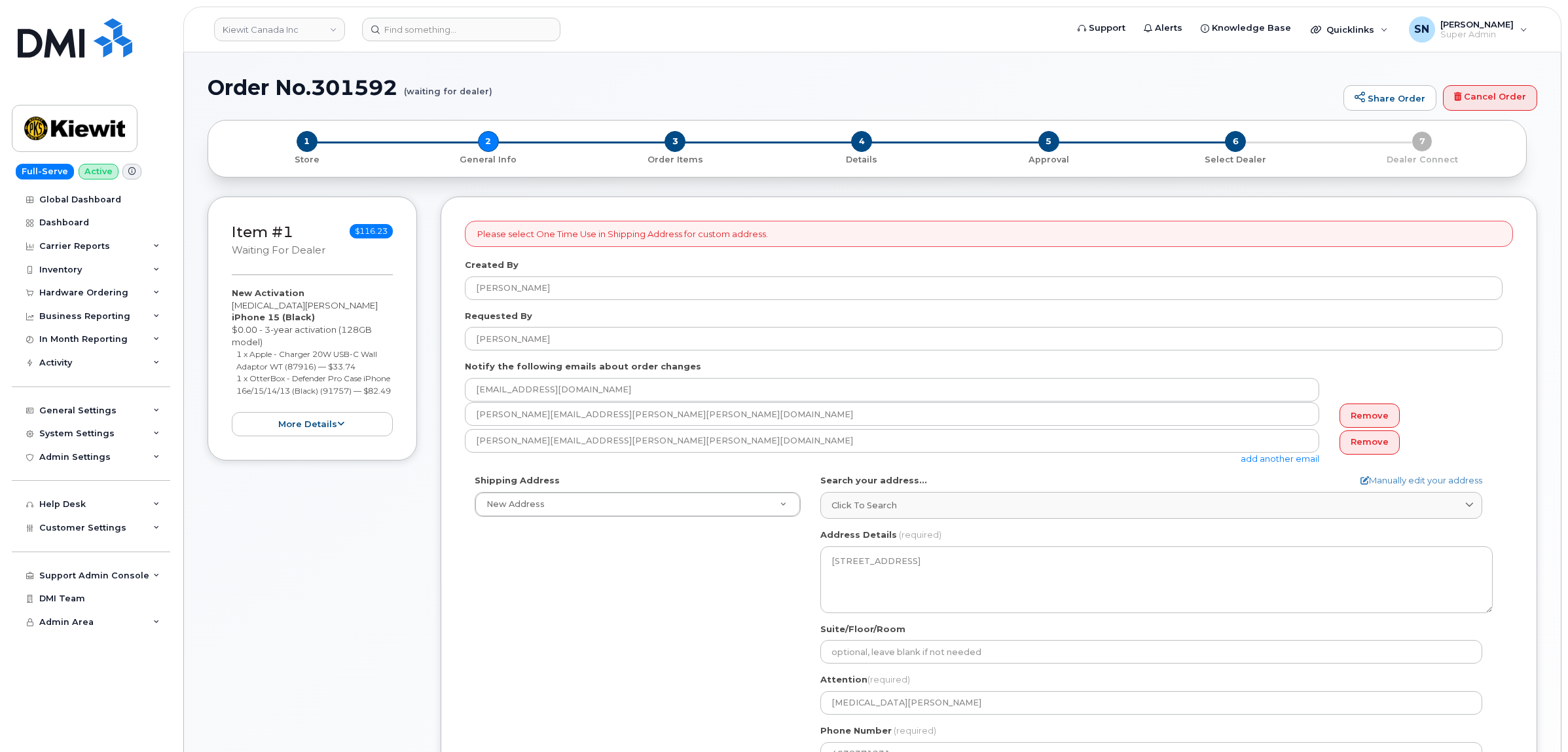
select select
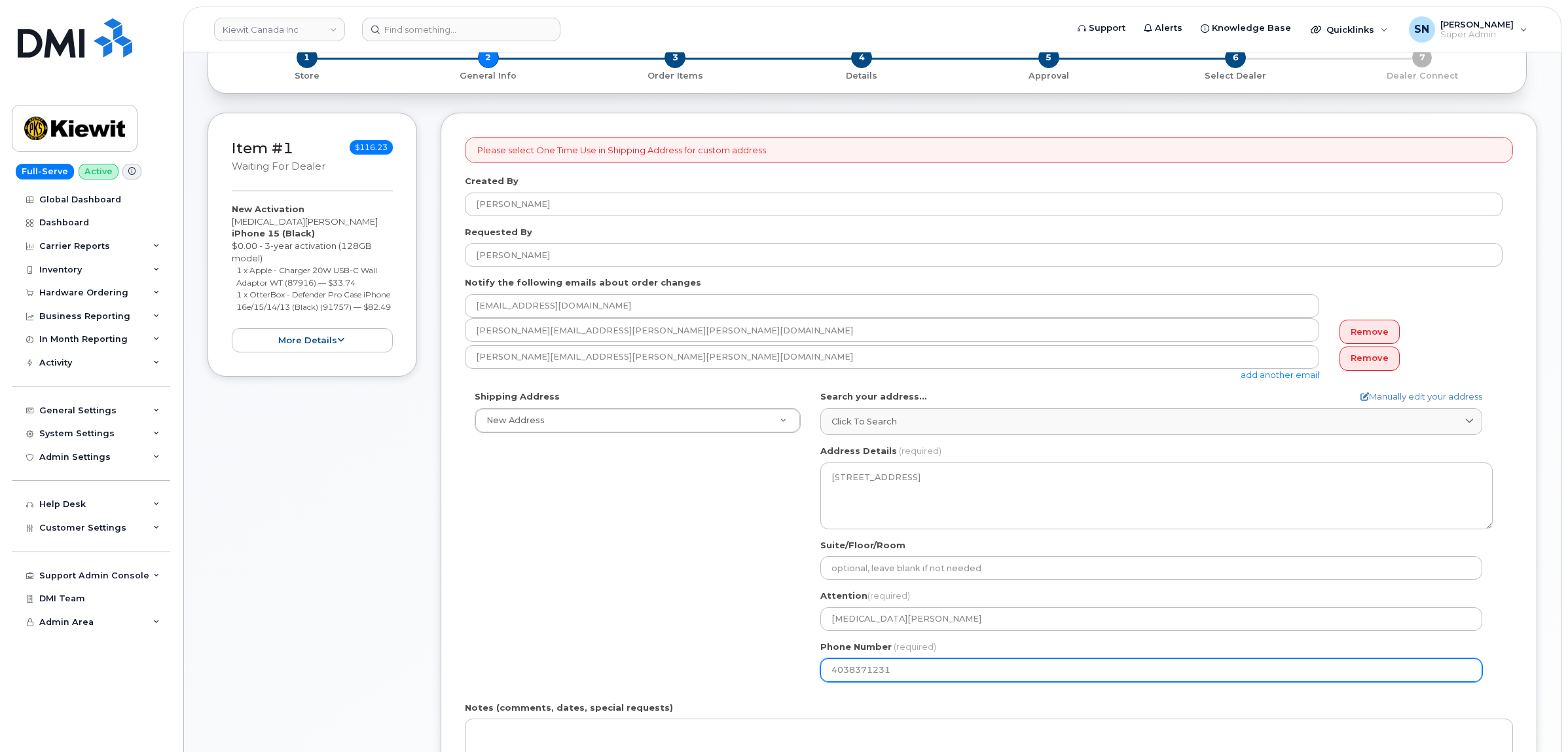
scroll to position [164, 0]
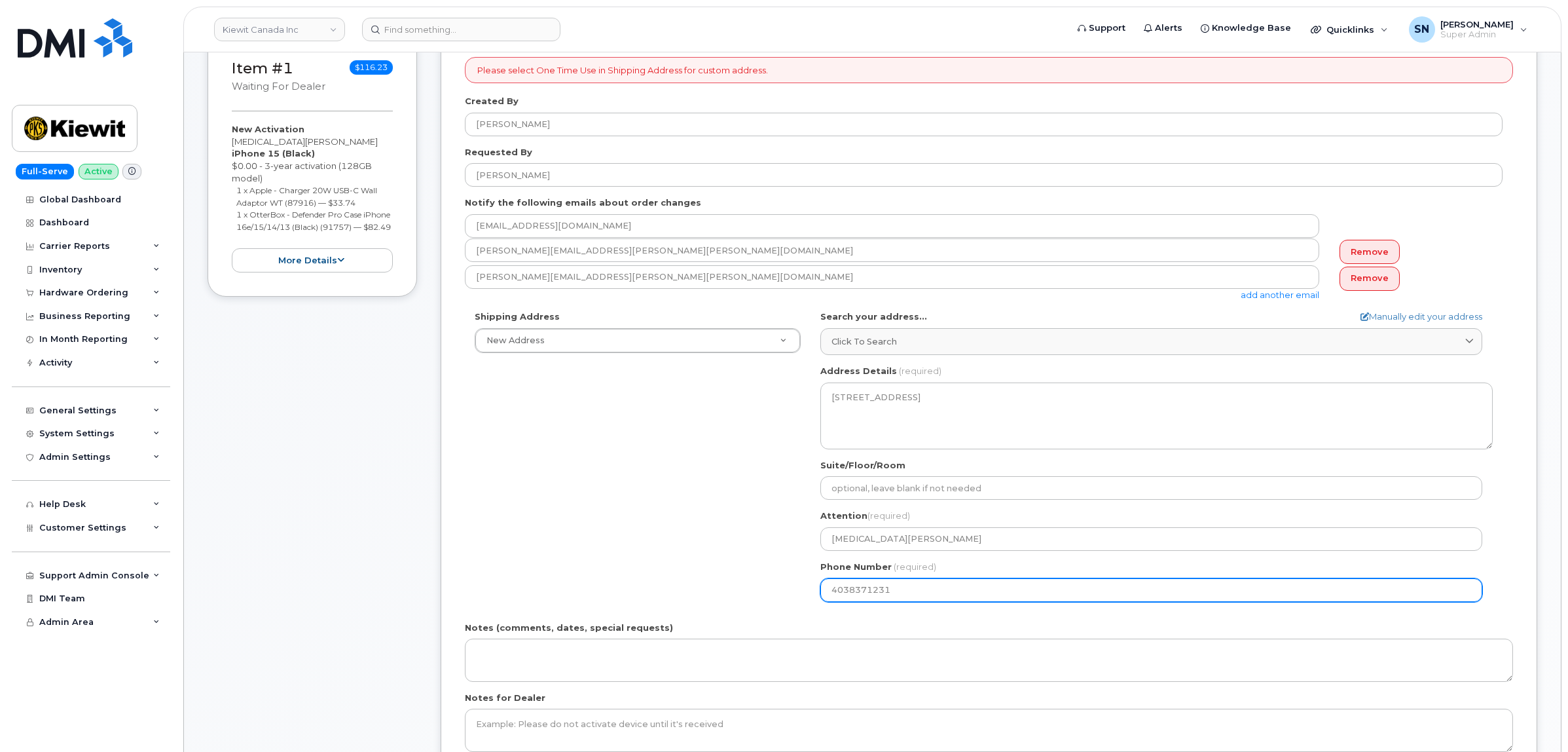
drag, startPoint x: 869, startPoint y: 595, endPoint x: 747, endPoint y: 596, distance: 122.0
click at [748, 596] on div "Shipping Address New Address New Address Beaver Marine Limited [GEOGRAPHIC_DATA…" at bounding box center [983, 460] width 1038 height 300
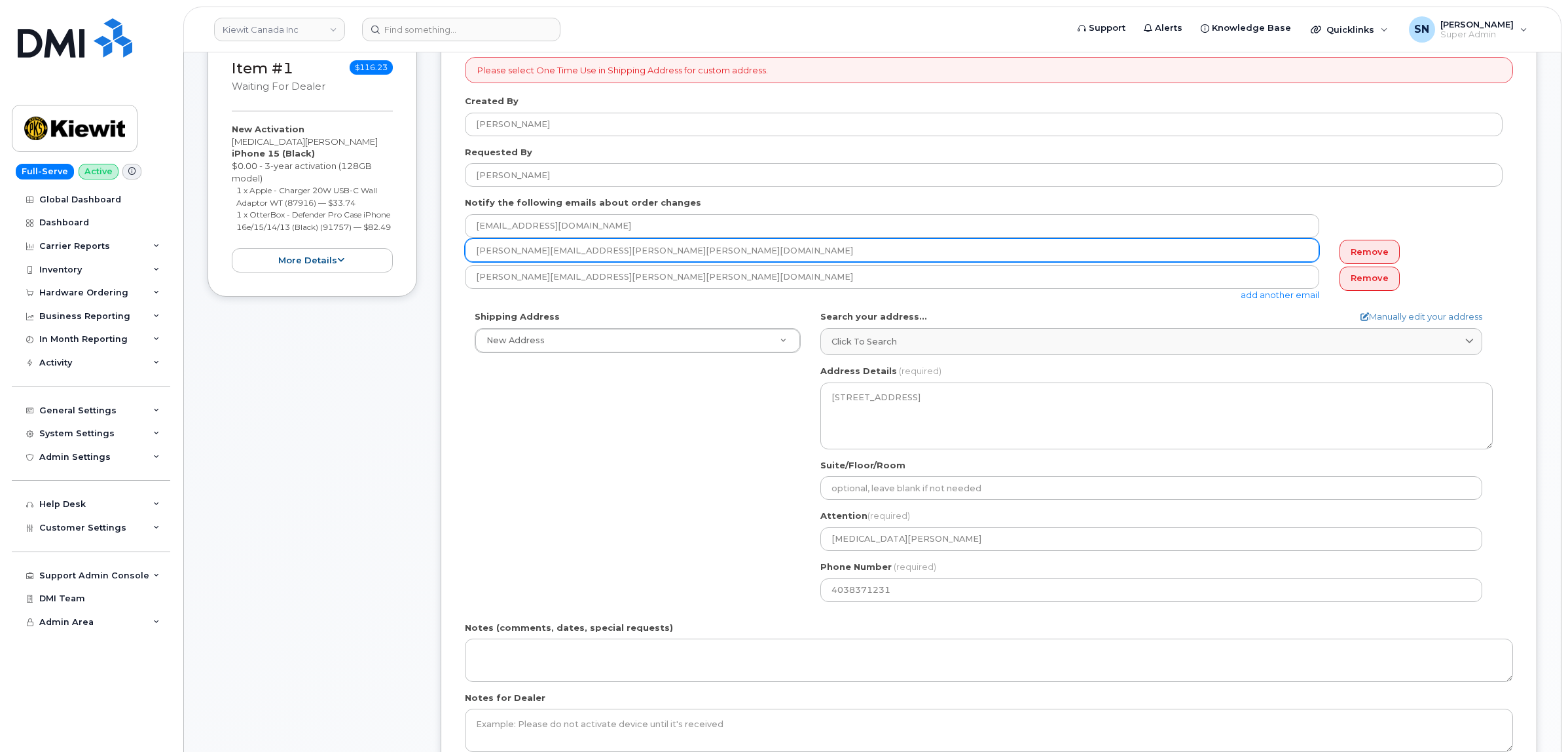
drag, startPoint x: 598, startPoint y: 256, endPoint x: 423, endPoint y: 269, distance: 175.5
click at [423, 269] on div "Item #1 waiting for dealer $116.23 New Activation [MEDICAL_DATA][PERSON_NAME] i…" at bounding box center [873, 431] width 1330 height 797
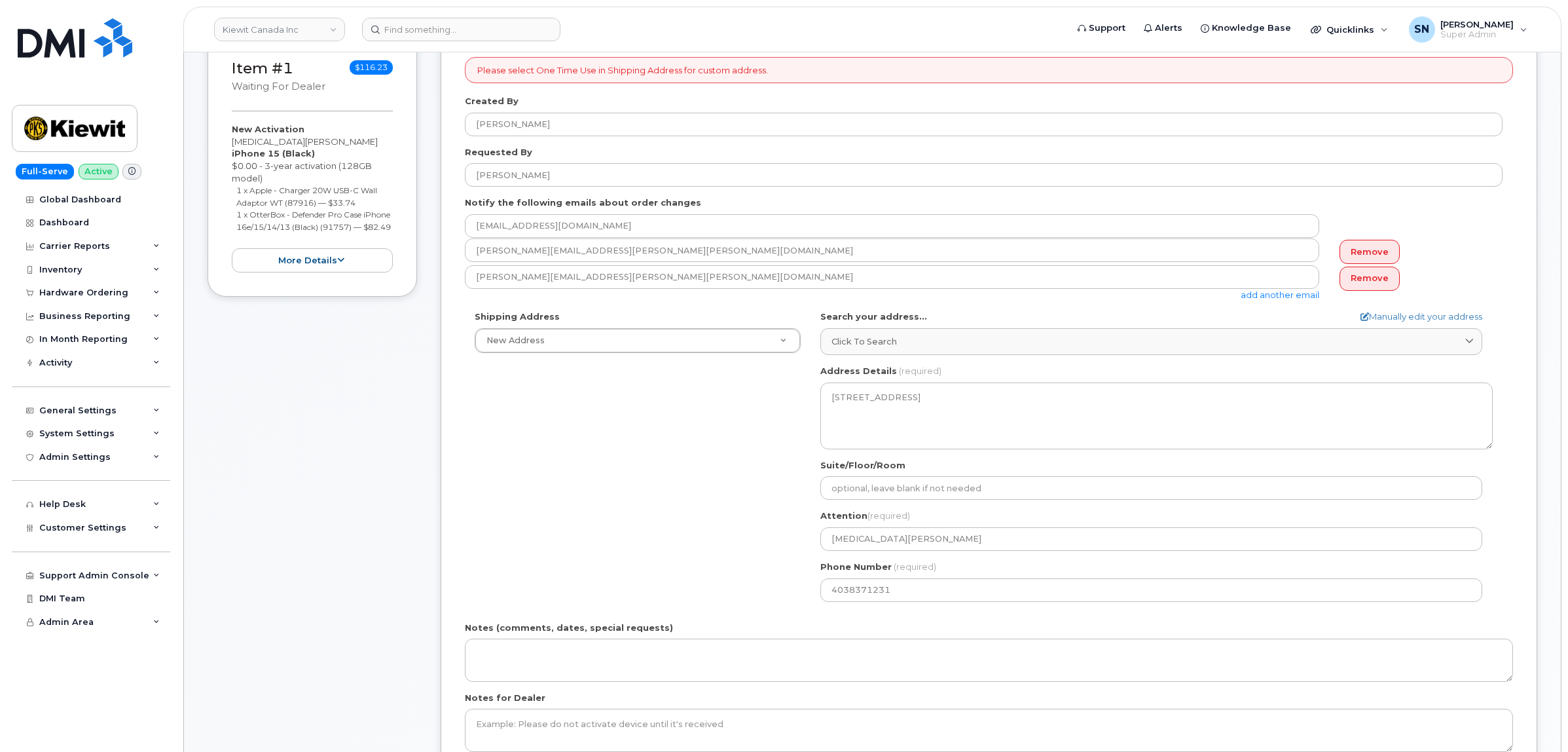
click at [344, 515] on div "Item #1 waiting for dealer $116.23 New Activation [MEDICAL_DATA][PERSON_NAME] i…" at bounding box center [312, 431] width 210 height 797
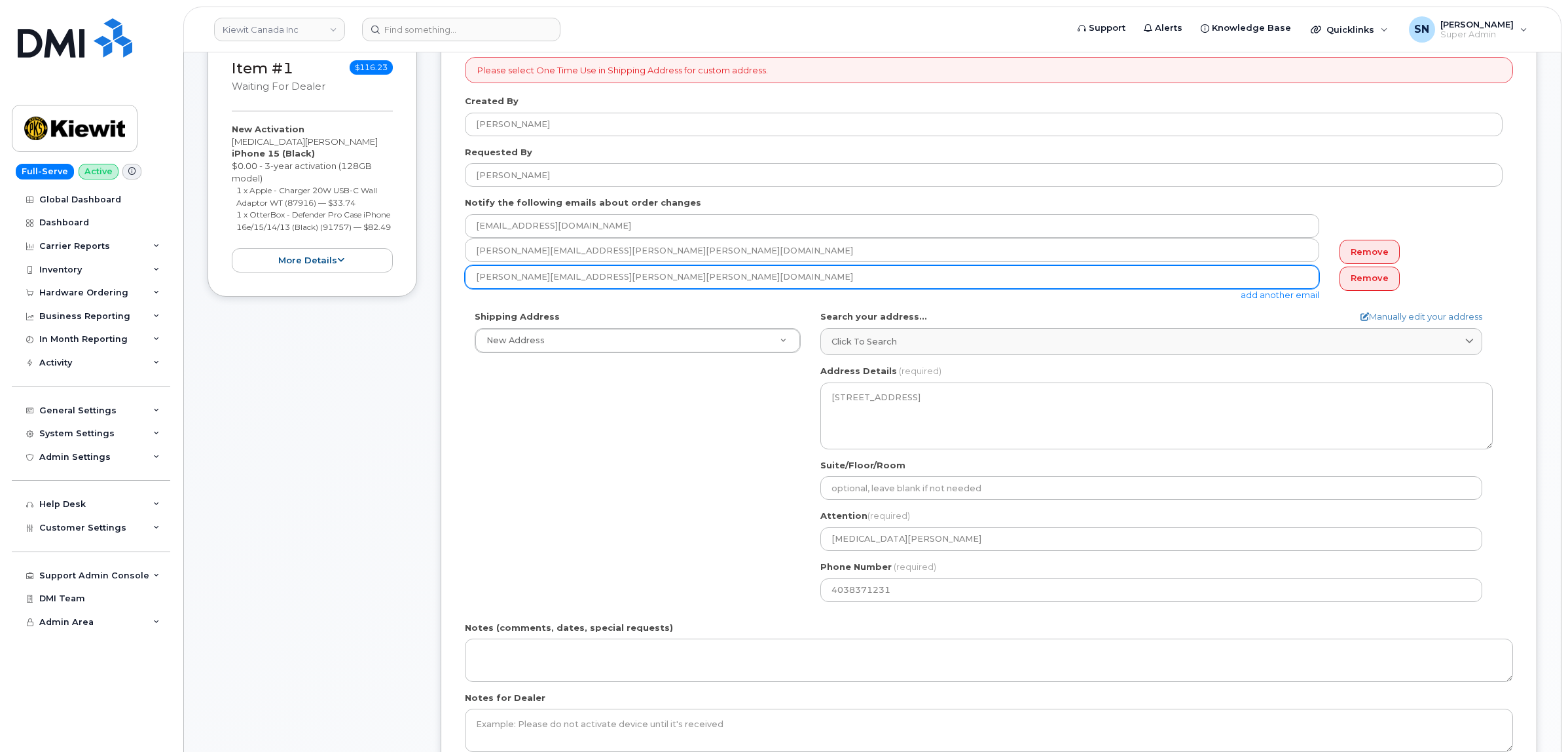
drag, startPoint x: 588, startPoint y: 278, endPoint x: 451, endPoint y: 279, distance: 137.0
click at [451, 279] on div "Please select One Time Use in Shipping Address for custom address. Created By L…" at bounding box center [989, 421] width 1097 height 778
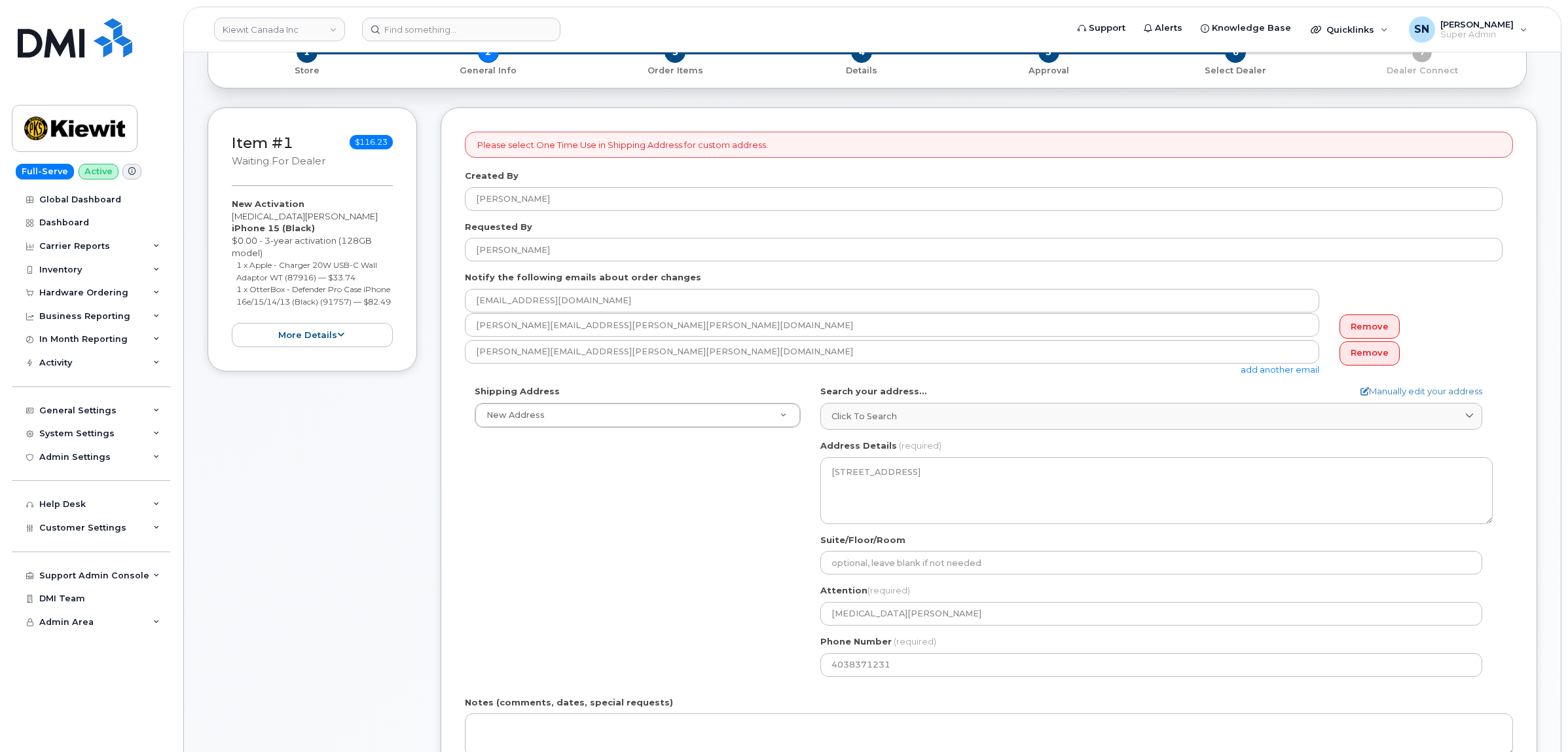
scroll to position [0, 0]
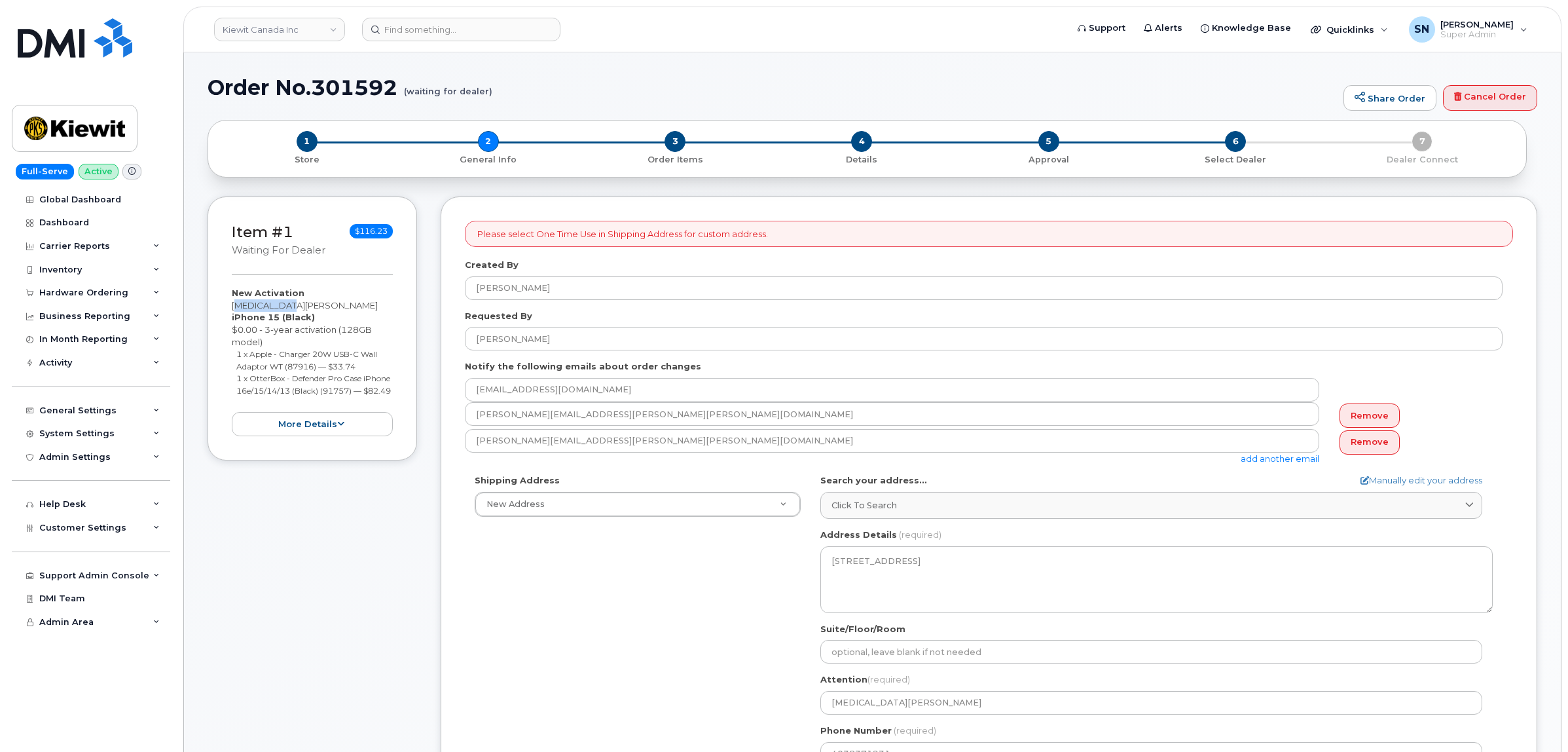
drag, startPoint x: 234, startPoint y: 304, endPoint x: 287, endPoint y: 309, distance: 53.2
click at [287, 309] on div "New Activation Syeda Naqvi iPhone 15 (Black) $0.00 - 3-year activation (128GB m…" at bounding box center [312, 361] width 161 height 149
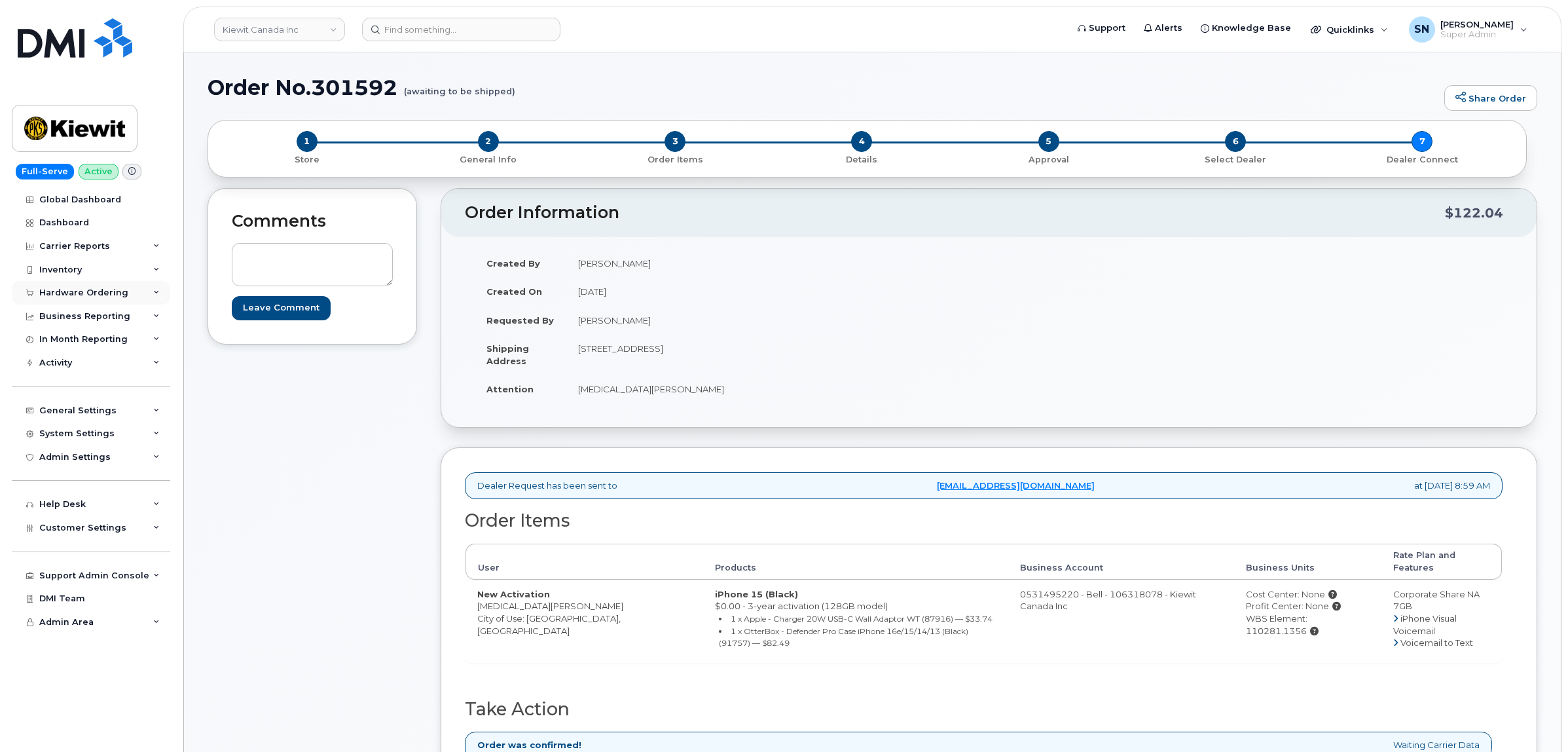
click at [69, 293] on div "Hardware Ordering" at bounding box center [84, 293] width 89 height 11
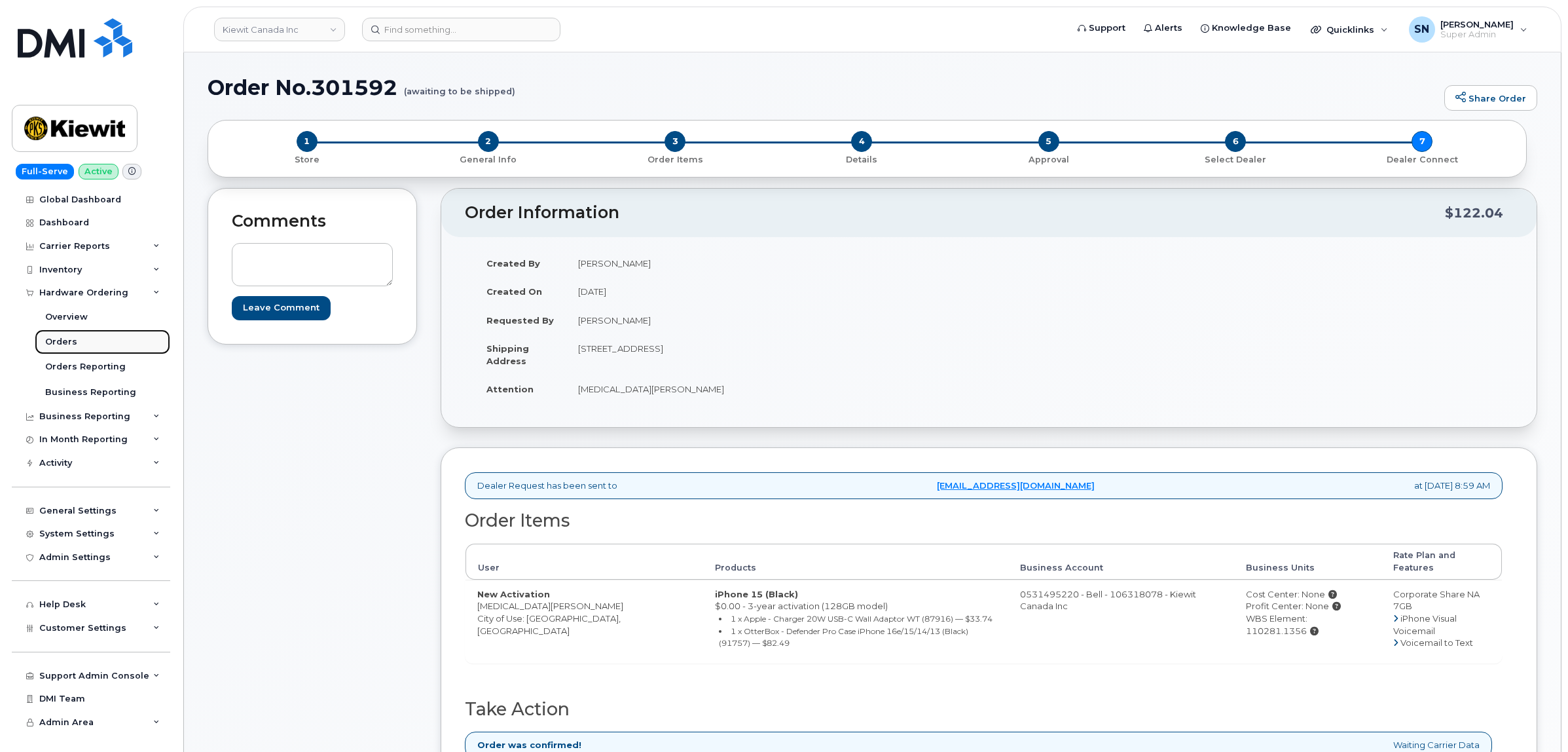
click at [69, 344] on div "Orders" at bounding box center [61, 342] width 32 height 12
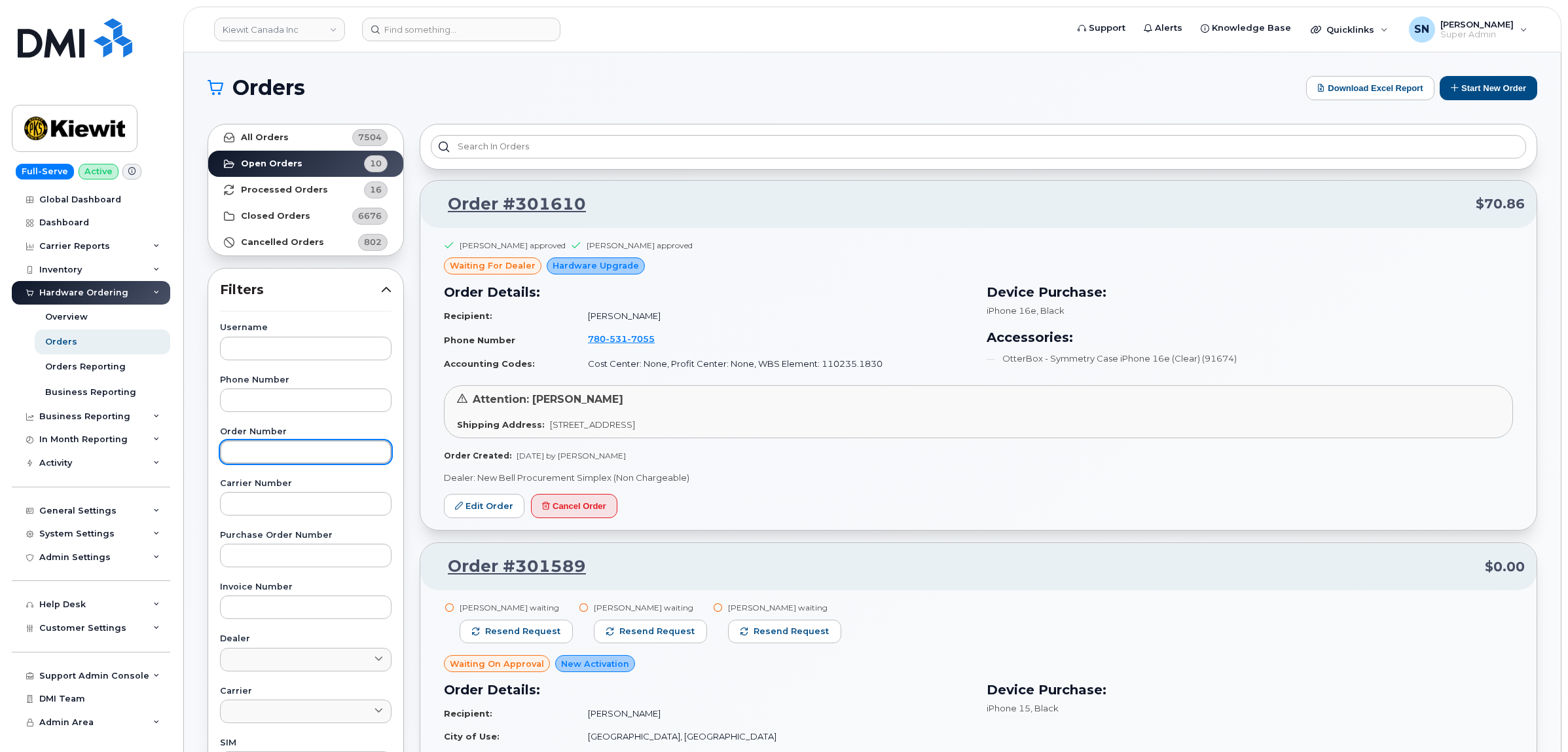
click at [304, 448] on input "text" at bounding box center [306, 452] width 172 height 24
paste input "301530"
type input "301530"
click at [291, 141] on link "All Orders 7504" at bounding box center [306, 137] width 195 height 26
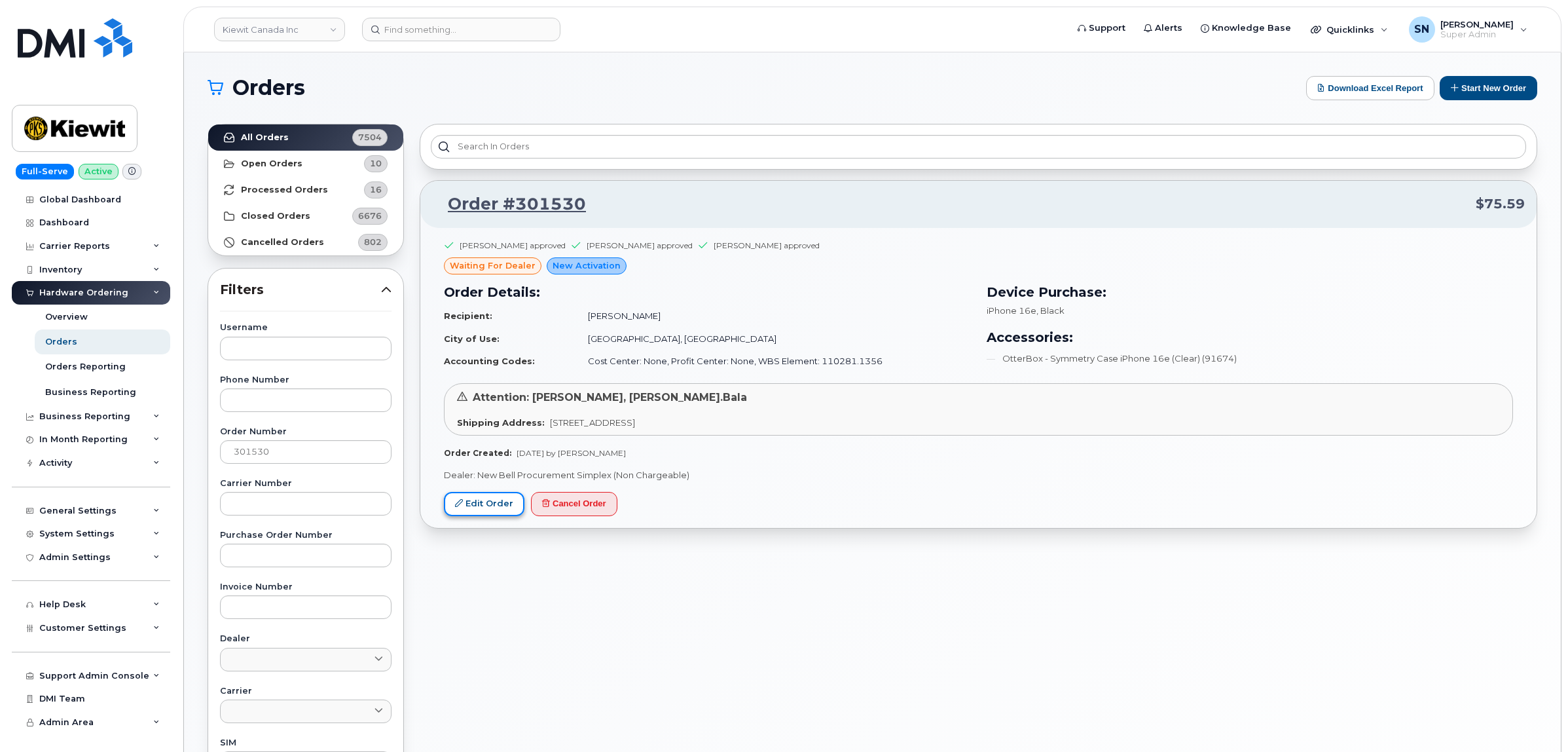
click at [486, 499] on link "Edit Order" at bounding box center [484, 504] width 81 height 24
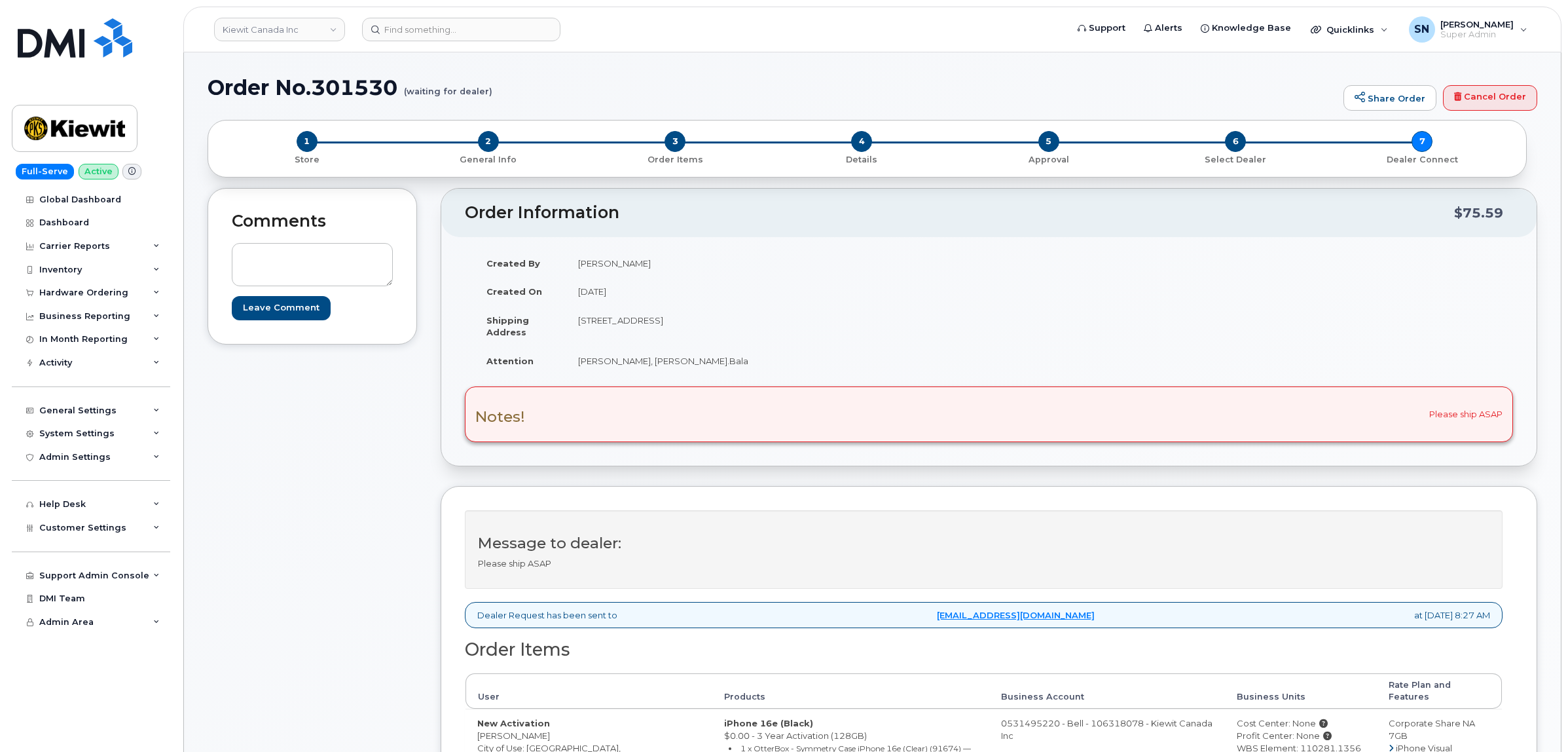
click at [246, 475] on div "Comments Leave Comment" at bounding box center [312, 565] width 210 height 754
click at [101, 290] on div "Hardware Ordering" at bounding box center [84, 293] width 89 height 11
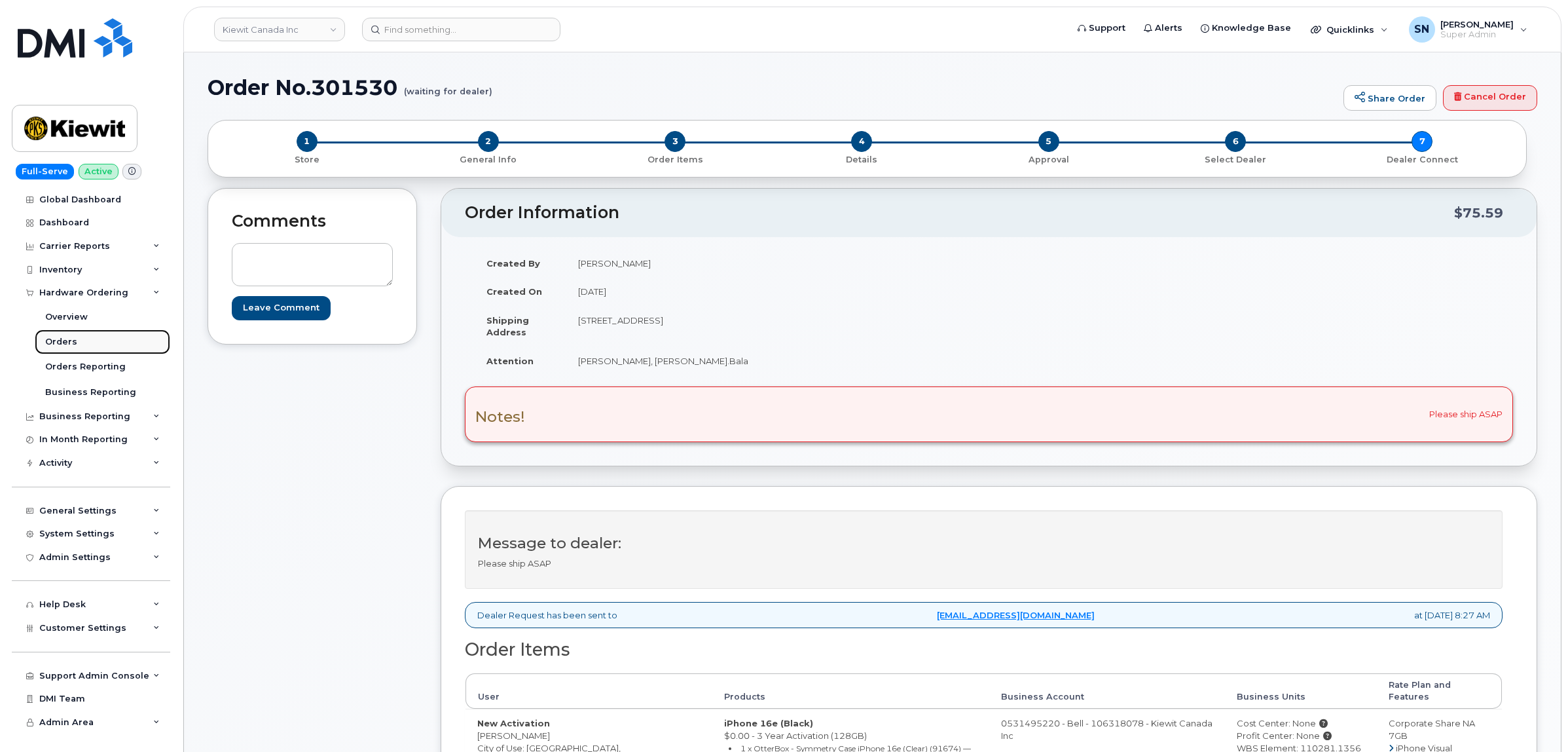
click at [87, 342] on link "Orders" at bounding box center [103, 342] width 135 height 25
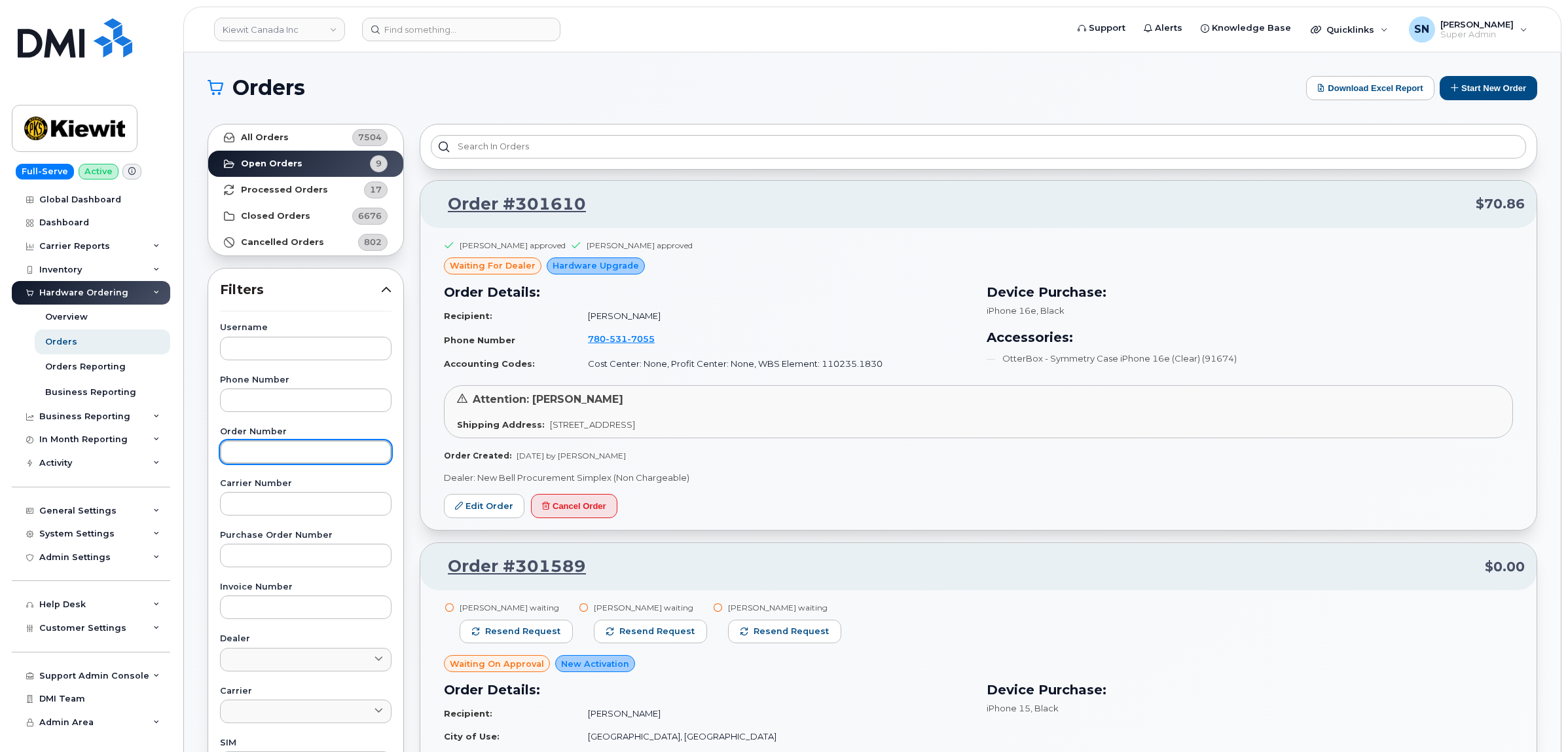
click at [290, 450] on input "text" at bounding box center [306, 452] width 172 height 24
paste input "301253"
type input "301253"
click at [286, 128] on link "All Orders 7504" at bounding box center [306, 137] width 195 height 26
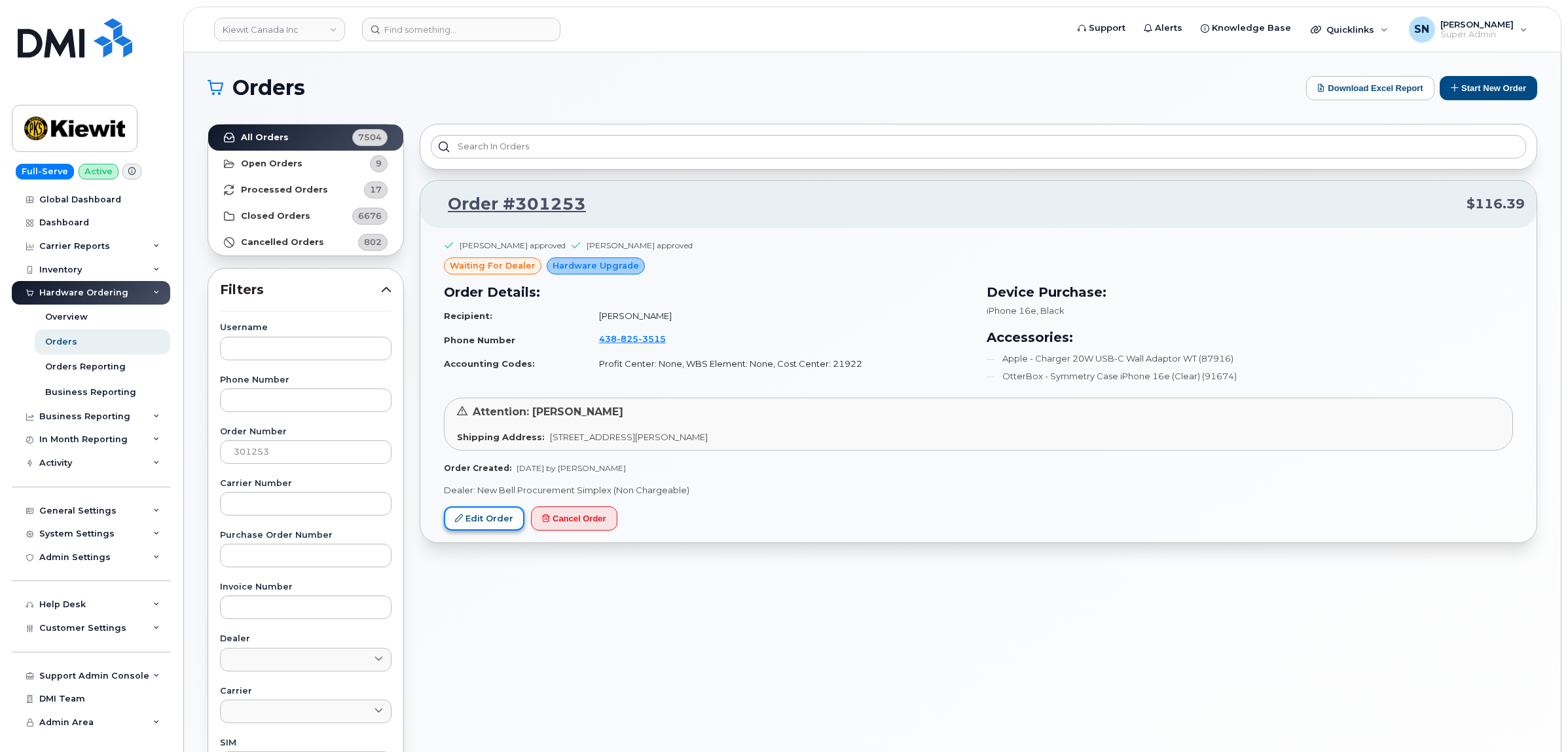
click at [453, 518] on link "Edit Order" at bounding box center [484, 518] width 81 height 24
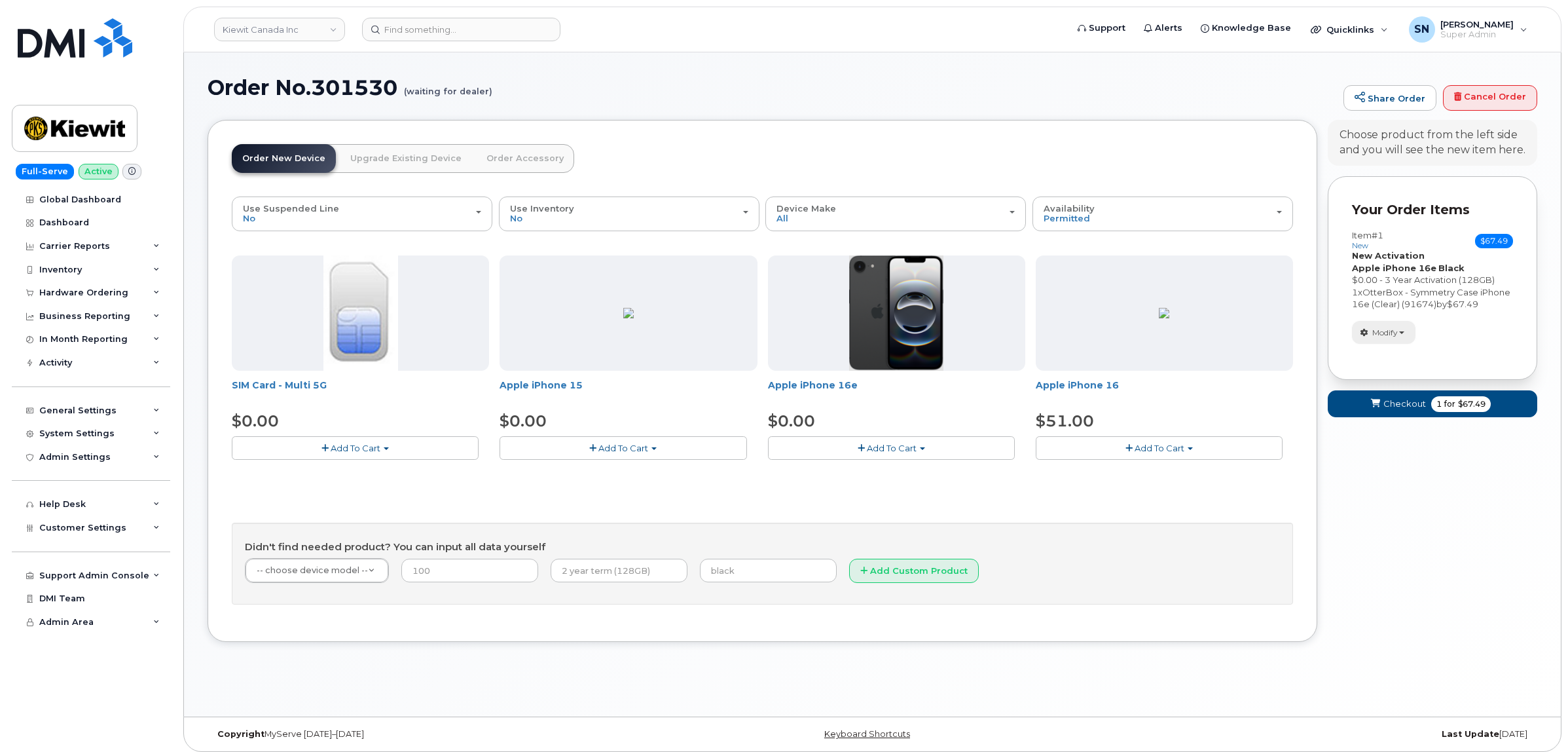
click at [1396, 339] on span "Modify" at bounding box center [1385, 333] width 26 height 12
click at [1396, 360] on link "change" at bounding box center [1414, 352] width 124 height 16
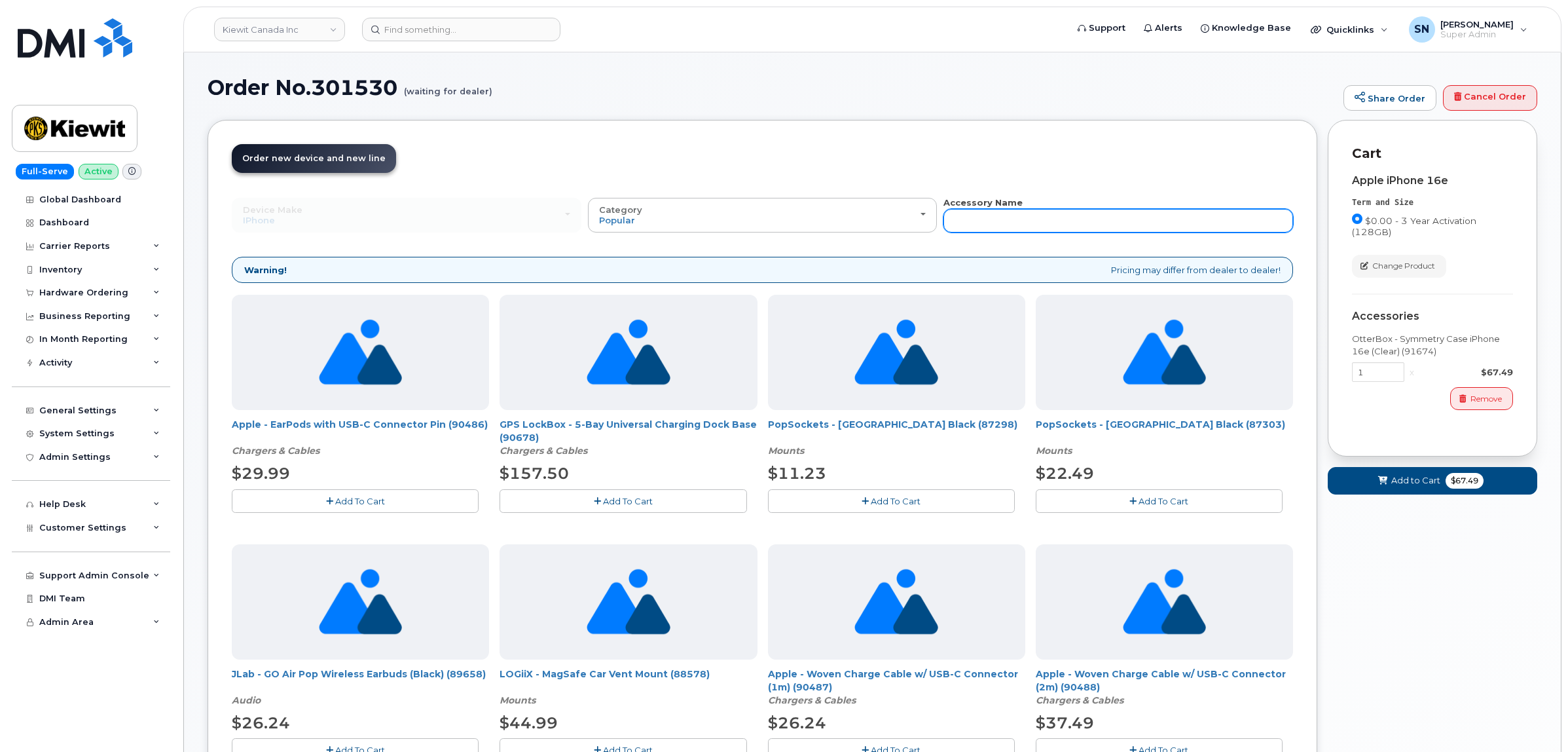
drag, startPoint x: 1068, startPoint y: 224, endPoint x: 1067, endPoint y: 216, distance: 8.1
click at [1067, 222] on input "text" at bounding box center [1118, 221] width 350 height 24
type input "87916"
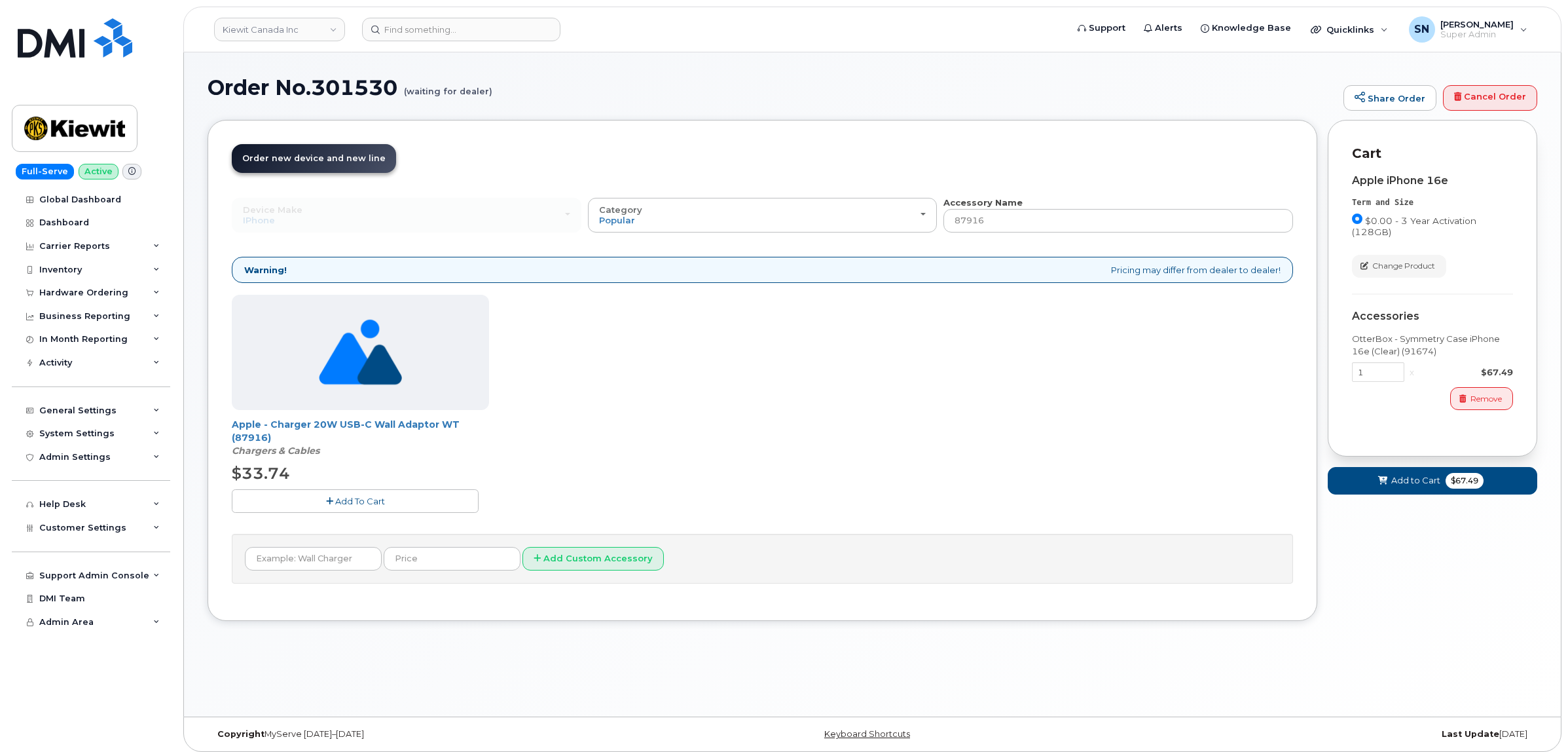
click at [315, 504] on button "Add To Cart" at bounding box center [356, 500] width 247 height 23
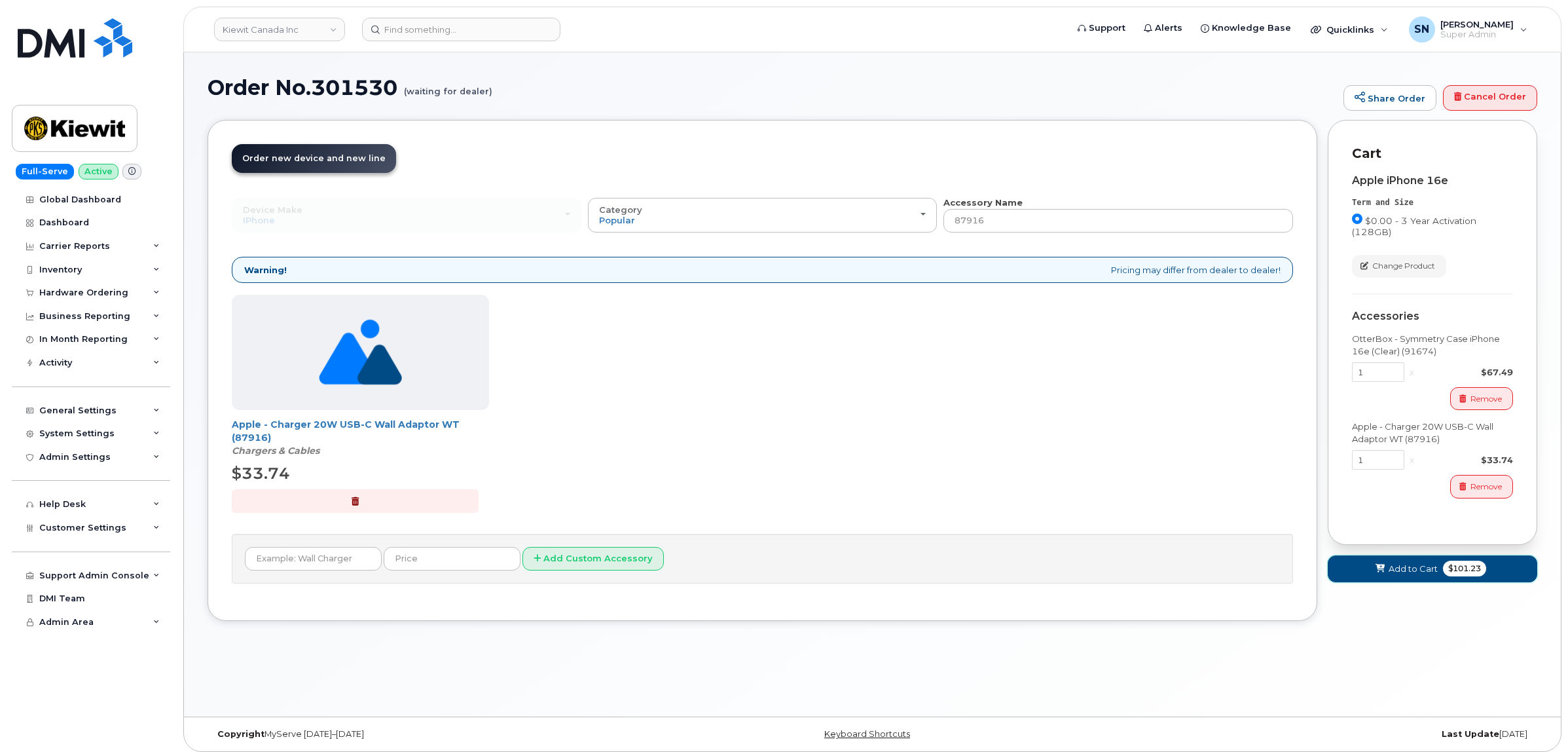
click at [1368, 571] on button "Add to Cart $101.23" at bounding box center [1433, 569] width 210 height 27
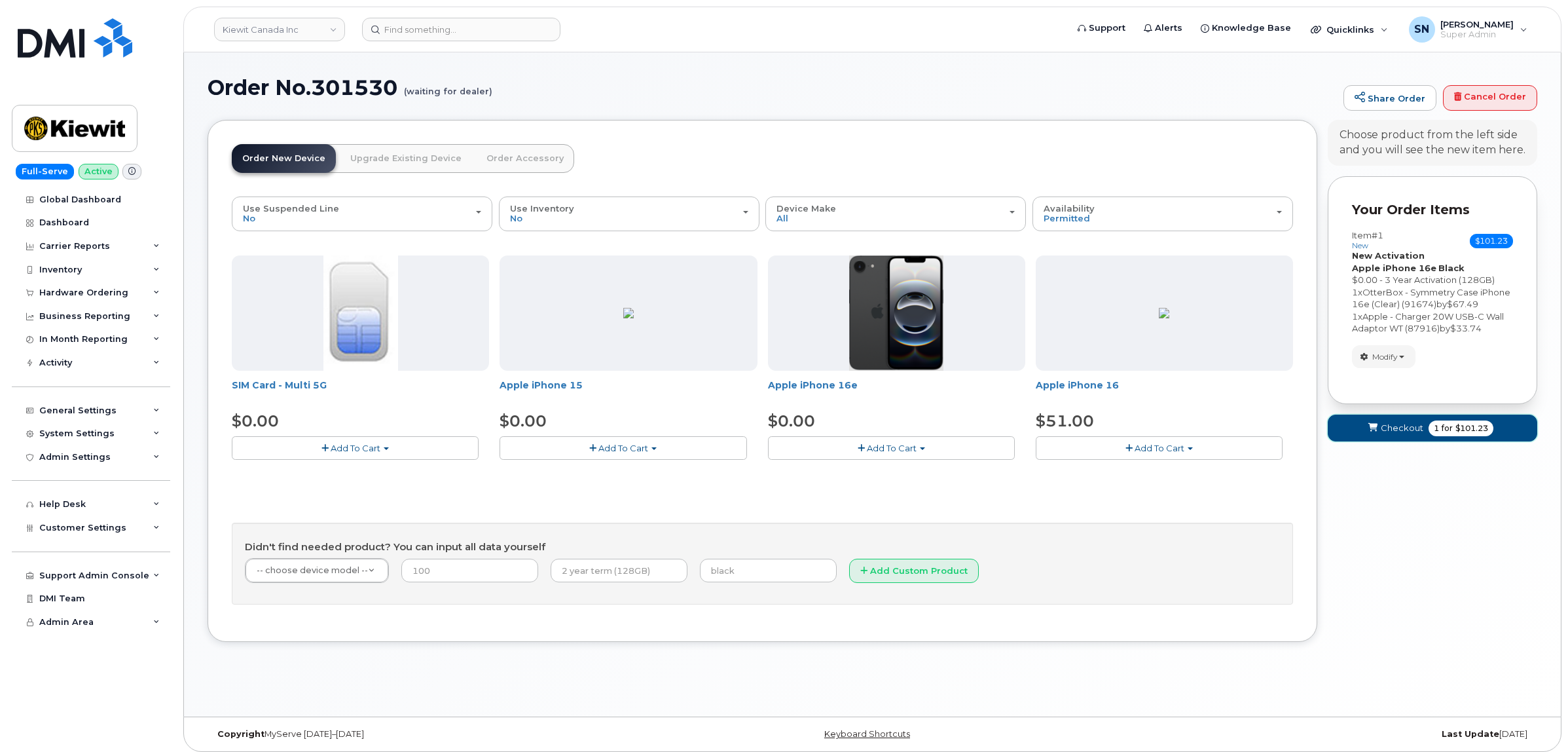
click at [1400, 435] on span "Checkout" at bounding box center [1402, 428] width 43 height 12
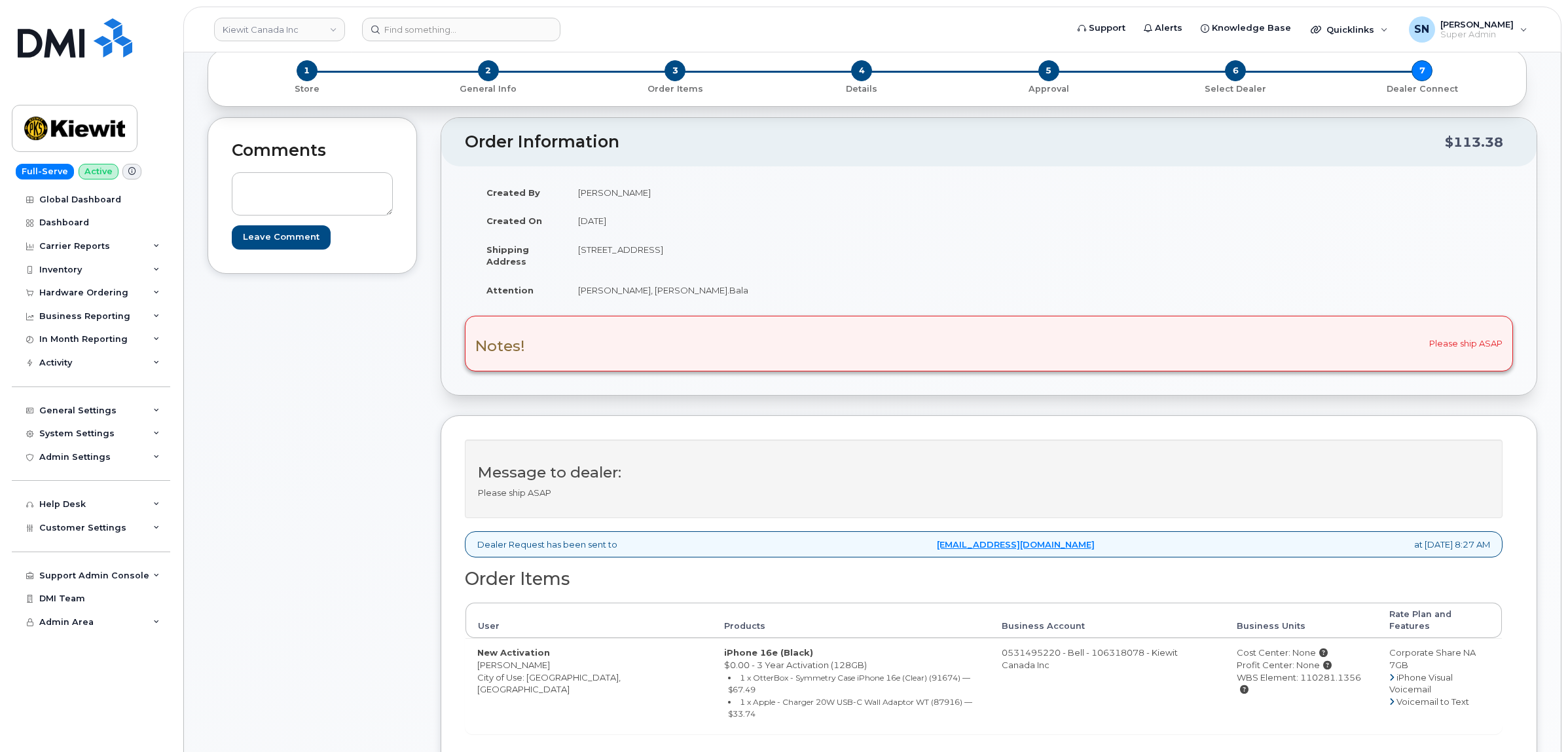
scroll to position [164, 0]
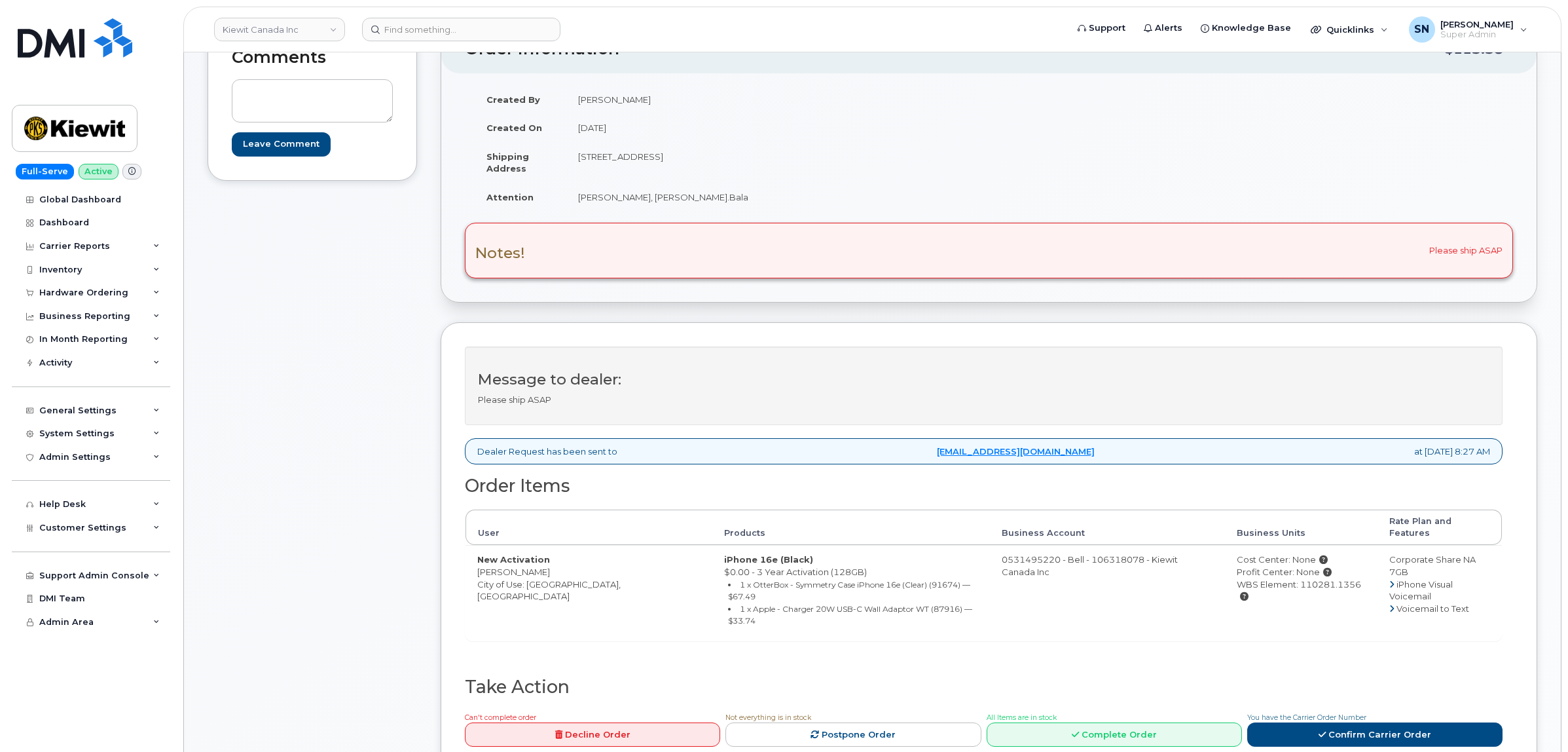
drag, startPoint x: 507, startPoint y: 561, endPoint x: 537, endPoint y: 562, distance: 30.0
click at [537, 562] on td "New Activation [PERSON_NAME] City of Use: [GEOGRAPHIC_DATA], [GEOGRAPHIC_DATA]" at bounding box center [589, 592] width 247 height 95
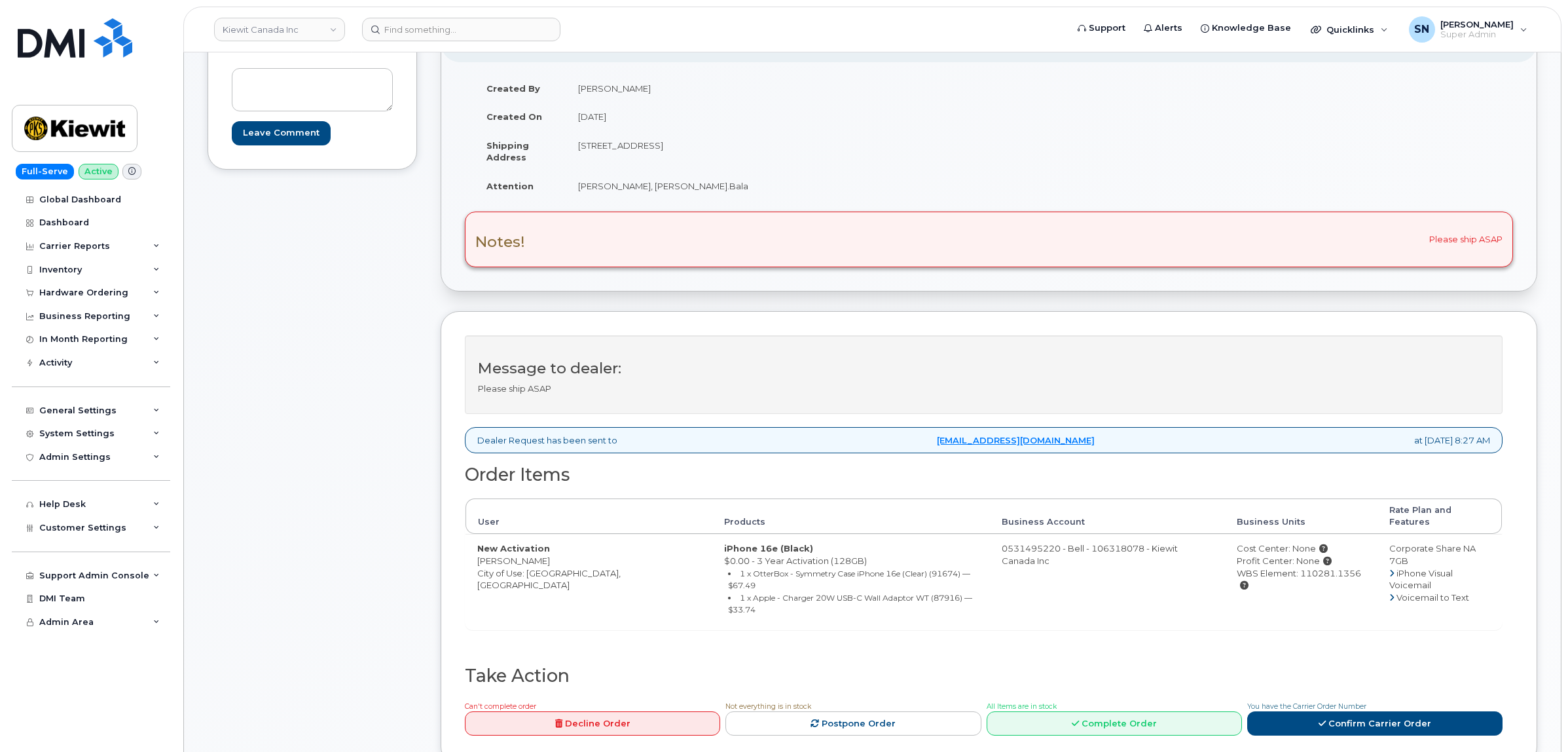
scroll to position [82, 0]
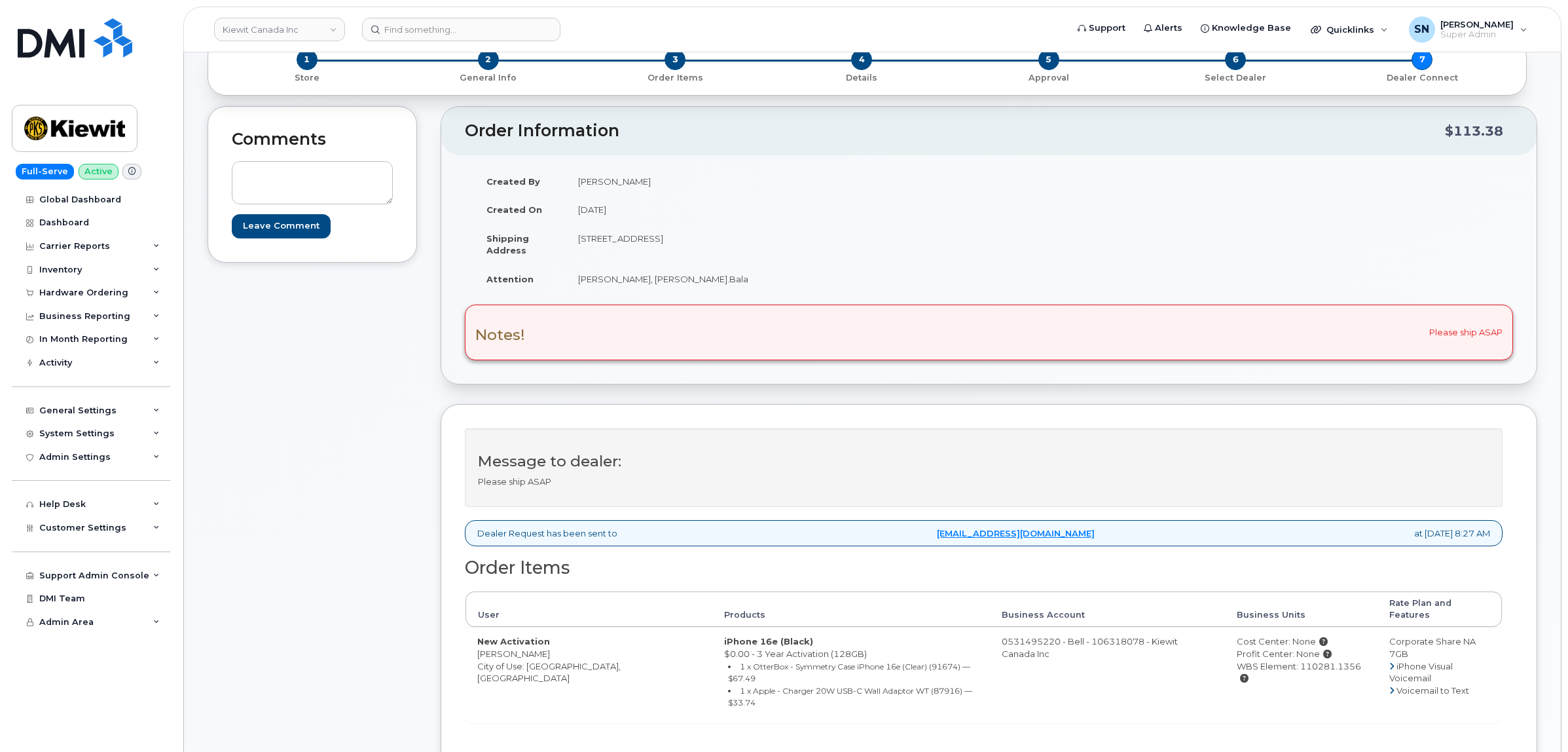
drag, startPoint x: 578, startPoint y: 240, endPoint x: 697, endPoint y: 243, distance: 119.0
click at [697, 243] on td "[STREET_ADDRESS]" at bounding box center [773, 245] width 413 height 41
copy td "[STREET_ADDRESS]"
drag, startPoint x: 754, startPoint y: 238, endPoint x: 791, endPoint y: 239, distance: 37.0
click at [791, 239] on td "[STREET_ADDRESS]" at bounding box center [773, 245] width 413 height 41
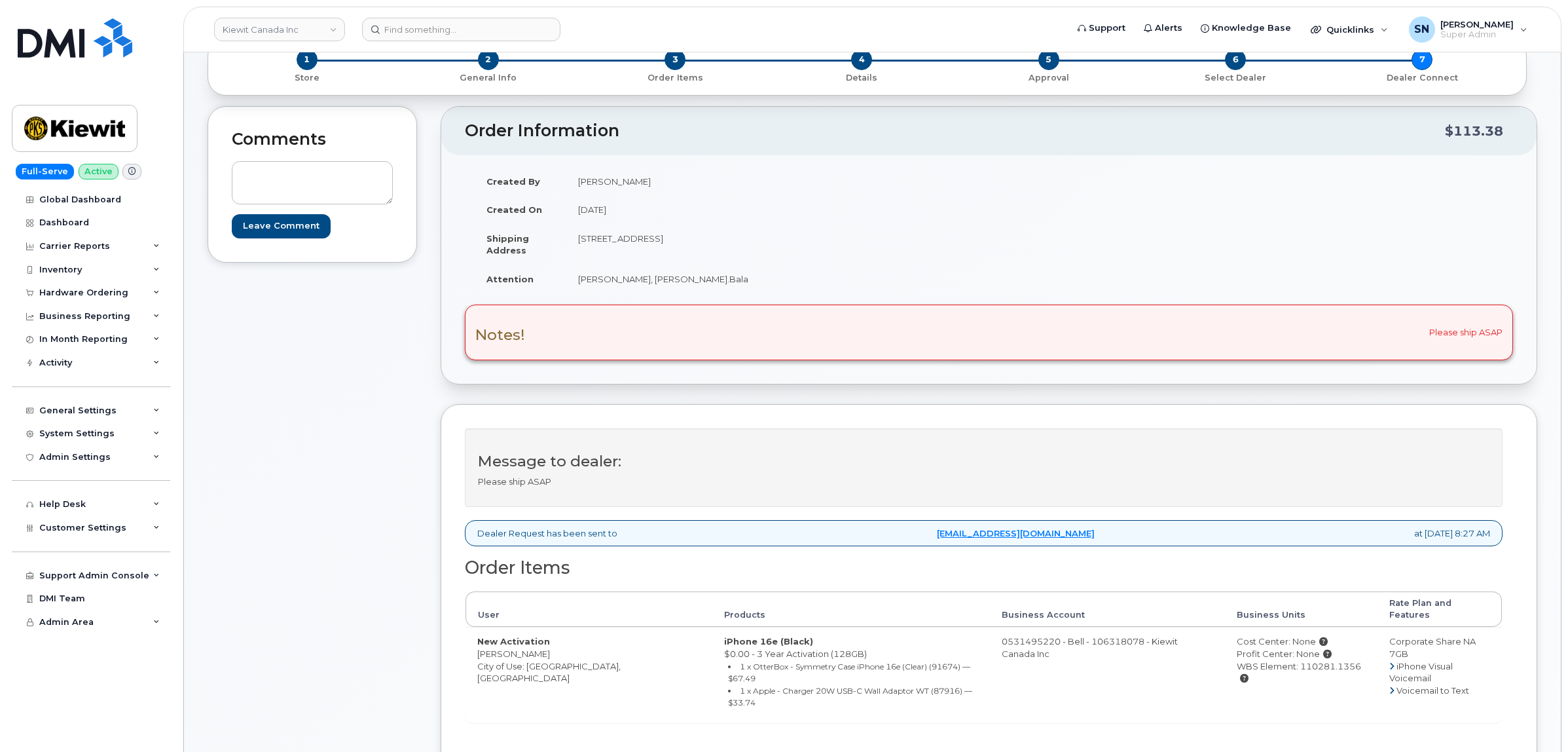
copy td "V5C 6S6"
drag, startPoint x: 578, startPoint y: 279, endPoint x: 714, endPoint y: 281, distance: 136.0
click at [714, 281] on td "[PERSON_NAME], [PERSON_NAME].Bala" at bounding box center [773, 279] width 413 height 29
copy td "[PERSON_NAME], [PERSON_NAME].Bala"
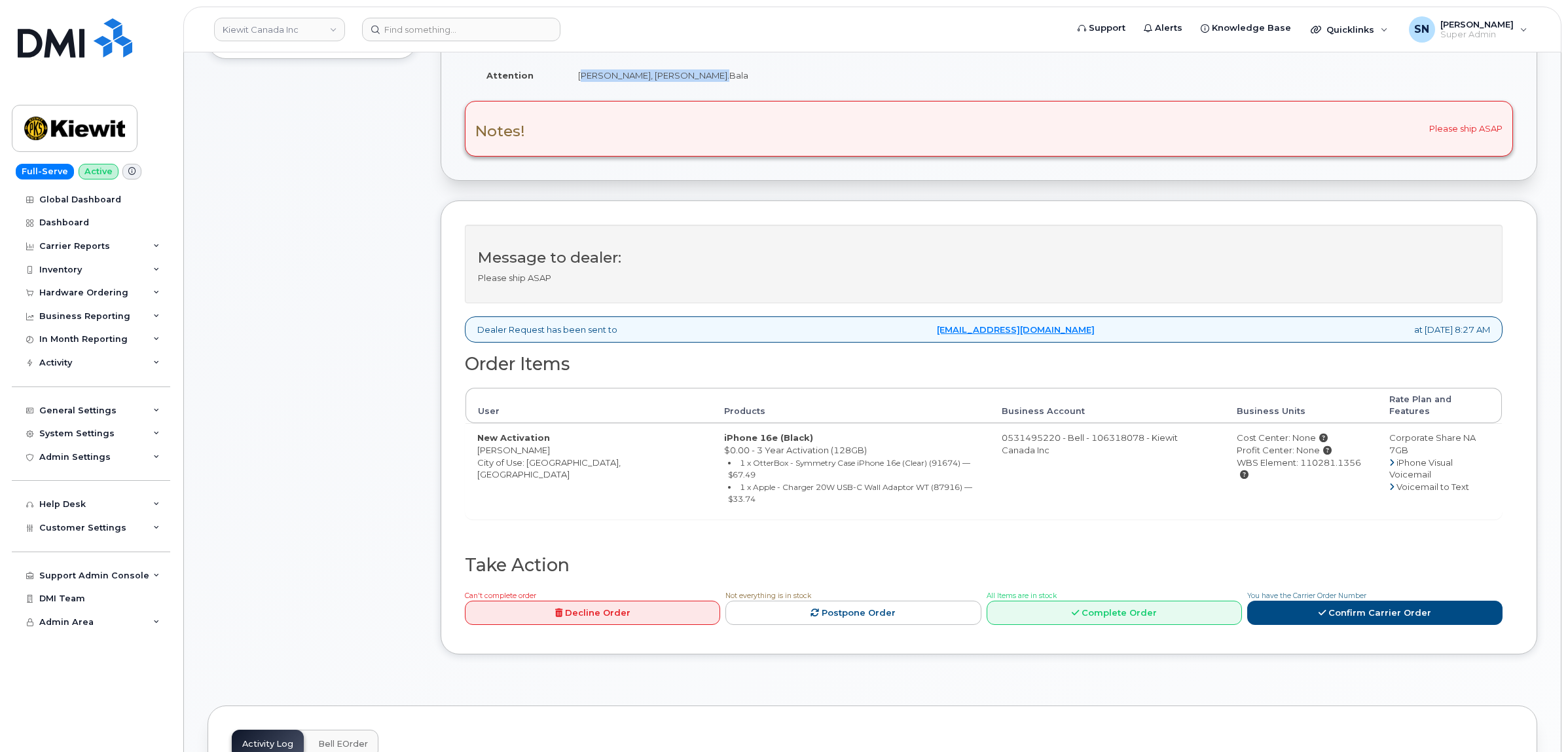
scroll to position [327, 0]
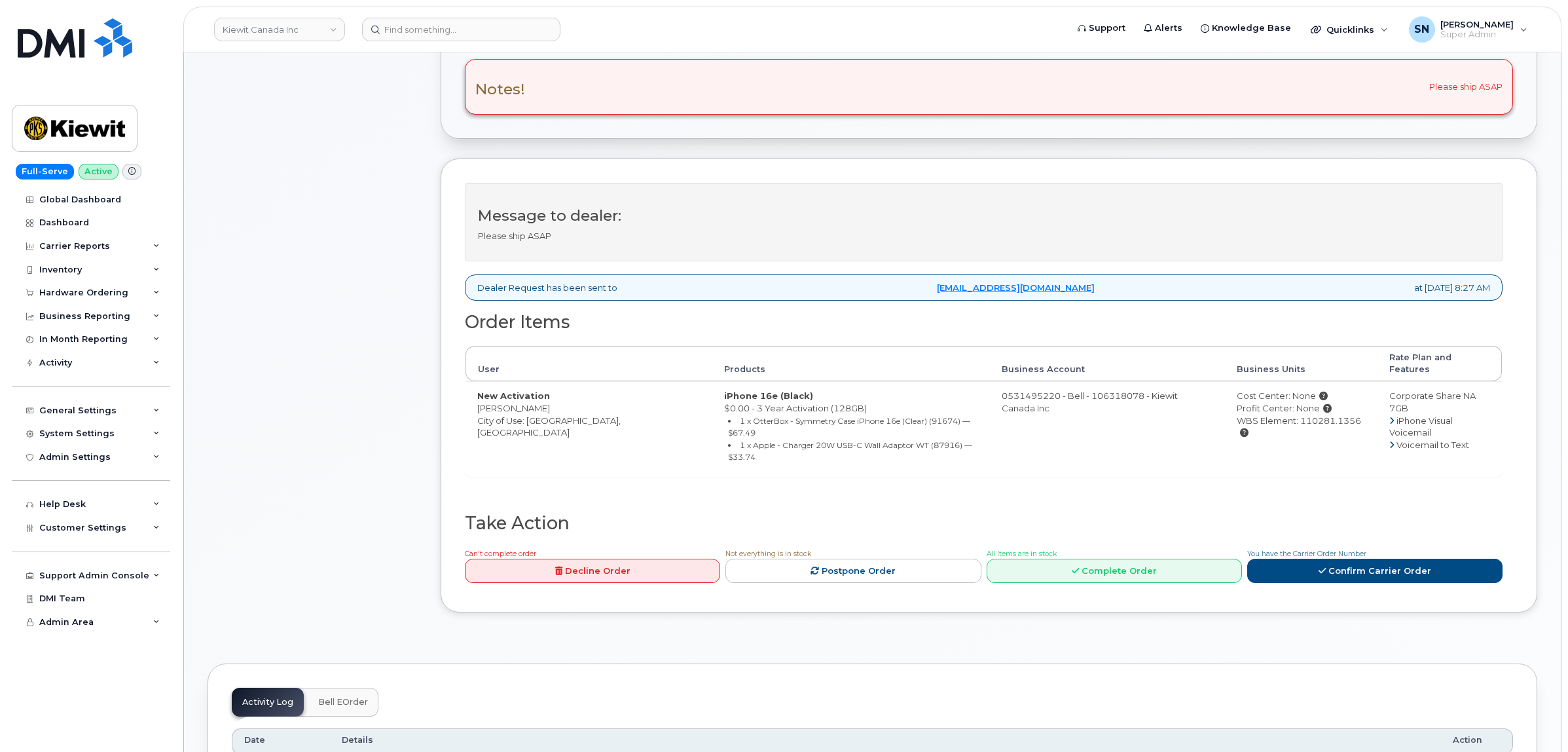
drag, startPoint x: 511, startPoint y: 402, endPoint x: 548, endPoint y: 403, distance: 37.0
click at [548, 403] on td "New Activation [PERSON_NAME] City of Use: [GEOGRAPHIC_DATA], [GEOGRAPHIC_DATA]" at bounding box center [589, 429] width 247 height 95
copy td "[PERSON_NAME]"
drag, startPoint x: 1344, startPoint y: 411, endPoint x: 1287, endPoint y: 416, distance: 57.2
click at [1287, 416] on div "WBS Element: 110281.1356" at bounding box center [1301, 427] width 128 height 24
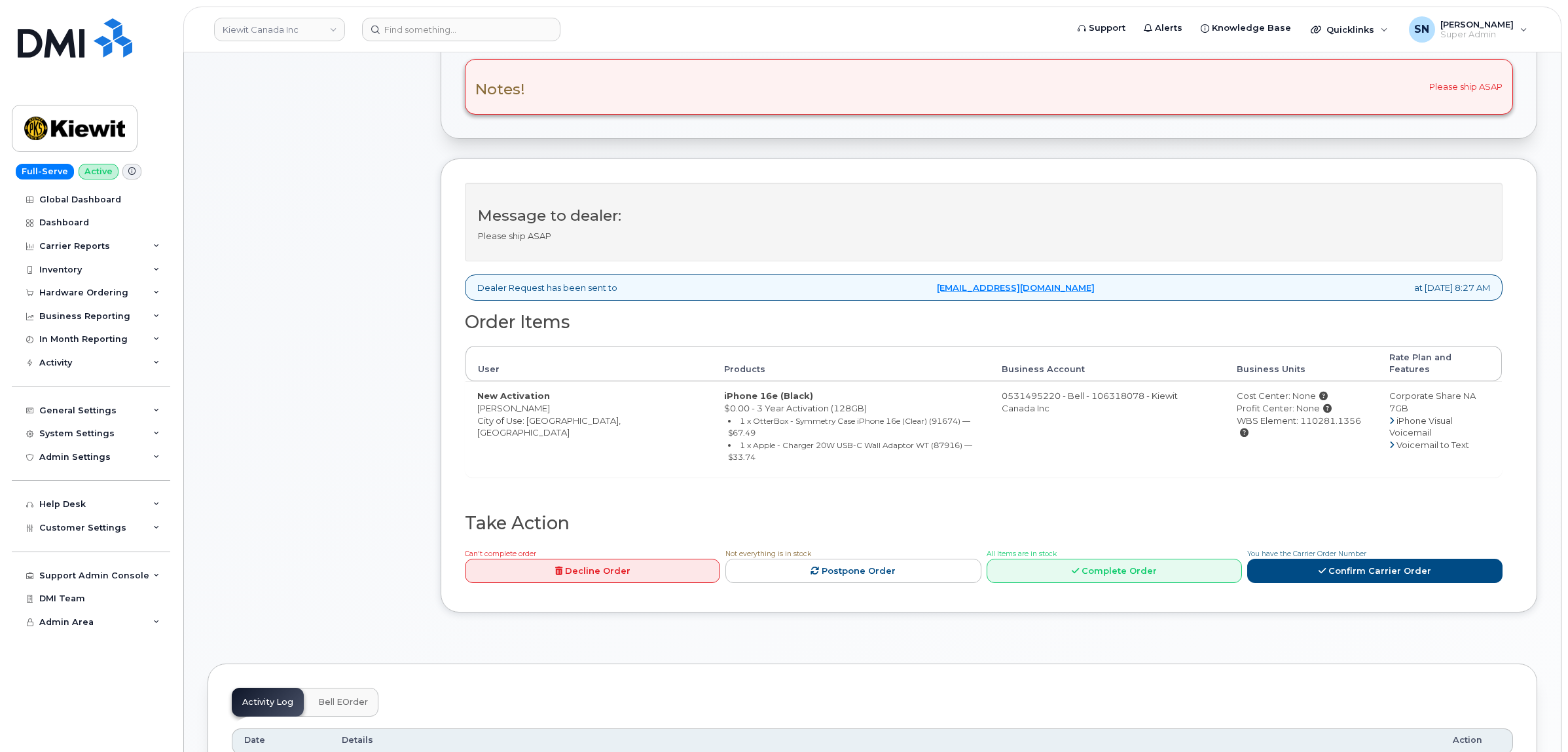
copy div "110281.1356"
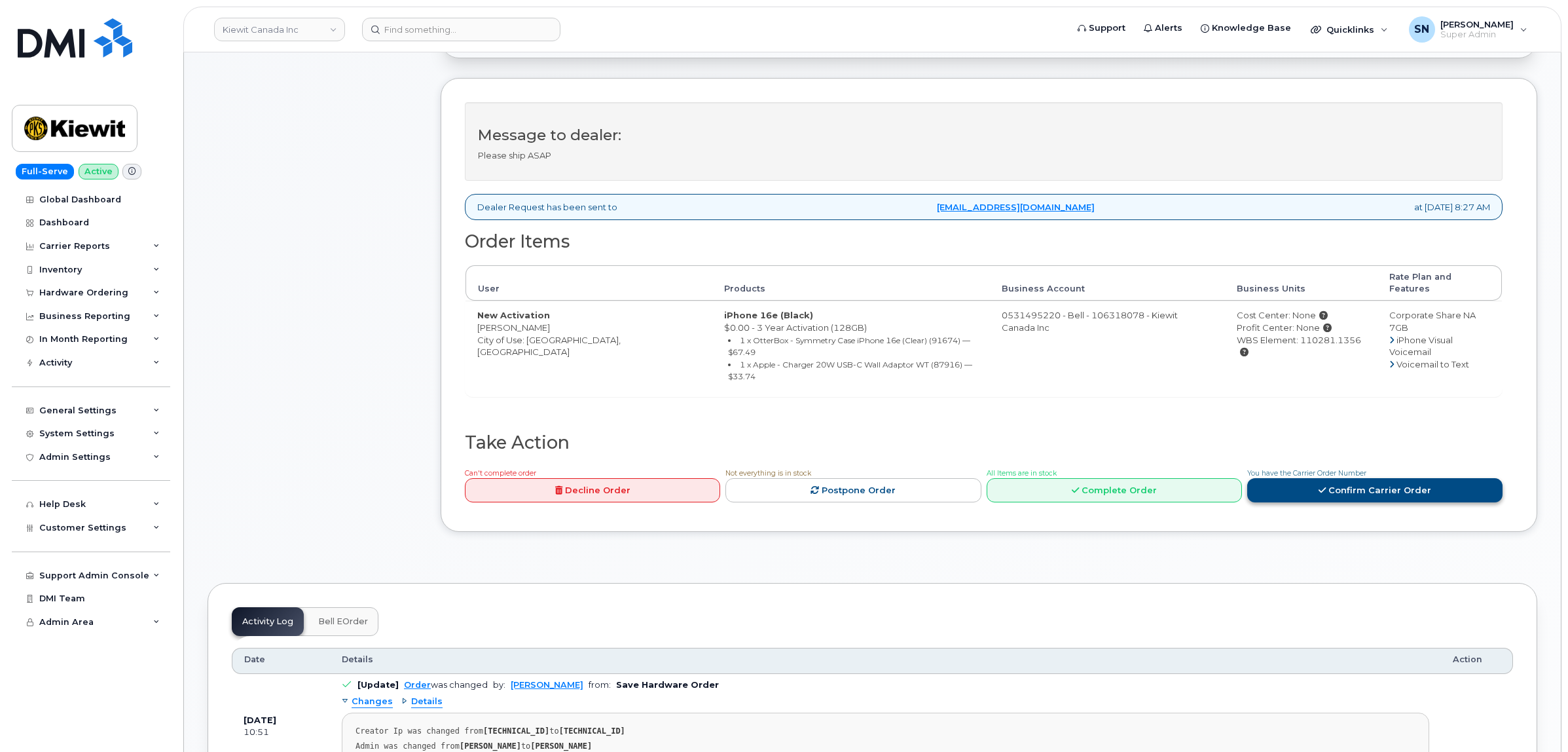
scroll to position [410, 0]
click at [1341, 477] on link "Confirm Carrier Order" at bounding box center [1375, 488] width 256 height 24
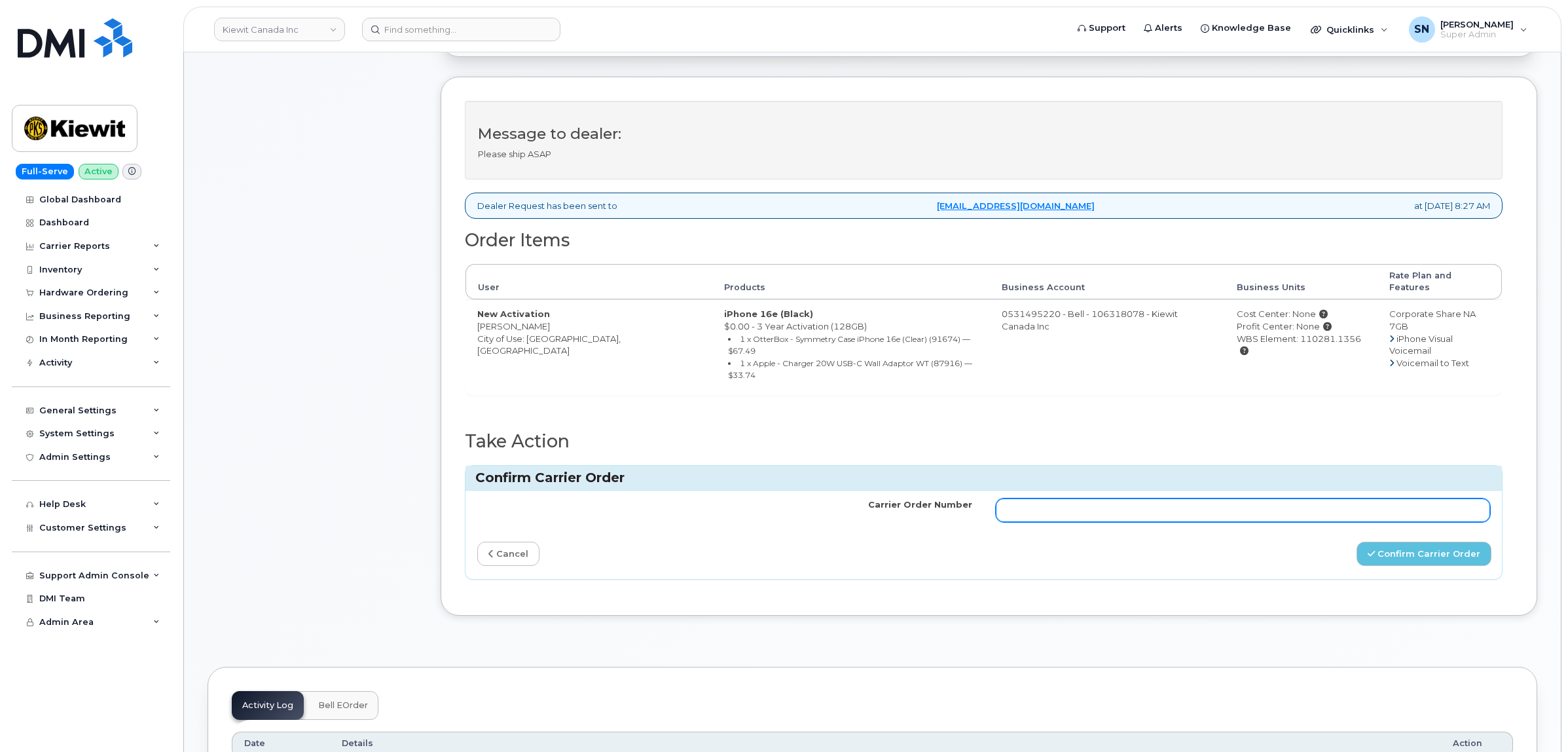
click at [1258, 509] on input "Carrier Order Number" at bounding box center [1243, 510] width 495 height 24
paste input "3020905"
type input "3020905"
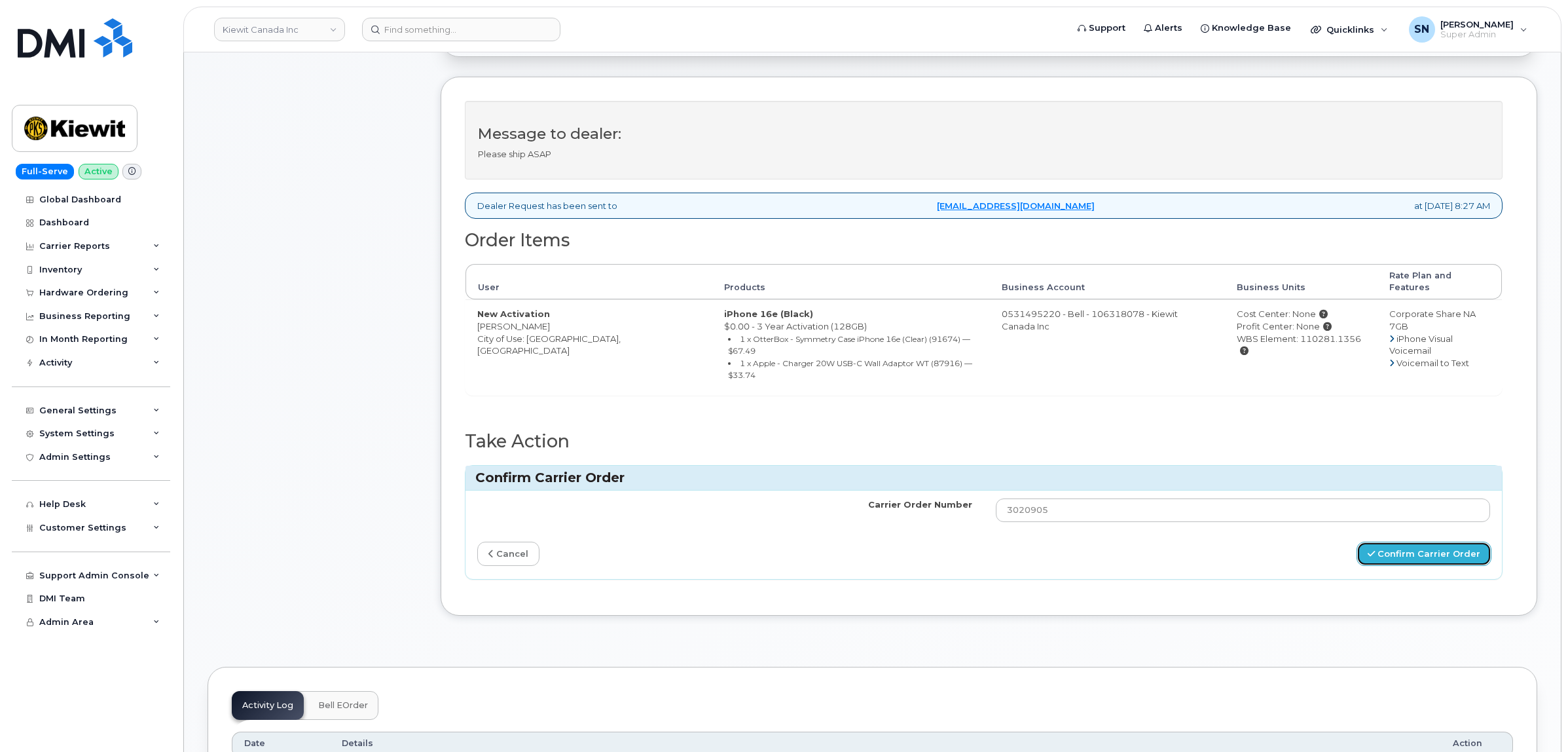
click at [1403, 542] on button "Confirm Carrier Order" at bounding box center [1423, 553] width 135 height 24
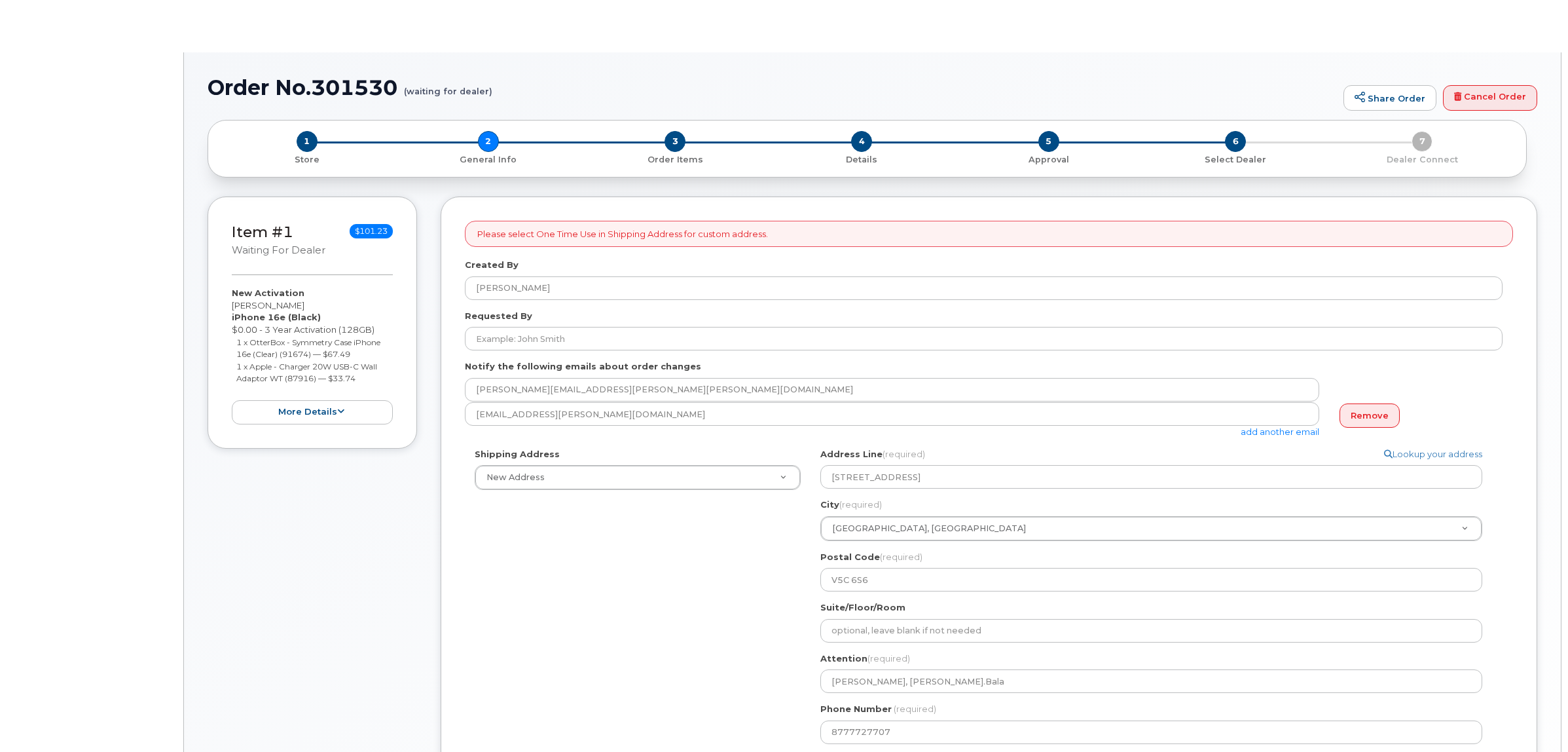
select select
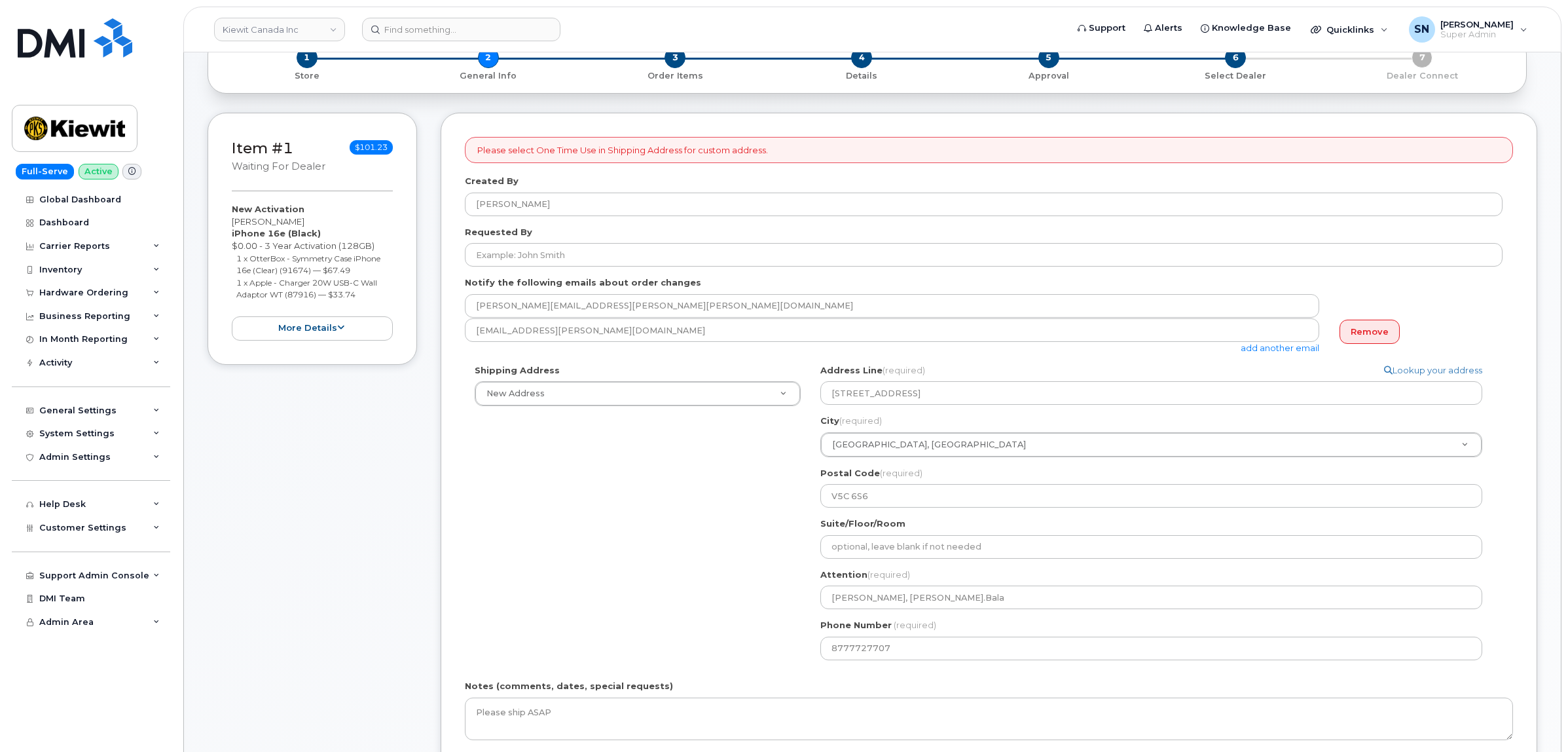
scroll to position [164, 0]
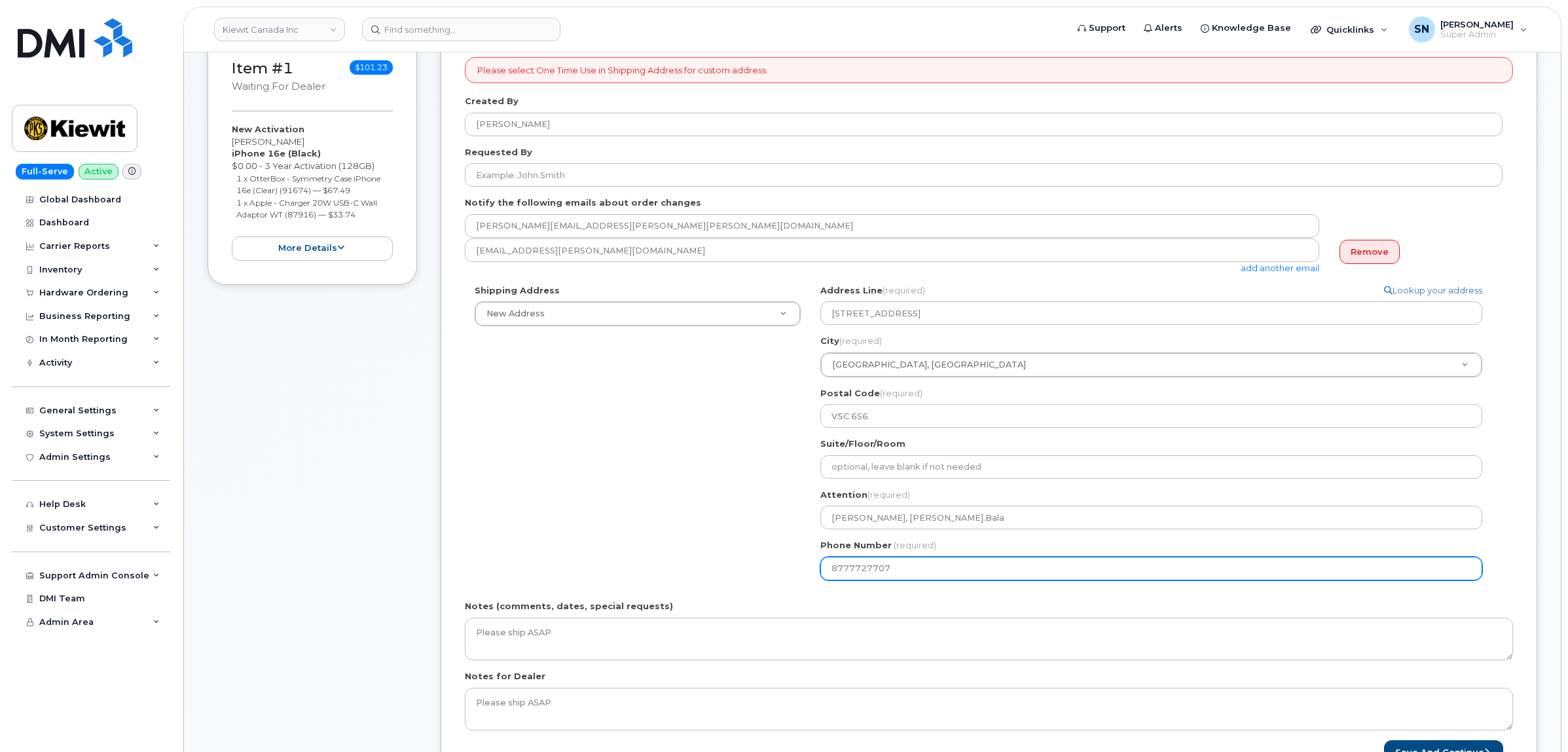
drag, startPoint x: 907, startPoint y: 570, endPoint x: 751, endPoint y: 580, distance: 156.3
click at [781, 570] on div "Shipping Address New Address New Address Beaver Marine Limited Cahill-Ganotec, …" at bounding box center [983, 436] width 1038 height 306
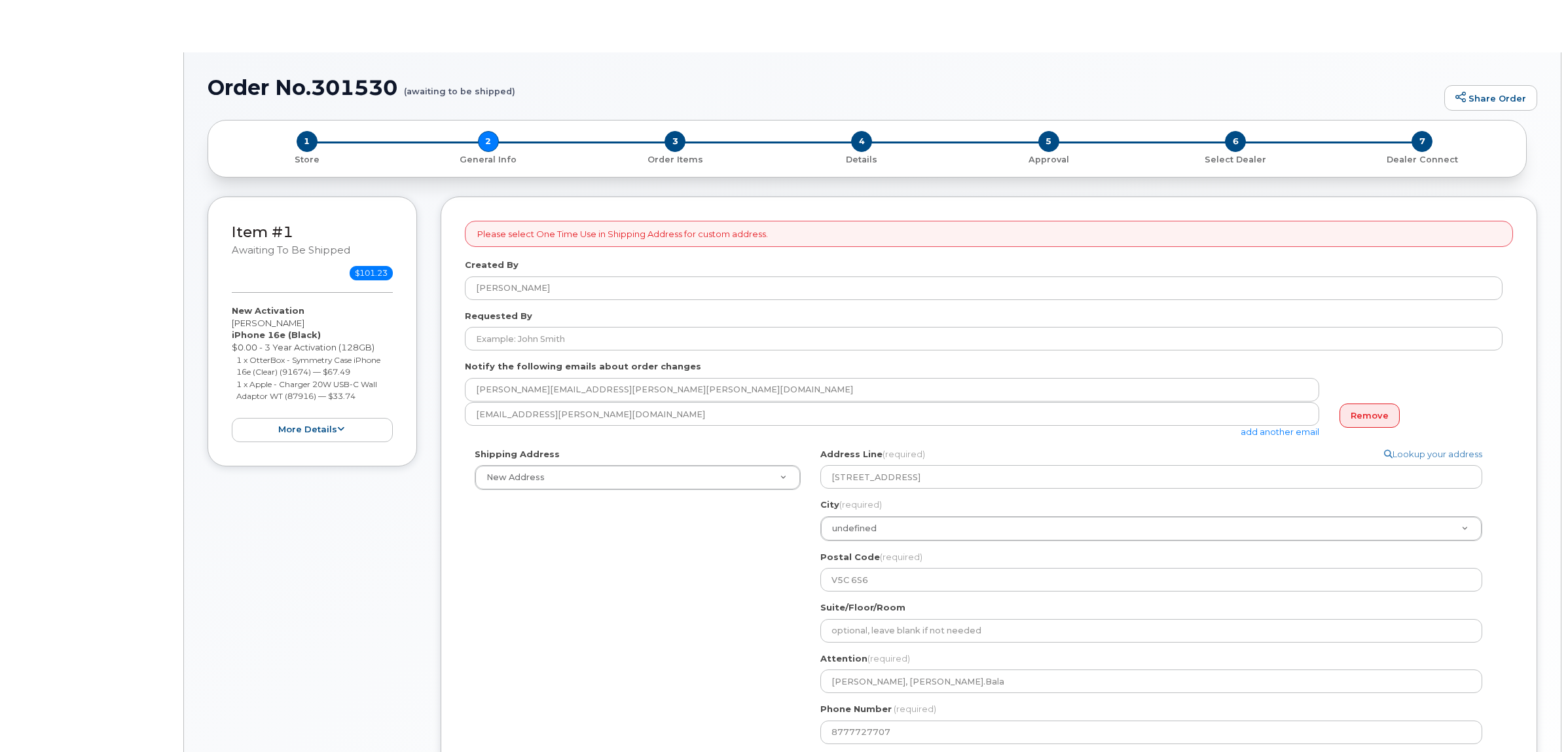
select select
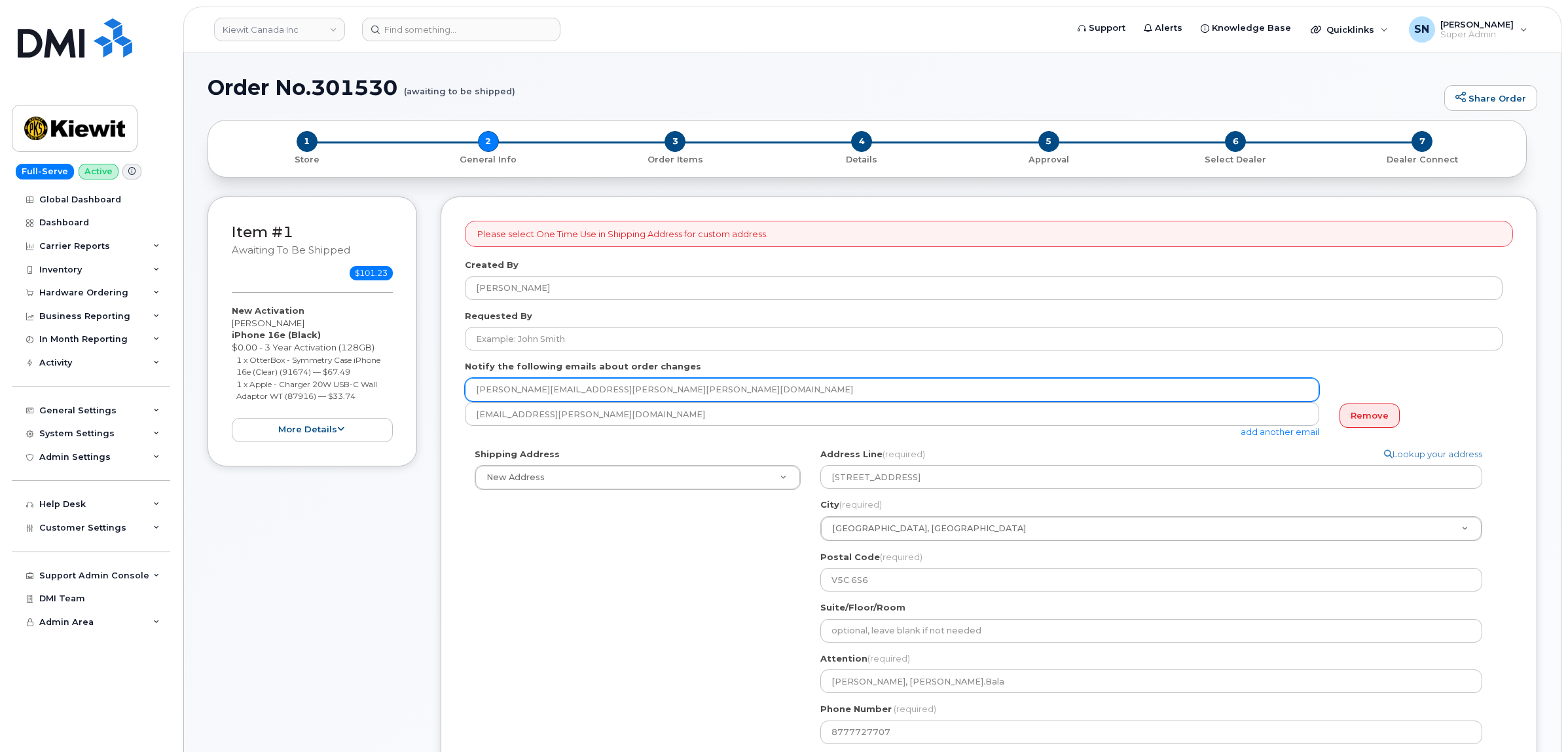
drag, startPoint x: 609, startPoint y: 394, endPoint x: 465, endPoint y: 382, distance: 144.5
click at [465, 382] on input "[PERSON_NAME][EMAIL_ADDRESS][PERSON_NAME][PERSON_NAME][DOMAIN_NAME]" at bounding box center [892, 390] width 854 height 24
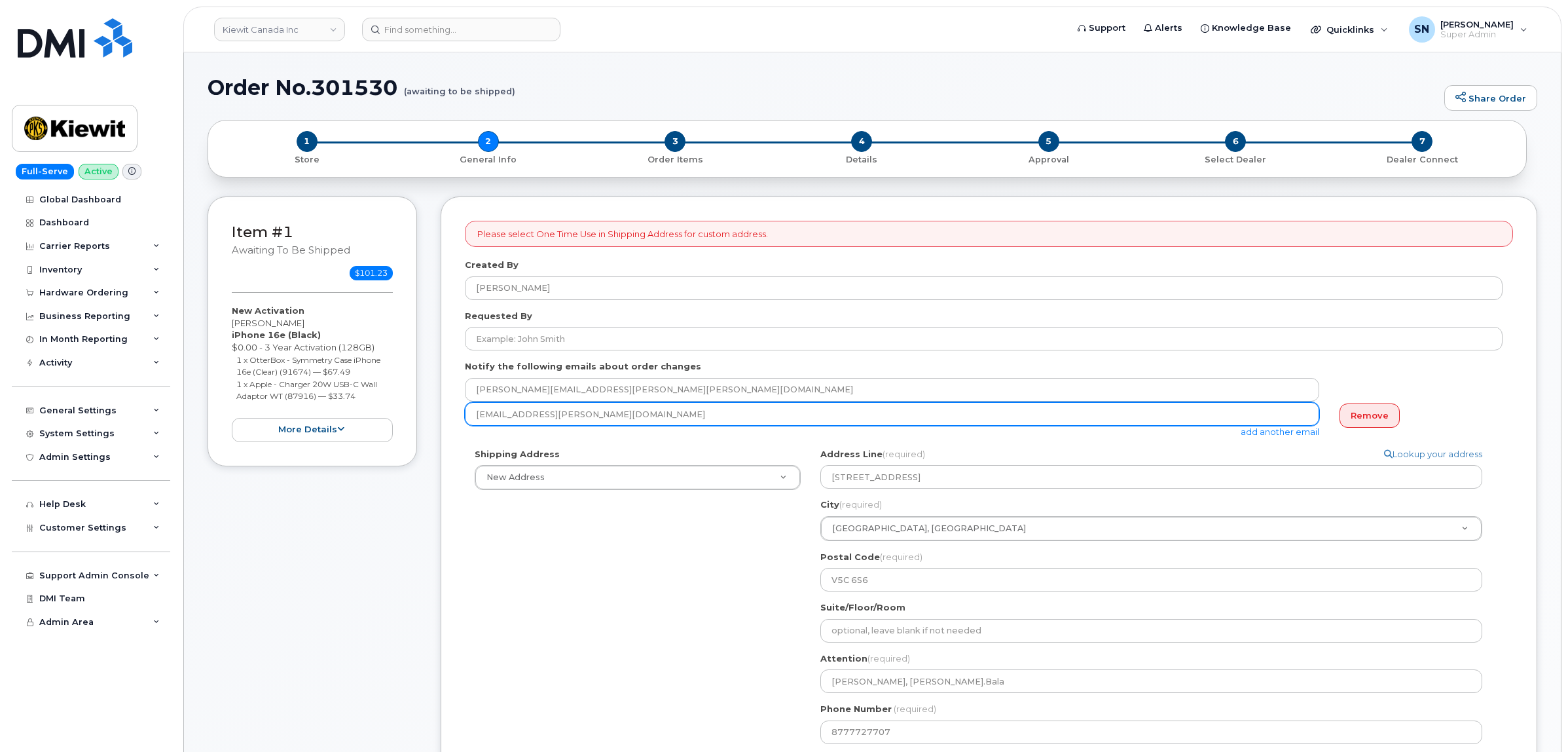
drag, startPoint x: 605, startPoint y: 413, endPoint x: 469, endPoint y: 410, distance: 136.0
click at [469, 410] on input "[EMAIL_ADDRESS][PERSON_NAME][DOMAIN_NAME]" at bounding box center [892, 414] width 854 height 24
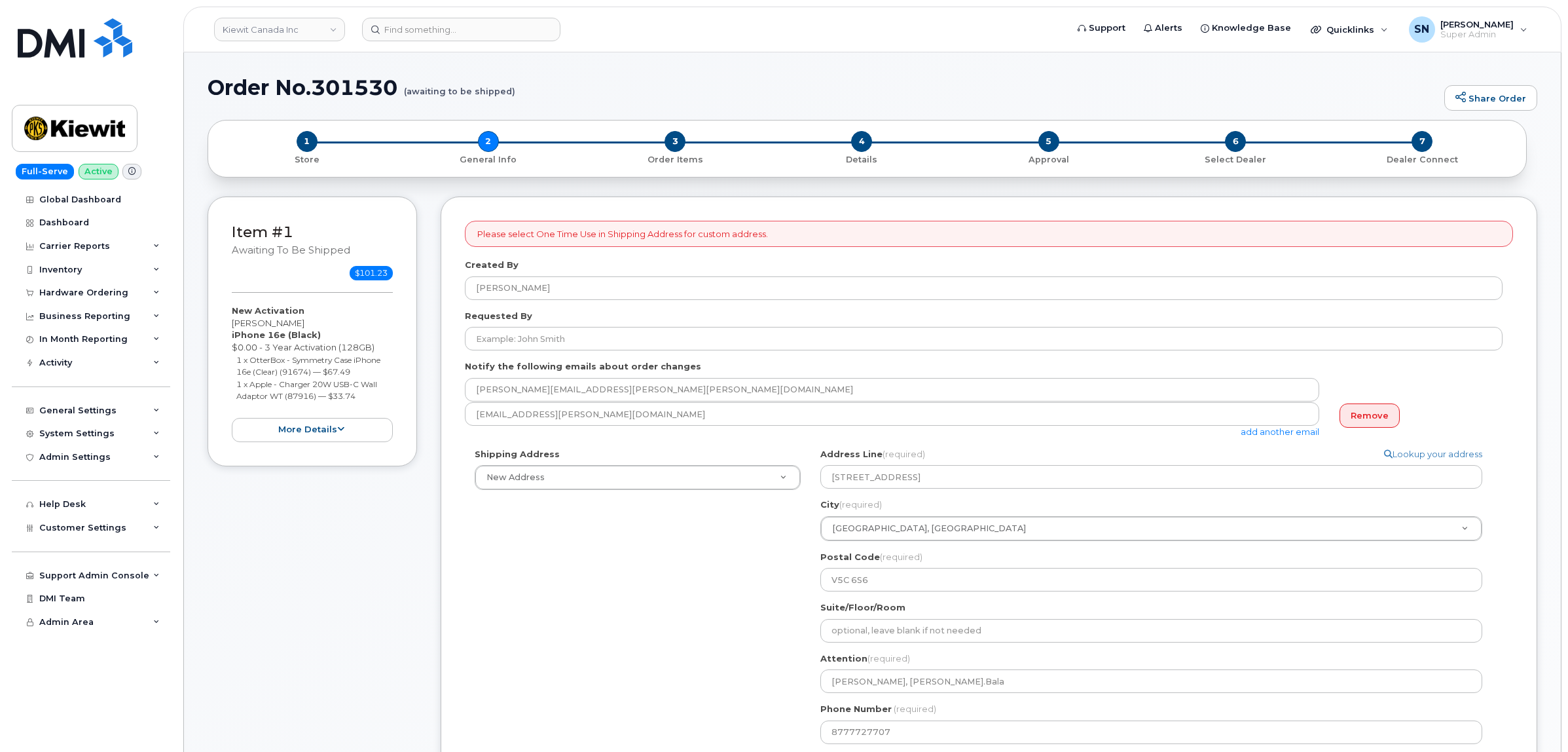
drag, startPoint x: 231, startPoint y: 321, endPoint x: 306, endPoint y: 321, distance: 75.0
click at [306, 321] on div "Item #1 awaiting to be shipped $101.23 New Activation [PERSON_NAME] iPhone 16e …" at bounding box center [312, 331] width 210 height 270
copy div "[PERSON_NAME]"
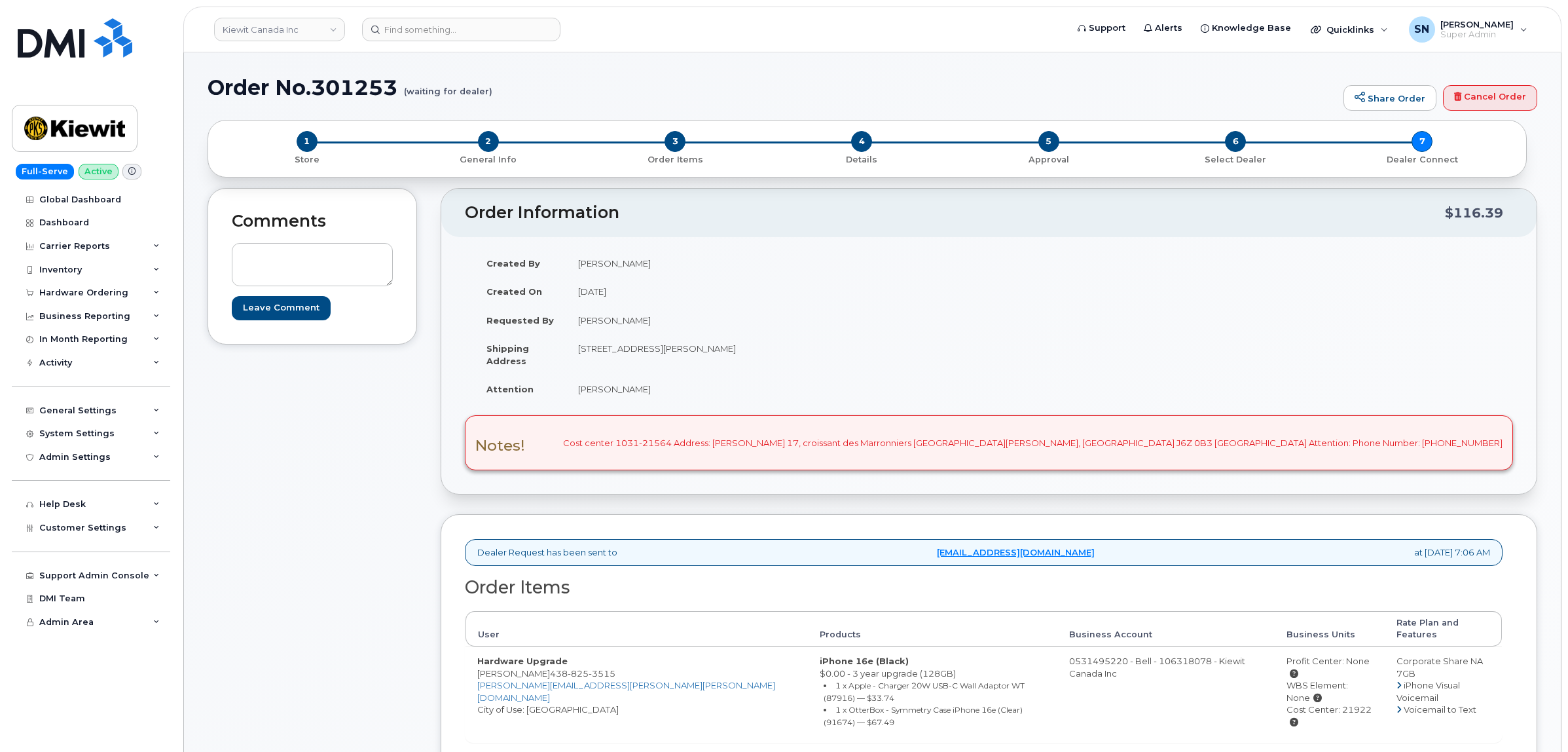
click at [360, 609] on div "Comments Leave Comment" at bounding box center [312, 542] width 210 height 709
click at [369, 452] on div "Comments Leave Comment" at bounding box center [312, 542] width 210 height 709
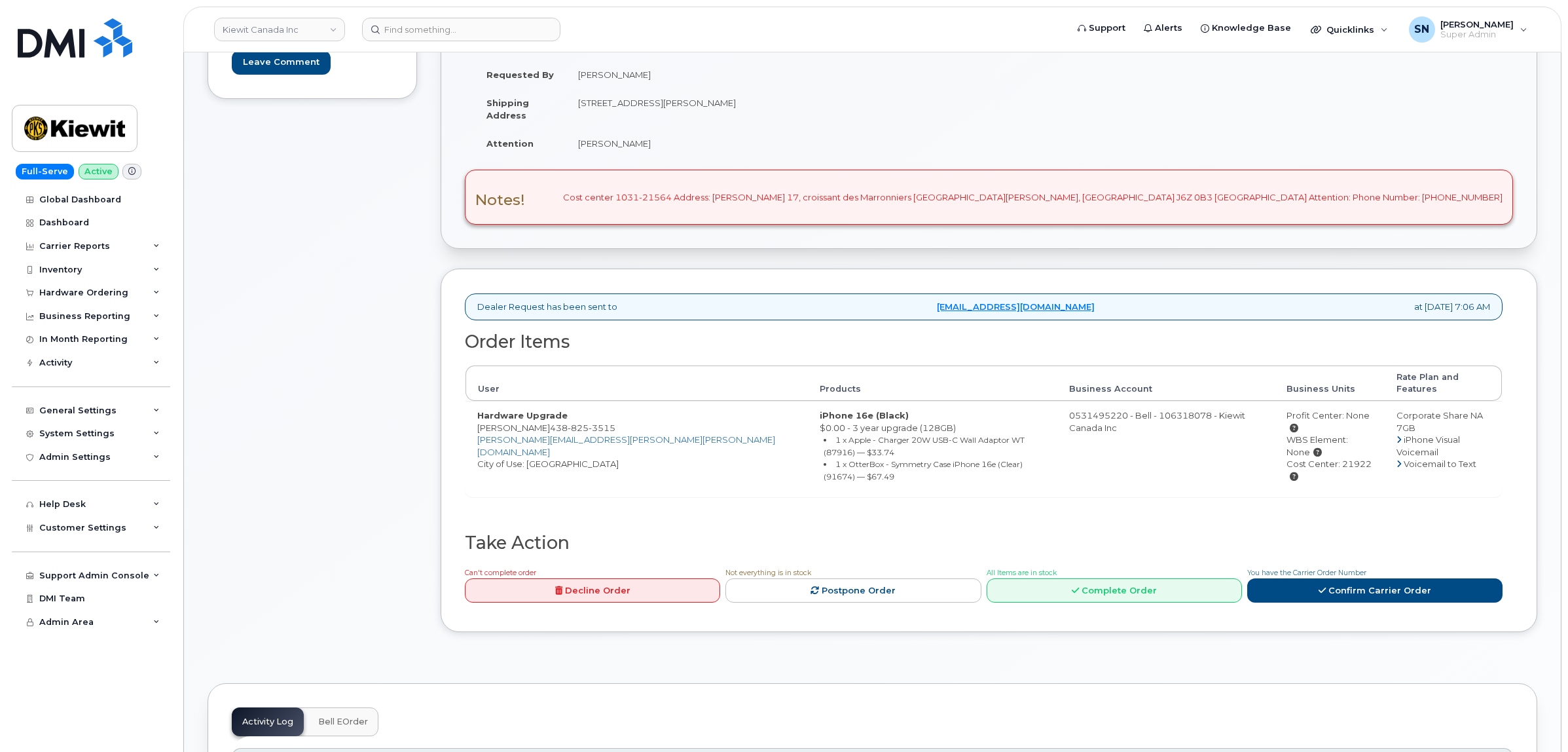
drag, startPoint x: 453, startPoint y: 455, endPoint x: 254, endPoint y: 338, distance: 230.8
click at [254, 338] on div "Comments Leave Comment" at bounding box center [312, 296] width 210 height 709
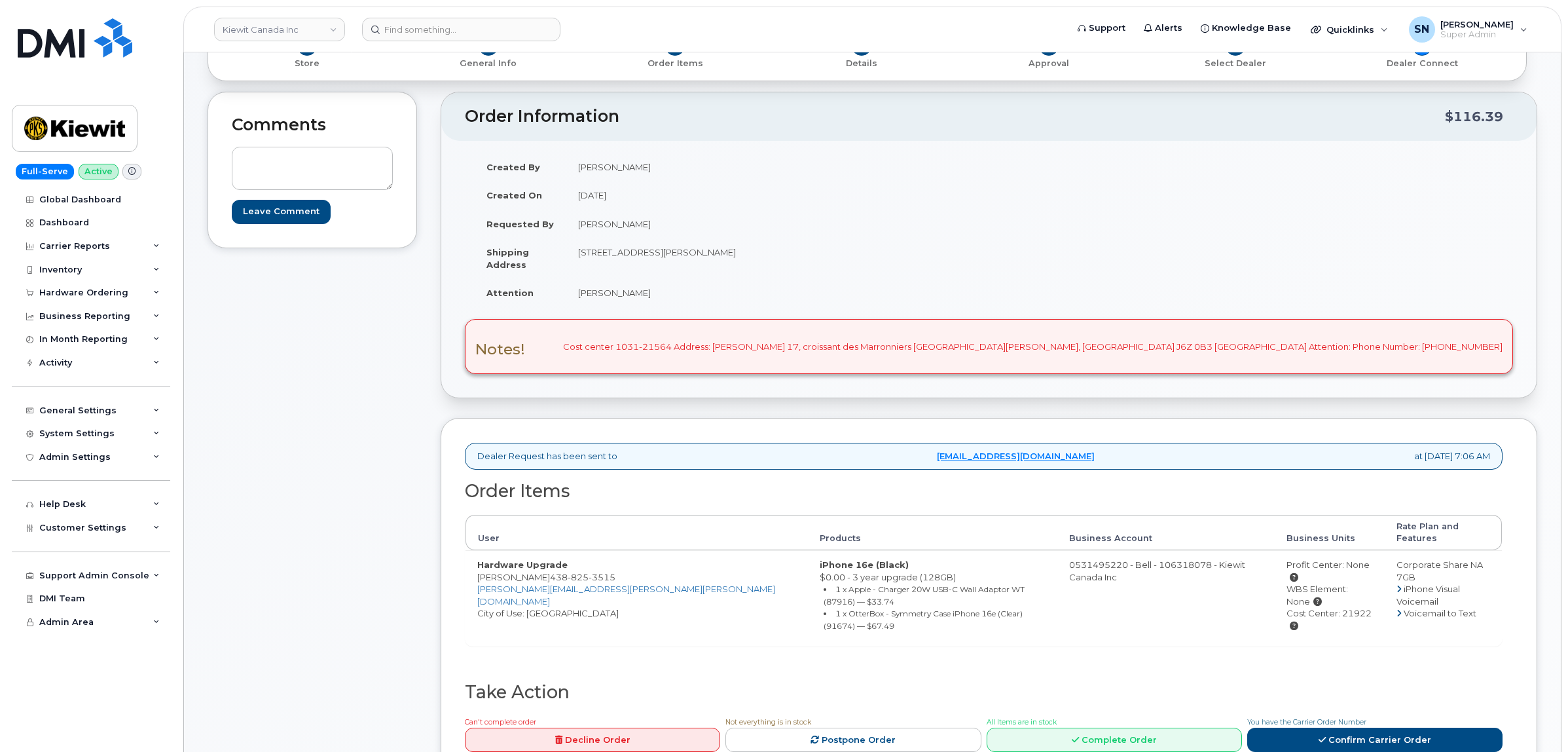
scroll to position [82, 0]
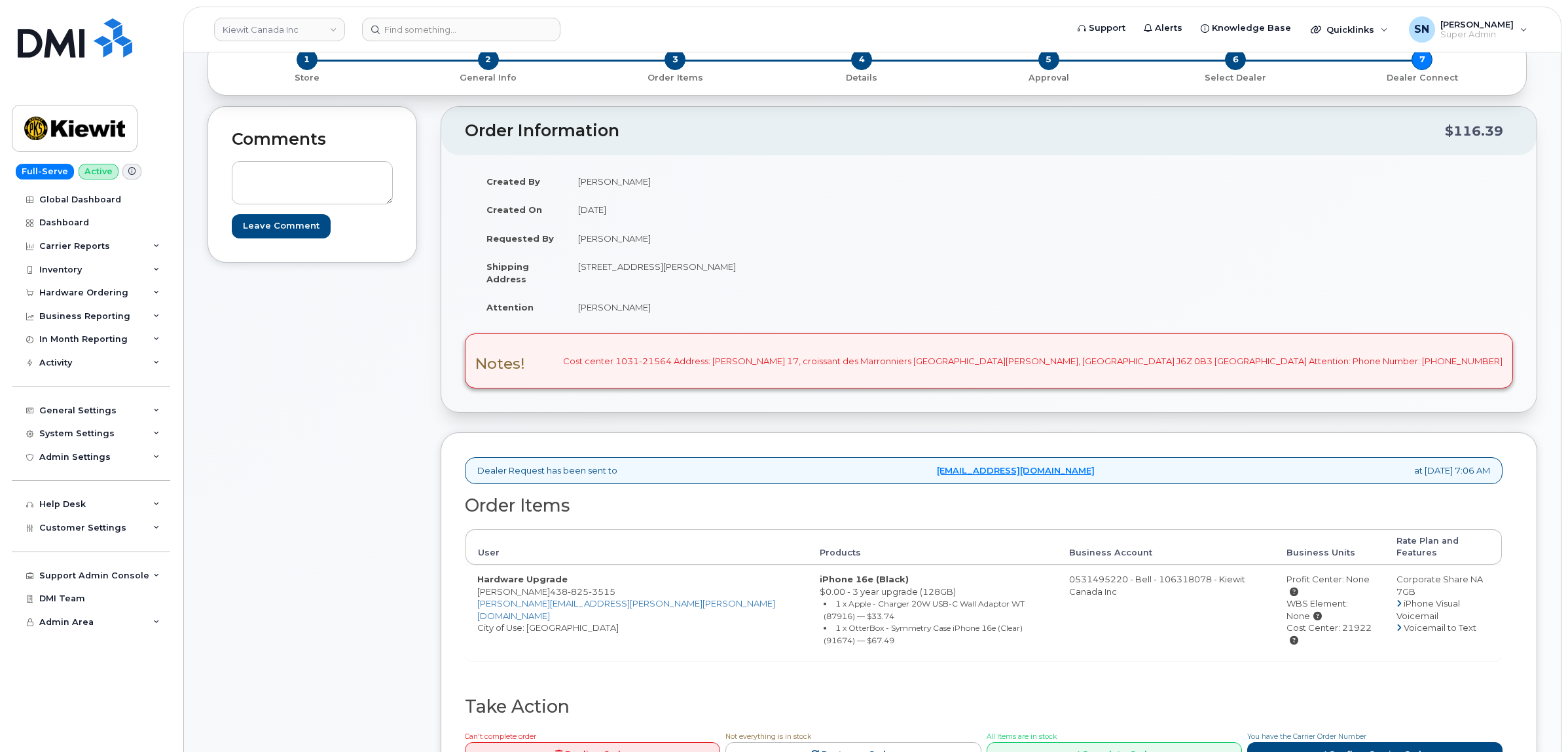
click at [300, 421] on div "Comments Leave Comment" at bounding box center [312, 460] width 210 height 709
